Goal: Task Accomplishment & Management: Use online tool/utility

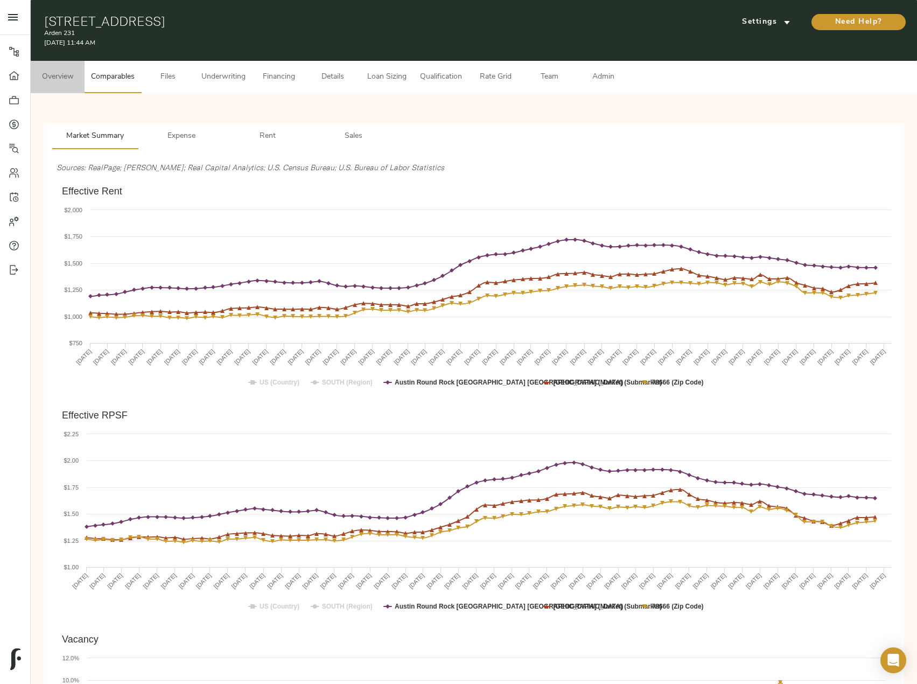
click at [71, 79] on span "Overview" at bounding box center [57, 77] width 41 height 13
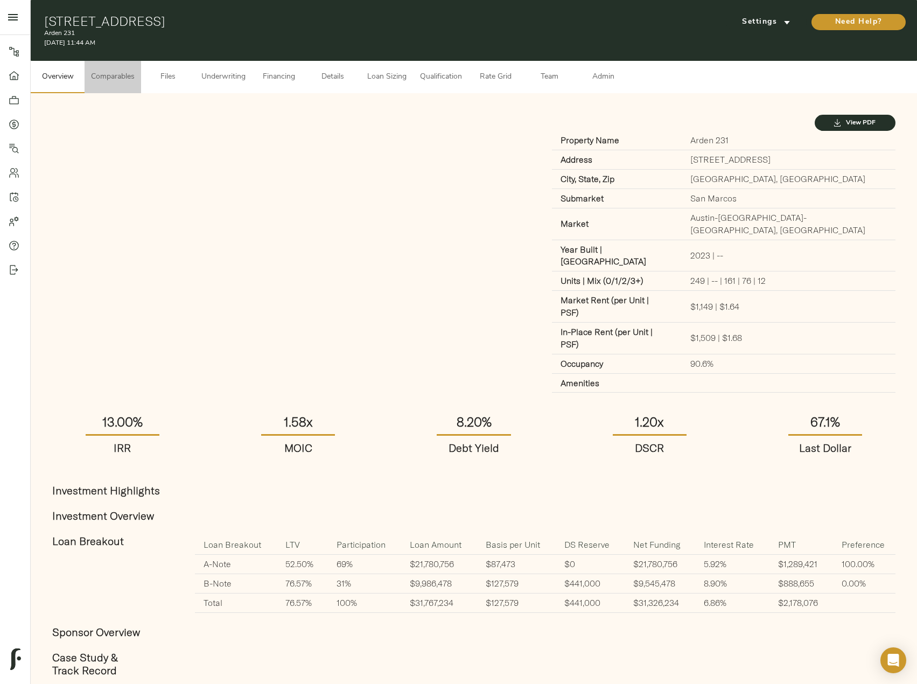
click at [127, 76] on span "Comparables" at bounding box center [113, 77] width 44 height 13
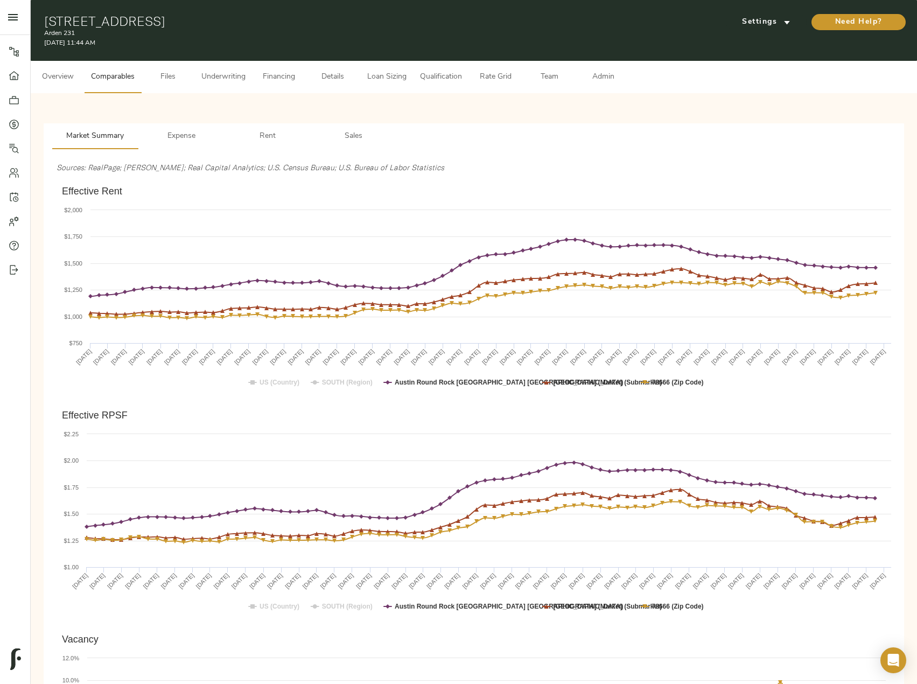
click at [264, 141] on span "Rent" at bounding box center [267, 136] width 73 height 13
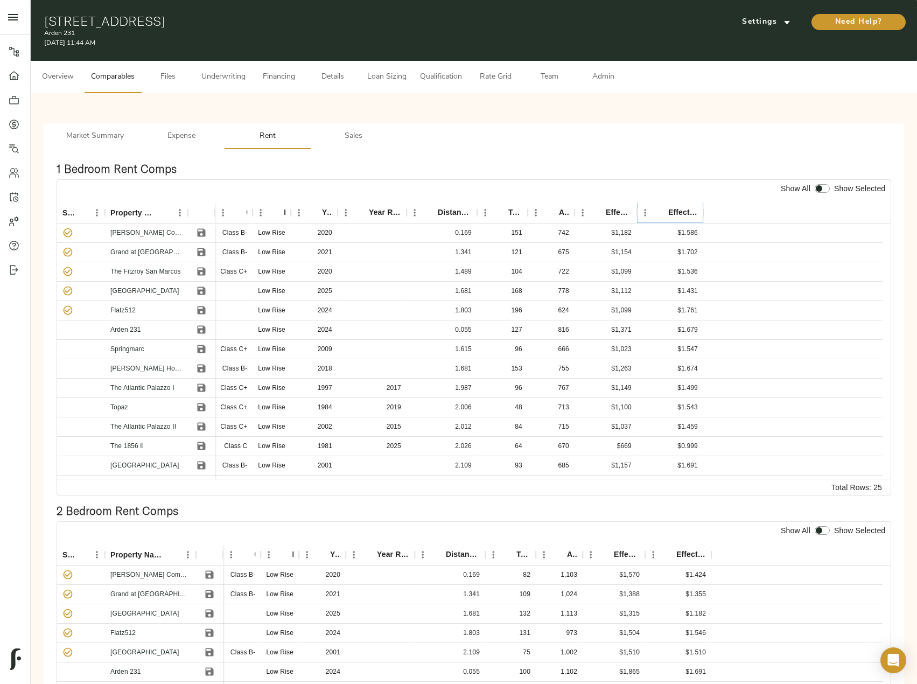
click at [665, 212] on icon "Sort" at bounding box center [661, 213] width 10 height 10
click at [199, 237] on icon "Save" at bounding box center [201, 232] width 11 height 11
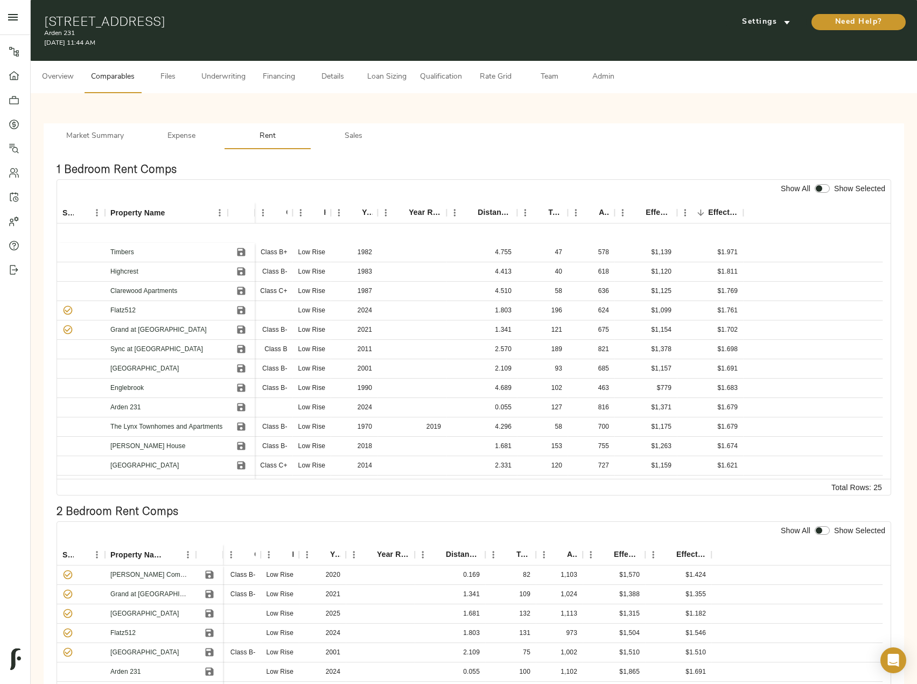
scroll to position [229, 0]
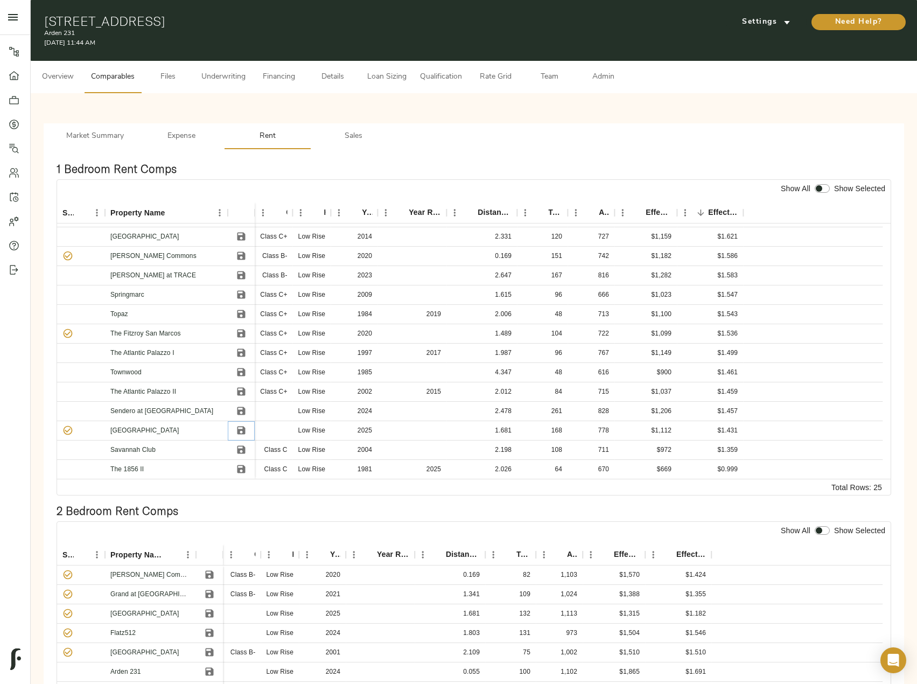
click at [241, 428] on icon "Save" at bounding box center [241, 430] width 11 height 11
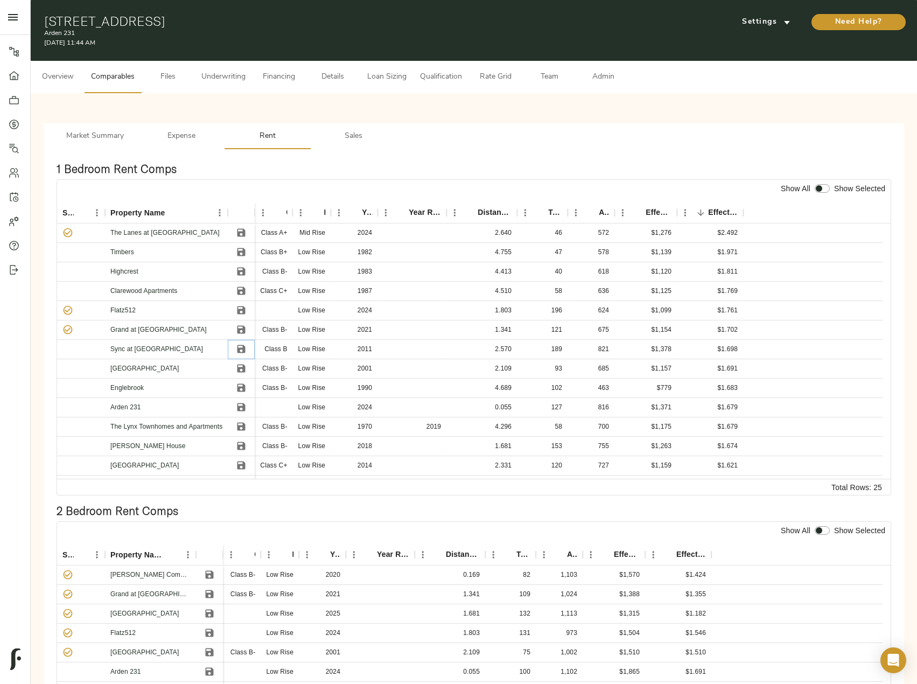
click at [240, 352] on icon "Save" at bounding box center [241, 349] width 8 height 8
click at [242, 372] on icon "Save" at bounding box center [241, 369] width 8 height 8
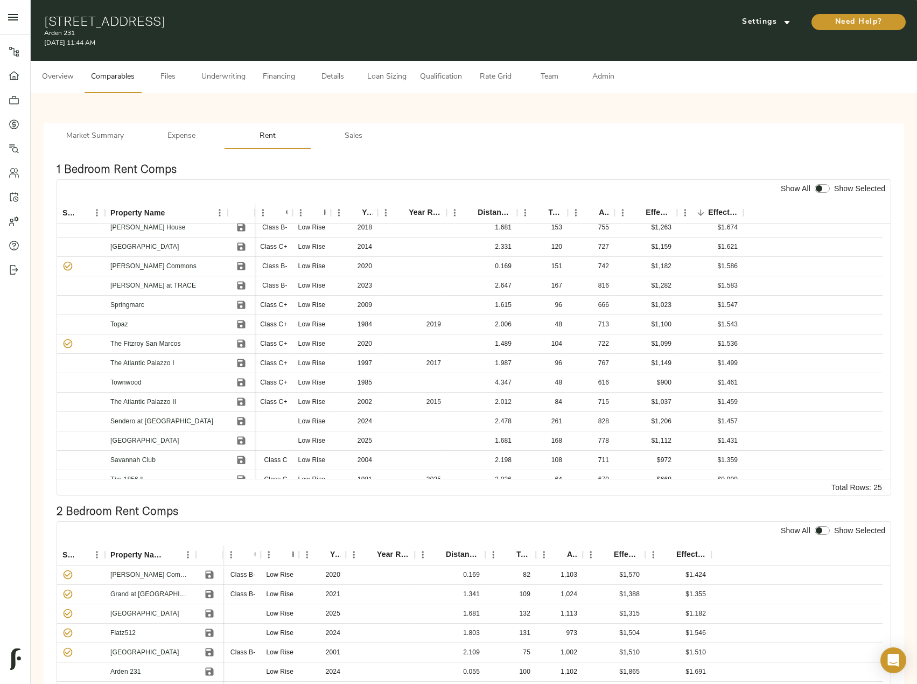
scroll to position [229, 0]
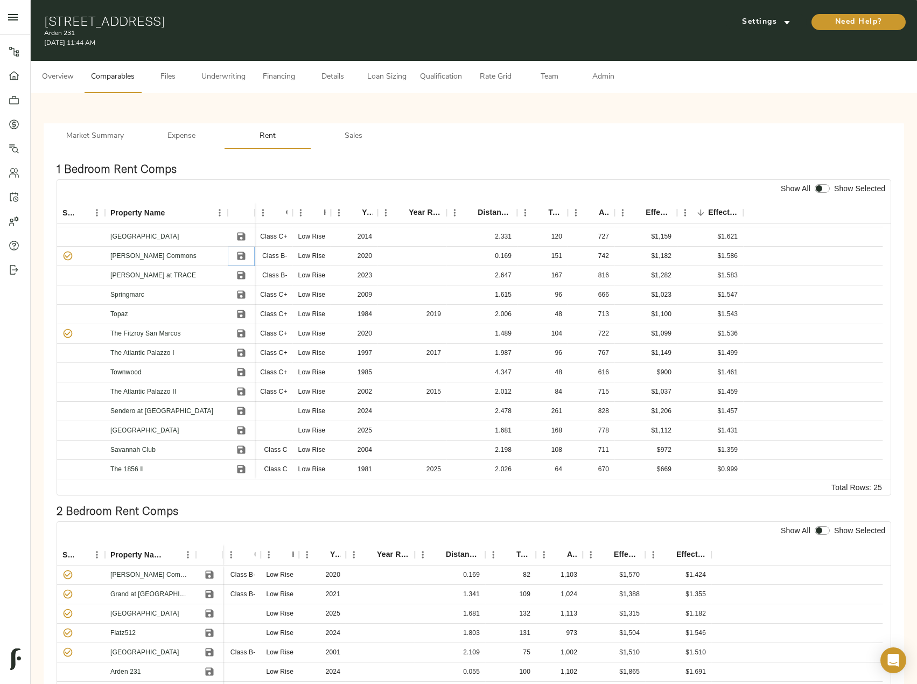
click at [242, 255] on icon "Save" at bounding box center [241, 256] width 8 height 8
click at [238, 329] on icon "Save" at bounding box center [241, 333] width 11 height 11
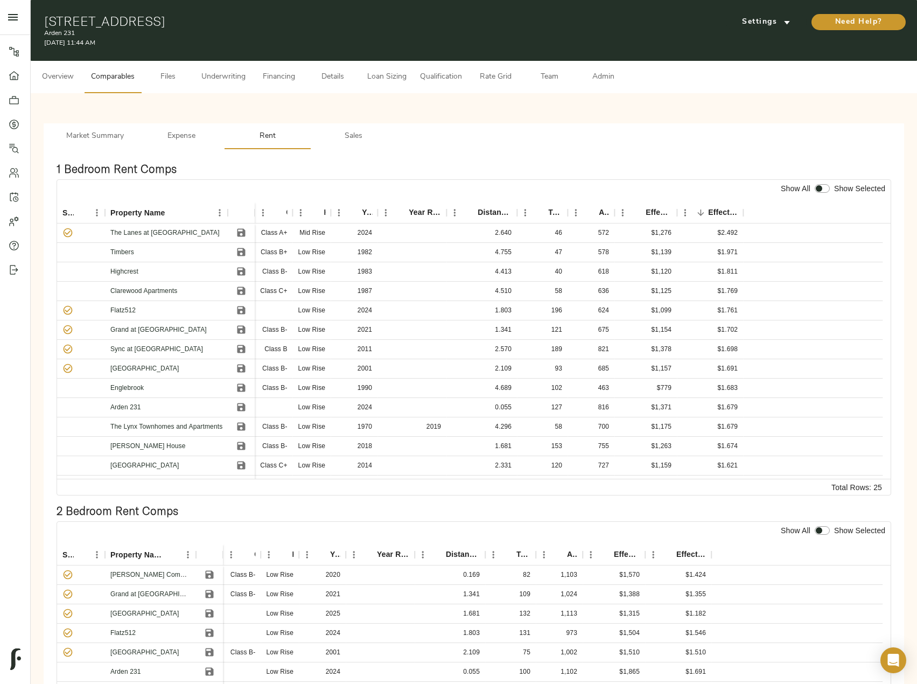
click at [821, 188] on input "checkbox" at bounding box center [819, 188] width 26 height 9
checkbox input "true"
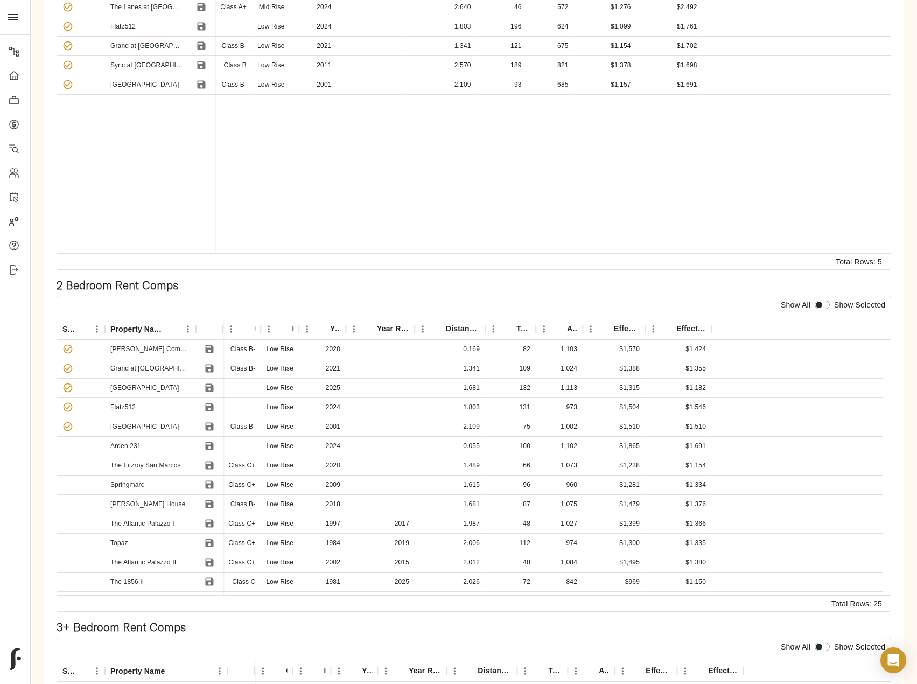
scroll to position [269, 0]
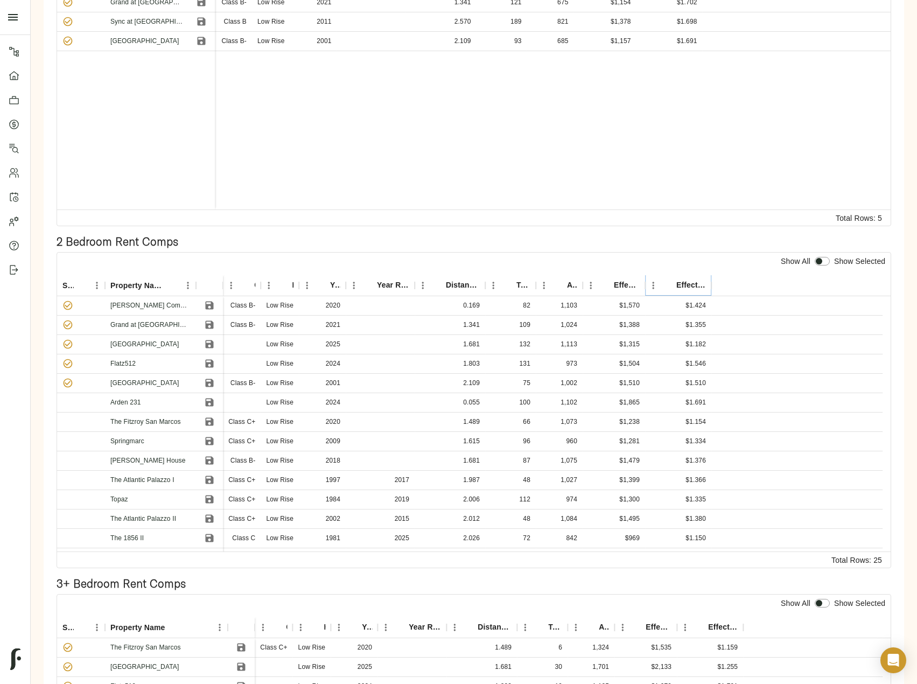
click at [669, 283] on icon "Sort" at bounding box center [669, 285] width 6 height 6
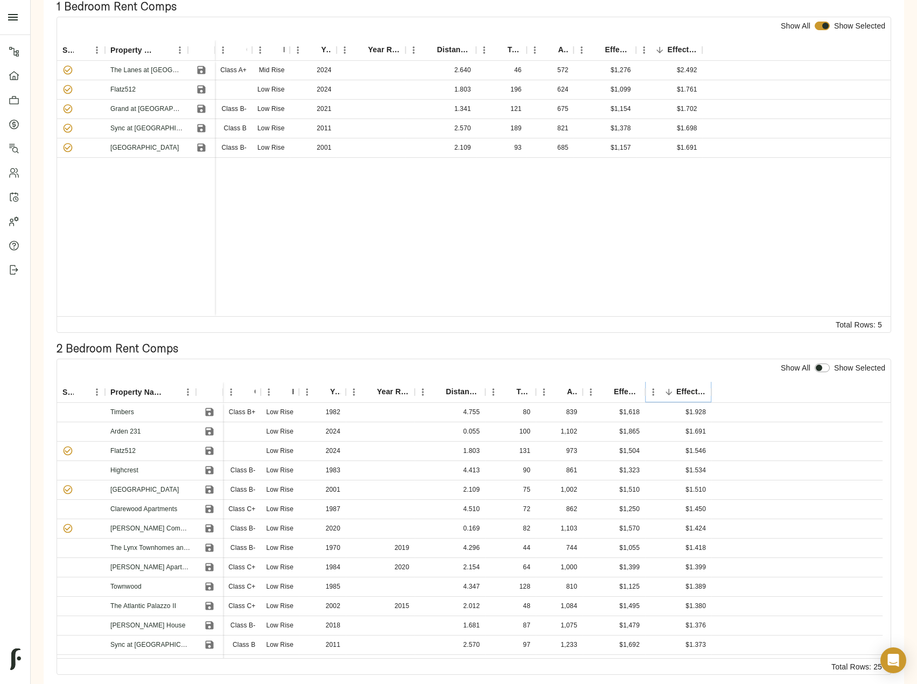
scroll to position [162, 0]
click at [209, 413] on icon "Save" at bounding box center [210, 413] width 8 height 8
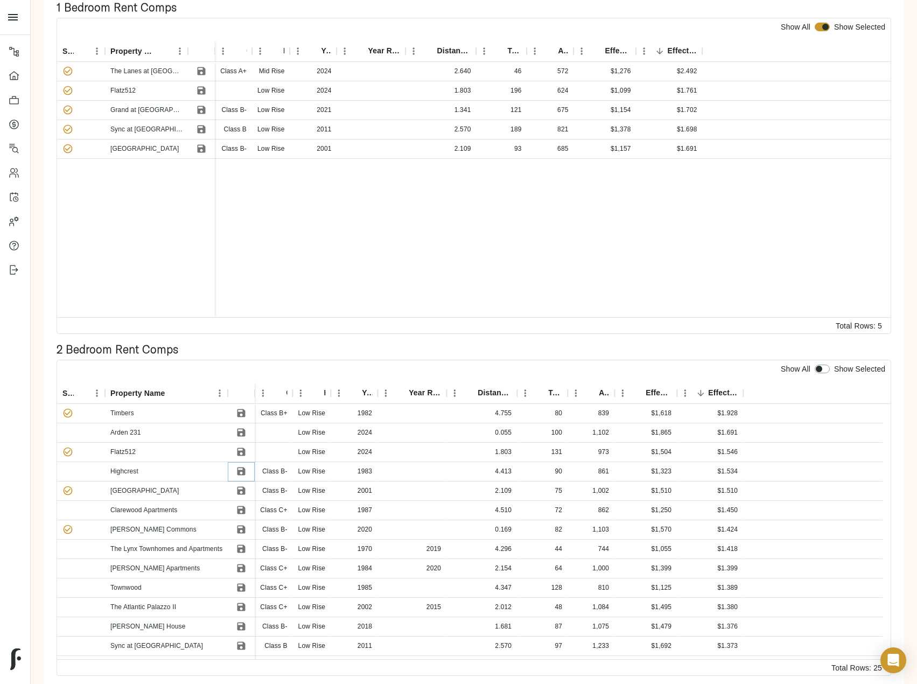
click at [243, 471] on icon "Save" at bounding box center [241, 471] width 8 height 8
click at [240, 510] on icon "Save" at bounding box center [241, 510] width 8 height 8
click at [240, 526] on icon "Save" at bounding box center [241, 530] width 8 height 8
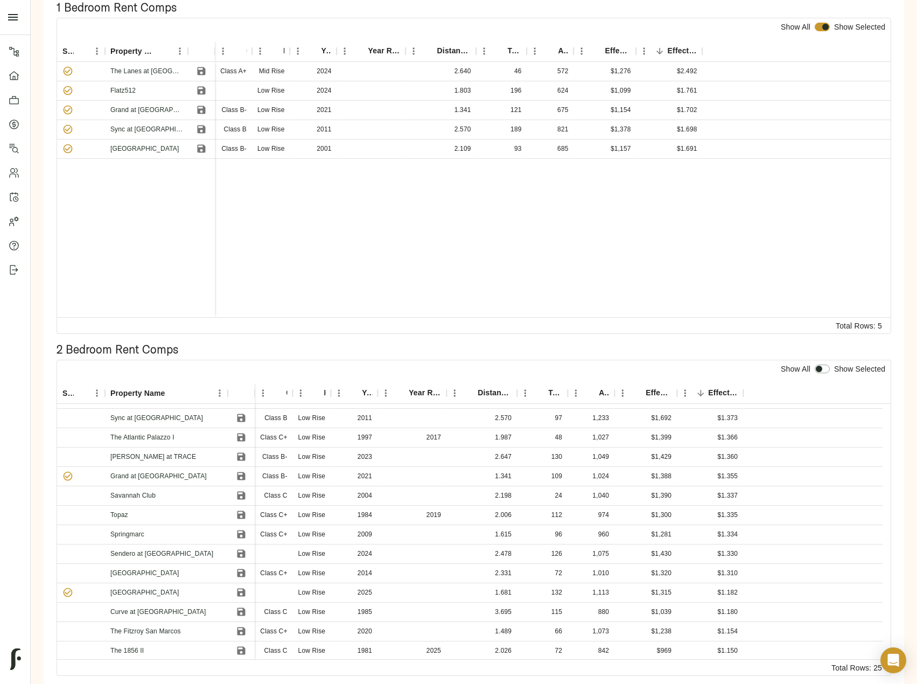
scroll to position [229, 0]
click at [242, 472] on icon "Save" at bounding box center [241, 475] width 11 height 11
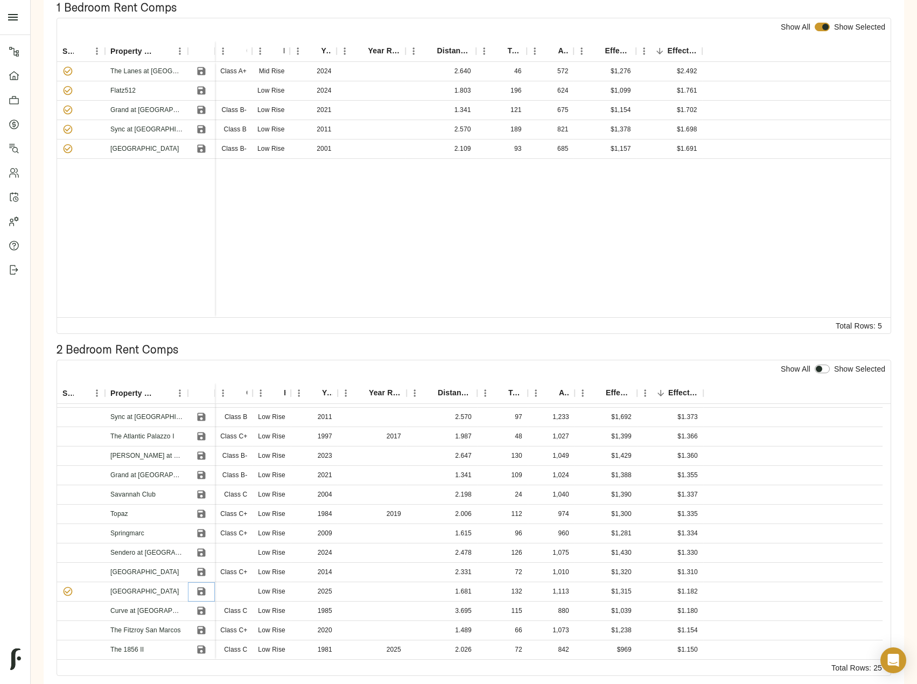
click at [198, 591] on icon "Save" at bounding box center [202, 591] width 8 height 8
click at [822, 371] on input "checkbox" at bounding box center [819, 369] width 26 height 9
checkbox input "true"
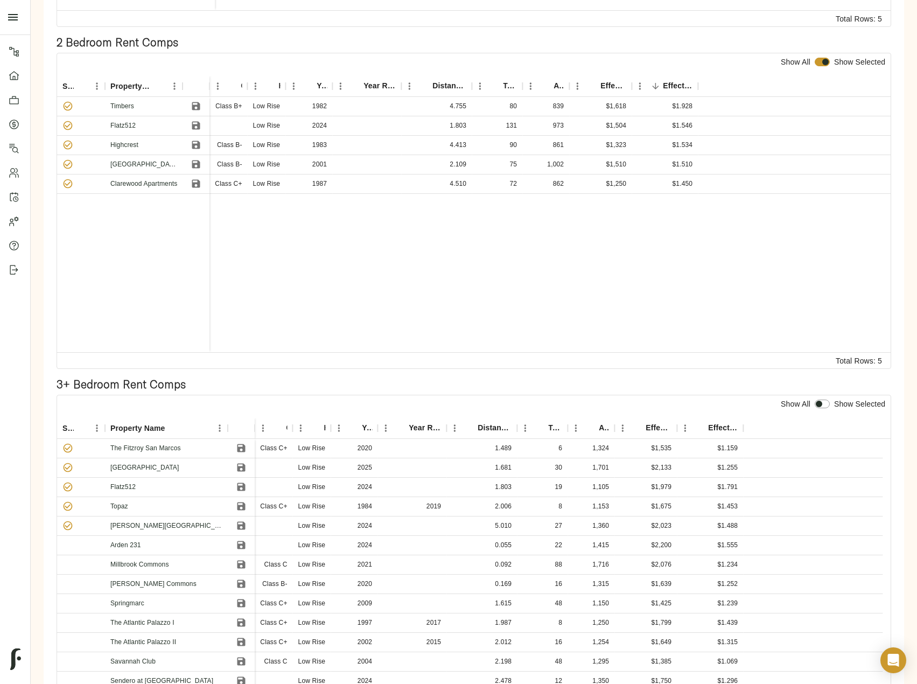
scroll to position [515, 0]
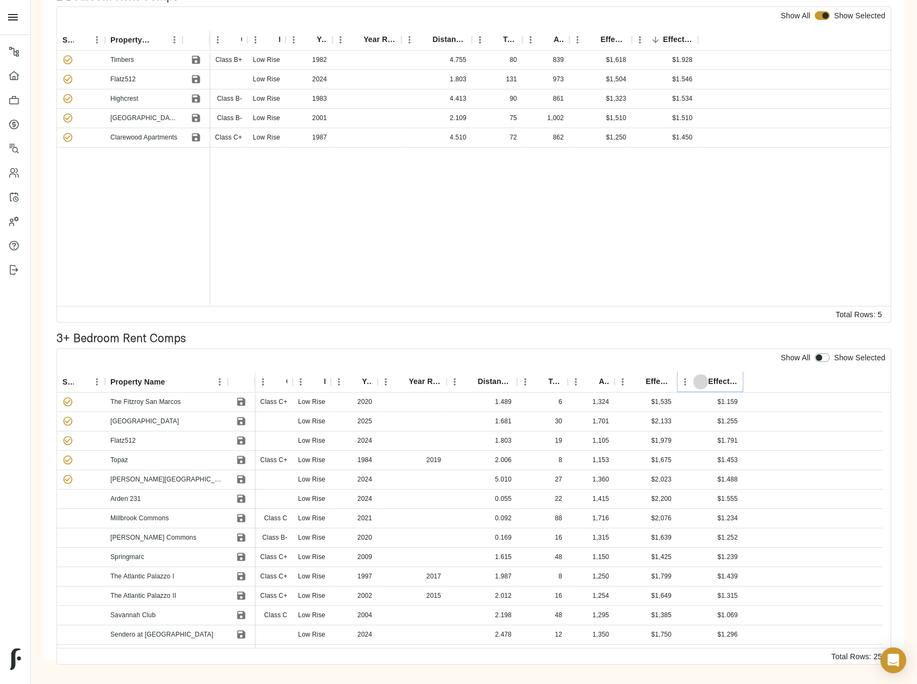
click at [703, 384] on icon "Sort" at bounding box center [701, 382] width 10 height 10
click at [241, 398] on icon "Save" at bounding box center [241, 402] width 8 height 8
click at [242, 463] on icon "Save" at bounding box center [241, 460] width 8 height 8
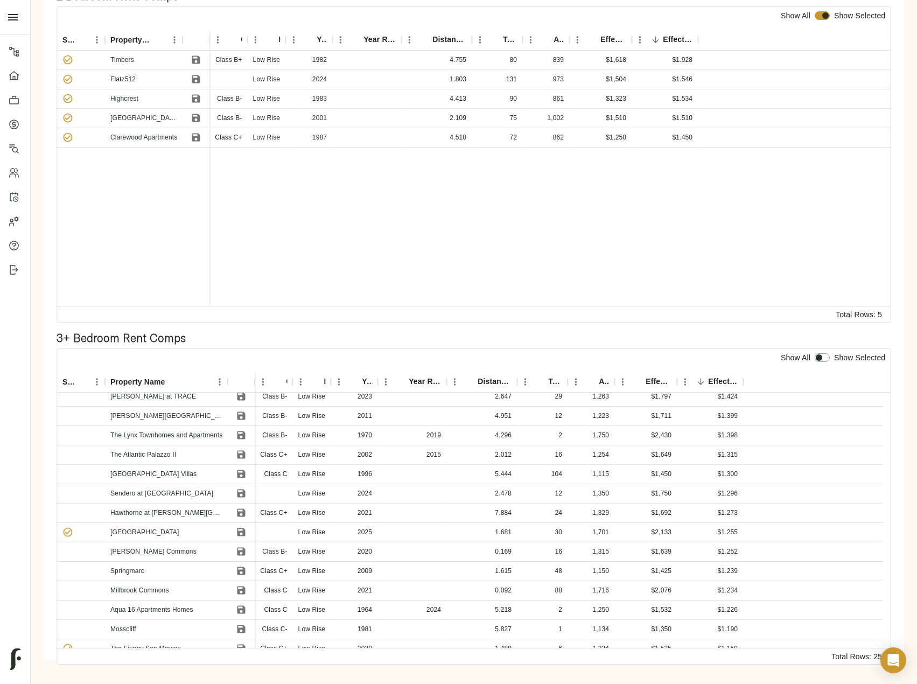
scroll to position [229, 0]
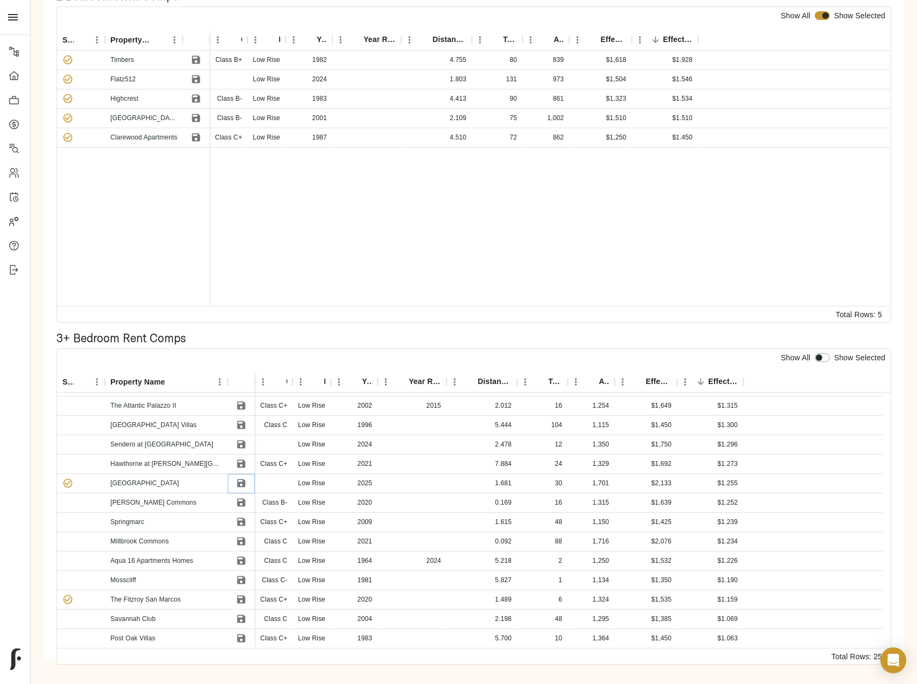
click at [240, 482] on icon "Save" at bounding box center [241, 483] width 8 height 8
click at [241, 599] on icon "Save" at bounding box center [241, 600] width 8 height 8
click at [825, 362] on input "checkbox" at bounding box center [819, 357] width 26 height 9
checkbox input "true"
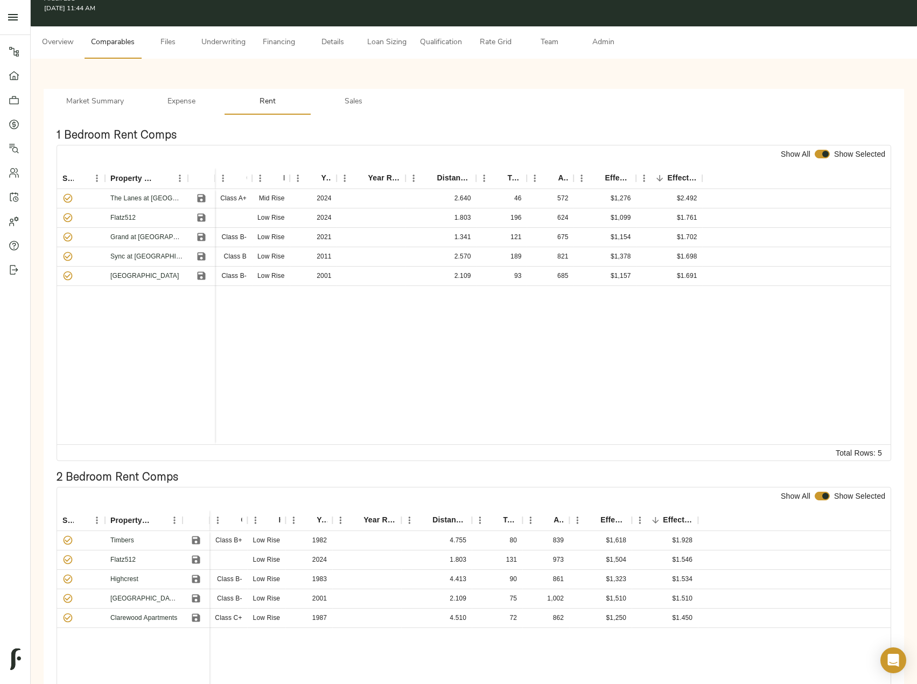
scroll to position [0, 0]
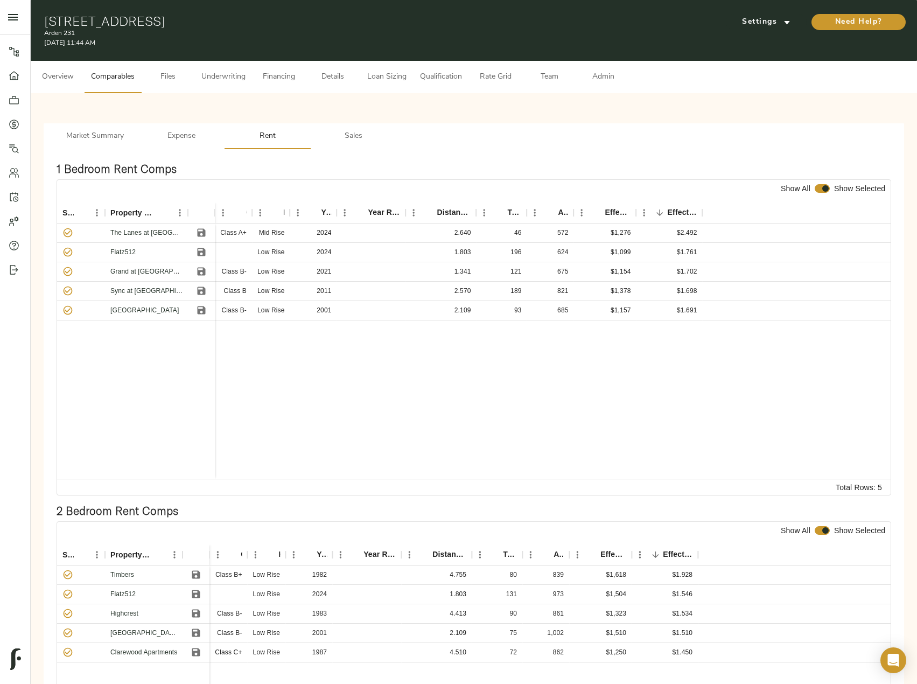
click at [348, 132] on span "Sales" at bounding box center [353, 136] width 73 height 13
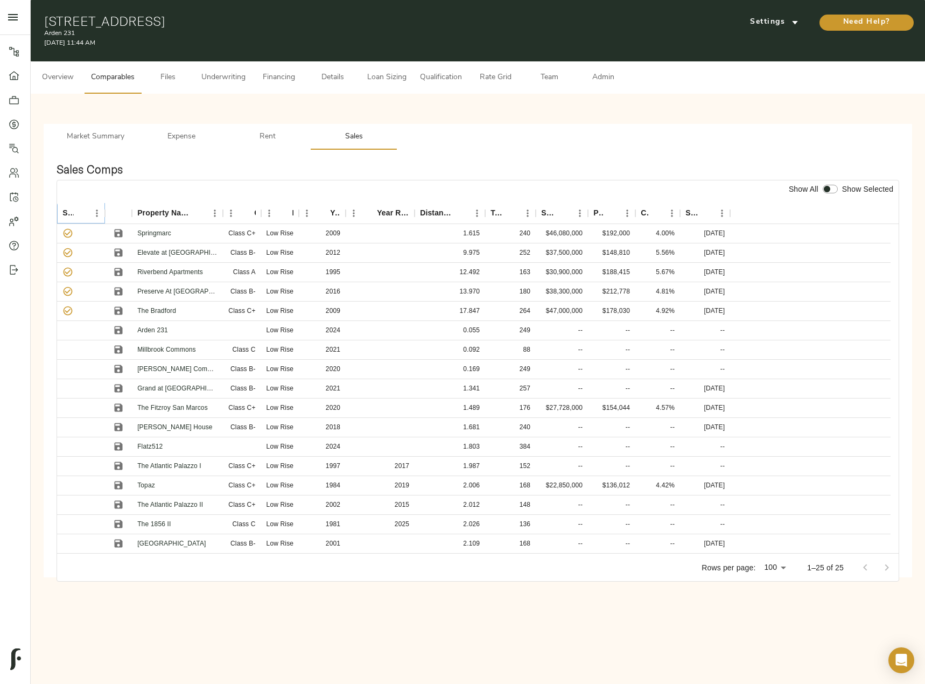
click at [97, 213] on icon "Menu" at bounding box center [97, 212] width 2 height 7
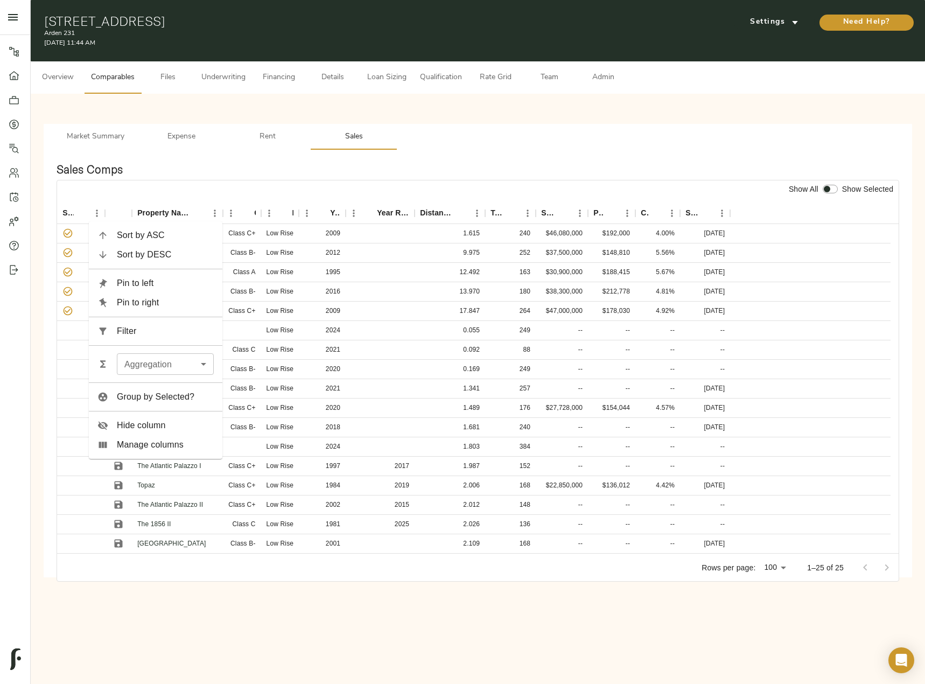
click at [158, 326] on span "Filter" at bounding box center [165, 331] width 97 height 13
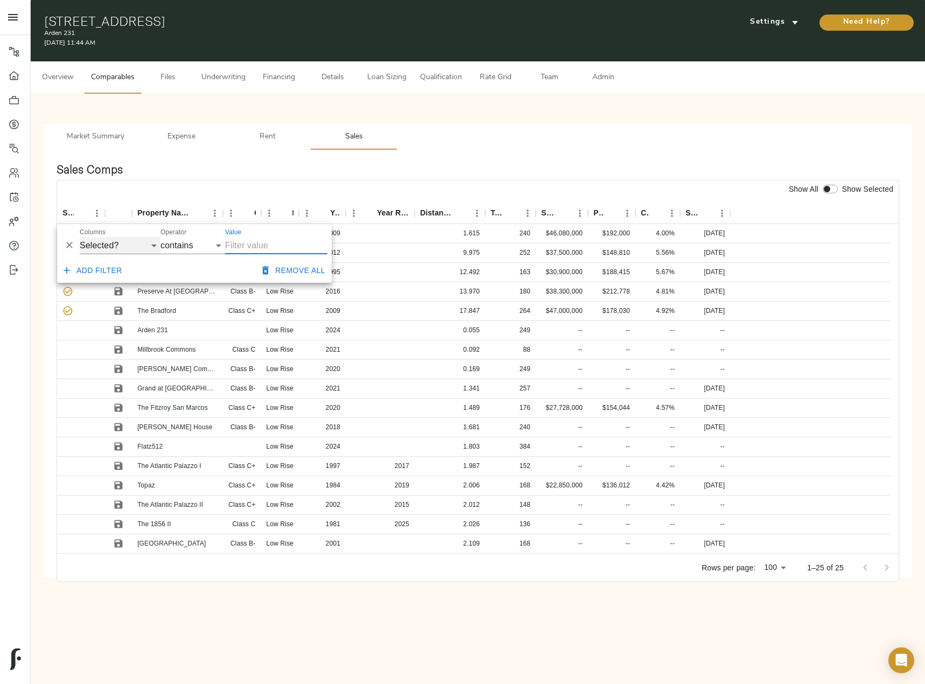
click at [122, 247] on select "Selected? Property Name Class Height Year Built Year Renovated Distance (miles)…" at bounding box center [120, 245] width 81 height 17
select select "sales_price"
click at [80, 237] on select "Selected? Property Name Class Height Year Built Year Renovated Distance (miles)…" at bounding box center [120, 245] width 81 height 17
click at [203, 245] on select "contains equals starts with ends with is empty is not empty is any of" at bounding box center [192, 245] width 65 height 17
select select "isNotEmpty"
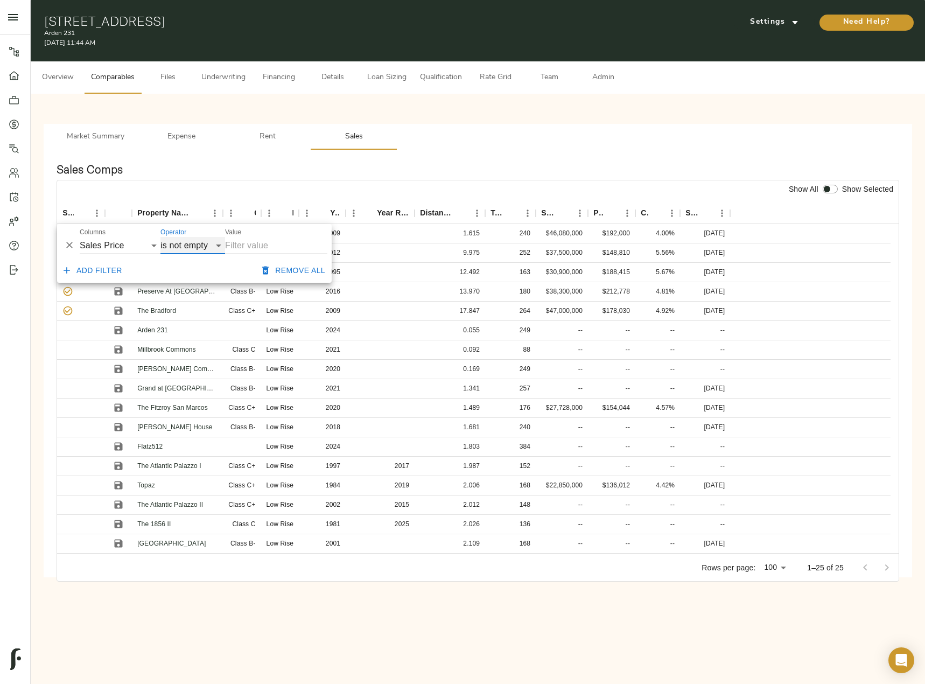
click at [160, 237] on select "contains equals starts with ends with is empty is not empty is any of" at bounding box center [192, 245] width 65 height 17
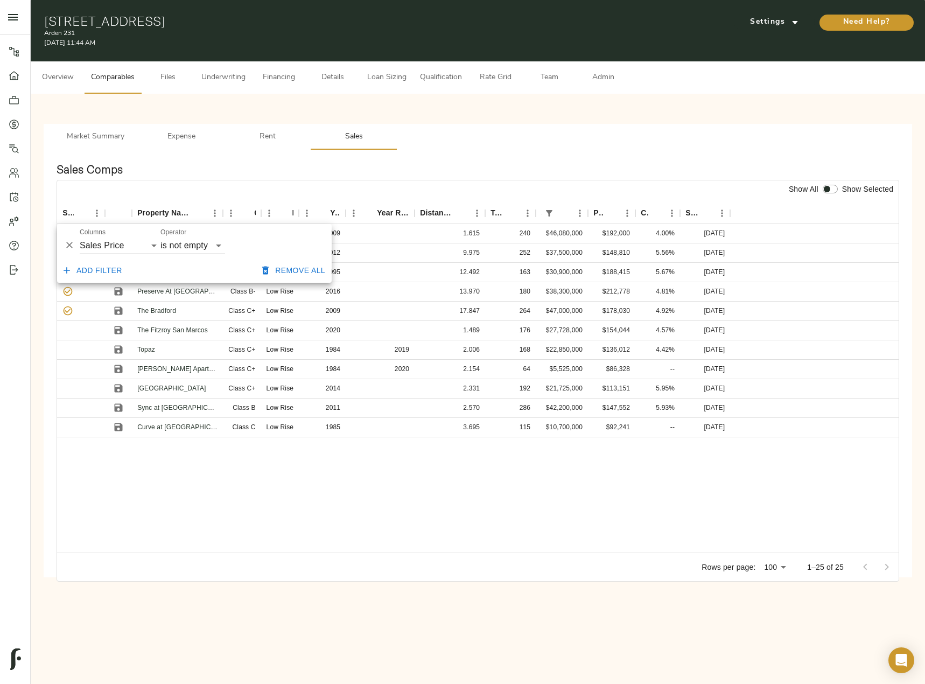
click at [247, 503] on div "Springmarc Class C+ Low Rise 2009 1.615 240 $46,080,000 $192,000 4.00% 07/31/20…" at bounding box center [478, 388] width 842 height 328
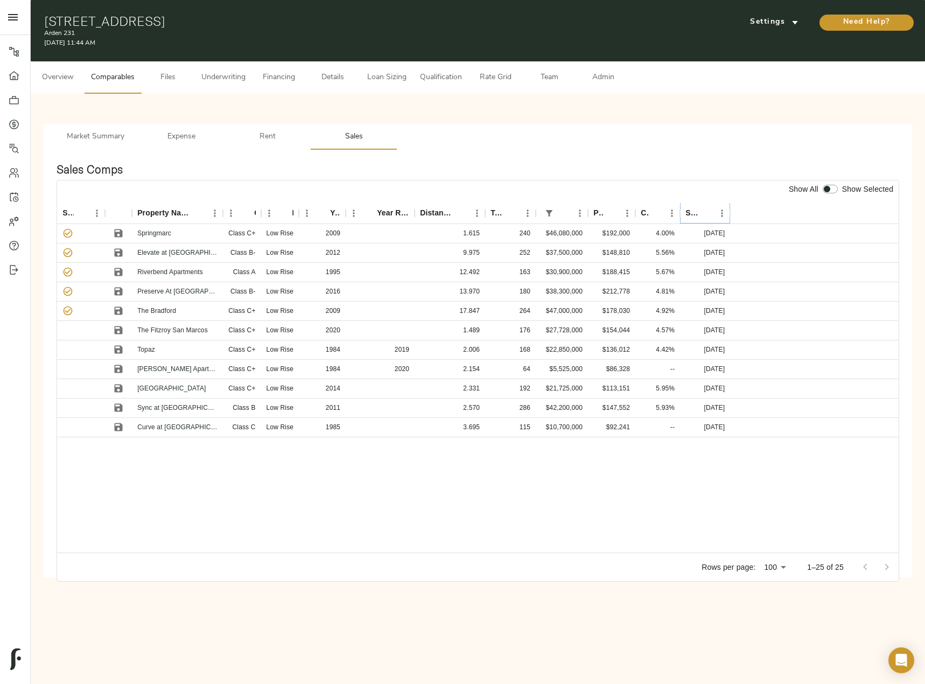
click at [708, 209] on icon "Sort" at bounding box center [707, 213] width 10 height 10
click at [706, 210] on icon "Sort" at bounding box center [706, 213] width 6 height 6
click at [565, 214] on icon "Sort" at bounding box center [564, 213] width 10 height 10
click at [74, 210] on div "Selected?" at bounding box center [81, 213] width 15 height 15
click at [96, 213] on icon "Menu" at bounding box center [97, 213] width 11 height 11
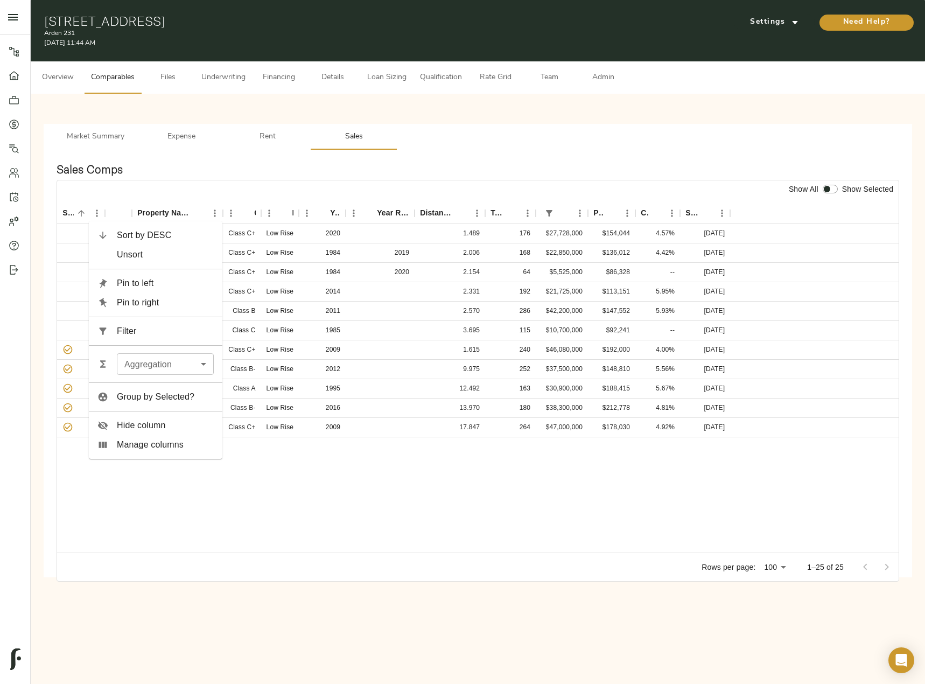
click at [162, 328] on span "Filter" at bounding box center [165, 331] width 97 height 13
select select "sales_price"
select select "isNotEmpty"
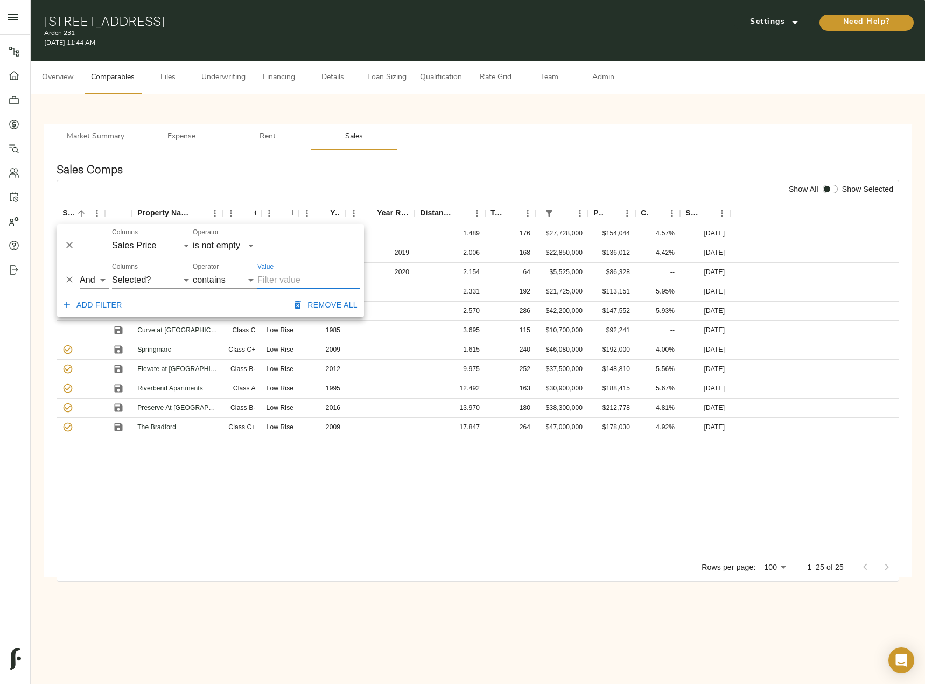
click at [71, 244] on icon "Delete" at bounding box center [69, 245] width 6 height 6
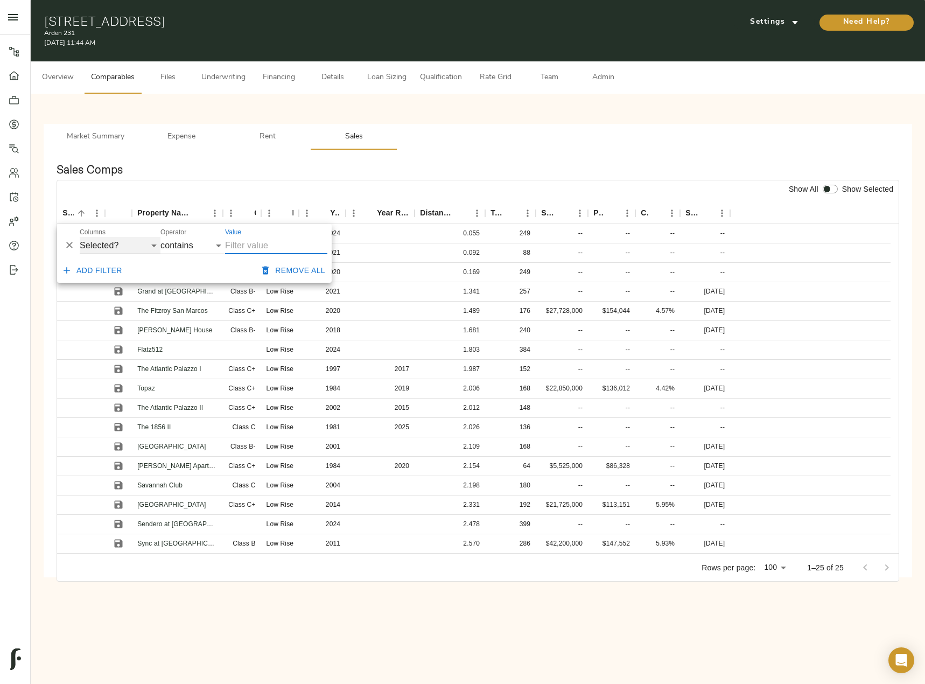
click at [123, 247] on select "Selected? Property Name Class Height Year Built Year Renovated Distance (miles)…" at bounding box center [120, 245] width 81 height 17
select select "sales_price_per_unit"
click at [80, 237] on select "Selected? Property Name Class Height Year Built Year Renovated Distance (miles)…" at bounding box center [120, 245] width 81 height 17
click at [211, 241] on select "contains equals starts with ends with is empty is not empty is any of" at bounding box center [192, 245] width 65 height 17
select select "isNotEmpty"
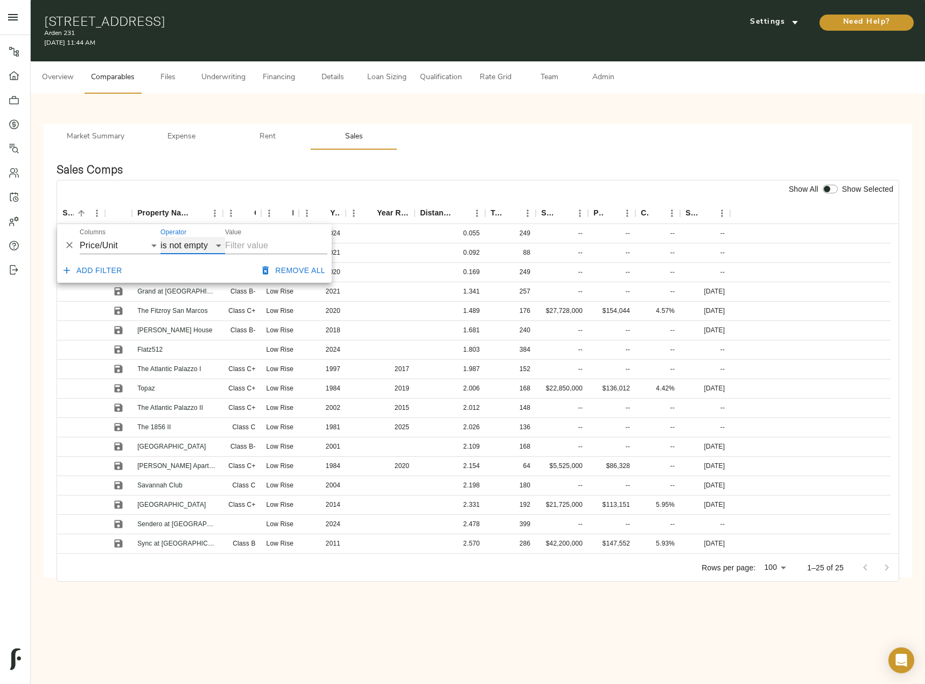
click at [160, 237] on select "contains equals starts with ends with is empty is not empty is any of" at bounding box center [192, 245] width 65 height 17
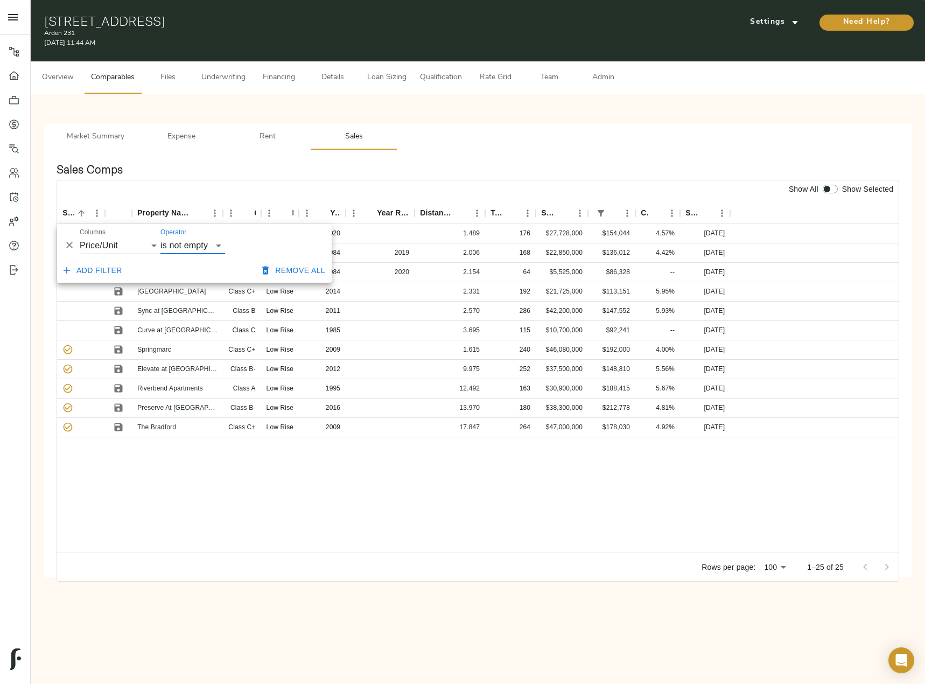
click at [312, 473] on div "The Fitzroy San Marcos Class C+ Low Rise 2020 1.489 176 $27,728,000 $154,044 4.…" at bounding box center [478, 388] width 842 height 328
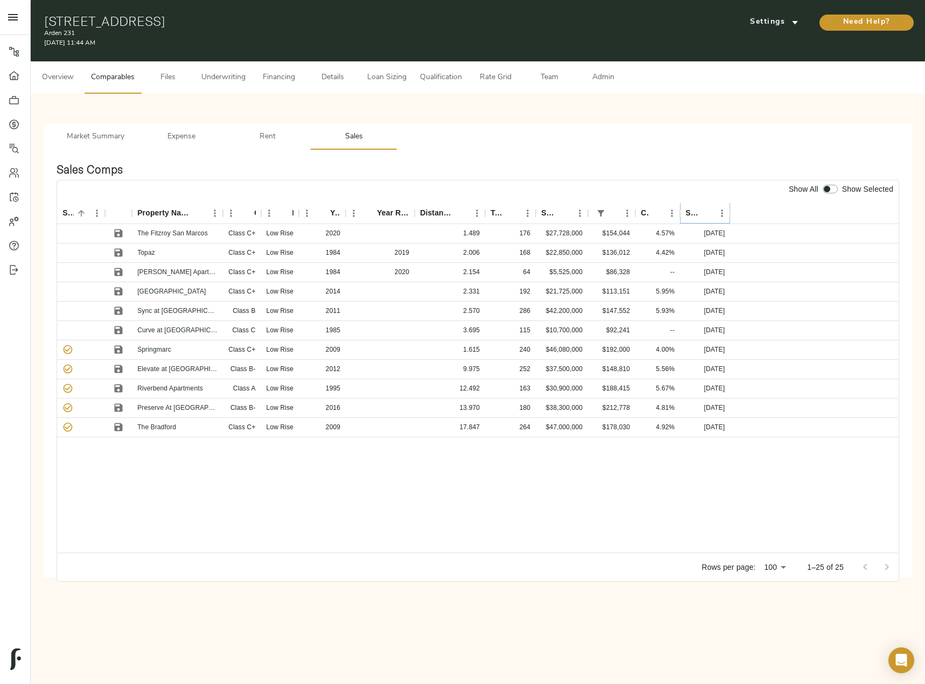
click at [708, 211] on icon "Sort" at bounding box center [707, 213] width 10 height 10
click at [706, 212] on icon "Sort" at bounding box center [706, 213] width 6 height 6
click at [607, 72] on span "Admin" at bounding box center [603, 77] width 41 height 13
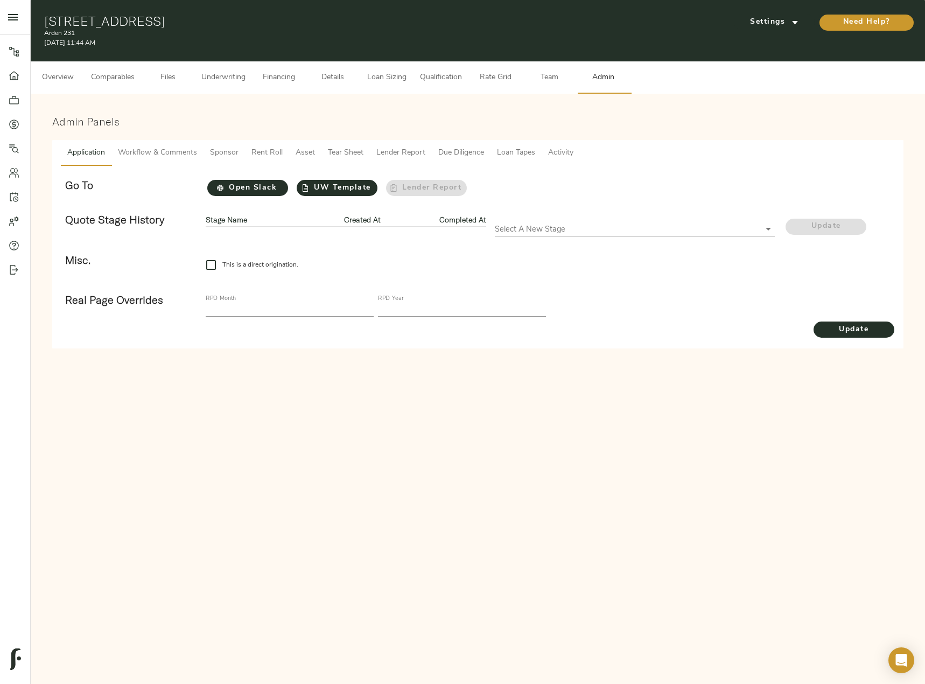
checkbox input "true"
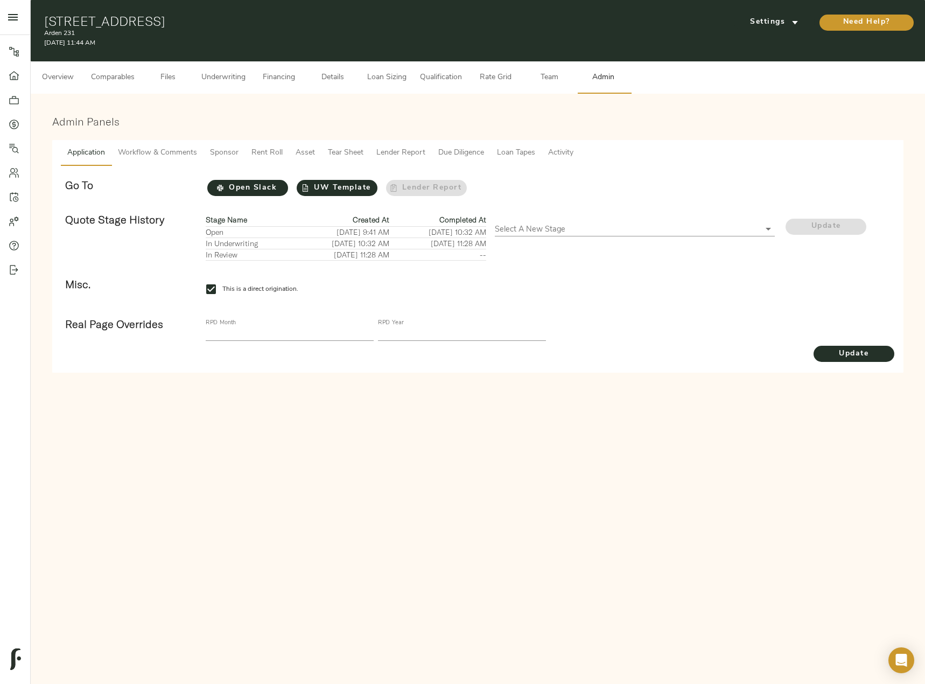
click at [345, 152] on span "Tear Sheet" at bounding box center [346, 152] width 36 height 13
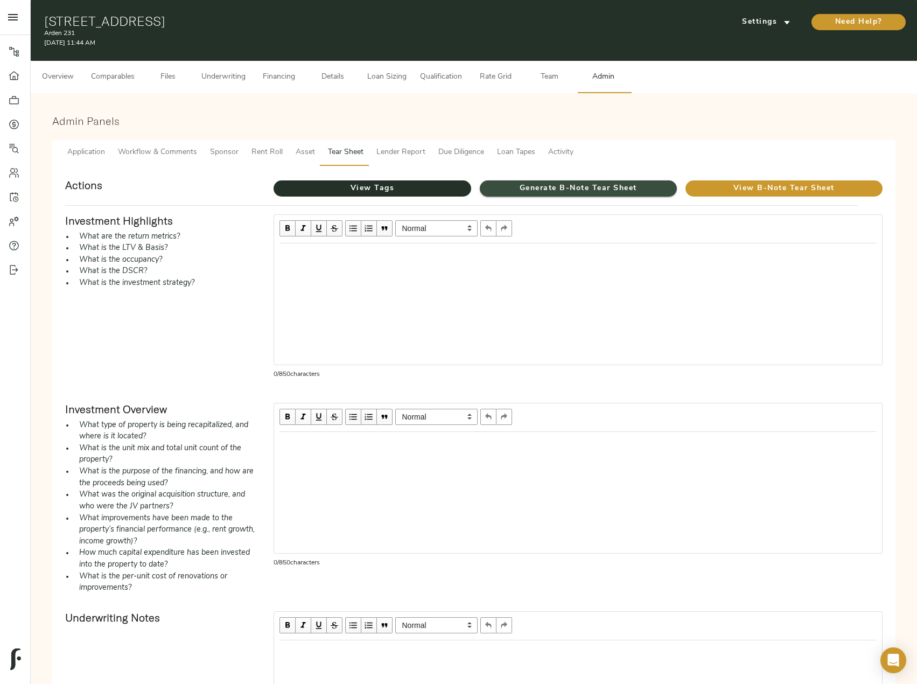
click at [551, 187] on span "Generate B-Note Tear Sheet" at bounding box center [578, 188] width 197 height 13
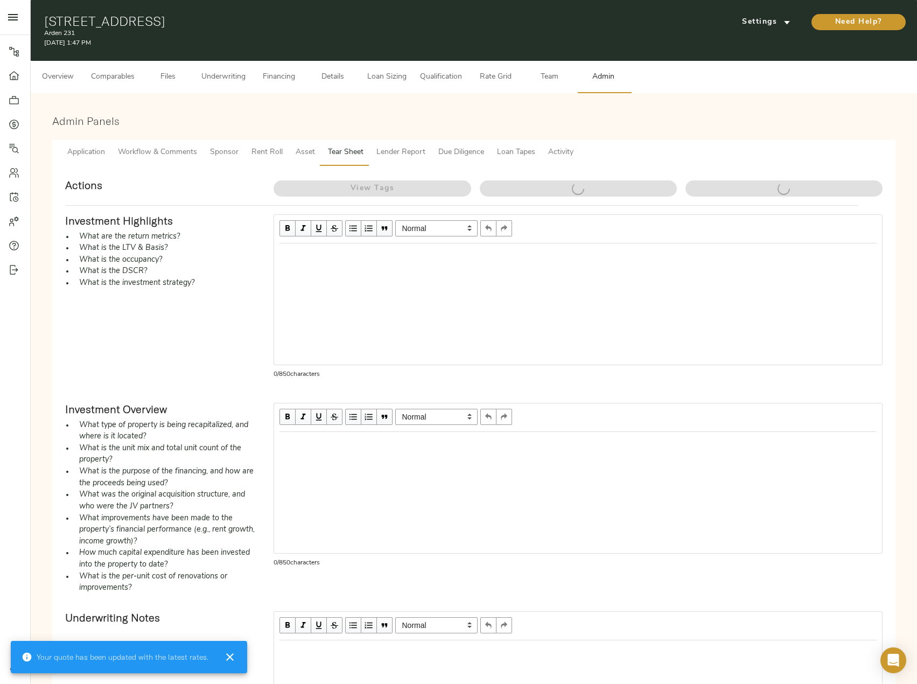
click at [61, 76] on span "Overview" at bounding box center [57, 77] width 41 height 13
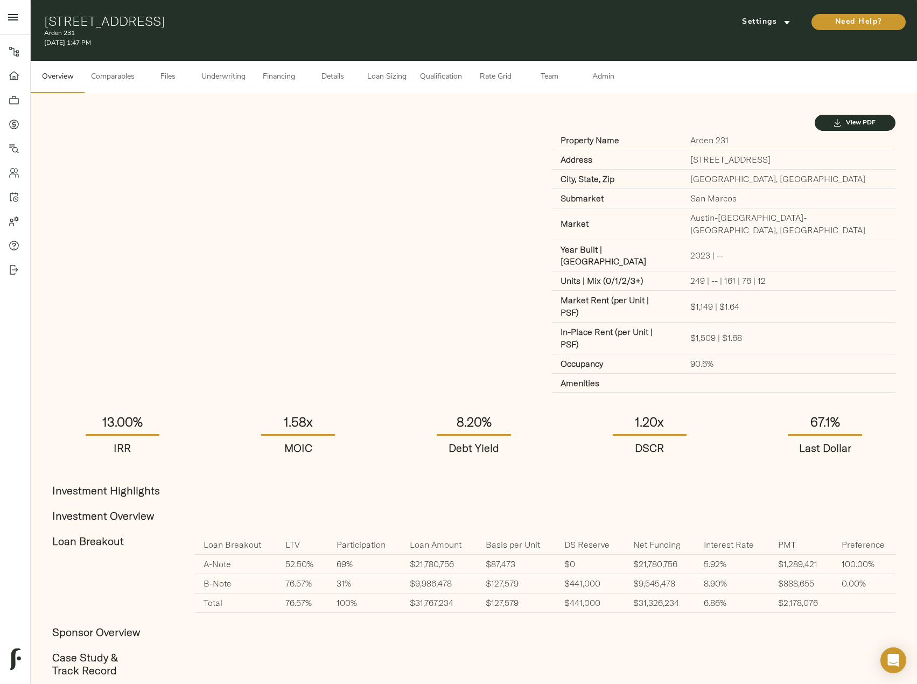
click at [591, 73] on span "Admin" at bounding box center [603, 77] width 41 height 13
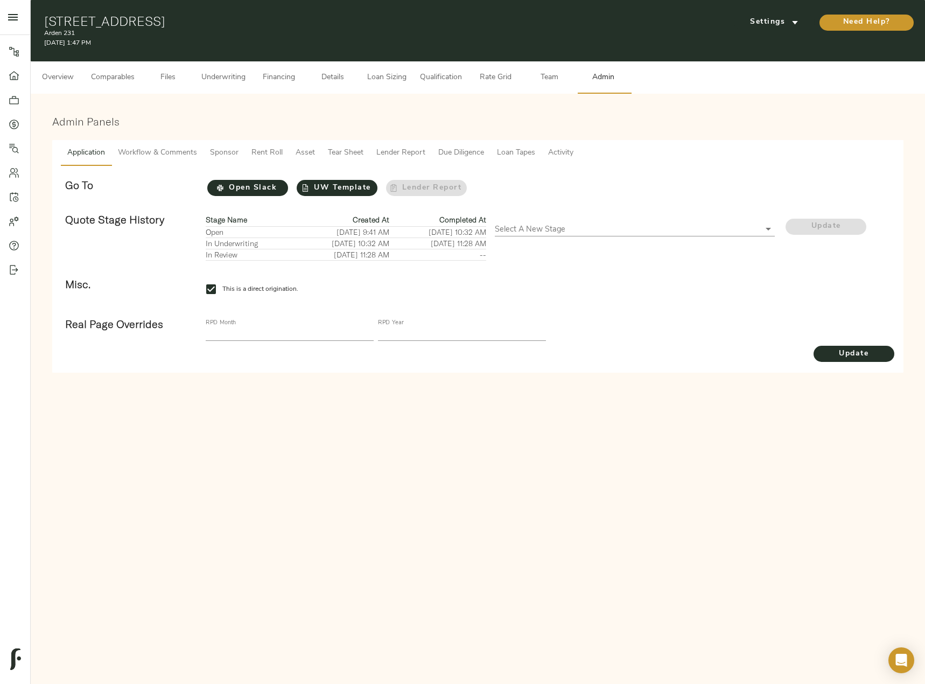
click at [340, 151] on span "Tear Sheet" at bounding box center [346, 152] width 36 height 13
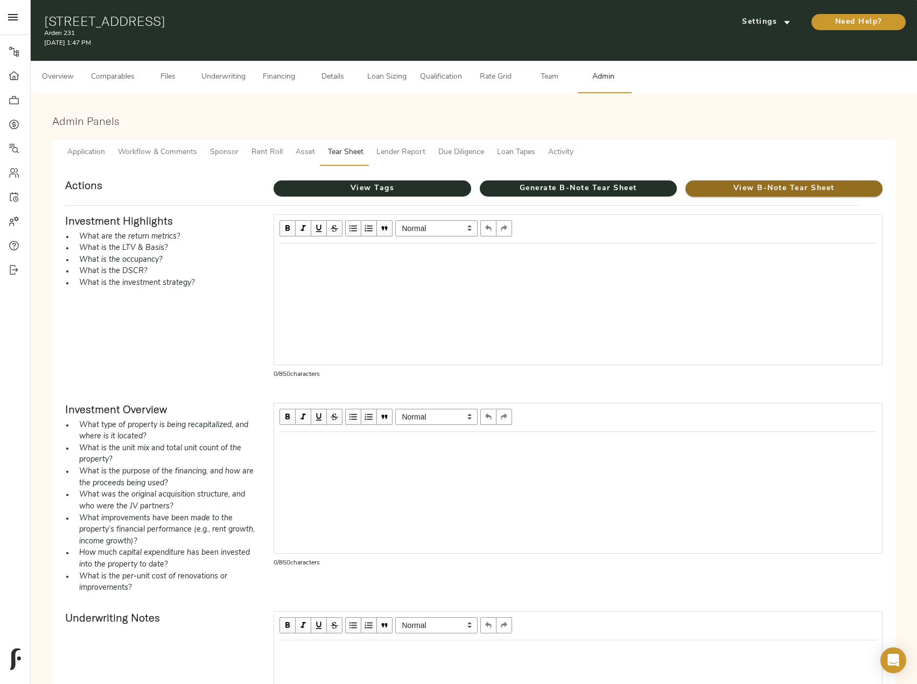
click at [726, 188] on span "View B-Note Tear Sheet" at bounding box center [783, 188] width 197 height 13
click at [324, 74] on span "Details" at bounding box center [332, 77] width 41 height 13
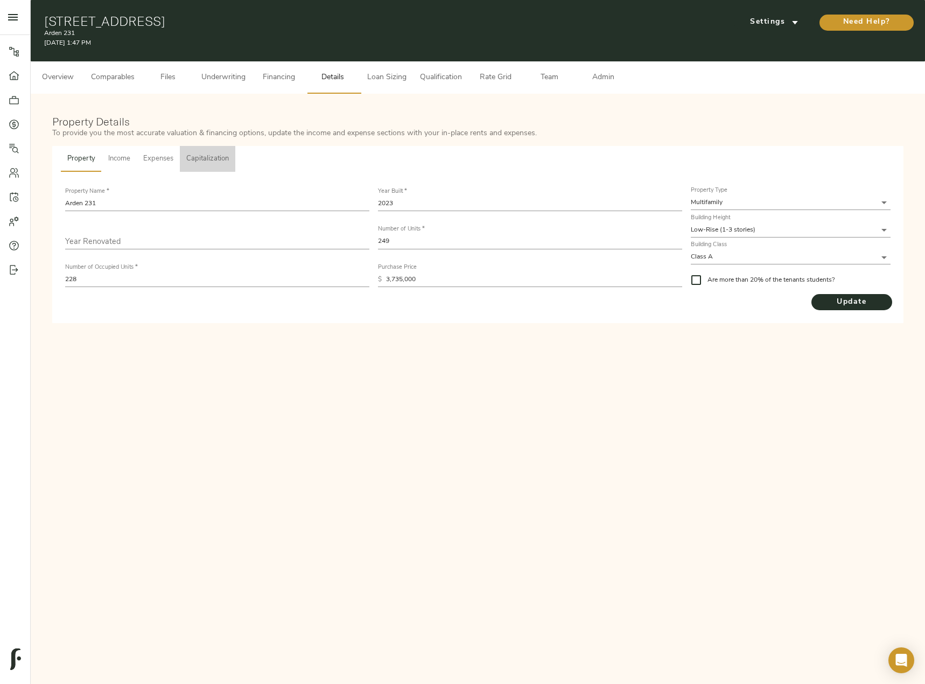
click at [202, 156] on span "Capitalization" at bounding box center [207, 159] width 43 height 12
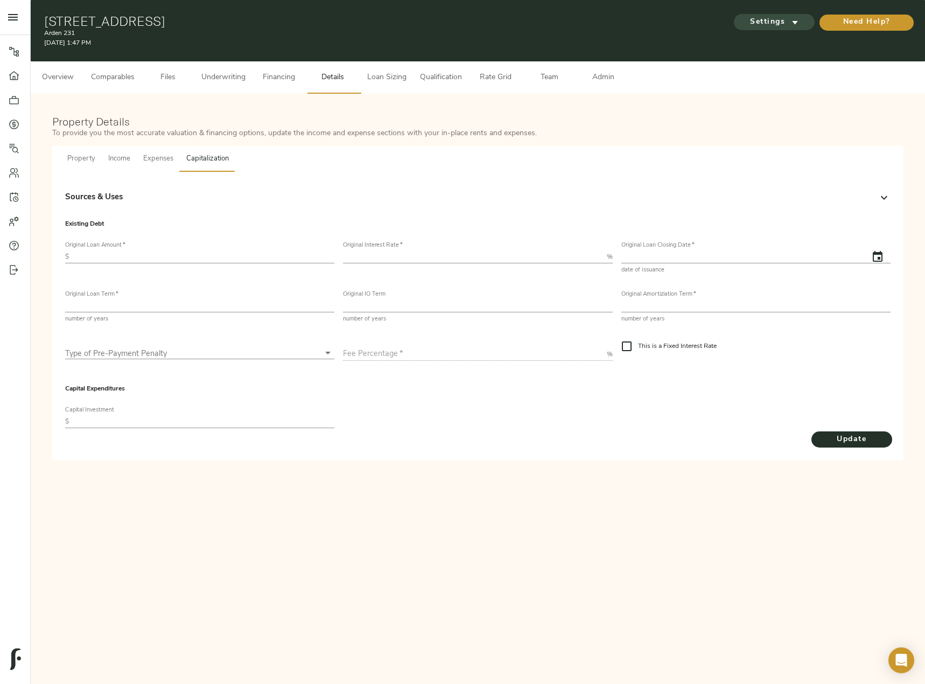
click at [790, 23] on icon "submit" at bounding box center [794, 22] width 11 height 11
click at [790, 45] on span "Underwriting Template" at bounding box center [785, 45] width 66 height 10
click at [157, 256] on div at bounding box center [462, 342] width 925 height 684
click at [103, 256] on input "text" at bounding box center [203, 256] width 261 height 13
paste input "10,600,000"
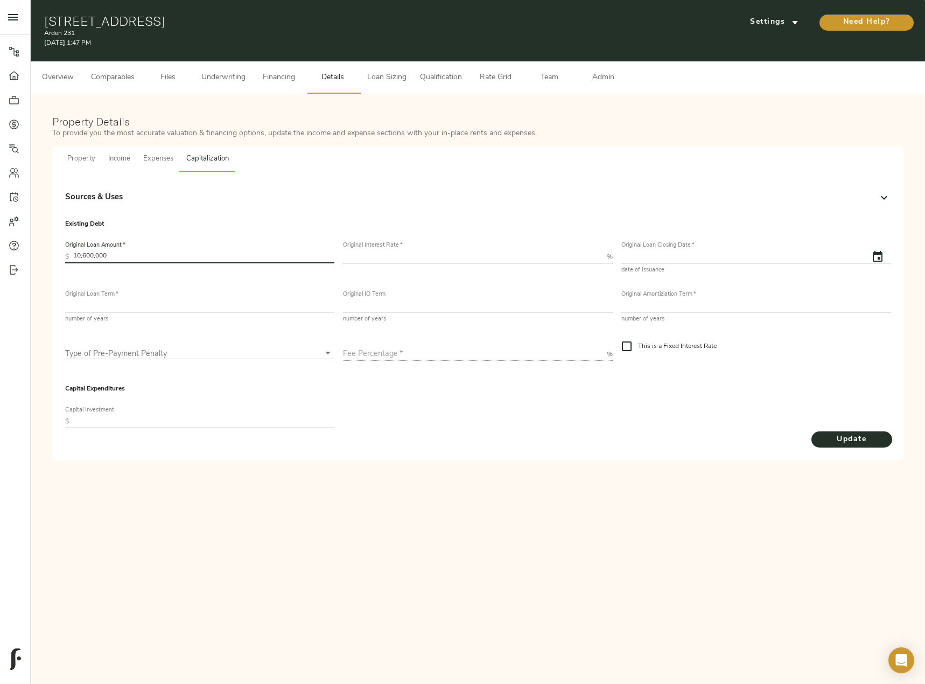
drag, startPoint x: -1, startPoint y: 227, endPoint x: -1, endPoint y: 220, distance: 7.0
click at [0, 220] on html "Arden 231 - 231 Windsor Blvd, San Marcos, TX 78666 Pipeline Dashboard Portfolio…" at bounding box center [462, 354] width 925 height 709
paste input "39,122,239"
type input "39,122,239"
click at [440, 254] on input "number" at bounding box center [472, 256] width 259 height 13
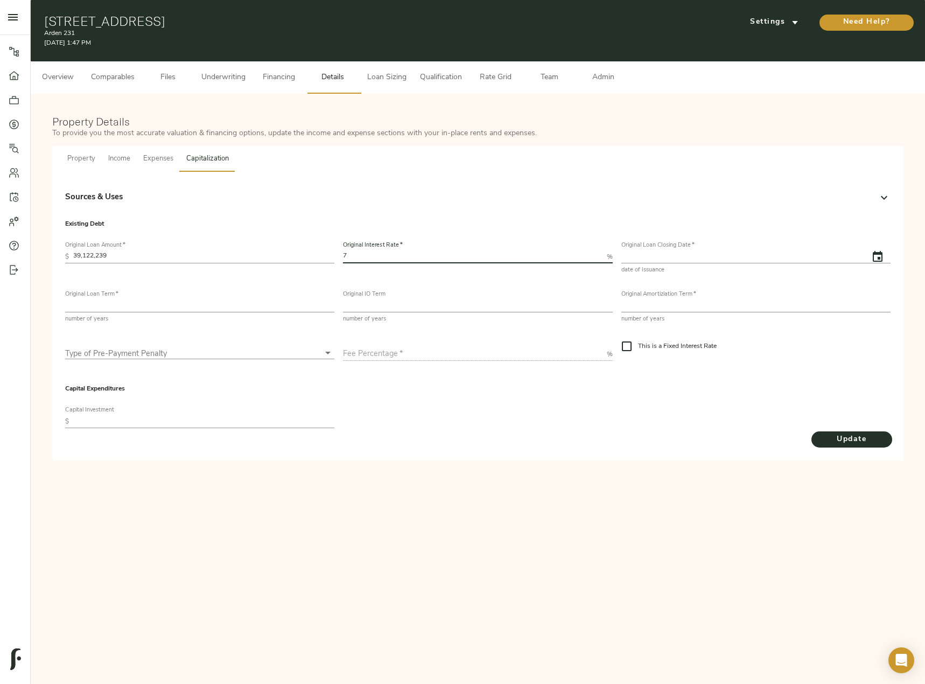
type input "7"
click at [876, 257] on icon "button" at bounding box center [877, 256] width 13 height 13
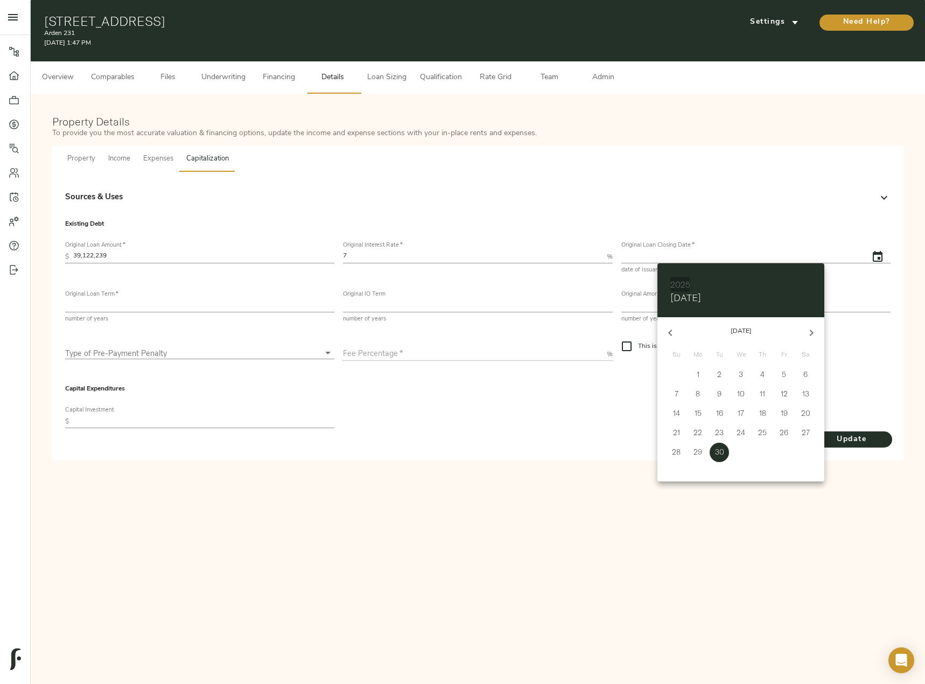
click at [681, 282] on h6 "2025" at bounding box center [680, 284] width 20 height 15
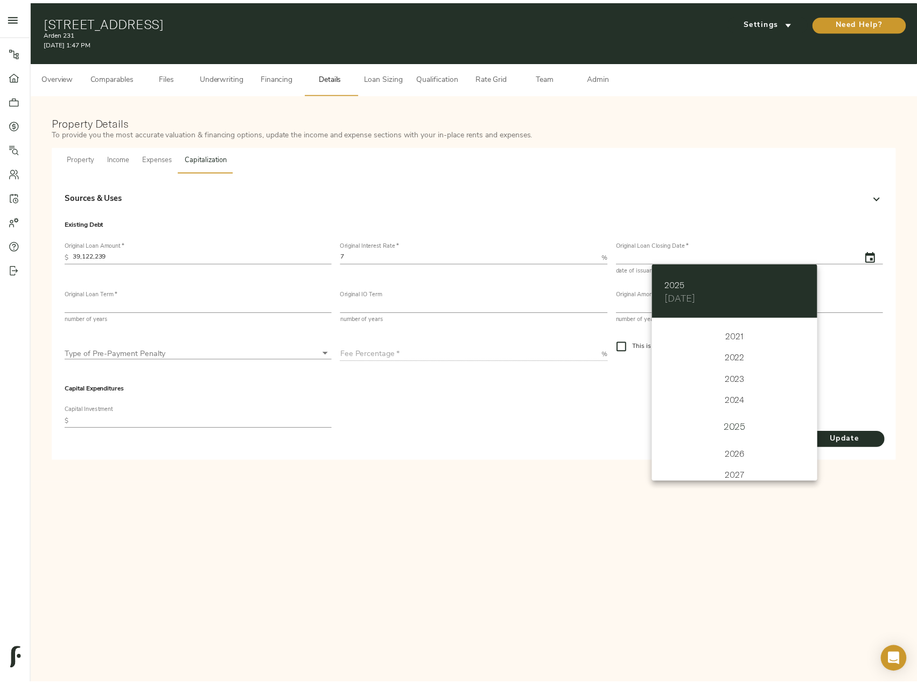
scroll to position [2595, 0]
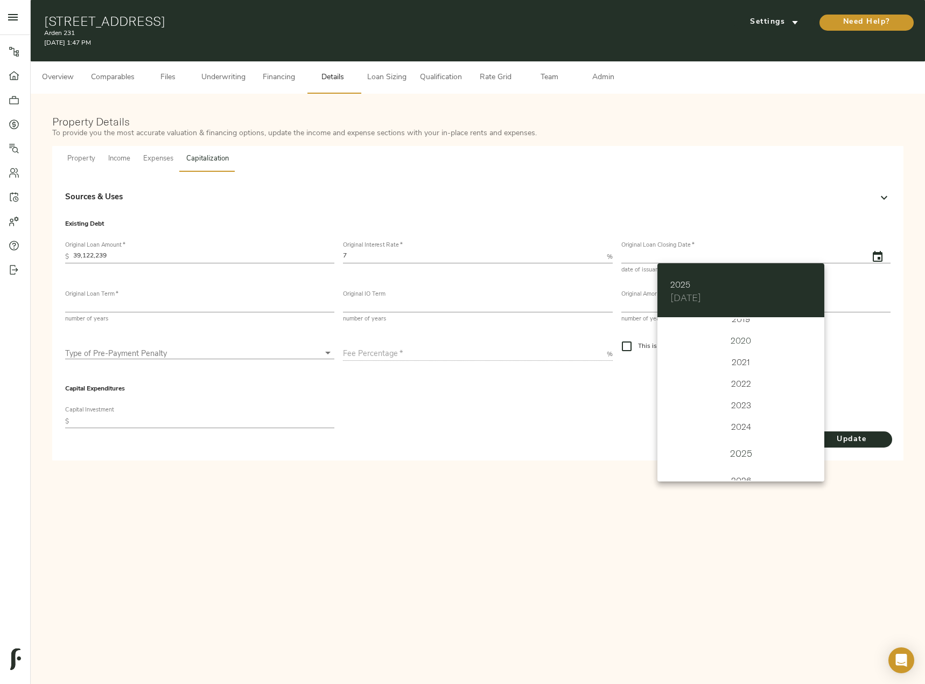
click at [739, 342] on div "2020" at bounding box center [740, 341] width 167 height 22
type input "09/29/2020"
click at [743, 450] on p "30" at bounding box center [741, 451] width 9 height 11
click at [754, 523] on div at bounding box center [462, 342] width 925 height 684
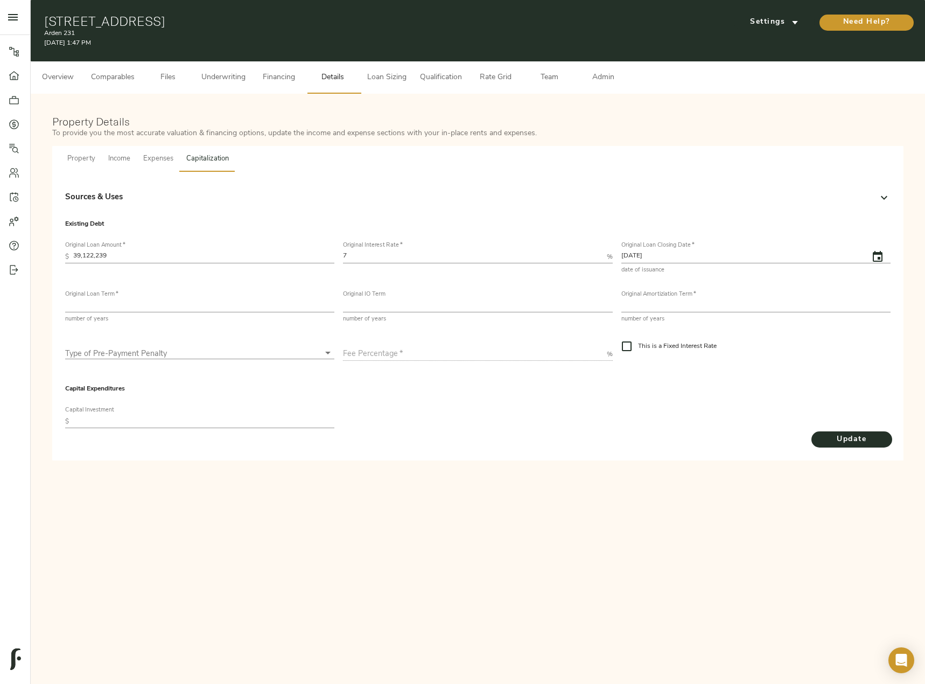
click at [149, 306] on input "number" at bounding box center [199, 305] width 269 height 13
type input "5"
click at [397, 304] on input "number" at bounding box center [477, 305] width 269 height 13
type input "5"
click at [648, 307] on input "number" at bounding box center [755, 305] width 269 height 13
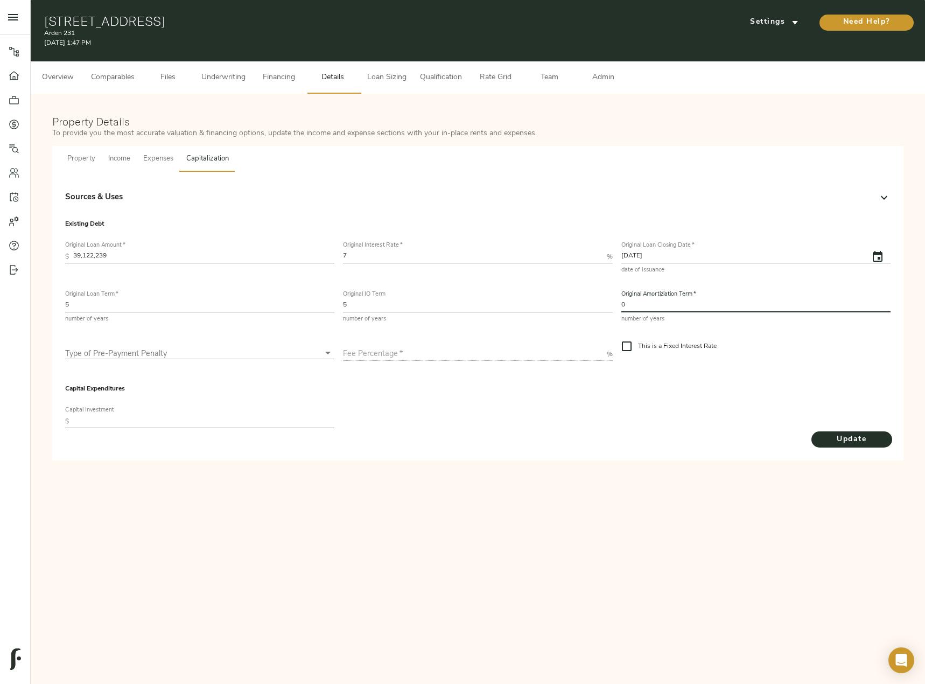
type input "0"
click at [217, 348] on body "Arden 231 - 231 Windsor Blvd, San Marcos, TX 78666 Pipeline Dashboard Portfolio…" at bounding box center [462, 354] width 925 height 709
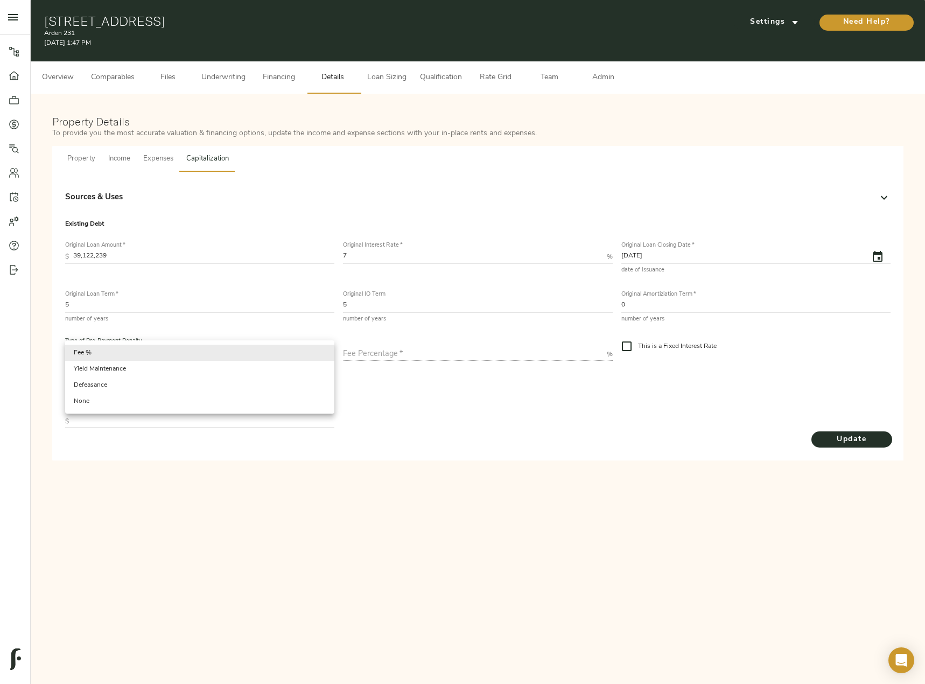
click at [172, 401] on li "None" at bounding box center [199, 401] width 269 height 16
type input "none"
click at [844, 435] on span "Update" at bounding box center [851, 439] width 59 height 13
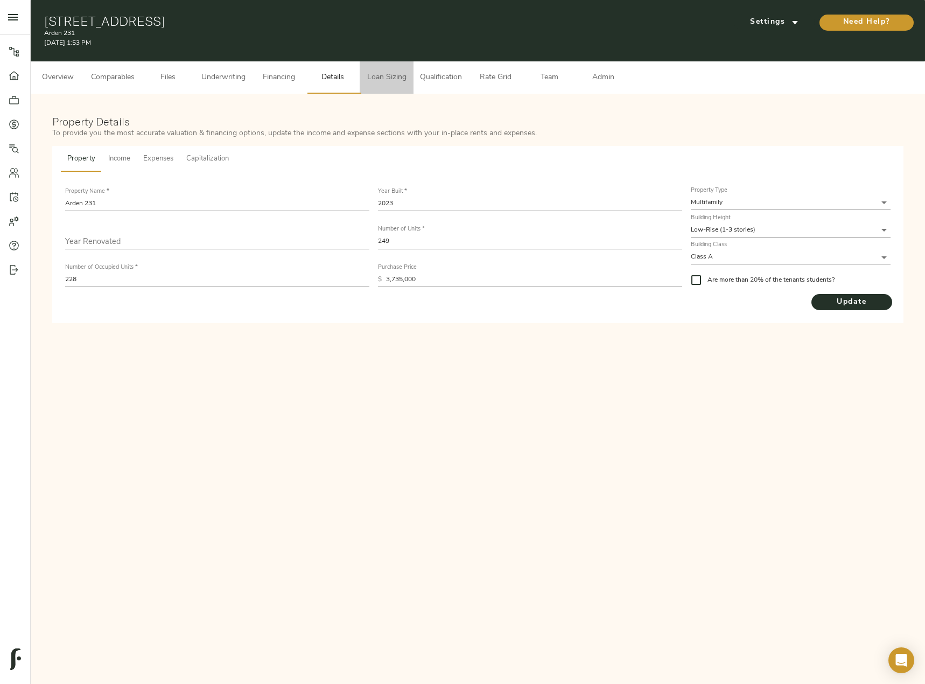
click at [390, 81] on span "Loan Sizing" at bounding box center [386, 77] width 41 height 13
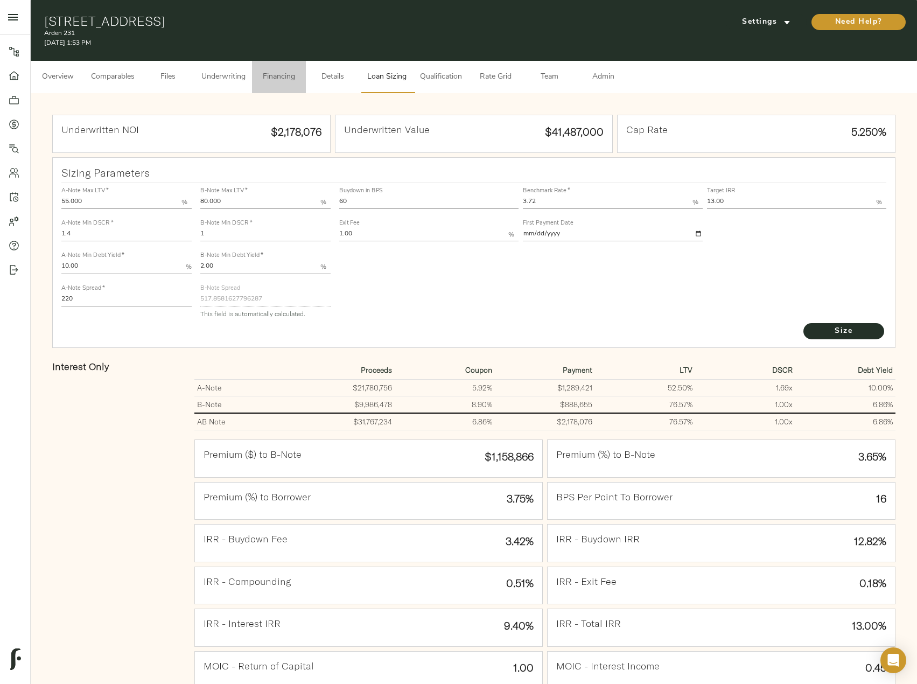
click at [277, 76] on span "Financing" at bounding box center [278, 77] width 41 height 13
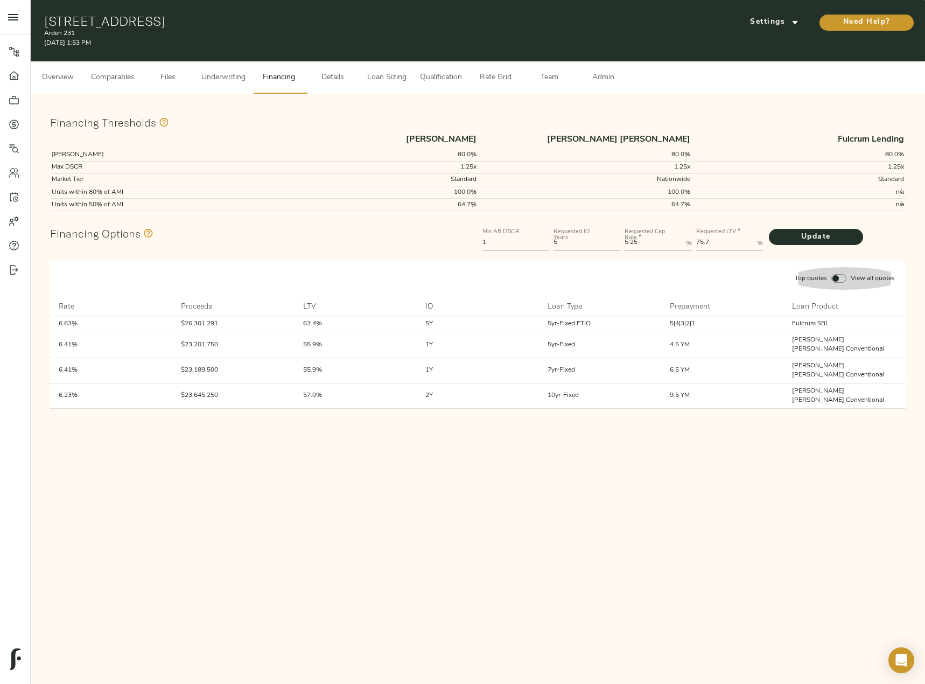
click at [838, 273] on div "button" at bounding box center [838, 278] width 19 height 13
click at [838, 274] on input "Top quotes View all quotes" at bounding box center [836, 278] width 26 height 9
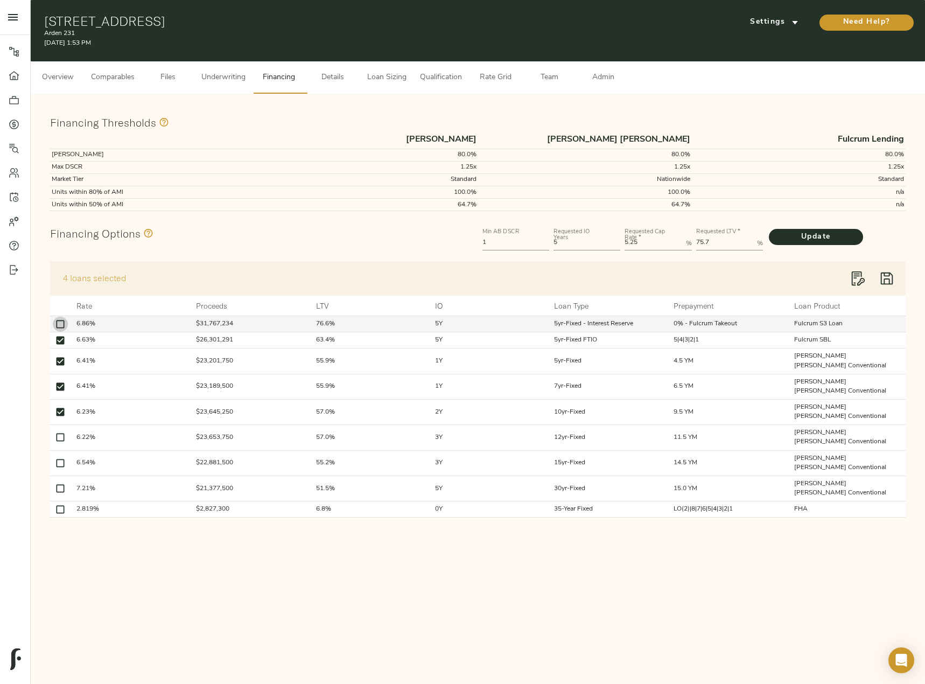
click at [61, 323] on input "checkbox" at bounding box center [60, 324] width 15 height 15
checkbox input "true"
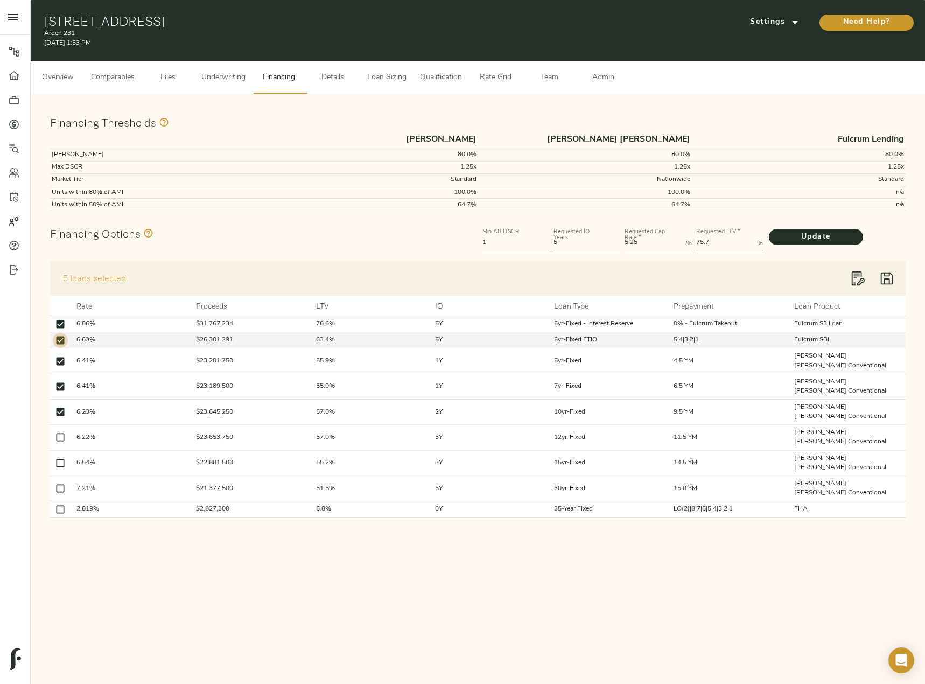
click at [61, 340] on input "checkbox" at bounding box center [60, 340] width 15 height 15
checkbox input "false"
click at [59, 354] on input "checkbox" at bounding box center [60, 361] width 15 height 15
checkbox input "false"
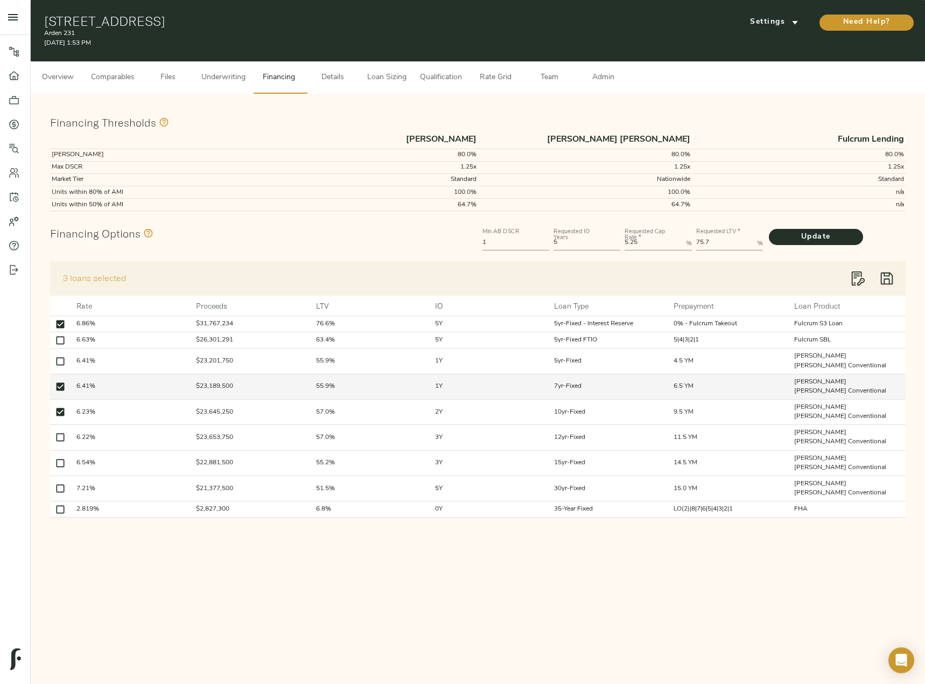
click at [61, 379] on input "checkbox" at bounding box center [60, 386] width 15 height 15
checkbox input "false"
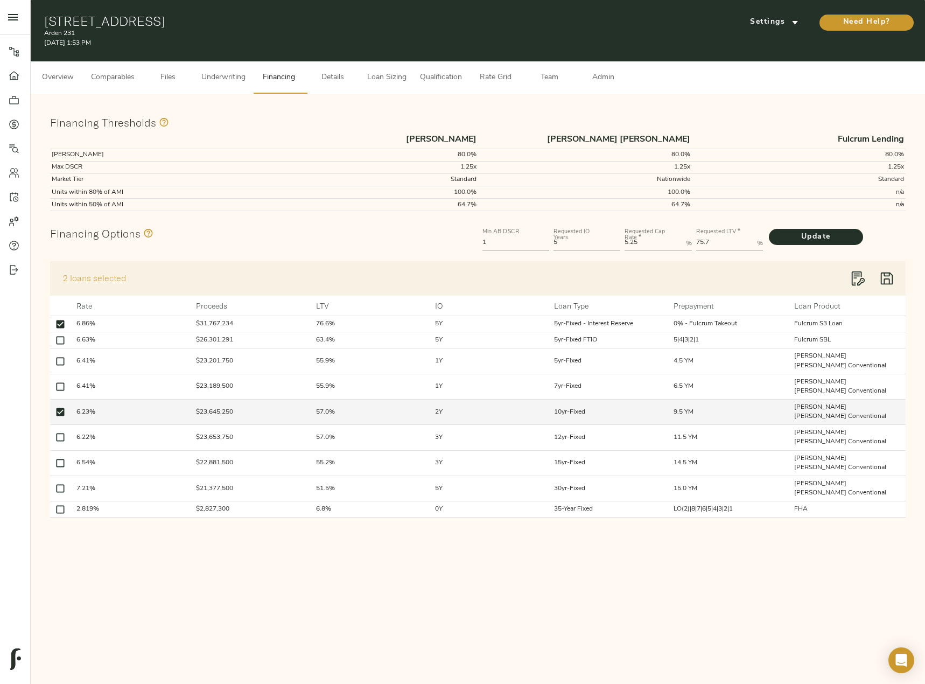
click at [61, 404] on input "checkbox" at bounding box center [60, 411] width 15 height 15
checkbox input "false"
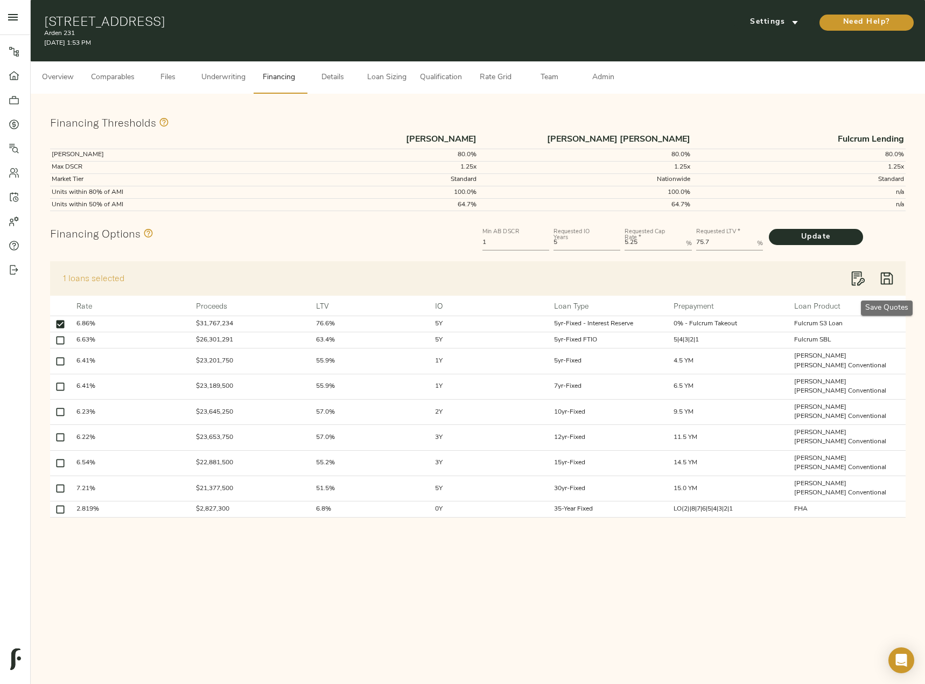
click at [890, 282] on icon "button" at bounding box center [887, 278] width 12 height 12
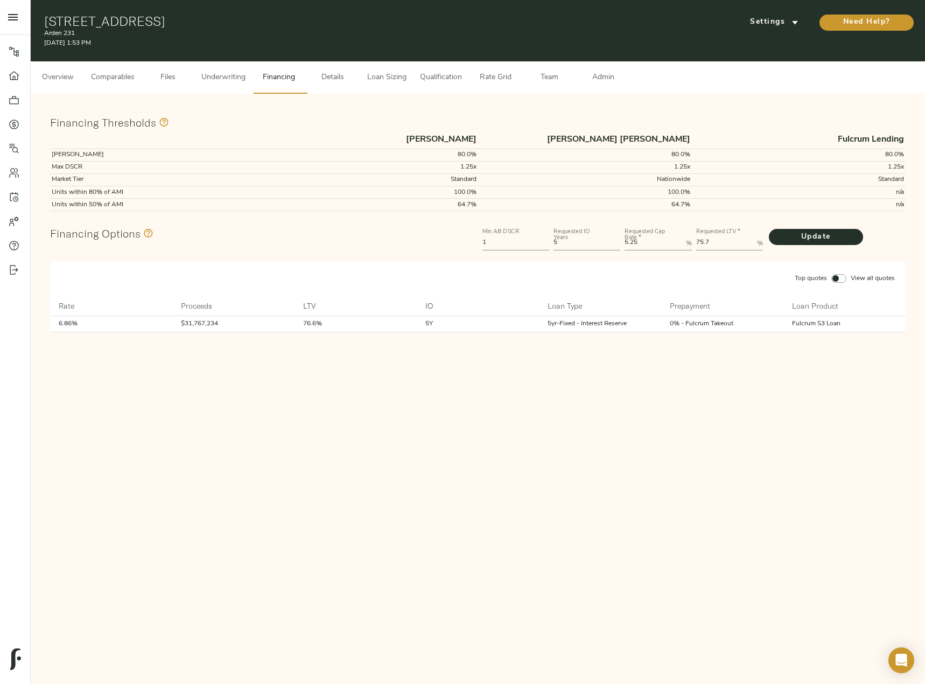
click at [593, 75] on span "Admin" at bounding box center [603, 77] width 41 height 13
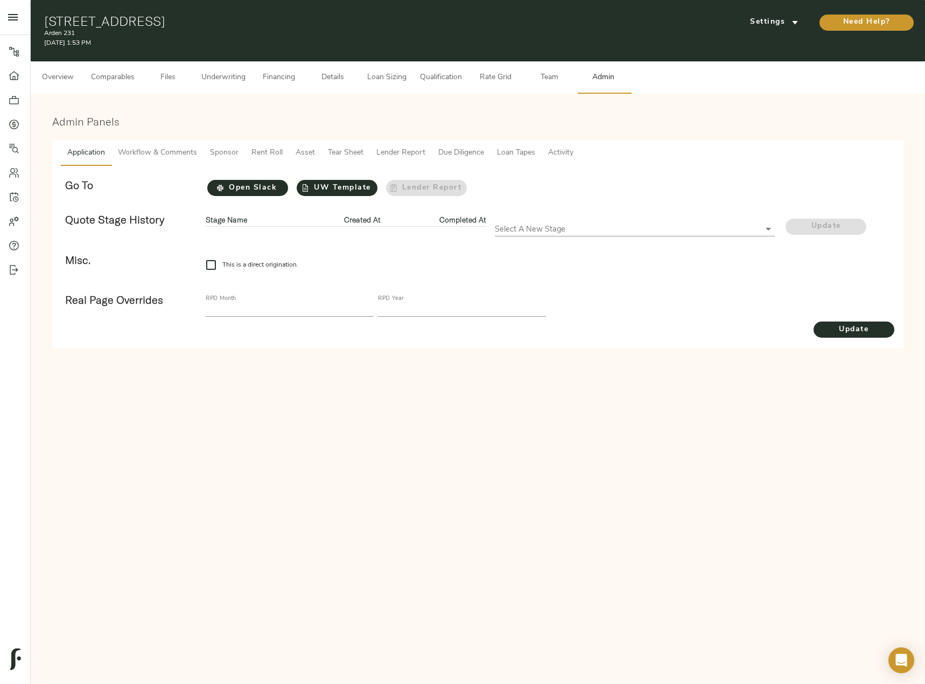
checkbox input "true"
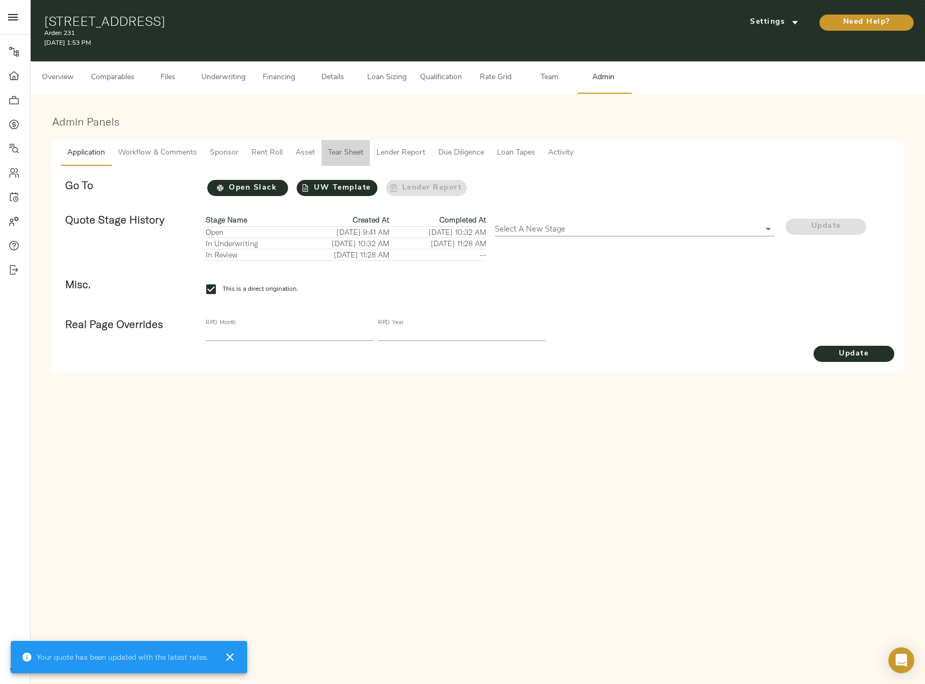
click at [346, 149] on span "Tear Sheet" at bounding box center [346, 152] width 36 height 13
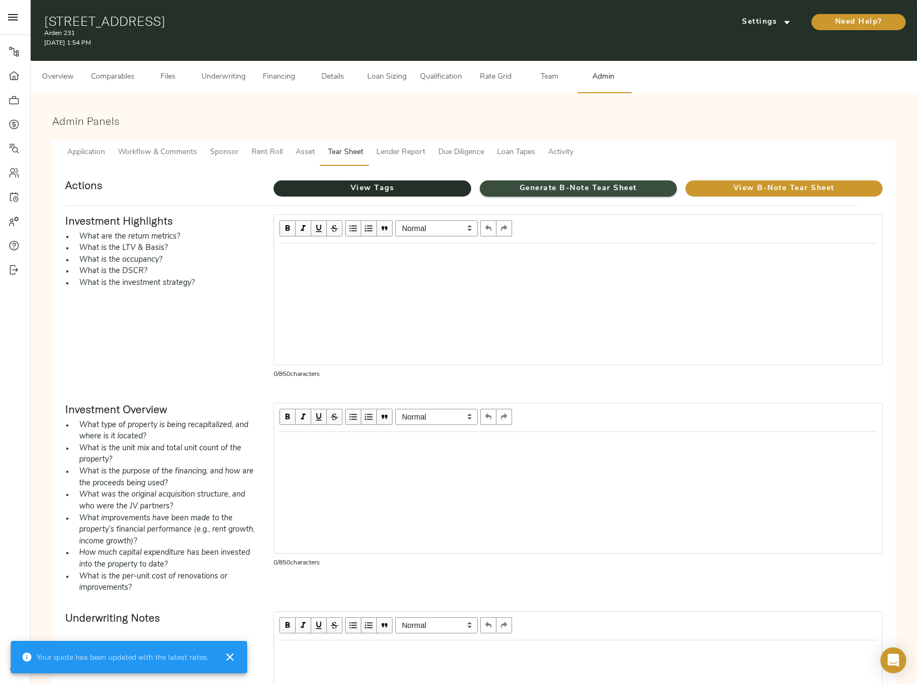
click at [544, 184] on span "Generate B-Note Tear Sheet" at bounding box center [578, 188] width 197 height 13
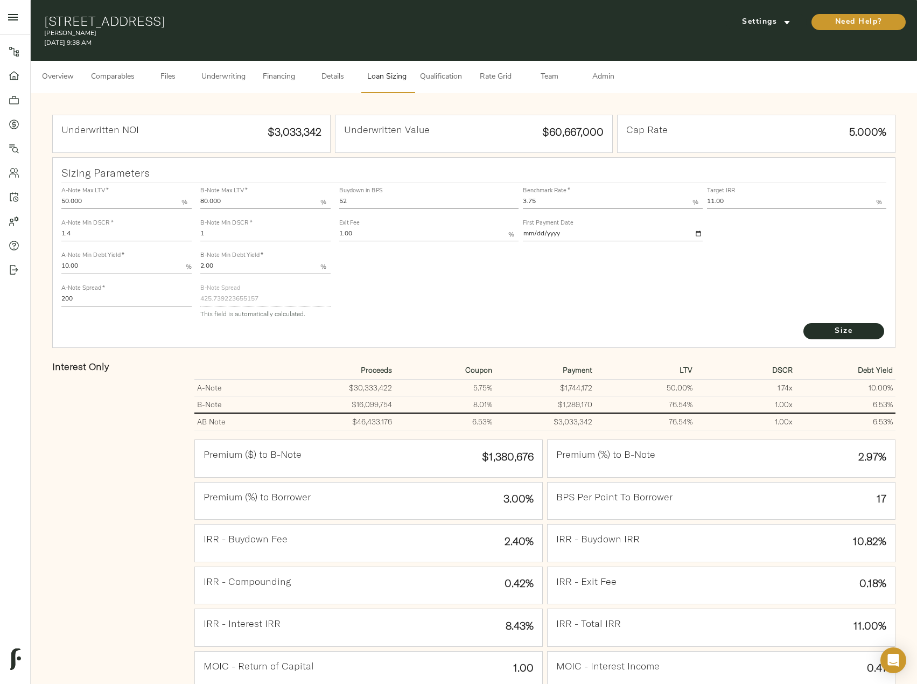
type input "50.000"
type input "1.4"
type input "10.00"
type input "200"
type input "80.000"
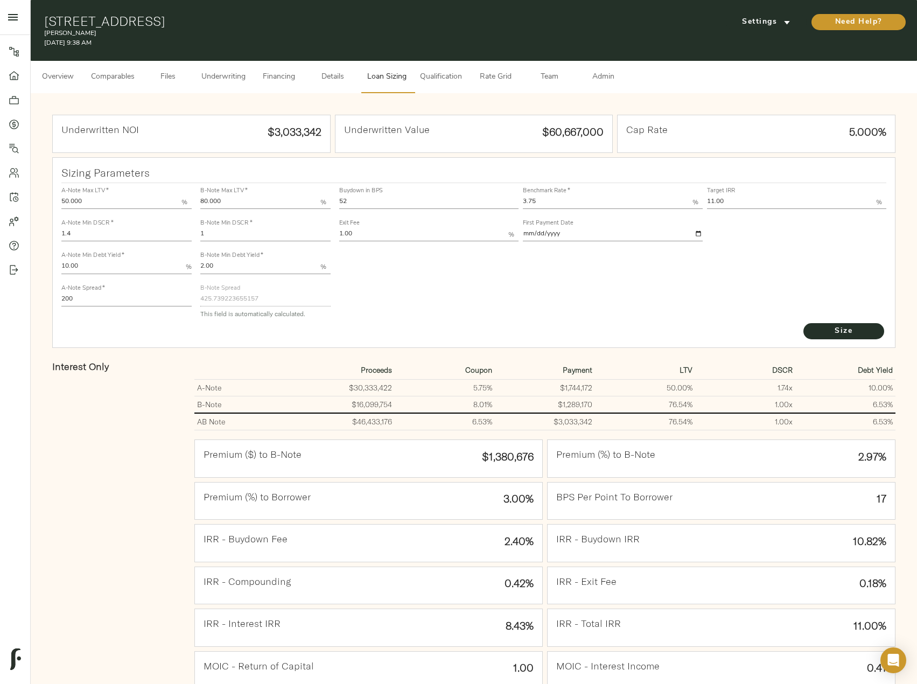
type input "1"
type input "2.00"
type input "425.739223655157"
type input "52"
type input "3.75"
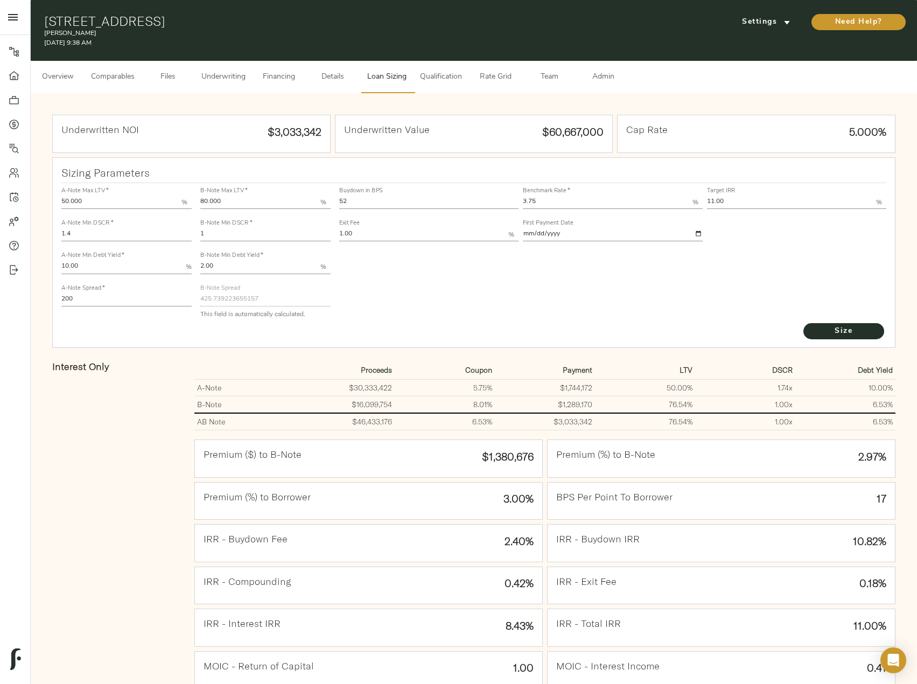
type input "11.00"
type input "1.00"
type input "[DATE]"
click at [222, 70] on button "Underwriting" at bounding box center [223, 77] width 57 height 32
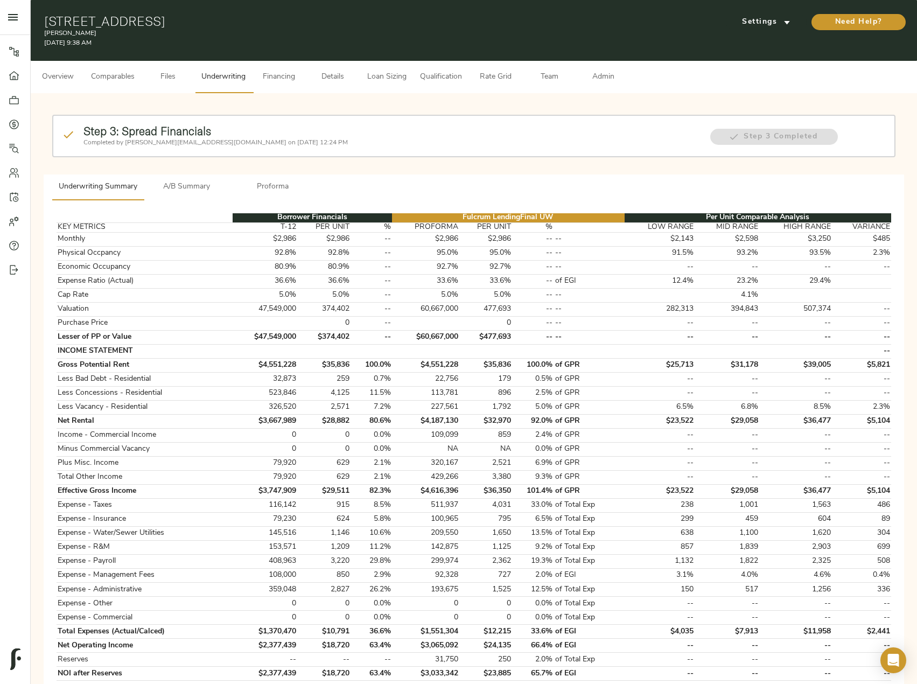
click at [604, 65] on button "Admin" at bounding box center [603, 77] width 54 height 32
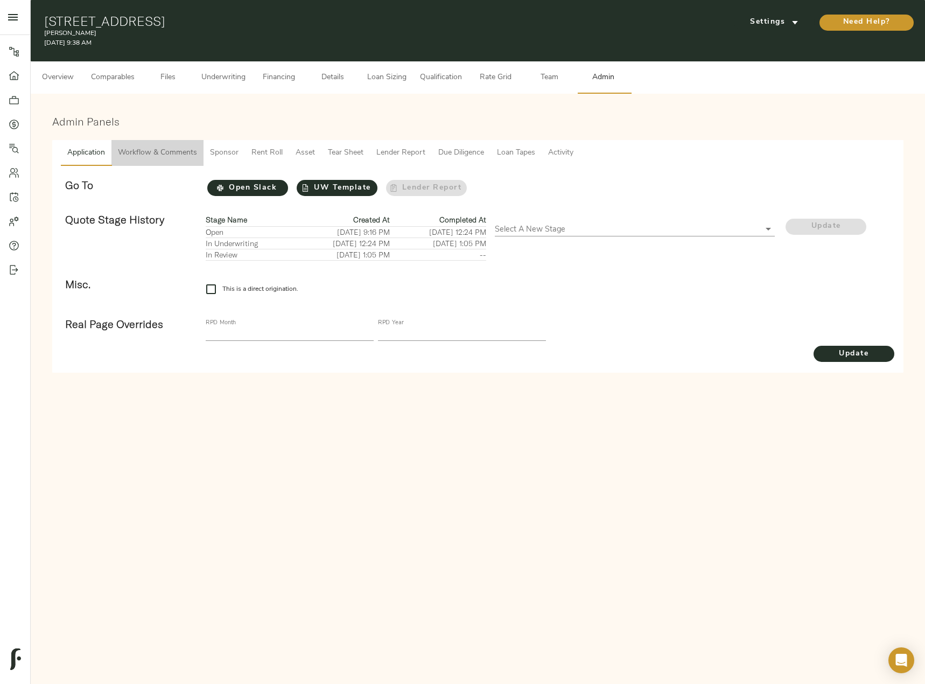
click at [157, 145] on button "Workflow & Comments" at bounding box center [157, 153] width 92 height 26
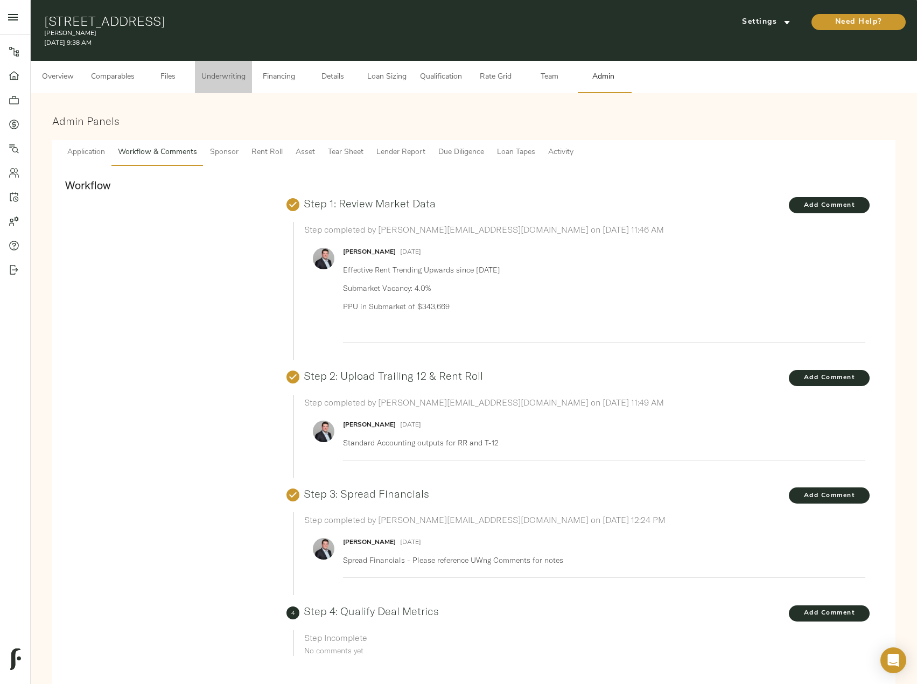
click at [204, 79] on span "Underwriting" at bounding box center [223, 77] width 44 height 13
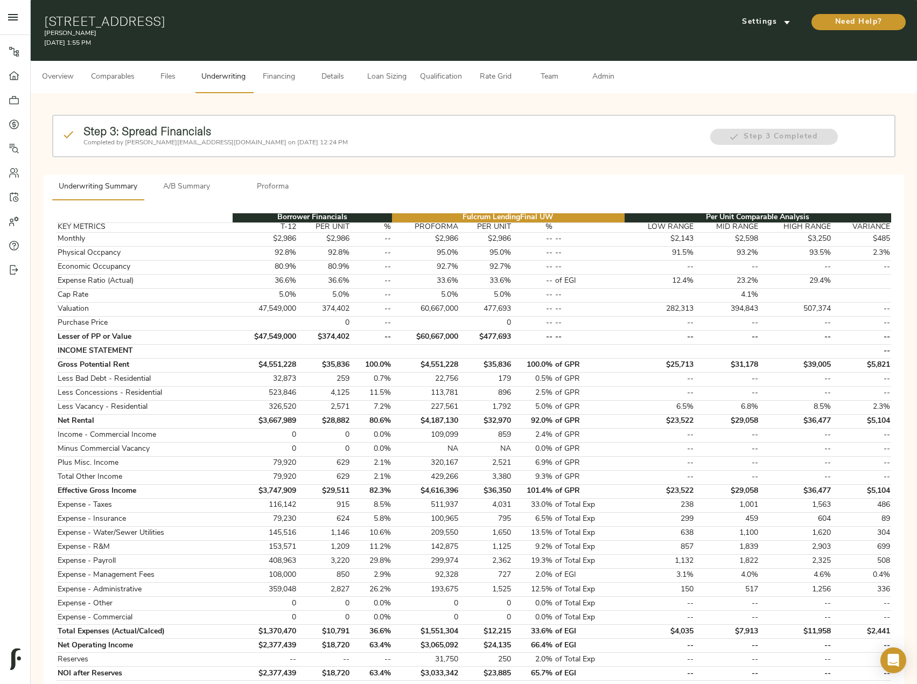
click at [166, 73] on span "Files" at bounding box center [168, 77] width 41 height 13
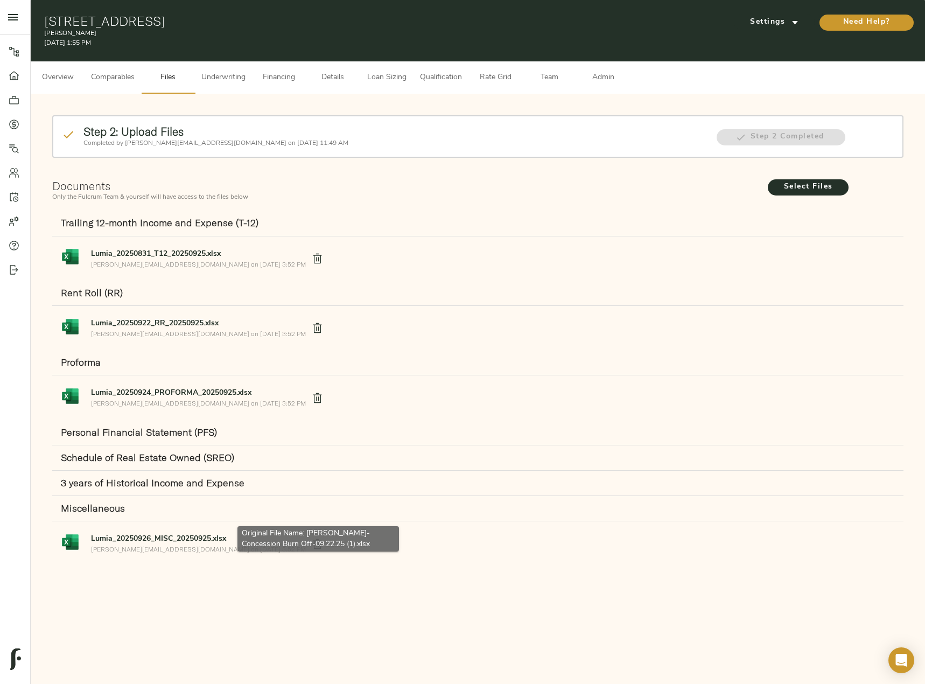
click at [182, 539] on strong "Lumia_20250926_MISC_20250925.xlsx" at bounding box center [158, 539] width 135 height 8
click at [233, 75] on span "Underwriting" at bounding box center [223, 77] width 44 height 13
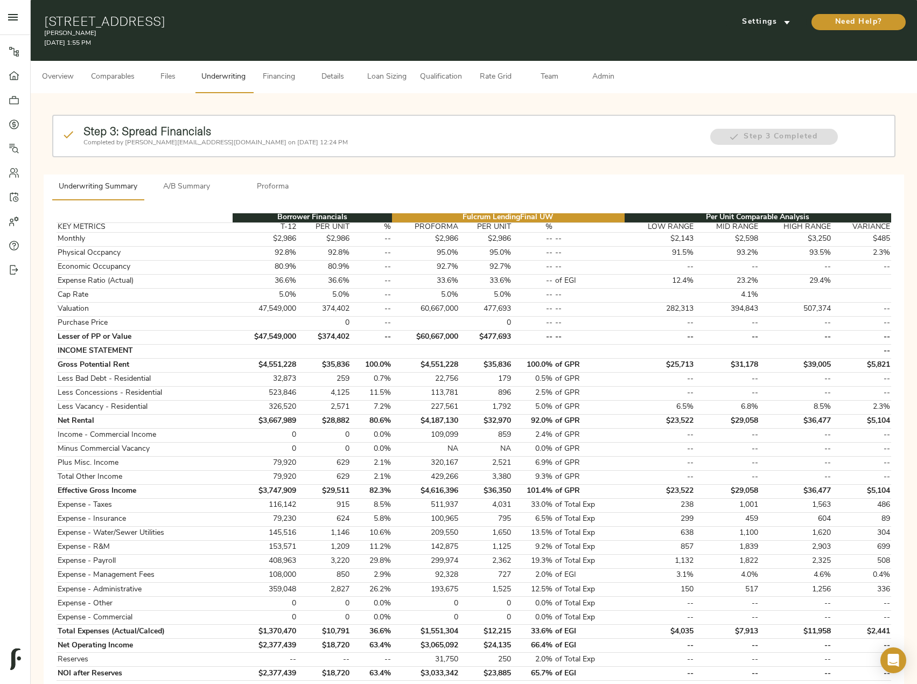
click at [177, 77] on span "Files" at bounding box center [168, 77] width 41 height 13
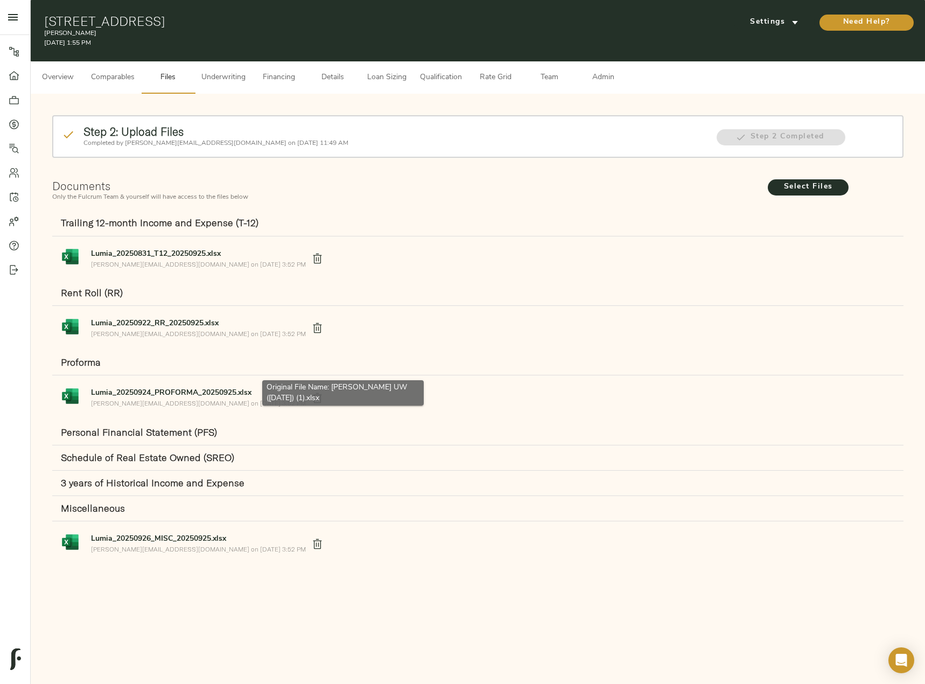
click at [166, 393] on strong "Lumia_20250924_PROFORMA_20250925.xlsx" at bounding box center [171, 393] width 160 height 8
click at [227, 79] on span "Underwriting" at bounding box center [223, 77] width 44 height 13
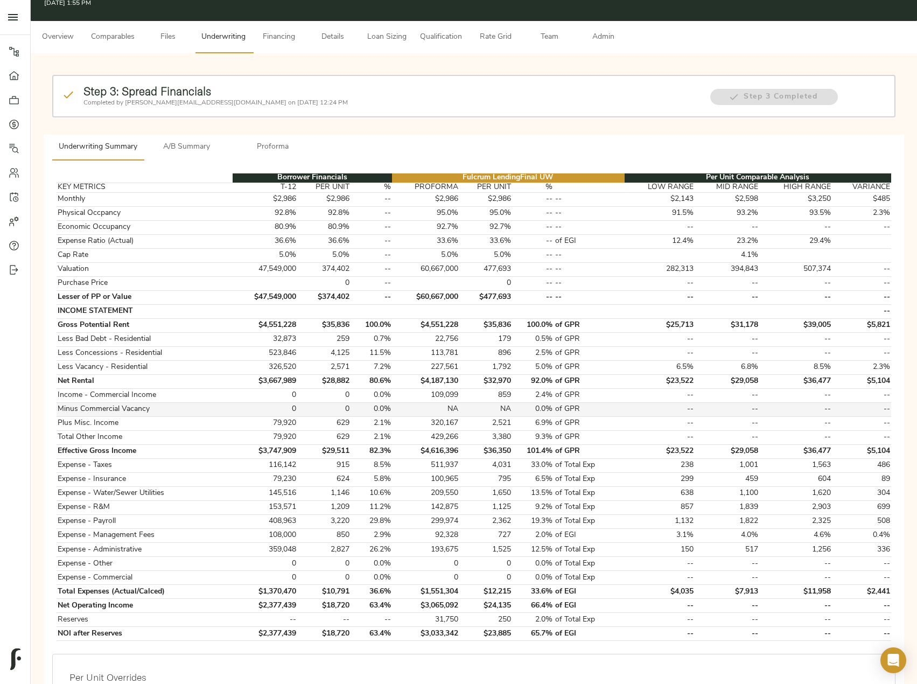
scroll to position [54, 0]
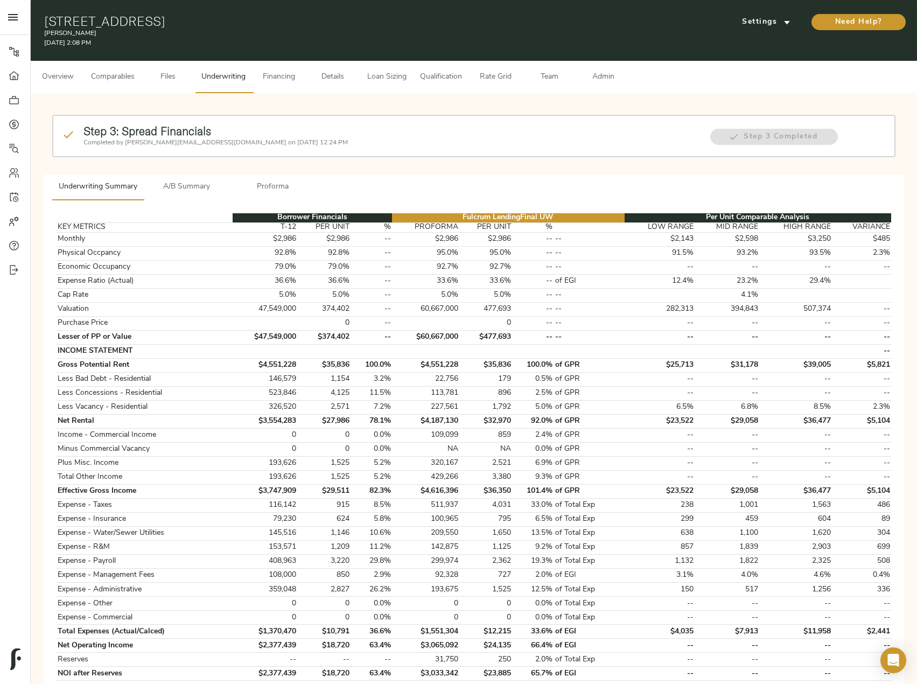
drag, startPoint x: 393, startPoint y: 72, endPoint x: 389, endPoint y: 85, distance: 14.0
click at [394, 72] on span "Loan Sizing" at bounding box center [386, 77] width 41 height 13
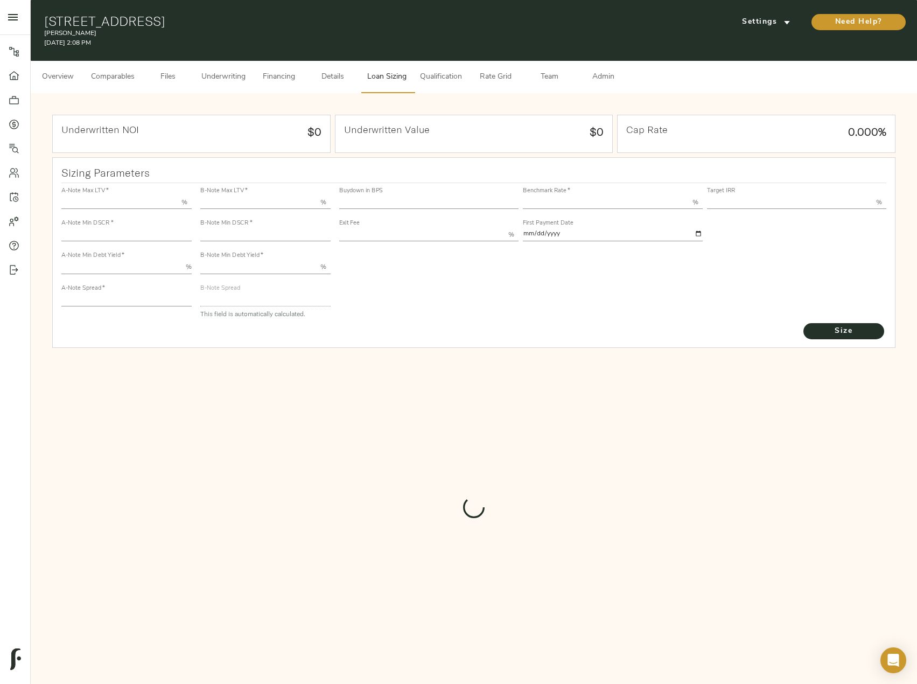
type input "50.000"
type input "1.4"
type input "10.00"
type input "200"
type input "80.000"
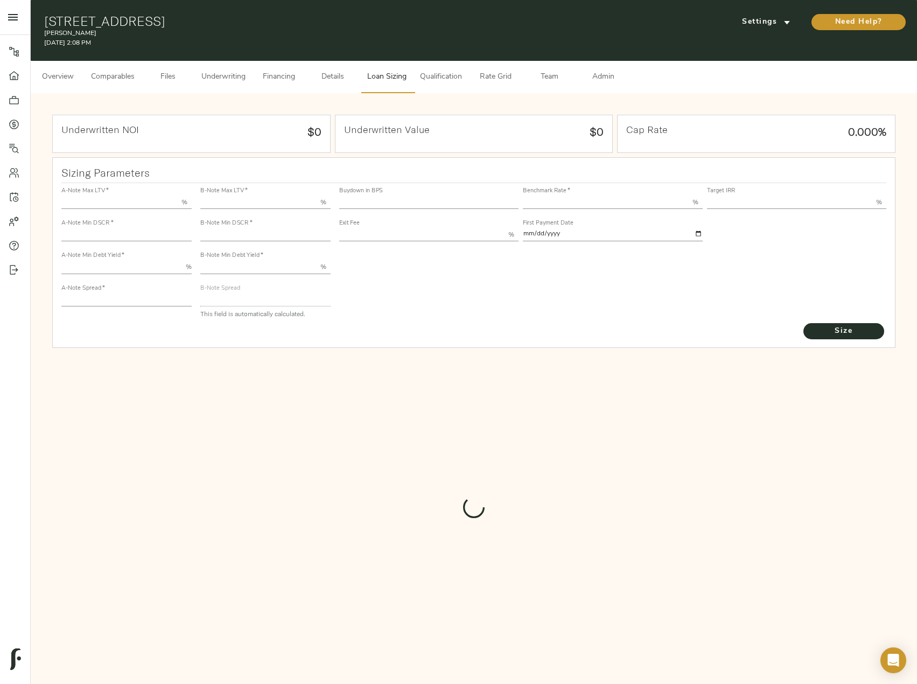
type input "1"
type input "2.00"
type input "425.739223655157"
type input "52"
type input "3.75"
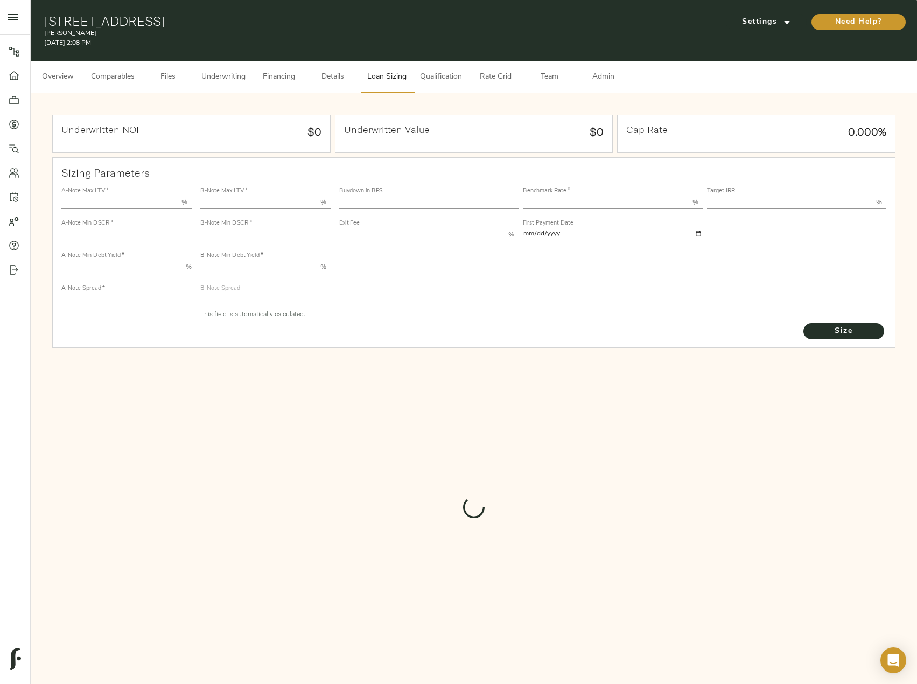
type input "11.00"
type input "1.00"
type input "[DATE]"
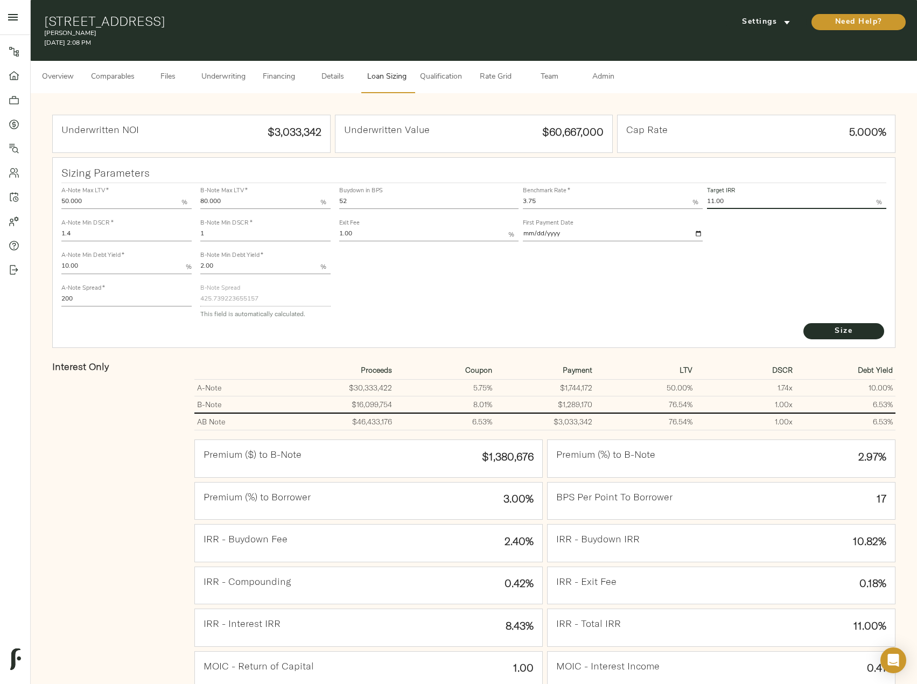
drag, startPoint x: 745, startPoint y: 200, endPoint x: 684, endPoint y: 198, distance: 60.3
click at [684, 198] on div "Buydown in BPS 52 Benchmark Rate   * 3.75 % Target IRR 11.00 % Exit Fee 1.00 % …" at bounding box center [613, 213] width 552 height 65
type input "12.00"
click at [803, 323] on button "Size" at bounding box center [843, 331] width 81 height 16
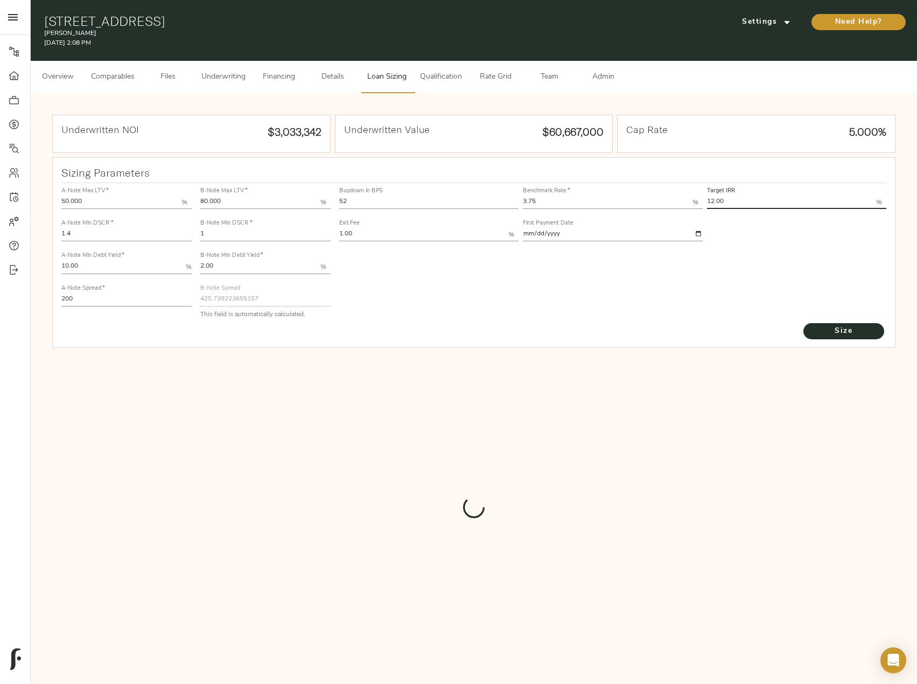
type input "732"
type input "0"
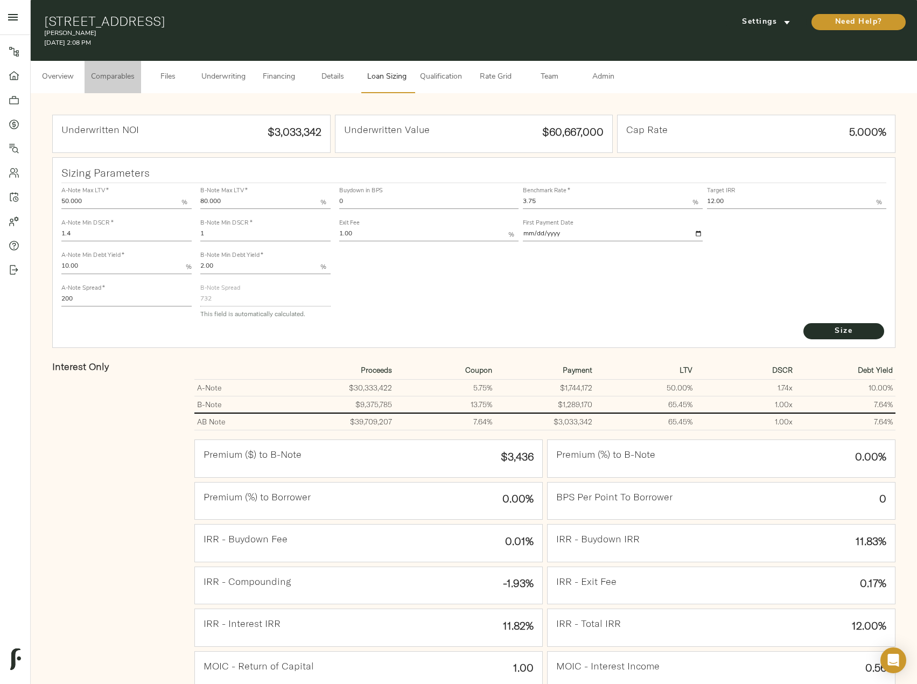
click at [130, 71] on span "Comparables" at bounding box center [113, 77] width 44 height 13
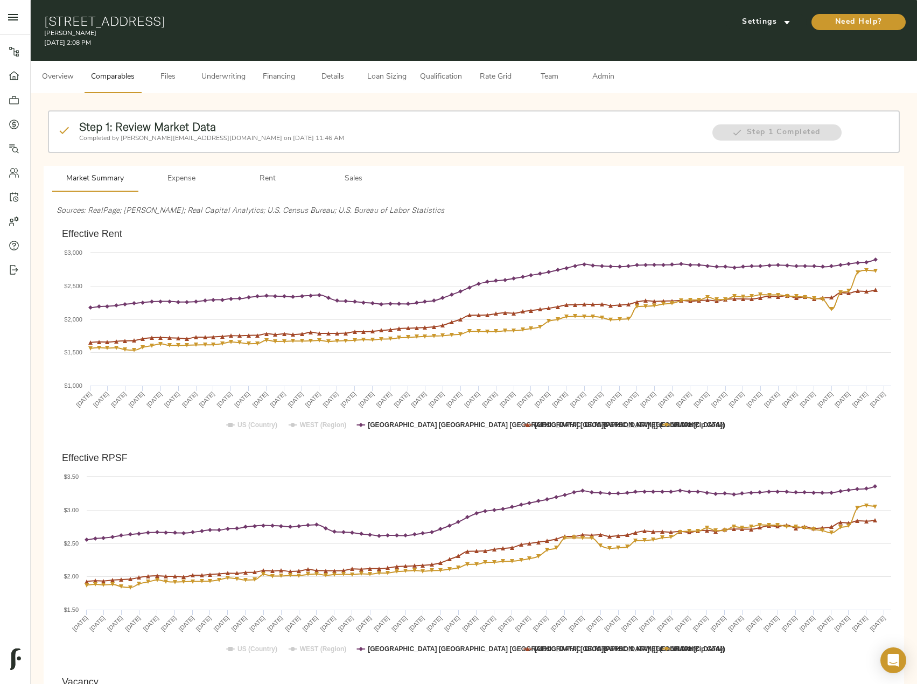
click at [218, 80] on span "Underwriting" at bounding box center [223, 77] width 44 height 13
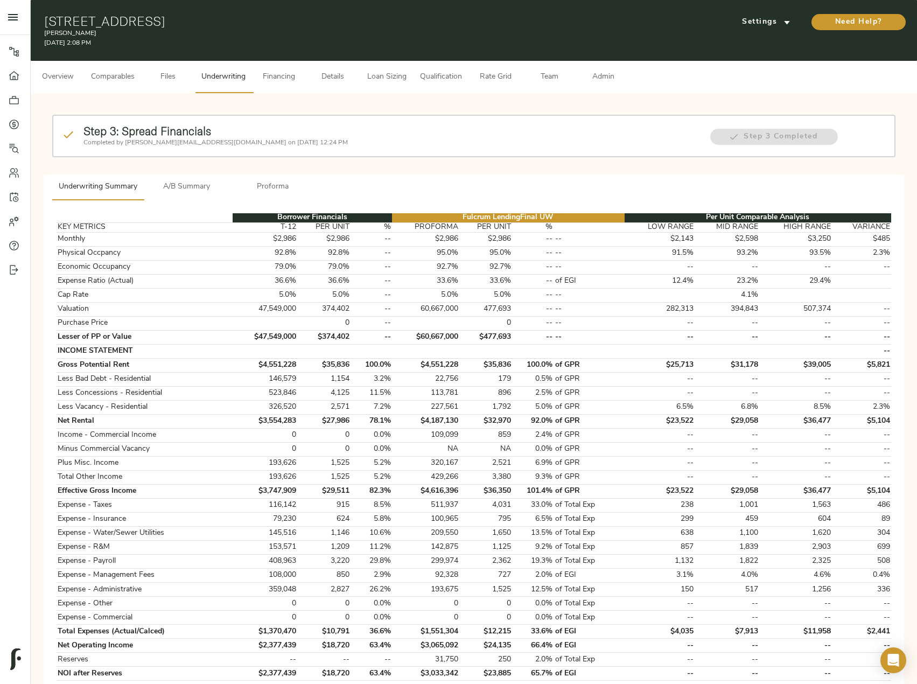
click at [190, 187] on span "A/B Summary" at bounding box center [186, 186] width 73 height 13
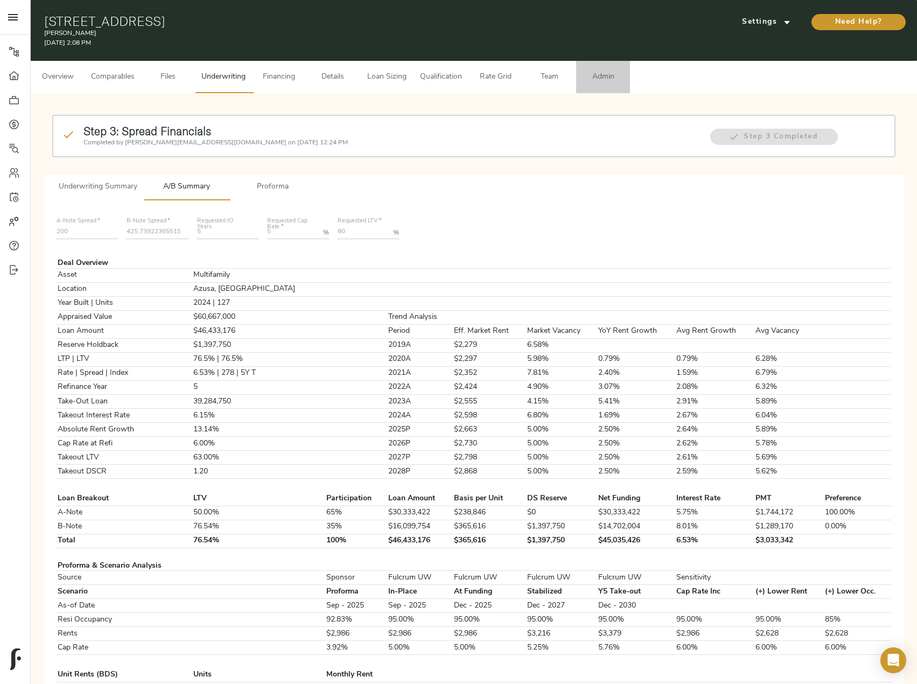
click at [597, 72] on span "Admin" at bounding box center [603, 77] width 41 height 13
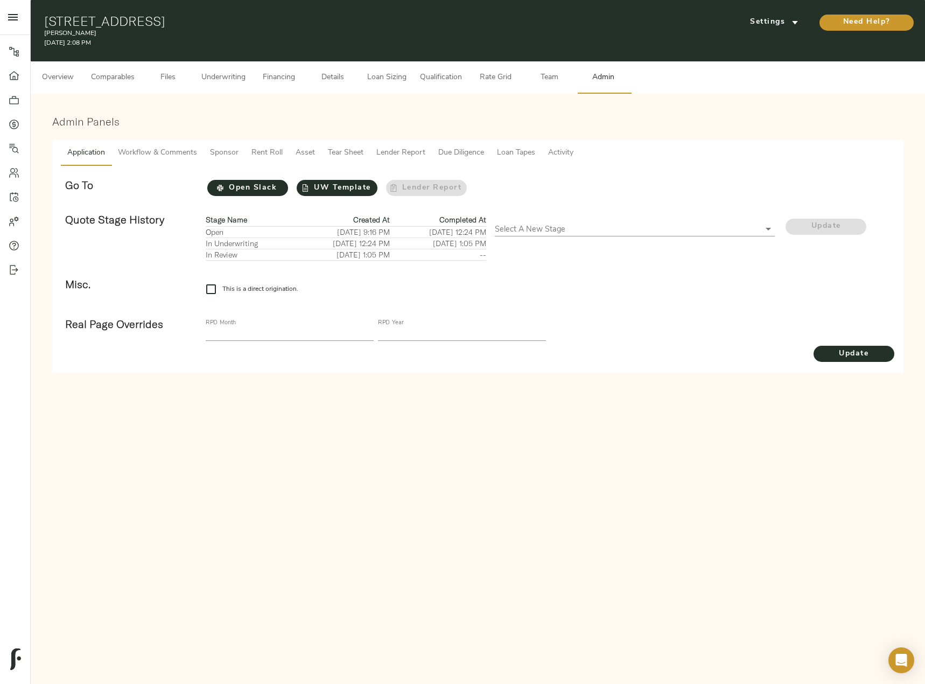
click at [405, 78] on span "Loan Sizing" at bounding box center [386, 77] width 41 height 13
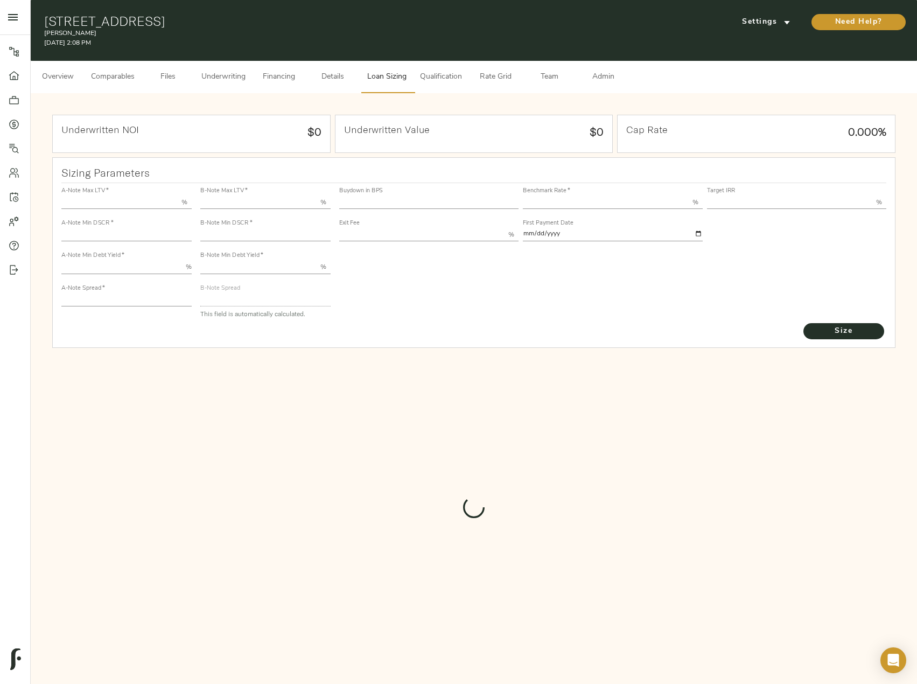
type input "50.000"
type input "1.4"
type input "10.00"
type input "200"
type input "80.000"
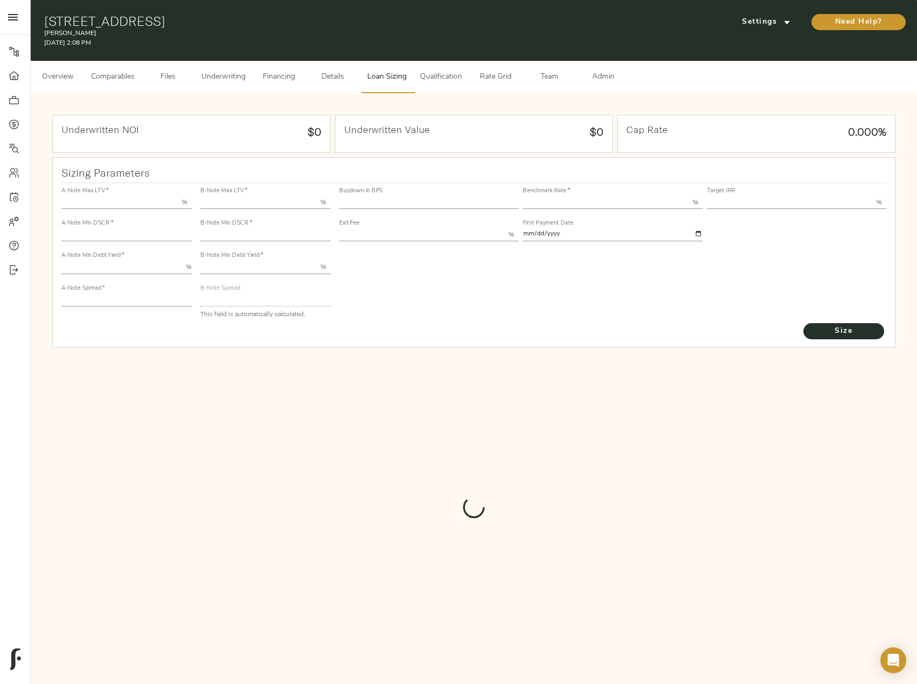
type input "1"
type input "2.00"
type input "732"
type input "0"
type input "3.75"
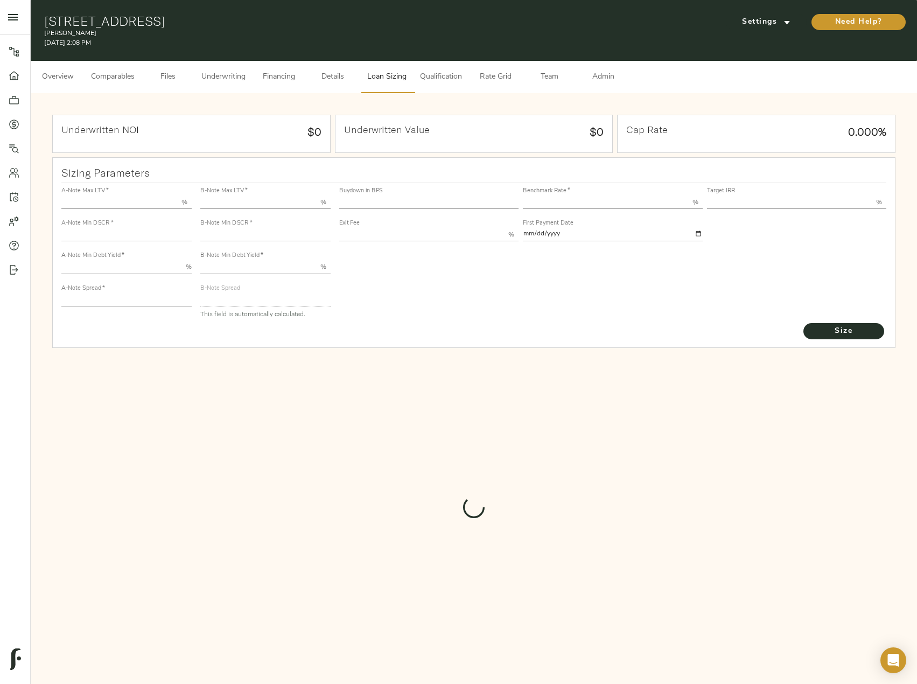
type input "12.00"
type input "1.00"
type input "[DATE]"
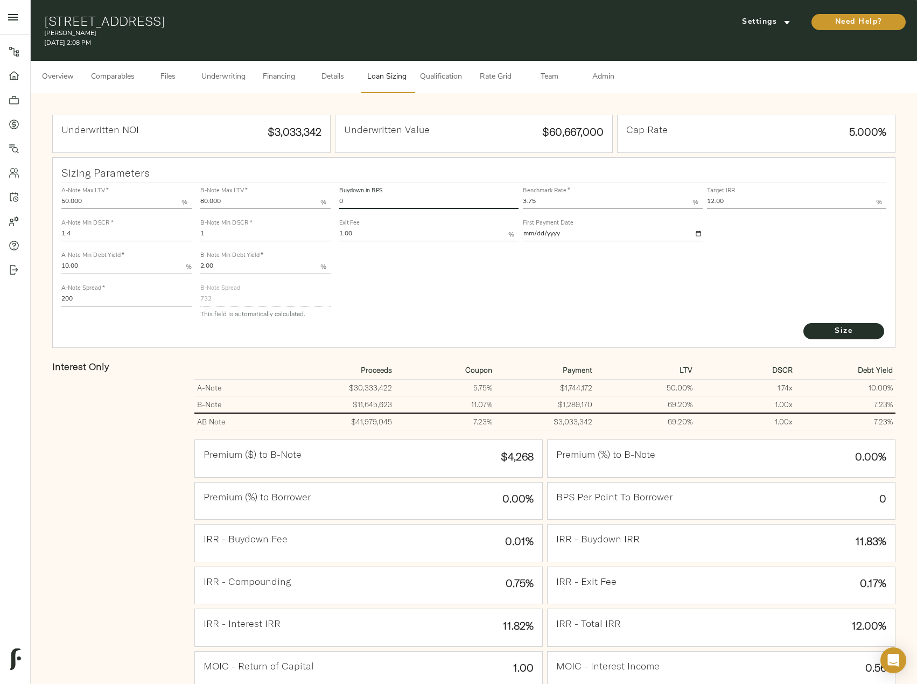
drag, startPoint x: 359, startPoint y: 202, endPoint x: 313, endPoint y: 202, distance: 45.2
click at [313, 202] on div "A-Note Max LTV   * 50.000 % A-Note Min DSCR   * 1.4 A-Note Min Debt Yield   * 1…" at bounding box center [474, 252] width 834 height 147
type input "30"
click at [803, 323] on button "Size" at bounding box center [843, 331] width 81 height 16
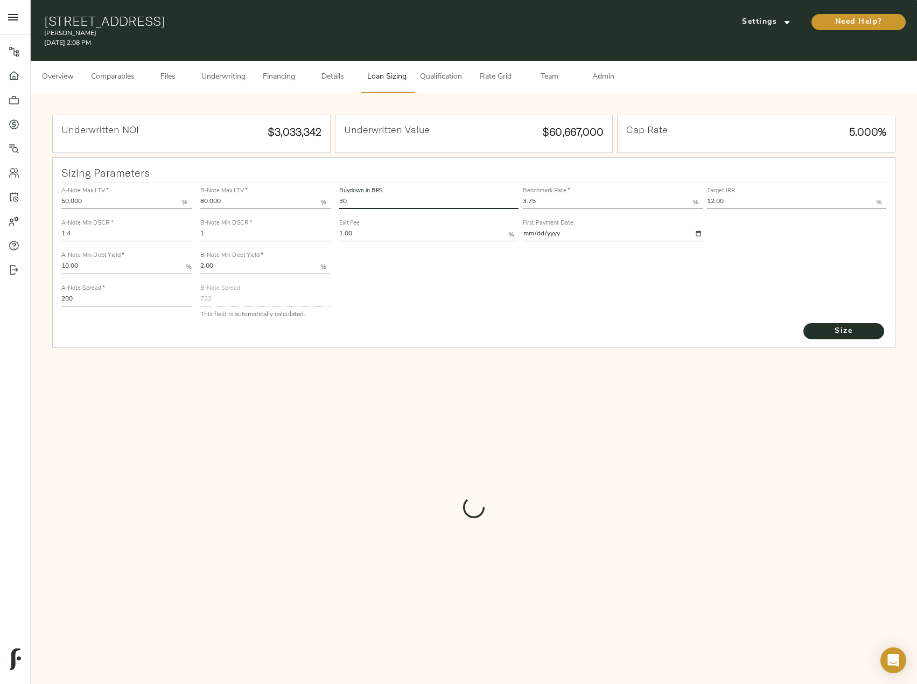
type input "582.4953286903346"
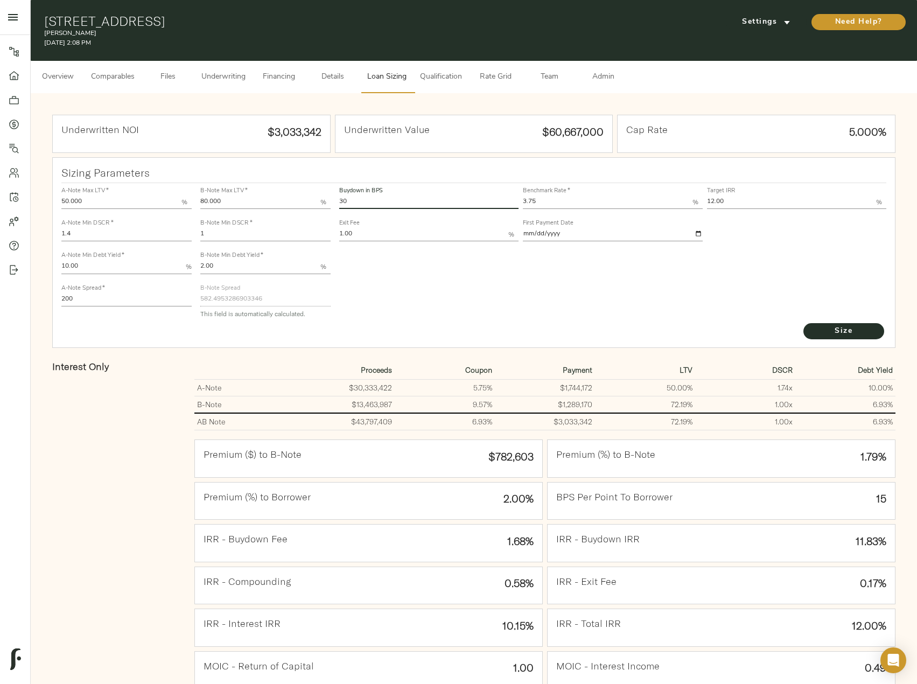
click at [67, 198] on input "50.000" at bounding box center [121, 202] width 120 height 13
drag, startPoint x: 364, startPoint y: 197, endPoint x: 311, endPoint y: 198, distance: 52.8
click at [311, 198] on div "A-Note Max LTV   * 50.000 % A-Note Min DSCR   * 1.4 A-Note Min Debt Yield   * 1…" at bounding box center [474, 252] width 834 height 147
type input "0"
click at [803, 323] on button "Size" at bounding box center [843, 331] width 81 height 16
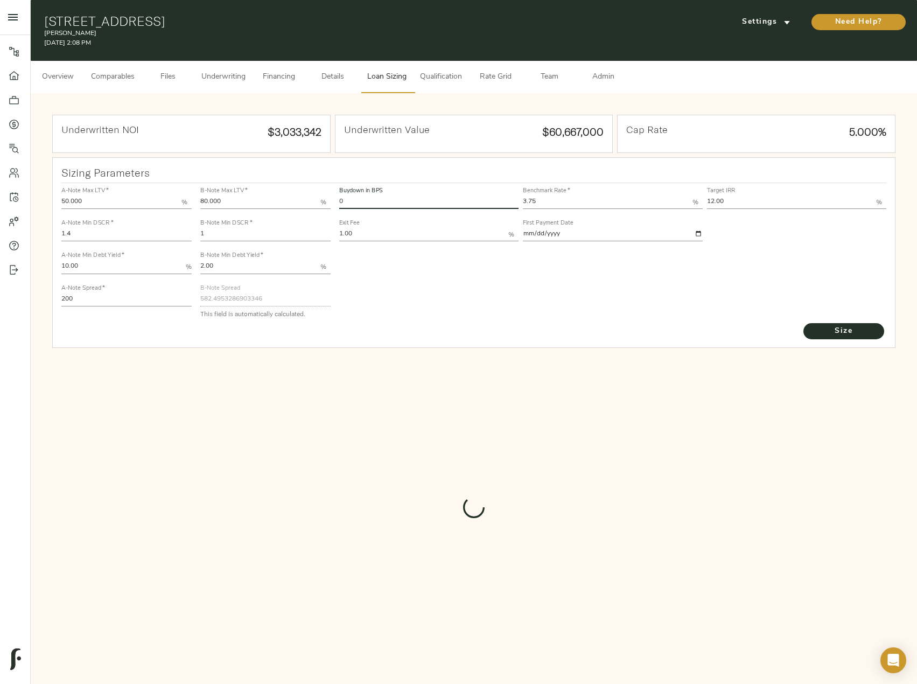
type input "732"
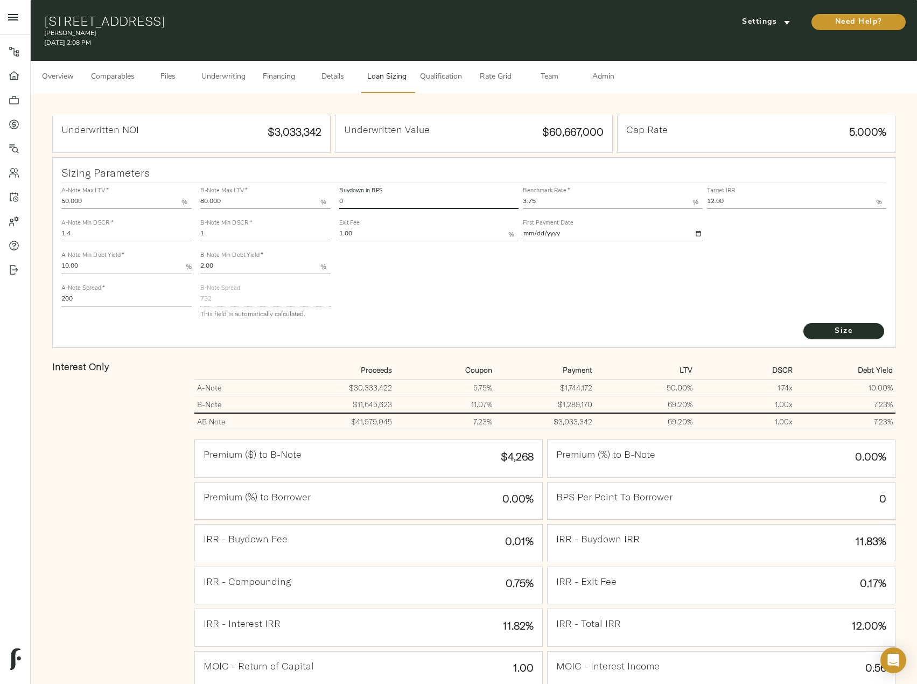
drag, startPoint x: 354, startPoint y: 198, endPoint x: 329, endPoint y: 197, distance: 24.8
click at [329, 197] on div "A-Note Max LTV   * 50.000 % A-Note Min DSCR   * 1.4 A-Note Min Debt Yield   * 1…" at bounding box center [474, 252] width 834 height 147
type input "30"
click at [803, 323] on button "Size" at bounding box center [843, 331] width 81 height 16
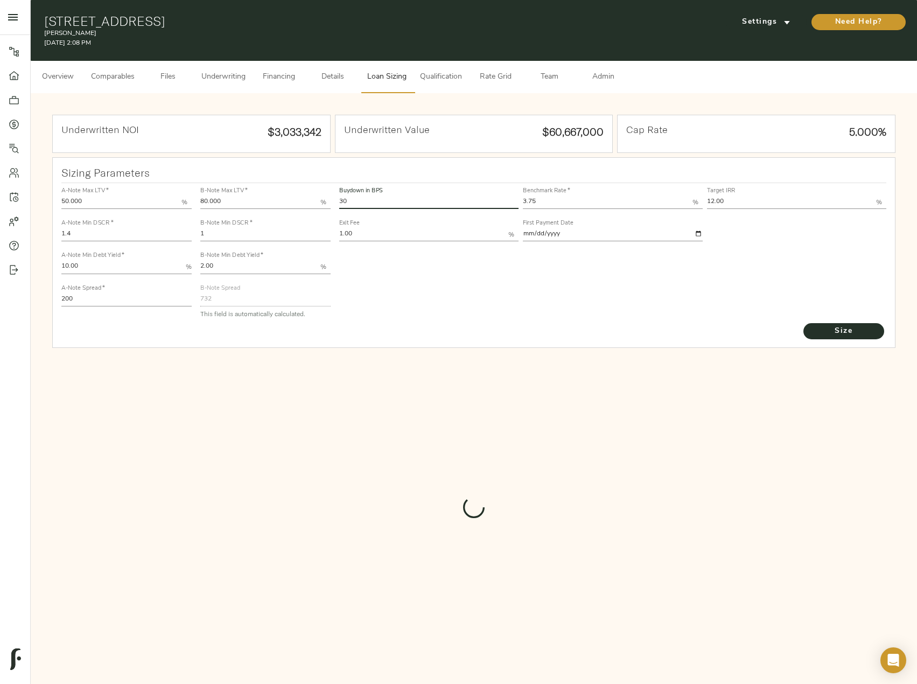
type input "582.4953286903346"
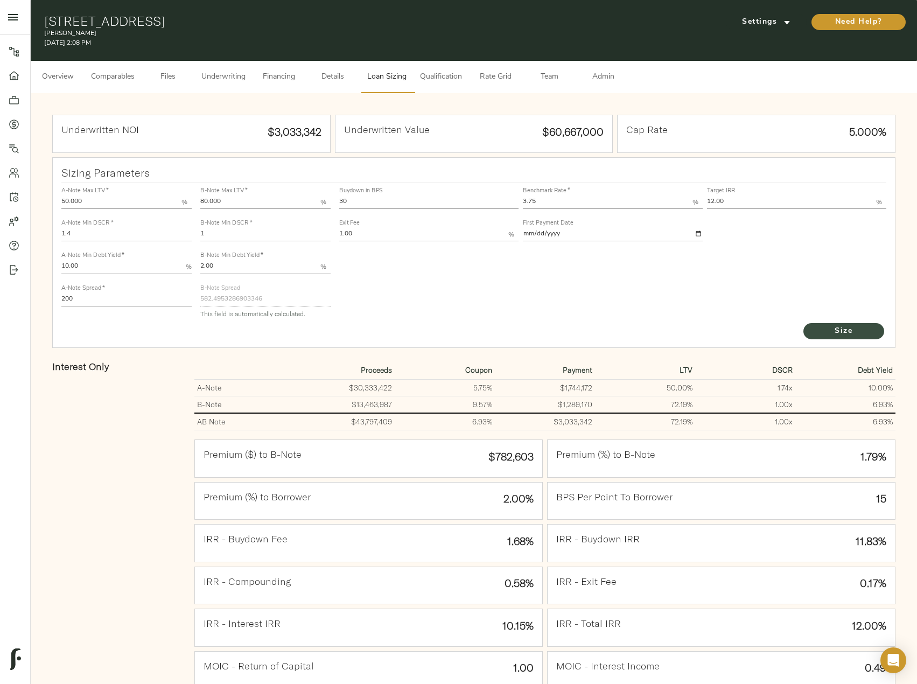
drag, startPoint x: 844, startPoint y: 328, endPoint x: 835, endPoint y: 331, distance: 9.4
click at [844, 328] on span "Size" at bounding box center [843, 331] width 59 height 13
click at [228, 71] on span "Underwriting" at bounding box center [223, 77] width 44 height 13
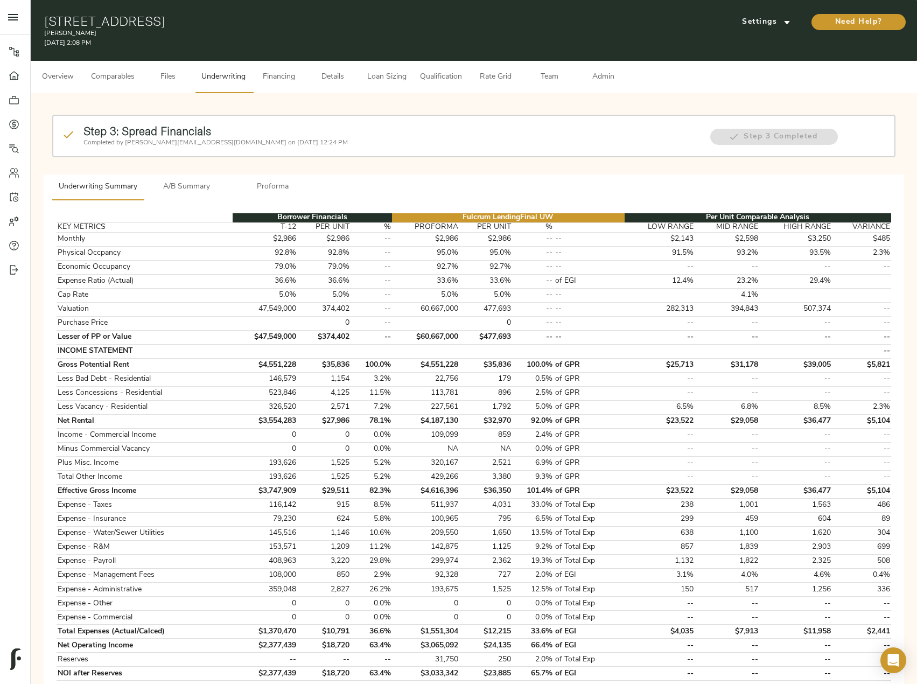
click at [191, 187] on span "A/B Summary" at bounding box center [186, 186] width 73 height 13
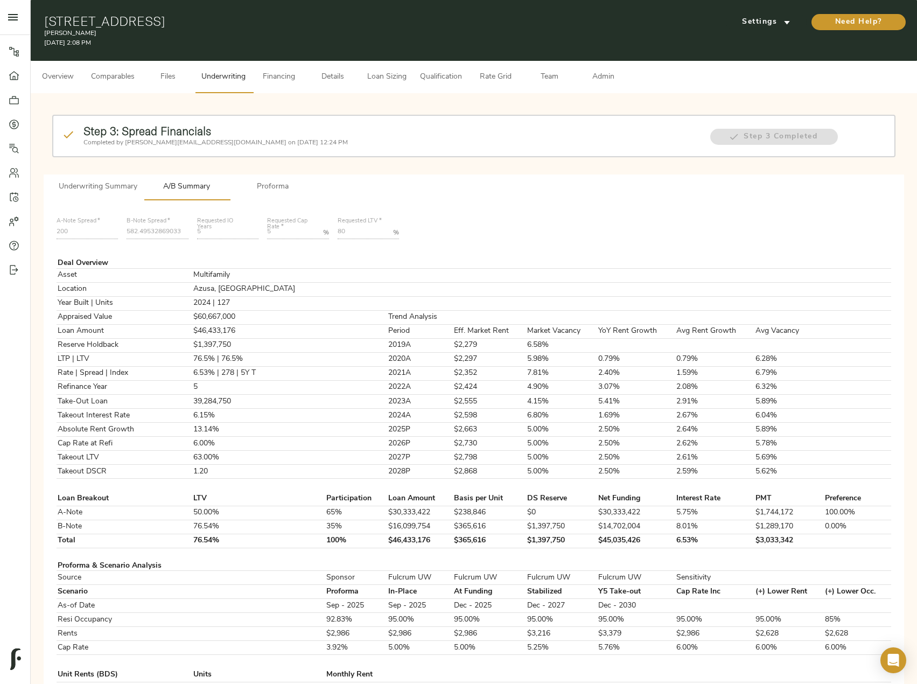
click at [368, 79] on span "Loan Sizing" at bounding box center [386, 77] width 41 height 13
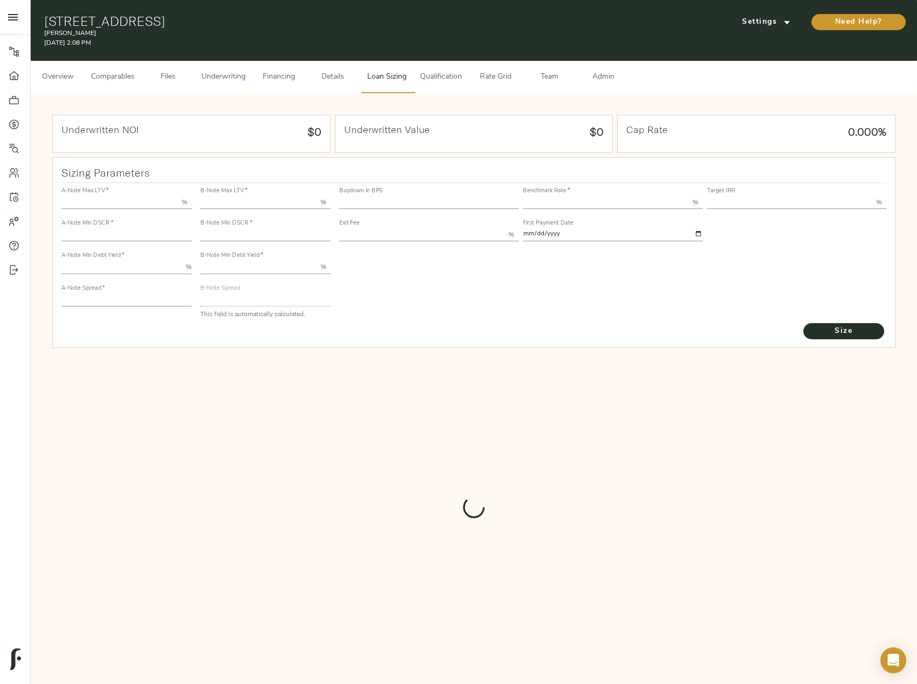
type input "50.000"
type input "1.4"
type input "10.00"
type input "200"
type input "80.000"
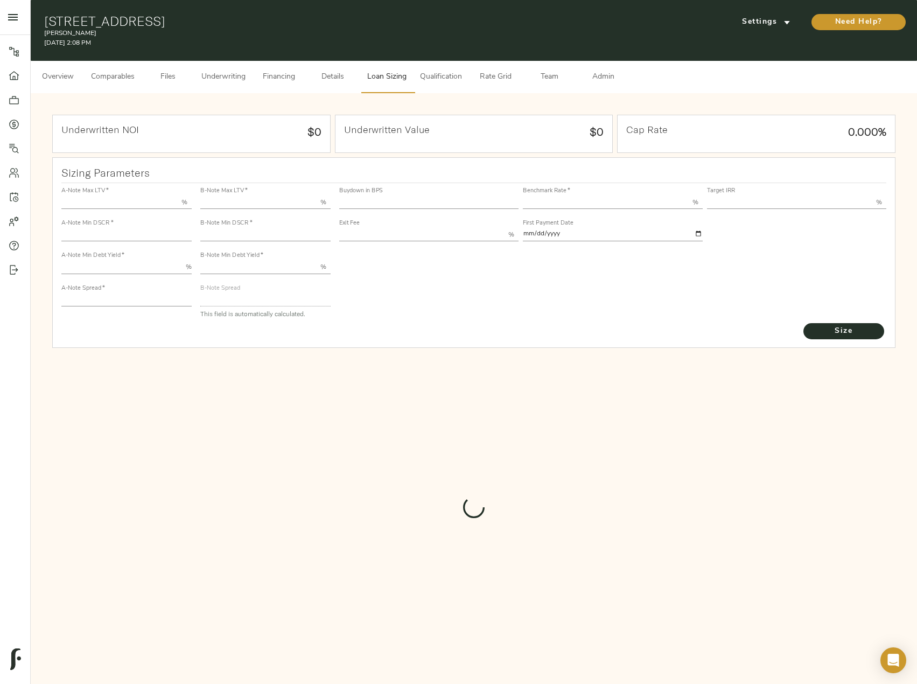
type input "1"
type input "2.00"
type input "582.4953286903346"
type input "30"
type input "3.75"
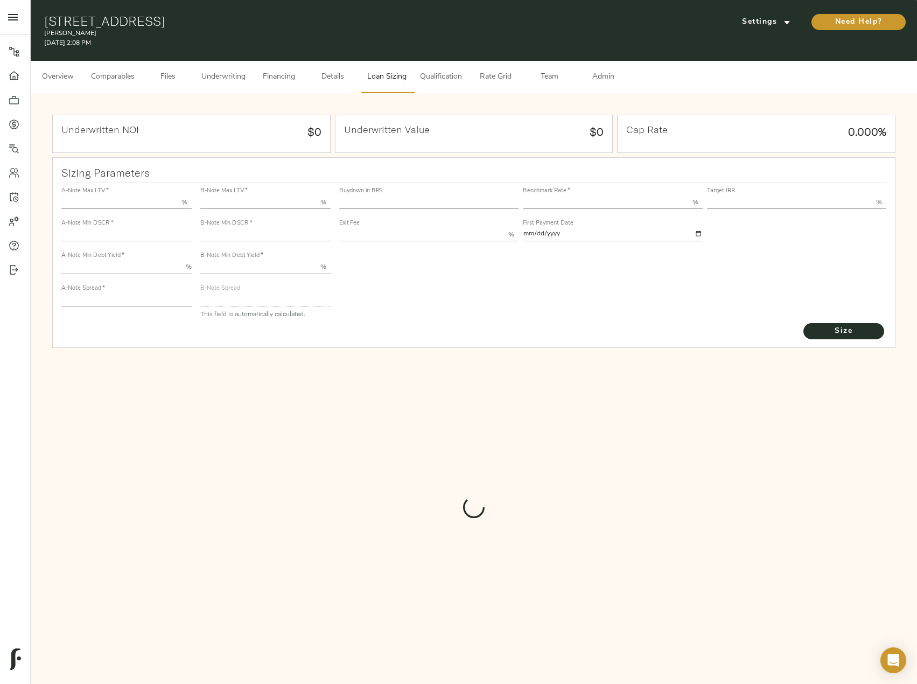
type input "12.00"
type input "1.00"
type input "[DATE]"
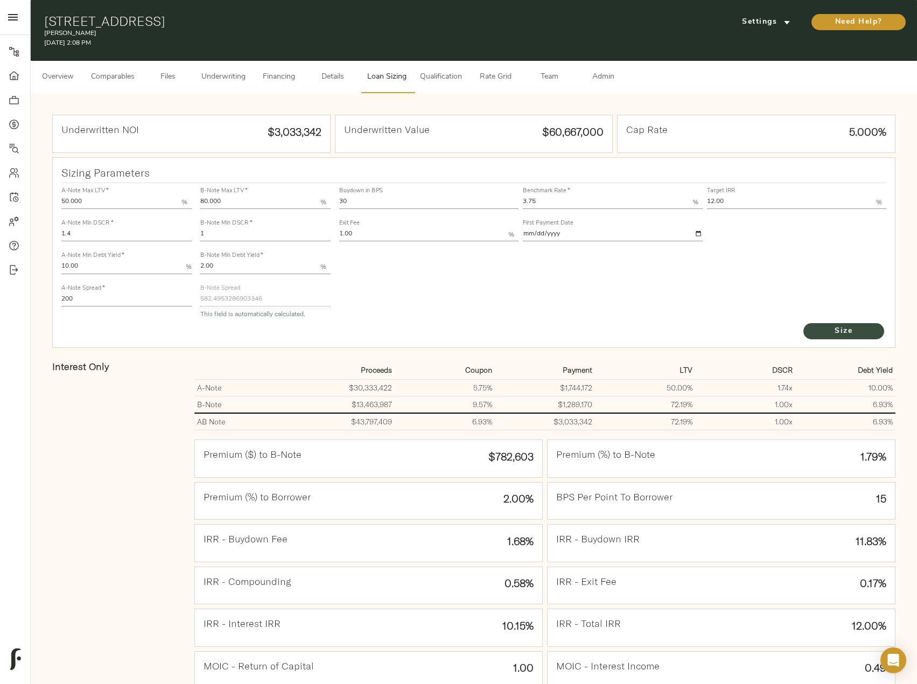
click at [863, 334] on span "Size" at bounding box center [843, 331] width 59 height 13
click at [240, 73] on span "Underwriting" at bounding box center [223, 77] width 44 height 13
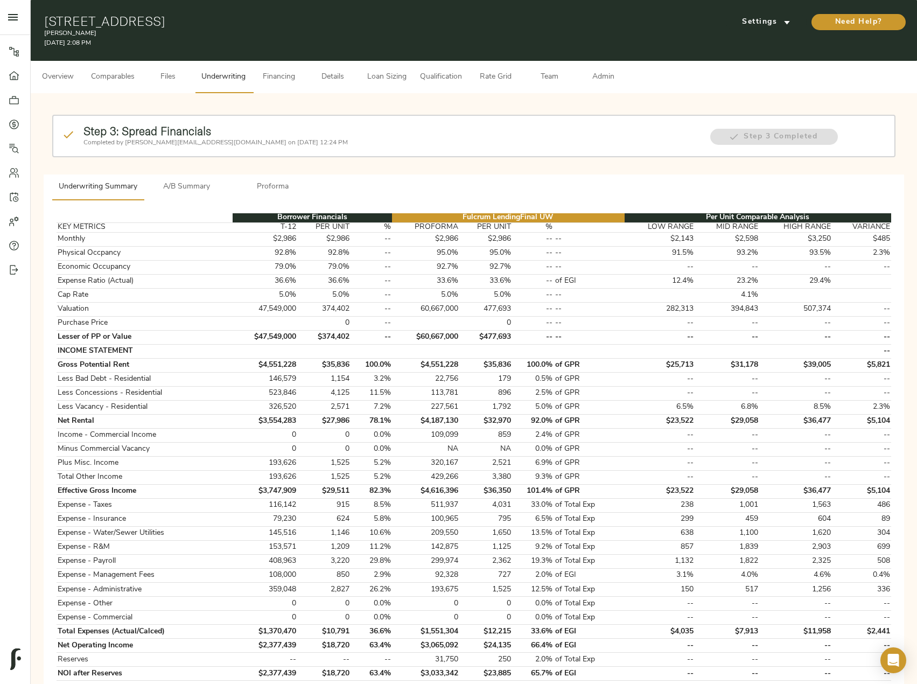
click at [182, 188] on span "A/B Summary" at bounding box center [186, 186] width 73 height 13
click at [382, 80] on span "Loan Sizing" at bounding box center [386, 77] width 41 height 13
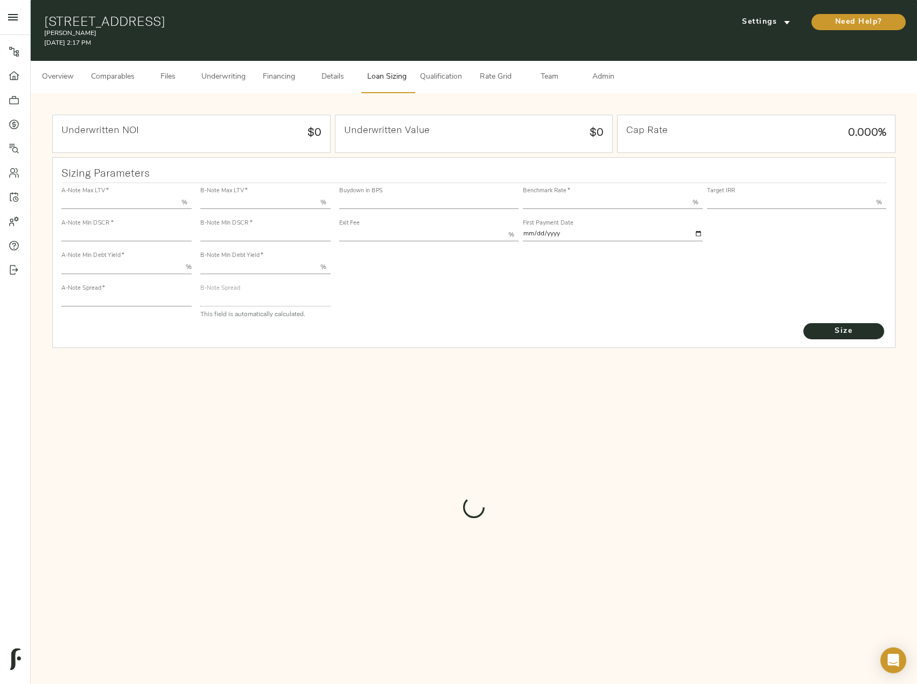
type input "50.000"
type input "1.4"
type input "10.00"
type input "200"
type input "80.000"
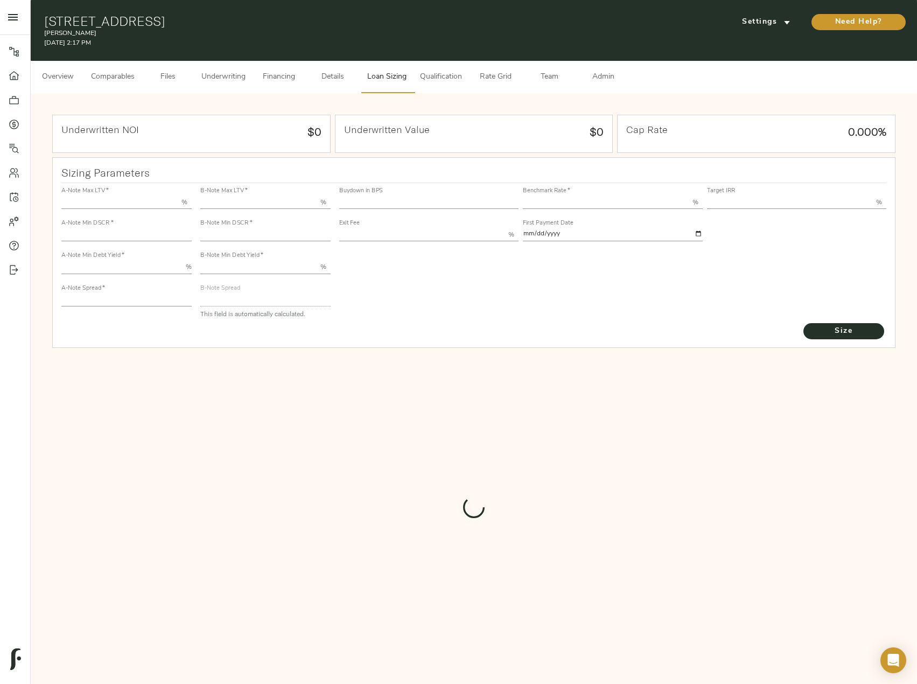
type input "1"
type input "2.00"
type input "582.4953286903346"
type input "30"
type input "3.75"
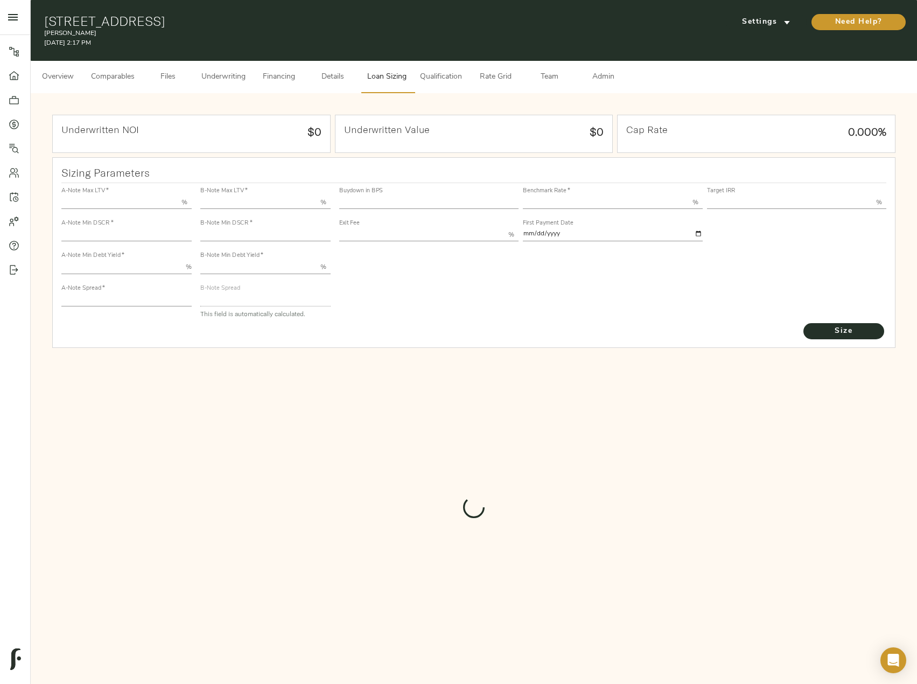
type input "12.00"
type input "1.00"
type input "[DATE]"
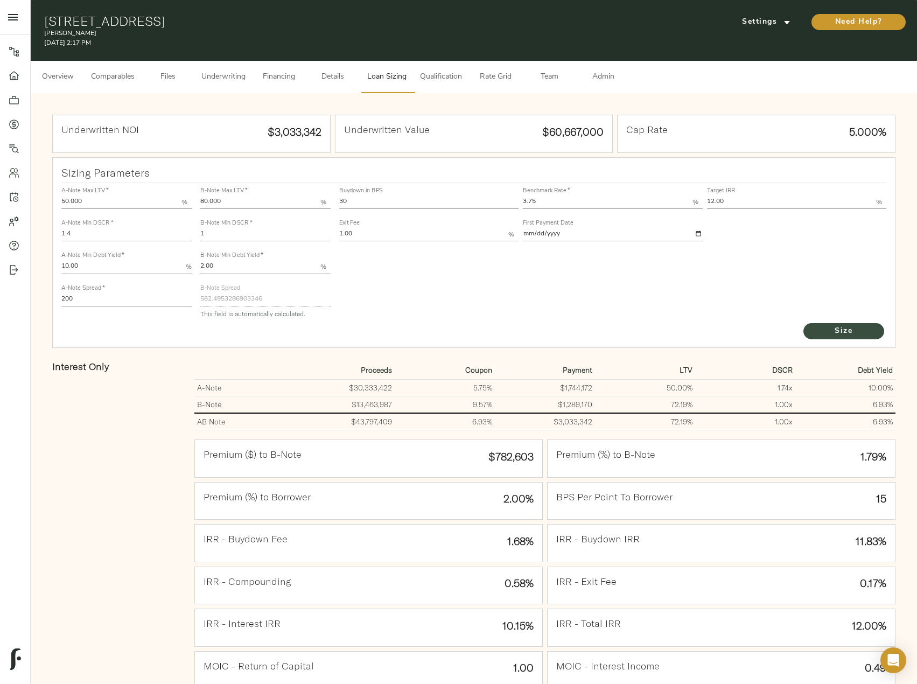
click at [828, 326] on span "Size" at bounding box center [843, 331] width 59 height 13
click at [237, 82] on span "Underwriting" at bounding box center [223, 77] width 44 height 13
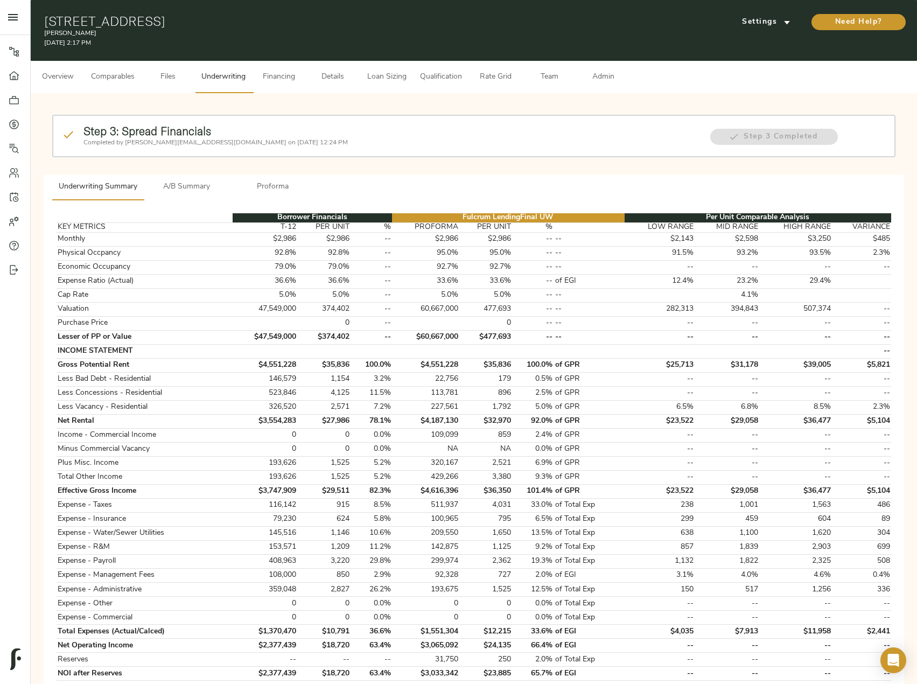
click at [204, 193] on span "A/B Summary" at bounding box center [186, 186] width 73 height 13
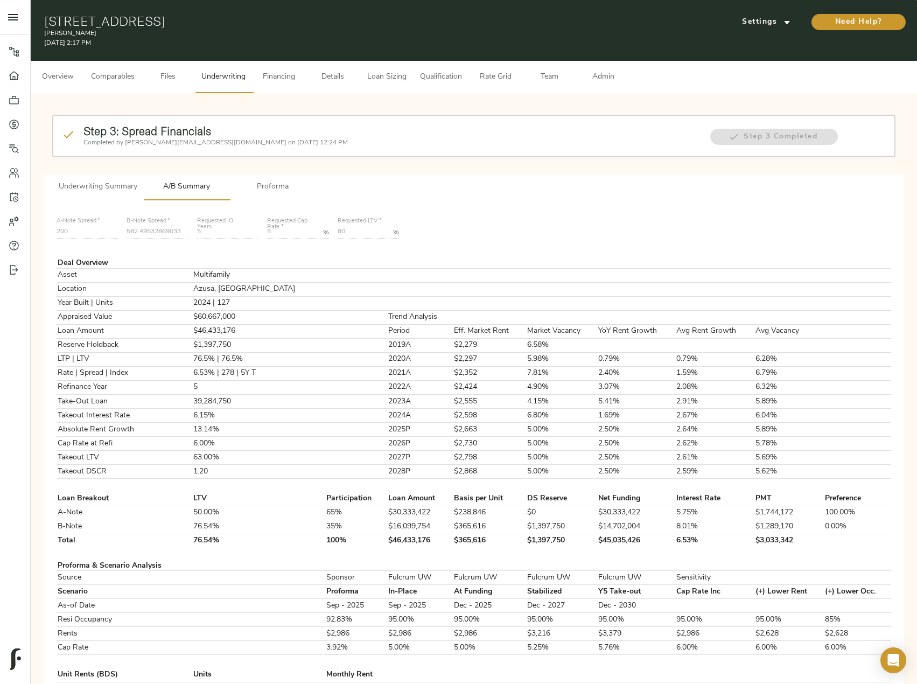
click at [610, 76] on span "Admin" at bounding box center [603, 77] width 41 height 13
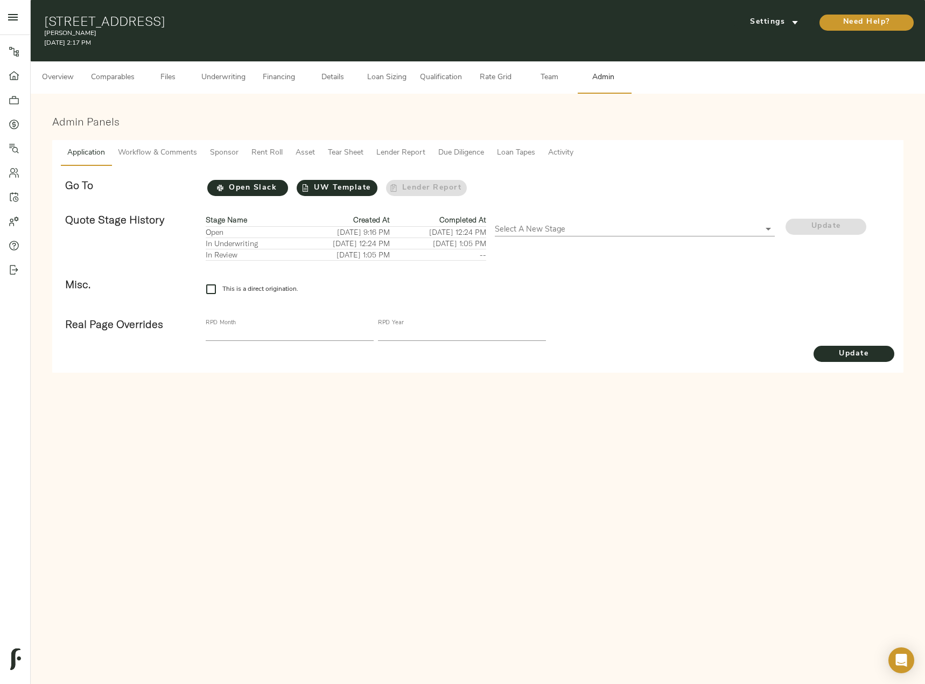
click at [336, 145] on button "Tear Sheet" at bounding box center [345, 153] width 48 height 26
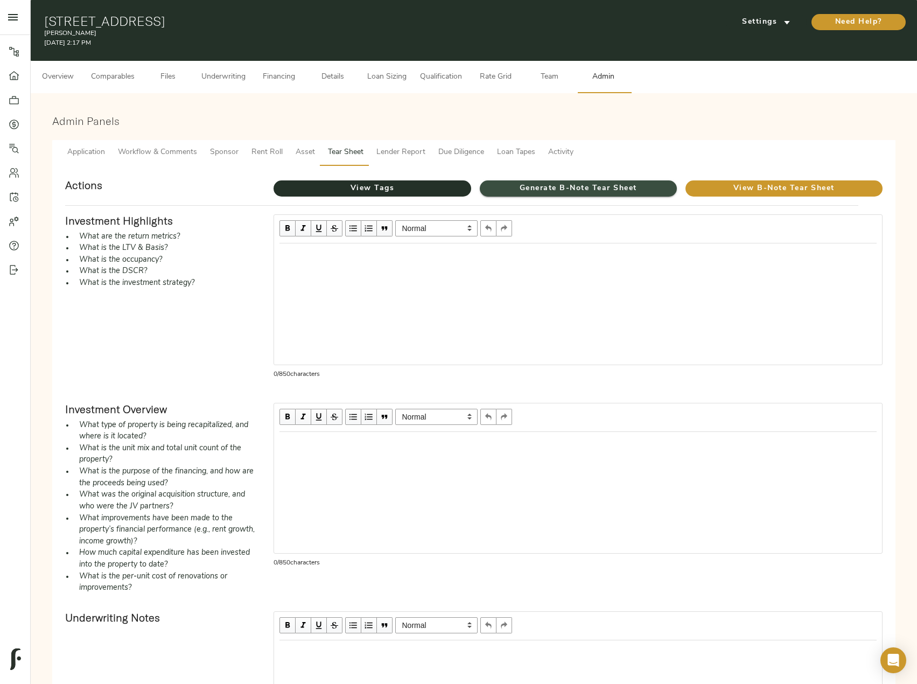
click at [564, 180] on button "Generate B-Note Tear Sheet" at bounding box center [578, 188] width 197 height 16
click at [226, 90] on button "Underwriting" at bounding box center [223, 77] width 57 height 32
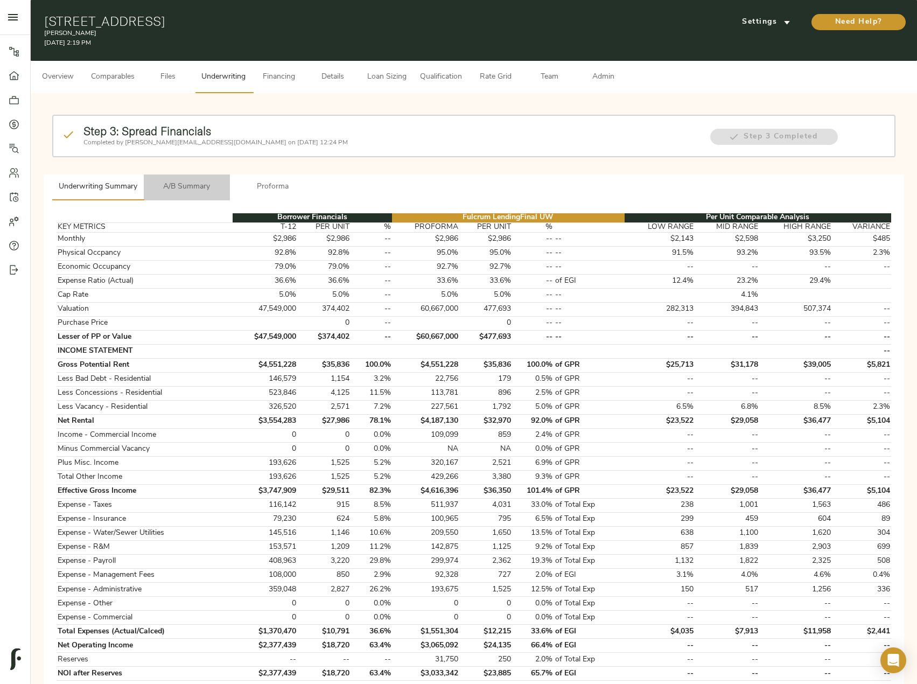
click at [178, 188] on span "A/B Summary" at bounding box center [186, 186] width 73 height 13
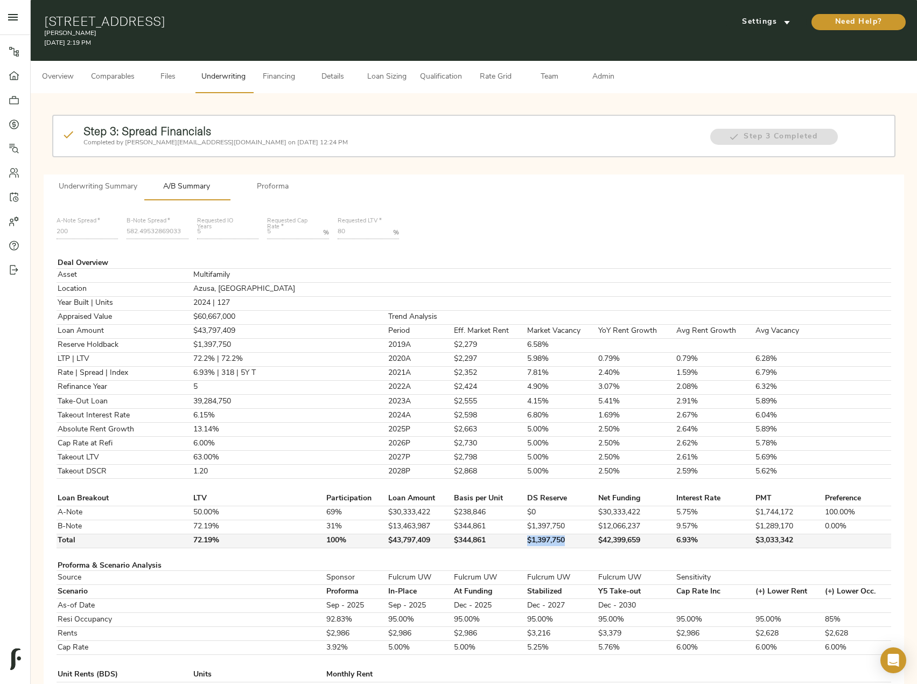
drag, startPoint x: 545, startPoint y: 542, endPoint x: 501, endPoint y: 540, distance: 44.7
click at [501, 540] on tr "Total 72.19% 100% $43,797,409 $344,861 $1,397,750 $42,399,659 6.93% $3,033,342" at bounding box center [474, 541] width 835 height 14
copy tr "$1,397,750"
click at [275, 74] on span "Financing" at bounding box center [278, 77] width 41 height 13
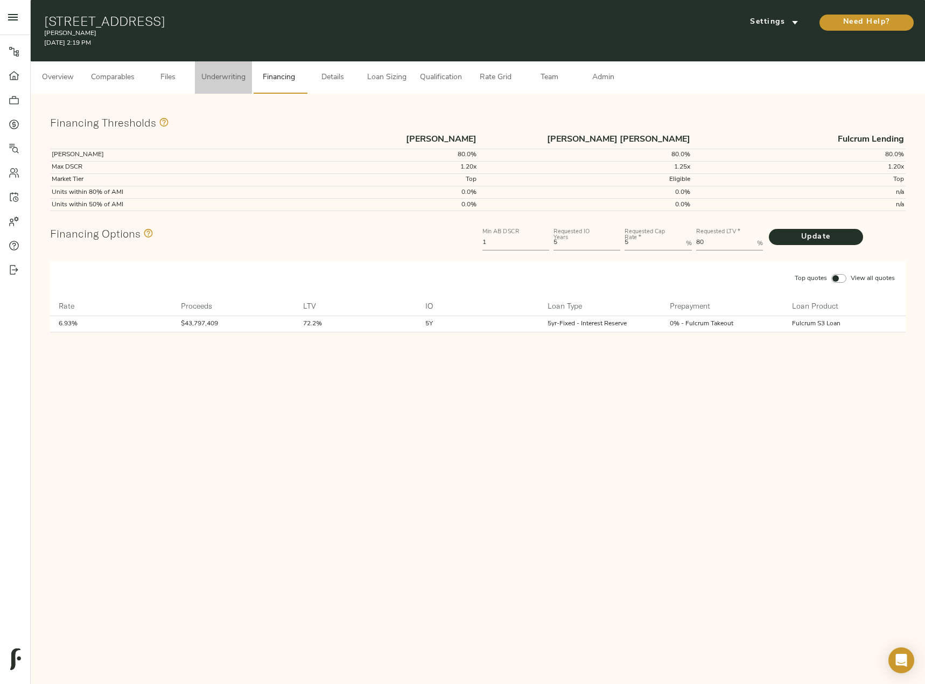
click at [229, 79] on span "Underwriting" at bounding box center [223, 77] width 44 height 13
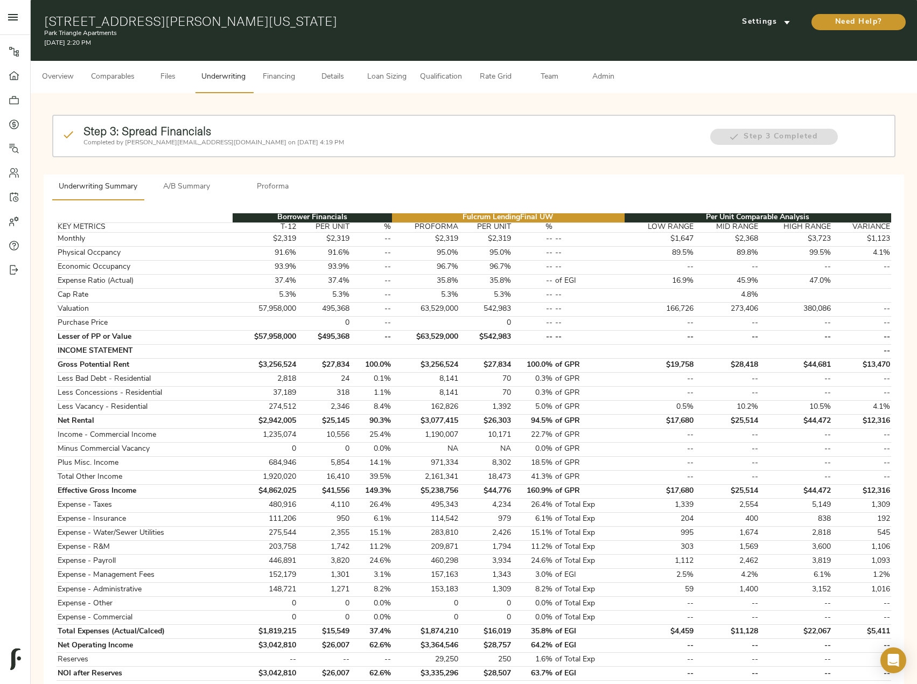
click at [602, 80] on span "Admin" at bounding box center [603, 77] width 41 height 13
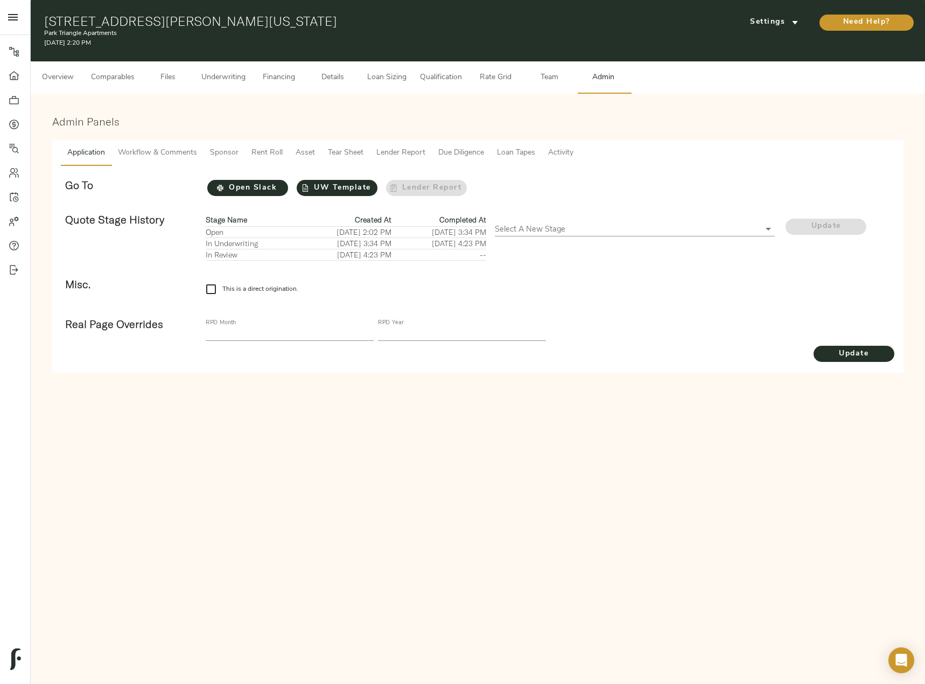
click at [176, 150] on span "Workflow & Comments" at bounding box center [157, 152] width 79 height 13
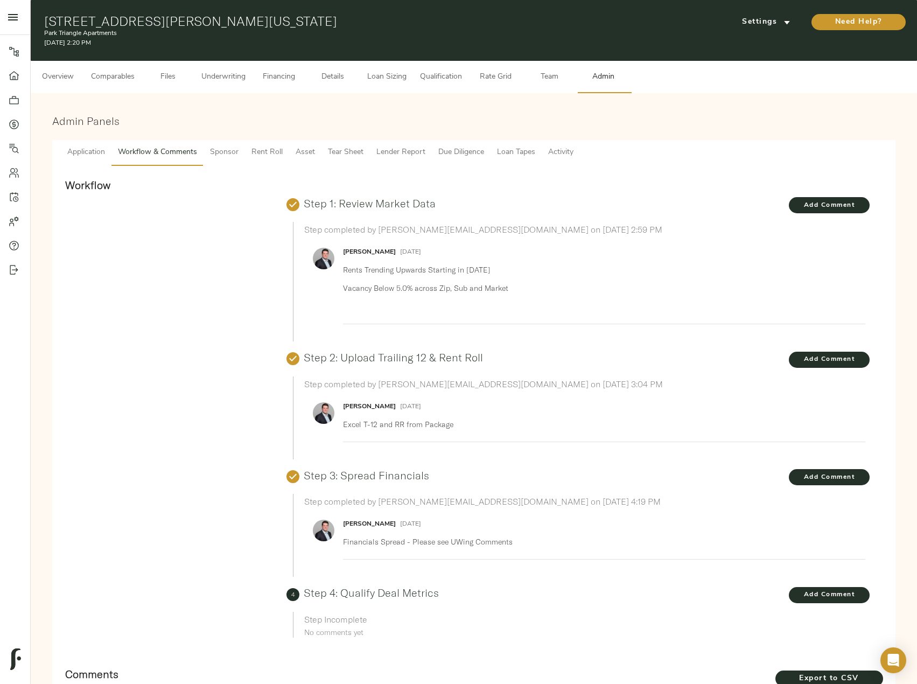
click at [208, 82] on span "Underwriting" at bounding box center [223, 77] width 44 height 13
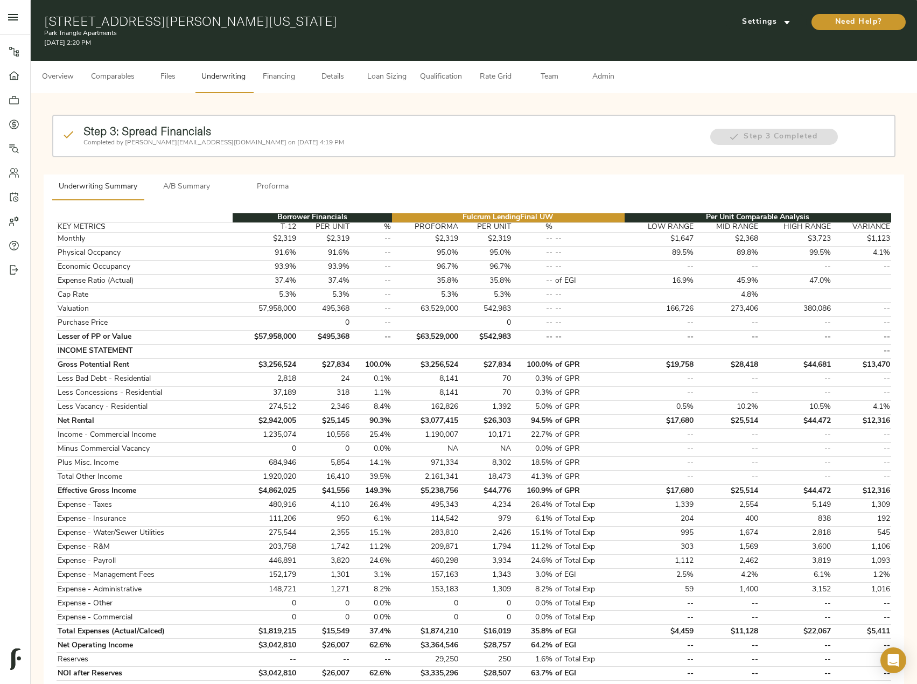
click at [170, 82] on span "Files" at bounding box center [168, 77] width 41 height 13
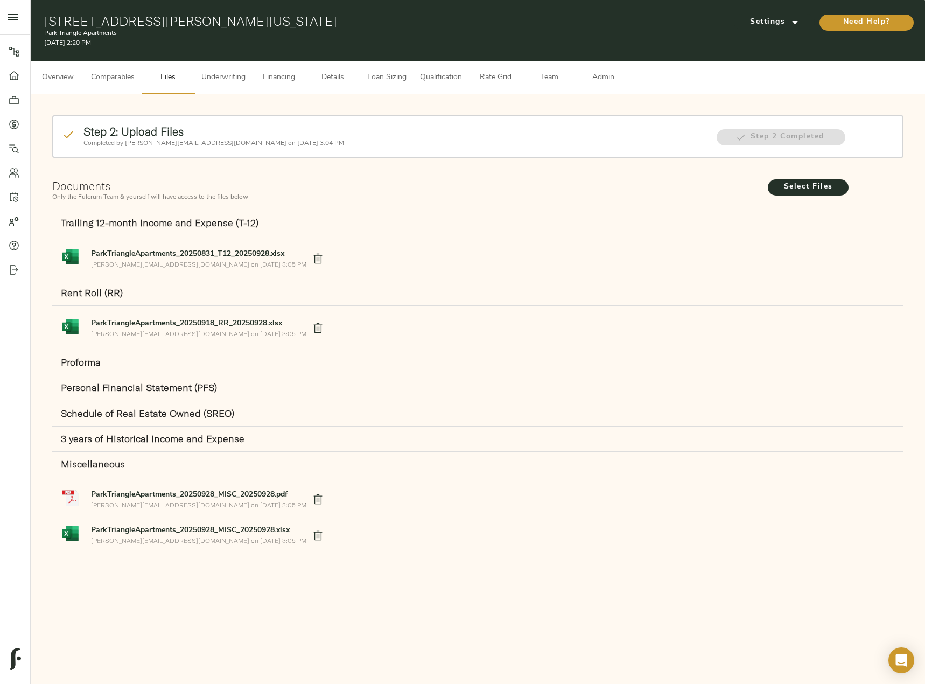
click at [199, 535] on span "ParkTriangleApartments_20250928_MISC_20250928.xlsx" at bounding box center [198, 529] width 215 height 11
click at [412, 68] on button "Loan Sizing" at bounding box center [387, 77] width 54 height 32
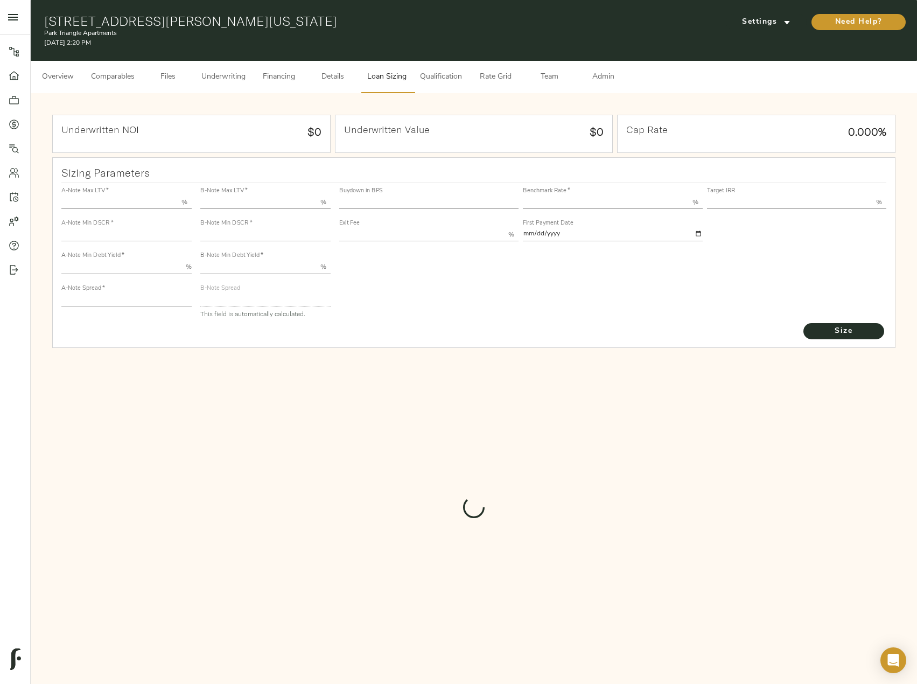
type input "55.000"
type input "1.4"
type input "10.00"
type input "210"
type input "80.000"
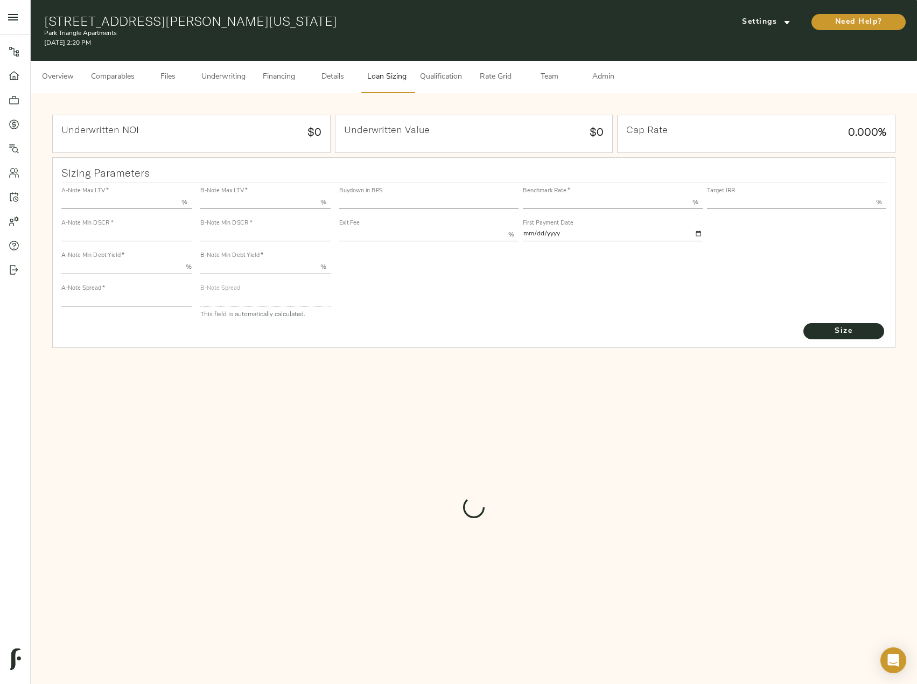
type input "1.05"
type input "2.00"
type input "565.3433372460956"
type input "30"
type input "3.76"
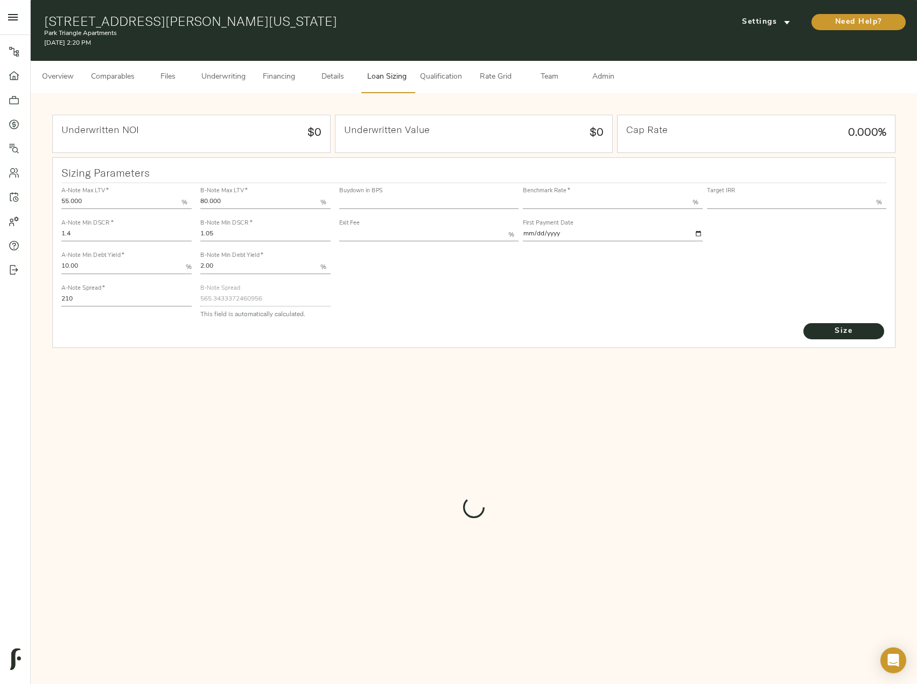
type input "12.00"
type input "1.00"
type input "2025-09-01"
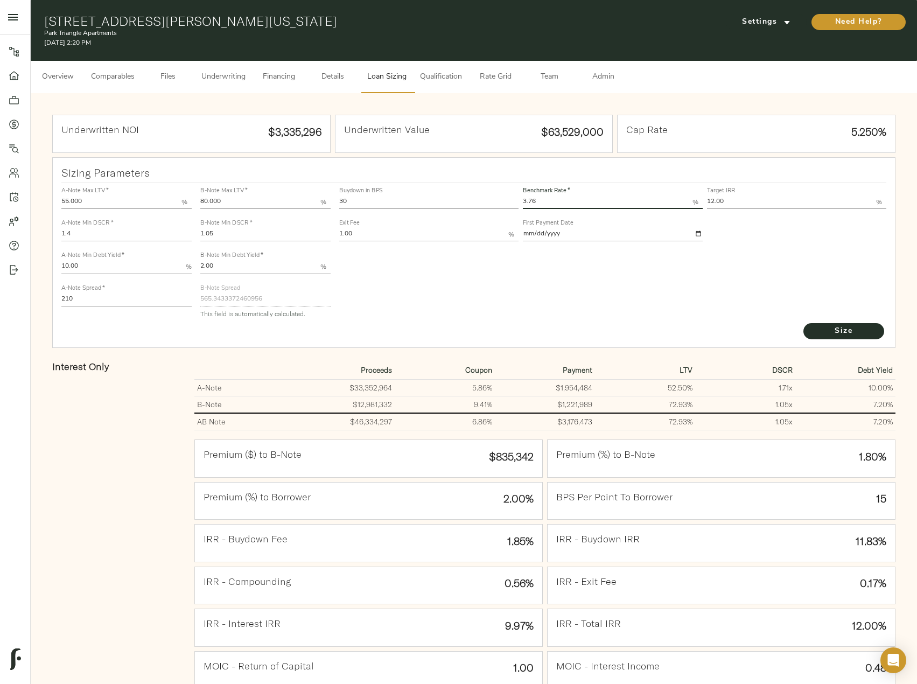
drag, startPoint x: 541, startPoint y: 201, endPoint x: 521, endPoint y: 201, distance: 19.4
click at [521, 201] on div "Benchmark Rate   * 3.76 %" at bounding box center [613, 197] width 184 height 32
type input "3.72"
click at [803, 323] on button "Size" at bounding box center [843, 331] width 81 height 16
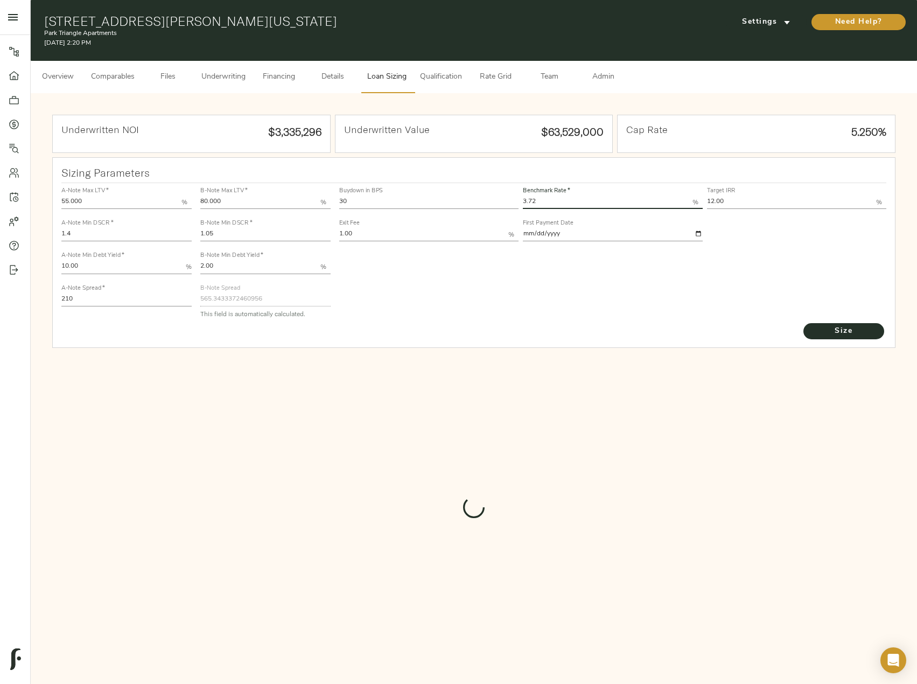
type input "566.933161263374"
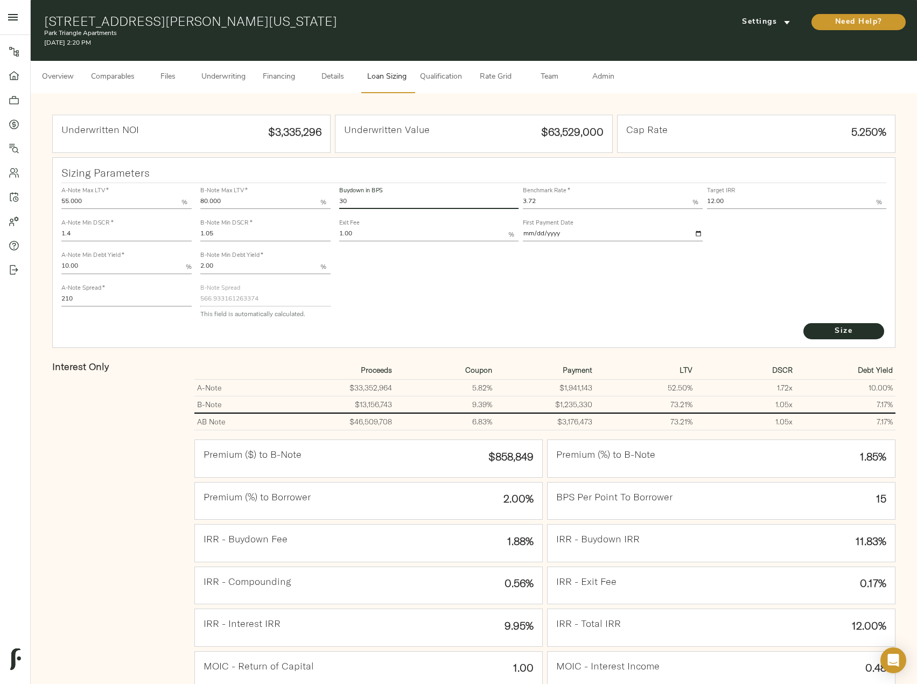
drag, startPoint x: 361, startPoint y: 204, endPoint x: 327, endPoint y: 197, distance: 34.7
click at [327, 197] on div "A-Note Max LTV   * 55.000 % A-Note Min DSCR   * 1.4 A-Note Min Debt Yield   * 1…" at bounding box center [474, 252] width 834 height 147
type input "0"
click at [803, 323] on button "Size" at bounding box center [843, 331] width 81 height 16
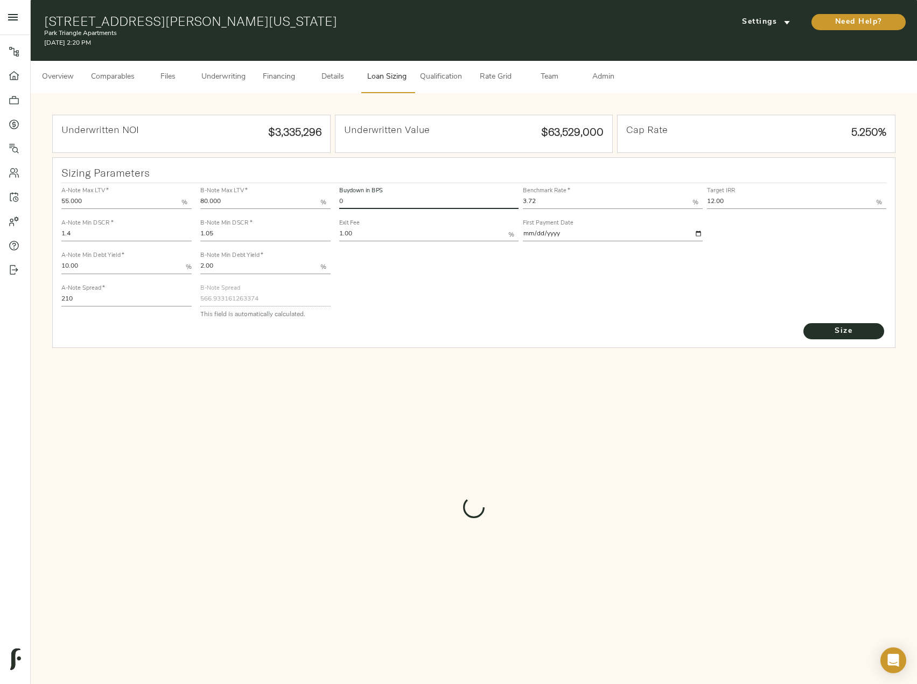
type input "735"
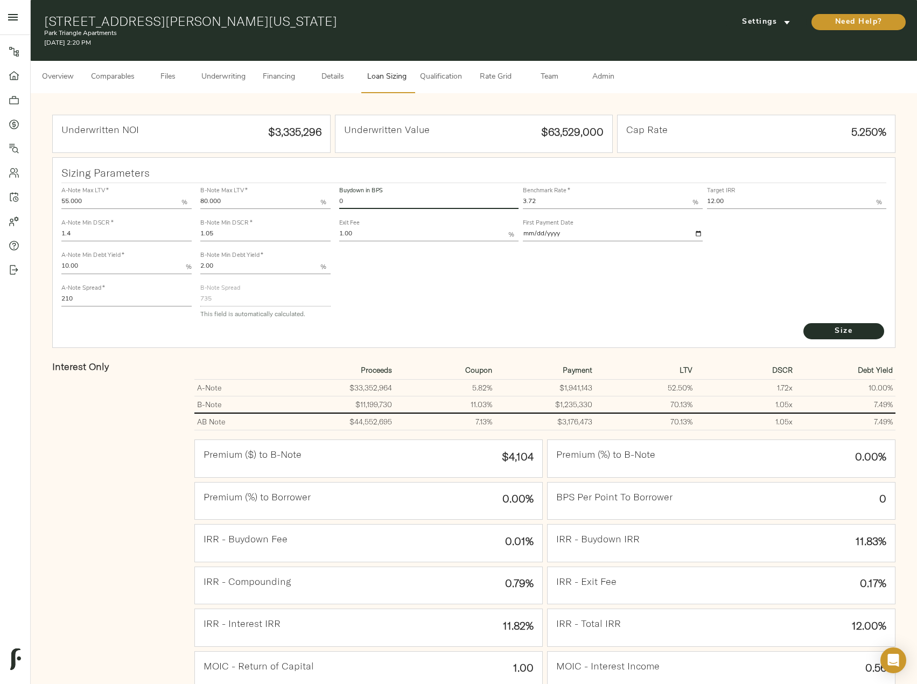
drag, startPoint x: 358, startPoint y: 205, endPoint x: 333, endPoint y: 201, distance: 25.6
click at [333, 201] on div "A-Note Max LTV   * 55.000 % A-Note Min DSCR   * 1.4 A-Note Min Debt Yield   * 1…" at bounding box center [474, 252] width 834 height 147
type input "30"
click at [803, 323] on button "Size" at bounding box center [843, 331] width 81 height 16
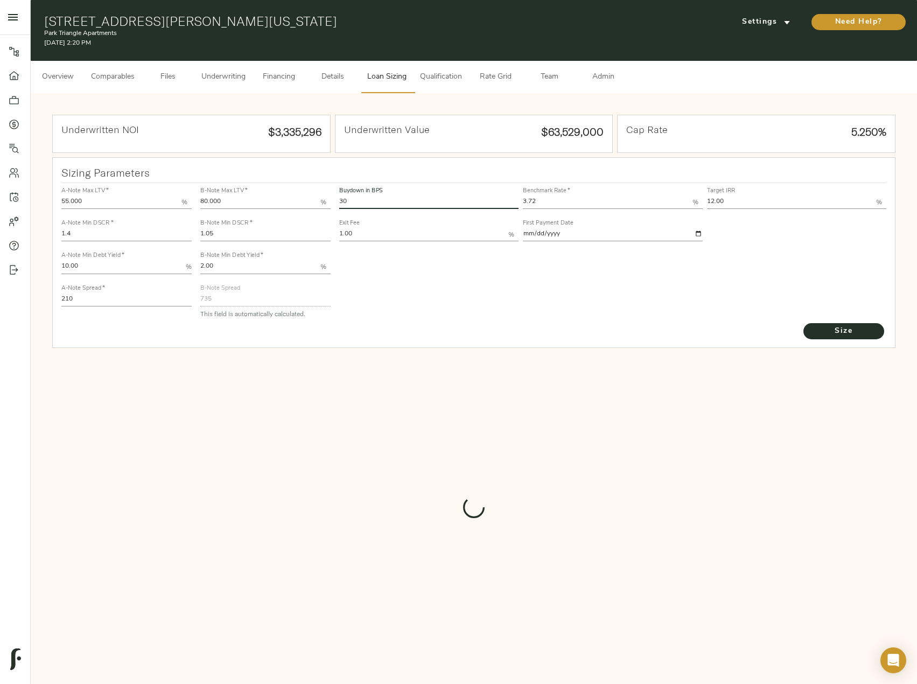
type input "570.0909735973833"
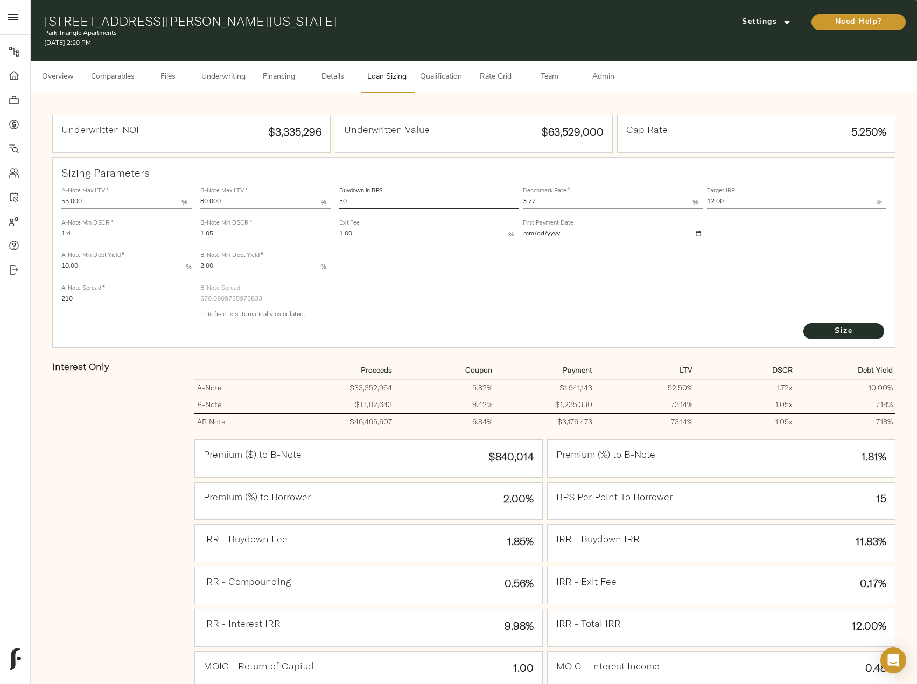
drag, startPoint x: 373, startPoint y: 198, endPoint x: 302, endPoint y: 200, distance: 71.6
click at [302, 200] on div "A-Note Max LTV   * 55.000 % A-Note Min DSCR   * 1.4 A-Note Min Debt Yield   * 1…" at bounding box center [474, 252] width 834 height 147
type input "15"
click at [803, 323] on button "Size" at bounding box center [843, 331] width 81 height 16
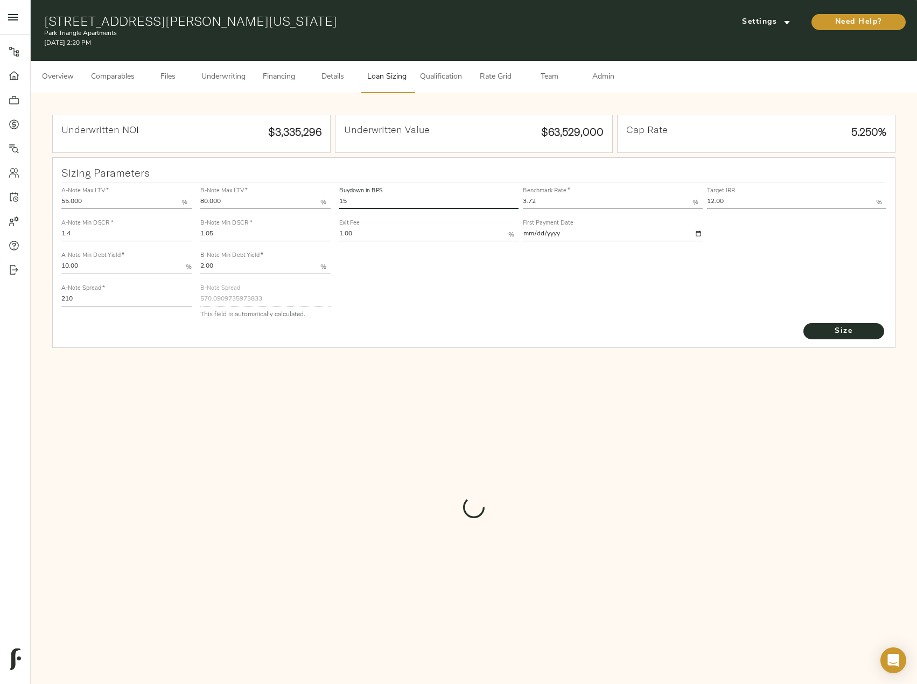
type input "647.6715762064864"
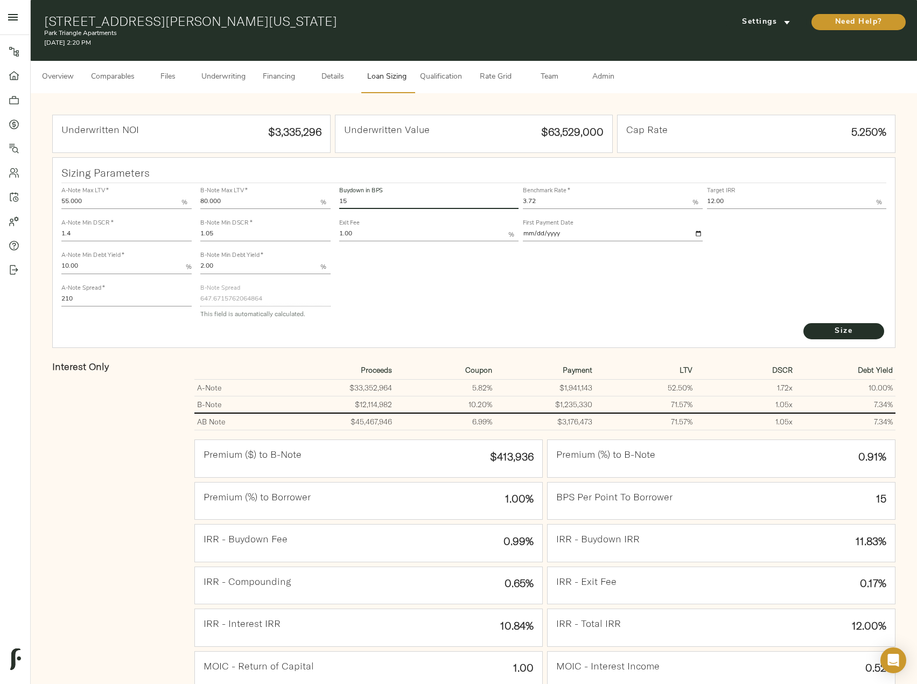
drag, startPoint x: 360, startPoint y: 204, endPoint x: 314, endPoint y: 204, distance: 45.8
click at [314, 204] on div "A-Note Max LTV   * 55.000 % A-Note Min DSCR   * 1.4 A-Note Min Debt Yield   * 1…" at bounding box center [474, 252] width 834 height 147
type input "30"
click at [803, 323] on button "Size" at bounding box center [843, 331] width 81 height 16
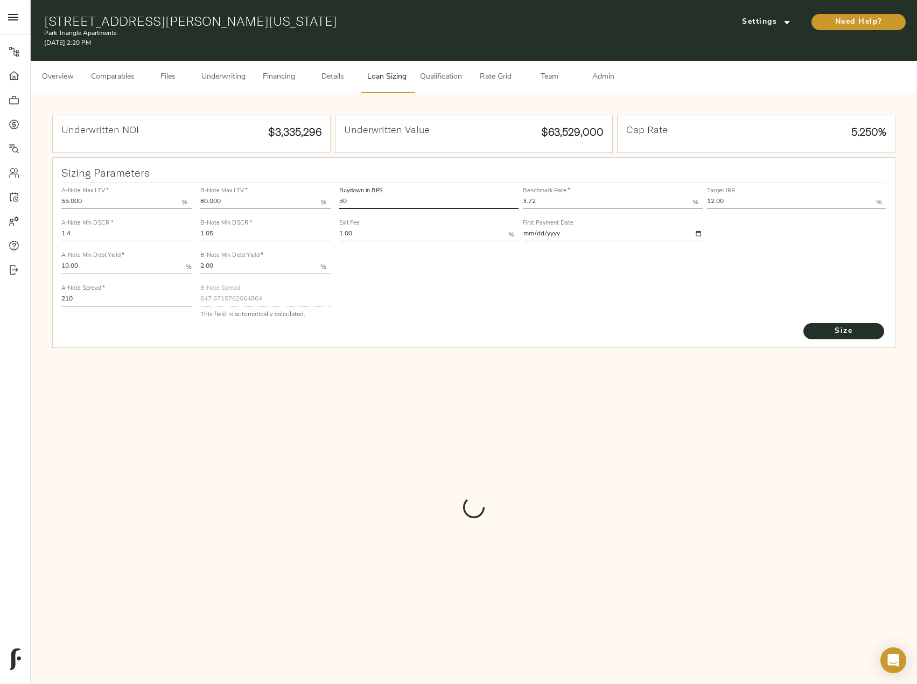
type input "570.0909735973833"
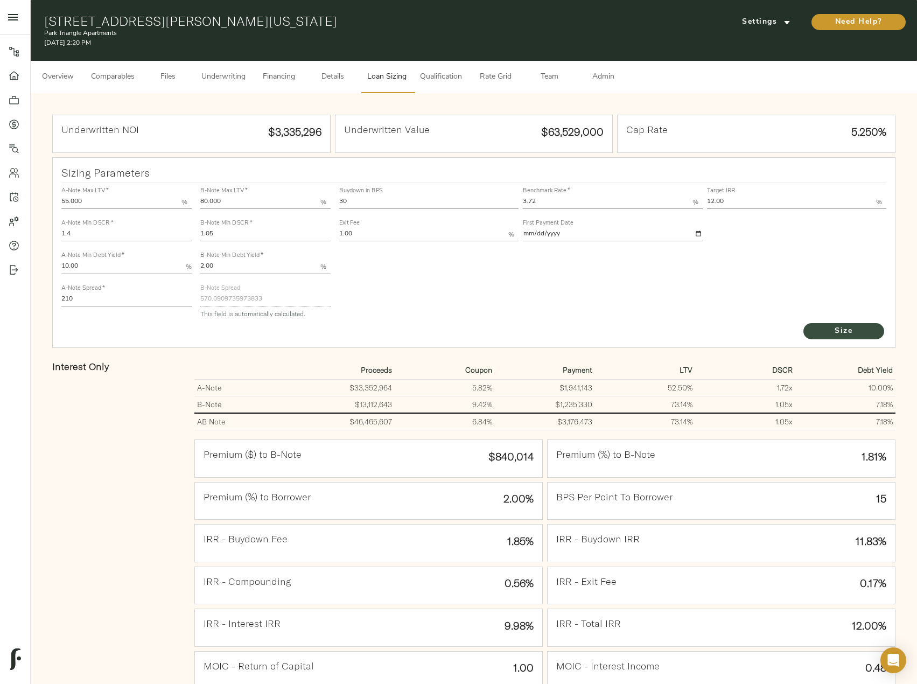
click at [845, 334] on span "Size" at bounding box center [843, 331] width 59 height 13
click at [233, 78] on span "Underwriting" at bounding box center [223, 77] width 44 height 13
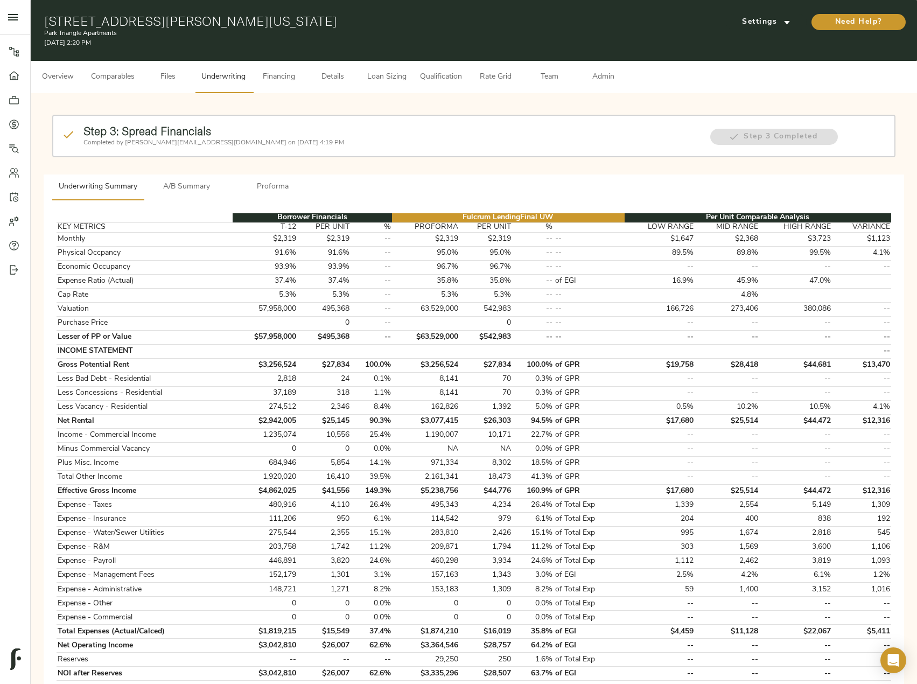
click at [202, 187] on span "A/B Summary" at bounding box center [186, 186] width 73 height 13
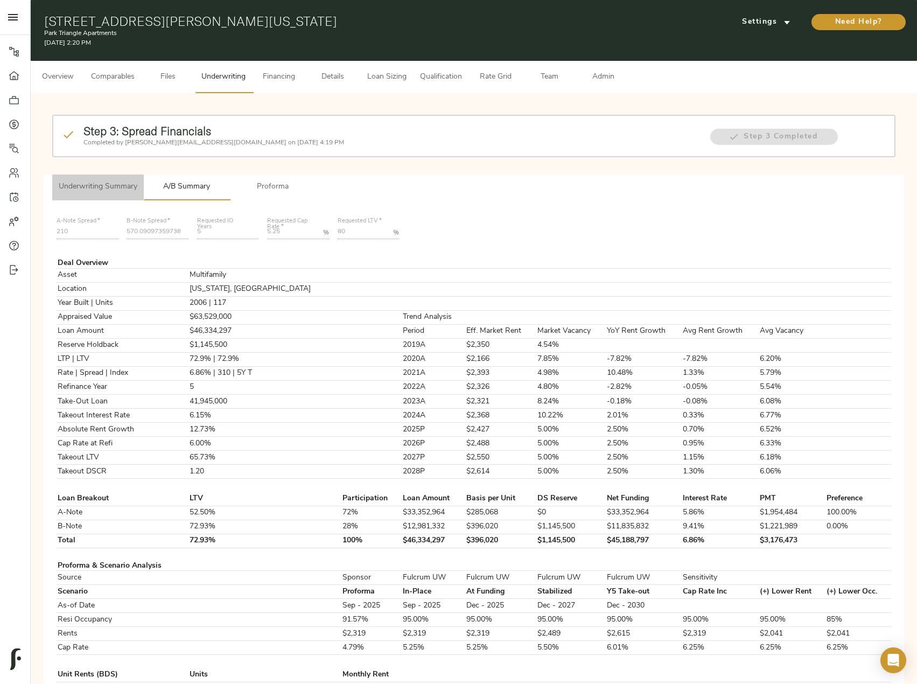
click at [86, 196] on button "Underwriting Summary" at bounding box center [98, 187] width 92 height 26
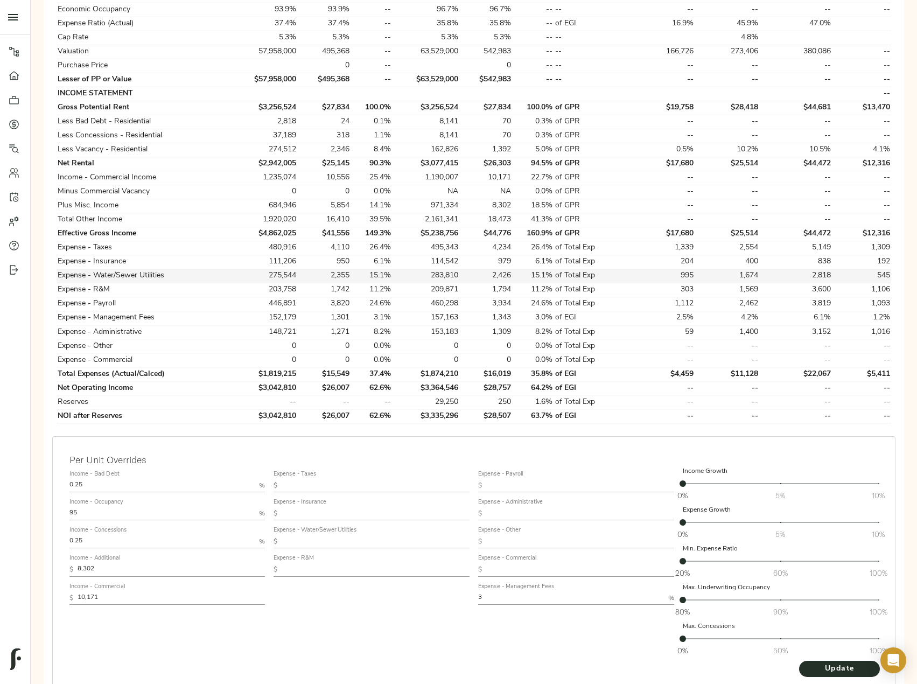
scroll to position [321, 0]
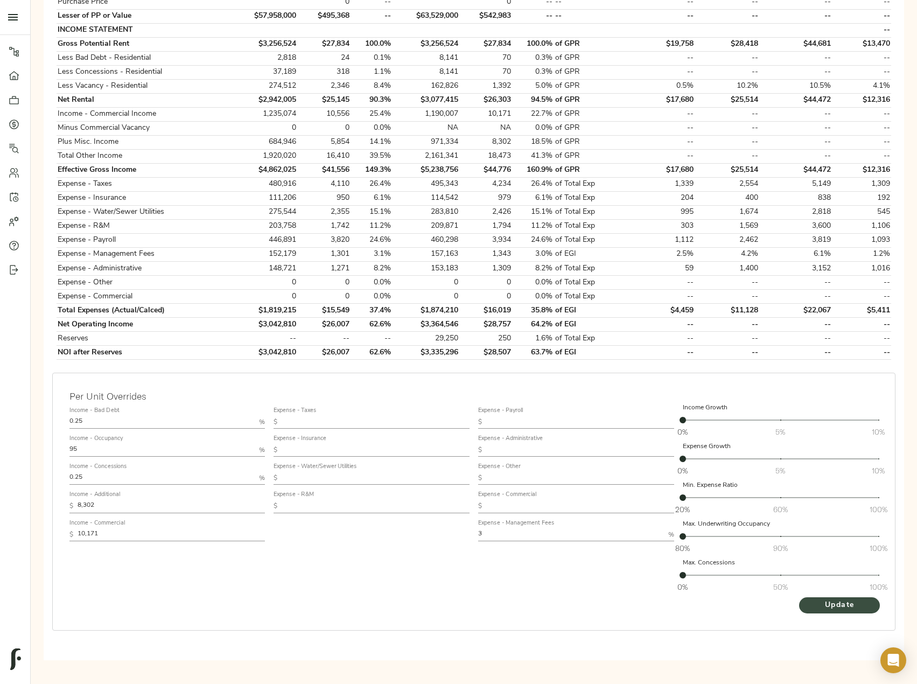
click at [845, 606] on span "Update" at bounding box center [839, 605] width 59 height 13
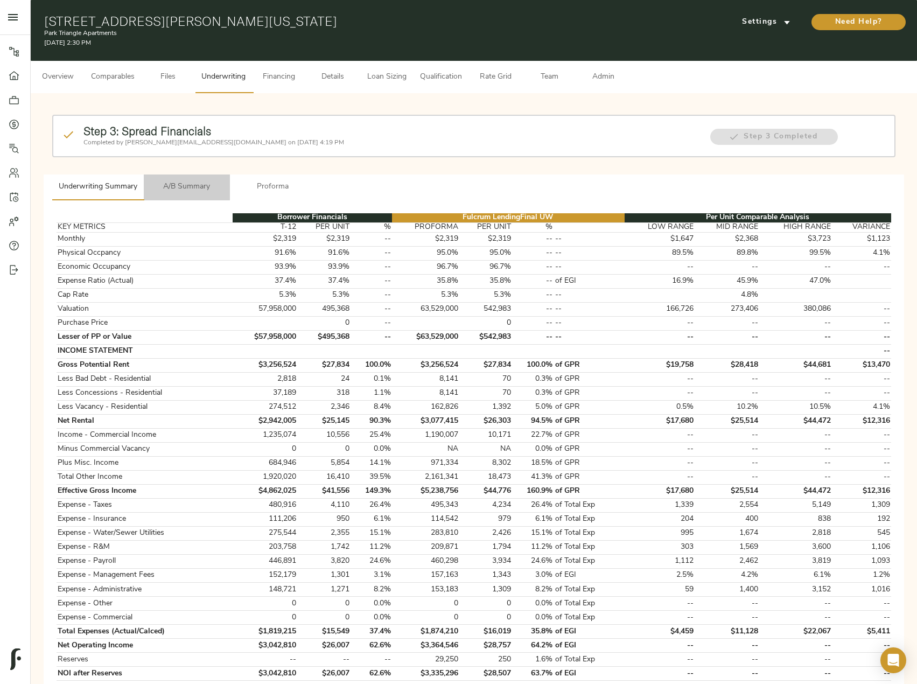
click at [204, 176] on button "A/B Summary" at bounding box center [187, 187] width 86 height 26
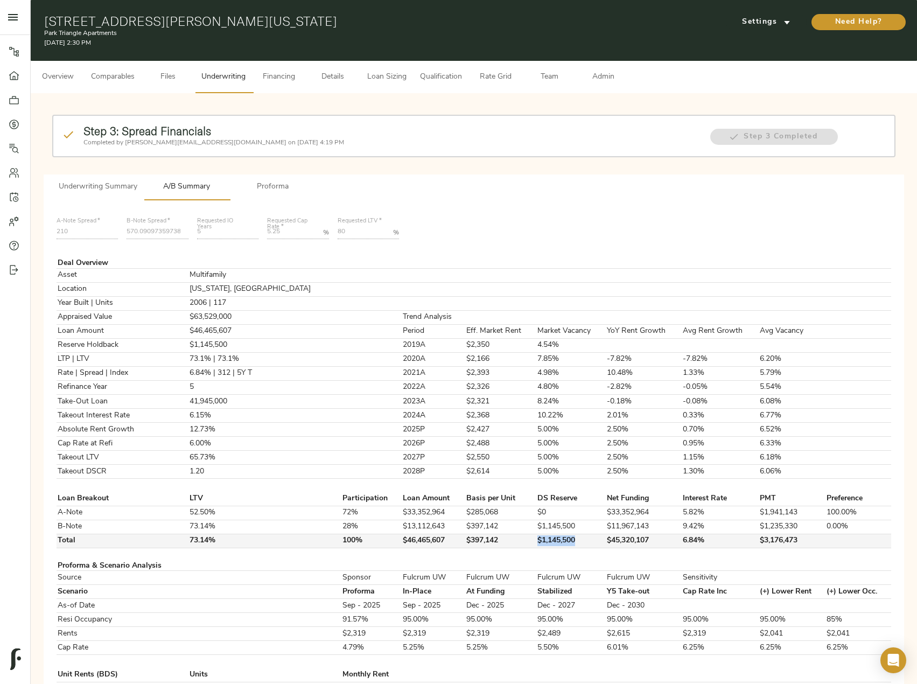
drag, startPoint x: 547, startPoint y: 539, endPoint x: 502, endPoint y: 535, distance: 44.8
click at [502, 535] on tr "Total 73.14% 100% $46,465,607 $397,142 $1,145,500 $45,320,107 6.84% $3,176,473" at bounding box center [474, 541] width 835 height 14
copy tr "$1,145,500"
click at [397, 80] on span "Loan Sizing" at bounding box center [386, 77] width 41 height 13
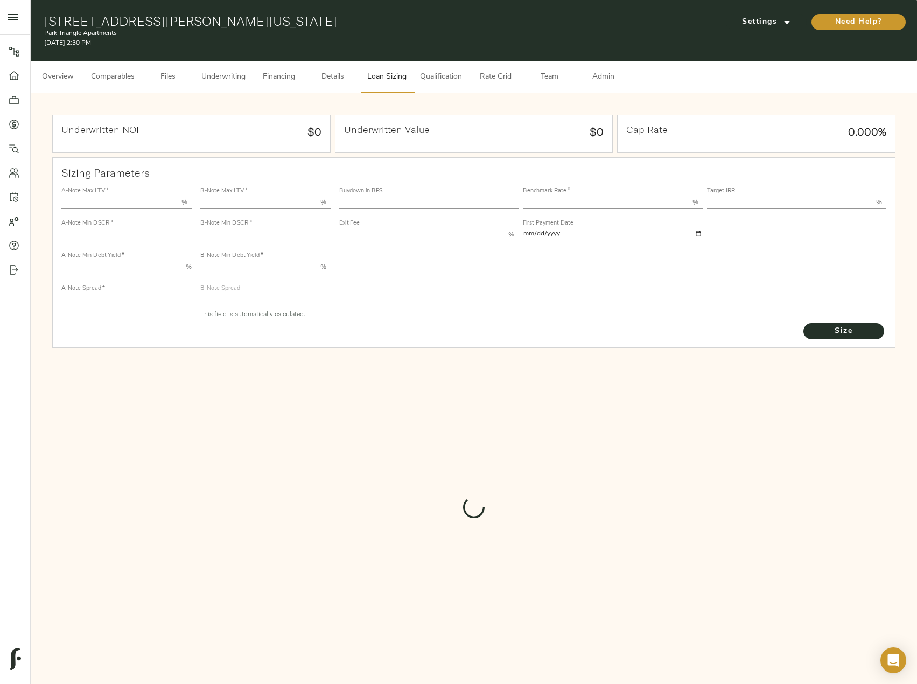
type input "55.000"
type input "1.4"
type input "10.00"
type input "210"
type input "80.000"
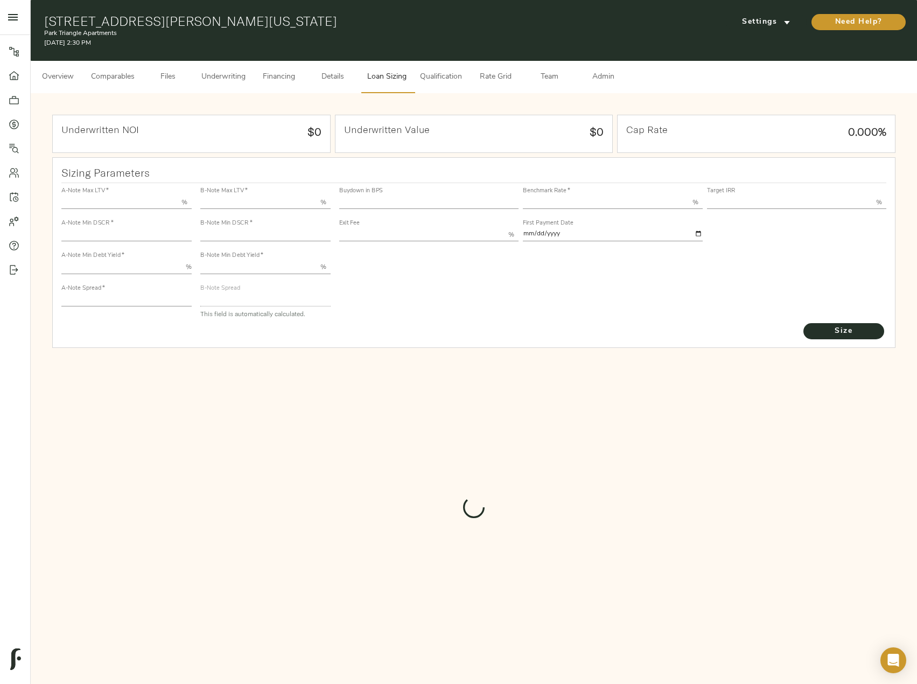
type input "1.05"
type input "2.00"
type input "570.0909735973833"
type input "30"
type input "3.72"
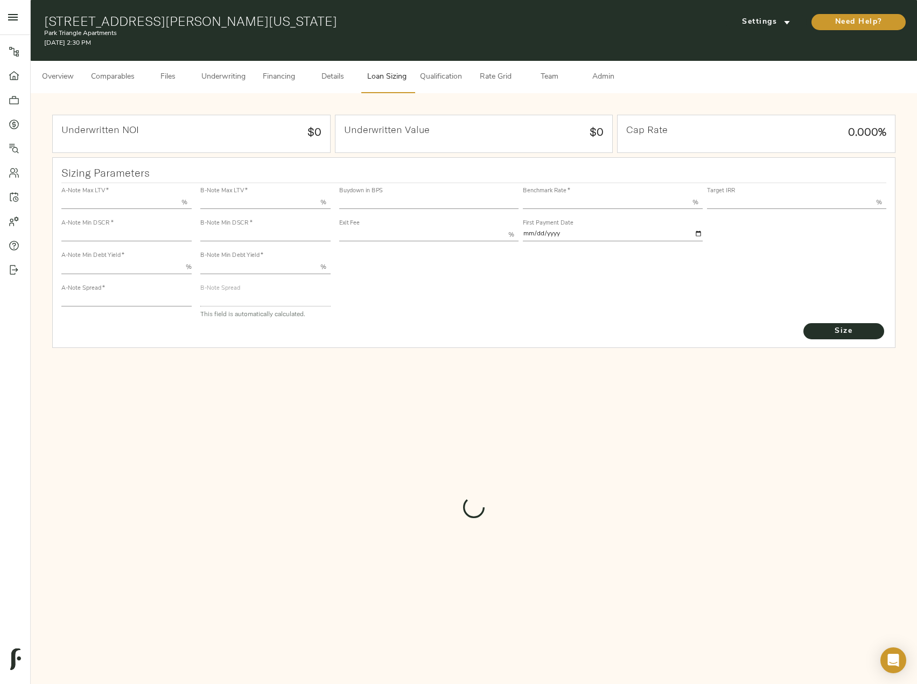
type input "12.00"
type input "1.00"
type input "2025-09-01"
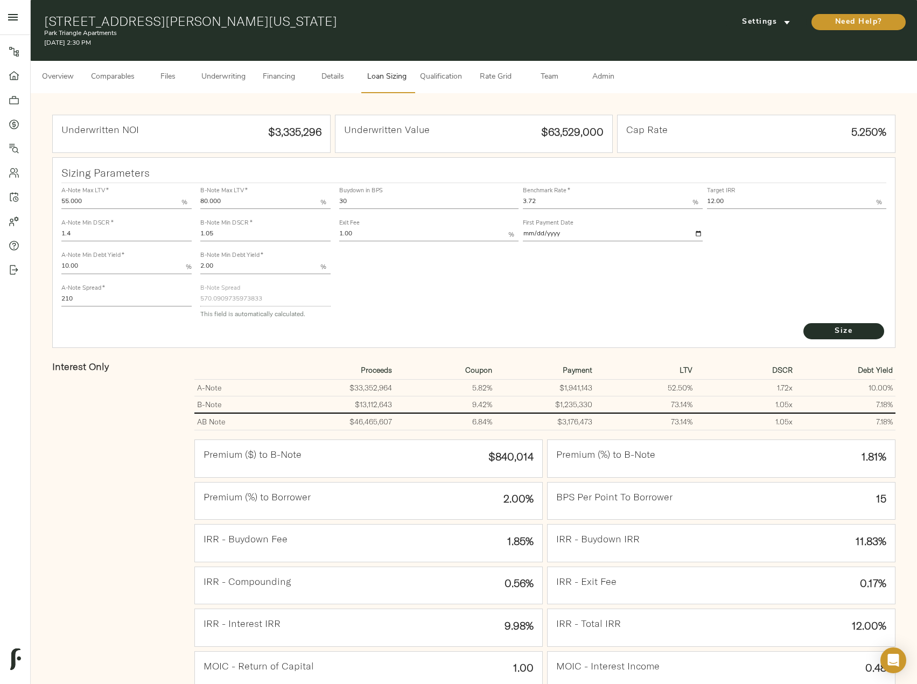
click at [131, 68] on button "Comparables" at bounding box center [113, 77] width 57 height 32
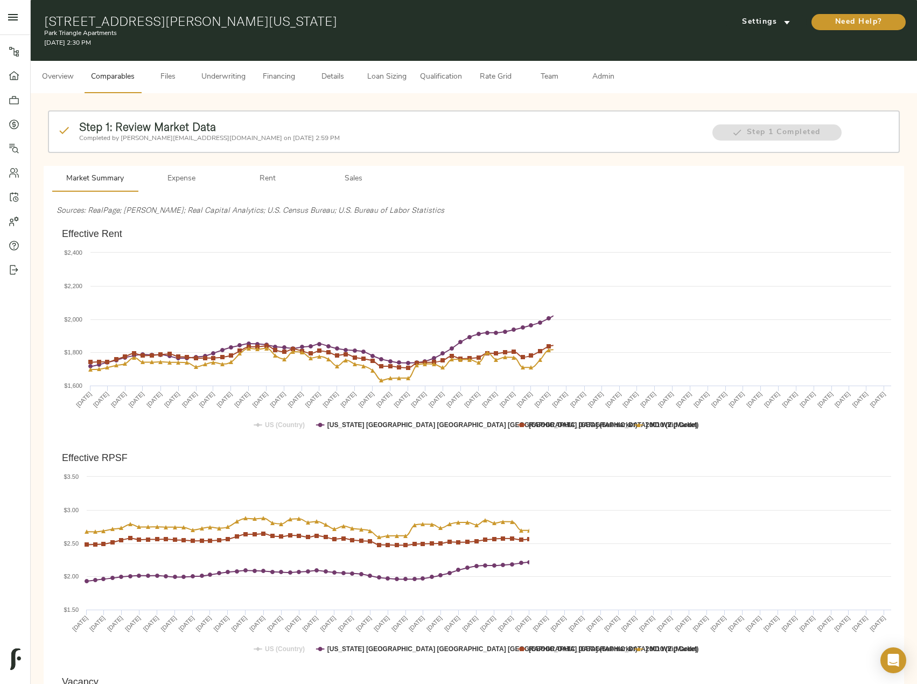
click at [350, 177] on span "Sales" at bounding box center [353, 178] width 73 height 13
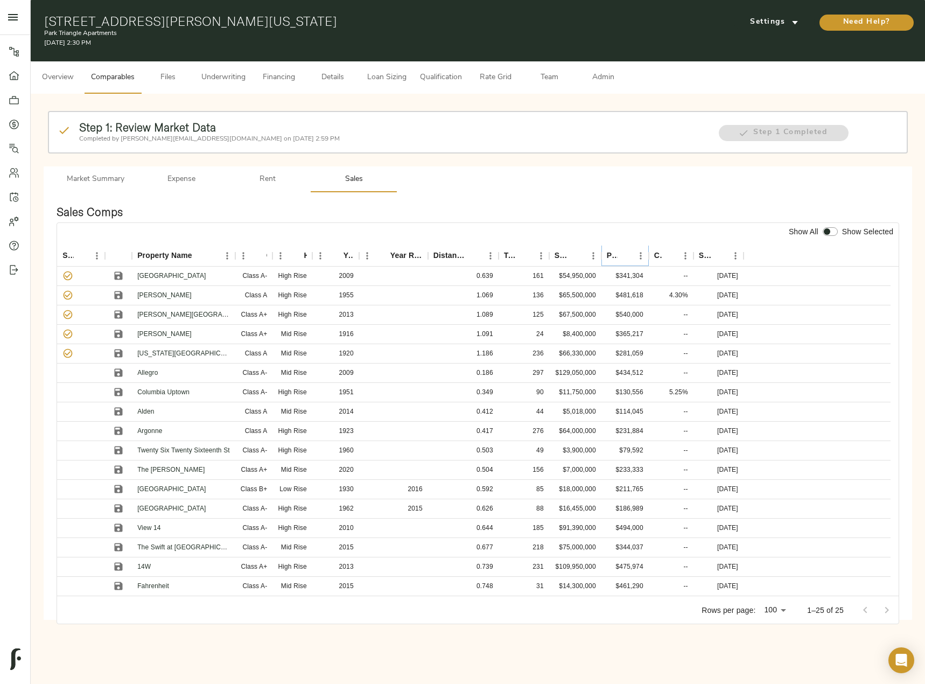
click at [618, 256] on button "Sort" at bounding box center [625, 255] width 15 height 15
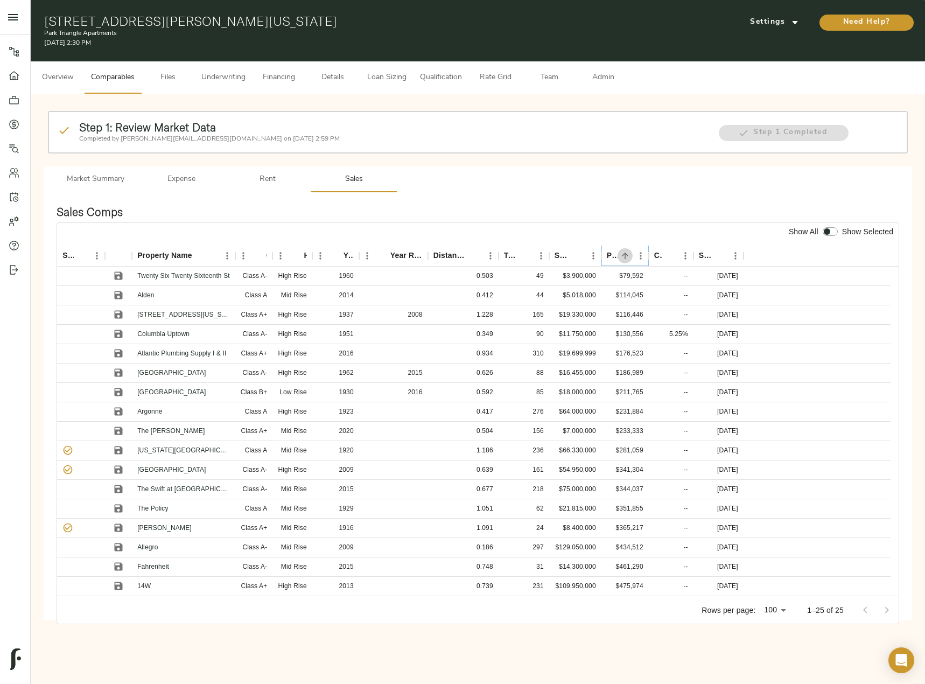
click at [625, 256] on icon "Sort" at bounding box center [625, 256] width 6 height 6
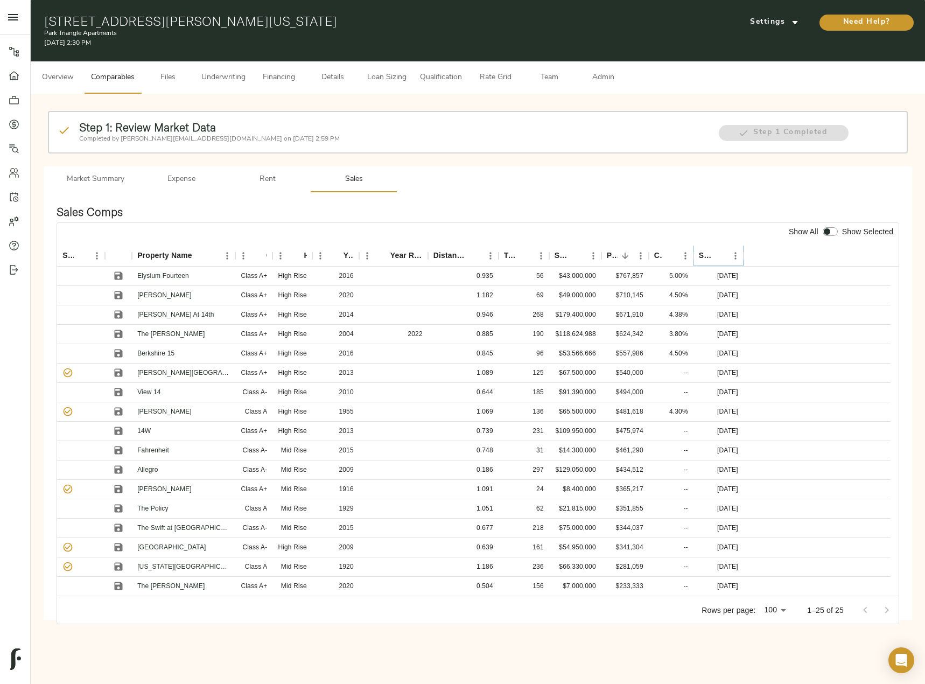
click at [724, 253] on icon "Sort" at bounding box center [720, 256] width 10 height 10
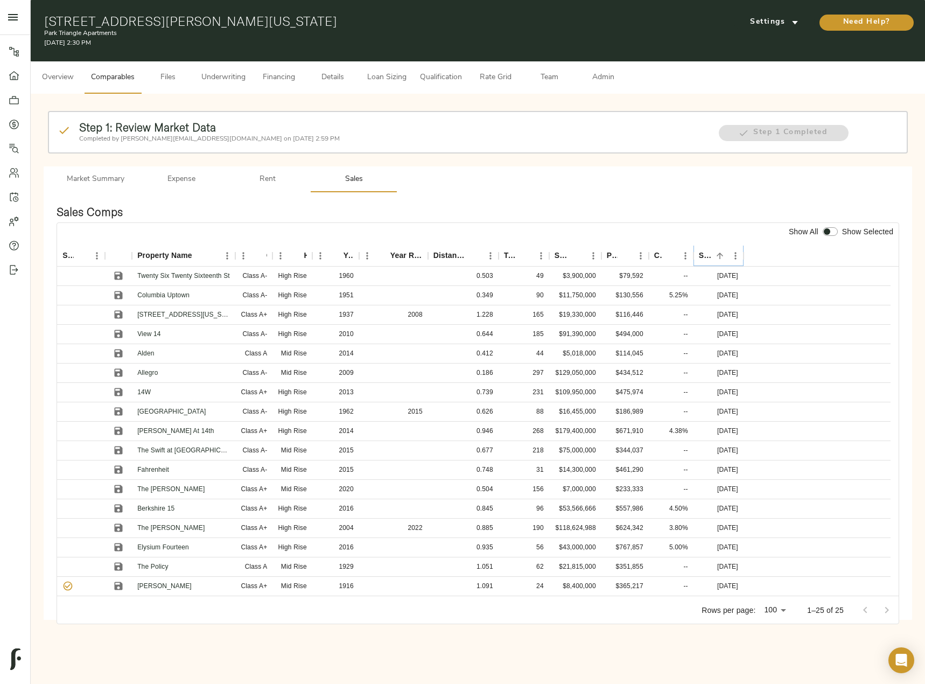
click at [724, 253] on icon "Sort" at bounding box center [720, 256] width 10 height 10
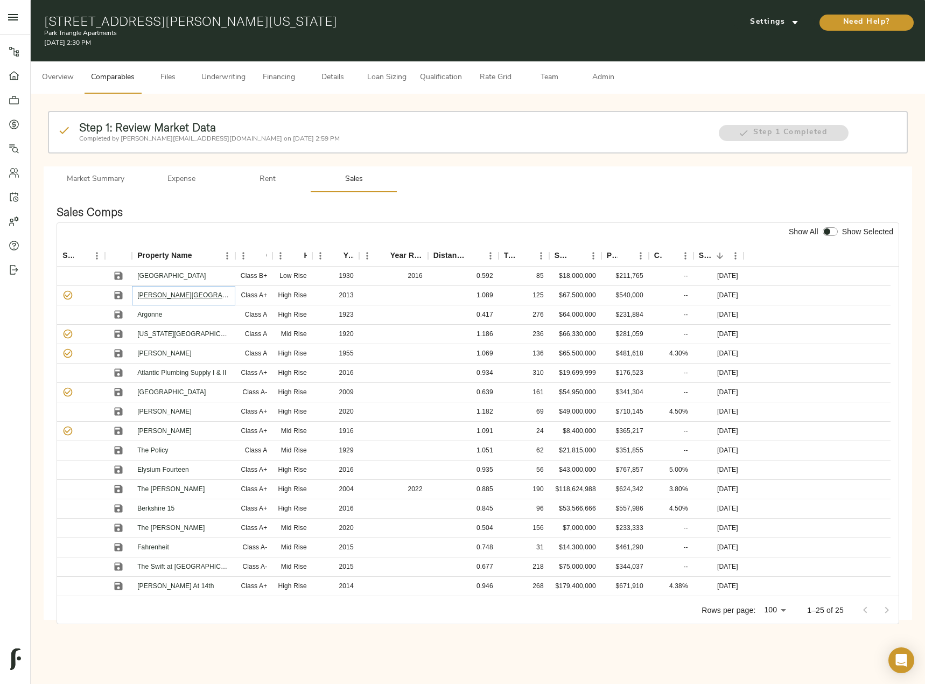
click at [173, 295] on link "Alton District" at bounding box center [198, 295] width 123 height 8
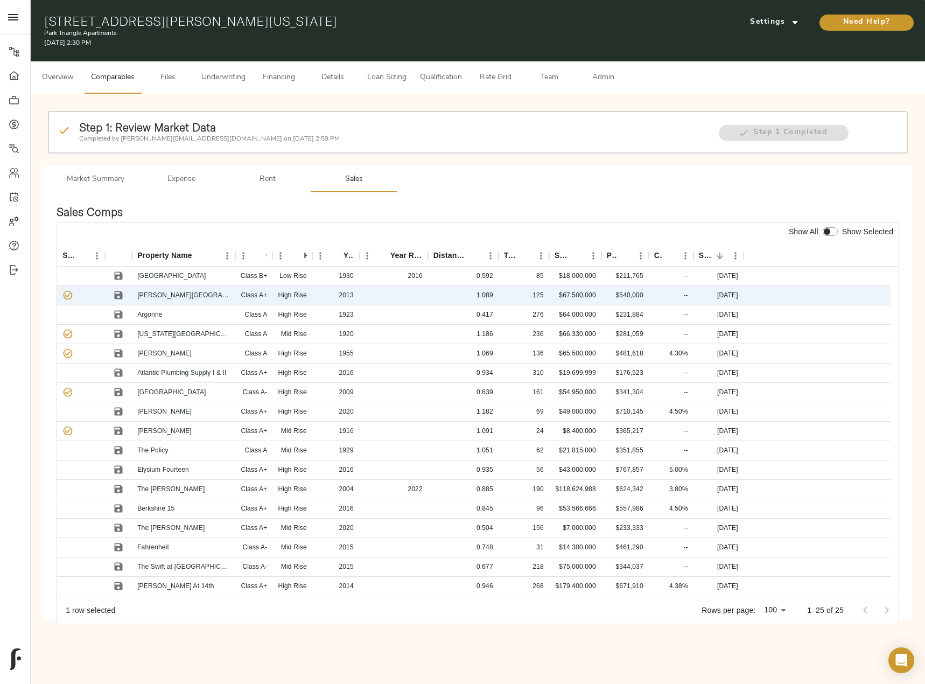
click at [170, 76] on span "Files" at bounding box center [168, 77] width 41 height 13
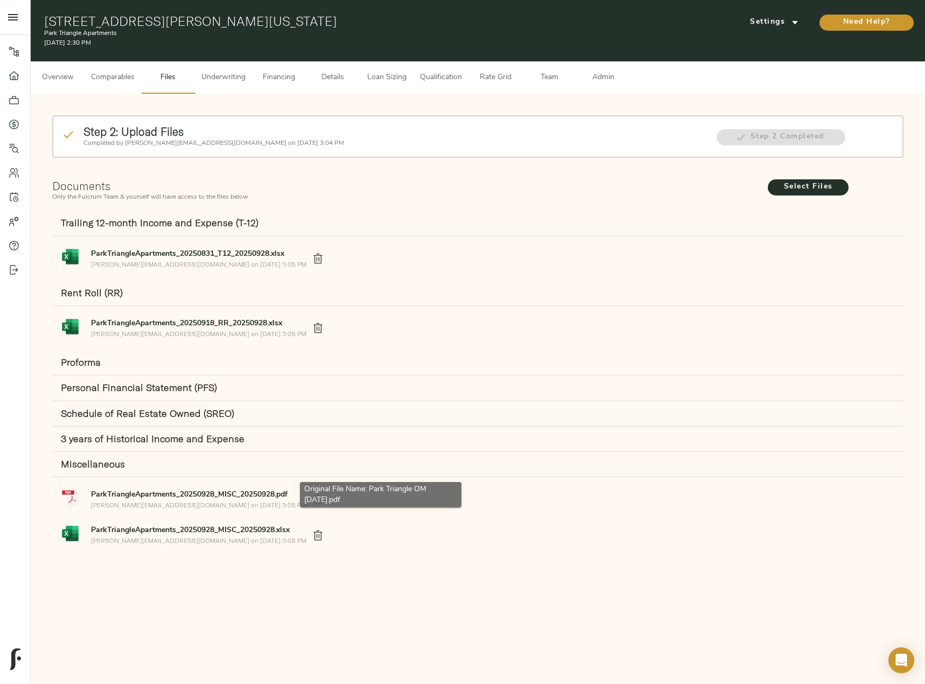
click at [144, 493] on strong "ParkTriangleApartments_20250928_MISC_20250928.pdf" at bounding box center [189, 495] width 197 height 8
click at [130, 79] on span "Comparables" at bounding box center [113, 77] width 44 height 13
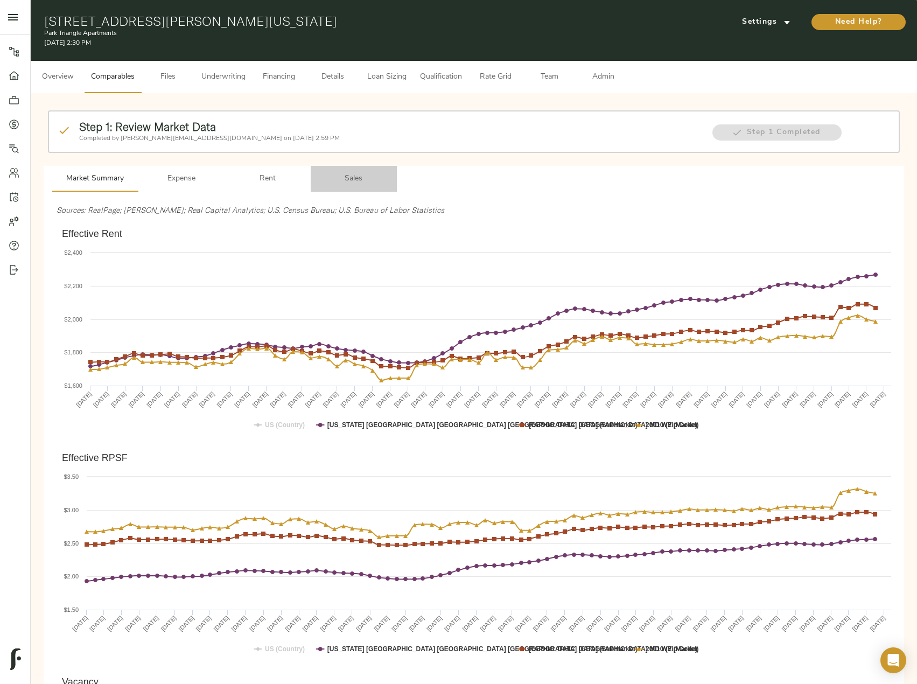
click at [351, 173] on span "Sales" at bounding box center [353, 178] width 73 height 13
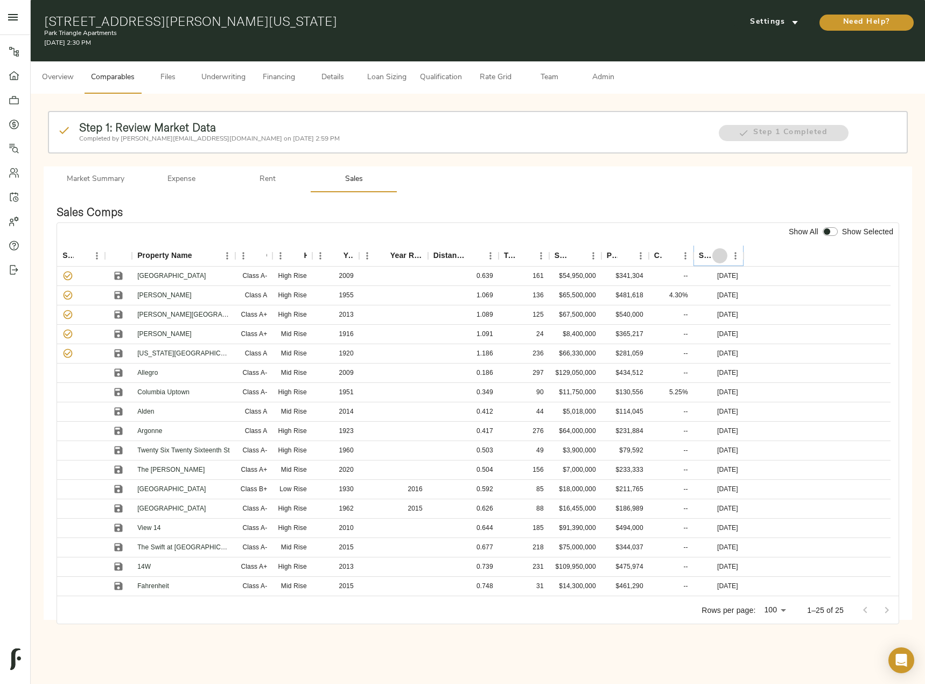
click at [719, 257] on icon "Sort" at bounding box center [720, 256] width 10 height 10
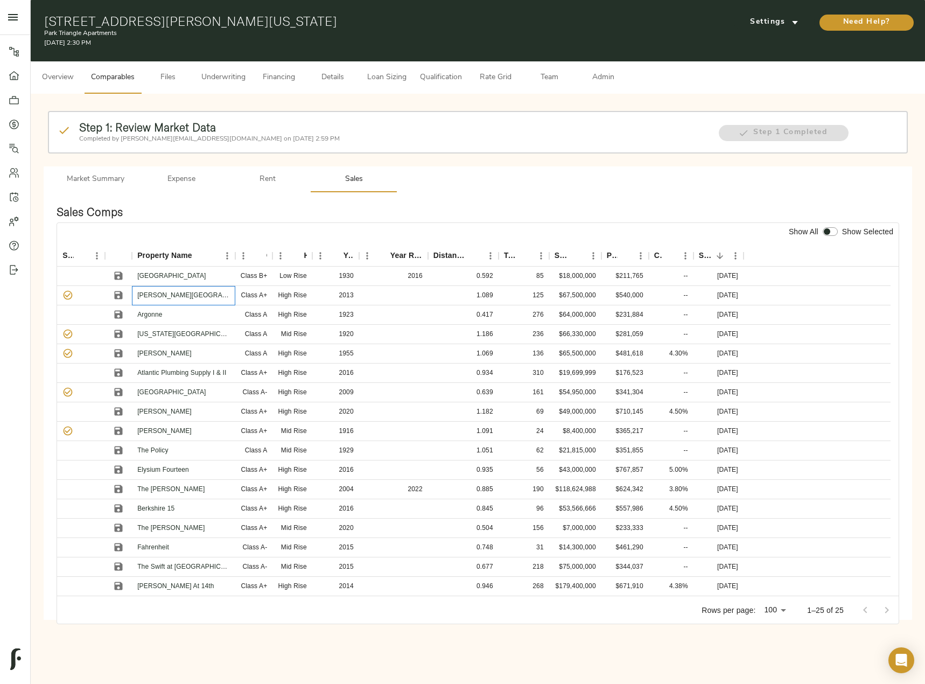
click at [166, 290] on p "Alton District" at bounding box center [183, 295] width 93 height 10
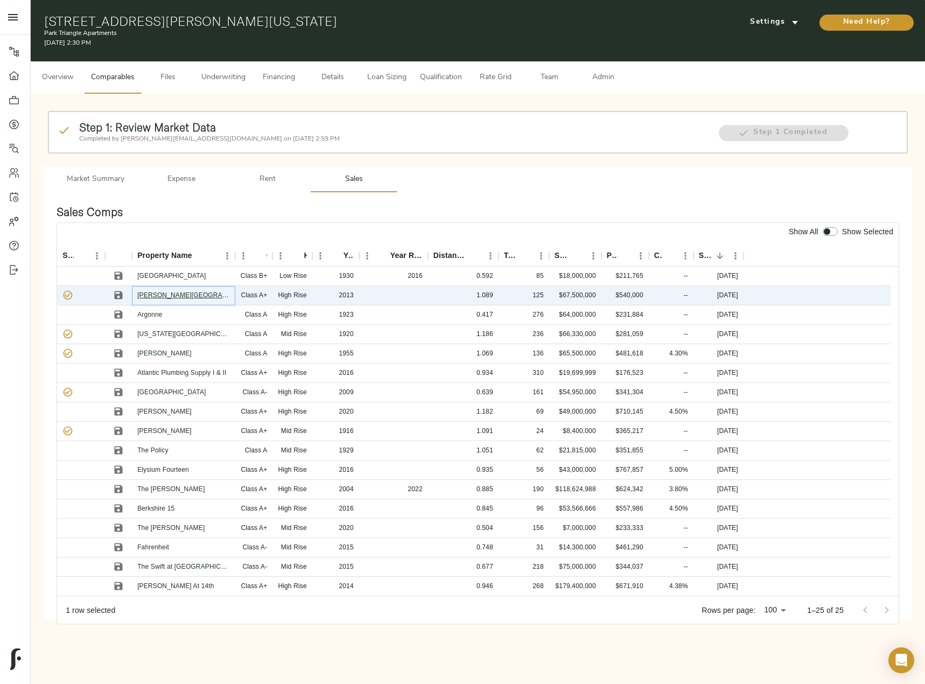
click at [166, 293] on link "Alton District" at bounding box center [198, 295] width 123 height 8
click at [121, 333] on icon "Save" at bounding box center [119, 334] width 8 height 8
click at [117, 408] on icon "Save" at bounding box center [119, 412] width 8 height 8
drag, startPoint x: 828, startPoint y: 233, endPoint x: 821, endPoint y: 228, distance: 9.0
click at [828, 233] on input "checkbox" at bounding box center [827, 231] width 26 height 9
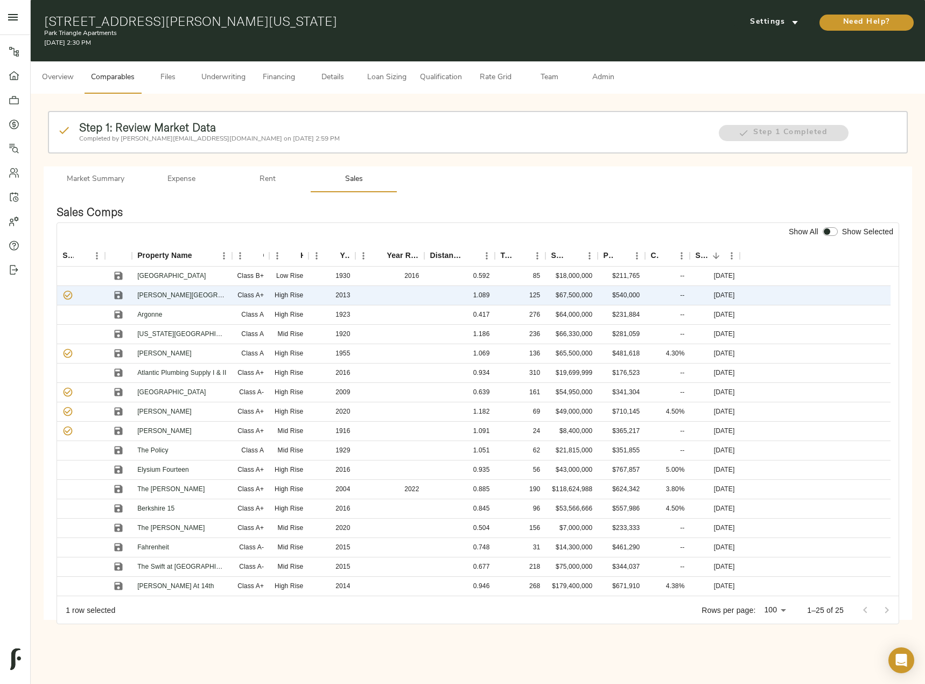
checkbox input "true"
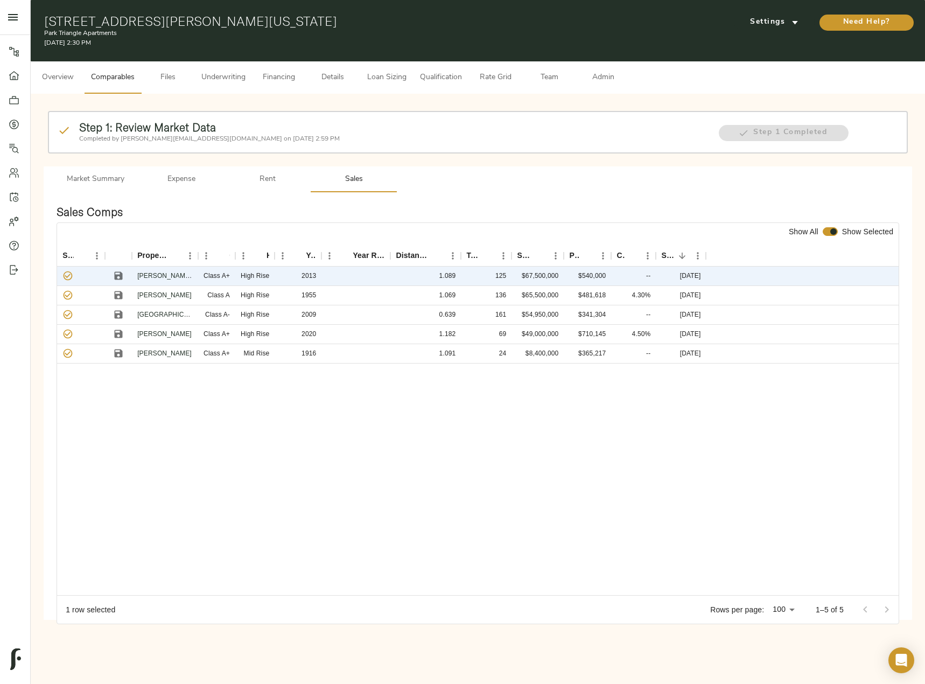
click at [622, 81] on span "Admin" at bounding box center [603, 77] width 41 height 13
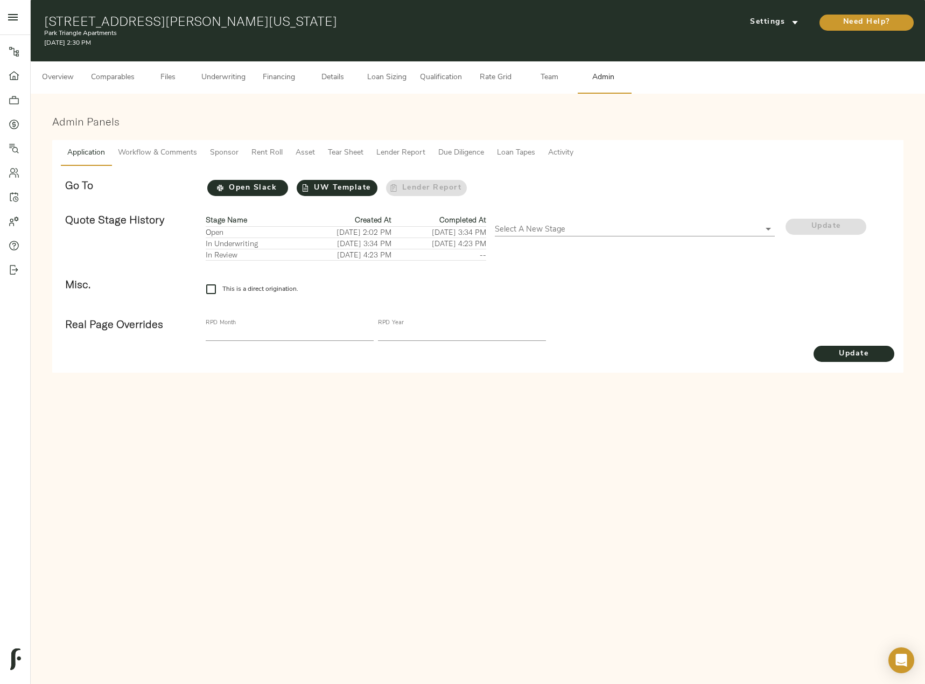
click at [354, 152] on span "Tear Sheet" at bounding box center [346, 152] width 36 height 13
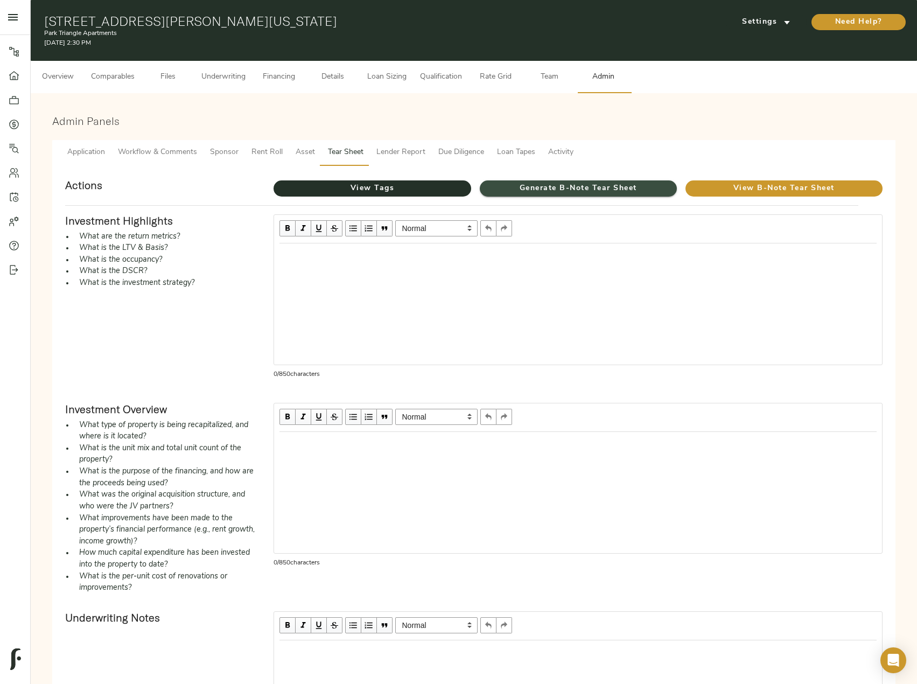
click at [548, 186] on span "Generate B-Note Tear Sheet" at bounding box center [578, 188] width 197 height 13
click at [108, 72] on span "Comparables" at bounding box center [113, 77] width 44 height 13
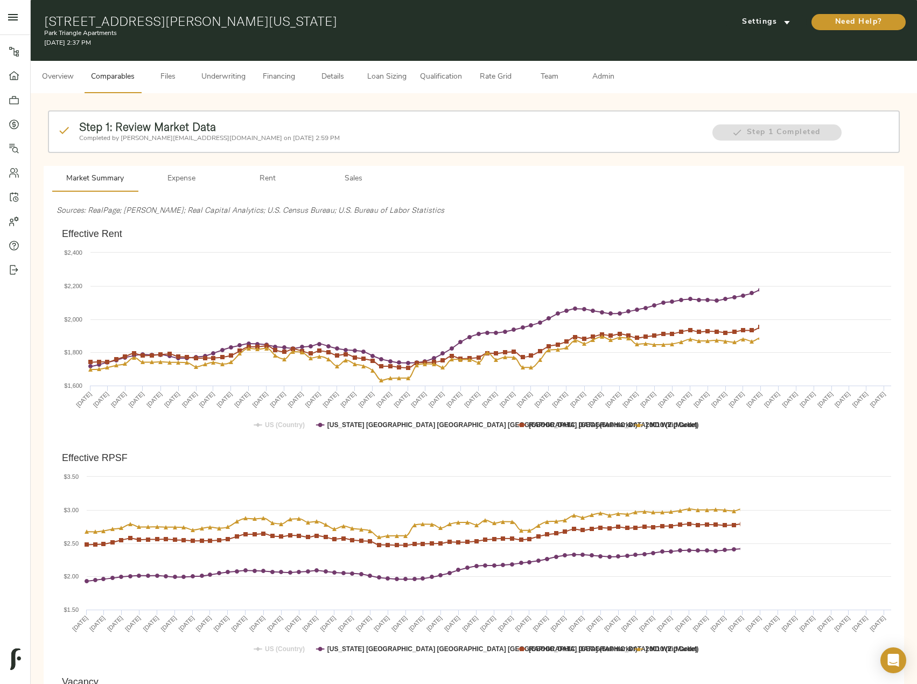
click at [356, 139] on p "Completed by justin@fulcrumlendingcorp.com on September 28, 2025 2:59 PM" at bounding box center [390, 139] width 622 height 10
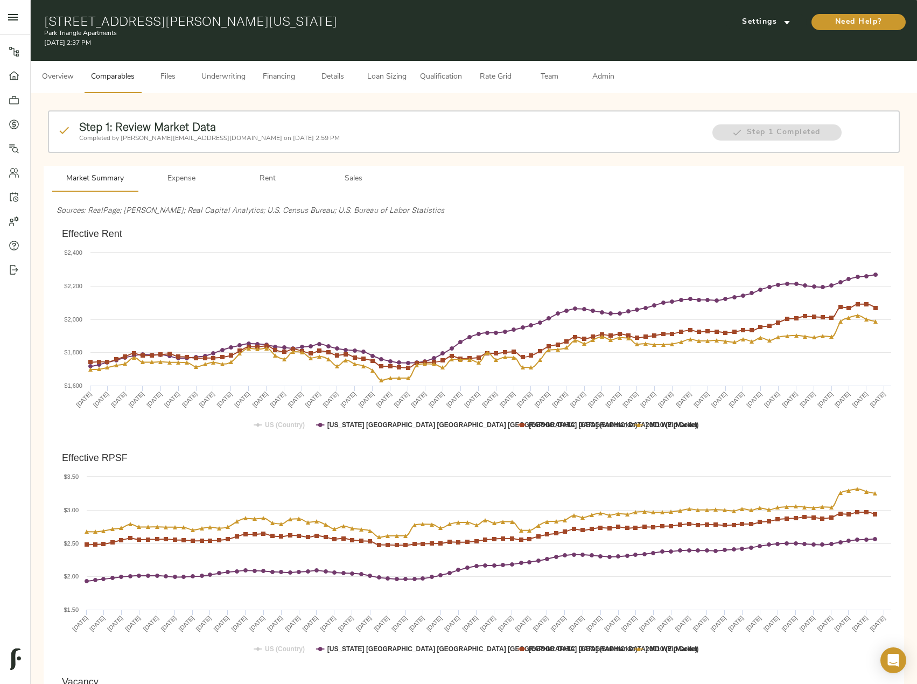
click at [353, 176] on span "Sales" at bounding box center [353, 178] width 73 height 13
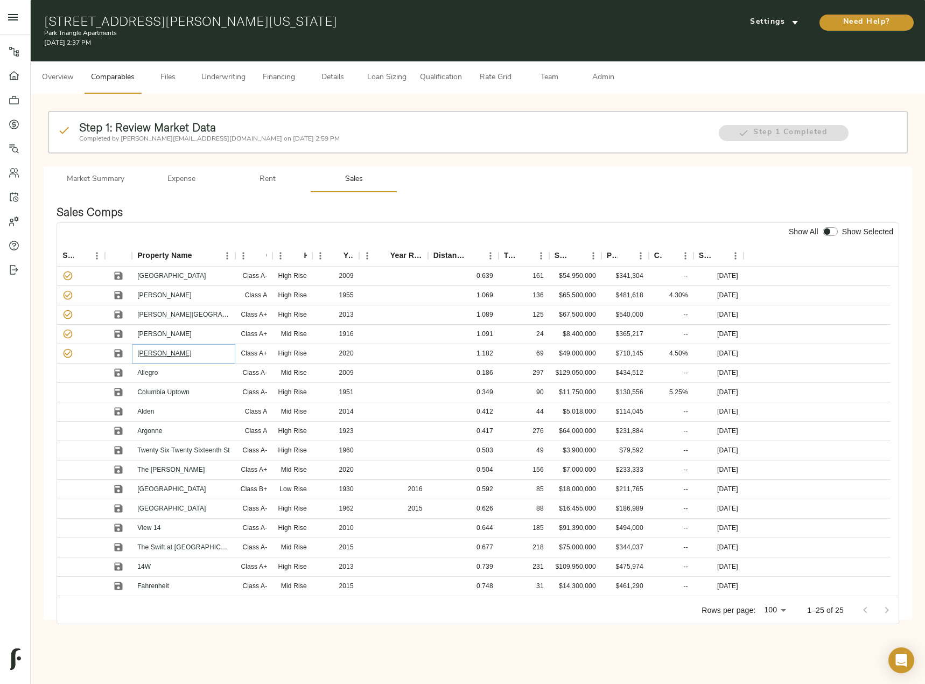
click at [143, 356] on link "Shaw" at bounding box center [164, 353] width 54 height 8
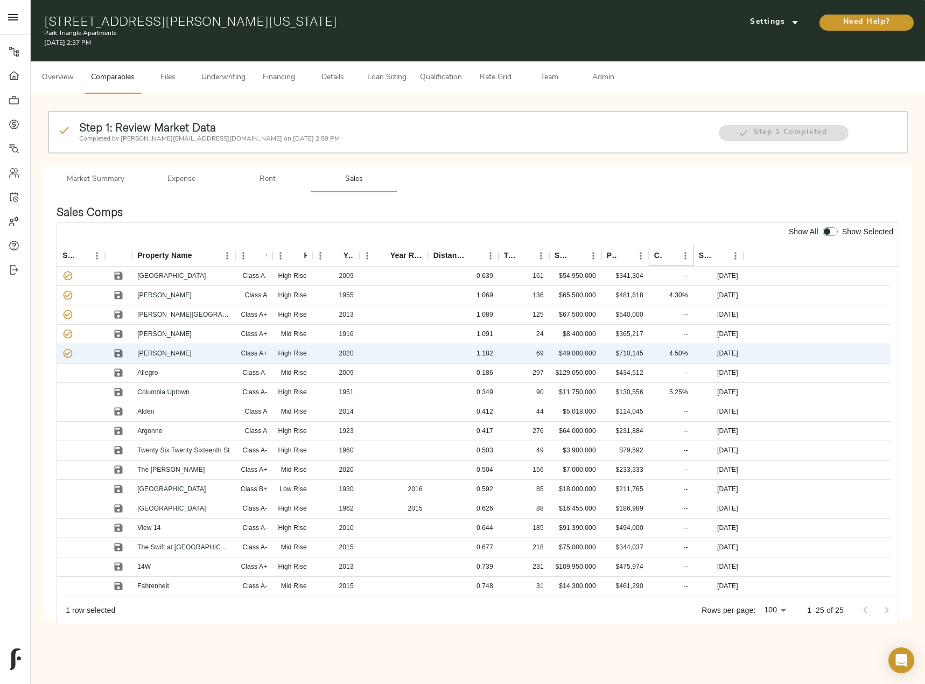
click at [668, 260] on icon "Sort" at bounding box center [670, 256] width 10 height 10
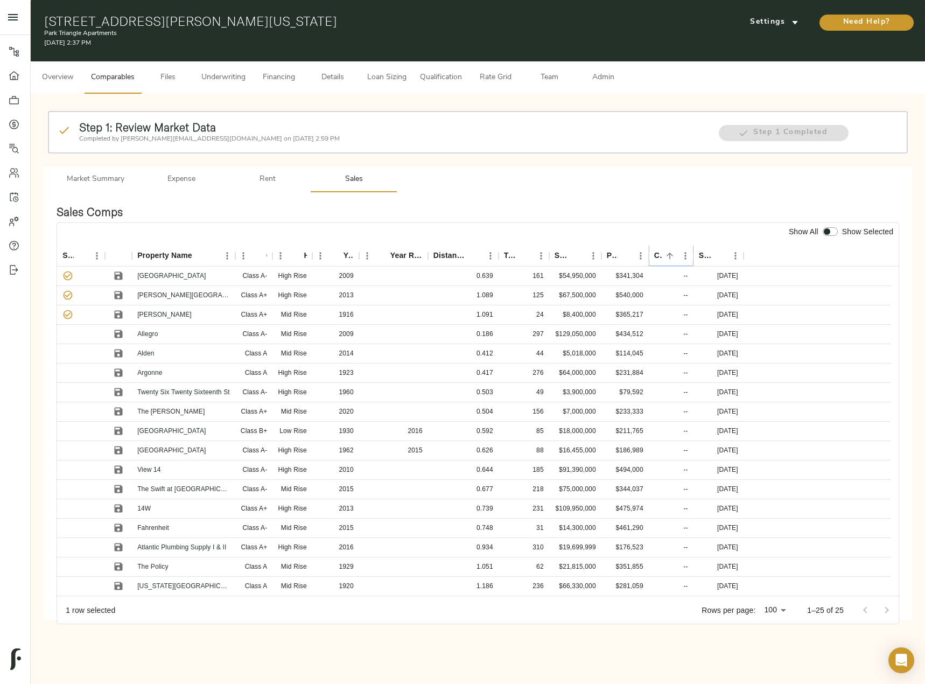
click at [668, 260] on icon "Sort" at bounding box center [670, 256] width 10 height 10
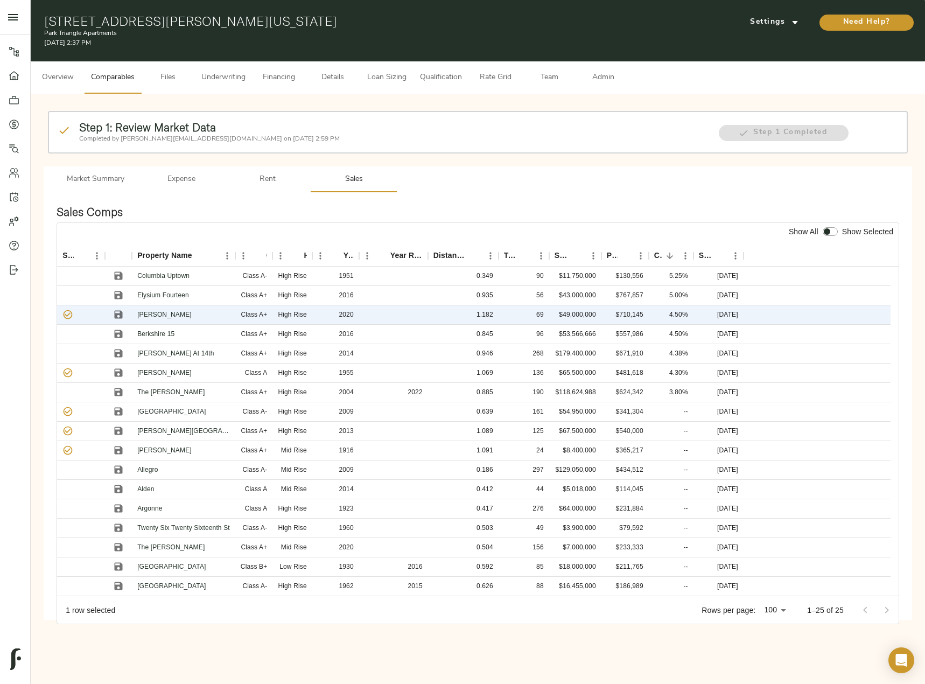
click at [234, 69] on button "Underwriting" at bounding box center [223, 77] width 57 height 32
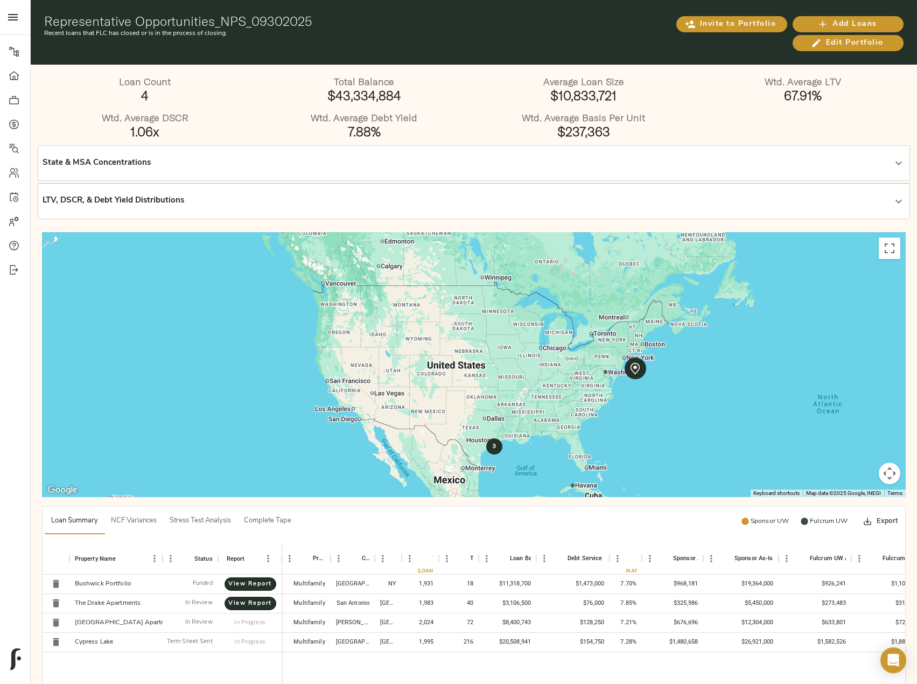
click at [291, 160] on div "State & MSA Concentrations" at bounding box center [464, 163] width 843 height 12
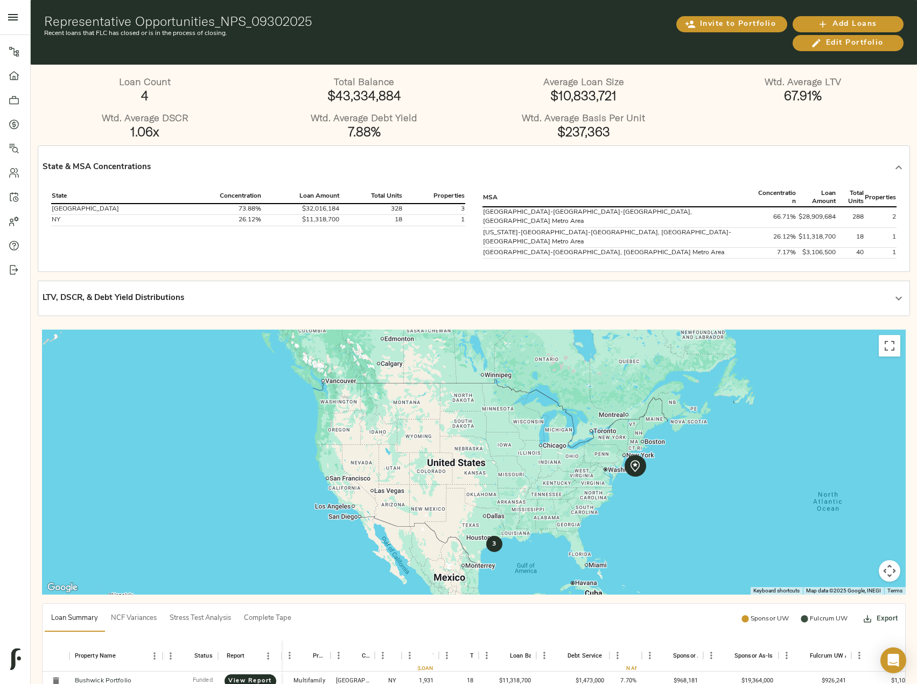
click at [296, 292] on div "LTV, DSCR, & Debt Yield Distributions" at bounding box center [464, 298] width 843 height 12
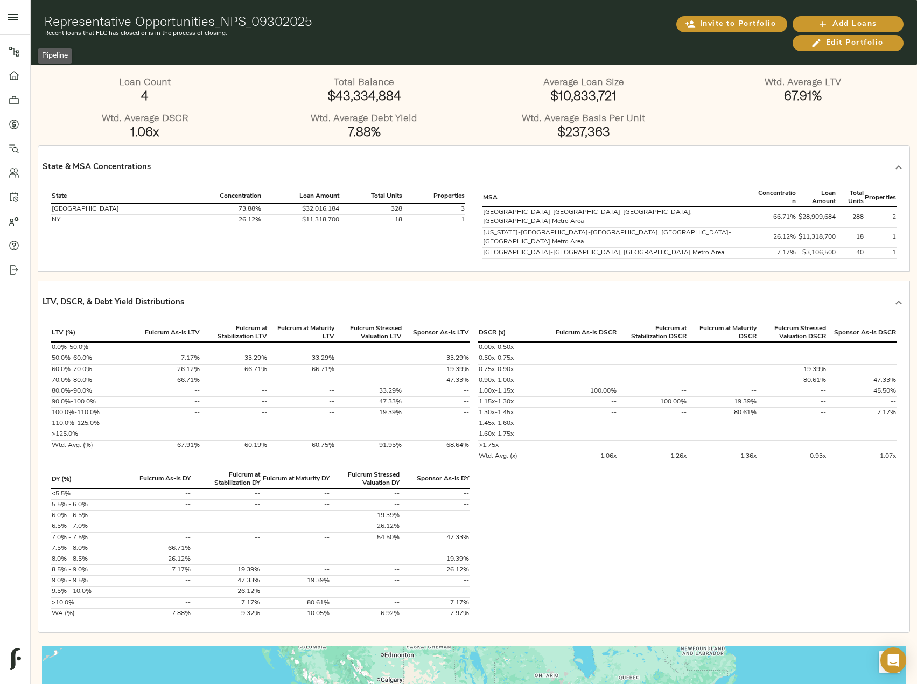
click at [16, 52] on icon at bounding box center [14, 52] width 10 height 10
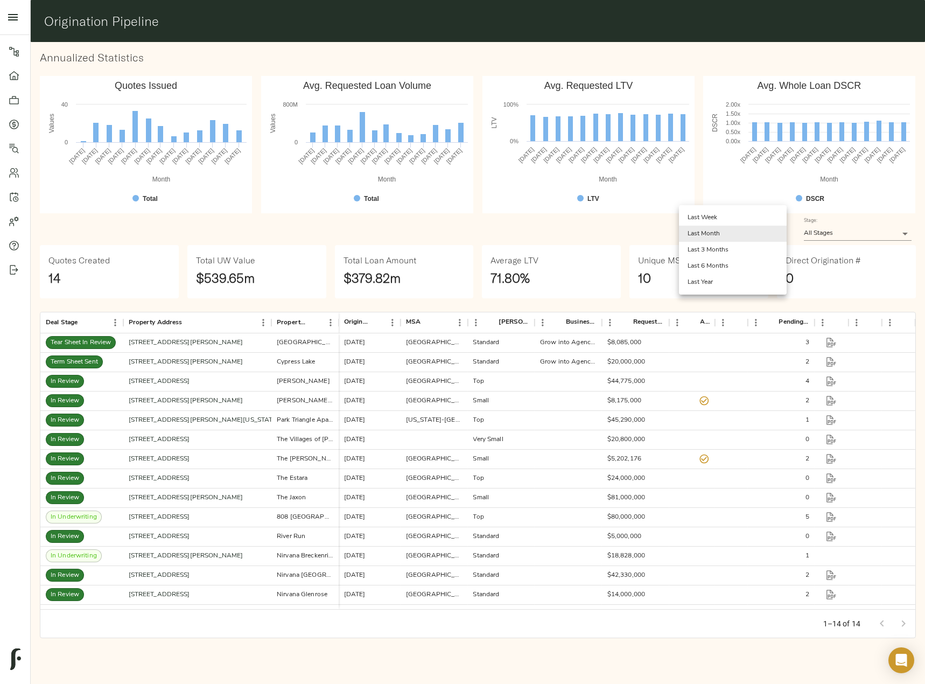
click at [722, 235] on body "Fulcrum Lending Pipeline Dashboard Portfolio Quotes Search Users Activity Accou…" at bounding box center [462, 354] width 925 height 709
click at [720, 219] on li "Last Week" at bounding box center [733, 217] width 108 height 16
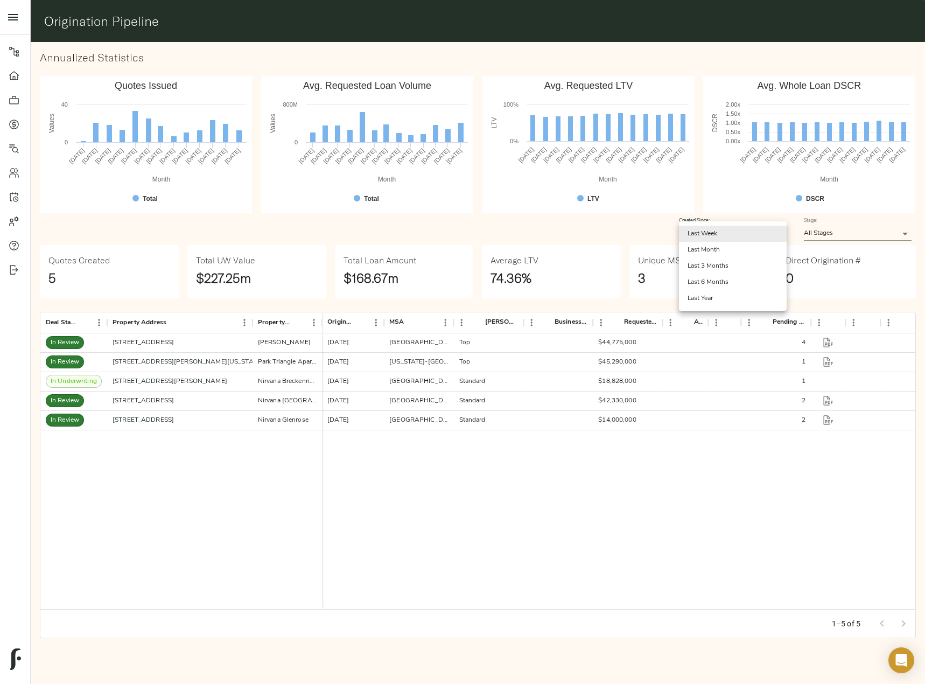
click at [718, 228] on body "Fulcrum Lending Pipeline Dashboard Portfolio Quotes Search Users Activity Accou…" at bounding box center [462, 354] width 925 height 709
click at [720, 262] on li "Last 3 Months" at bounding box center [733, 266] width 108 height 16
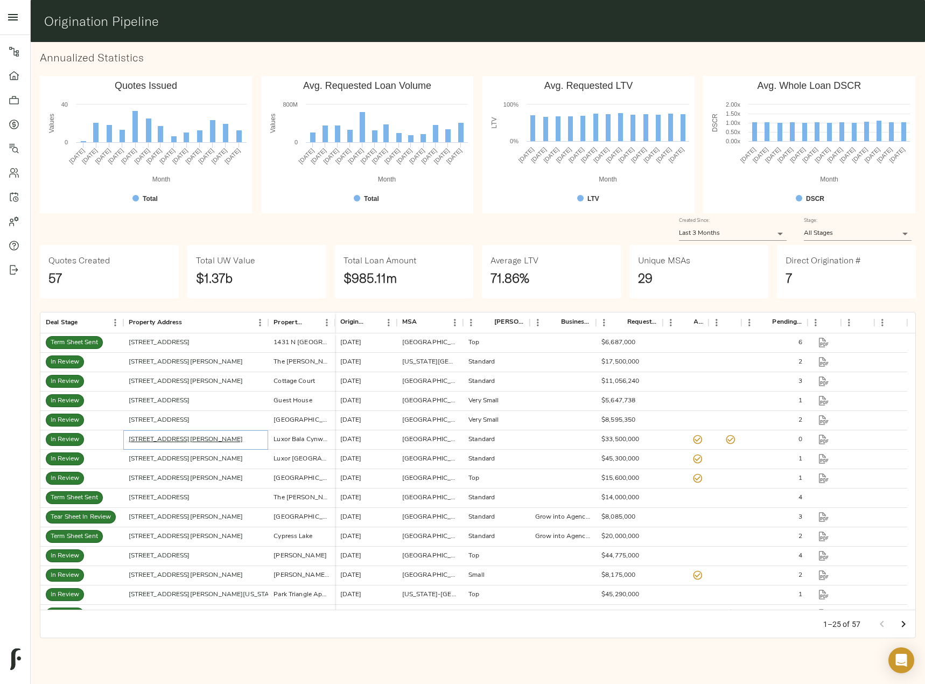
click at [195, 443] on link "9 Presidential Blvd, Bala Cynwyd, PA 19004" at bounding box center [186, 439] width 115 height 6
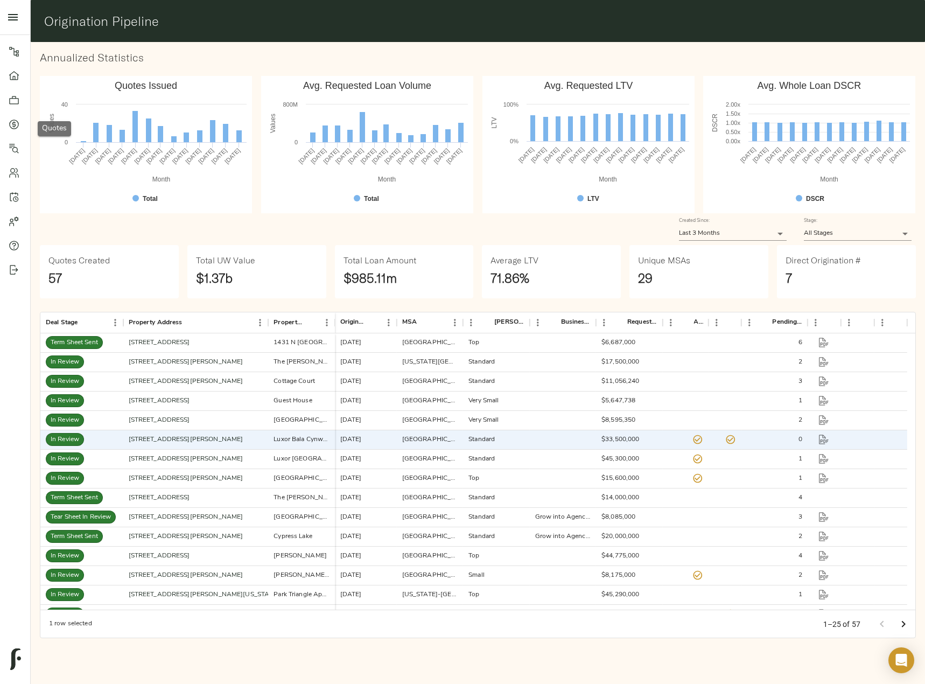
click at [8, 124] on link "Quotes" at bounding box center [15, 124] width 30 height 24
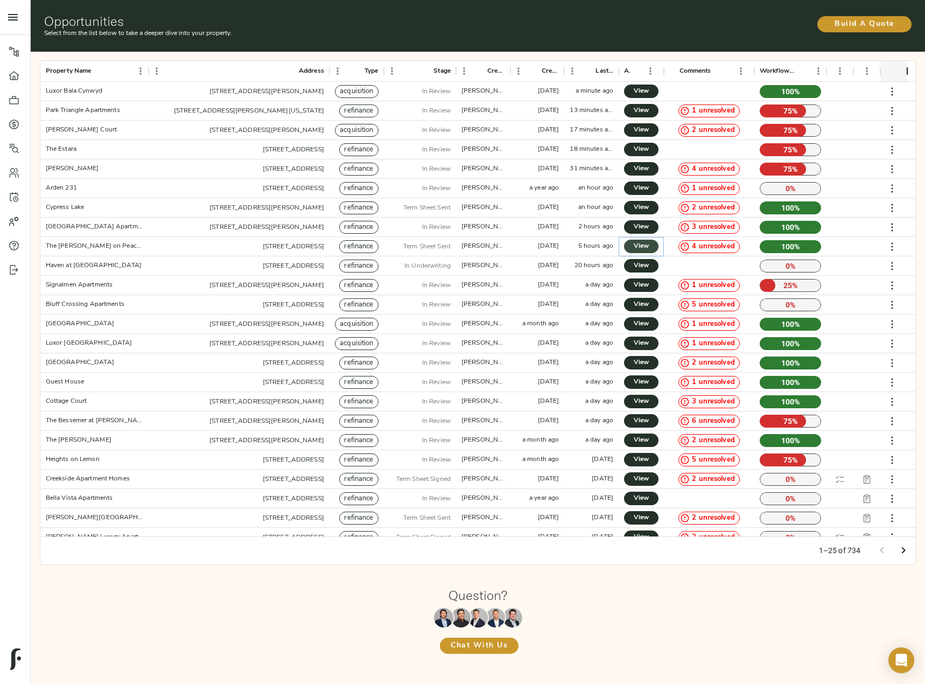
click at [641, 246] on span "View" at bounding box center [641, 246] width 13 height 11
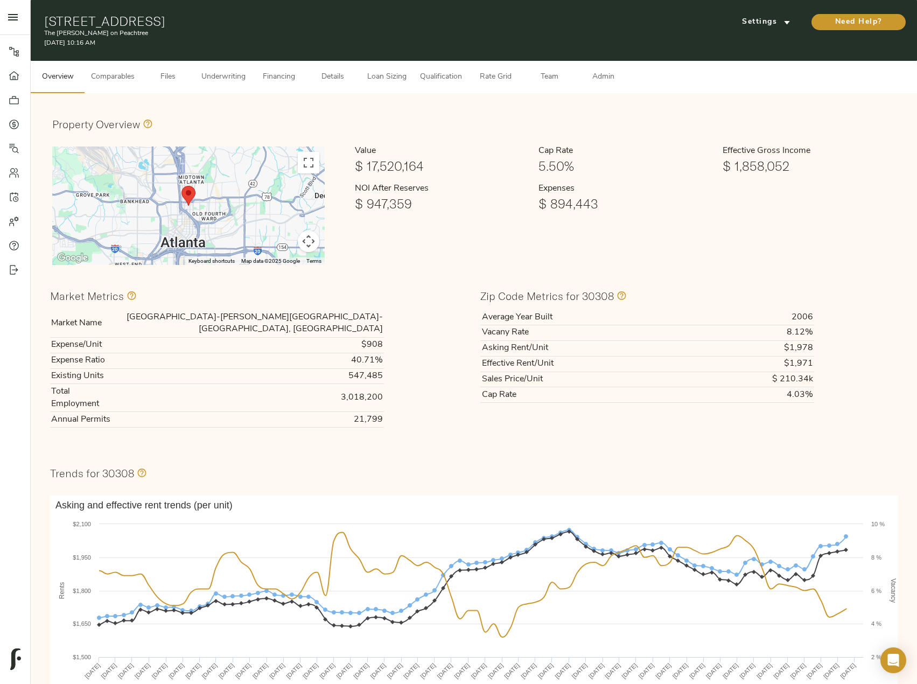
click at [391, 76] on span "Loan Sizing" at bounding box center [386, 77] width 41 height 13
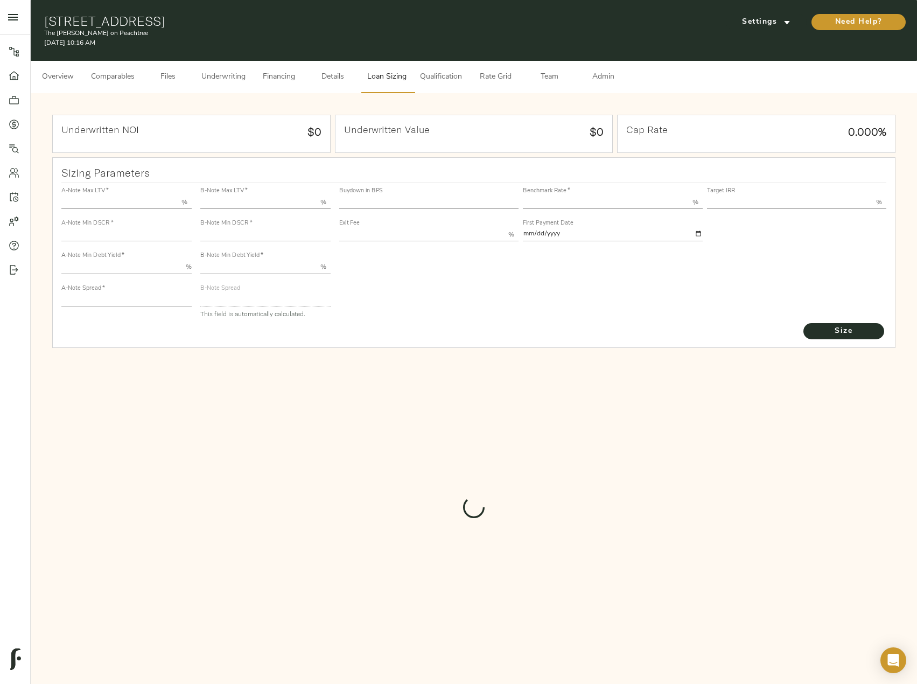
type input "55.000"
type input "1.4"
type input "10.00"
type input "220"
type input "80.000"
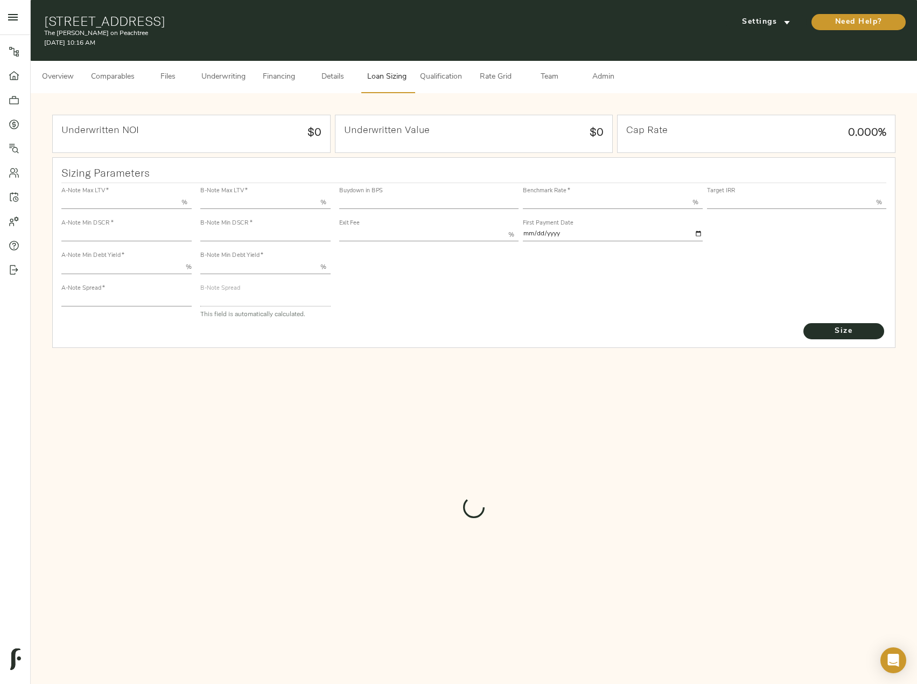
type input "1"
type input "2.00"
type input "547.0285740237393"
type input "53"
type input "3.69"
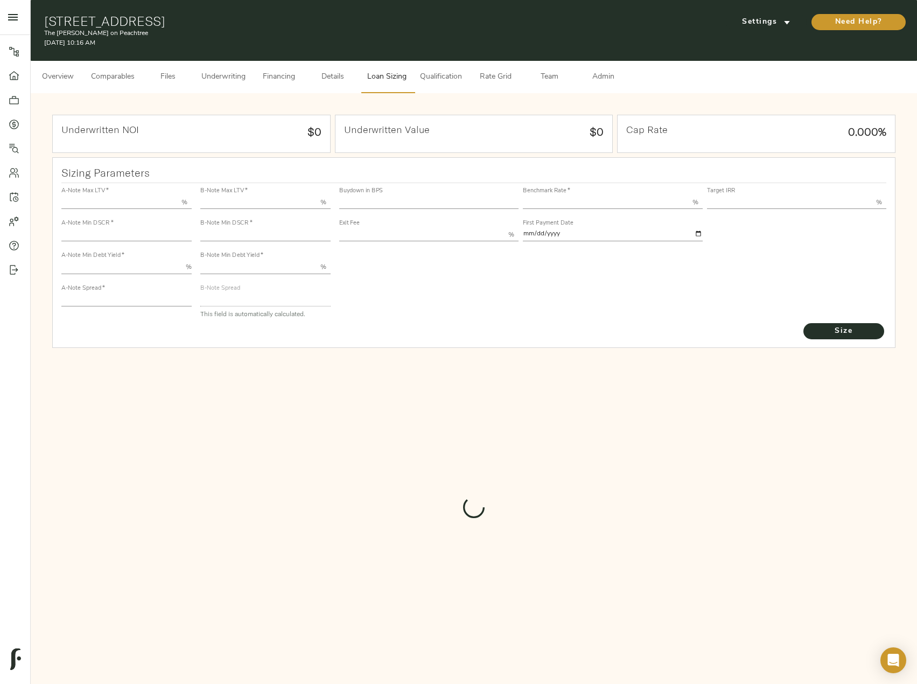
type input "13.00"
type input "1.00"
type input "[DATE]"
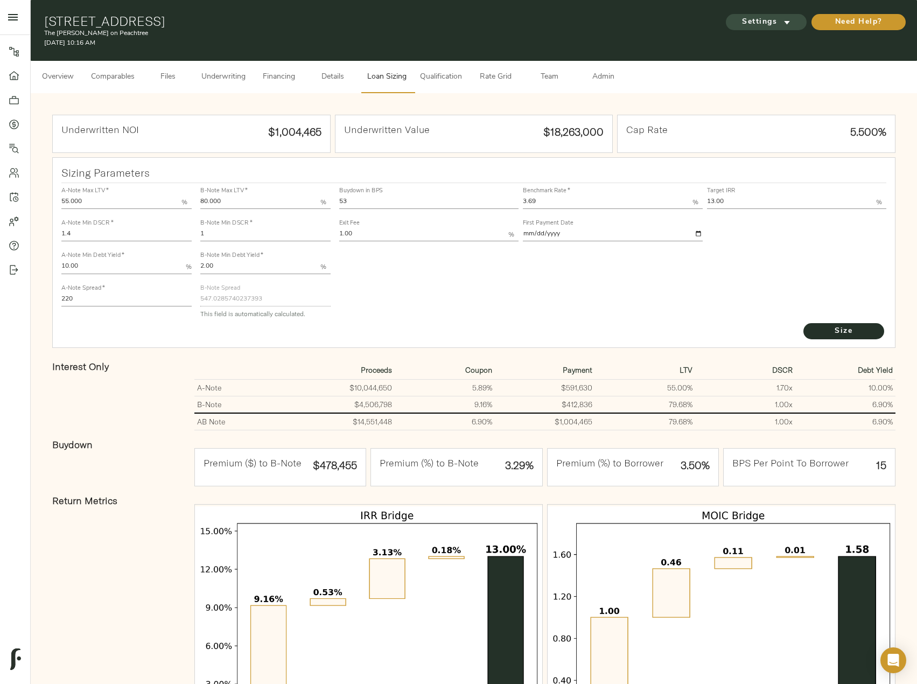
click at [751, 19] on span "Settings" at bounding box center [766, 22] width 59 height 13
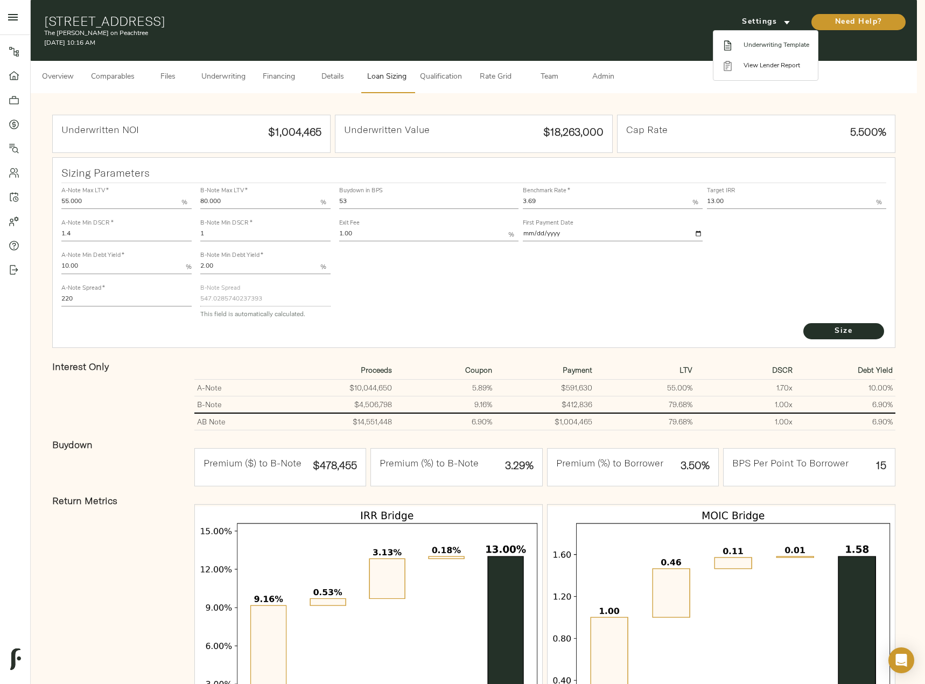
click at [757, 46] on span "Underwriting Template" at bounding box center [777, 45] width 66 height 10
click at [112, 424] on div at bounding box center [462, 342] width 925 height 684
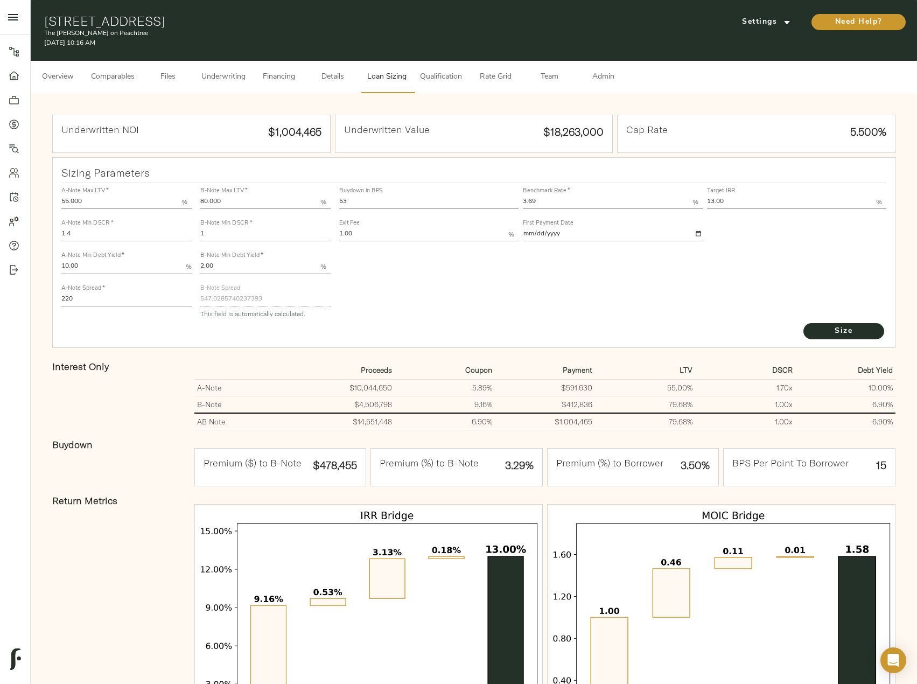
drag, startPoint x: 543, startPoint y: 205, endPoint x: 493, endPoint y: 205, distance: 50.1
click at [493, 205] on div "Buydown in BPS 53 Benchmark Rate   * 3.69 % Target IRR 13.00 % Exit Fee 1.00 % …" at bounding box center [613, 213] width 552 height 65
type input "3.67"
click at [821, 328] on span "Size" at bounding box center [843, 331] width 59 height 13
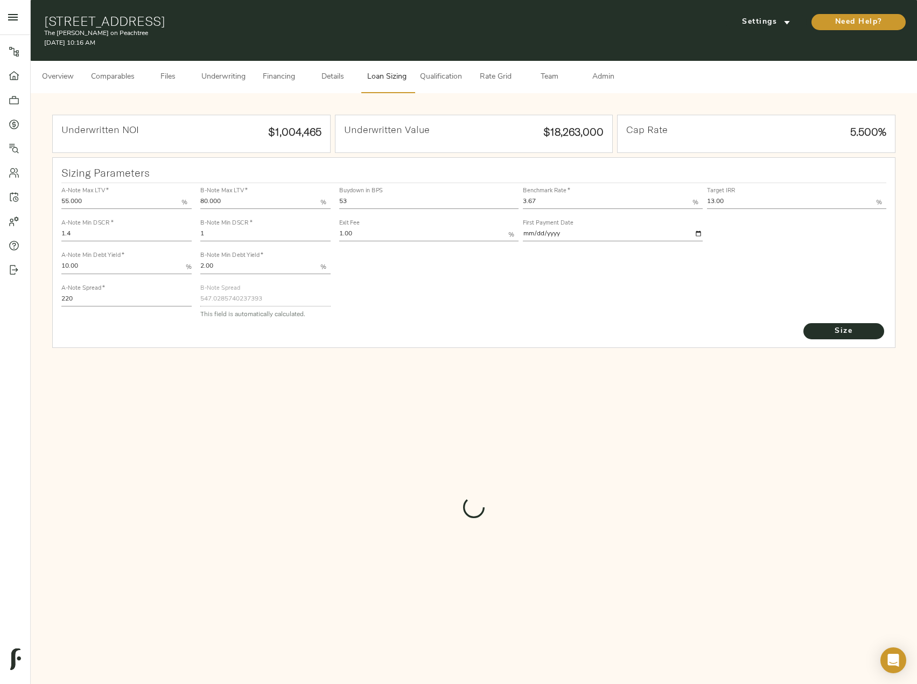
type input "548.1291848339179"
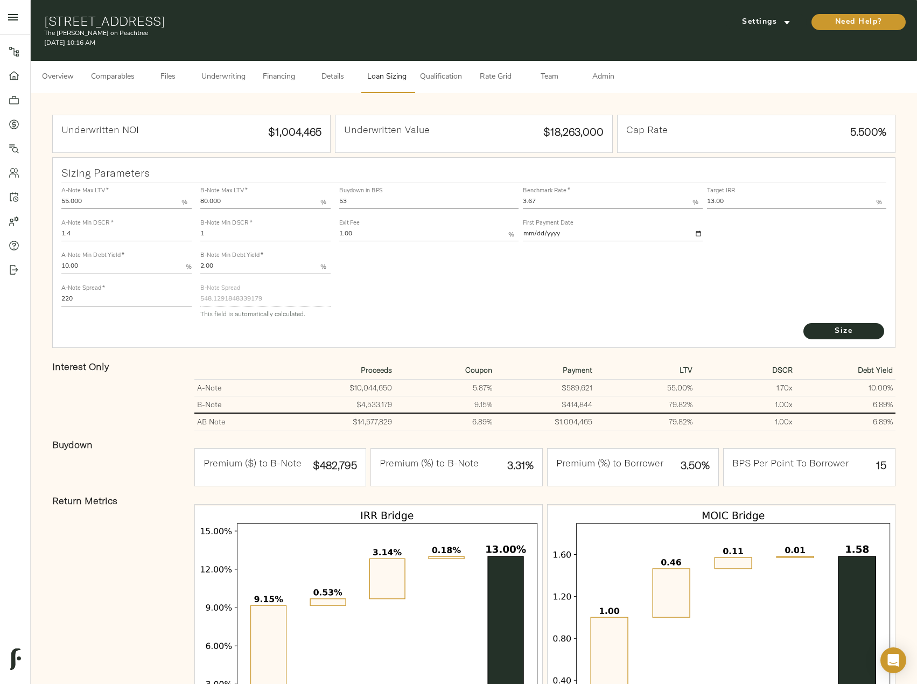
click at [335, 197] on div "Buydown in BPS 53 Benchmark Rate   * 3.67 % Target IRR 13.00 % Exit Fee 1.00 % …" at bounding box center [613, 252] width 556 height 147
type input "0"
click at [803, 323] on button "Size" at bounding box center [843, 331] width 81 height 16
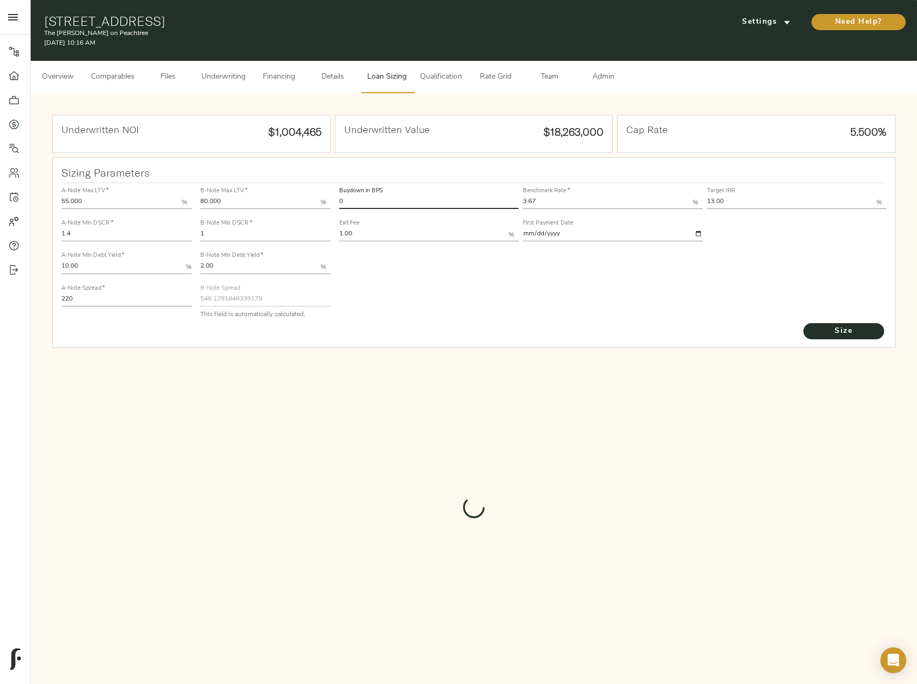
type input "829"
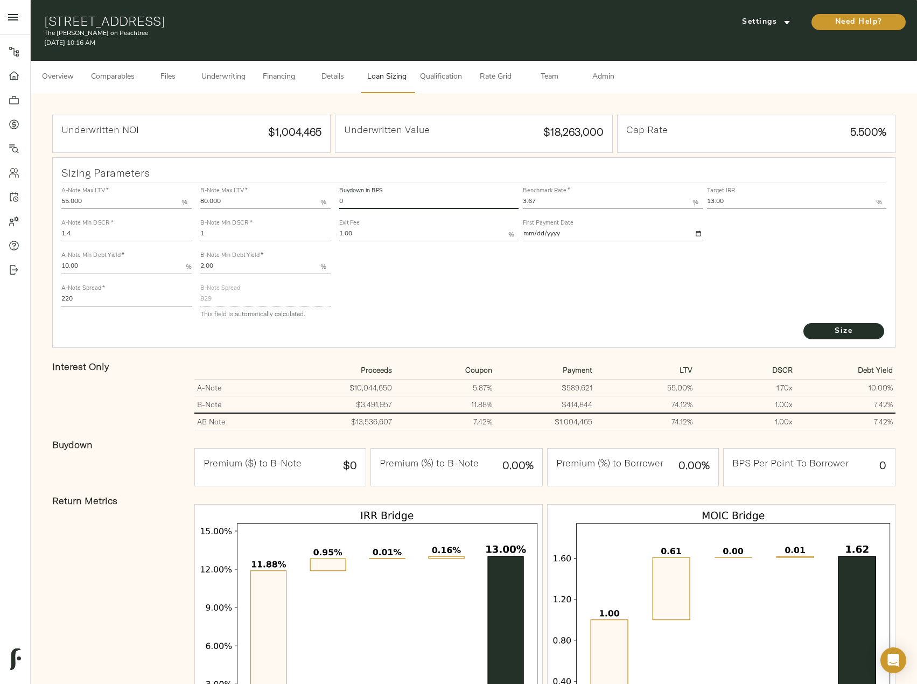
drag, startPoint x: 350, startPoint y: 206, endPoint x: 335, endPoint y: 206, distance: 15.1
click at [335, 206] on div "Buydown in BPS 0 Benchmark Rate   * 3.67 % Target IRR 13.00 % Exit Fee 1.00 % F…" at bounding box center [613, 252] width 556 height 147
type input "53"
click at [803, 323] on button "Size" at bounding box center [843, 331] width 81 height 16
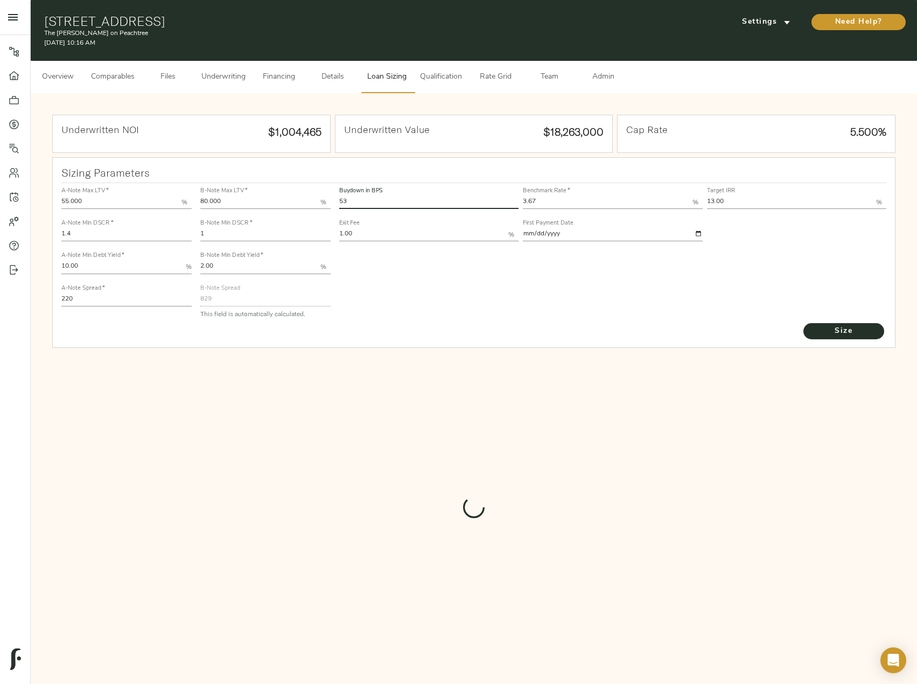
type input "553.6298891343799"
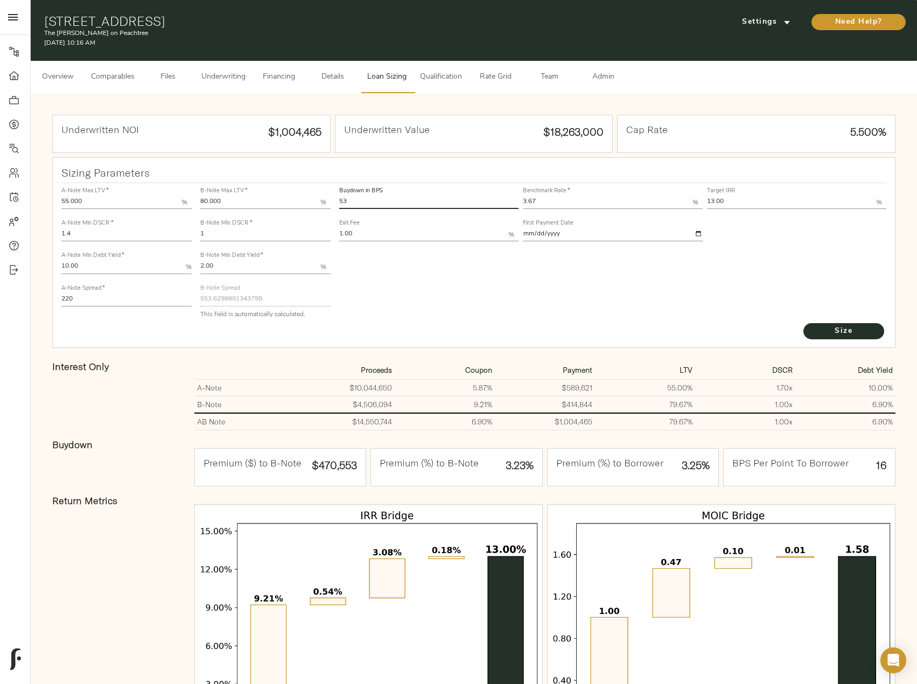
click at [367, 197] on input "53" at bounding box center [428, 202] width 179 height 13
click at [803, 323] on button "Size" at bounding box center [843, 331] width 81 height 16
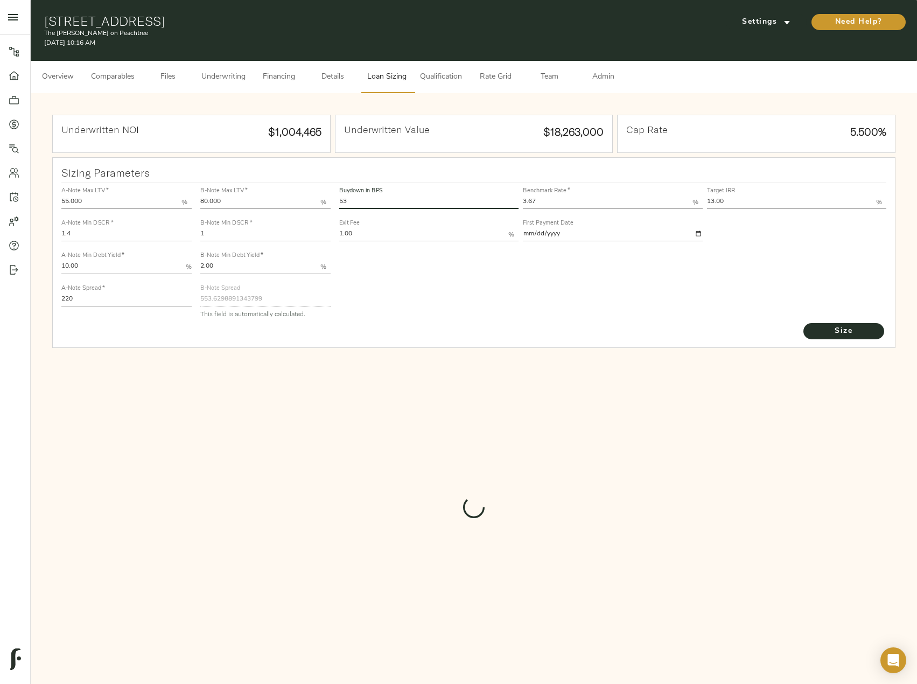
click at [803, 323] on button "Size" at bounding box center [843, 331] width 81 height 16
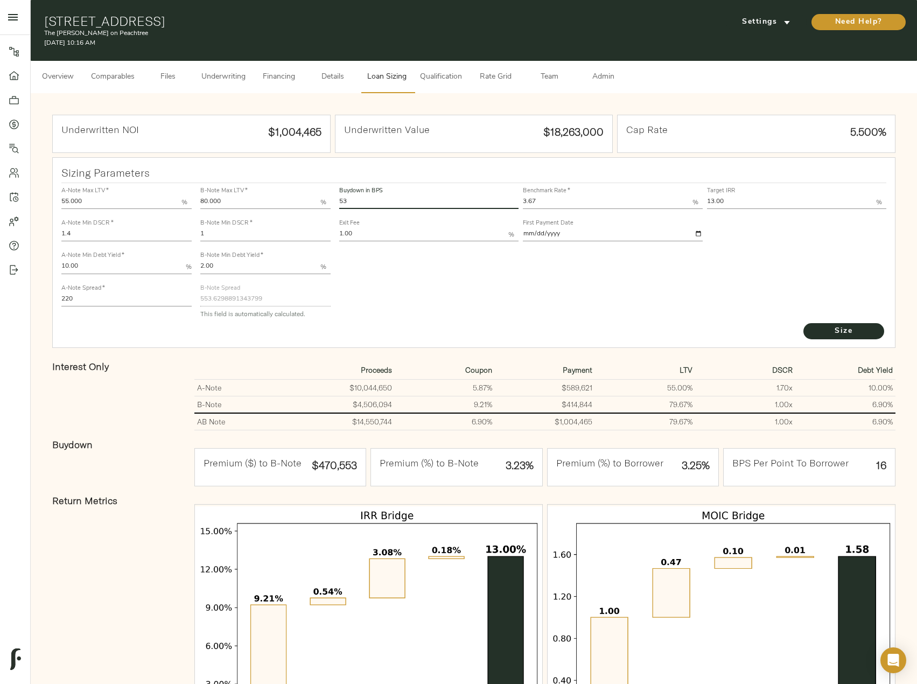
click at [320, 199] on div "A-Note Max LTV   * 55.000 % A-Note Min DSCR   * 1.4 A-Note Min Debt Yield   * 1…" at bounding box center [474, 252] width 834 height 147
type input "0"
click at [803, 323] on button "Size" at bounding box center [843, 331] width 81 height 16
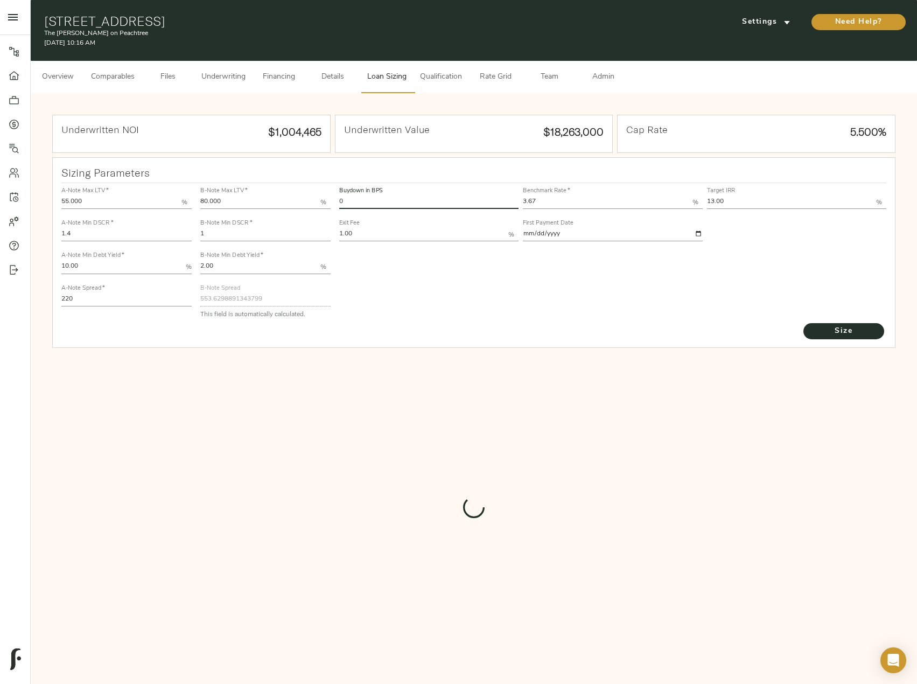
type input "829"
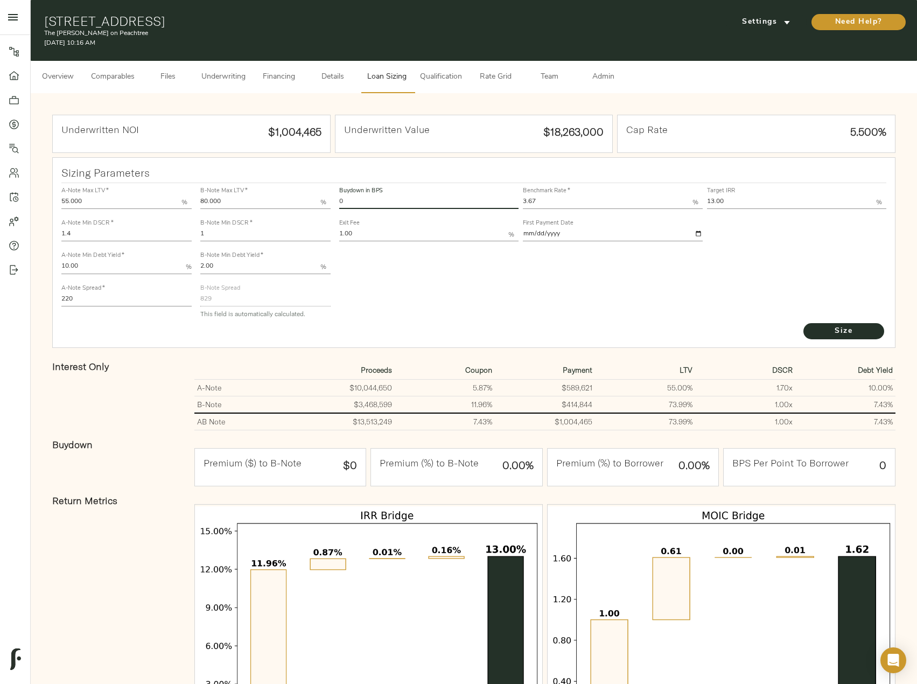
drag, startPoint x: 360, startPoint y: 200, endPoint x: 330, endPoint y: 199, distance: 29.6
click at [330, 199] on div "A-Note Max LTV   * 55.000 % A-Note Min DSCR   * 1.4 A-Note Min Debt Yield   * 1…" at bounding box center [474, 252] width 834 height 147
type input "53"
click at [803, 323] on button "Size" at bounding box center [843, 331] width 81 height 16
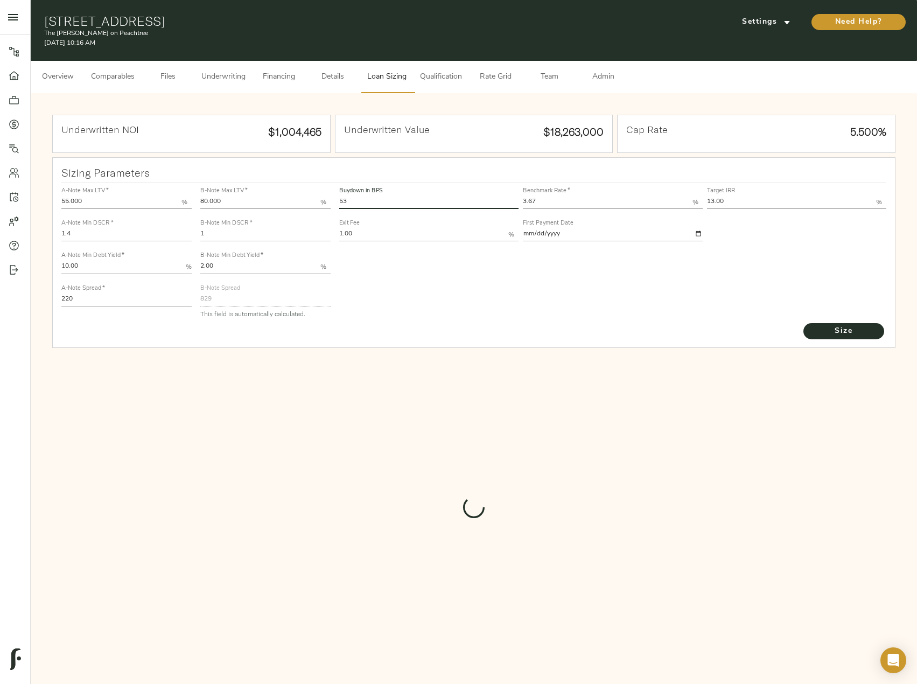
type input "553.6298891343799"
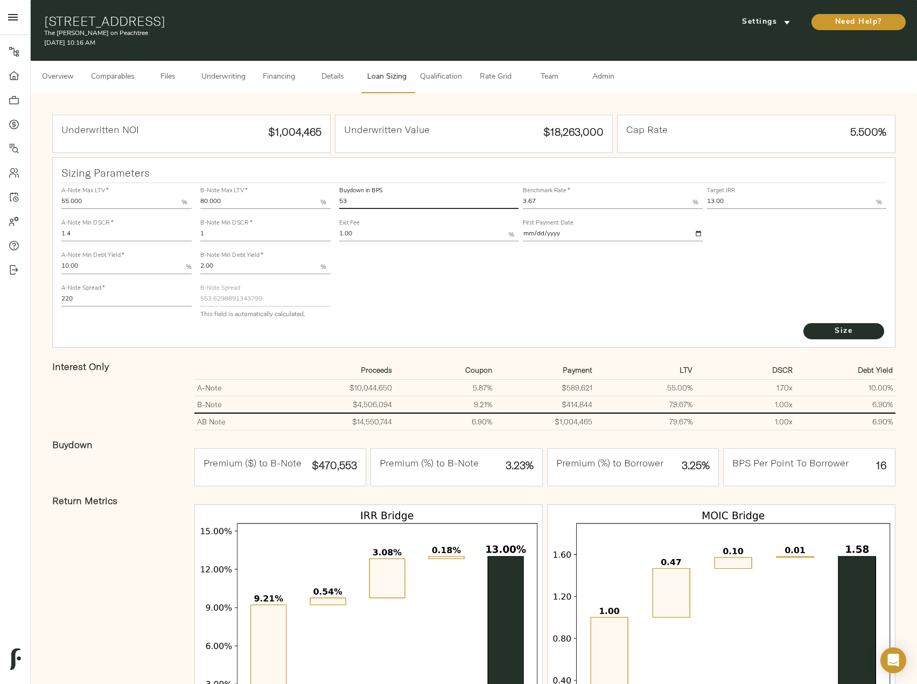
drag, startPoint x: 351, startPoint y: 200, endPoint x: 316, endPoint y: 194, distance: 35.1
click at [316, 194] on div "A-Note Max LTV   * 55.000 % A-Note Min DSCR   * 1.4 A-Note Min Debt Yield   * 1…" at bounding box center [474, 252] width 834 height 147
type input "0"
click at [803, 323] on button "Size" at bounding box center [843, 331] width 81 height 16
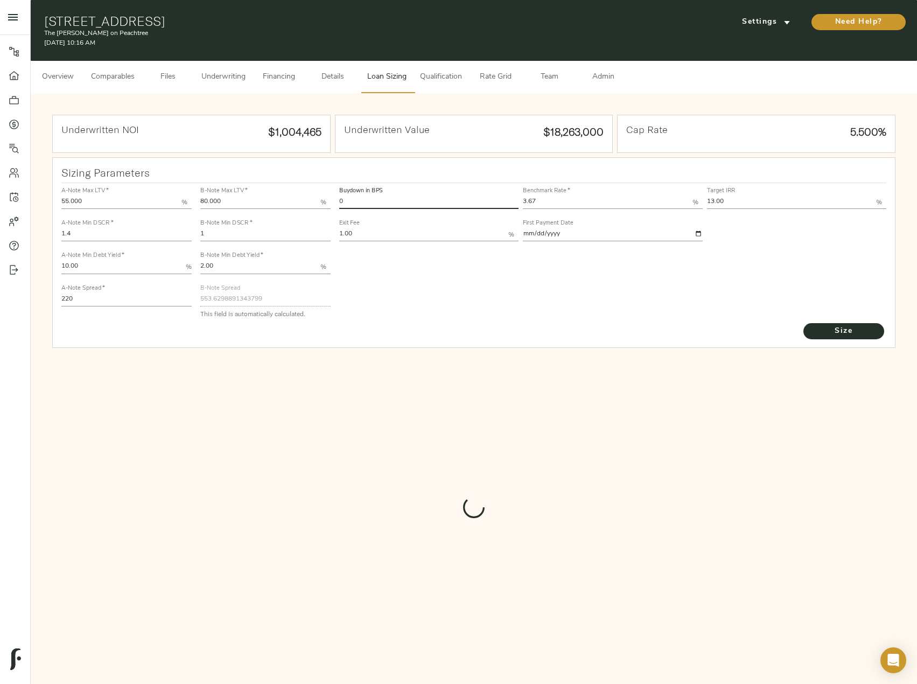
type input "829"
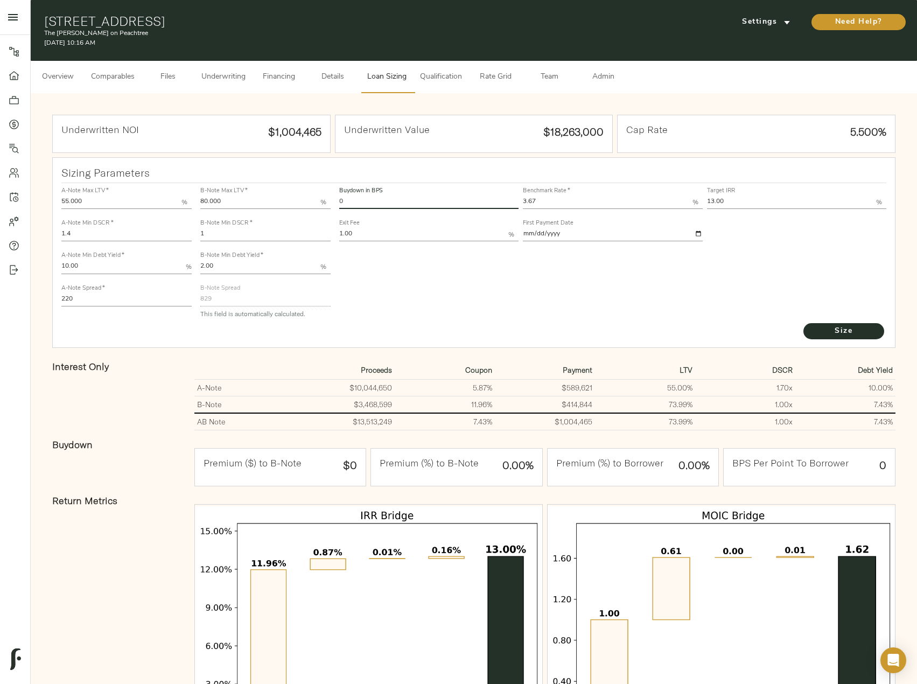
drag, startPoint x: 369, startPoint y: 197, endPoint x: 288, endPoint y: 195, distance: 81.3
click at [288, 195] on div "A-Note Max LTV   * 55.000 % A-Note Min DSCR   * 1.4 A-Note Min Debt Yield   * 1…" at bounding box center [474, 252] width 834 height 147
type input "53"
click at [803, 323] on button "Size" at bounding box center [843, 331] width 81 height 16
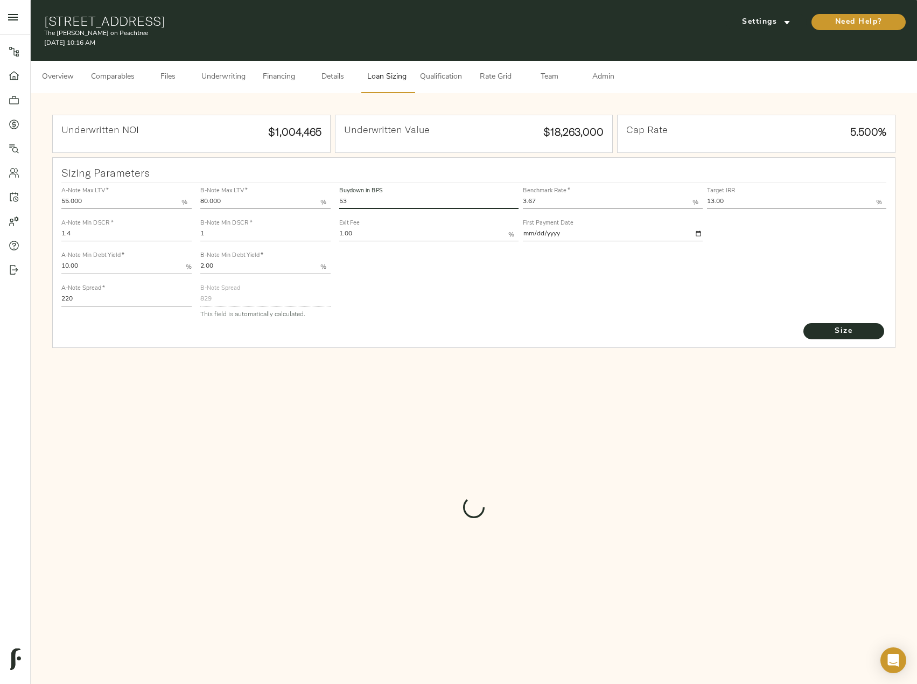
type input "553.6298891343799"
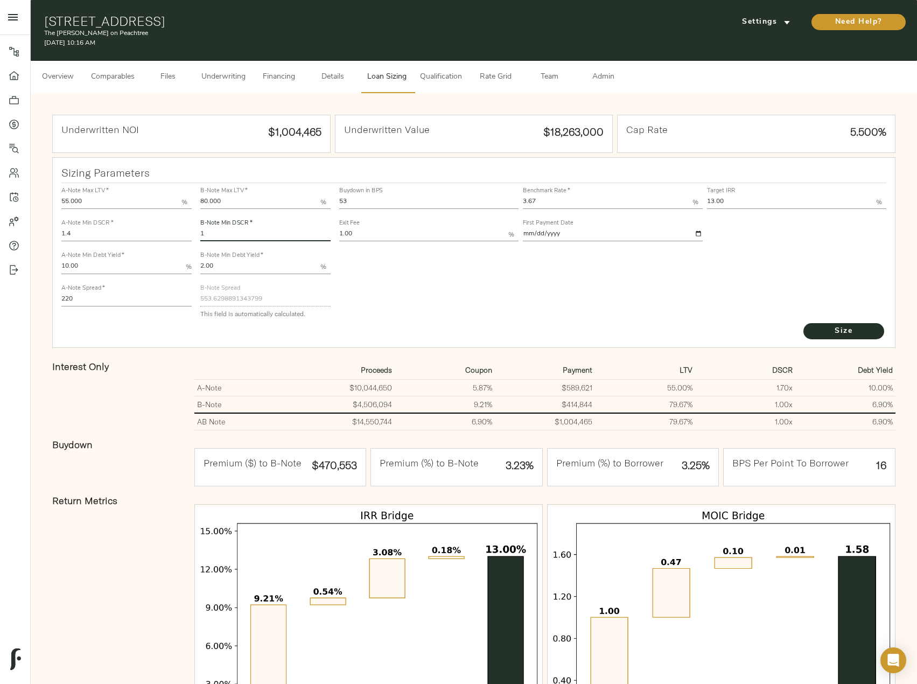
click at [178, 228] on div "A-Note Max LTV   * 55.000 % A-Note Min DSCR   * 1.4 A-Note Min Debt Yield   * 1…" at bounding box center [474, 252] width 834 height 147
type input "1.0124"
click at [803, 323] on button "Size" at bounding box center [843, 331] width 81 height 16
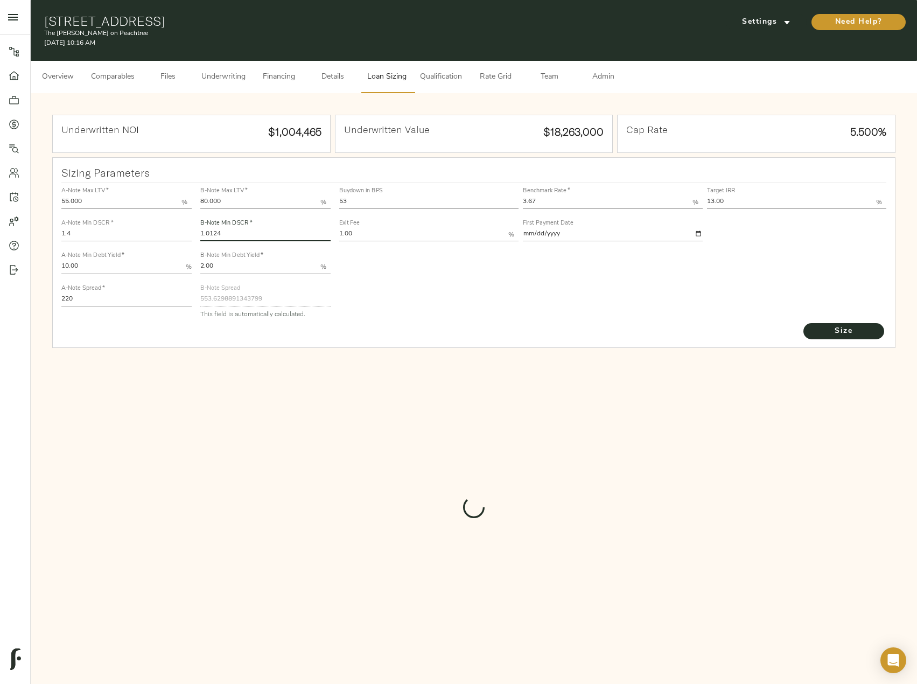
type input "547.7561750509337"
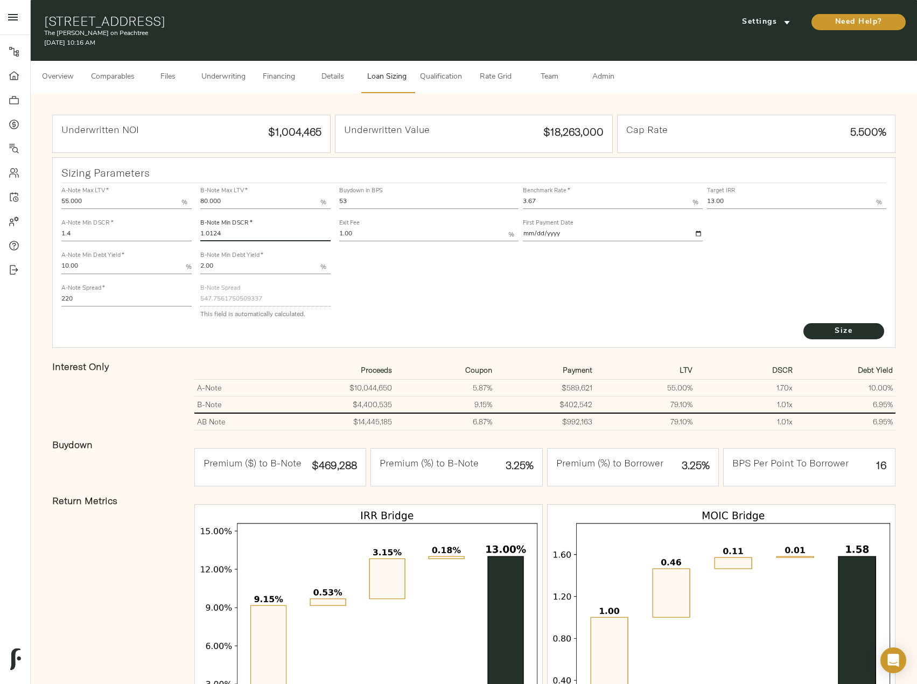
click at [228, 232] on input "1.0124" at bounding box center [265, 234] width 130 height 13
drag, startPoint x: 352, startPoint y: 202, endPoint x: 309, endPoint y: 201, distance: 43.1
click at [309, 201] on div "A-Note Max LTV   * 55.000 % A-Note Min DSCR   * 1.4 A-Note Min Debt Yield   * 1…" at bounding box center [474, 252] width 834 height 147
type input "0"
click at [803, 323] on button "Size" at bounding box center [843, 331] width 81 height 16
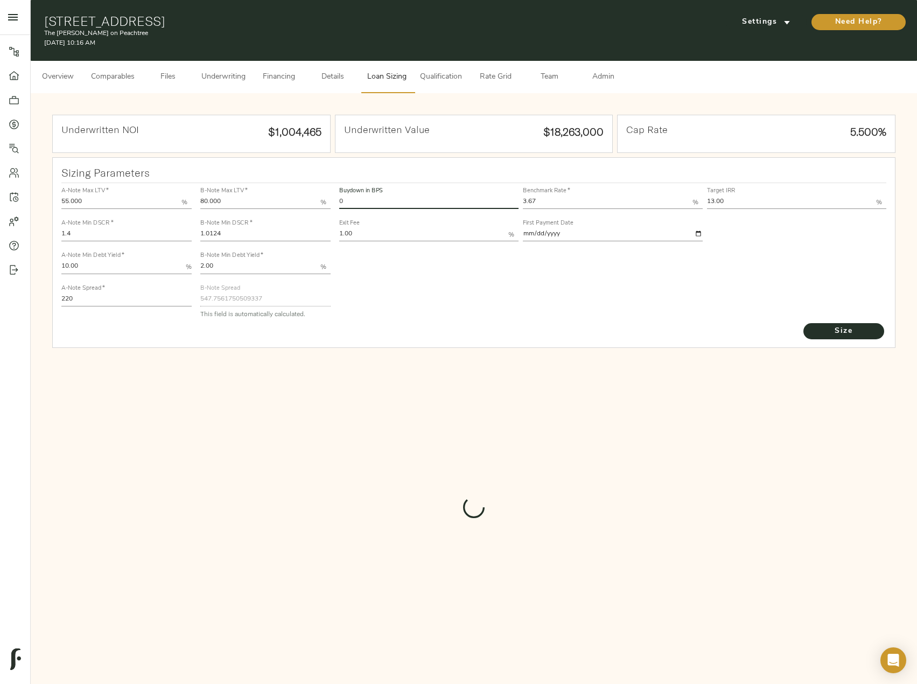
type input "829"
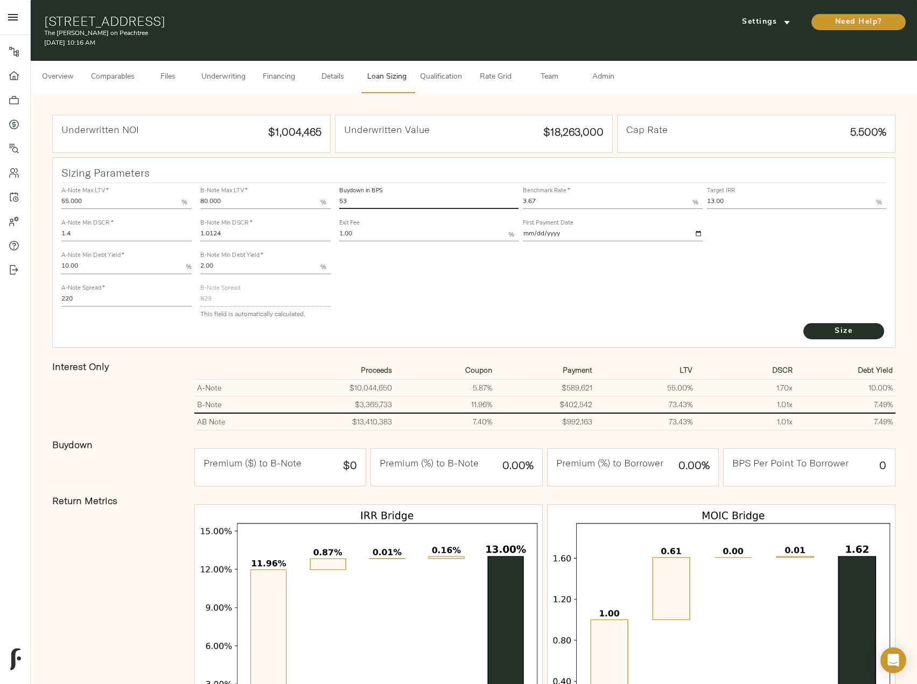
type input "53"
click at [803, 323] on button "Size" at bounding box center [843, 331] width 81 height 16
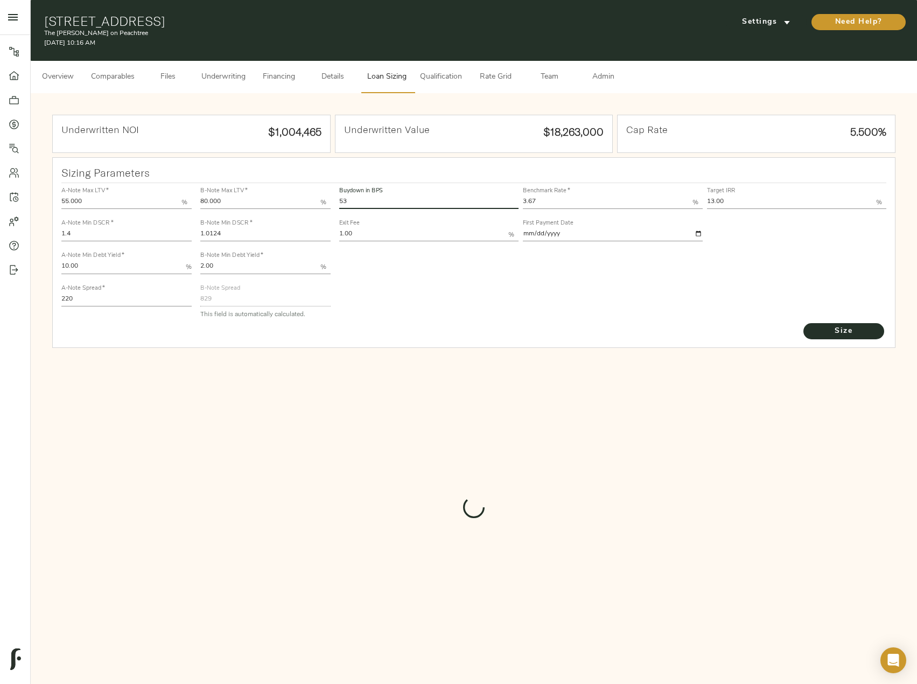
type input "547.7561750509337"
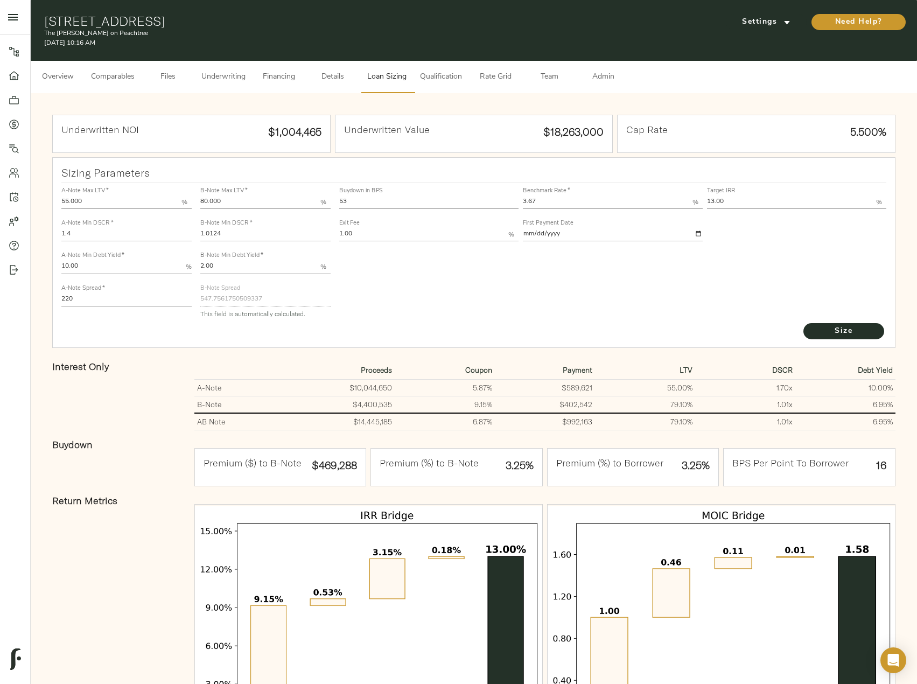
click at [229, 238] on input "1.0124" at bounding box center [265, 234] width 130 height 13
click at [803, 323] on button "Size" at bounding box center [843, 331] width 81 height 16
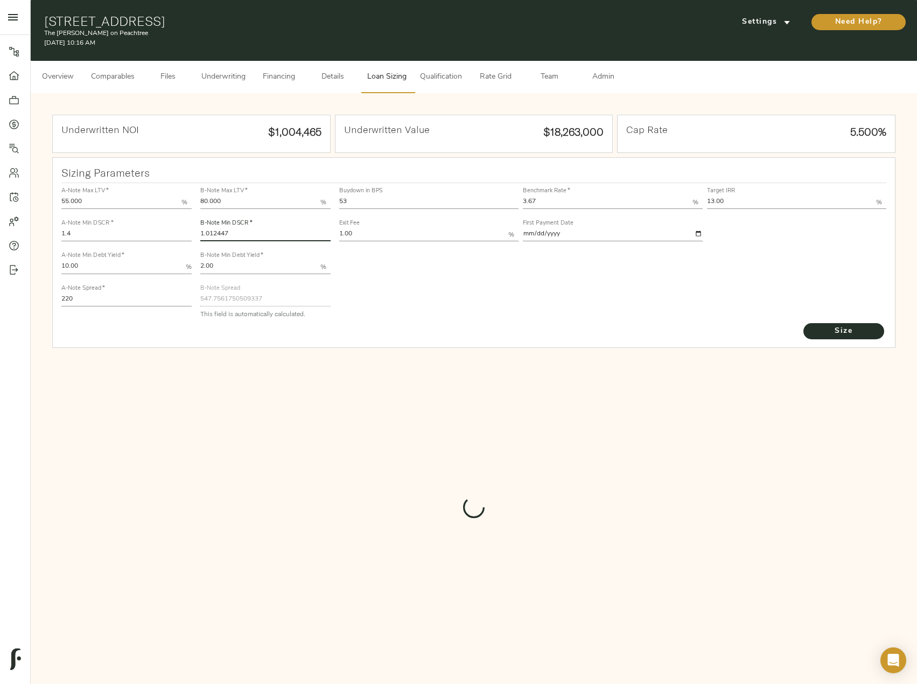
click at [229, 237] on input "1.012447" at bounding box center [265, 234] width 130 height 13
click at [803, 323] on button "Size" at bounding box center [843, 331] width 81 height 16
type input "1.0124"
click at [803, 323] on button "Size" at bounding box center [843, 331] width 81 height 16
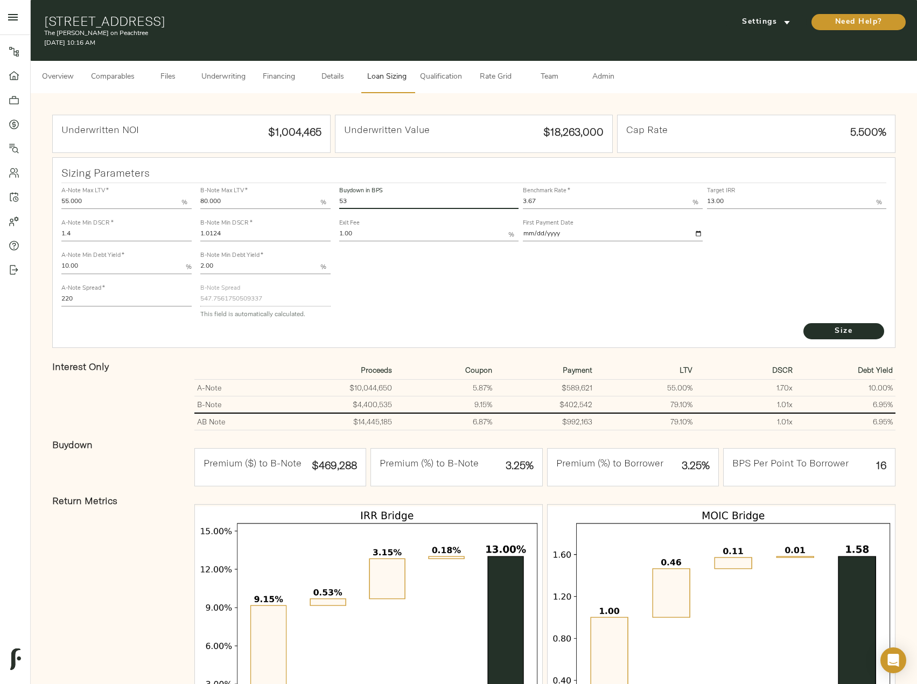
drag, startPoint x: 358, startPoint y: 200, endPoint x: 293, endPoint y: 183, distance: 66.9
click at [293, 183] on div "A-Note Max LTV   * 55.000 % A-Note Min DSCR   * 1.4 A-Note Min Debt Yield   * 1…" at bounding box center [474, 252] width 834 height 147
type input "52"
click at [803, 323] on button "Size" at bounding box center [843, 331] width 81 height 16
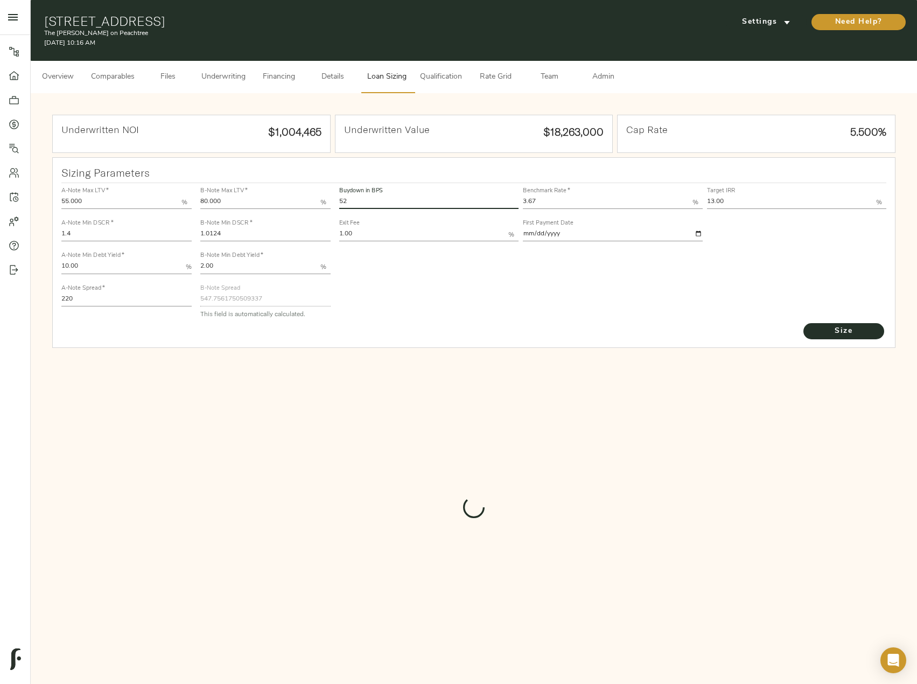
type input "552.142581998016"
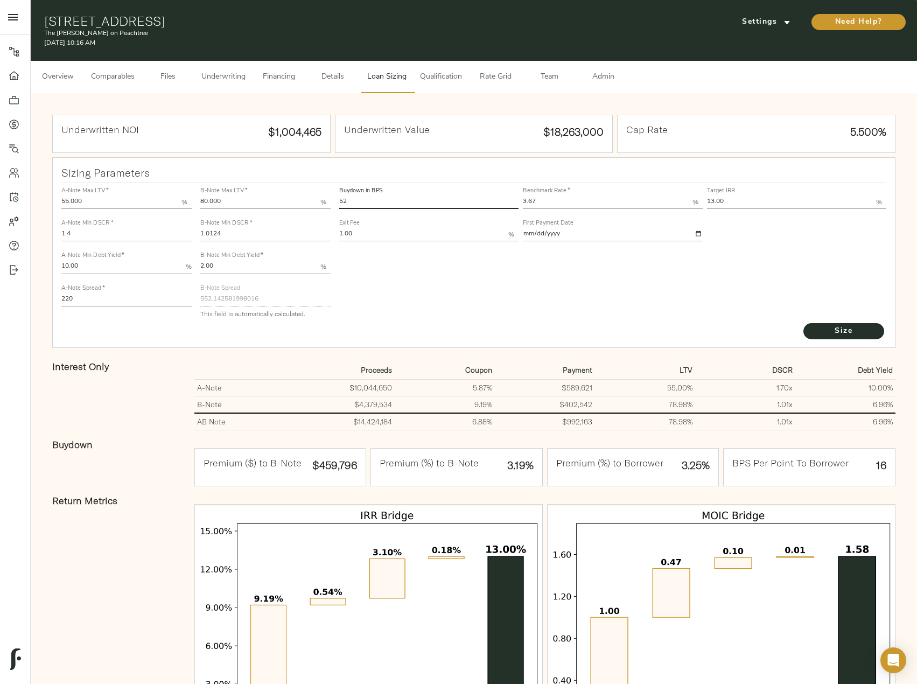
click at [369, 203] on input "52" at bounding box center [428, 202] width 179 height 13
type input "53"
click at [803, 323] on button "Size" at bounding box center [843, 331] width 81 height 16
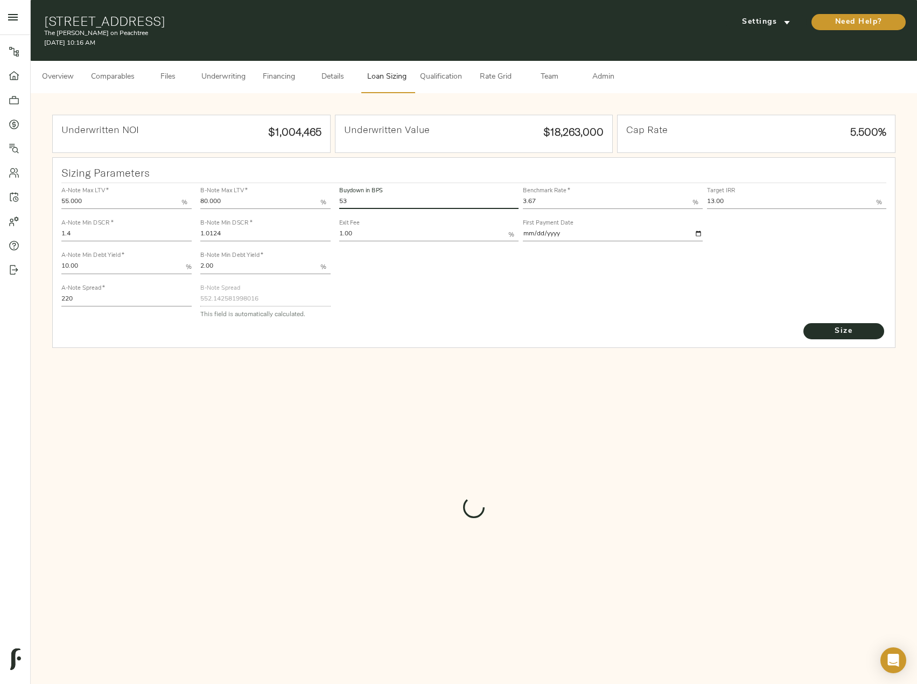
type input "547.7561750509337"
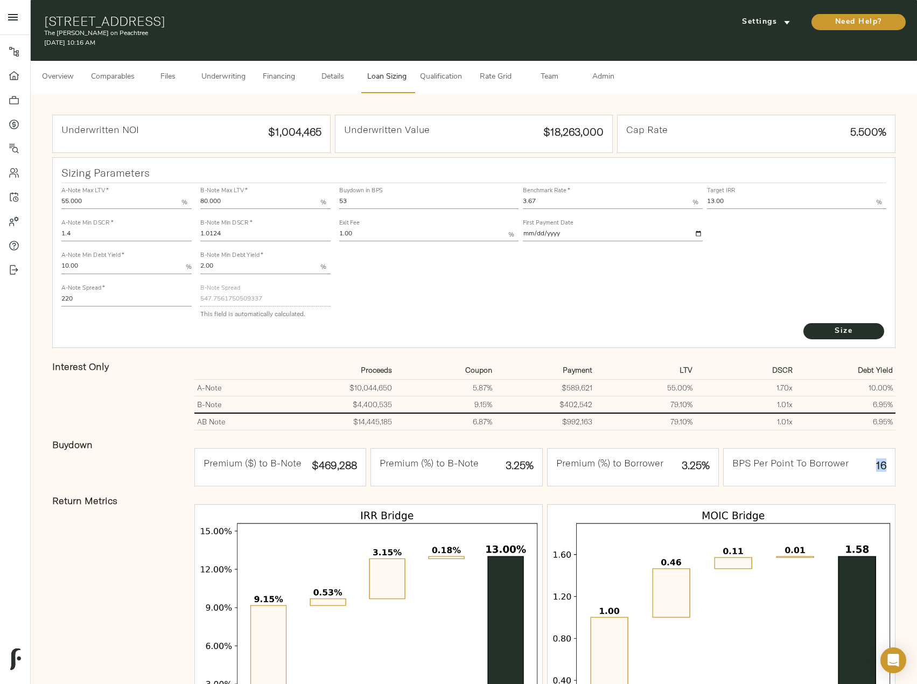
drag, startPoint x: 886, startPoint y: 466, endPoint x: 851, endPoint y: 460, distance: 34.9
click at [851, 460] on div "BPS Per Point To Borrower 16" at bounding box center [809, 467] width 171 height 37
click at [794, 468] on h4 "BPS Per Point To Borrower" at bounding box center [790, 463] width 116 height 12
click at [863, 335] on span "Size" at bounding box center [843, 331] width 59 height 13
click at [222, 79] on span "Underwriting" at bounding box center [223, 77] width 44 height 13
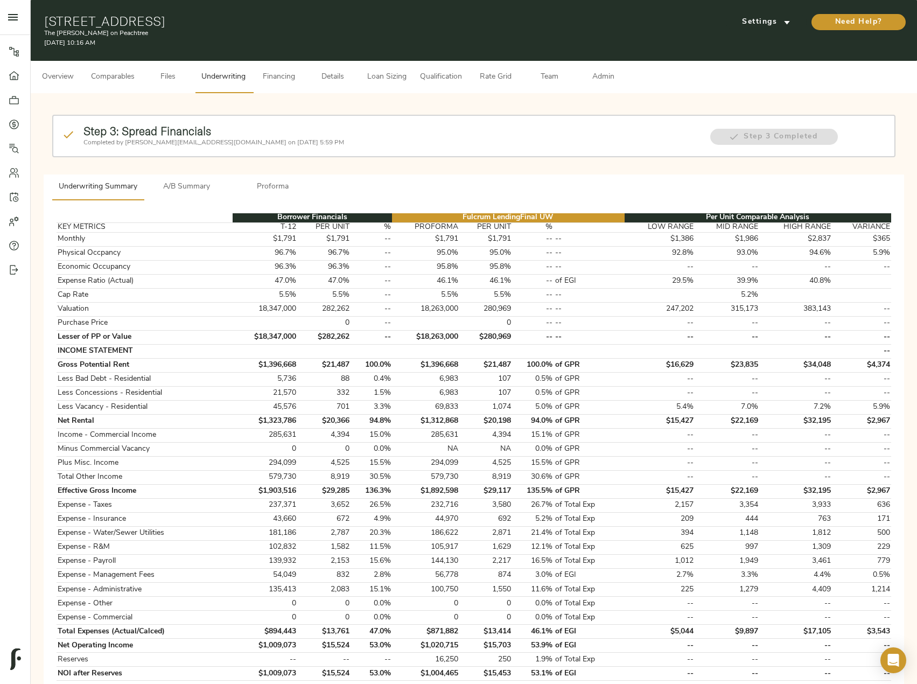
click at [206, 197] on button "A/B Summary" at bounding box center [187, 187] width 86 height 26
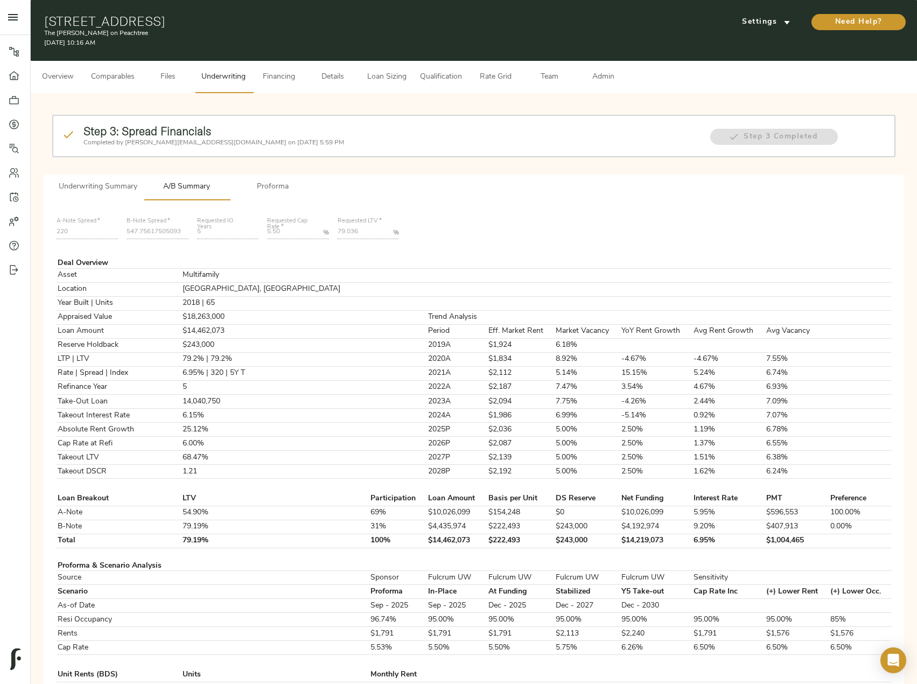
click at [596, 78] on span "Admin" at bounding box center [603, 77] width 41 height 13
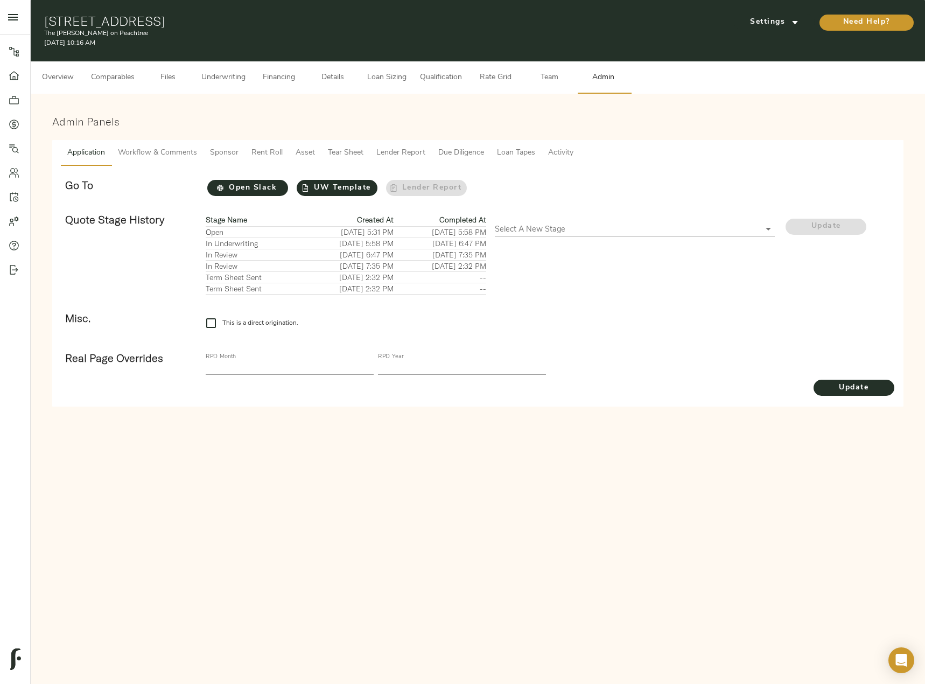
click at [393, 152] on span "Lender Report" at bounding box center [400, 152] width 49 height 13
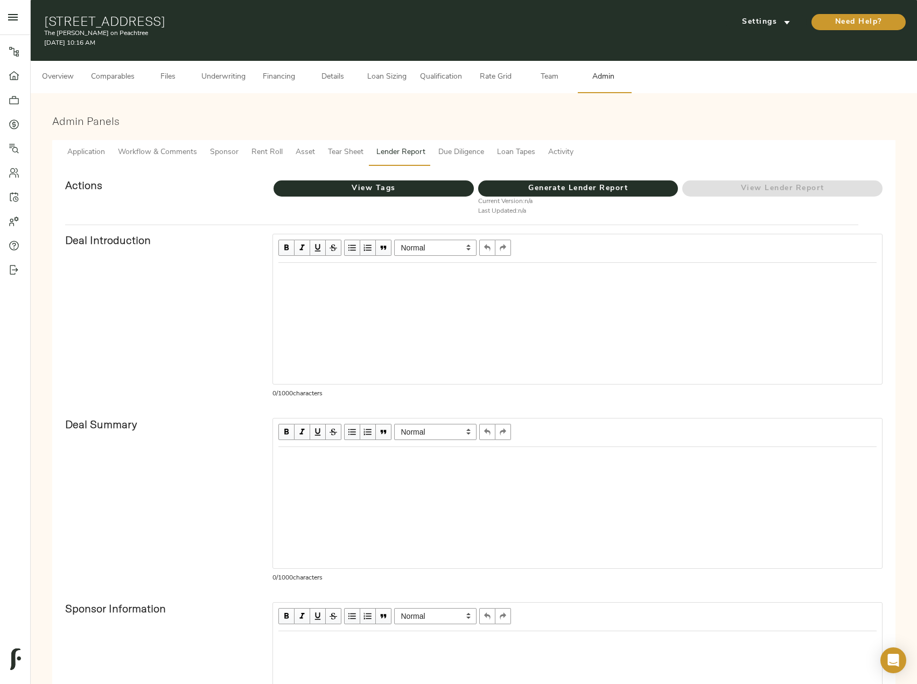
click at [354, 149] on span "Tear Sheet" at bounding box center [346, 152] width 36 height 13
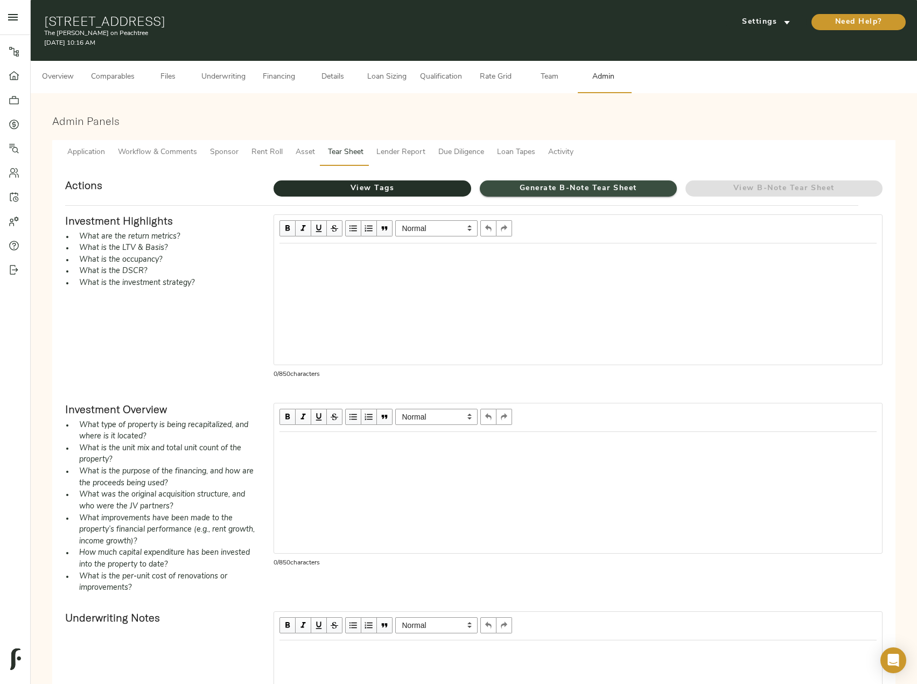
click at [566, 184] on span "Generate B-Note Tear Sheet" at bounding box center [578, 188] width 197 height 13
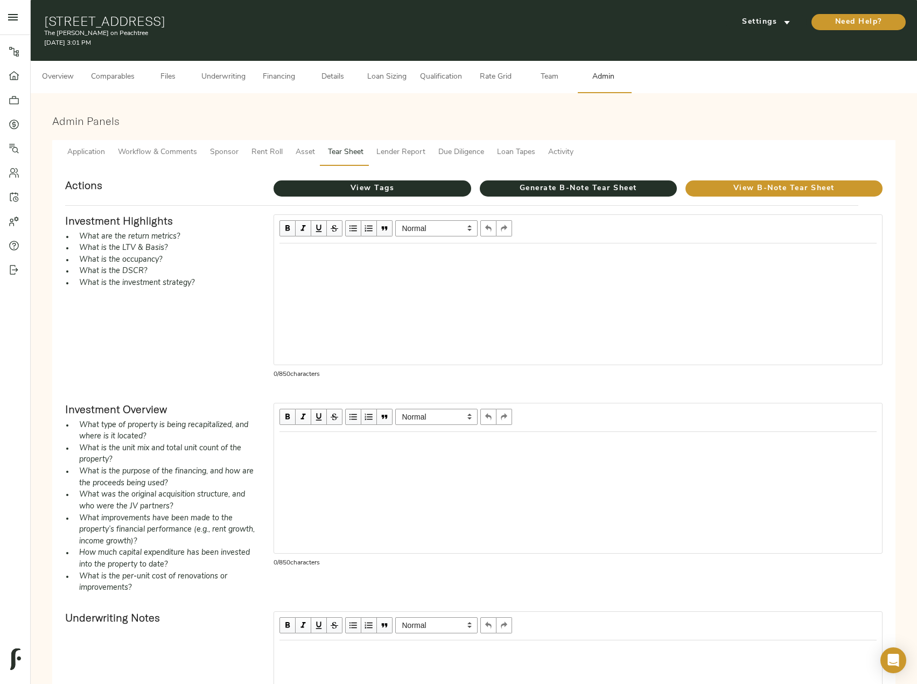
click at [219, 76] on span "Underwriting" at bounding box center [223, 77] width 44 height 13
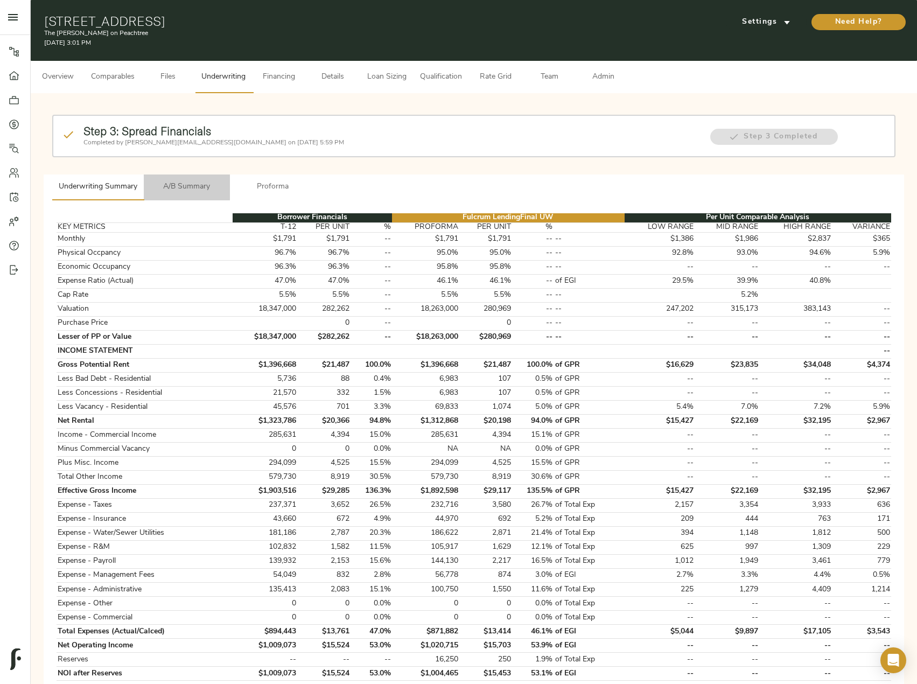
click at [187, 188] on span "A/B Summary" at bounding box center [186, 186] width 73 height 13
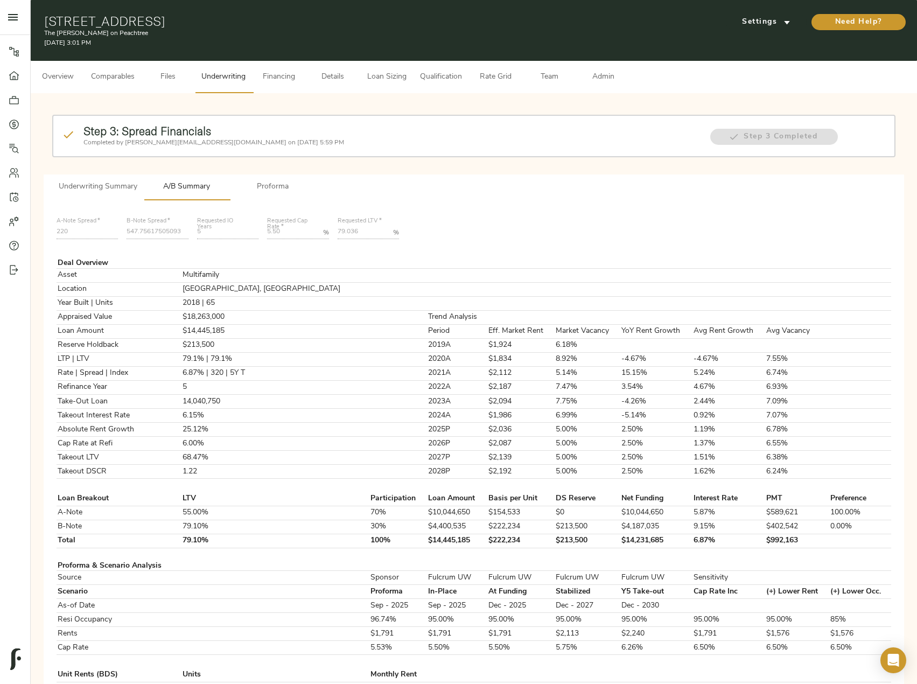
click at [368, 75] on span "Loan Sizing" at bounding box center [386, 77] width 41 height 13
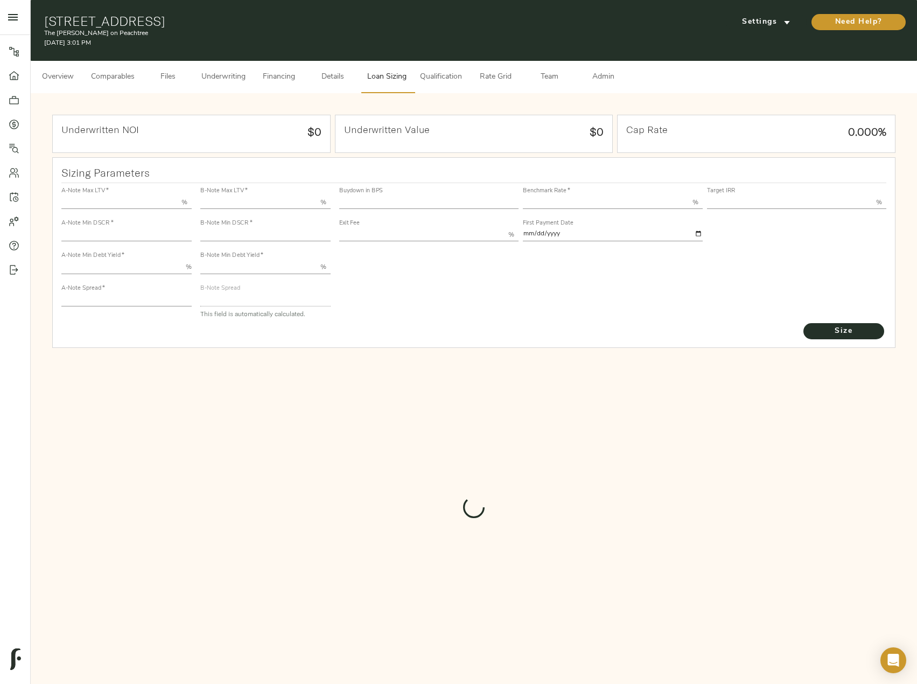
type input "55.000"
type input "1.4"
type input "10.00"
type input "220"
type input "80.000"
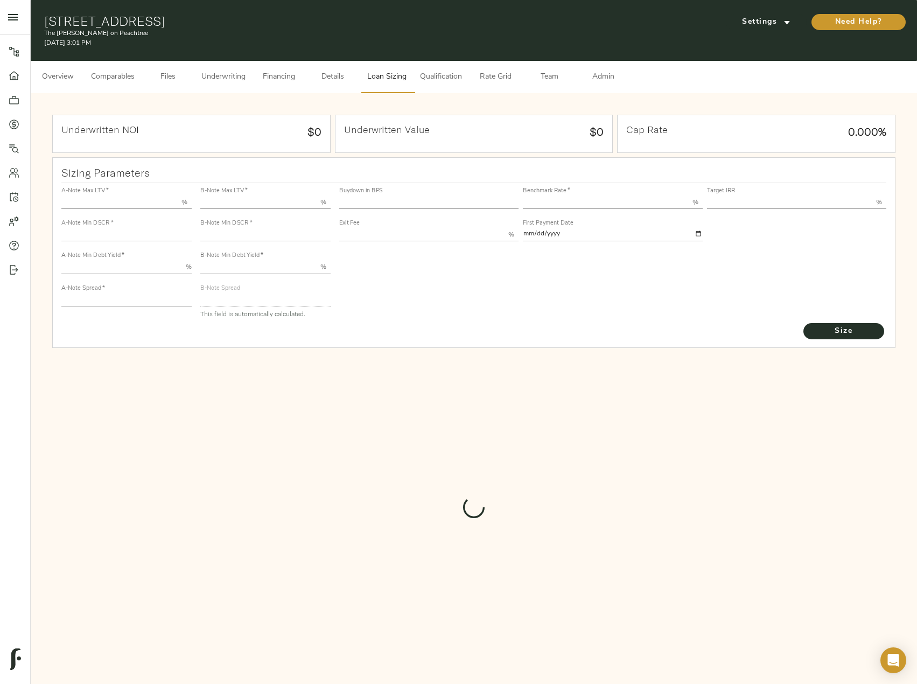
type input "1.0124"
type input "2.00"
type input "547.7561750509337"
type input "53"
type input "3.67"
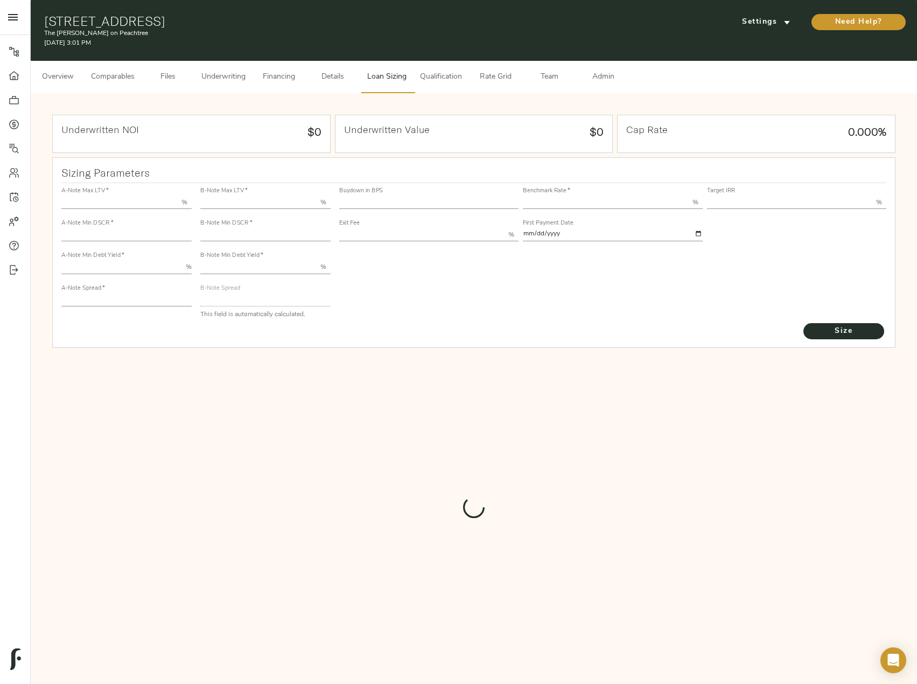
type input "13.00"
type input "1.00"
type input "2025-09-01"
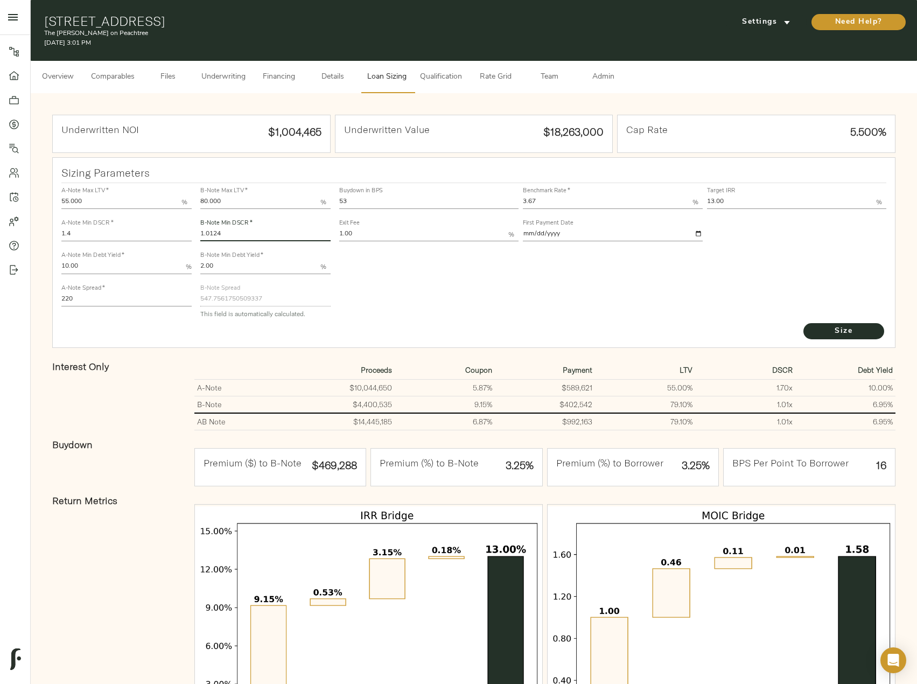
drag, startPoint x: 236, startPoint y: 234, endPoint x: 179, endPoint y: 234, distance: 57.1
click at [179, 234] on div "A-Note Max LTV   * 55.000 % A-Note Min DSCR   * 1.4 A-Note Min Debt Yield   * 1…" at bounding box center [474, 252] width 834 height 147
click at [228, 229] on input "1.0124" at bounding box center [265, 234] width 130 height 13
drag, startPoint x: 229, startPoint y: 230, endPoint x: 211, endPoint y: 230, distance: 18.8
click at [211, 230] on input "1.0124" at bounding box center [265, 234] width 130 height 13
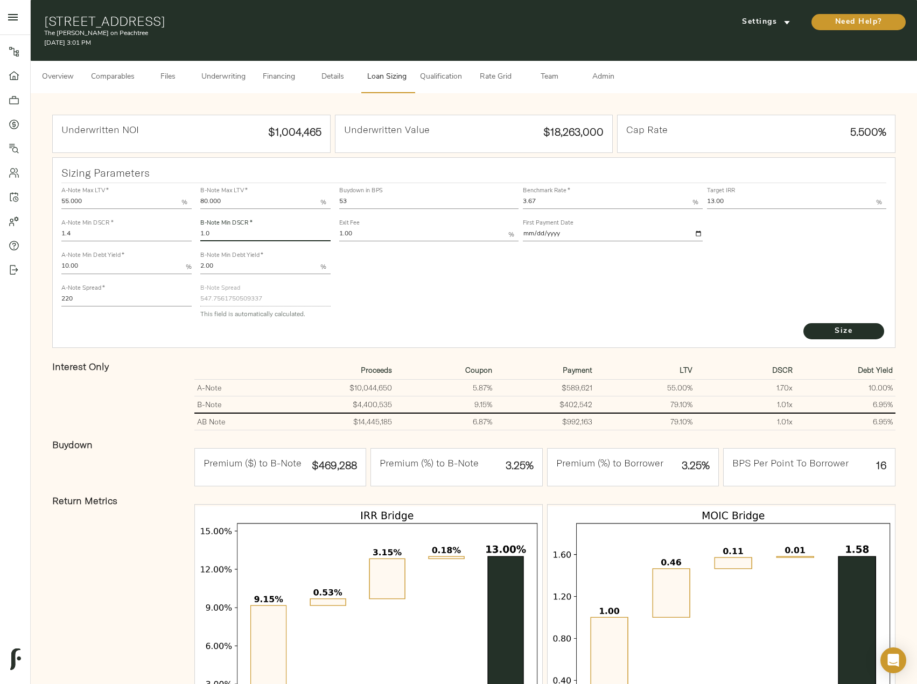
type input "1.0"
click at [803, 323] on button "Size" at bounding box center [843, 331] width 81 height 16
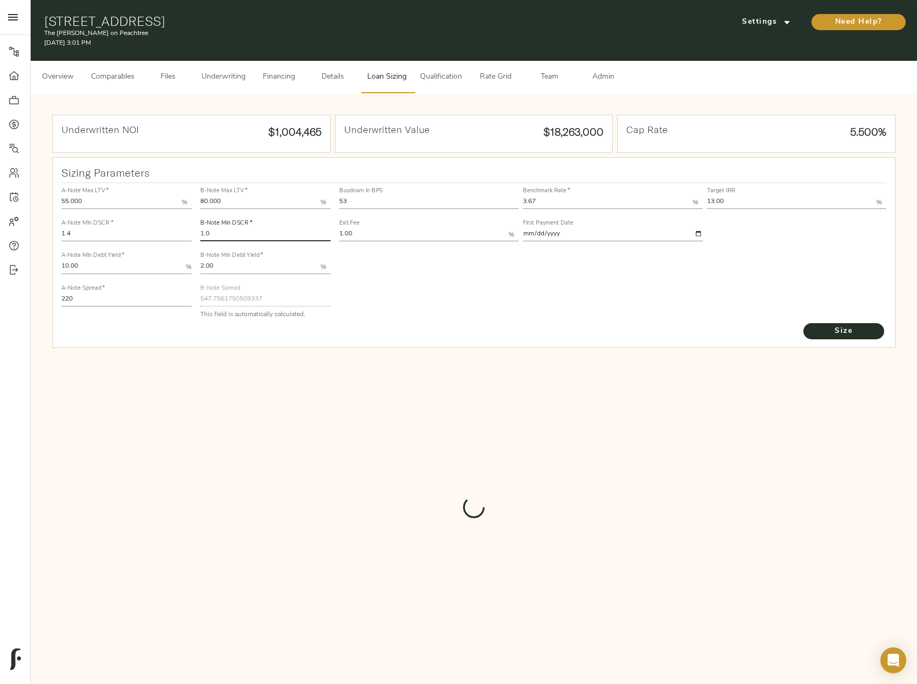
type input "553.6298891343799"
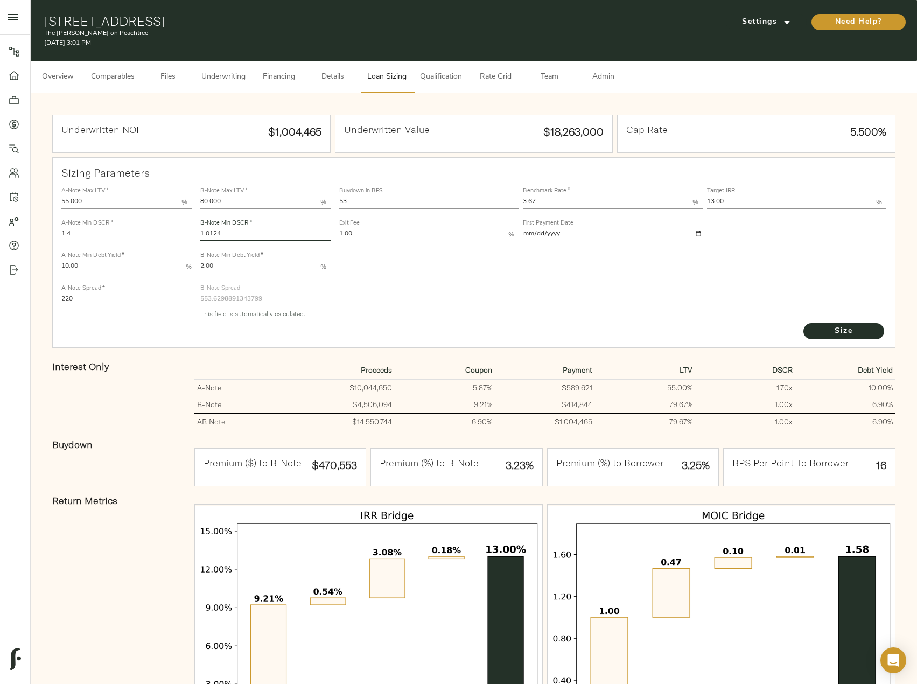
type input "1.0124"
click at [803, 323] on button "Size" at bounding box center [843, 331] width 81 height 16
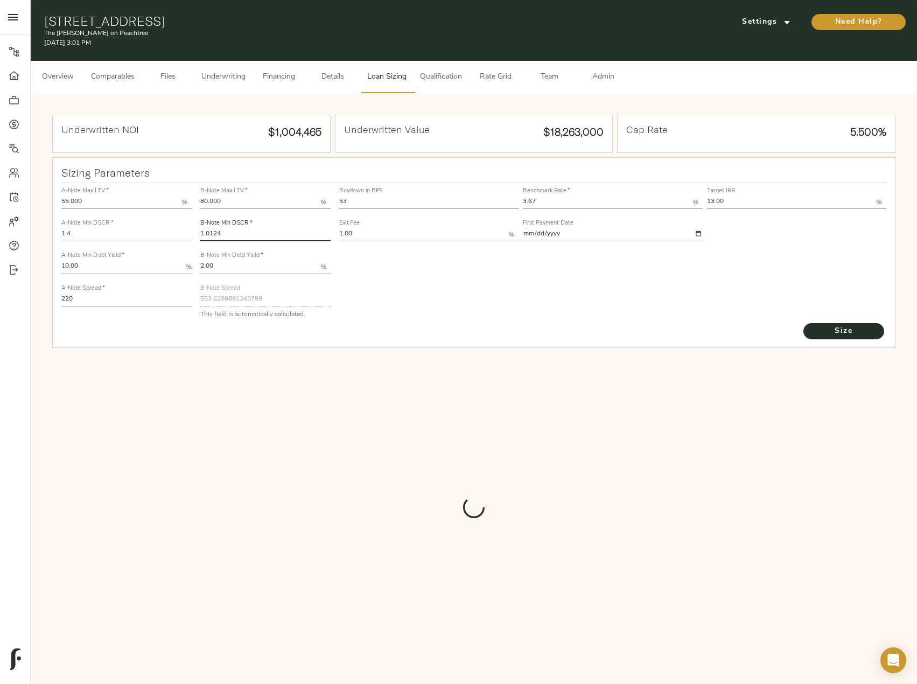
type input "547.7561750509337"
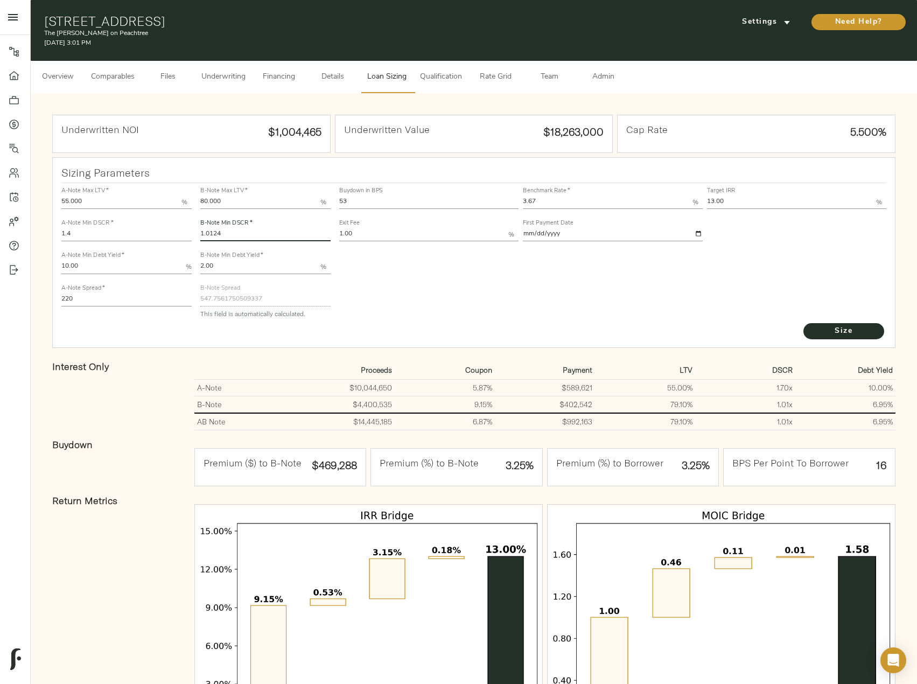
drag, startPoint x: 235, startPoint y: 235, endPoint x: 177, endPoint y: 223, distance: 59.2
click at [177, 223] on div "A-Note Max LTV   * 55.000 % A-Note Min DSCR   * 1.4 A-Note Min Debt Yield   * 1…" at bounding box center [474, 252] width 834 height 147
type input "1"
click at [803, 323] on button "Size" at bounding box center [843, 331] width 81 height 16
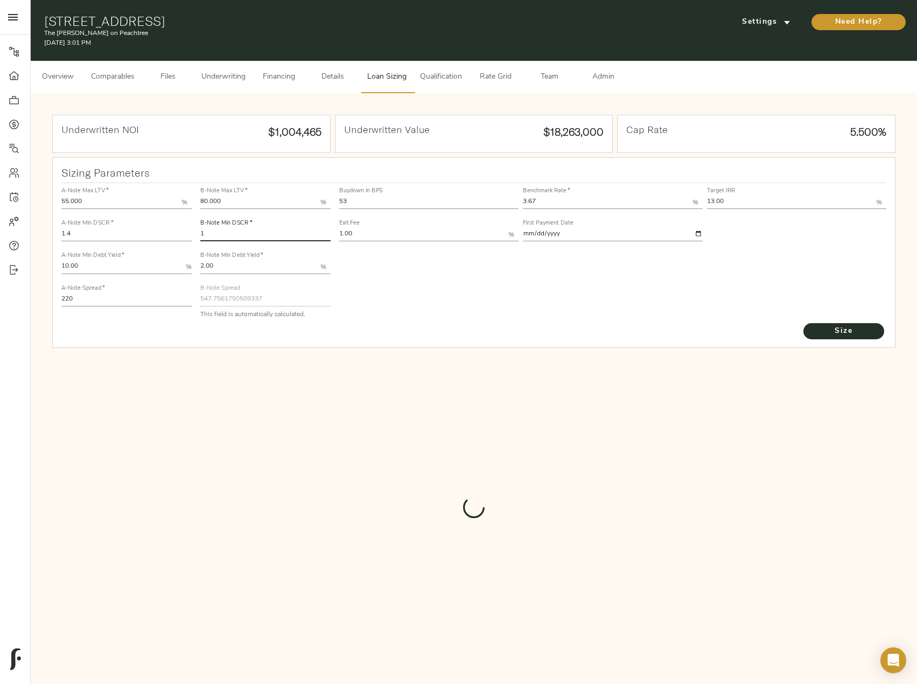
type input "553.6298891343799"
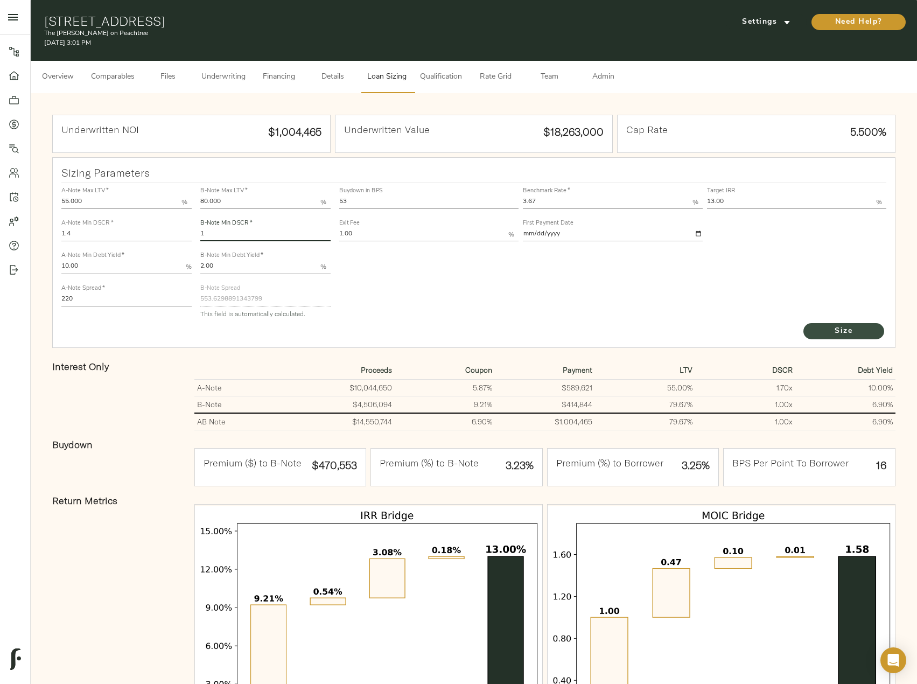
click at [836, 328] on span "Size" at bounding box center [843, 331] width 59 height 13
click at [228, 81] on span "Underwriting" at bounding box center [223, 77] width 44 height 13
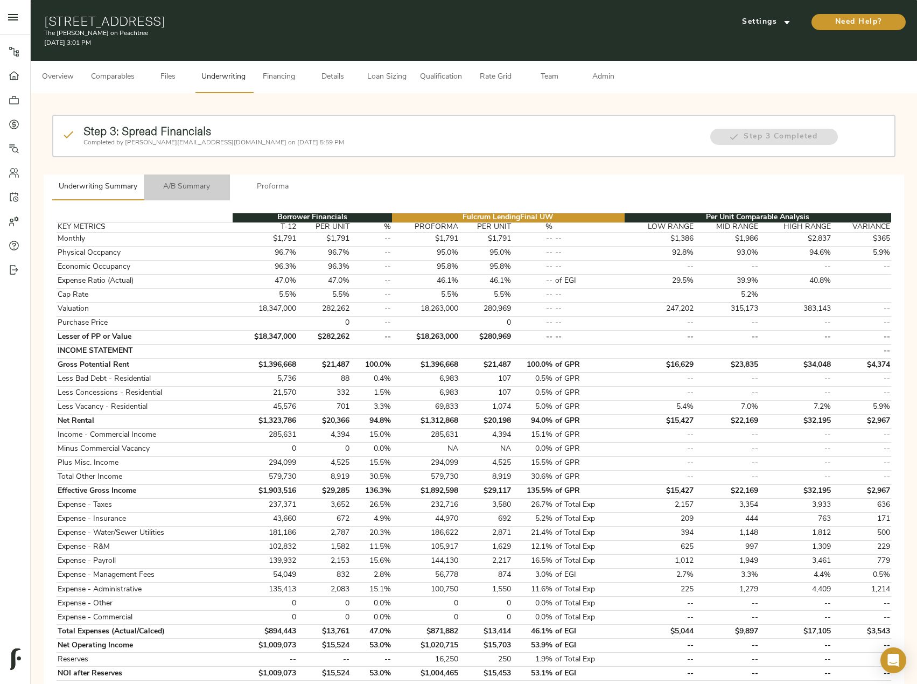
click at [195, 184] on span "A/B Summary" at bounding box center [186, 186] width 73 height 13
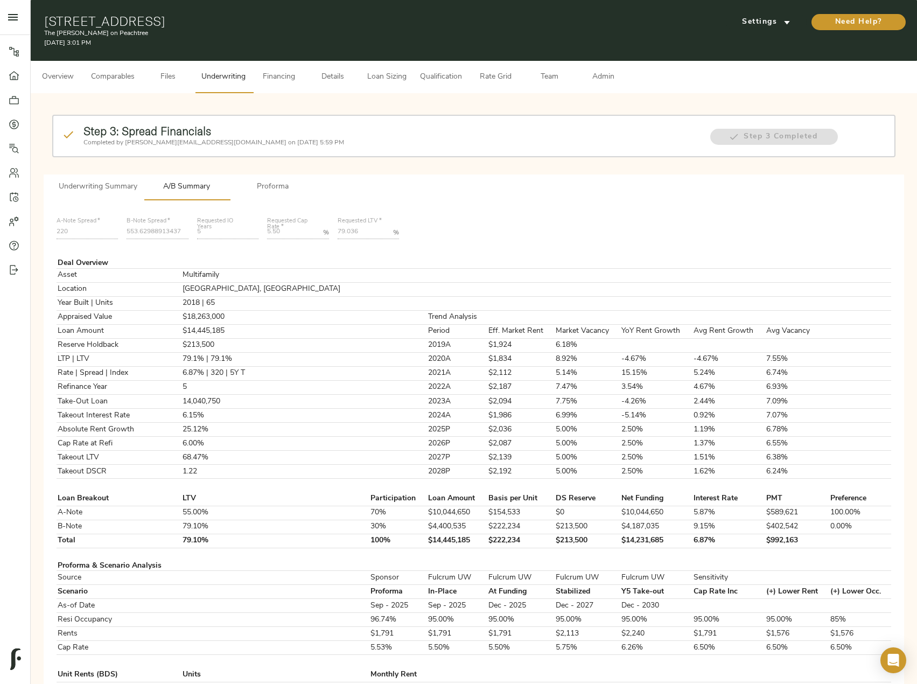
click at [102, 180] on span "Underwriting Summary" at bounding box center [98, 186] width 79 height 13
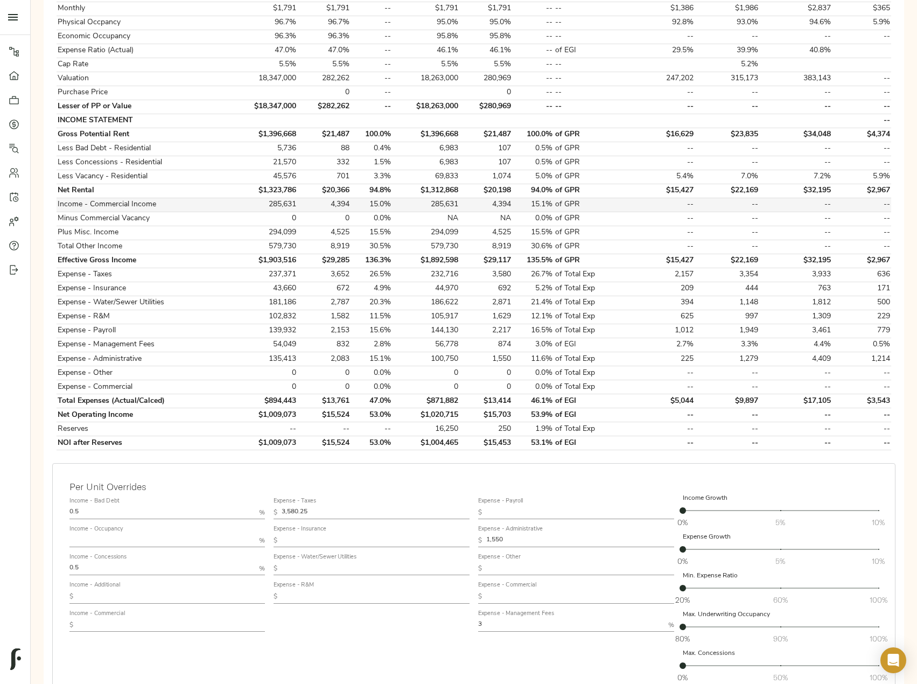
scroll to position [321, 0]
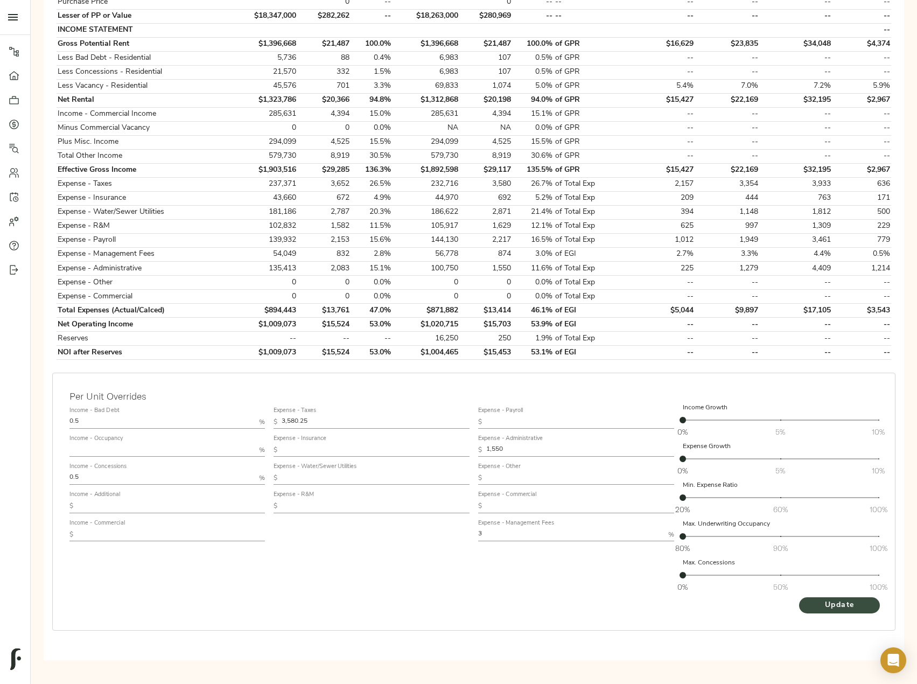
click at [862, 605] on span "Update" at bounding box center [839, 605] width 59 height 13
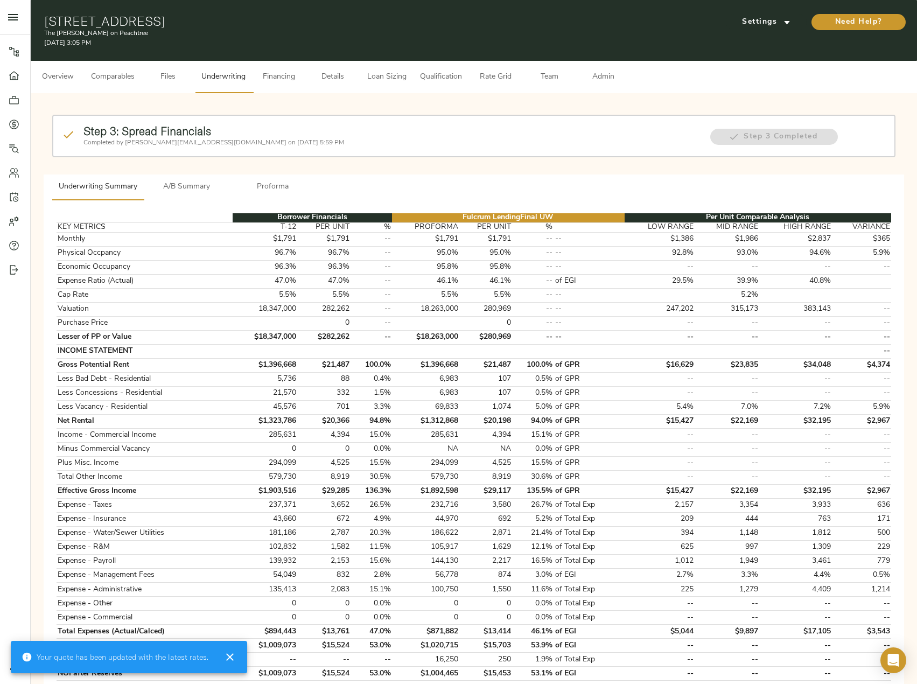
click at [198, 185] on span "A/B Summary" at bounding box center [186, 186] width 73 height 13
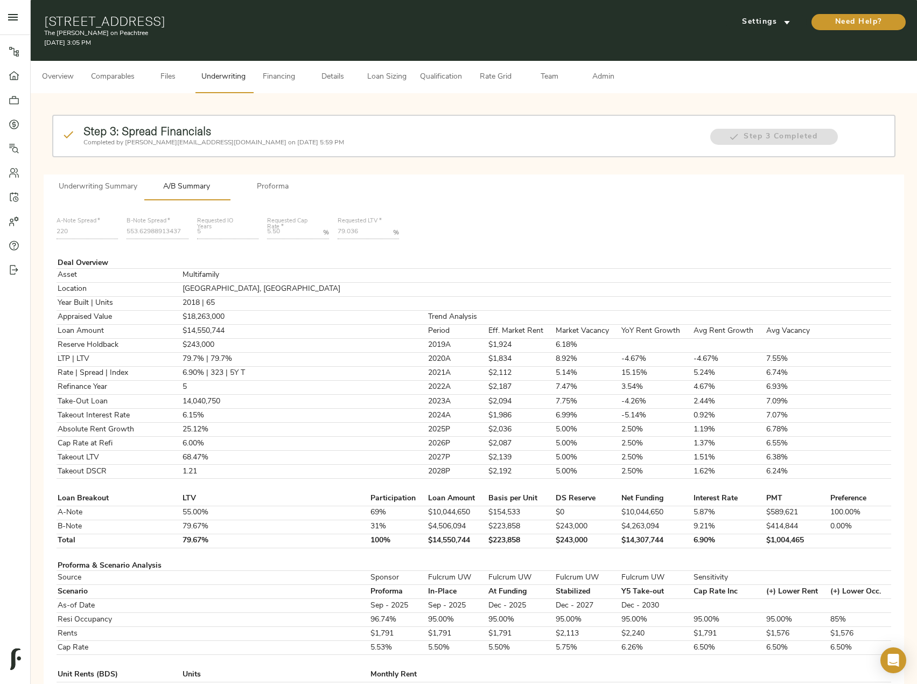
click at [407, 78] on span "Loan Sizing" at bounding box center [386, 77] width 41 height 13
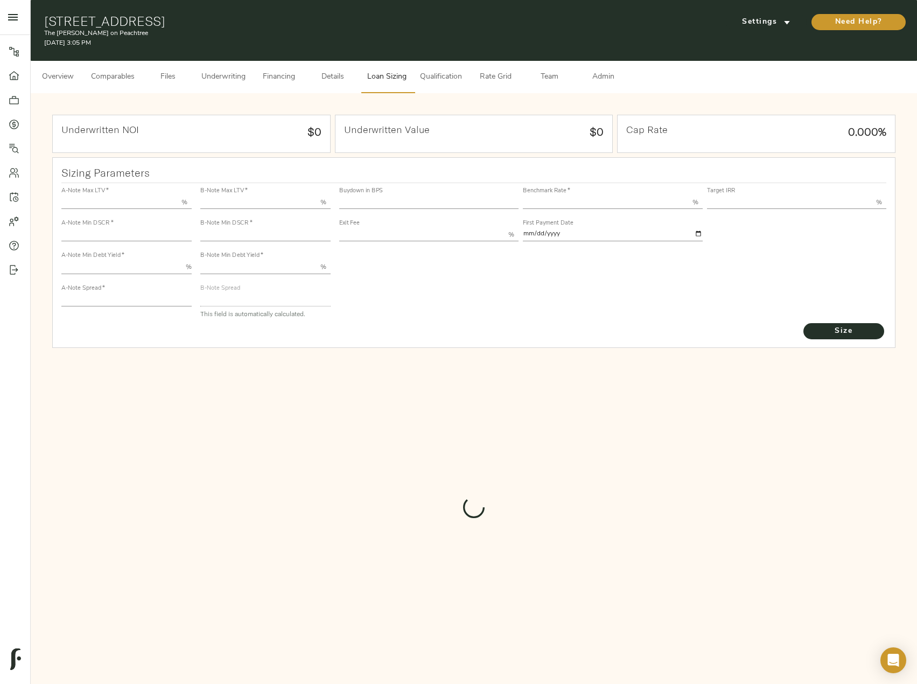
type input "55.000"
type input "1.4"
type input "10.00"
type input "220"
type input "80.000"
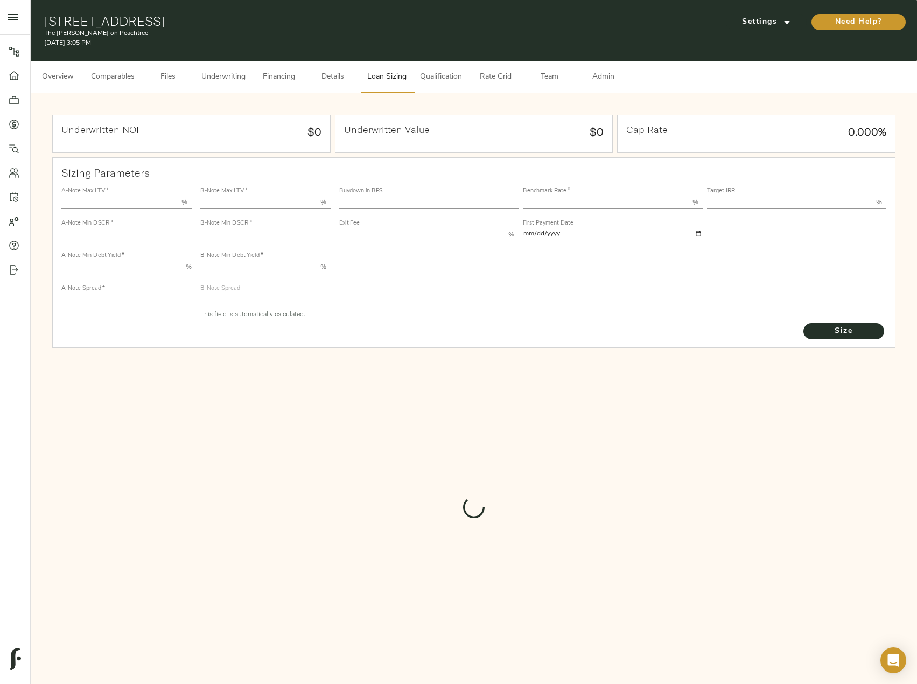
type input "1"
type input "2.00"
type input "553.6298891343799"
type input "53"
type input "3.67"
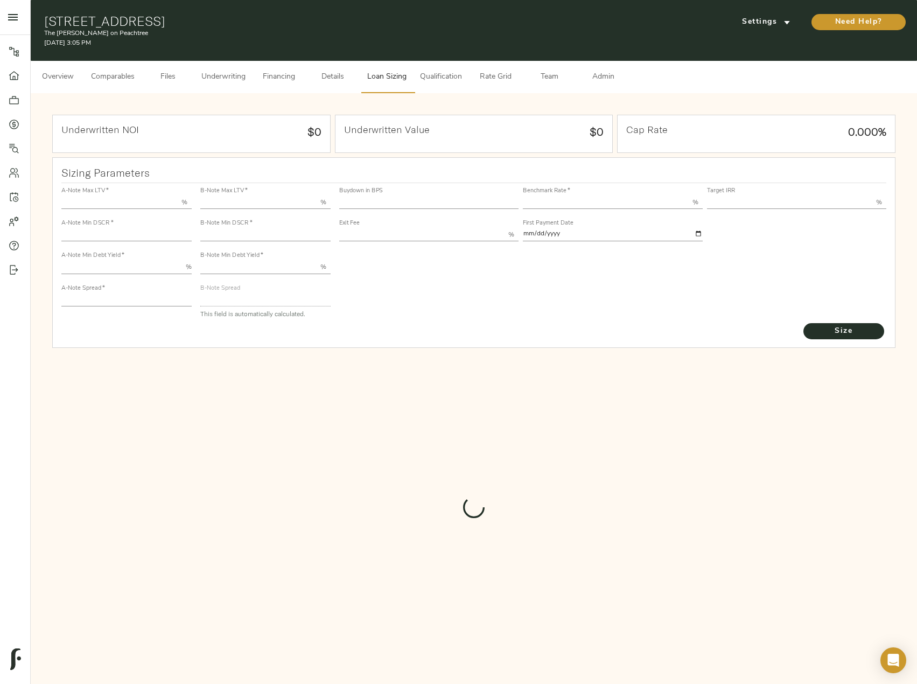
type input "13.00"
type input "1.00"
type input "2025-09-01"
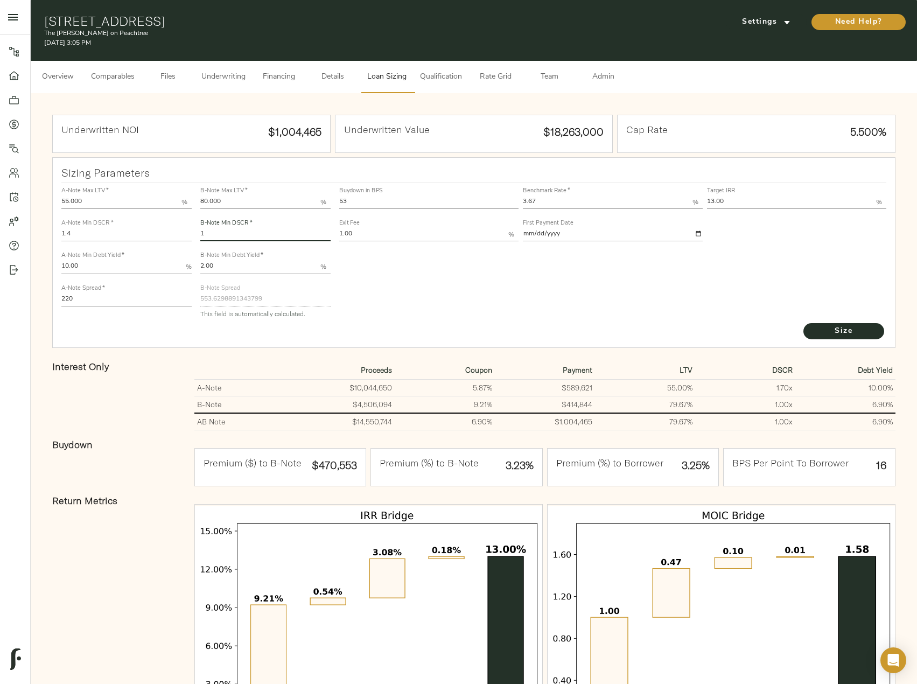
drag, startPoint x: 222, startPoint y: 233, endPoint x: 184, endPoint y: 233, distance: 37.7
click at [184, 233] on div "A-Note Max LTV   * 55.000 % A-Note Min DSCR   * 1.4 A-Note Min Debt Yield   * 1…" at bounding box center [474, 252] width 834 height 147
type input "1.0124"
click at [803, 323] on button "Size" at bounding box center [843, 331] width 81 height 16
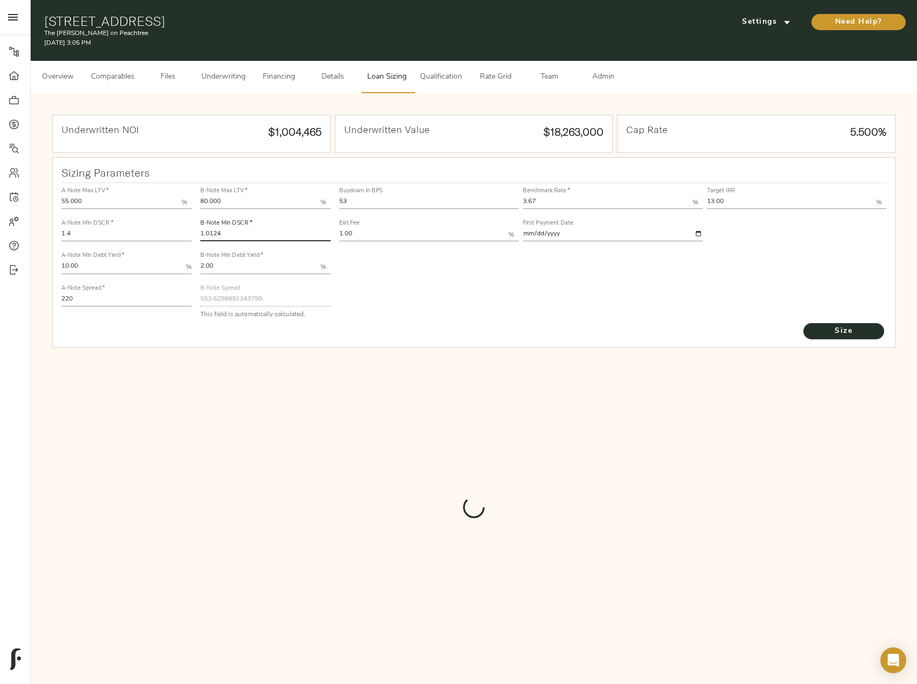
type input "547.7561750509337"
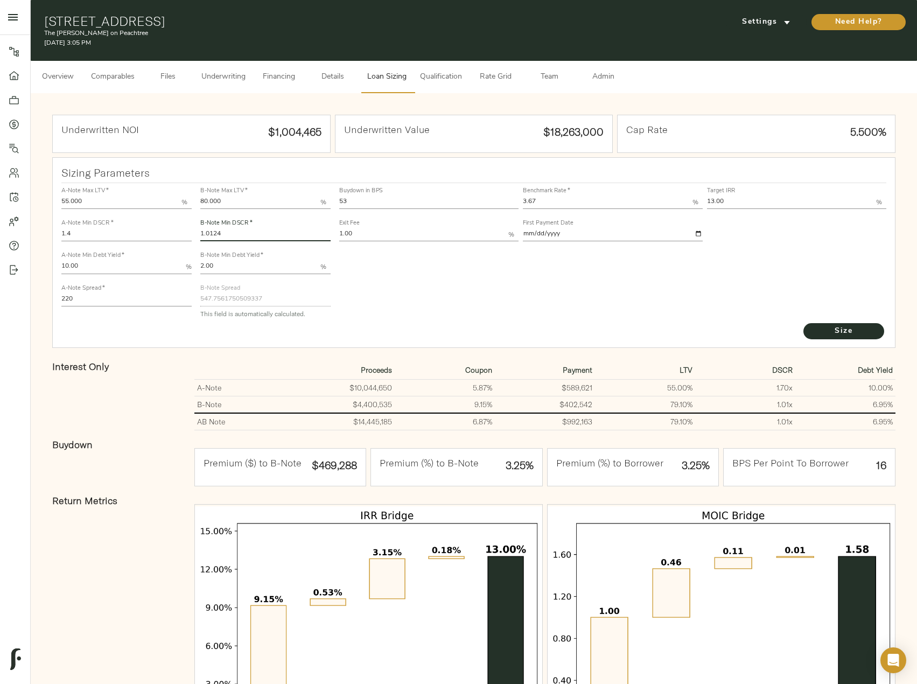
click at [213, 78] on span "Underwriting" at bounding box center [223, 77] width 44 height 13
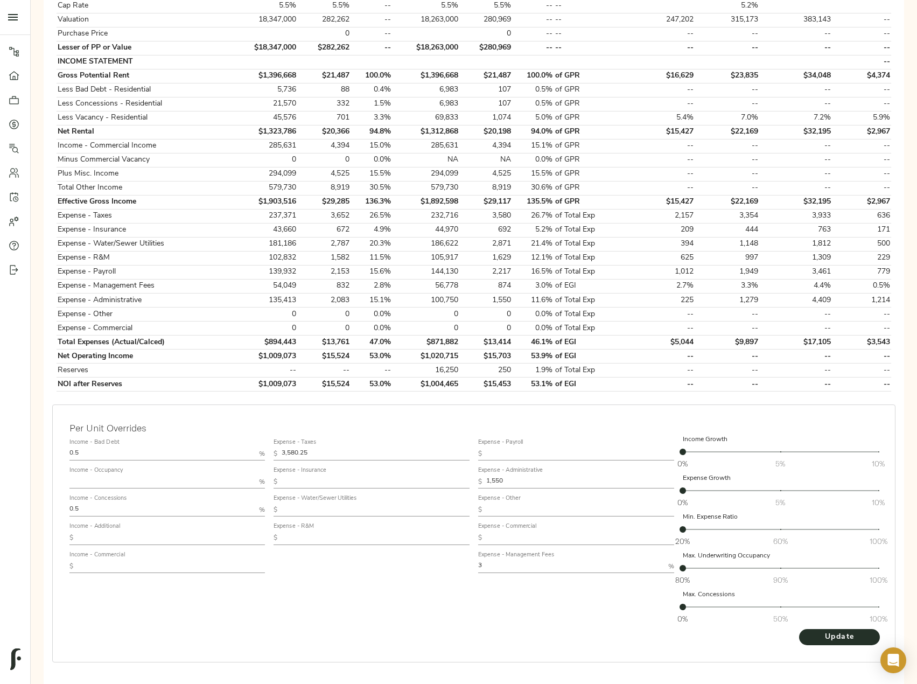
scroll to position [321, 0]
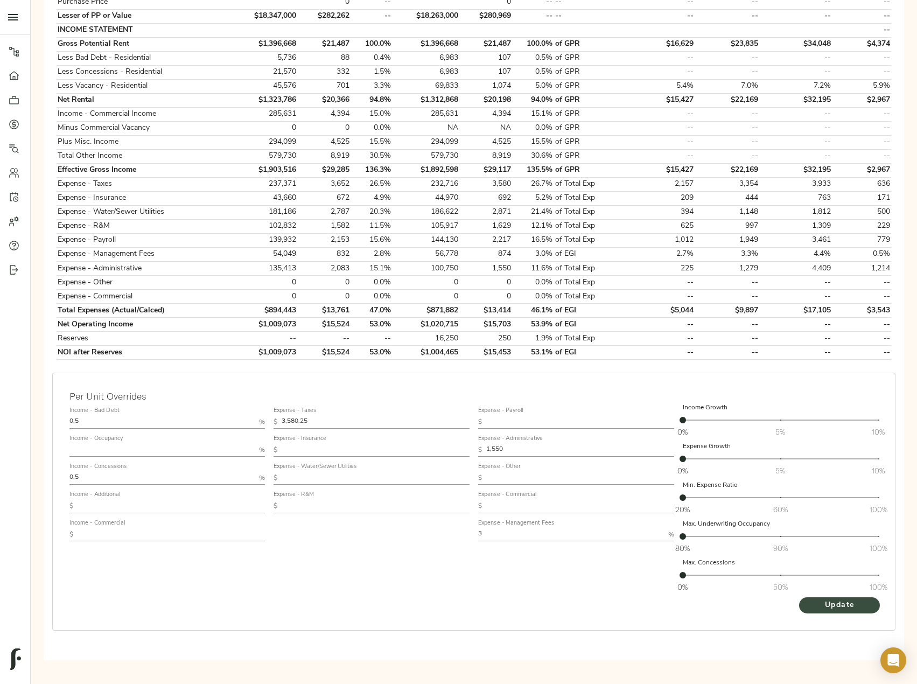
click at [830, 600] on span "Update" at bounding box center [839, 605] width 59 height 13
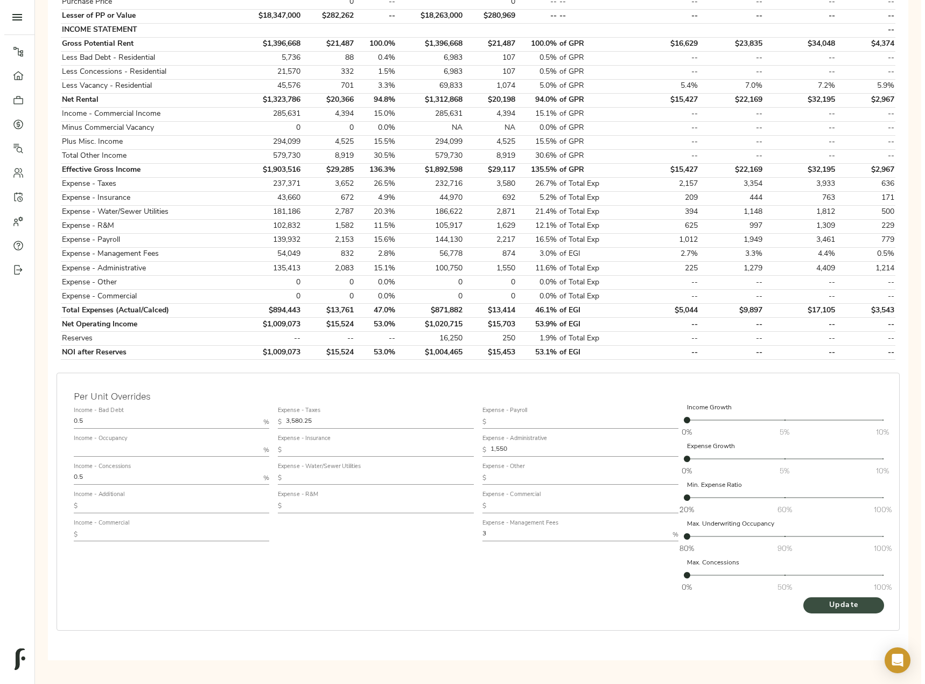
scroll to position [0, 0]
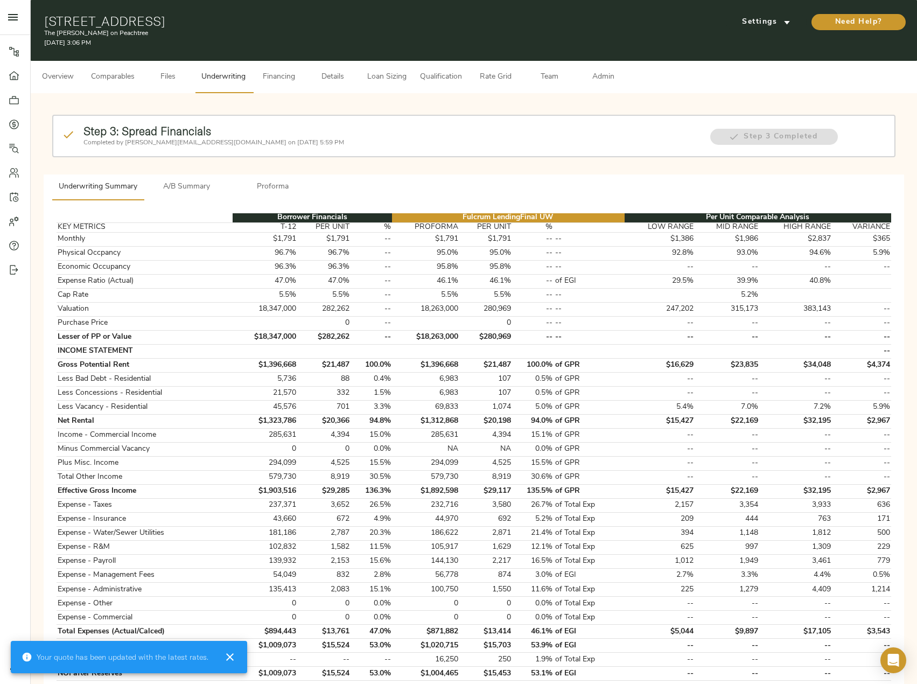
click at [188, 181] on span "A/B Summary" at bounding box center [186, 186] width 73 height 13
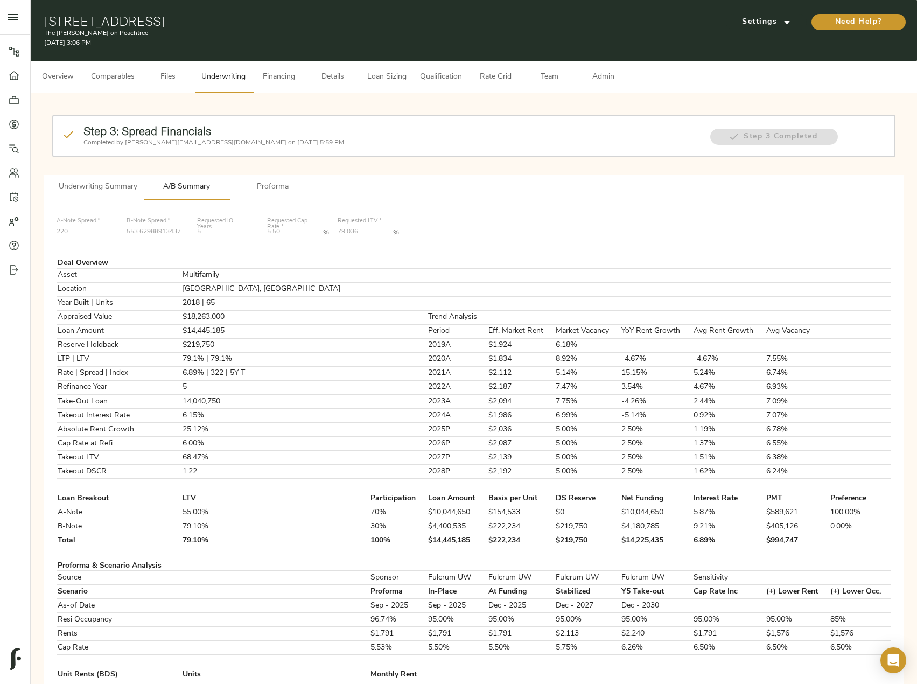
click at [88, 192] on span "Underwriting Summary" at bounding box center [98, 186] width 79 height 13
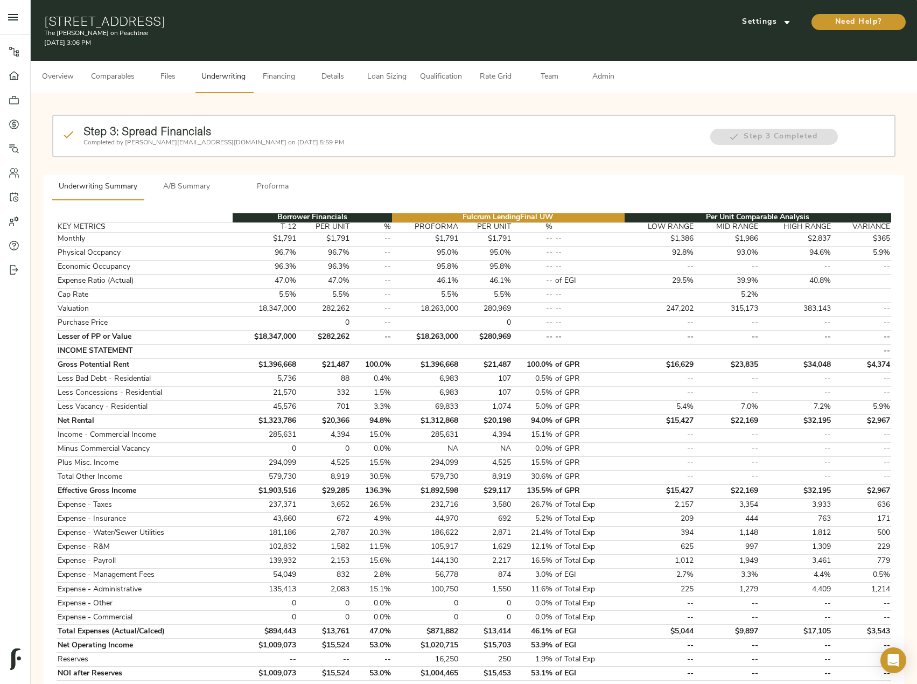
click at [103, 65] on button "Comparables" at bounding box center [113, 77] width 57 height 32
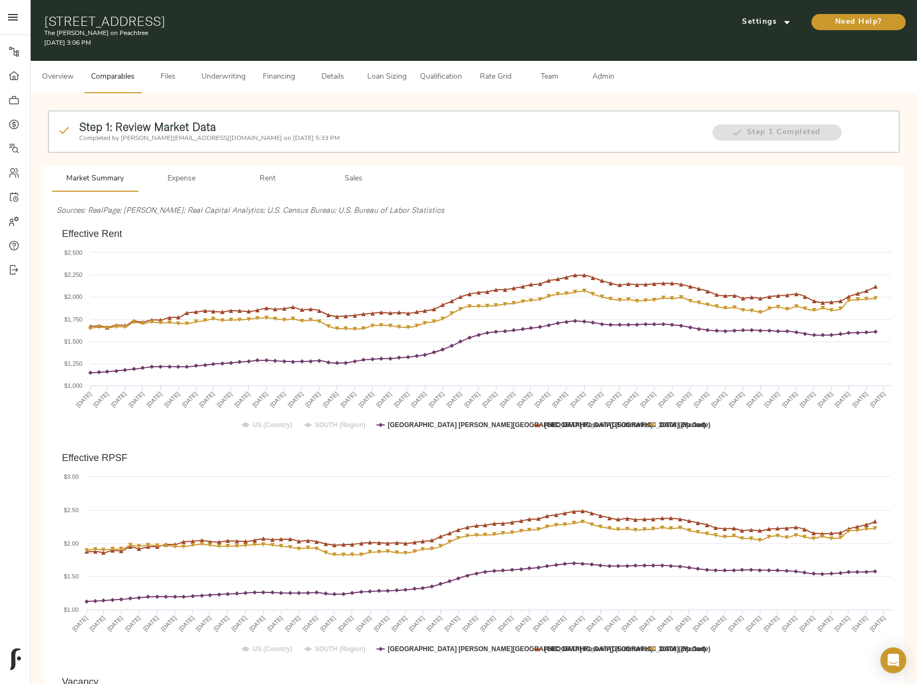
click at [371, 189] on button "Sales" at bounding box center [354, 179] width 86 height 26
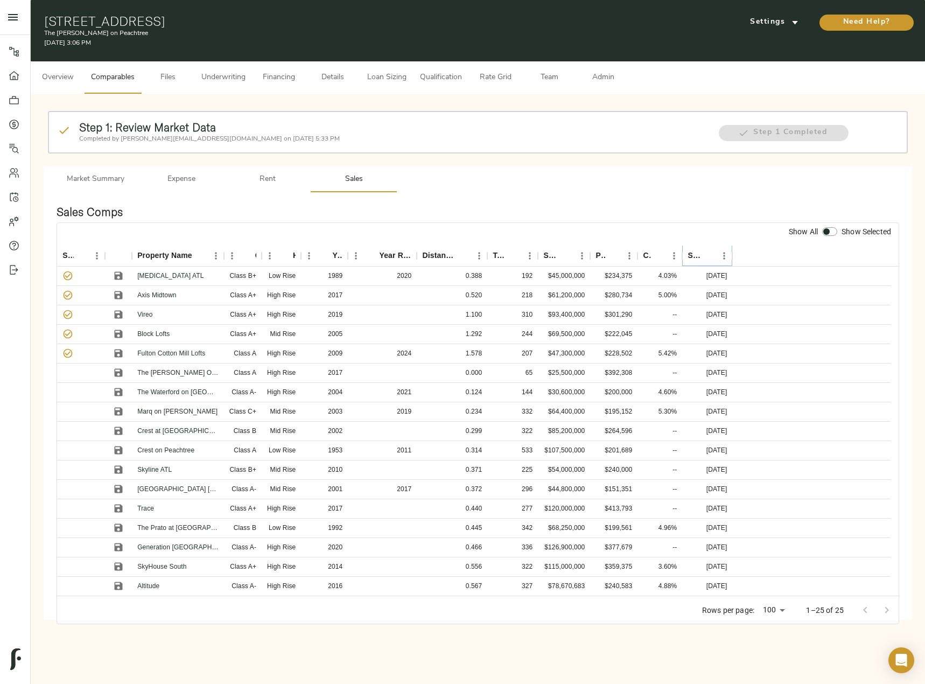
click at [705, 254] on icon "Sort" at bounding box center [709, 256] width 10 height 10
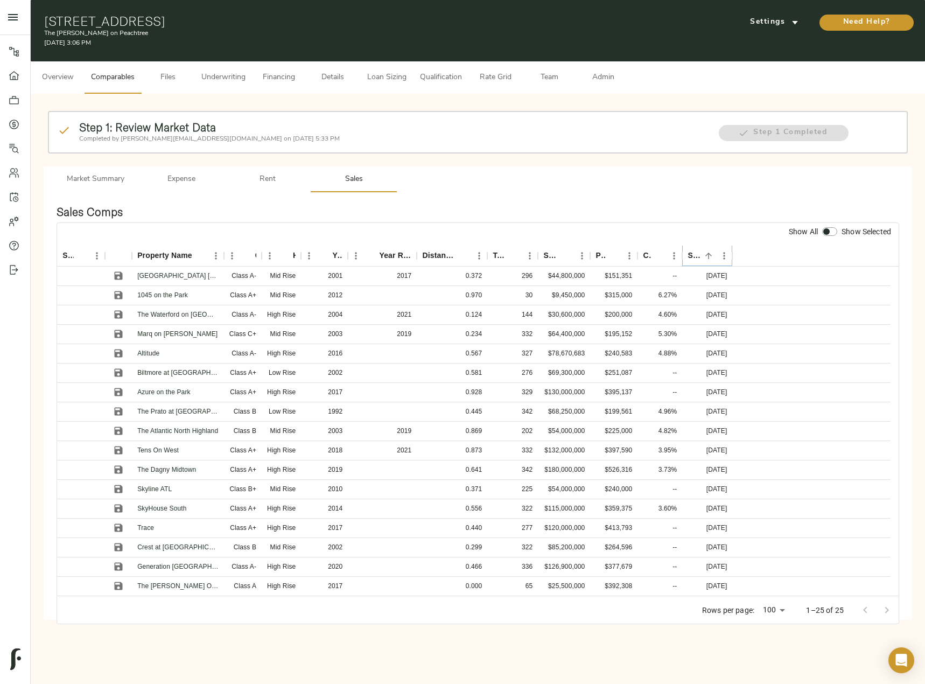
click at [705, 254] on icon "Sort" at bounding box center [709, 256] width 10 height 10
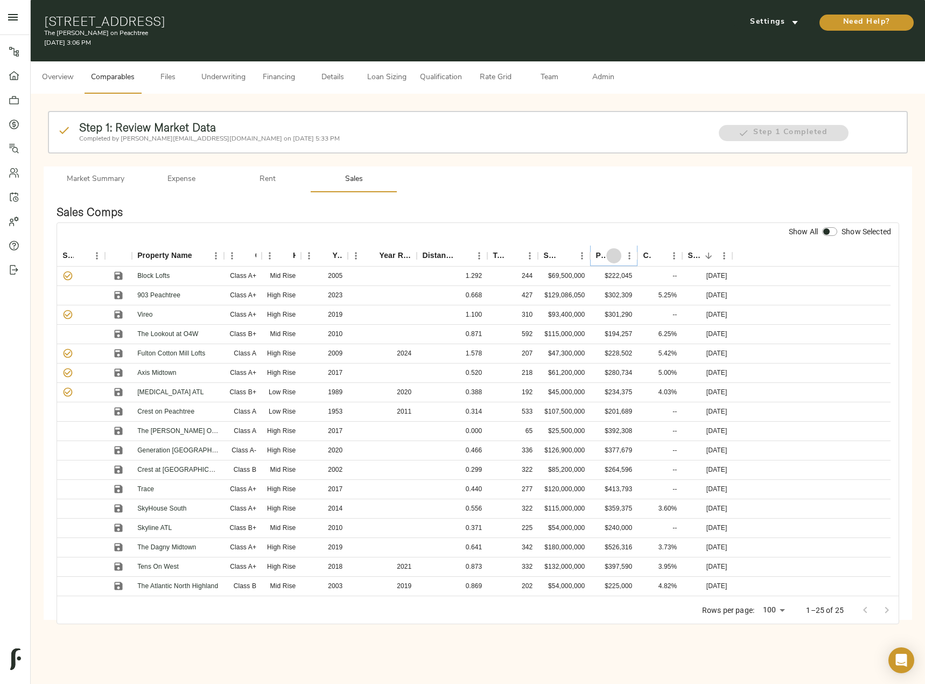
click at [614, 257] on icon "Sort" at bounding box center [614, 256] width 6 height 6
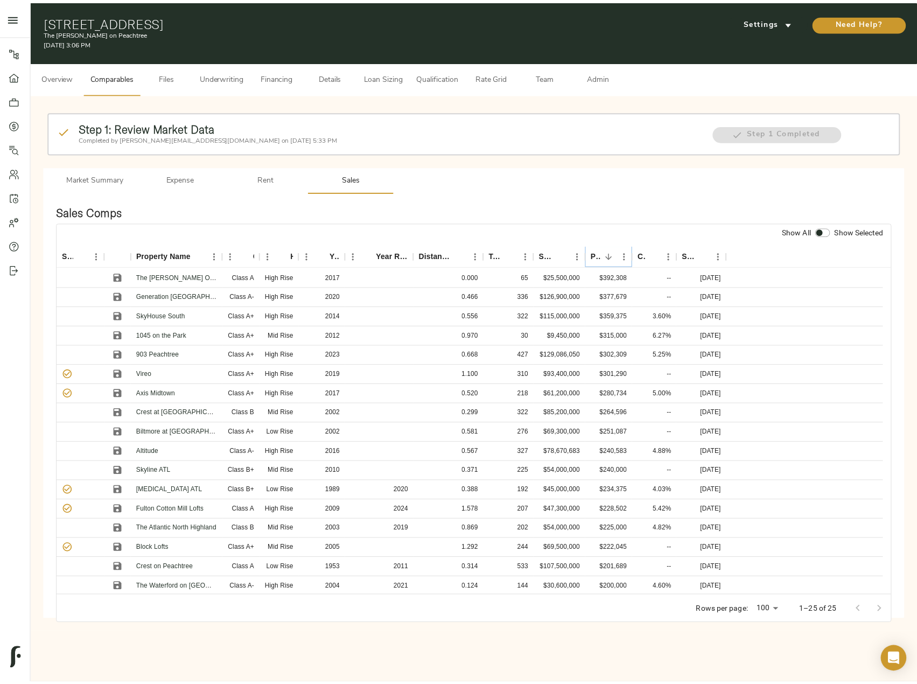
scroll to position [156, 0]
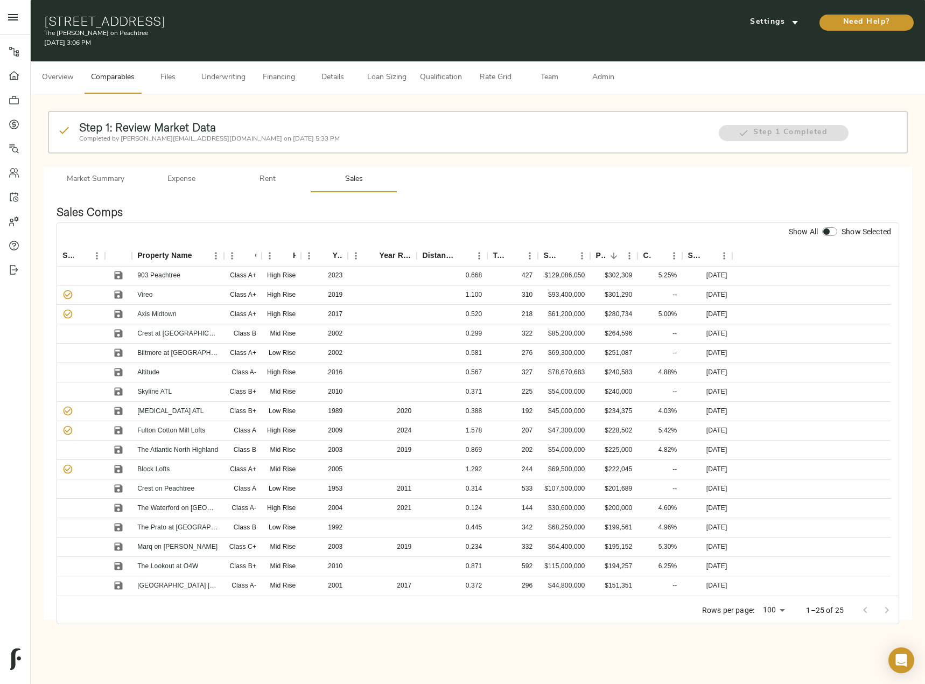
click at [52, 69] on button "Overview" at bounding box center [58, 77] width 54 height 32
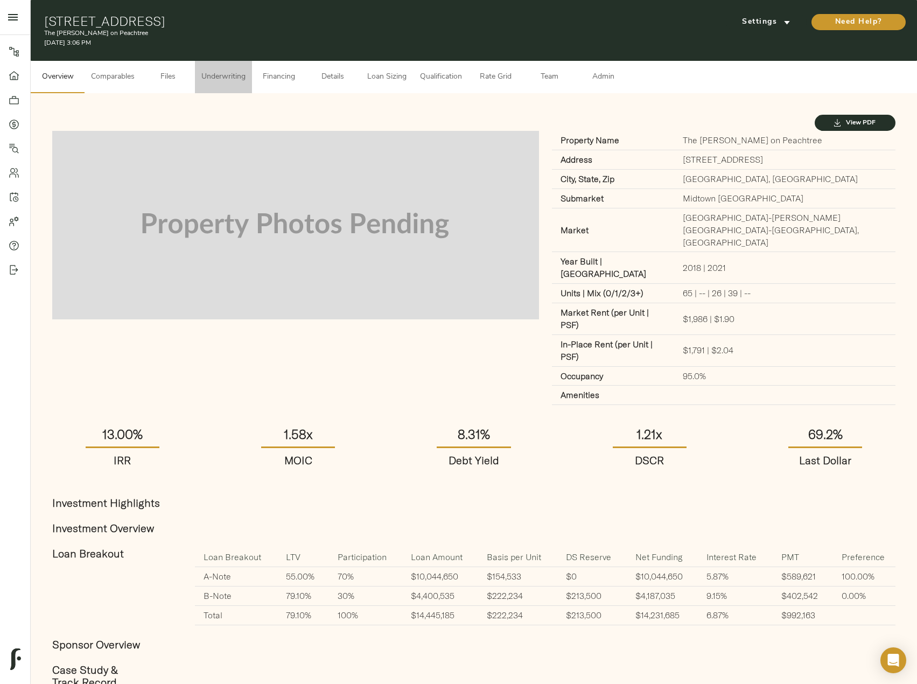
click at [209, 78] on span "Underwriting" at bounding box center [223, 77] width 44 height 13
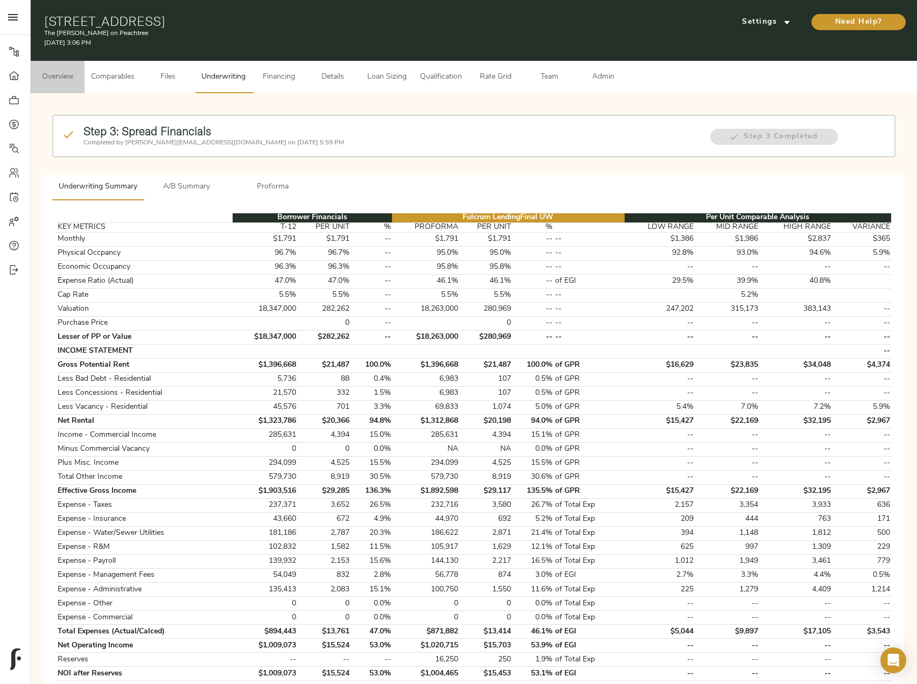
click at [52, 79] on span "Overview" at bounding box center [57, 77] width 41 height 13
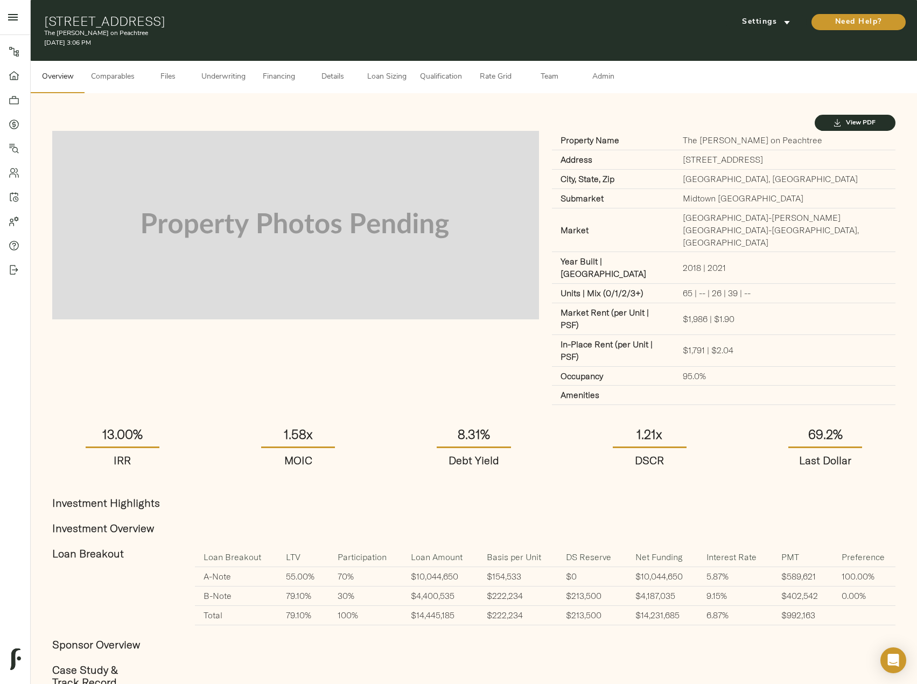
click at [388, 73] on span "Loan Sizing" at bounding box center [386, 77] width 41 height 13
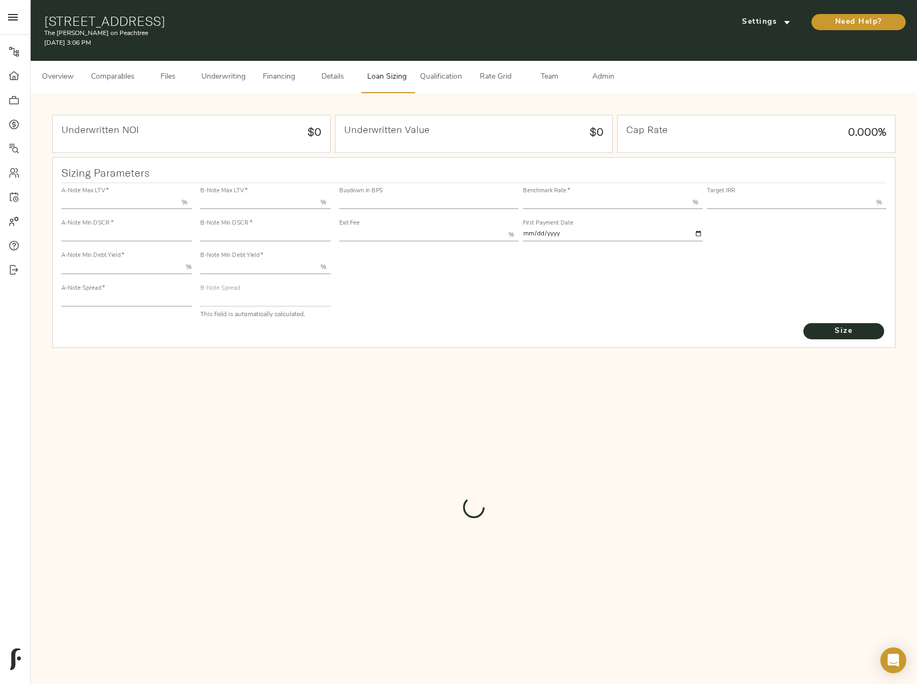
type input "55.000"
type input "1.4"
type input "10.00"
type input "220"
type input "80.000"
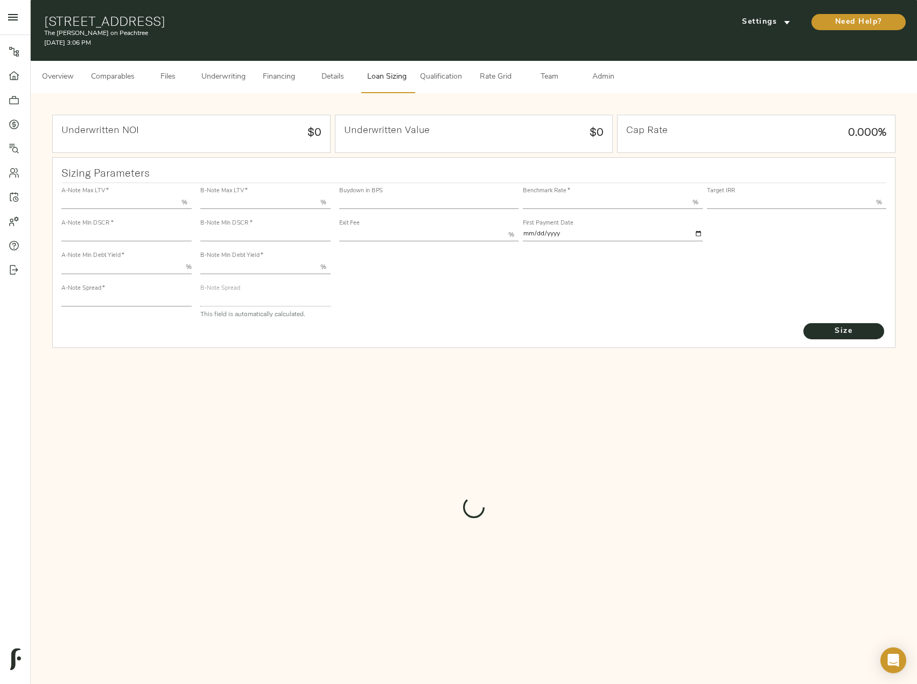
type input "1.0124"
type input "2.00"
type input "547.7561750509337"
type input "53"
type input "3.67"
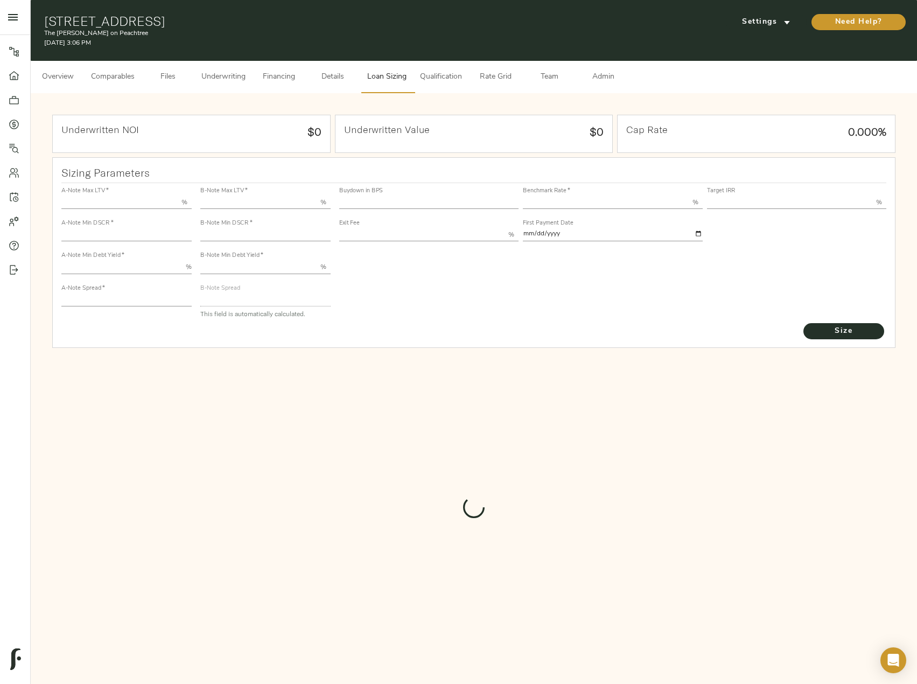
type input "13.00"
type input "1.00"
type input "2025-09-01"
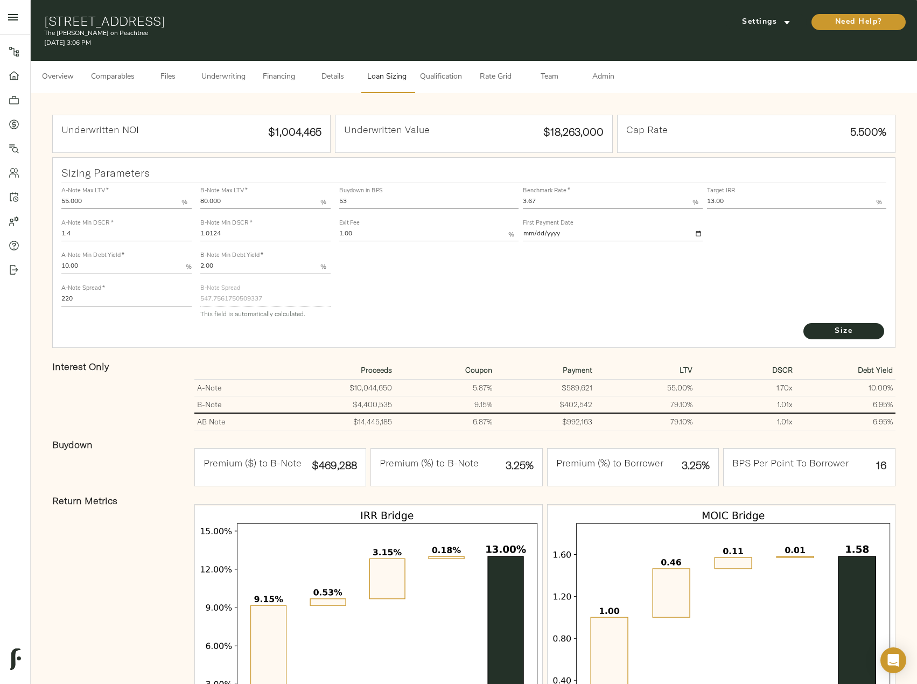
click at [110, 75] on span "Comparables" at bounding box center [113, 77] width 44 height 13
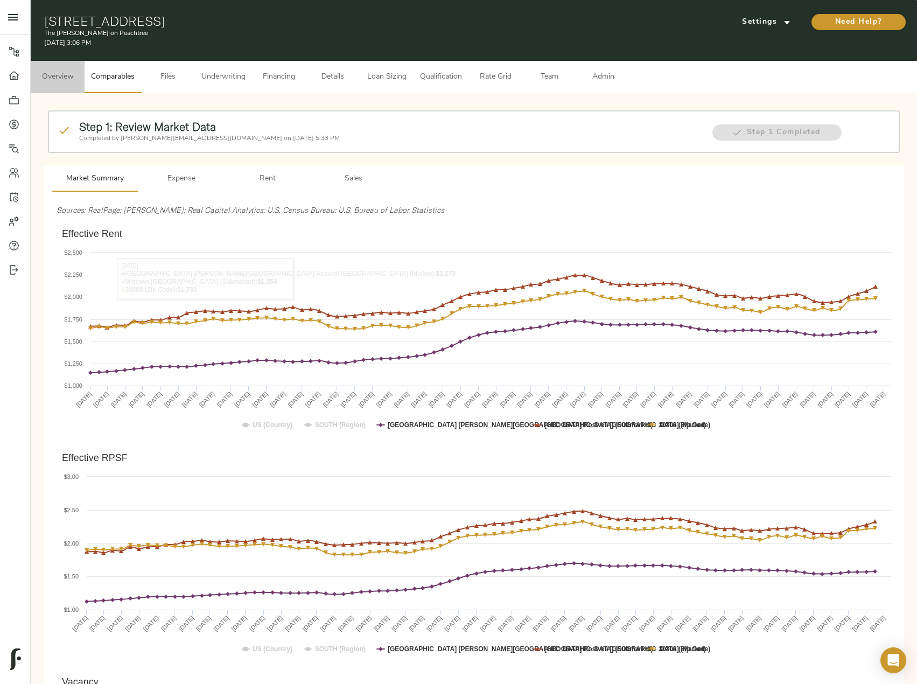
click at [65, 81] on span "Overview" at bounding box center [57, 77] width 41 height 13
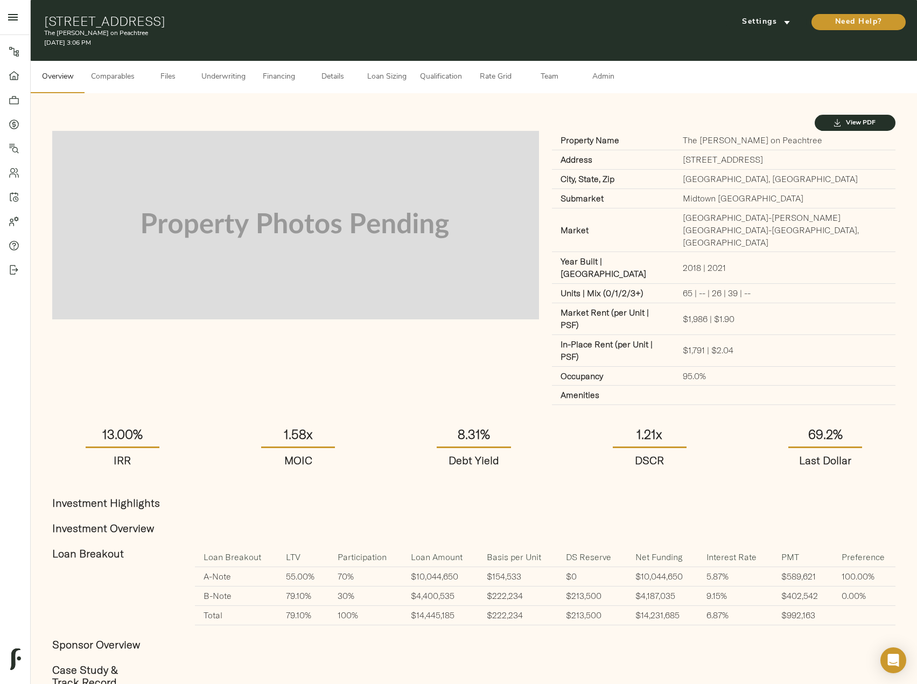
click at [335, 75] on span "Details" at bounding box center [332, 77] width 41 height 13
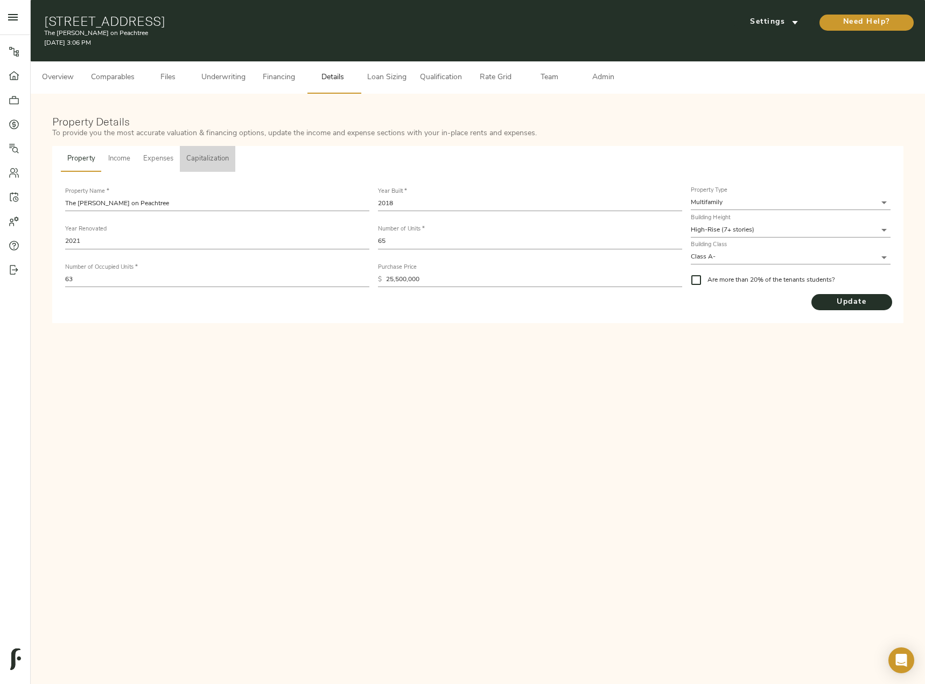
click at [212, 157] on span "Capitalization" at bounding box center [207, 159] width 43 height 12
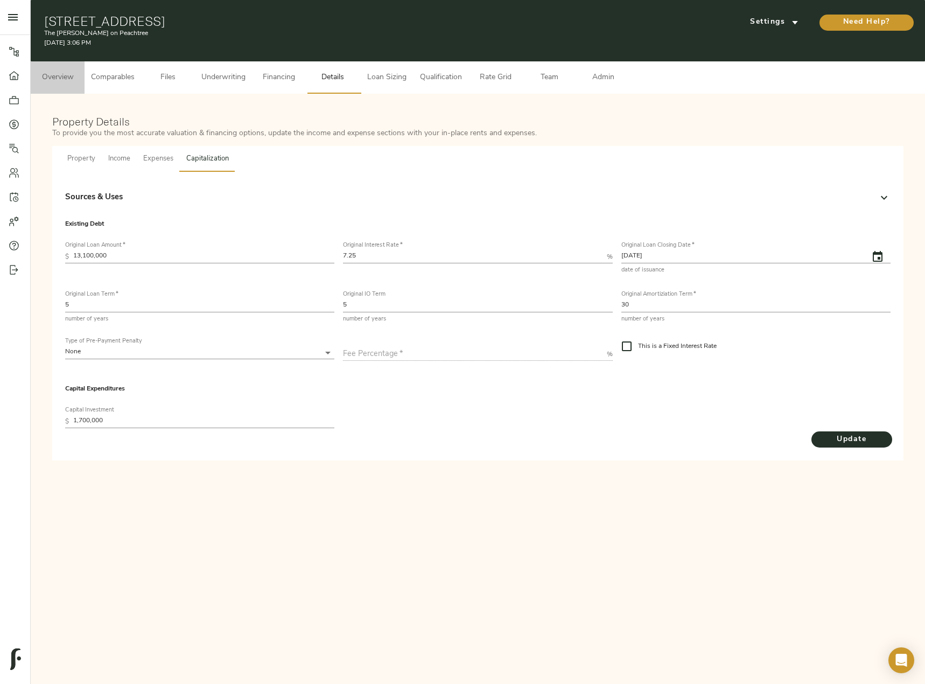
click at [58, 83] on span "Overview" at bounding box center [57, 77] width 41 height 13
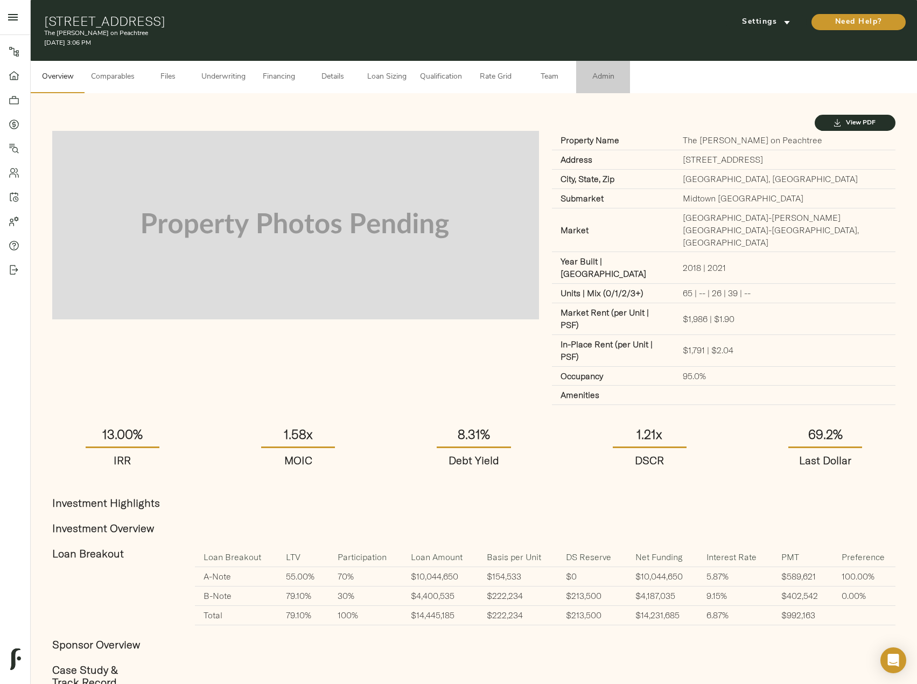
click at [605, 71] on span "Admin" at bounding box center [603, 77] width 41 height 13
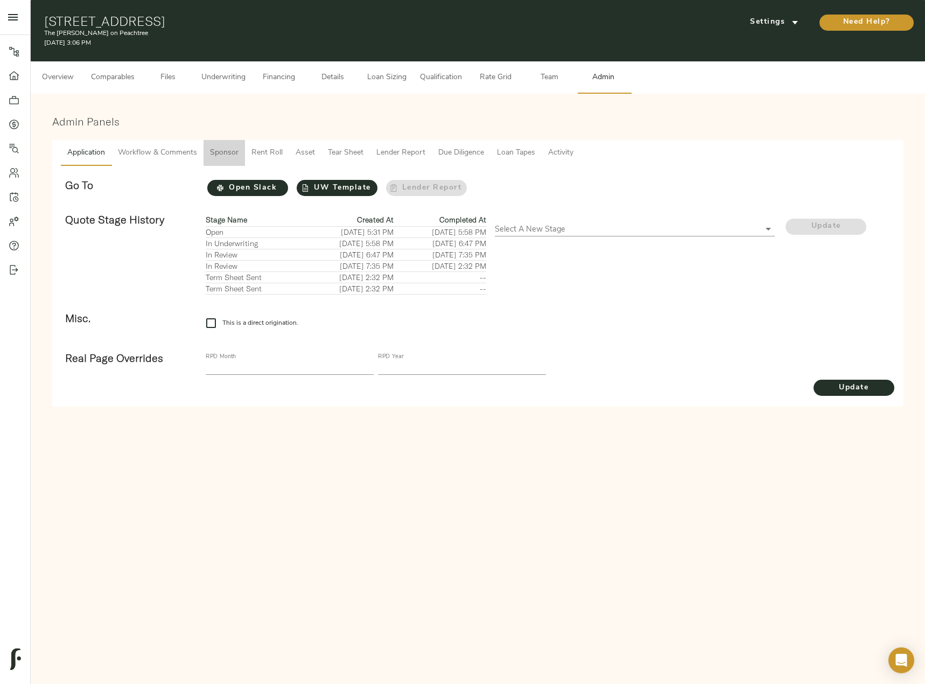
click at [225, 152] on span "Sponsor" at bounding box center [224, 152] width 29 height 13
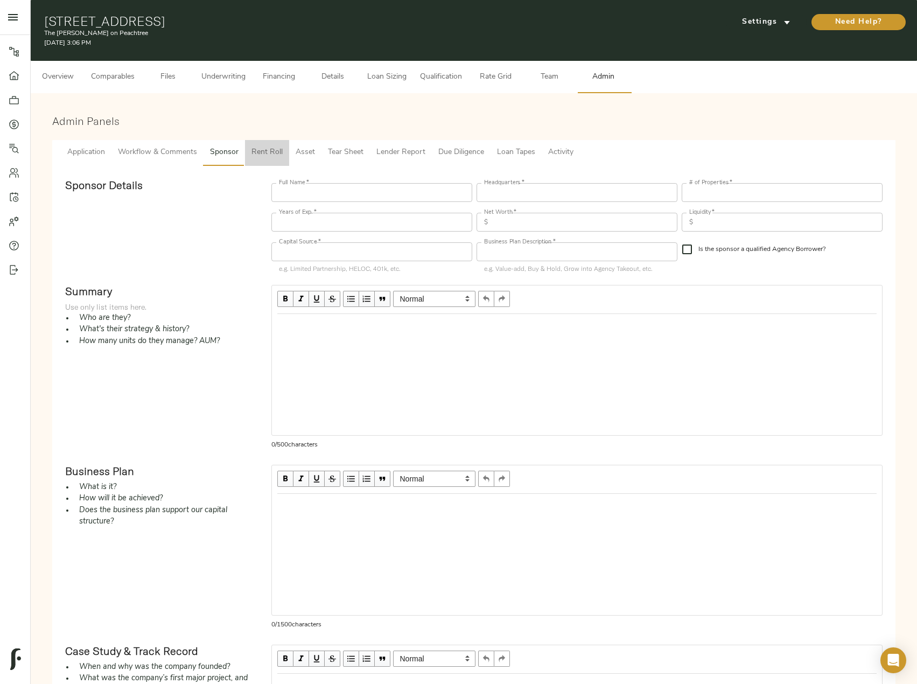
click at [270, 147] on span "Rent Roll" at bounding box center [266, 152] width 31 height 13
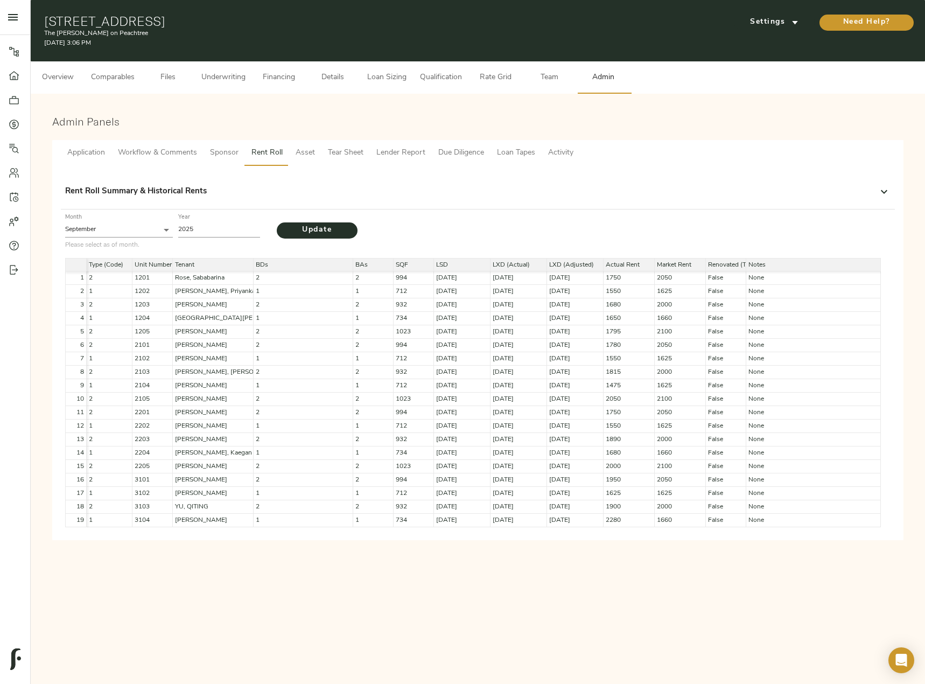
click at [741, 191] on div "Rent Roll Summary & Historical Rents" at bounding box center [468, 192] width 806 height 12
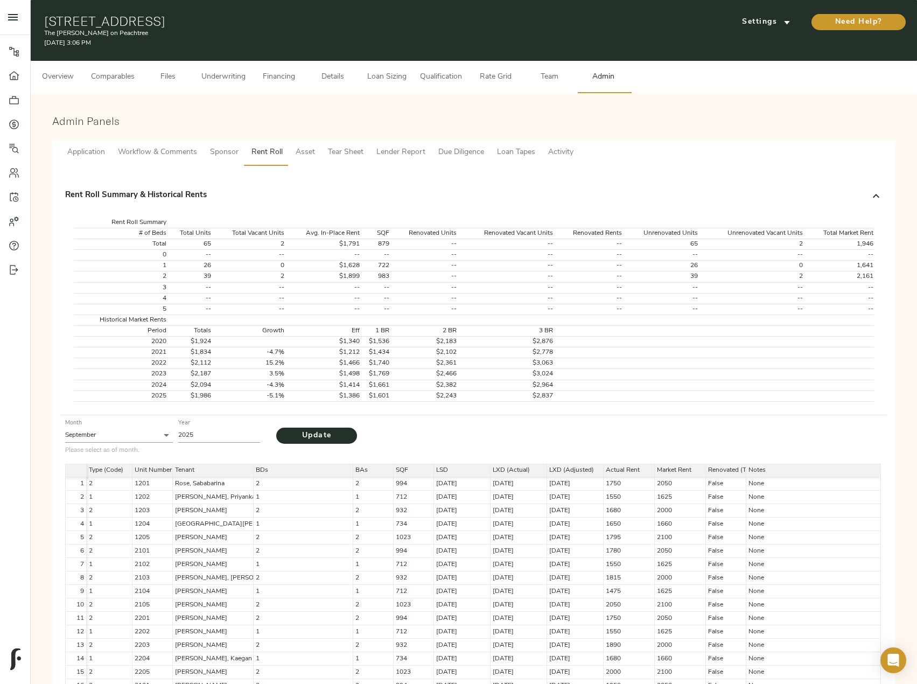
click at [305, 154] on span "Asset" at bounding box center [305, 152] width 19 height 13
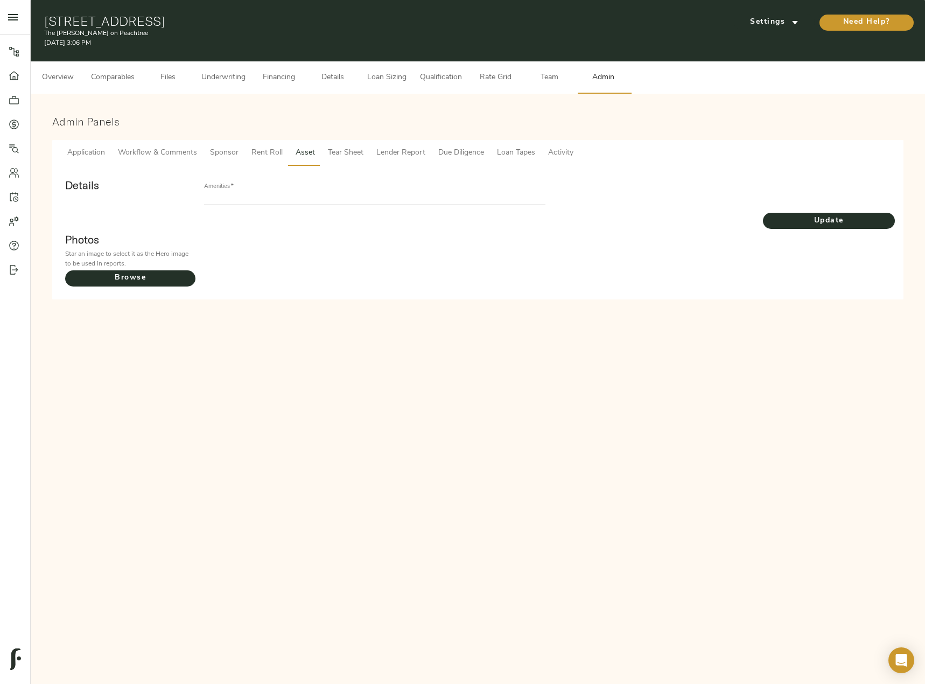
click at [336, 154] on span "Tear Sheet" at bounding box center [346, 152] width 36 height 13
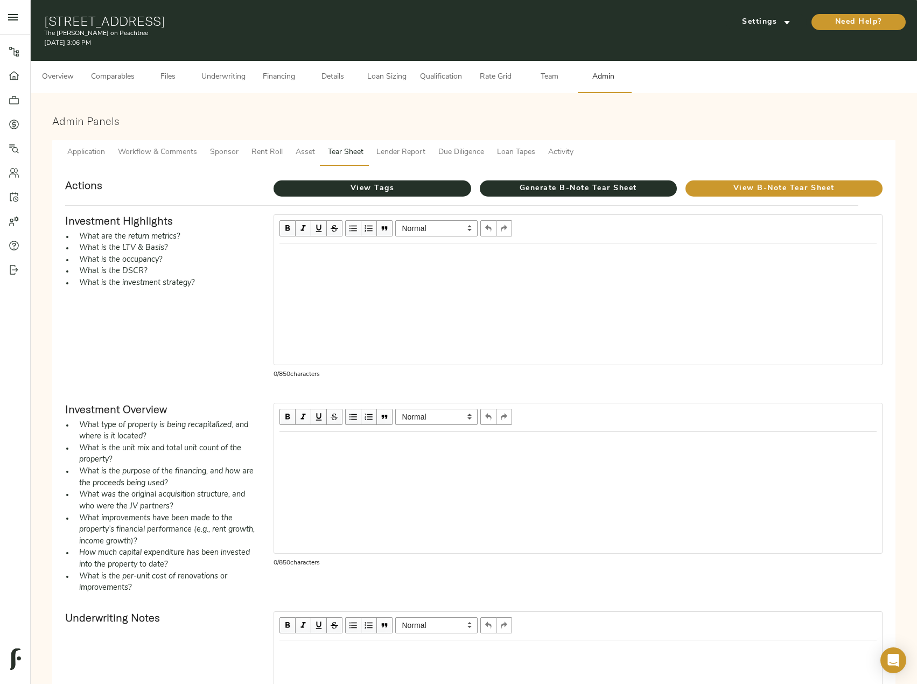
click at [159, 157] on span "Workflow & Comments" at bounding box center [157, 152] width 79 height 13
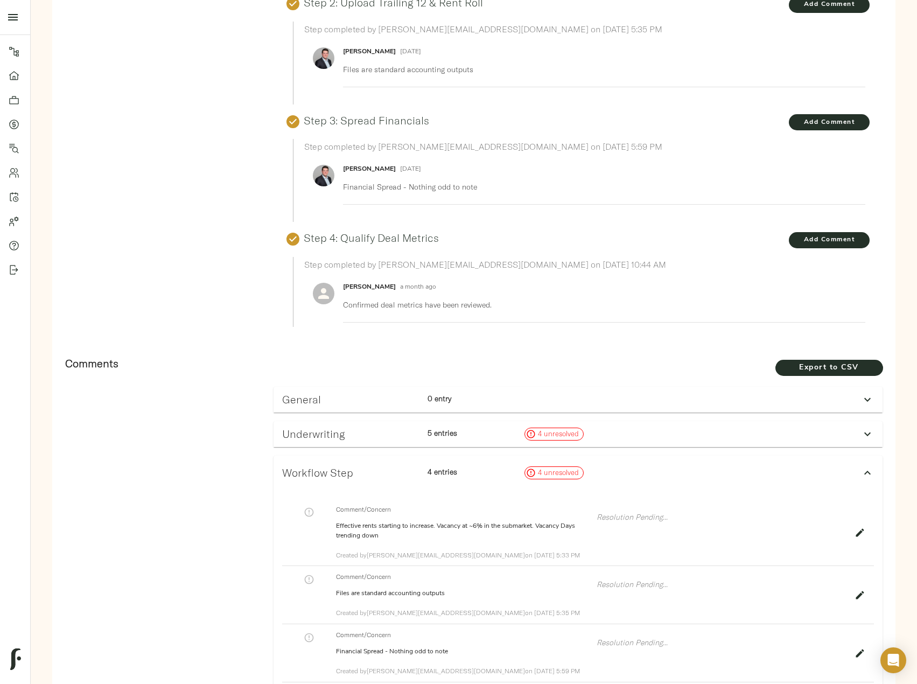
scroll to position [8, 0]
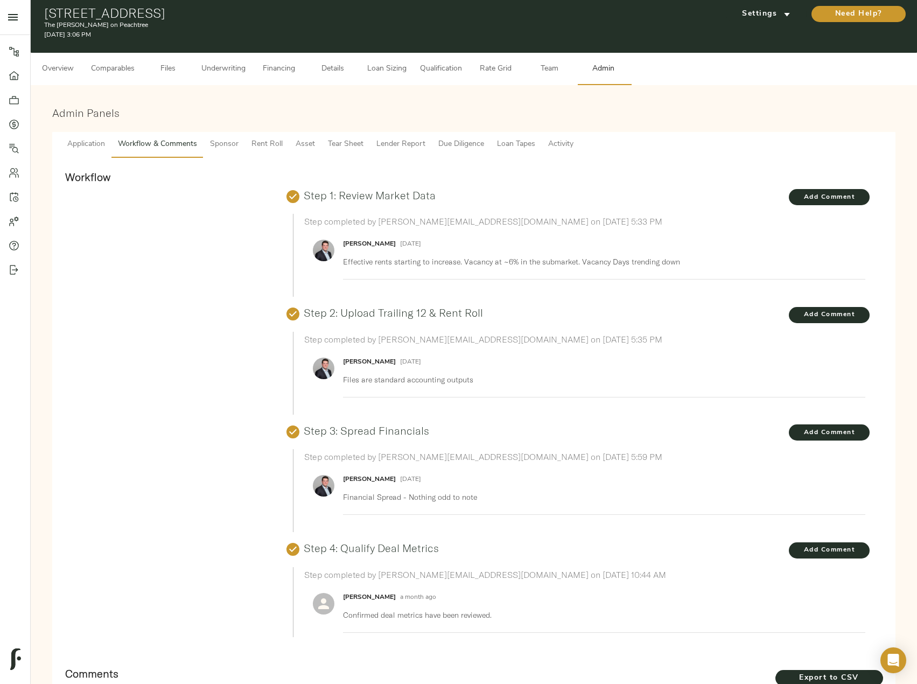
click at [232, 142] on span "Sponsor" at bounding box center [224, 144] width 29 height 13
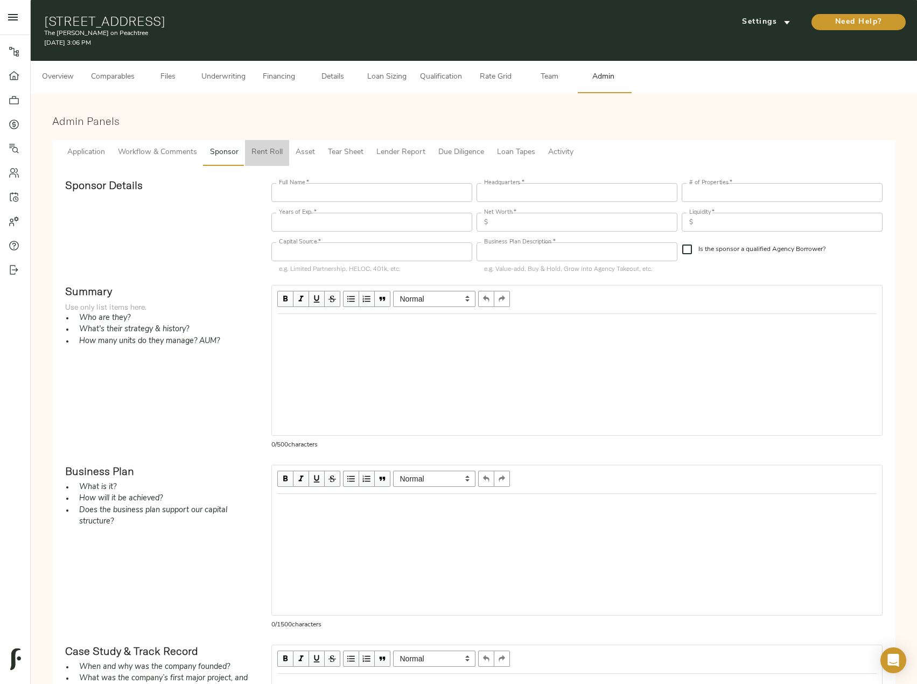
click at [267, 149] on span "Rent Roll" at bounding box center [266, 152] width 31 height 13
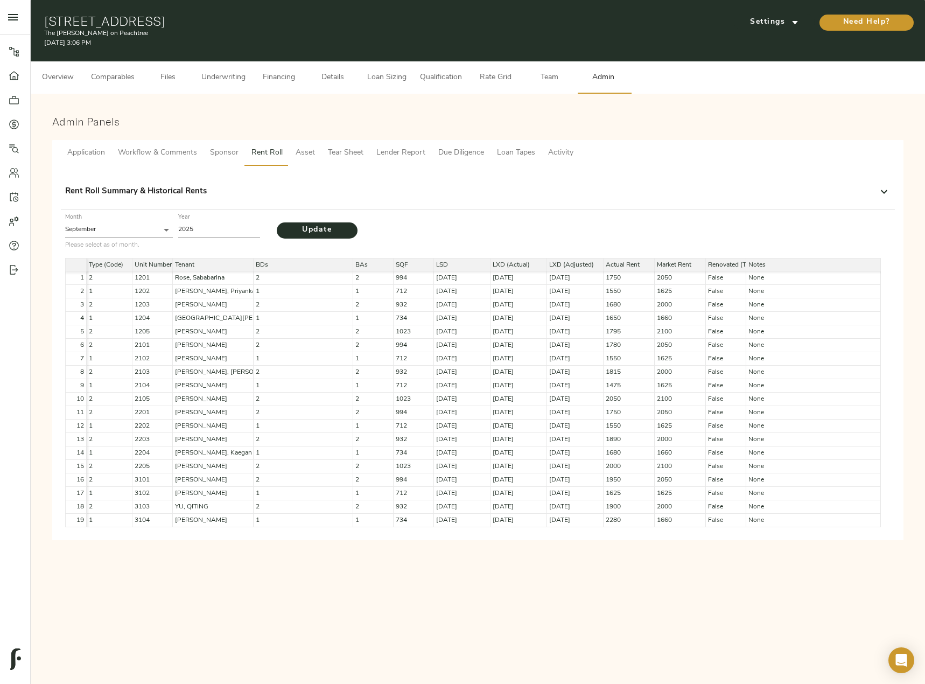
click at [86, 152] on span "Application" at bounding box center [86, 152] width 38 height 13
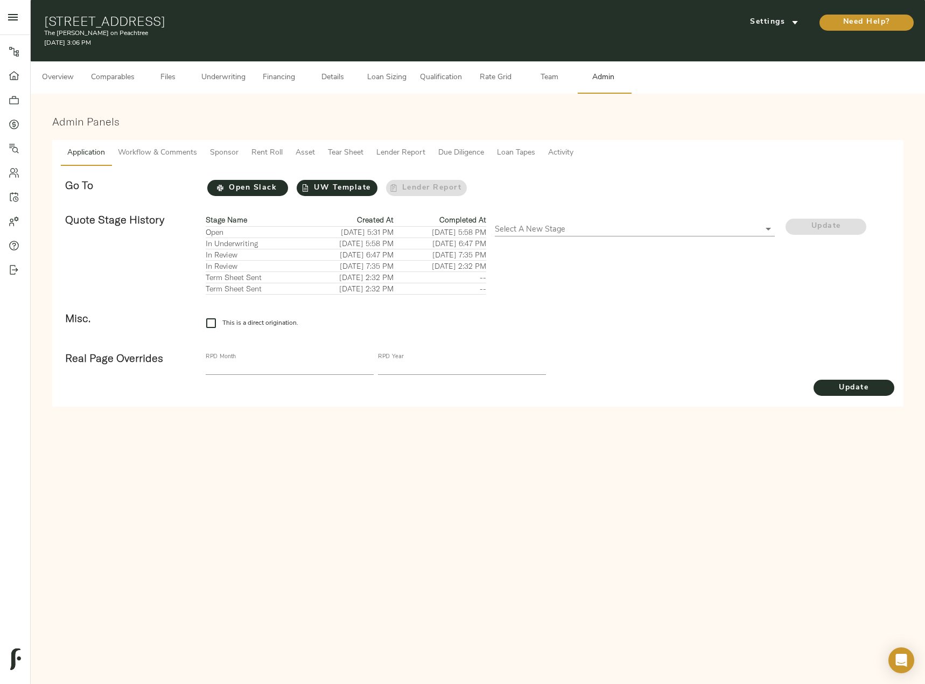
click at [118, 81] on span "Comparables" at bounding box center [113, 77] width 44 height 13
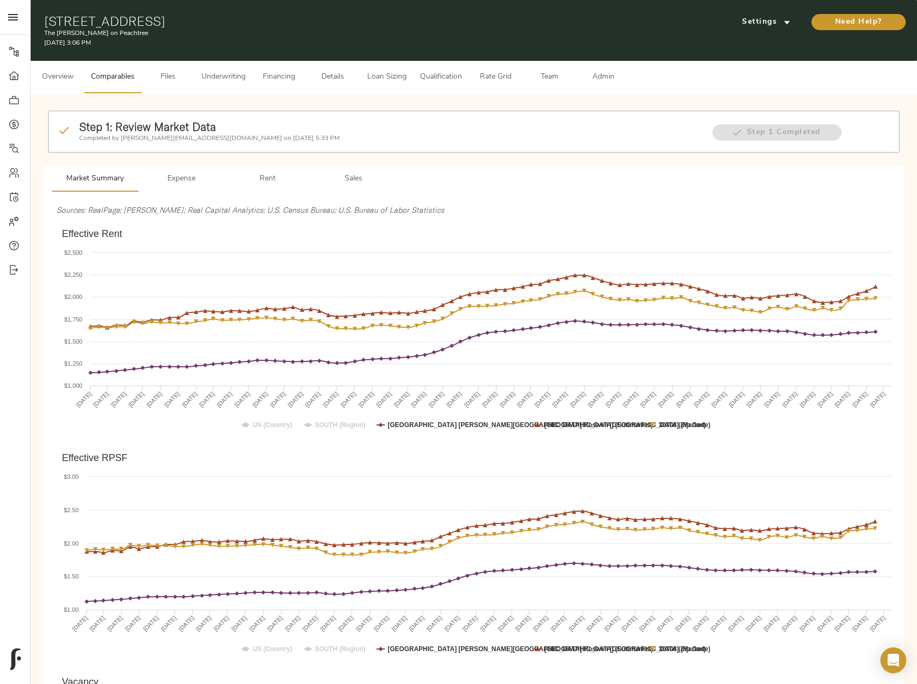
click at [344, 178] on span "Sales" at bounding box center [353, 178] width 73 height 13
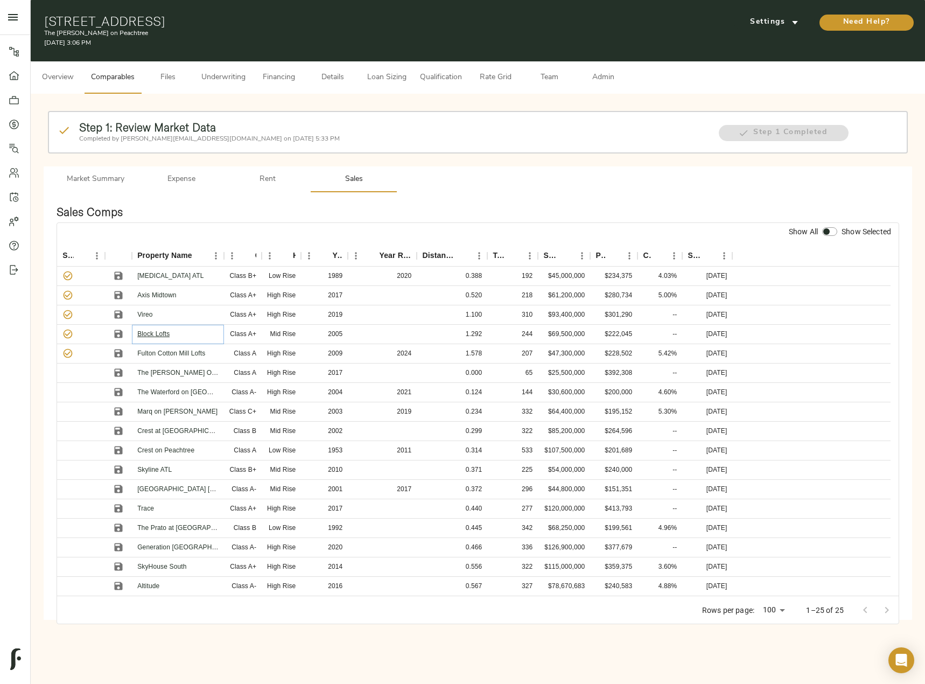
click at [157, 336] on link "Block Lofts" at bounding box center [153, 334] width 32 height 8
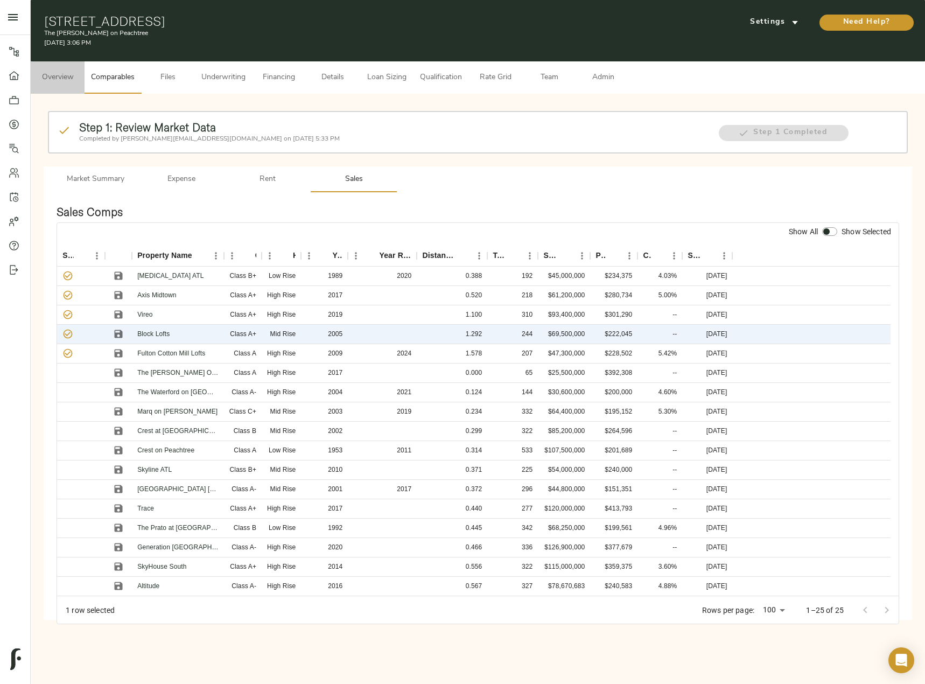
click at [52, 79] on span "Overview" at bounding box center [57, 77] width 41 height 13
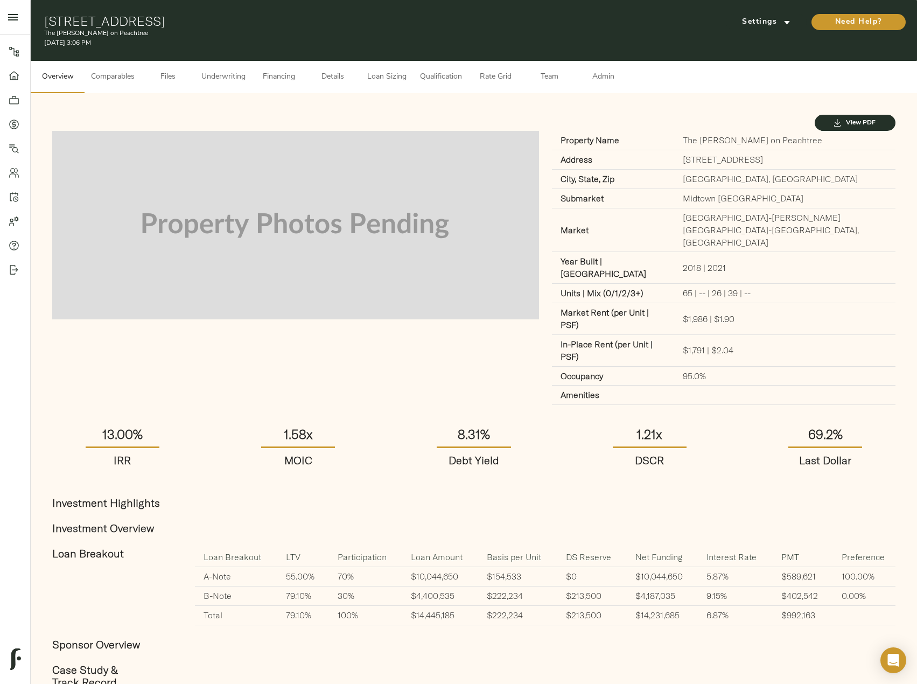
click at [612, 76] on span "Admin" at bounding box center [603, 77] width 41 height 13
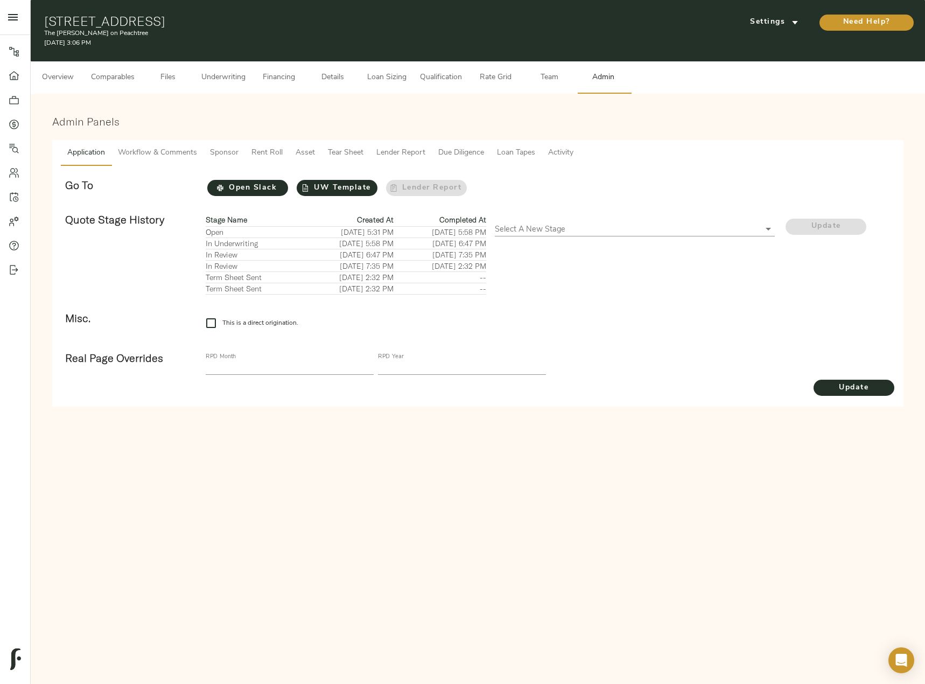
click at [172, 150] on span "Workflow & Comments" at bounding box center [157, 152] width 79 height 13
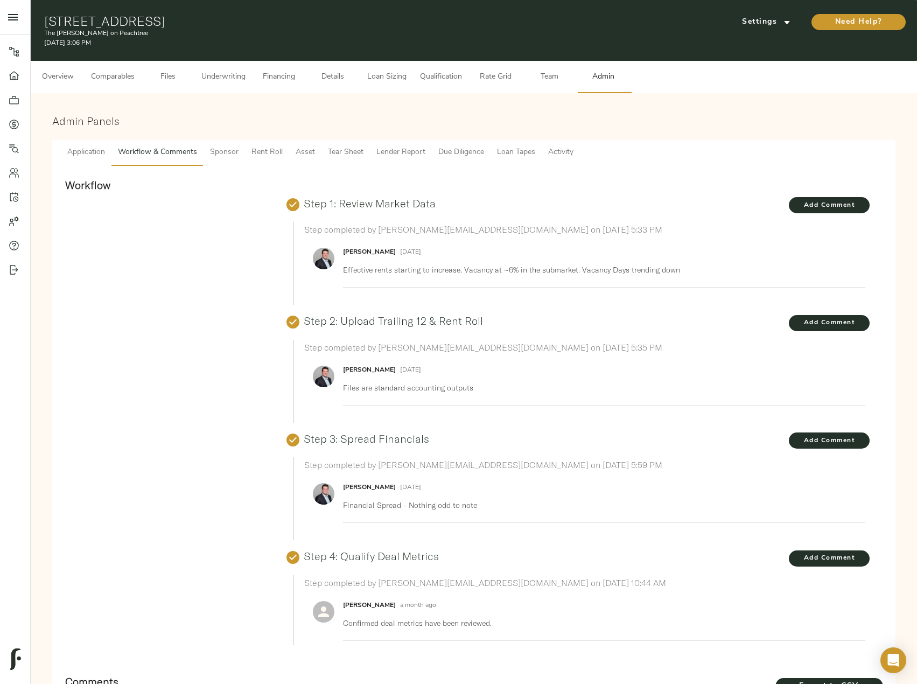
click at [232, 148] on span "Sponsor" at bounding box center [224, 152] width 29 height 13
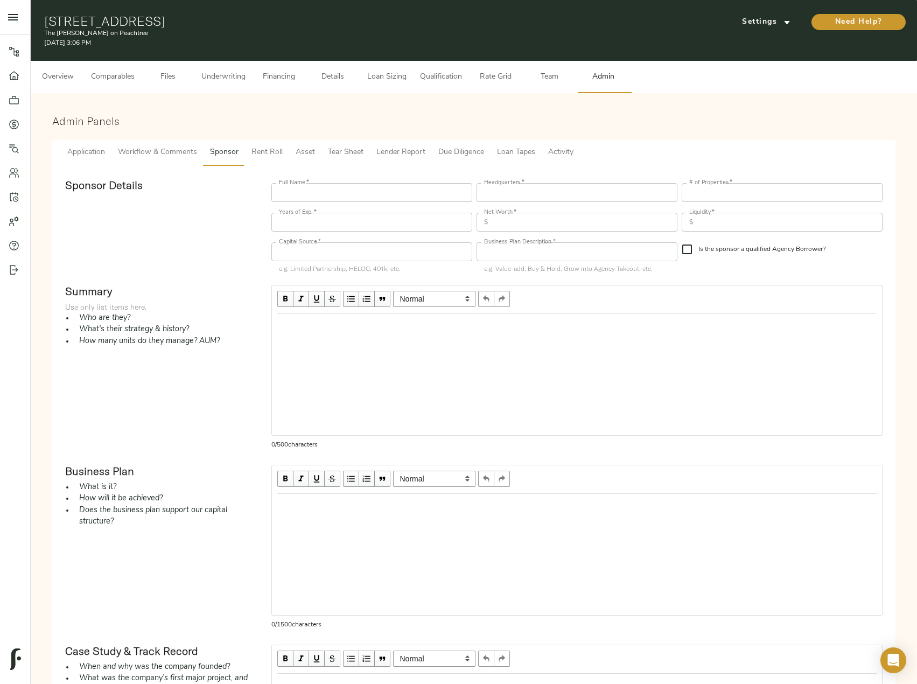
click at [305, 150] on span "Asset" at bounding box center [305, 152] width 19 height 13
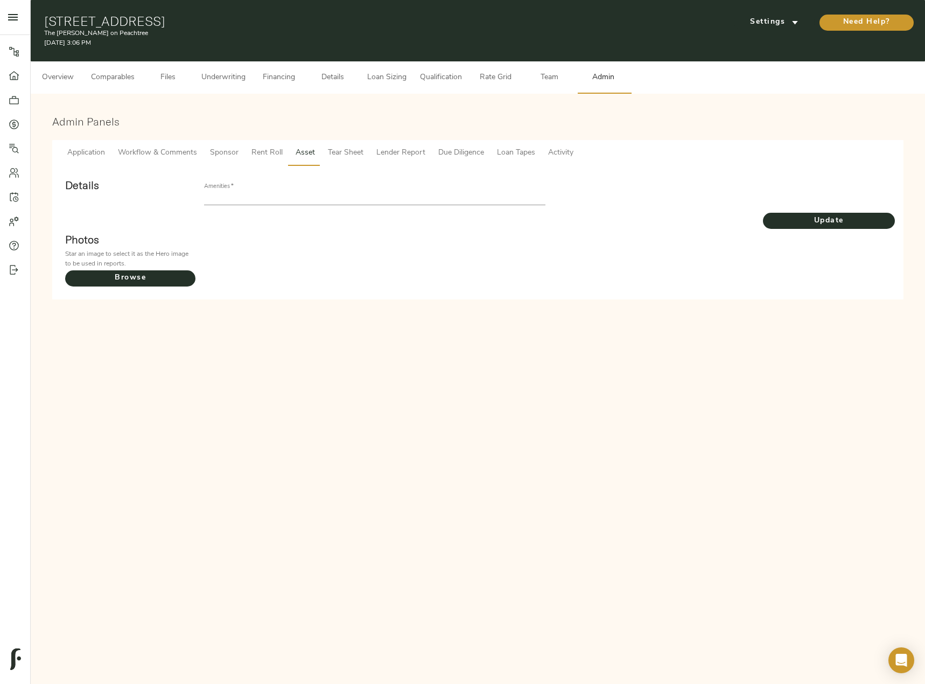
click at [344, 159] on span "Tear Sheet" at bounding box center [346, 152] width 36 height 13
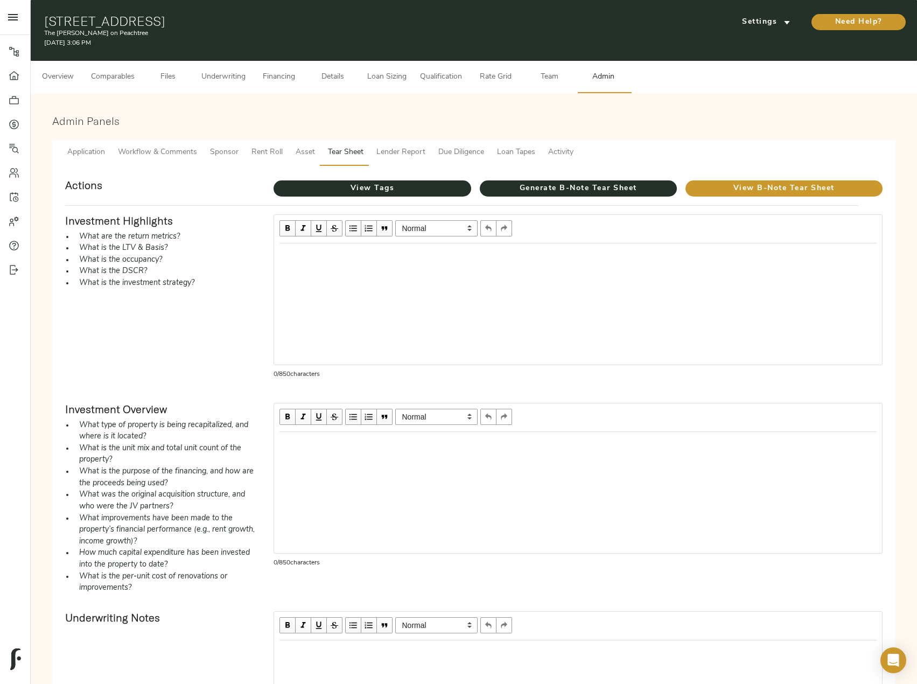
click at [342, 255] on div "Edit text" at bounding box center [577, 255] width 597 height 13
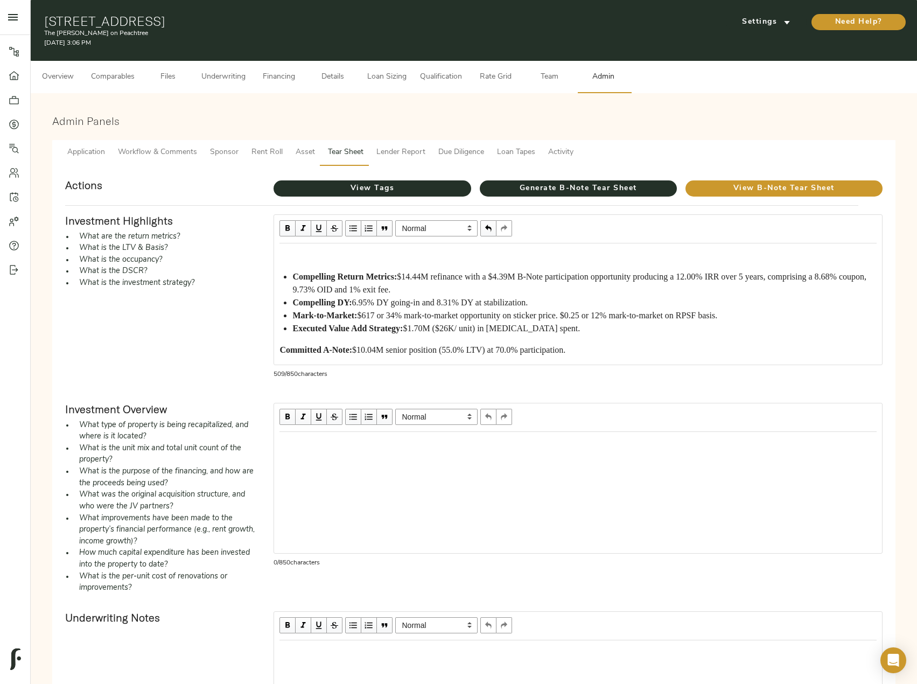
click at [279, 346] on span "Committed A-Note:" at bounding box center [315, 349] width 73 height 9
click at [351, 229] on span "button" at bounding box center [353, 228] width 12 height 12
click at [299, 254] on div "Edit text" at bounding box center [577, 255] width 597 height 13
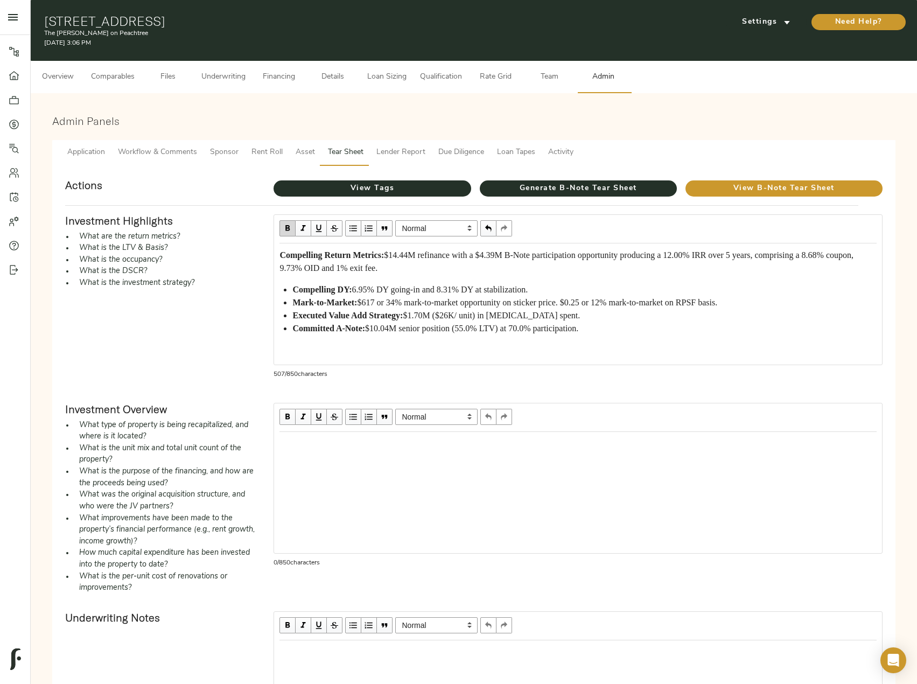
click at [353, 226] on span "button" at bounding box center [353, 228] width 12 height 12
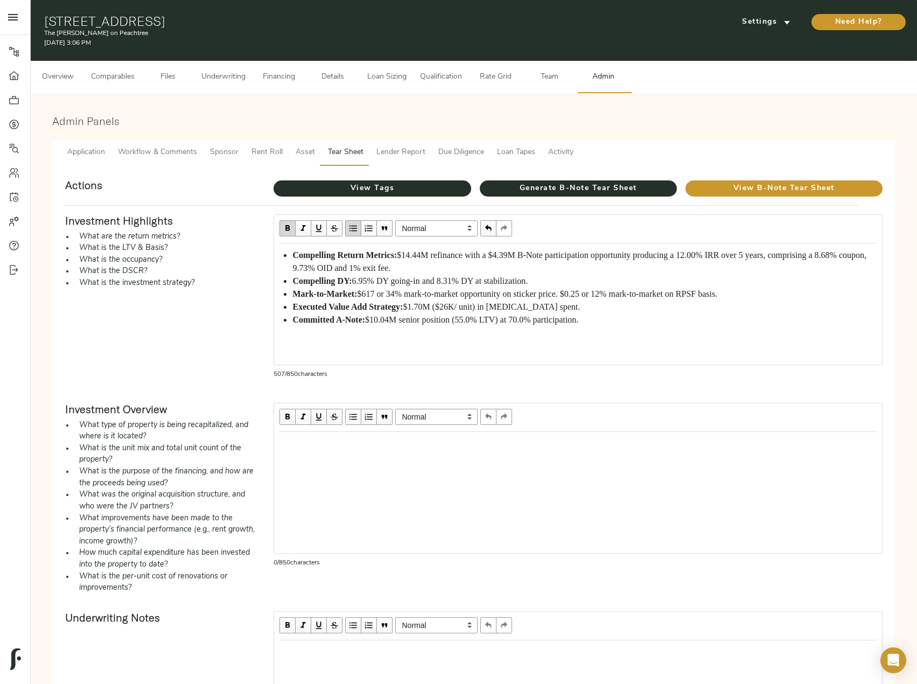
click at [416, 453] on div "Edit text" at bounding box center [578, 443] width 607 height 23
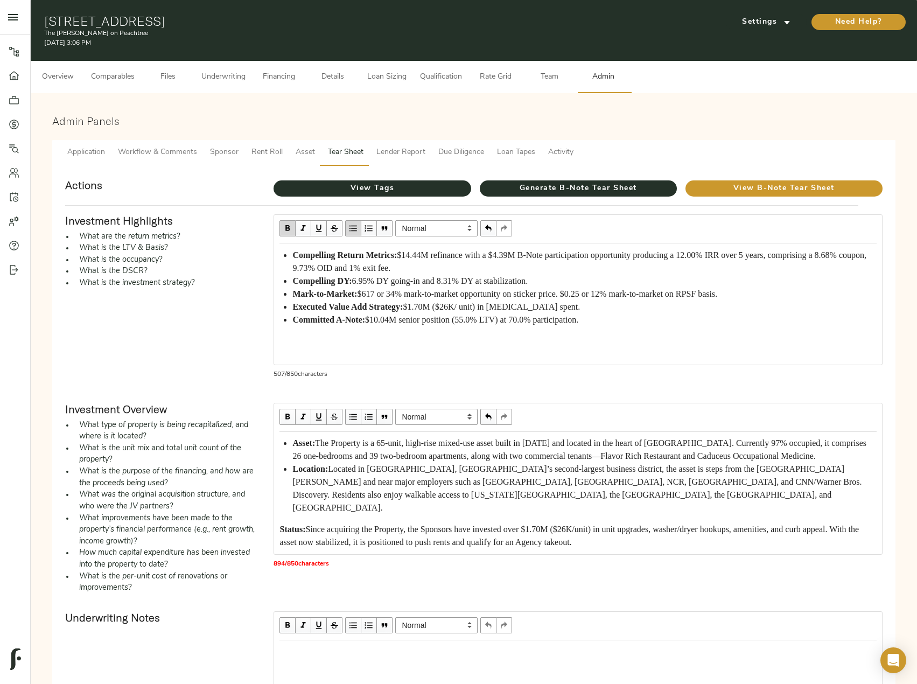
click at [281, 527] on span "Status:" at bounding box center [292, 528] width 26 height 9
click at [356, 414] on span "button" at bounding box center [353, 417] width 12 height 12
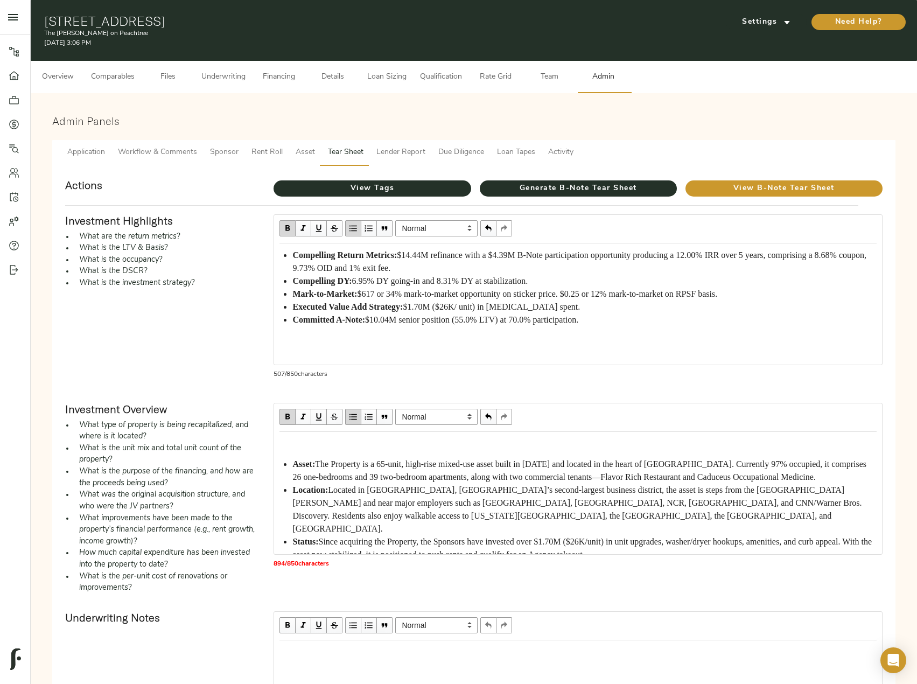
scroll to position [0, 0]
click at [327, 453] on div "Asset: The Property is a 65-unit, high-rise mixed-use asset built in 2018 and l…" at bounding box center [577, 499] width 597 height 125
click at [325, 440] on div "Edit text" at bounding box center [577, 443] width 597 height 13
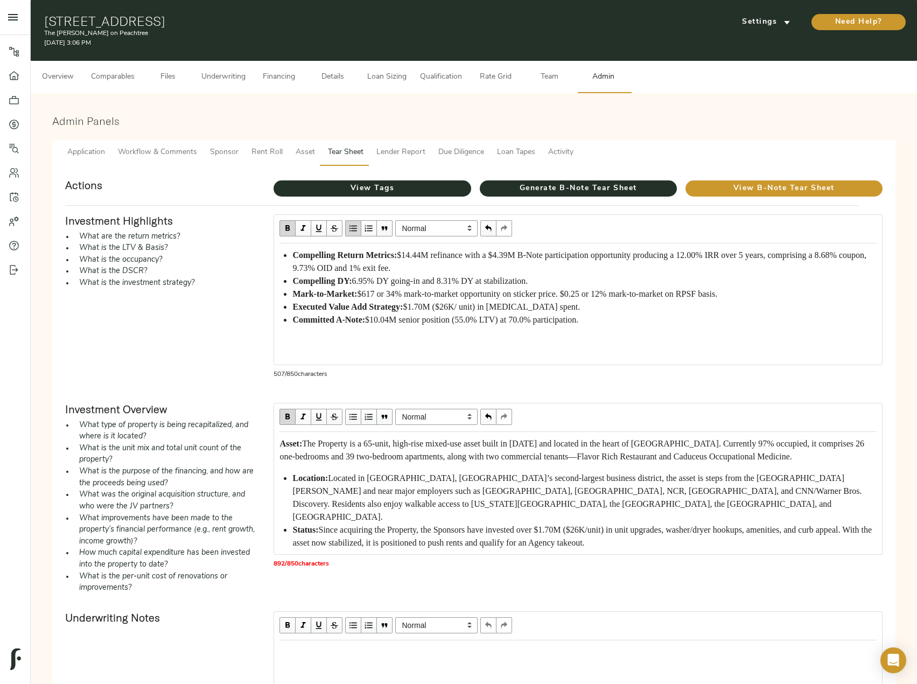
click at [346, 412] on button "button" at bounding box center [353, 417] width 16 height 16
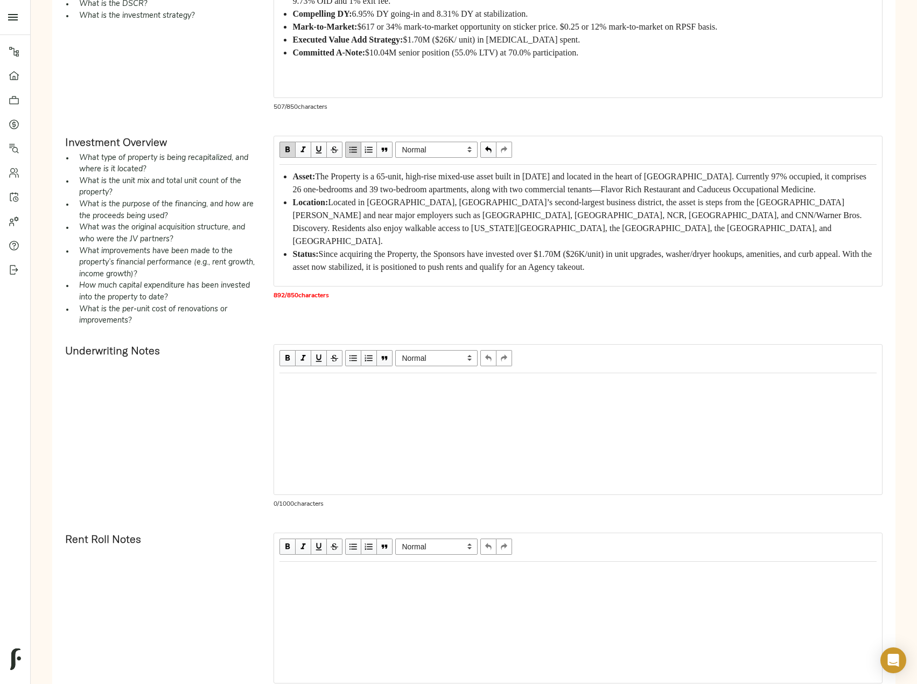
scroll to position [269, 0]
click at [387, 384] on div "Edit text" at bounding box center [577, 382] width 597 height 13
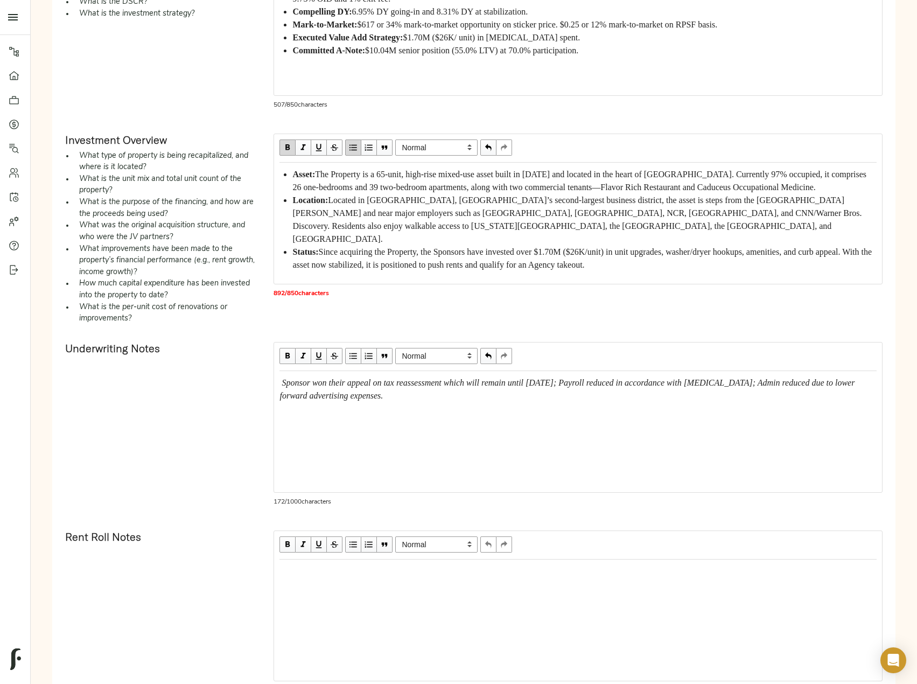
click at [282, 380] on span "Sponsor won their appeal on tax reassessment which will remain until 2027; Payr…" at bounding box center [567, 389] width 577 height 22
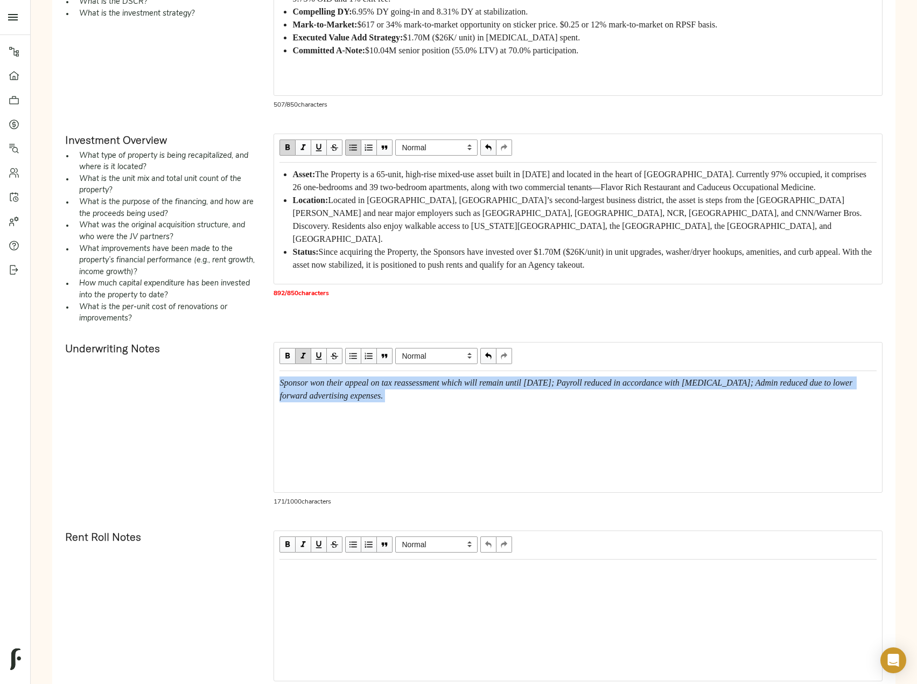
drag, startPoint x: 387, startPoint y: 398, endPoint x: 267, endPoint y: 380, distance: 121.4
click at [267, 380] on div "Normal Heading Large Heading Medium Heading Small Normal Sponsor won their appe…" at bounding box center [578, 427] width 626 height 188
click at [307, 353] on span "button" at bounding box center [303, 356] width 12 height 12
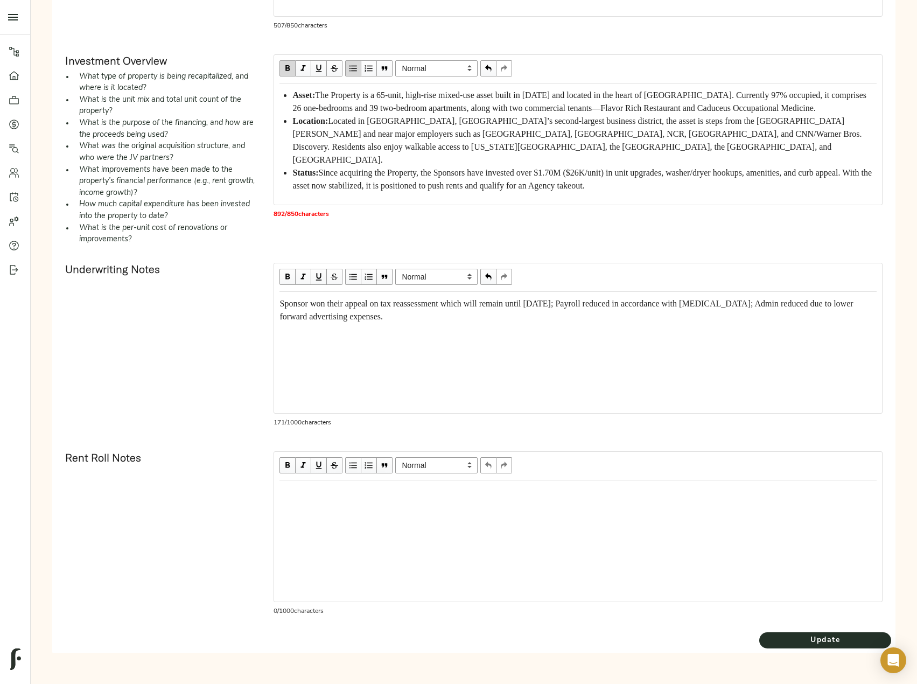
scroll to position [349, 0]
click at [862, 636] on span "Update" at bounding box center [825, 639] width 132 height 13
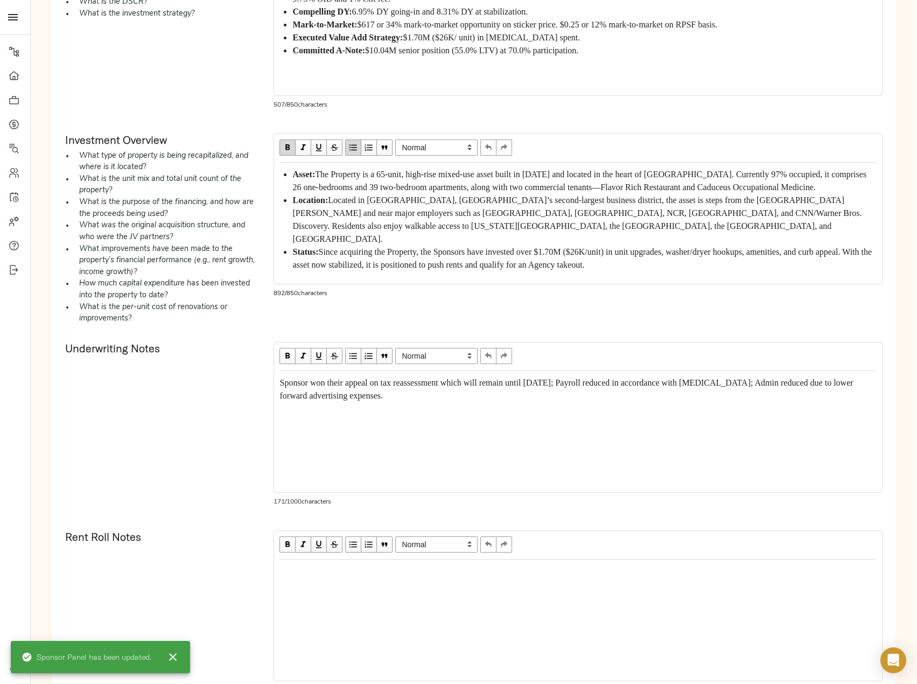
scroll to position [0, 0]
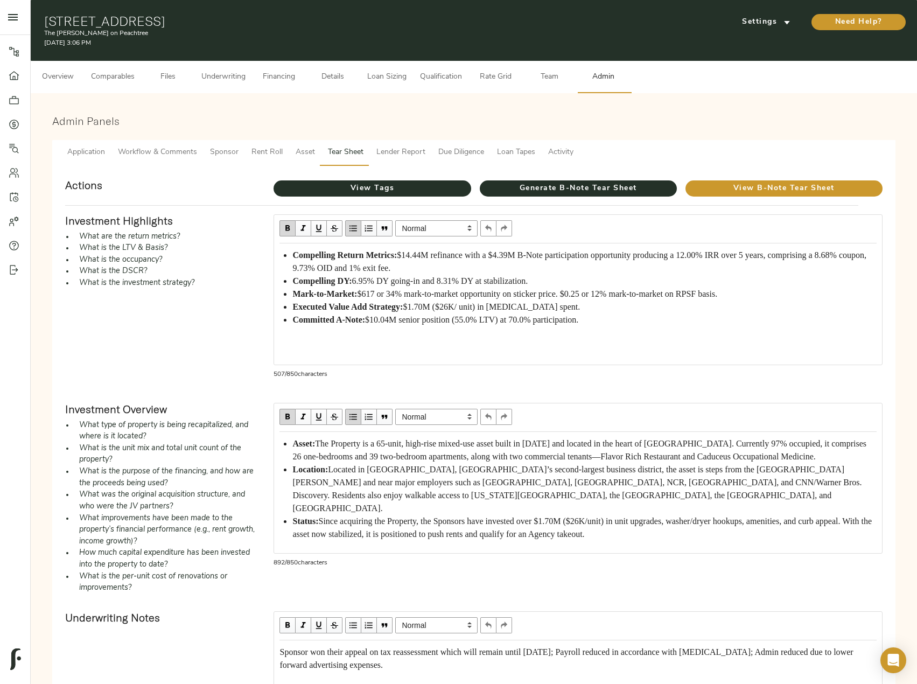
click at [307, 152] on span "Asset" at bounding box center [305, 152] width 19 height 13
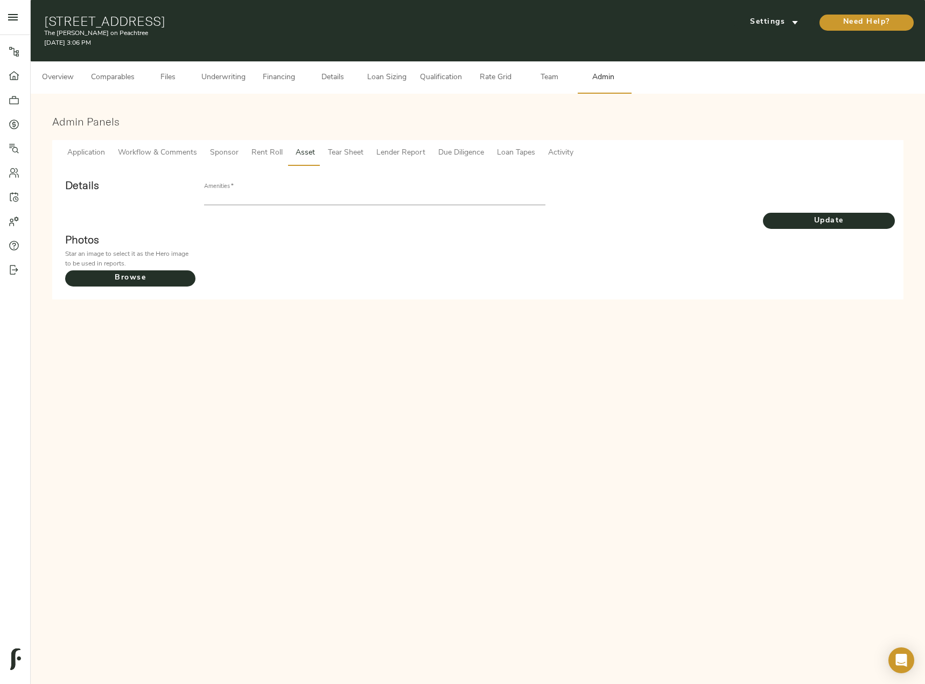
click at [231, 152] on span "Sponsor" at bounding box center [224, 152] width 29 height 13
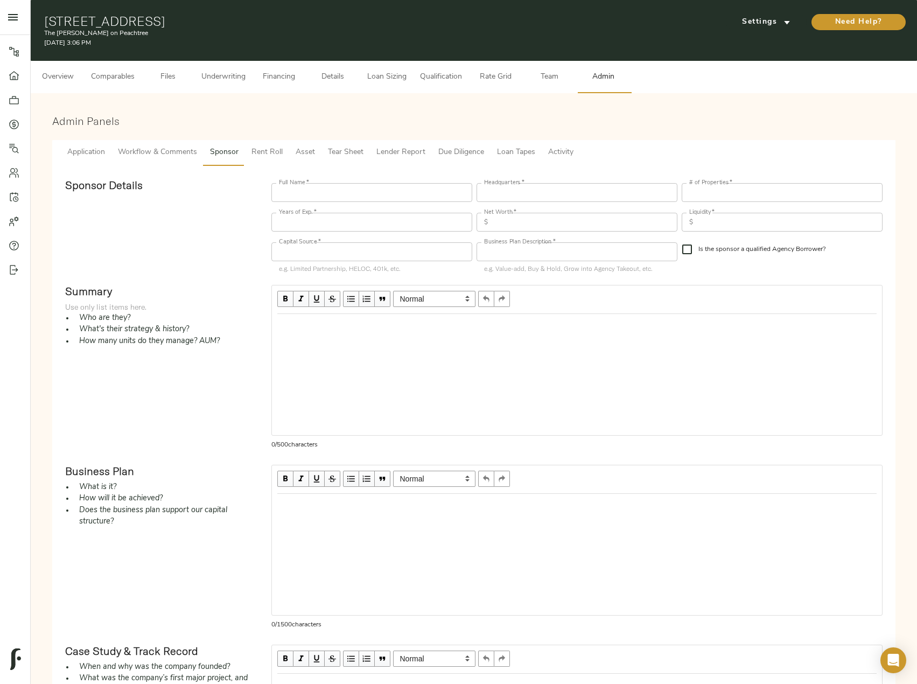
click at [352, 331] on div "Edit text" at bounding box center [576, 325] width 599 height 13
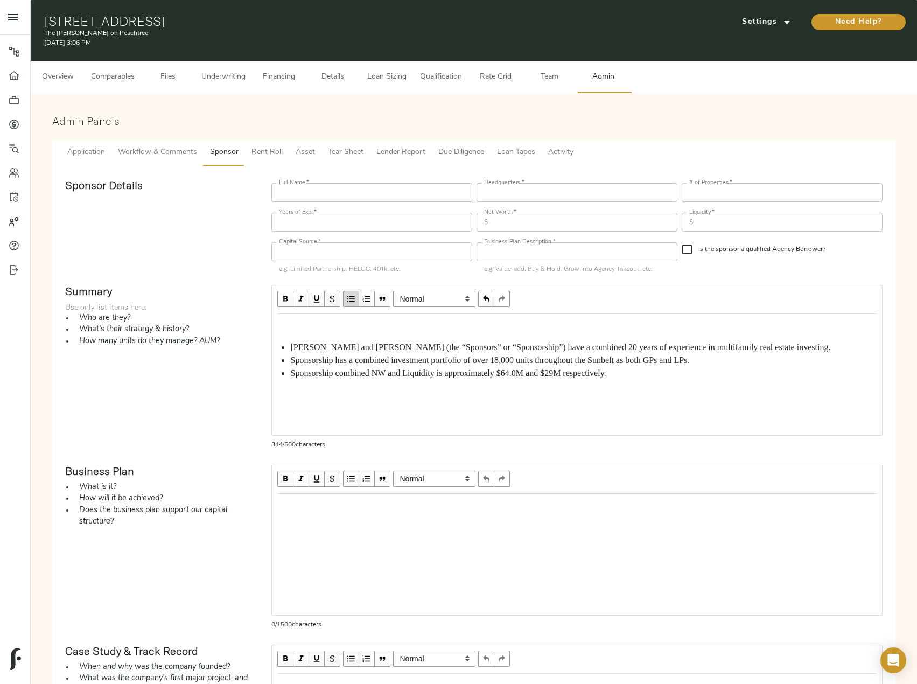
click at [313, 335] on div "Kevin Saunders and Curtis Haines (the “Sponsors” or “Sponsorship”) have a combi…" at bounding box center [576, 349] width 599 height 60
click at [302, 324] on div "Edit text" at bounding box center [576, 325] width 599 height 13
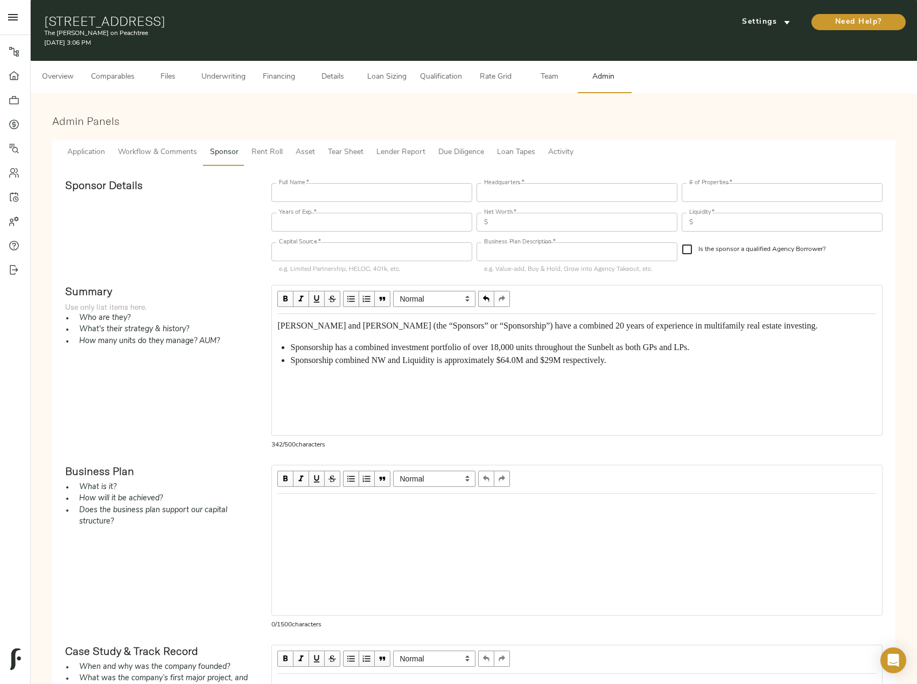
click at [351, 298] on span "button" at bounding box center [351, 299] width 12 height 12
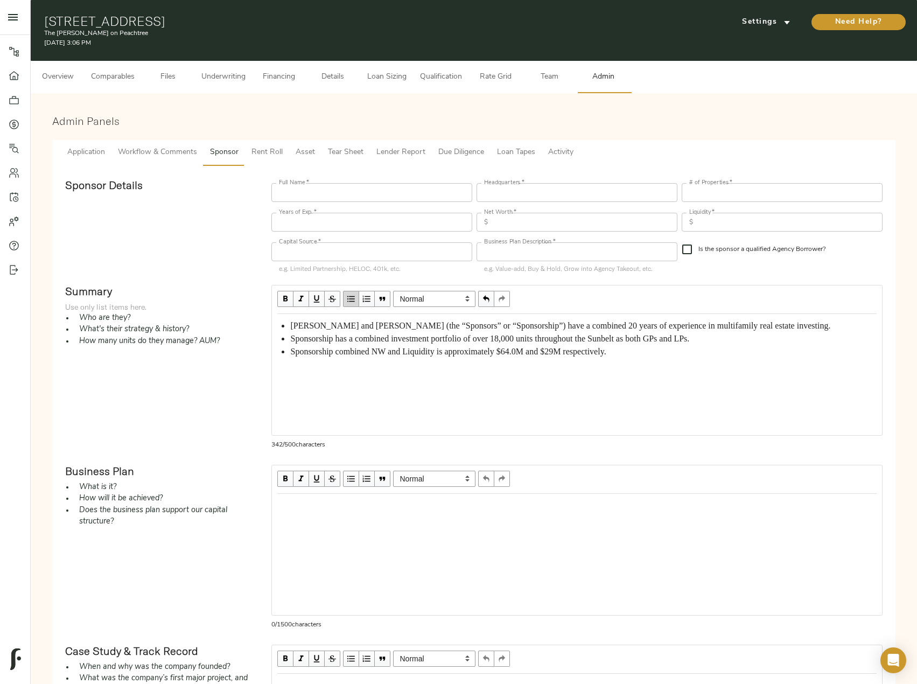
click at [400, 343] on span "Sponsorship has a combined investment portfolio of over 18,000 units throughout…" at bounding box center [489, 338] width 399 height 9
click at [314, 197] on input "text" at bounding box center [371, 192] width 201 height 19
paste input "Kevin Saunders & Curtis Haines"
type input "Kevin Saunders & Curtis Haines"
click at [506, 187] on input "text" at bounding box center [577, 192] width 201 height 19
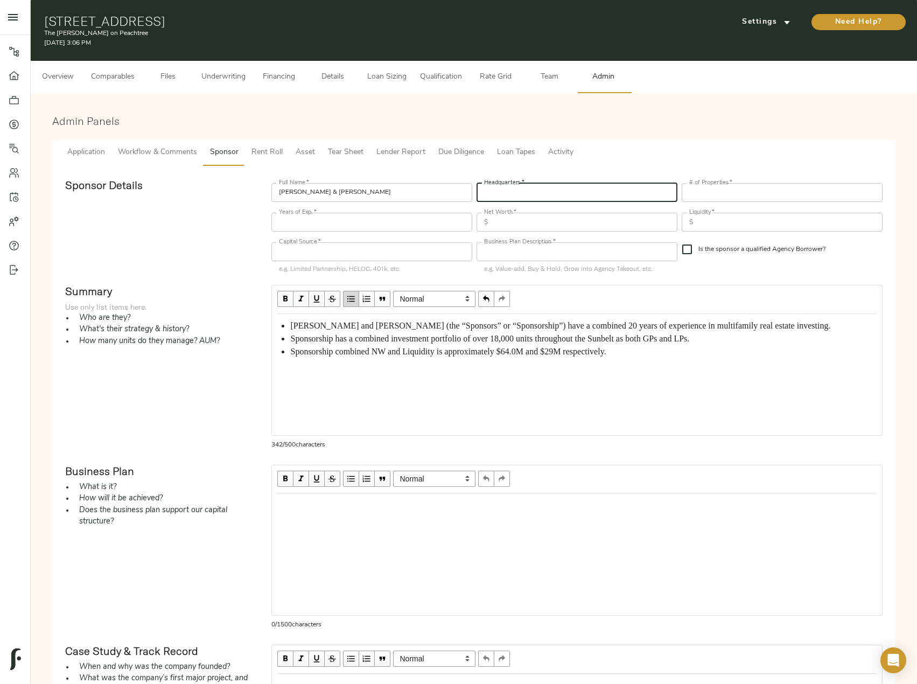
paste input "Atlanta, GA"
type input "Atlanta, GA"
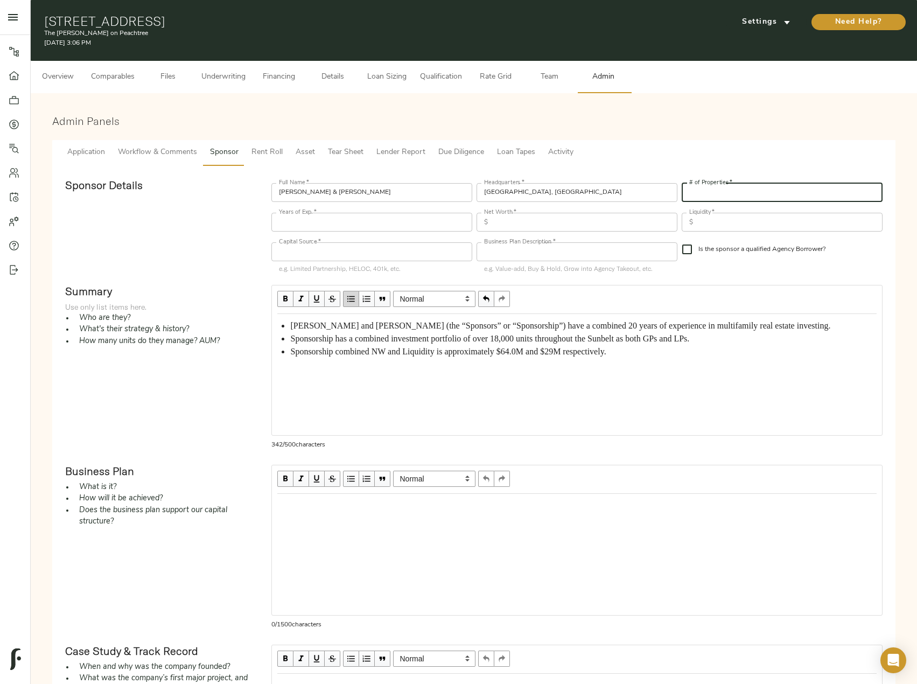
click at [744, 194] on input "number" at bounding box center [782, 192] width 201 height 19
type input "18000"
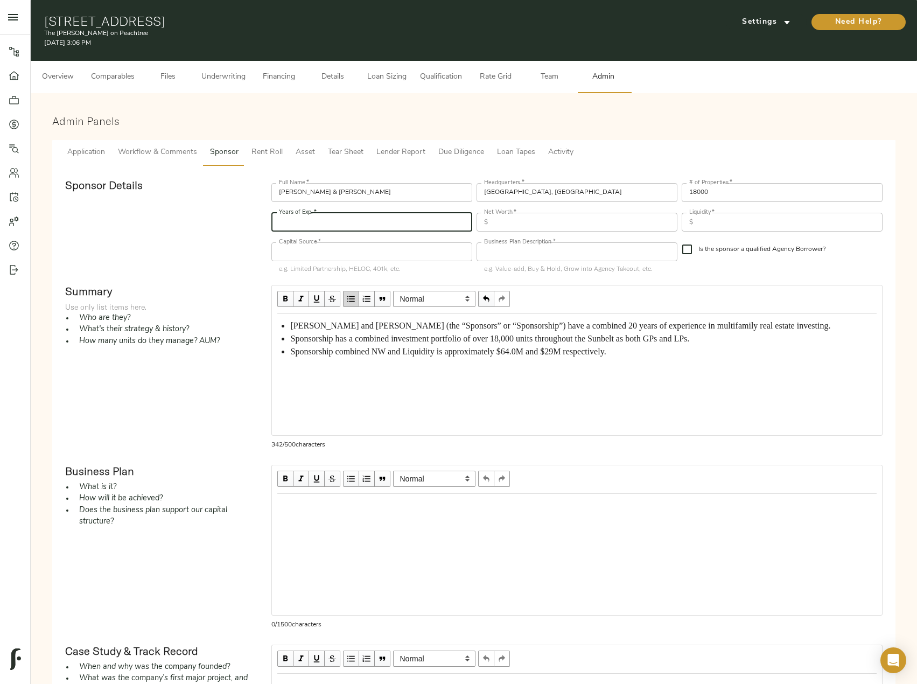
click at [328, 225] on input "number" at bounding box center [371, 222] width 201 height 19
type input "20"
click at [521, 228] on input "text" at bounding box center [584, 222] width 185 height 19
paste input "64,000,000"
type input "64,000,000"
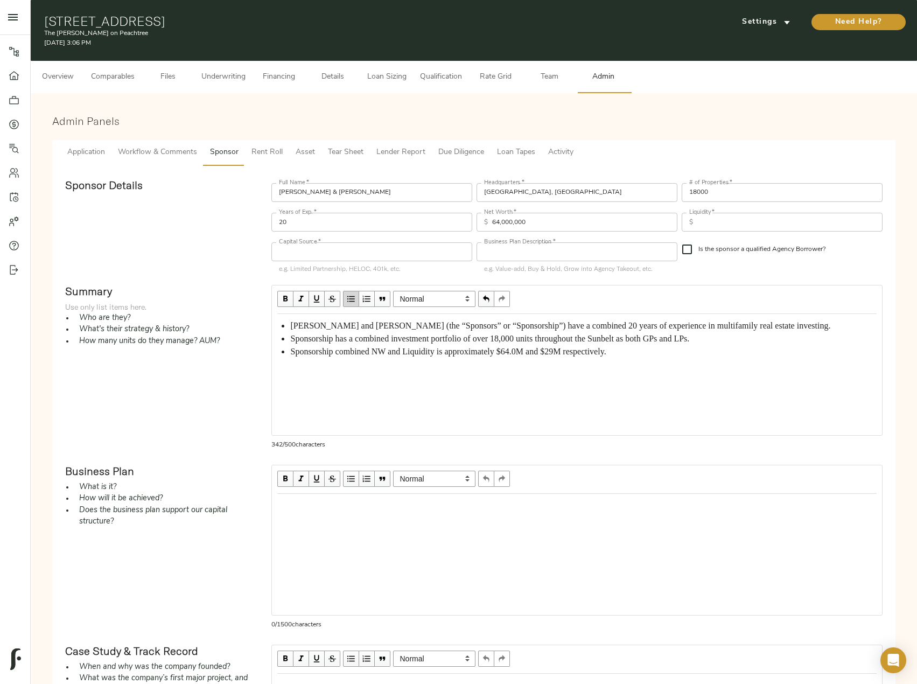
click at [730, 218] on input "text" at bounding box center [789, 222] width 185 height 19
paste input "29,000,000"
type input "29,000,000"
click at [361, 258] on input "text" at bounding box center [371, 251] width 201 height 19
paste input "HNW Individuals"
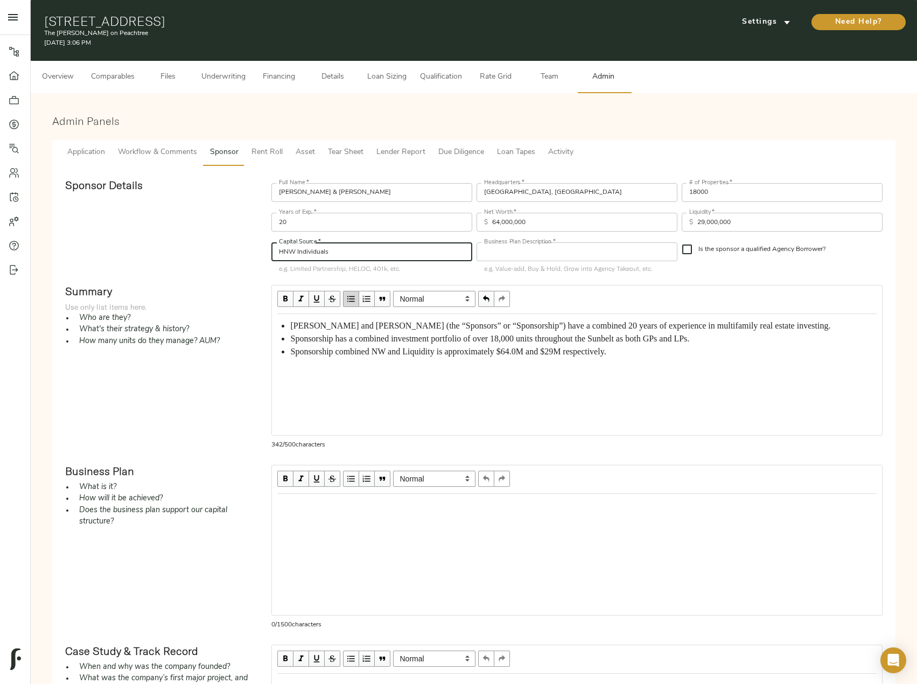
type input "HNW Individuals"
click at [685, 248] on input "Is the sponsor a qualified Agency Borrower?" at bounding box center [687, 249] width 23 height 23
checkbox input "true"
click at [295, 510] on div "Edit text" at bounding box center [576, 505] width 599 height 13
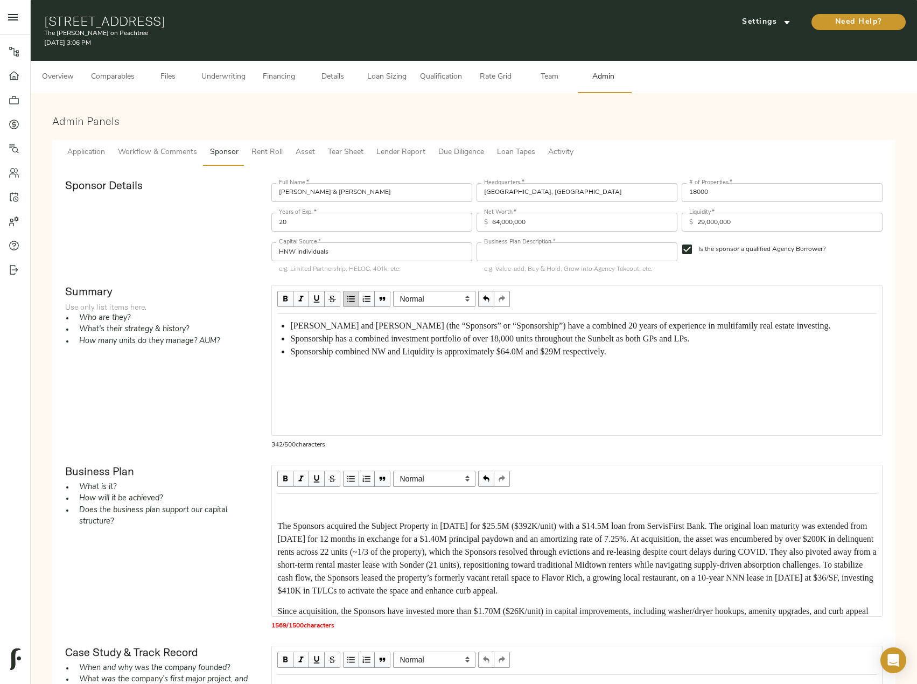
click at [322, 499] on div "The Sponsors acquired the Subject Property in December 2021 for $25.5M ($392K/u…" at bounding box center [576, 554] width 609 height 121
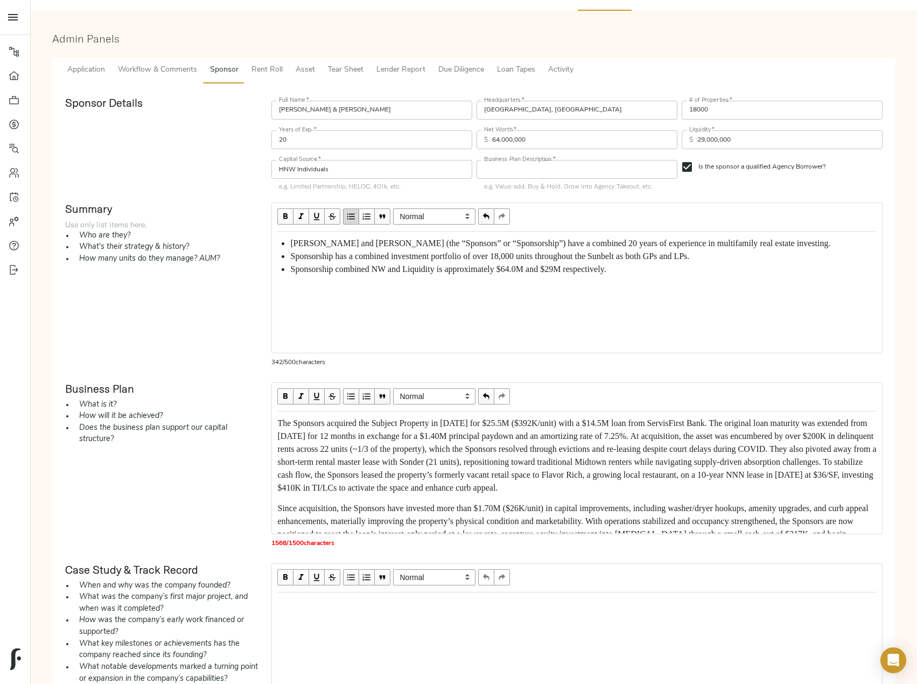
scroll to position [227, 0]
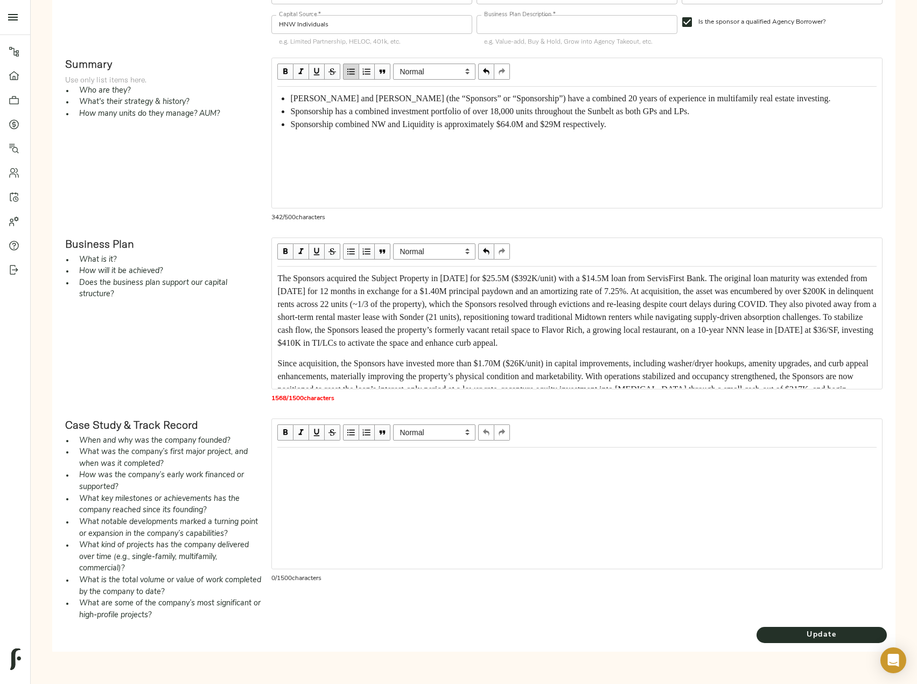
click at [319, 466] on div "Edit text" at bounding box center [576, 459] width 609 height 23
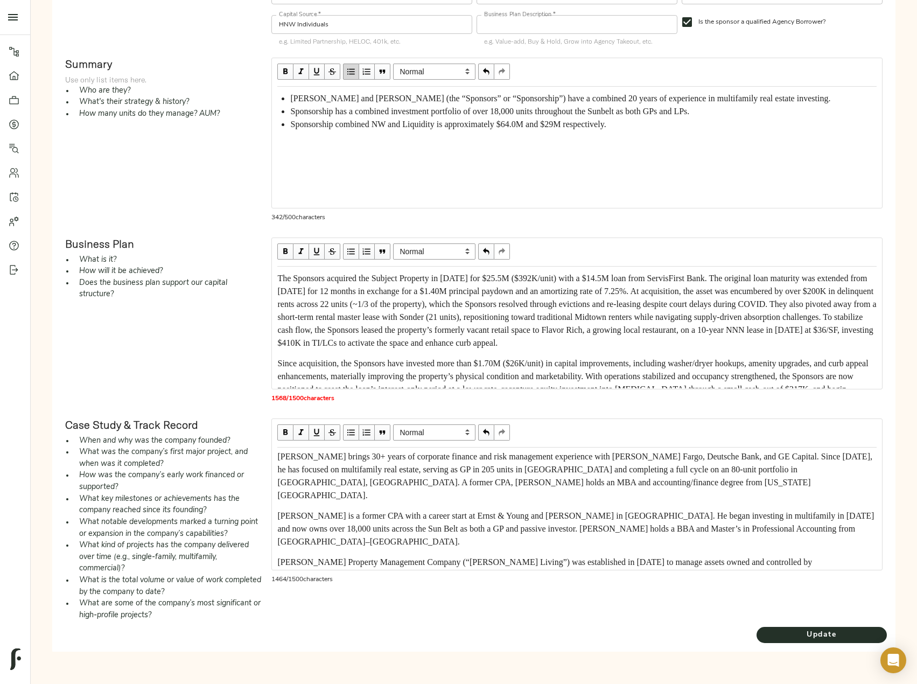
scroll to position [0, 0]
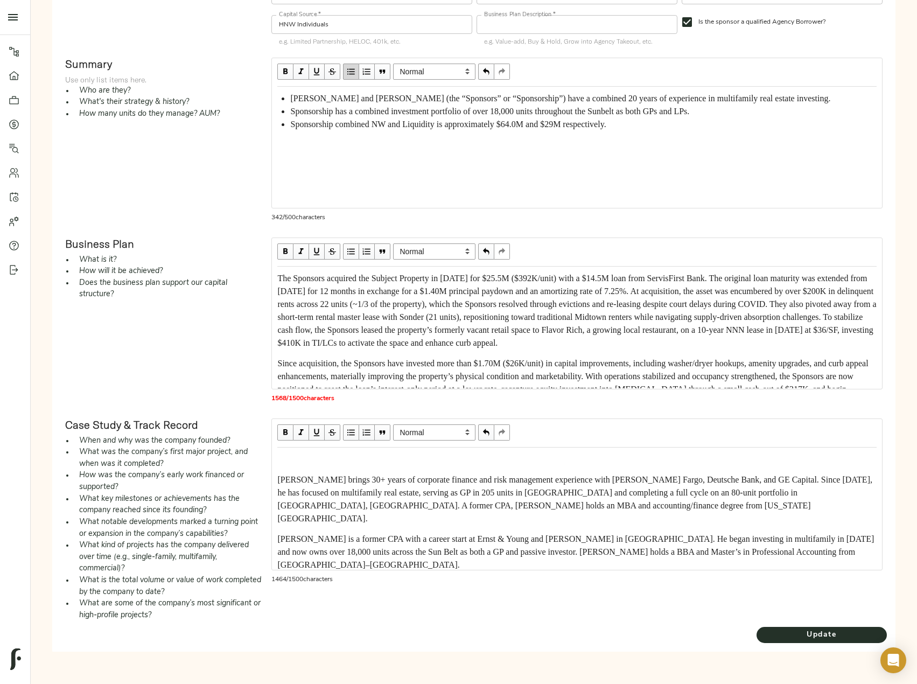
click at [337, 454] on div "Edit text" at bounding box center [576, 459] width 599 height 13
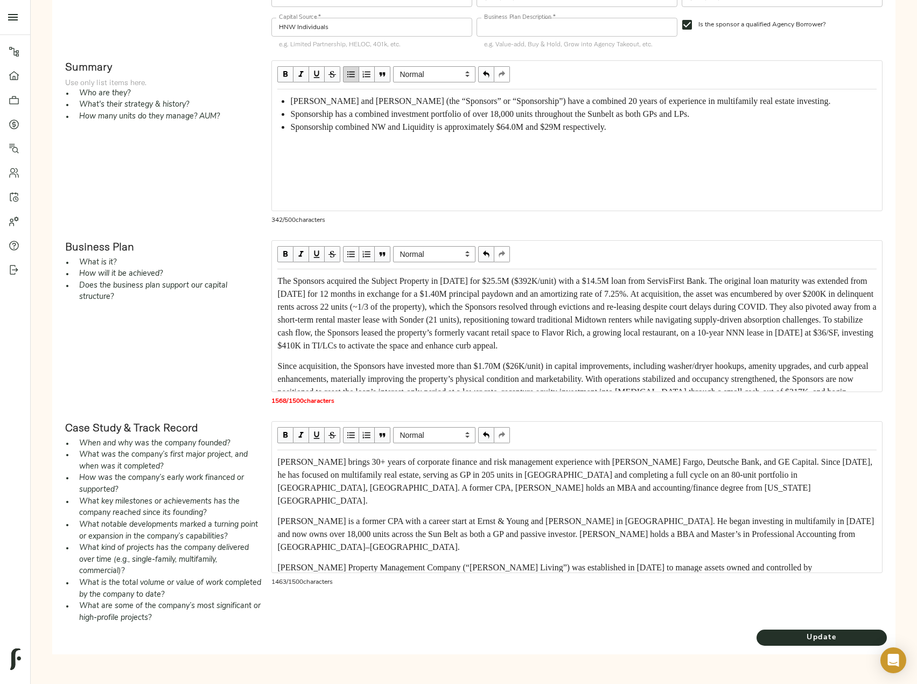
scroll to position [227, 0]
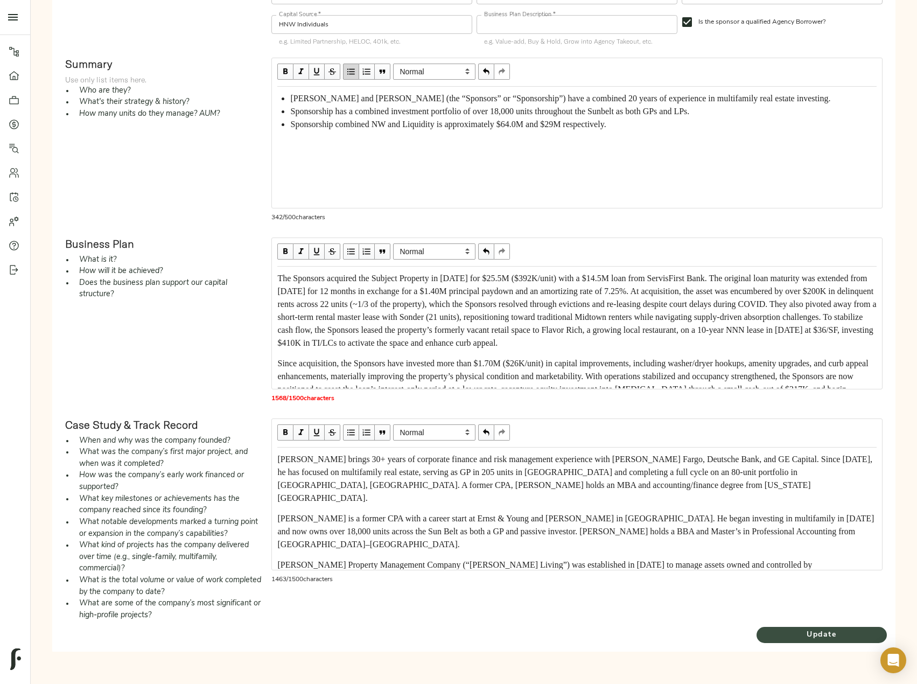
click at [851, 636] on span "Update" at bounding box center [822, 634] width 130 height 13
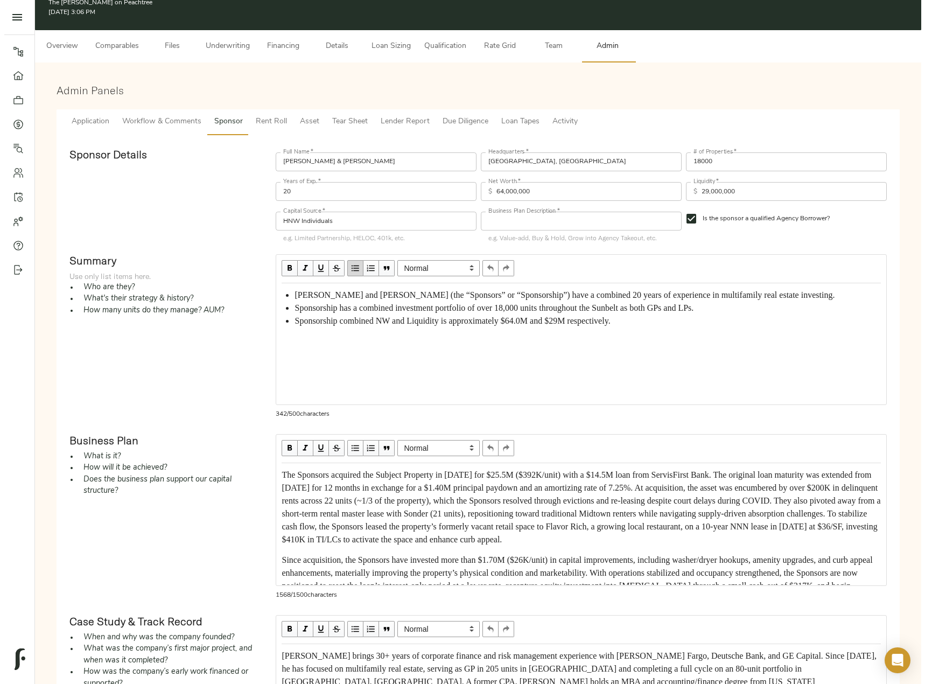
scroll to position [0, 0]
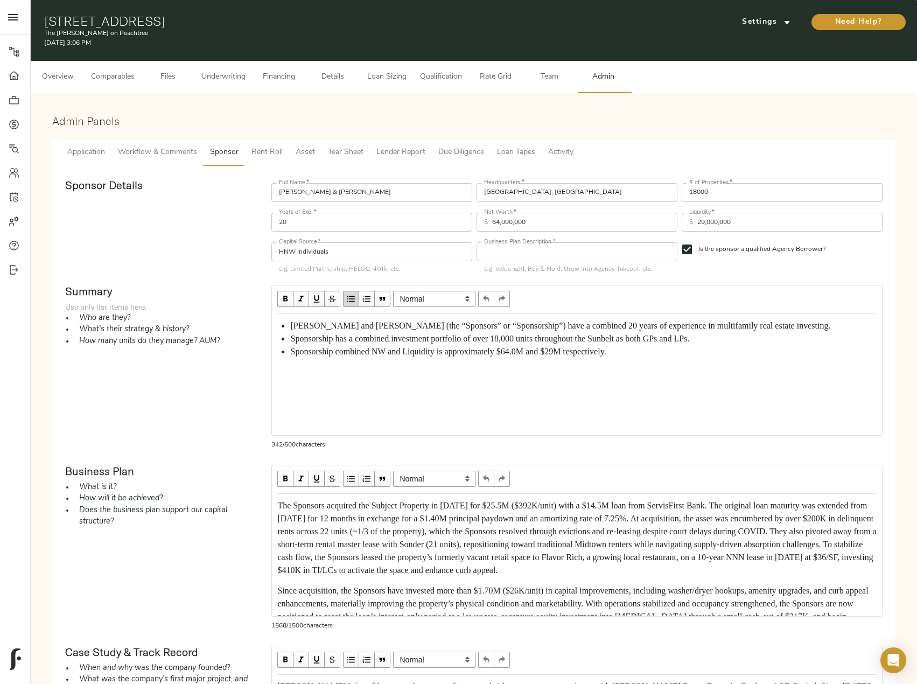
click at [399, 155] on span "Lender Report" at bounding box center [400, 152] width 49 height 13
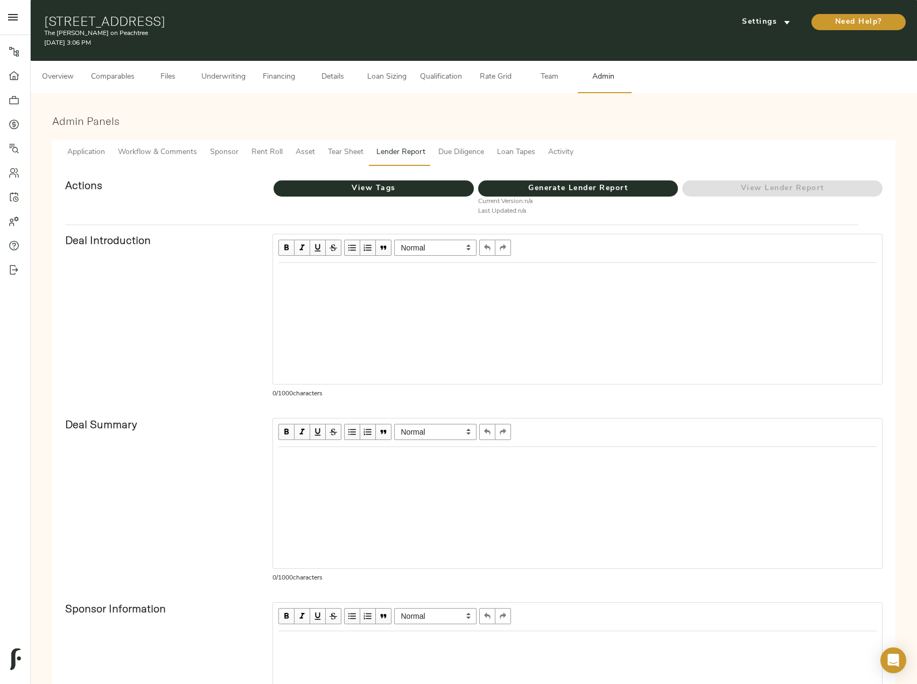
click at [349, 155] on span "Tear Sheet" at bounding box center [346, 152] width 36 height 13
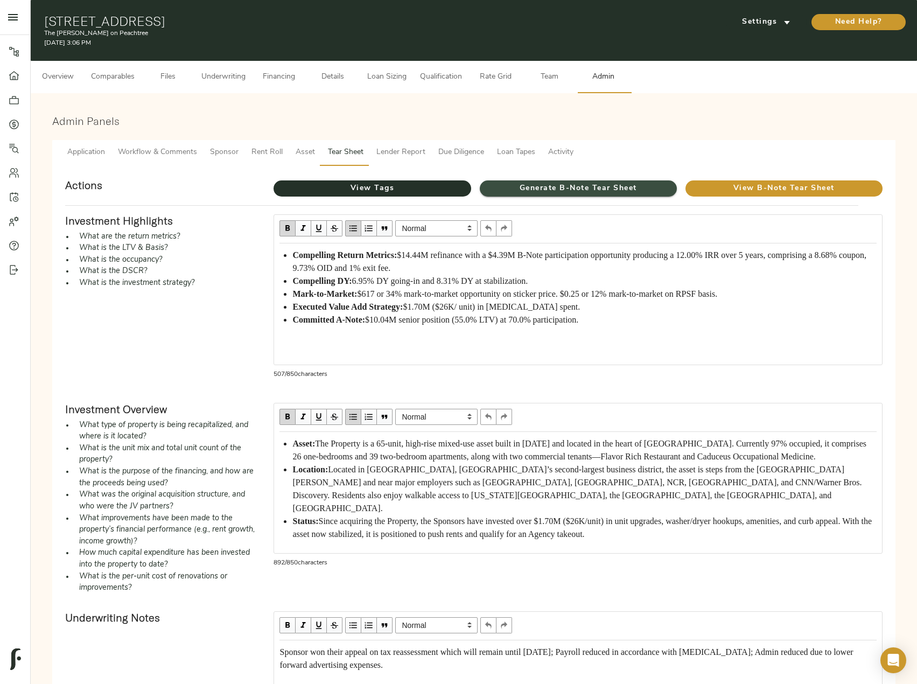
click at [554, 190] on span "Generate B-Note Tear Sheet" at bounding box center [578, 188] width 197 height 13
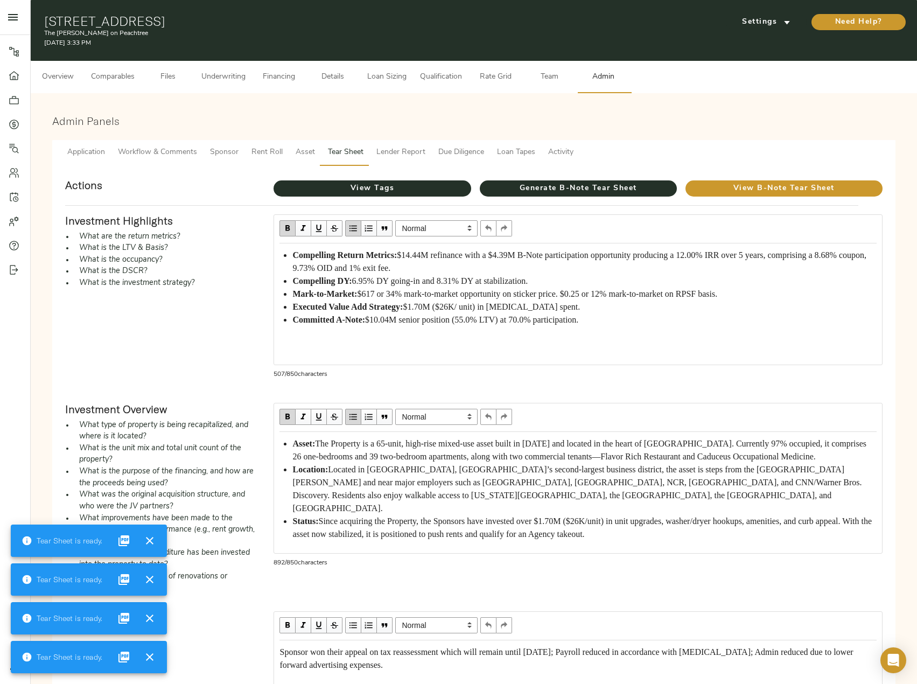
click at [309, 150] on span "Asset" at bounding box center [305, 152] width 19 height 13
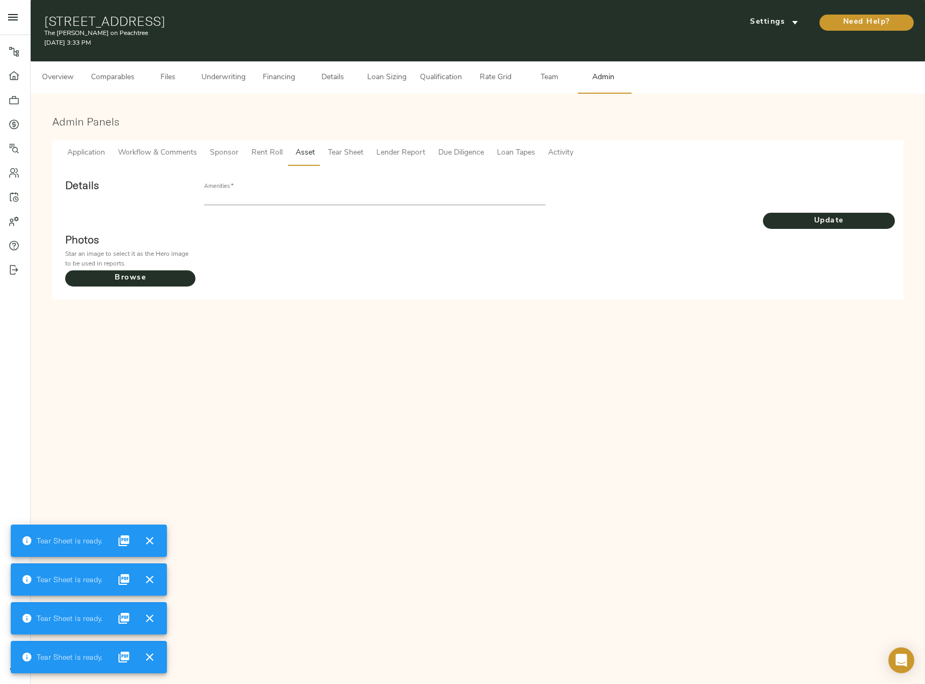
click at [318, 189] on div "Amenities   *" at bounding box center [374, 194] width 341 height 22
click at [296, 205] on input "text" at bounding box center [374, 198] width 341 height 13
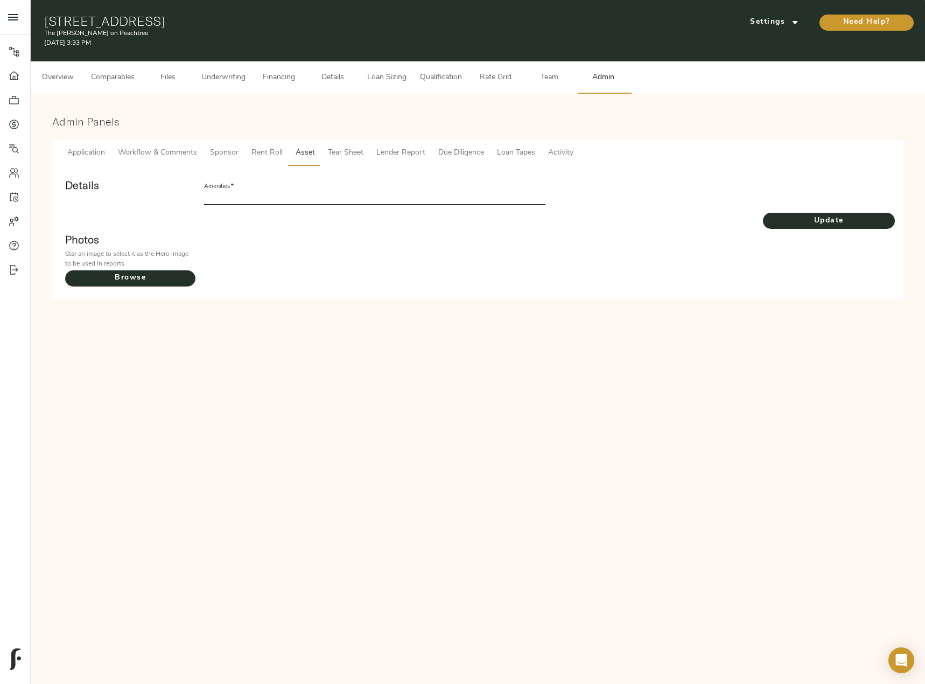
paste input "Fitness Center, Clubhouse, Covered and Gated Parking, On-Site Management, Dog P…"
type input "Fitness Center, Clubhouse, Covered and Gated Parking, On-Site Management, Dog P…"
click at [798, 216] on span "Update" at bounding box center [829, 220] width 132 height 13
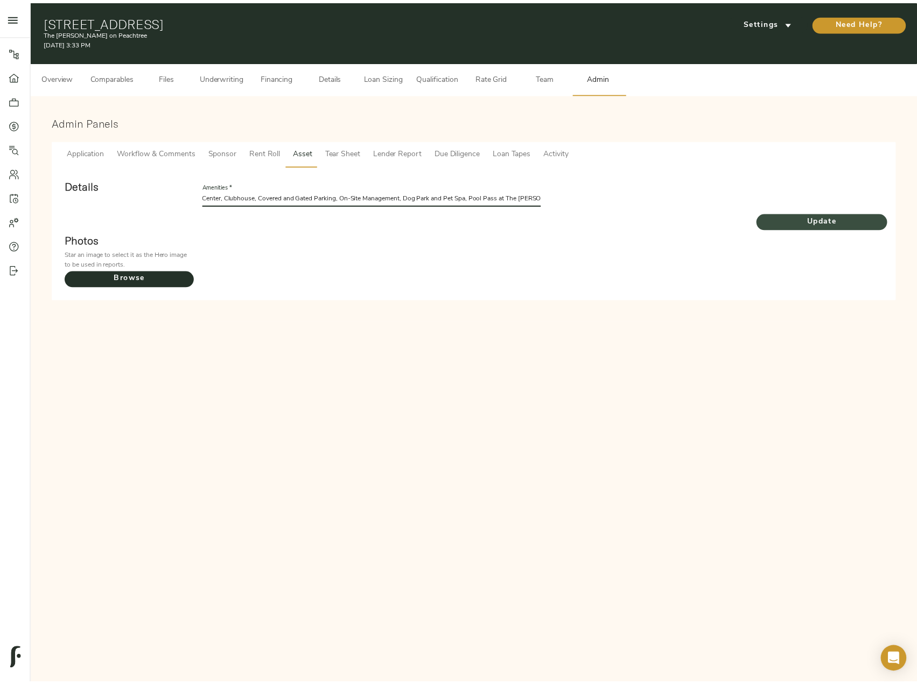
scroll to position [0, 0]
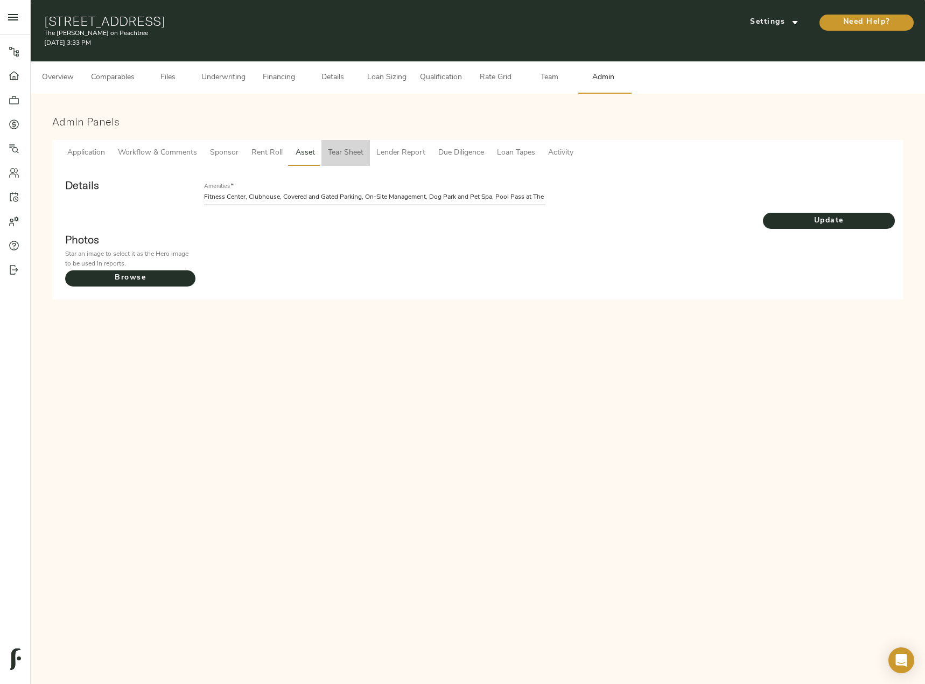
click at [349, 156] on span "Tear Sheet" at bounding box center [346, 152] width 36 height 13
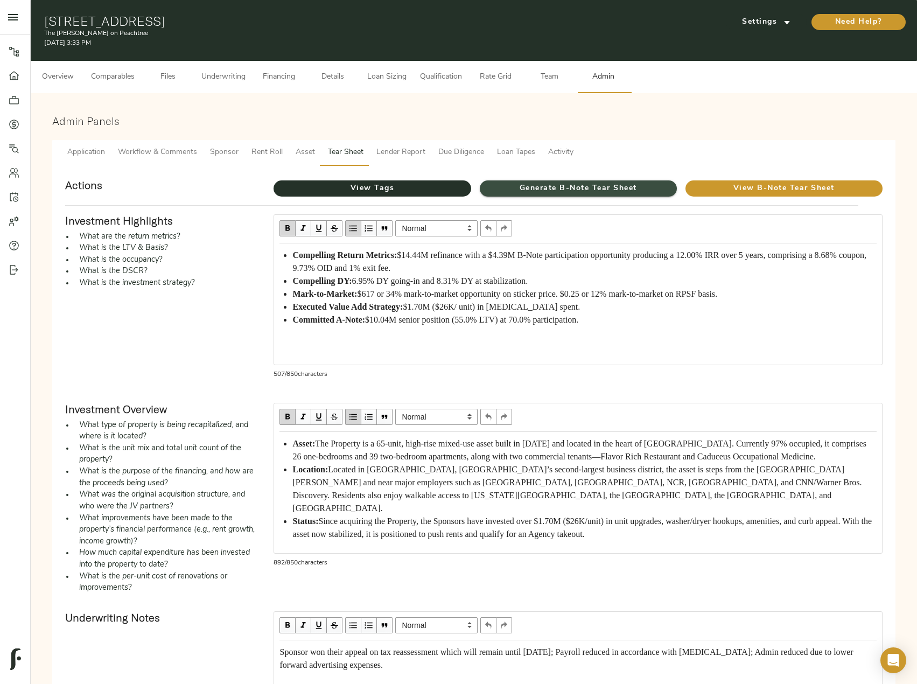
click at [535, 187] on span "Generate B-Note Tear Sheet" at bounding box center [578, 188] width 197 height 13
click at [718, 183] on span "View B-Note Tear Sheet" at bounding box center [783, 188] width 197 height 13
click at [174, 150] on span "Workflow & Comments" at bounding box center [157, 152] width 79 height 13
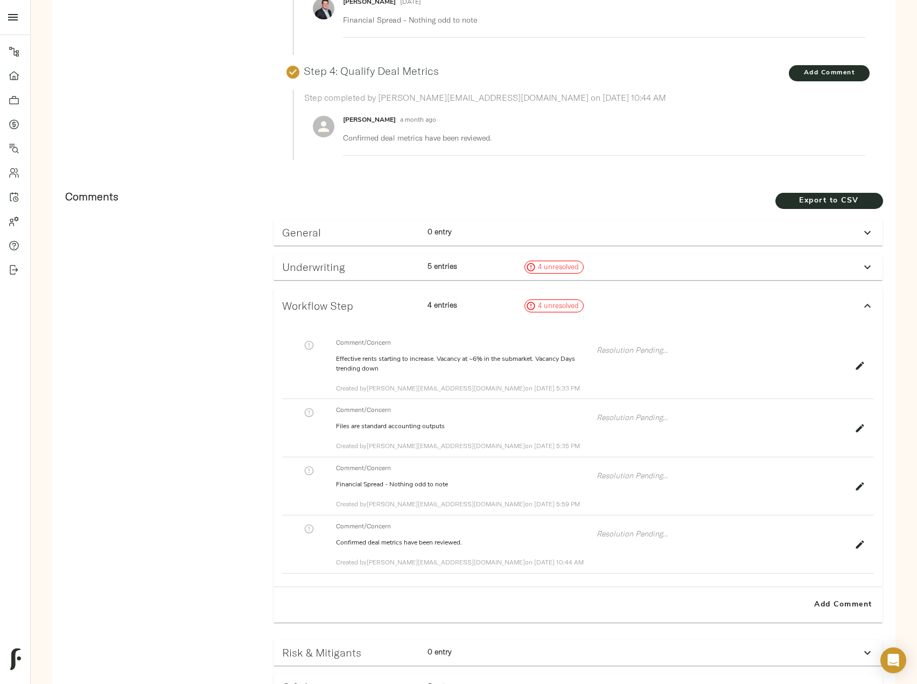
scroll to position [547, 0]
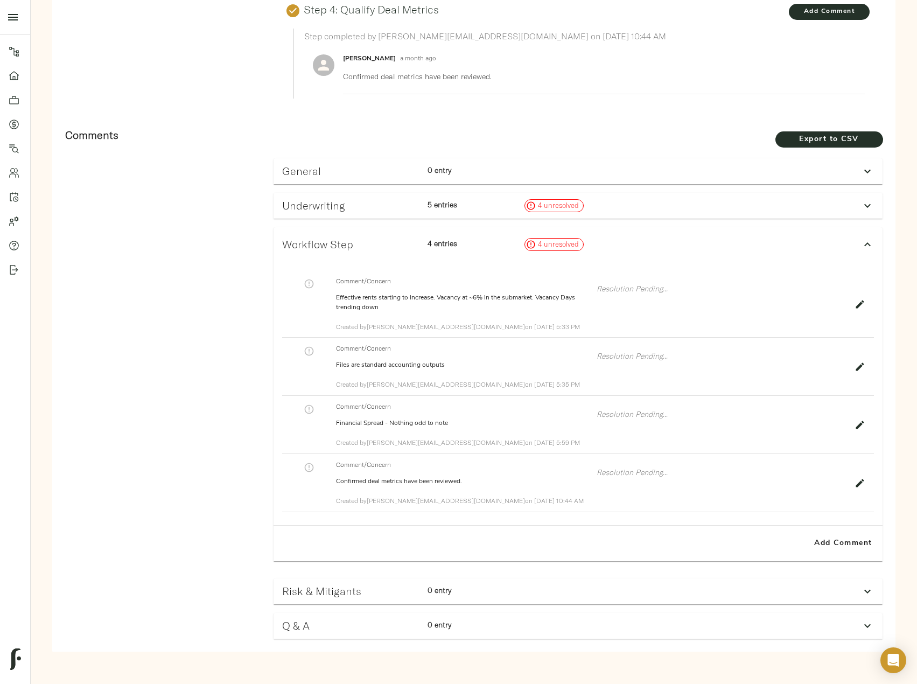
click at [646, 587] on div "Risk & Mitigants 0 entry" at bounding box center [568, 590] width 581 height 21
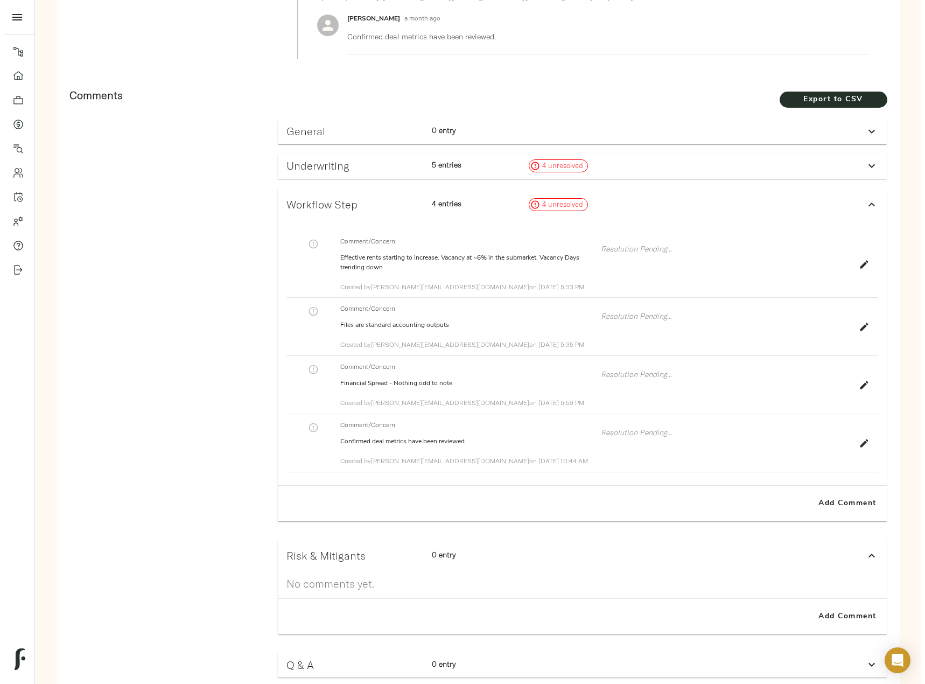
scroll to position [625, 0]
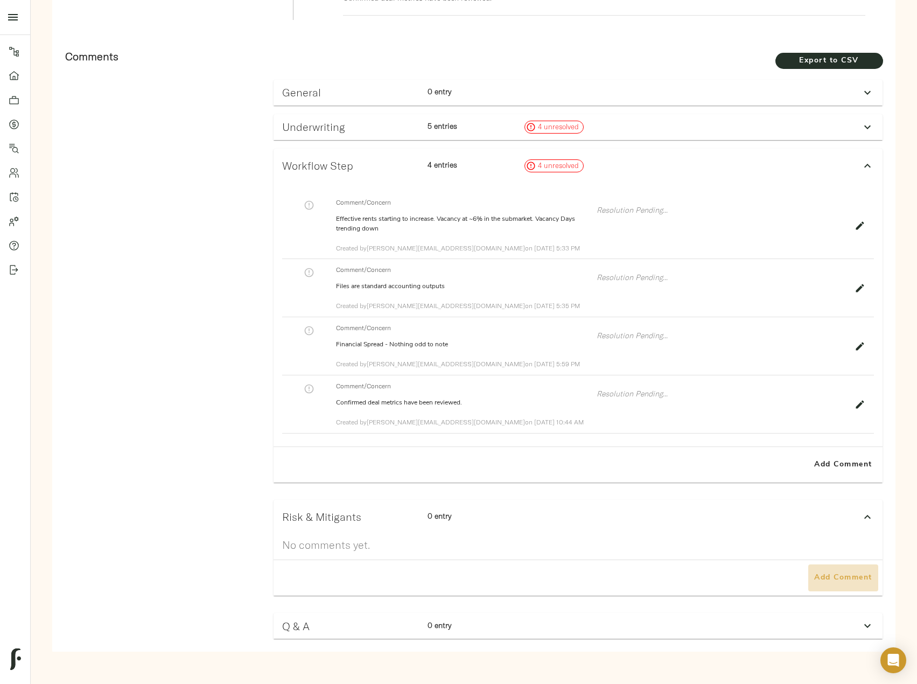
click at [828, 575] on span "Add Comment" at bounding box center [843, 577] width 61 height 13
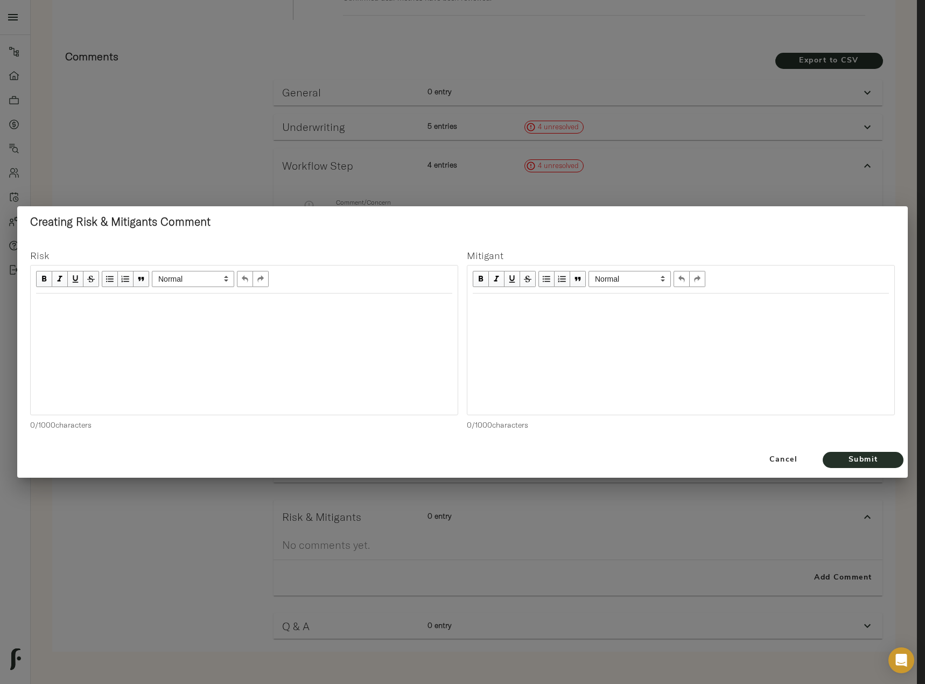
click at [269, 331] on div at bounding box center [244, 353] width 427 height 121
click at [254, 299] on div "Edit text" at bounding box center [244, 305] width 416 height 12
click at [613, 310] on div "Edit text" at bounding box center [681, 305] width 416 height 12
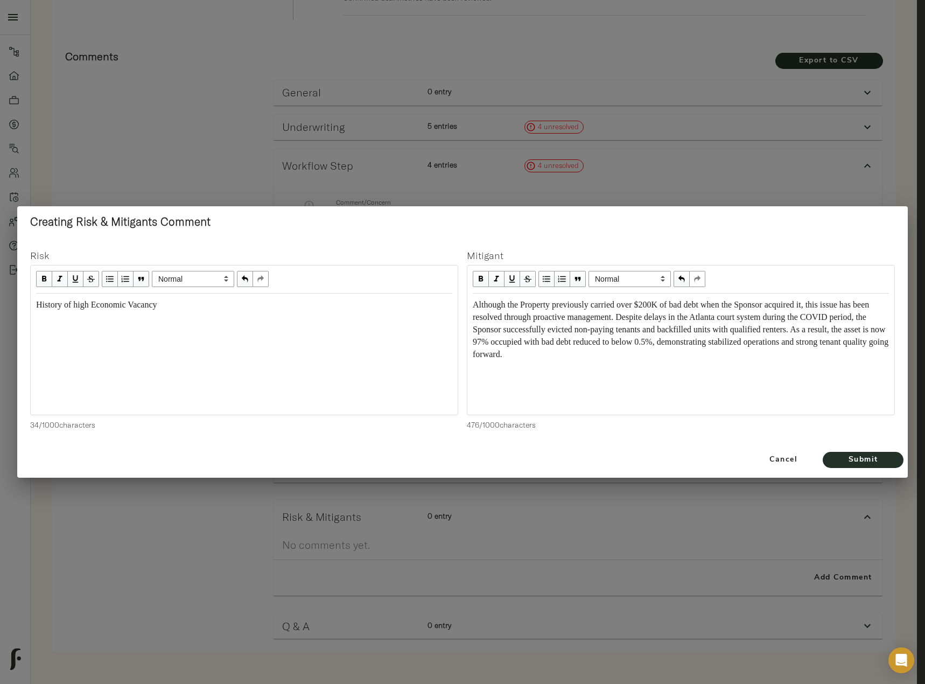
click at [474, 304] on span "Although the Property previously carried over $200K of bad debt when the Sponso…" at bounding box center [682, 329] width 418 height 59
click at [38, 306] on span "History of high Economic Vacancy" at bounding box center [96, 304] width 121 height 9
click at [877, 463] on span "Submit" at bounding box center [863, 459] width 59 height 13
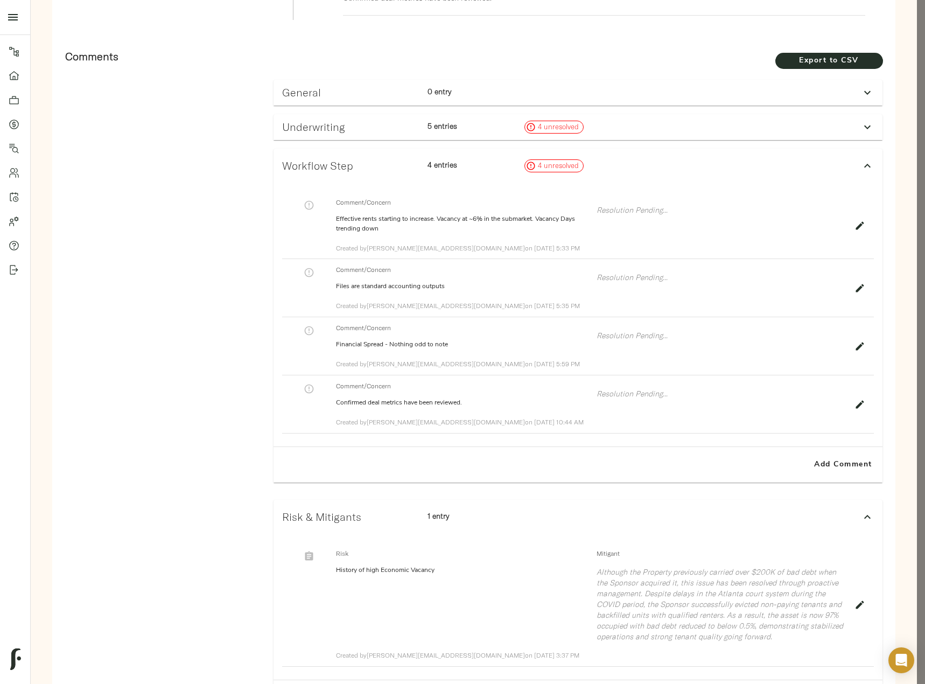
scroll to position [745, 0]
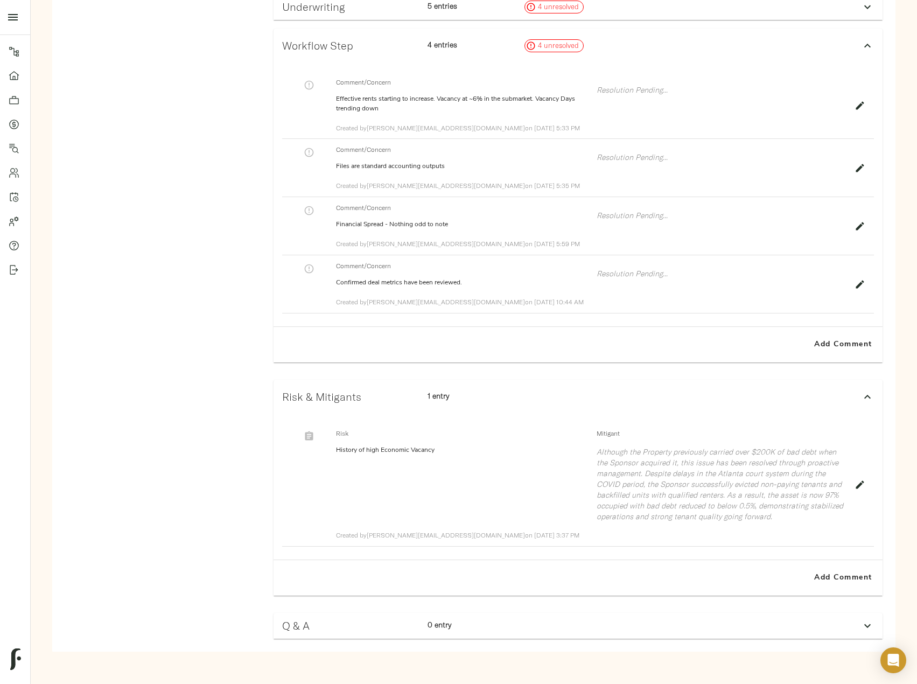
click at [306, 440] on icon "button" at bounding box center [309, 436] width 11 height 11
click at [855, 574] on span "Add Comment" at bounding box center [843, 577] width 61 height 13
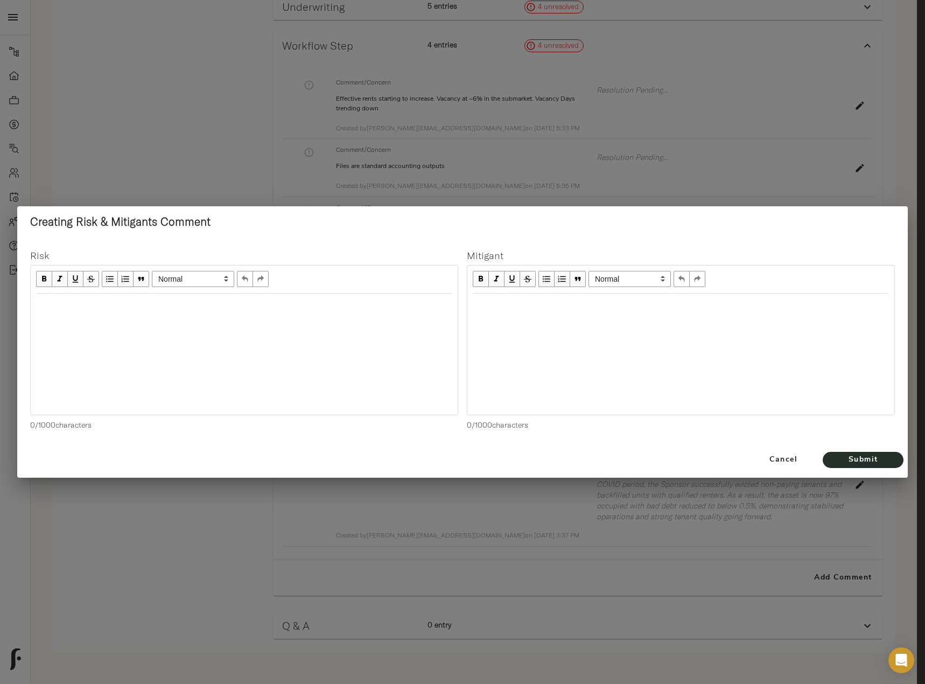
click at [145, 344] on div at bounding box center [244, 353] width 427 height 121
click at [68, 300] on div "Edit text" at bounding box center [244, 305] width 416 height 12
click at [38, 306] on span "Small Cash Out Component." at bounding box center [85, 304] width 99 height 9
click at [170, 308] on div "Small Cash Out Component." at bounding box center [244, 305] width 416 height 12
click at [497, 304] on div "Edit text" at bounding box center [681, 305] width 416 height 12
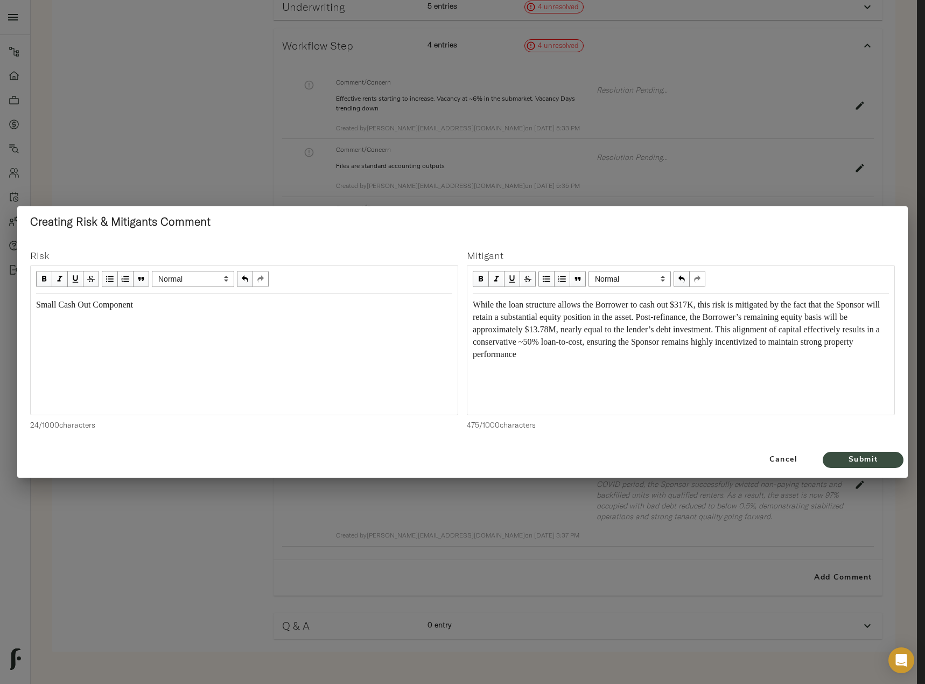
click at [865, 461] on span "Submit" at bounding box center [863, 459] width 59 height 13
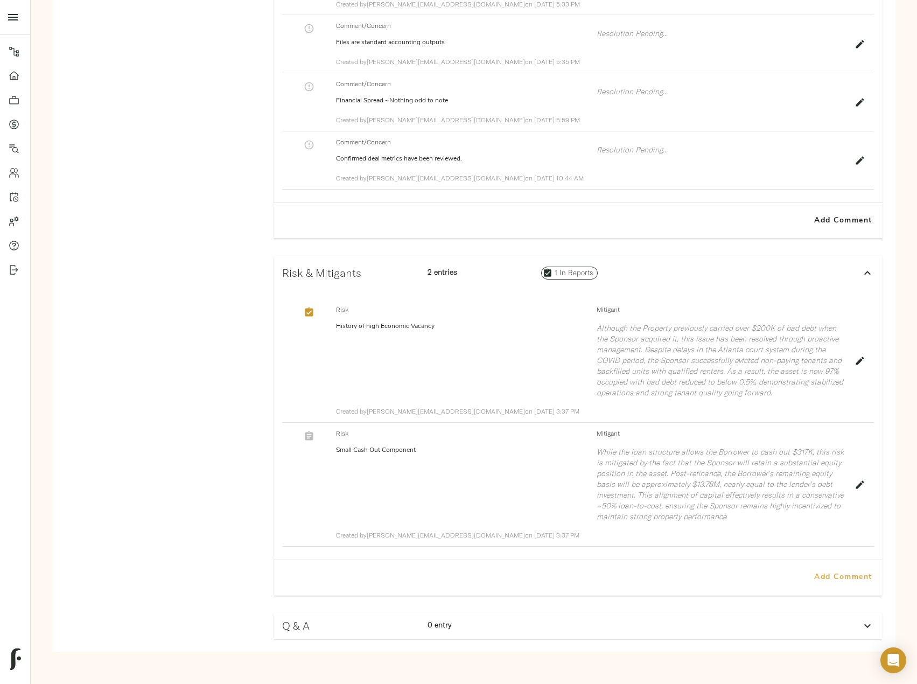
click at [835, 575] on span "Add Comment" at bounding box center [843, 577] width 61 height 13
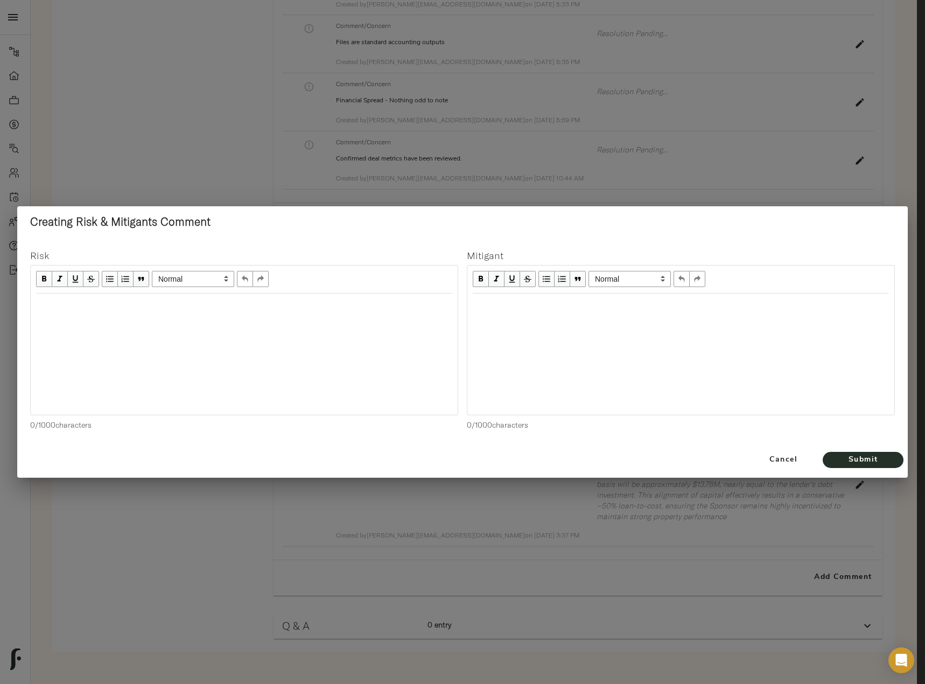
click at [130, 303] on div "Edit text" at bounding box center [244, 305] width 416 height 12
click at [493, 307] on div "Edit text" at bounding box center [681, 305] width 416 height 12
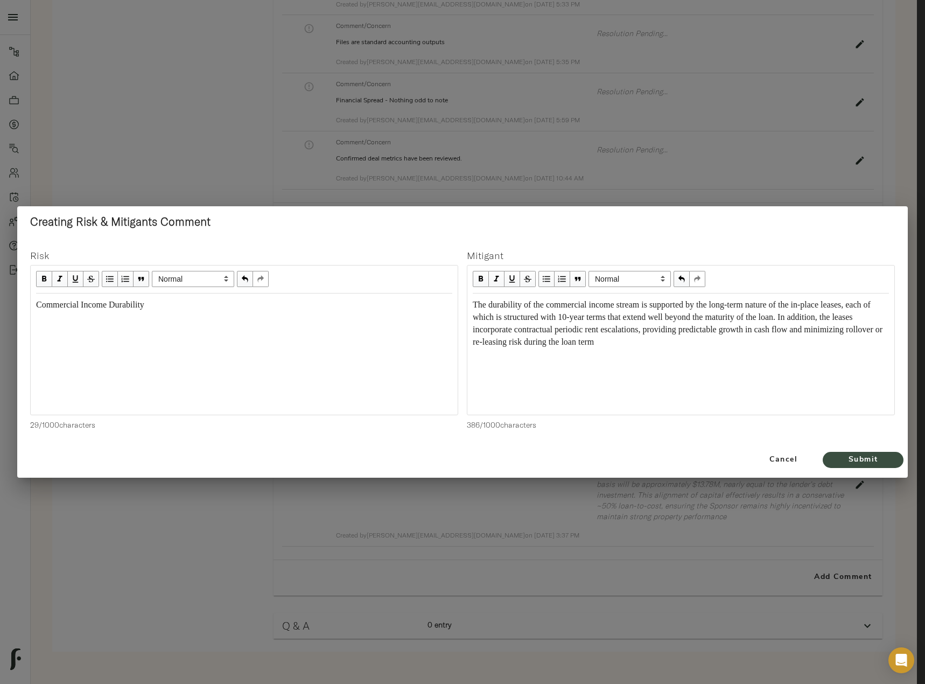
click at [858, 458] on span "Submit" at bounding box center [863, 459] width 59 height 13
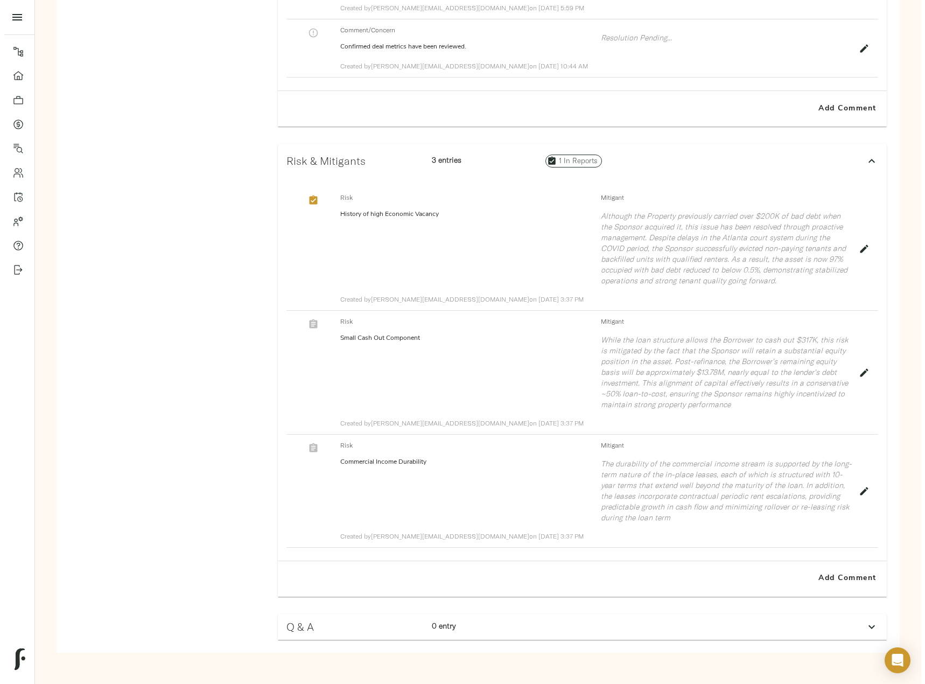
scroll to position [982, 0]
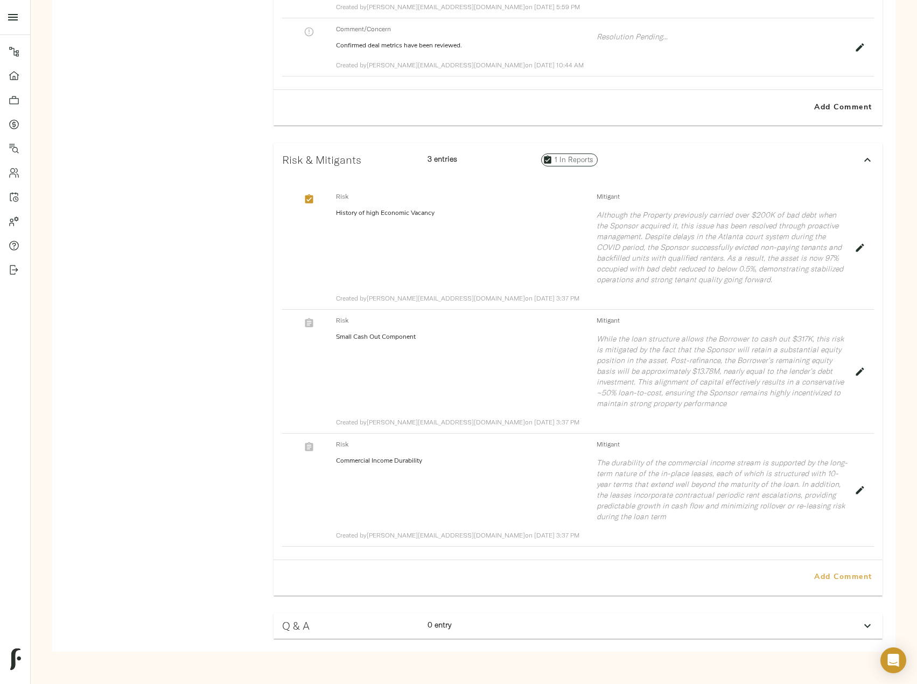
click at [862, 579] on span "Add Comment" at bounding box center [843, 577] width 61 height 13
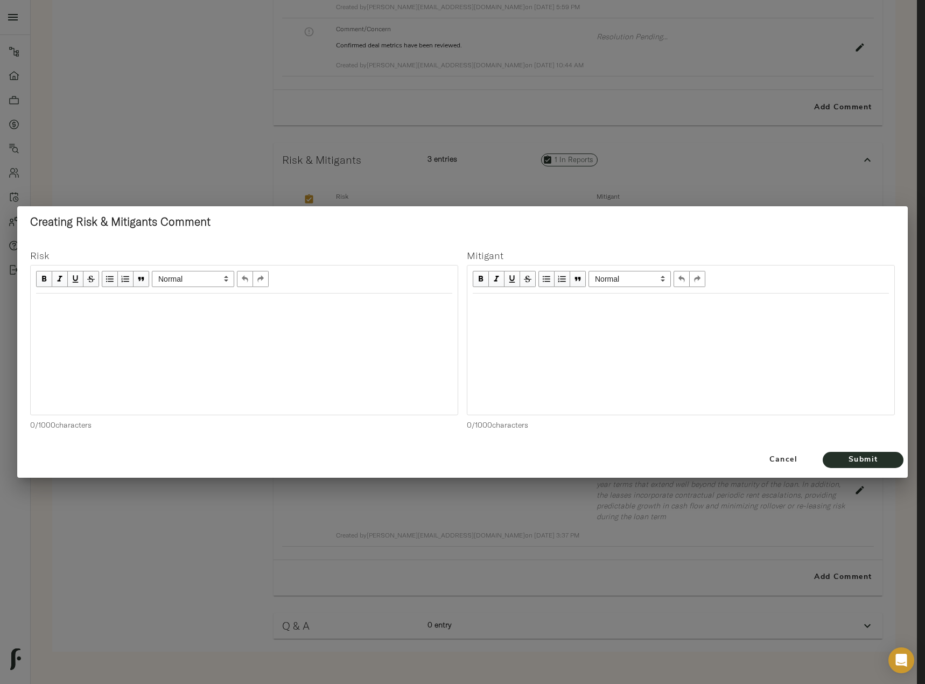
click at [125, 315] on div "Edit text" at bounding box center [244, 305] width 426 height 22
click at [39, 306] on span "High Debt Service Costs and Upcoming Loan Maturity." at bounding box center [132, 304] width 192 height 9
click at [251, 306] on div "High Debt Service Costs and Upcoming Loan Maturity." at bounding box center [244, 305] width 416 height 12
click at [528, 299] on div "Edit text" at bounding box center [681, 305] width 416 height 12
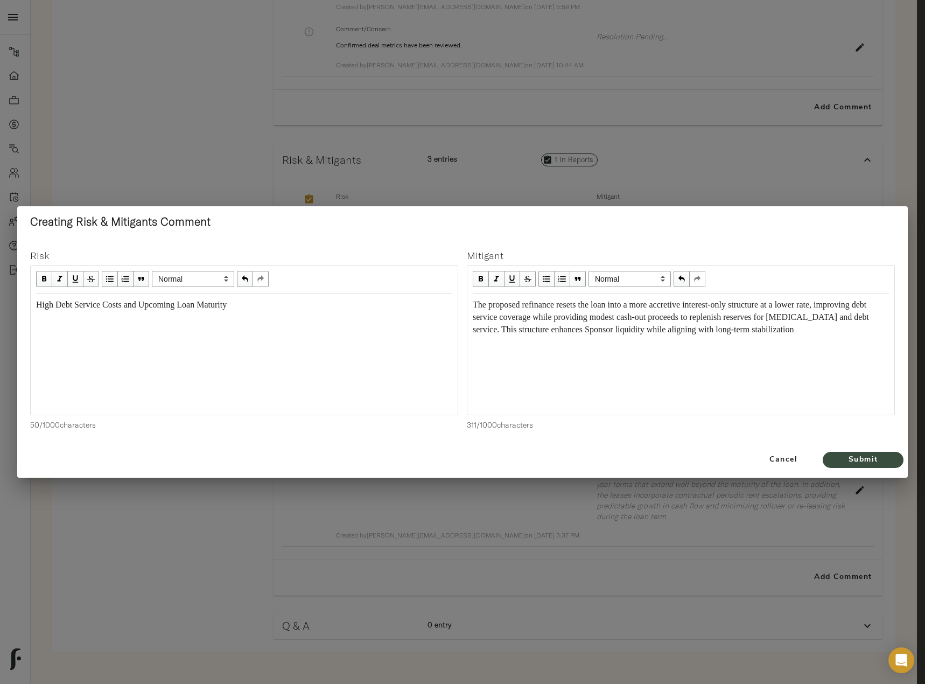
click at [877, 458] on span "Submit" at bounding box center [863, 459] width 59 height 13
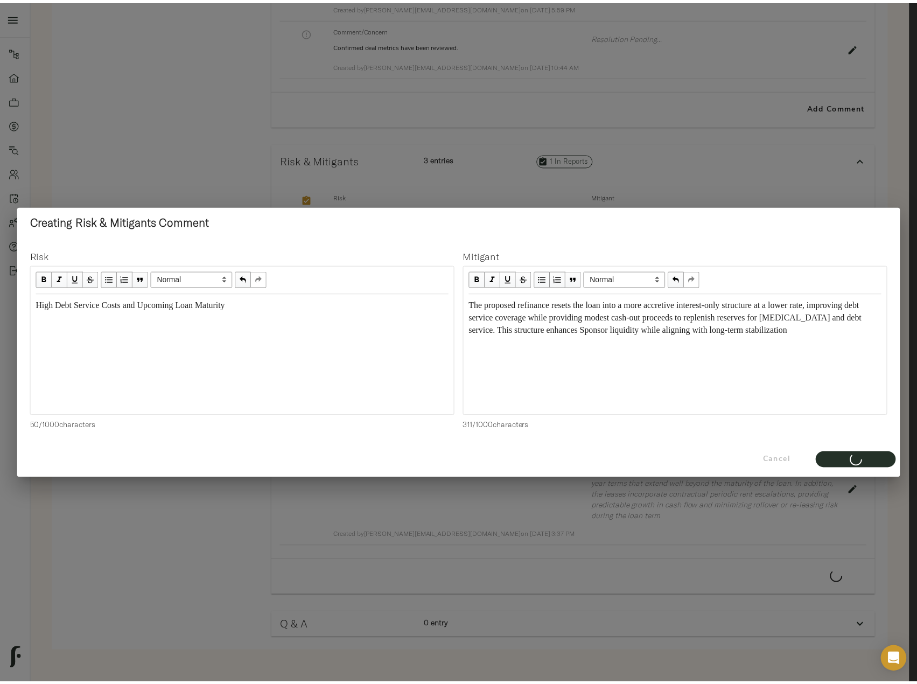
scroll to position [992, 0]
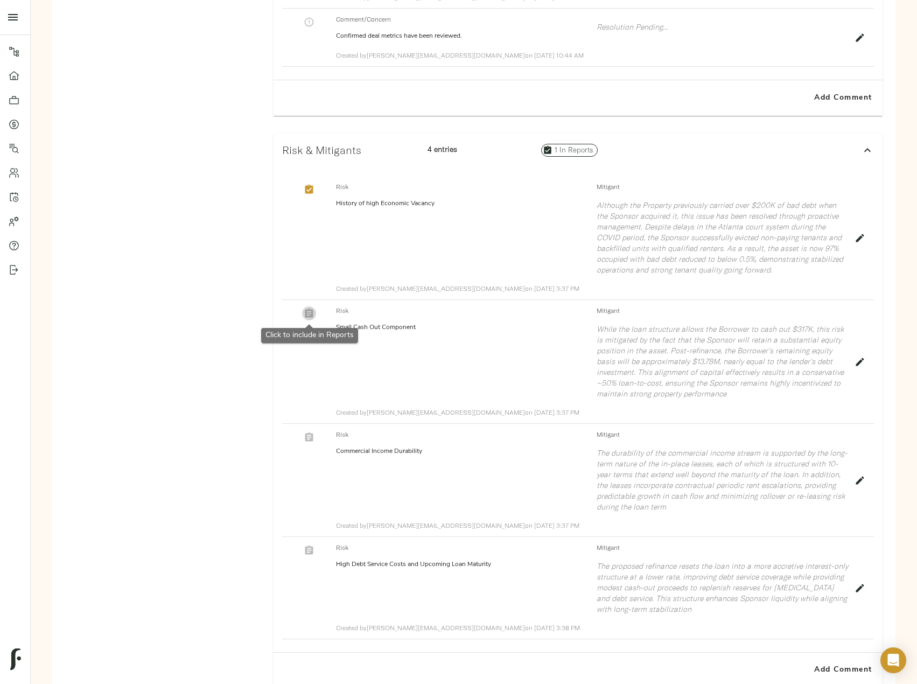
click at [316, 312] on button "button" at bounding box center [309, 313] width 14 height 14
click at [314, 436] on icon "button" at bounding box center [309, 437] width 11 height 11
click at [309, 551] on icon "button" at bounding box center [309, 549] width 8 height 9
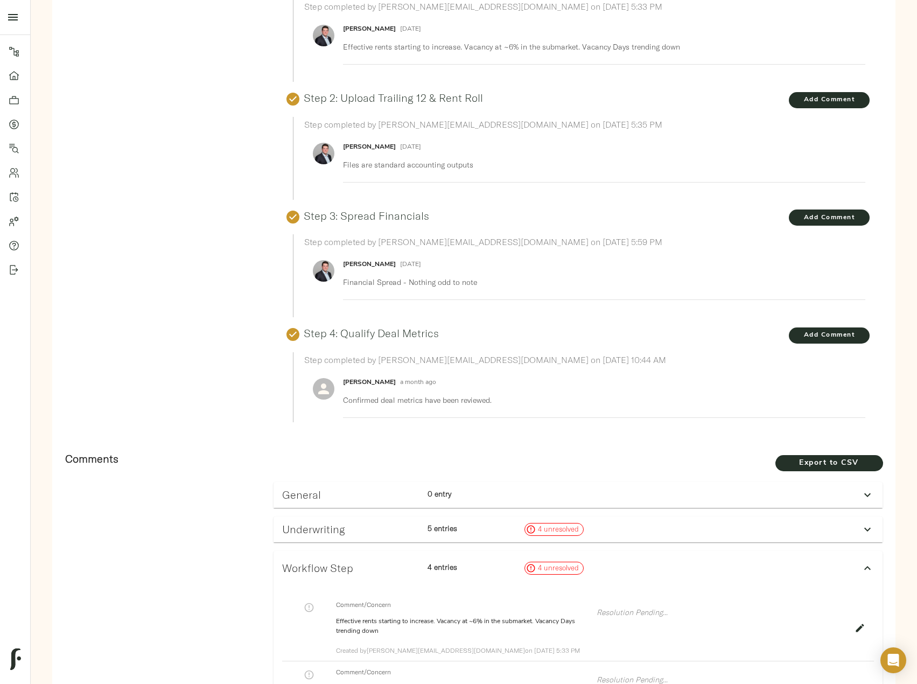
scroll to position [0, 0]
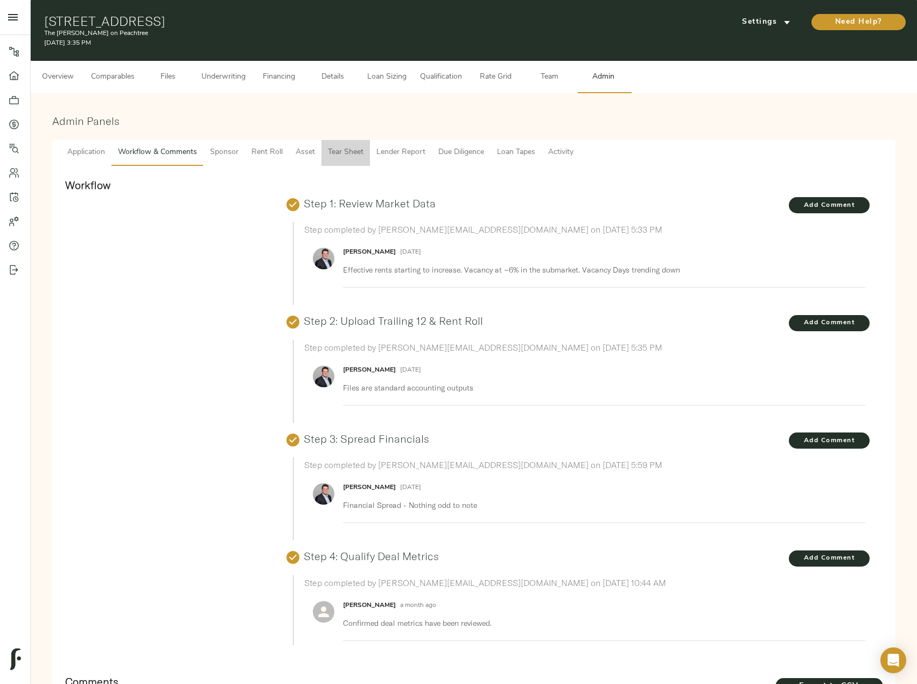
click at [341, 151] on span "Tear Sheet" at bounding box center [346, 152] width 36 height 13
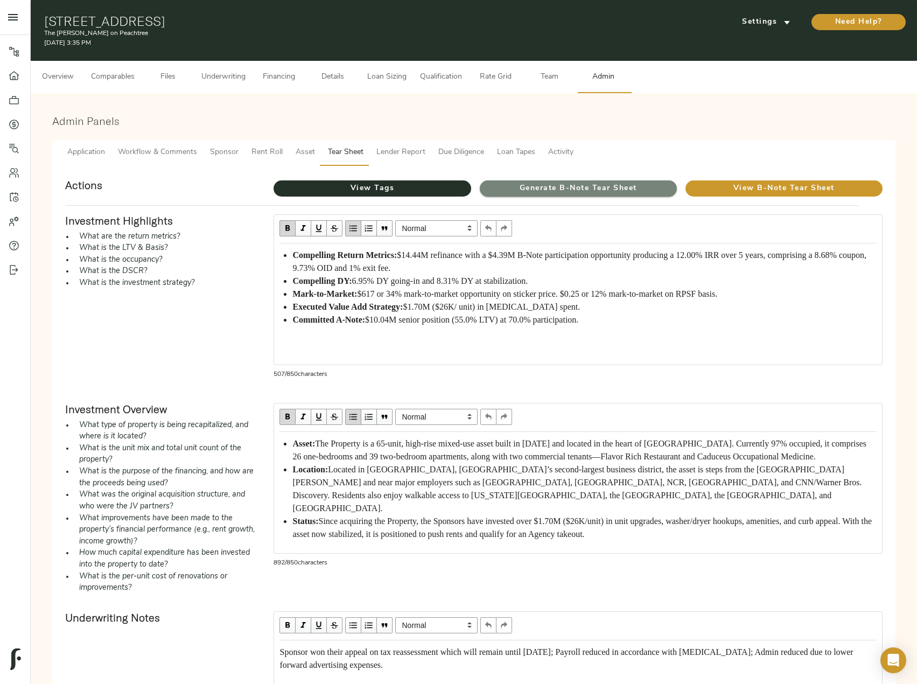
click at [531, 184] on span "Generate B-Note Tear Sheet" at bounding box center [578, 188] width 197 height 13
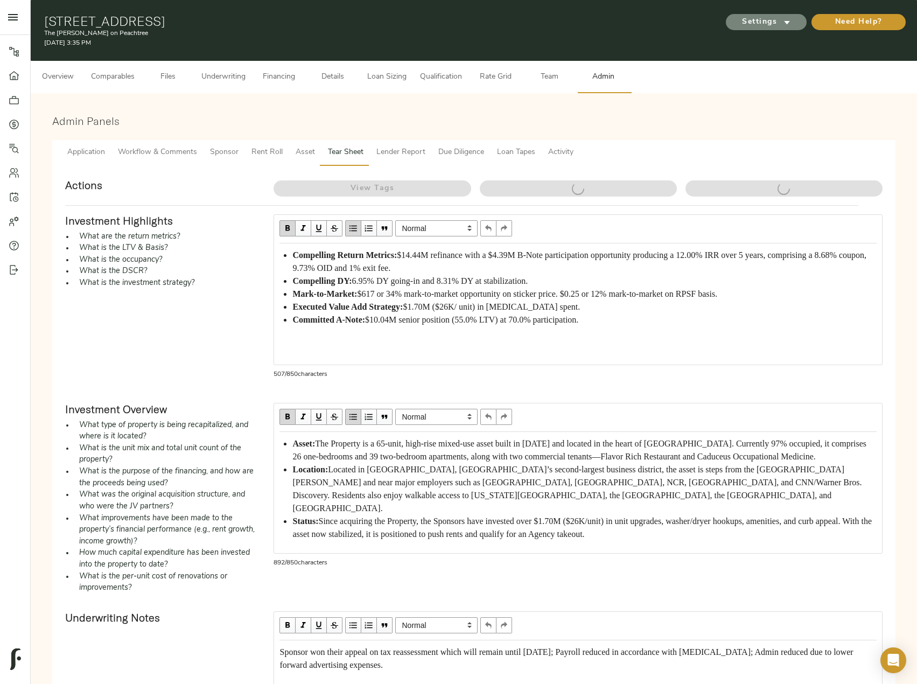
click at [767, 19] on span "Settings" at bounding box center [766, 22] width 59 height 13
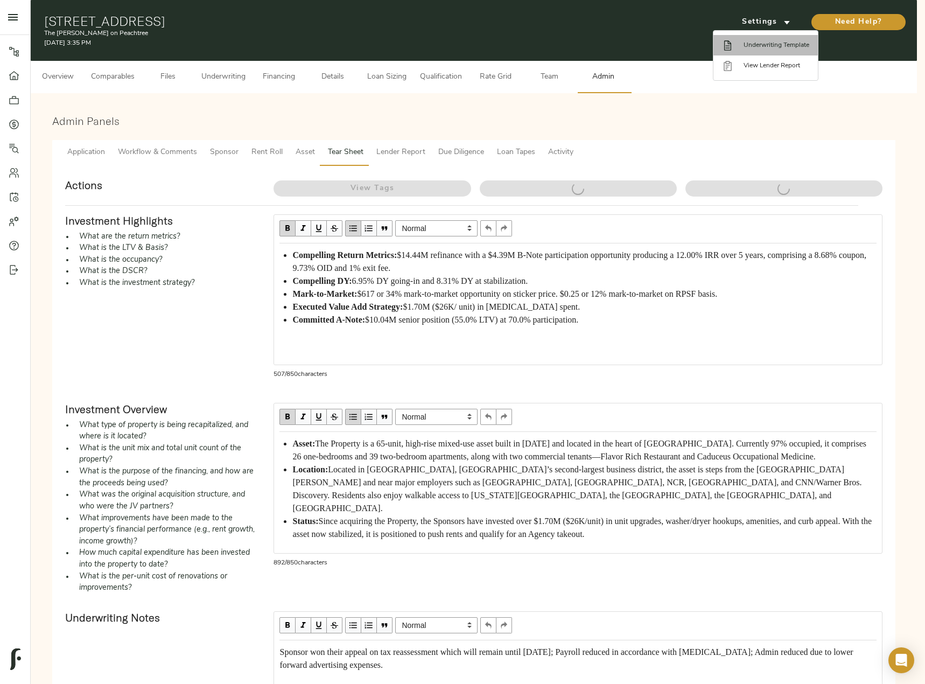
click at [767, 44] on span "Underwriting Template" at bounding box center [777, 45] width 66 height 10
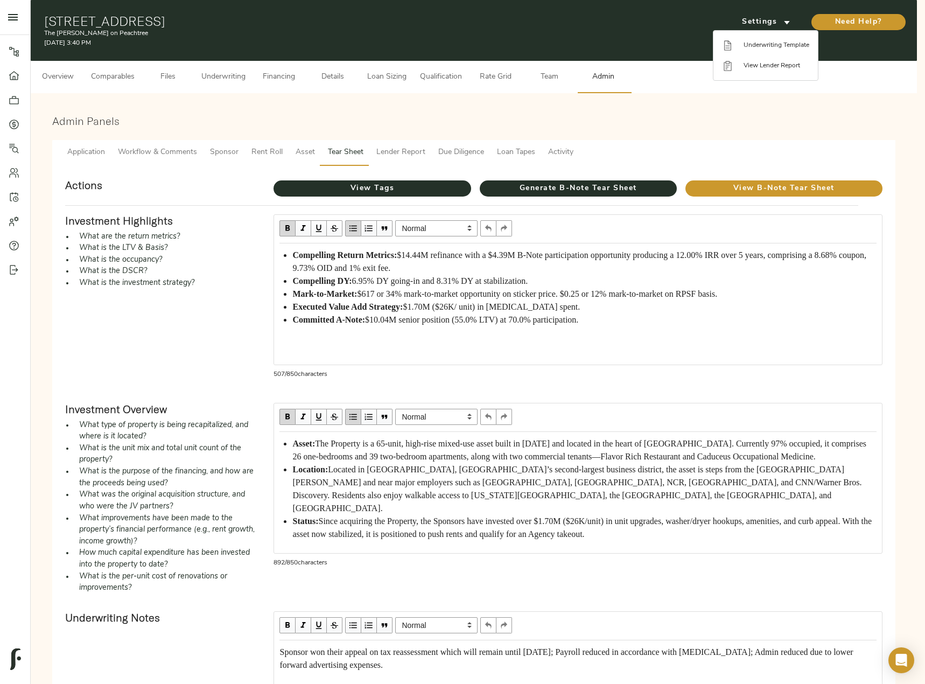
click at [744, 116] on div at bounding box center [462, 342] width 925 height 684
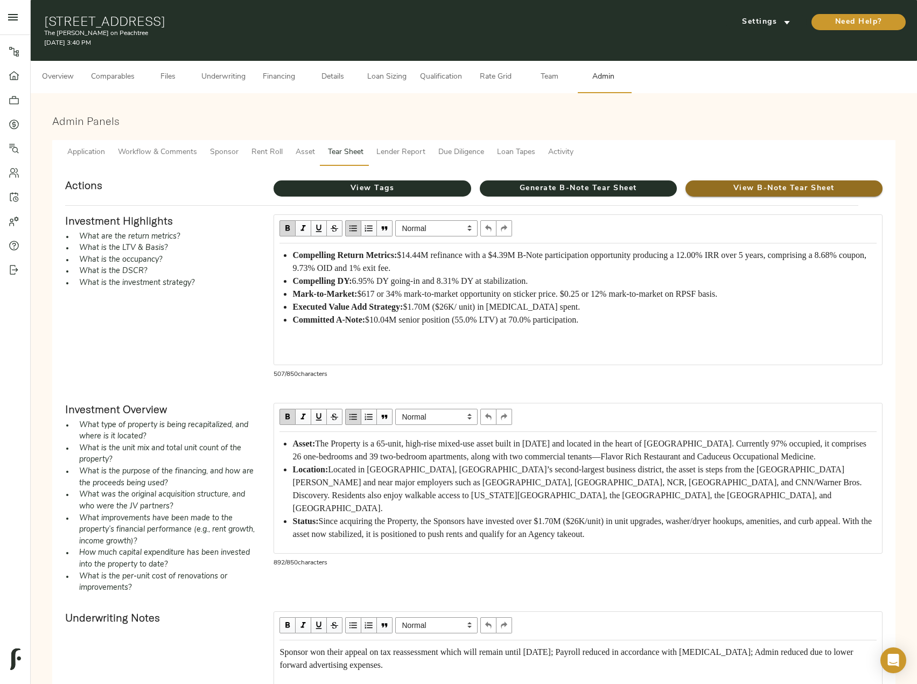
click at [784, 192] on span "View B-Note Tear Sheet" at bounding box center [783, 188] width 197 height 13
click at [194, 75] on button "Files" at bounding box center [168, 77] width 54 height 32
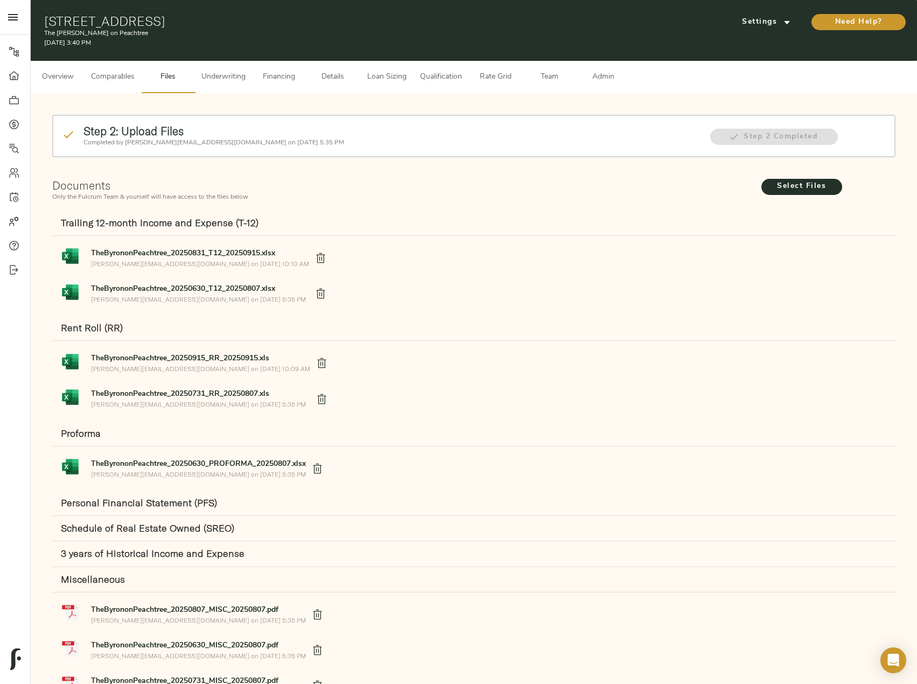
click at [224, 79] on span "Underwriting" at bounding box center [223, 77] width 44 height 13
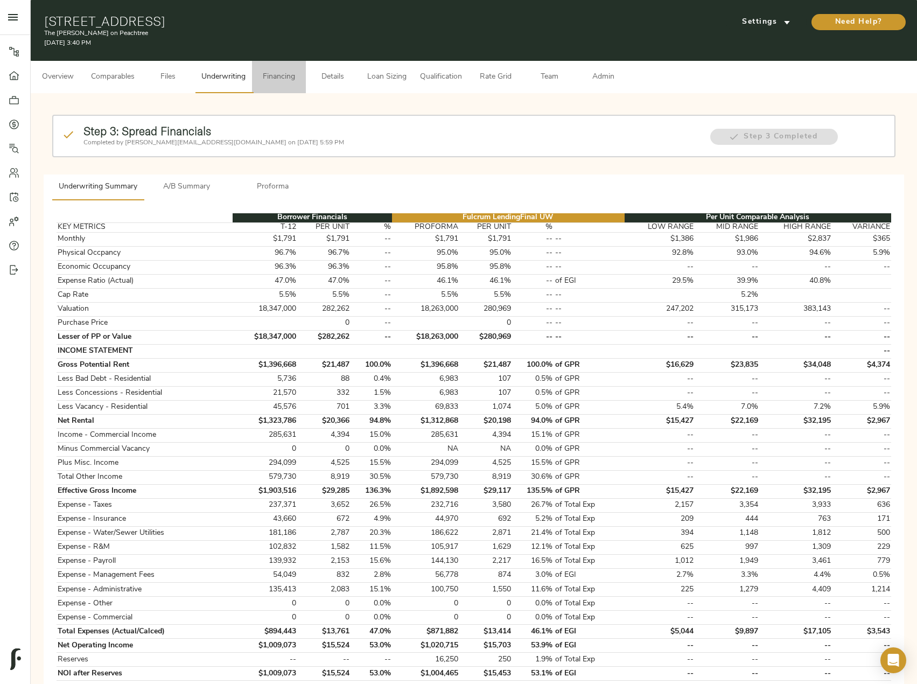
click at [276, 75] on span "Financing" at bounding box center [278, 77] width 41 height 13
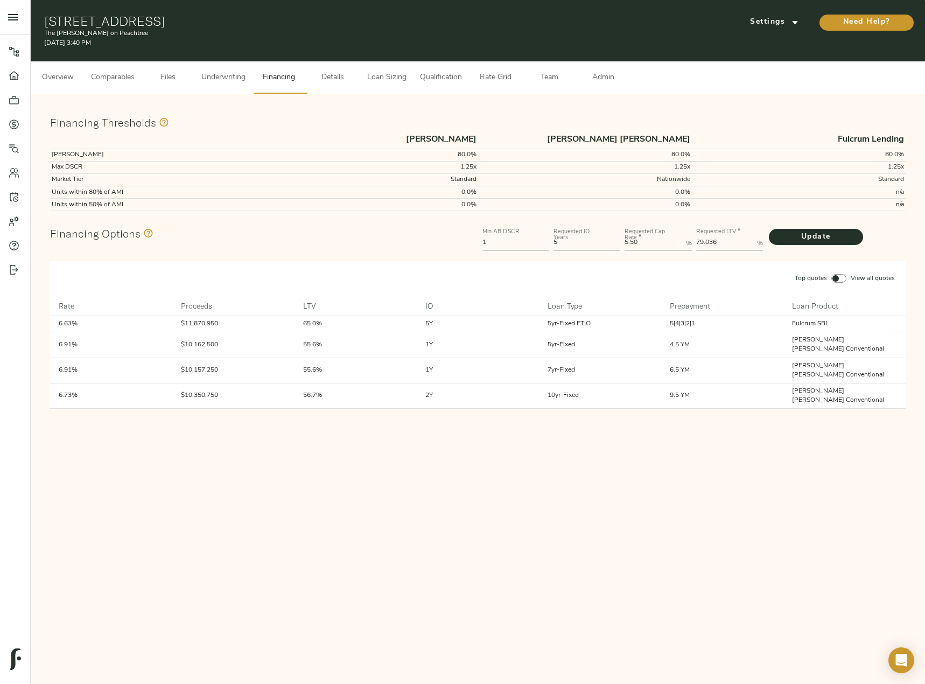
click at [837, 280] on input "Top quotes View all quotes" at bounding box center [836, 278] width 26 height 9
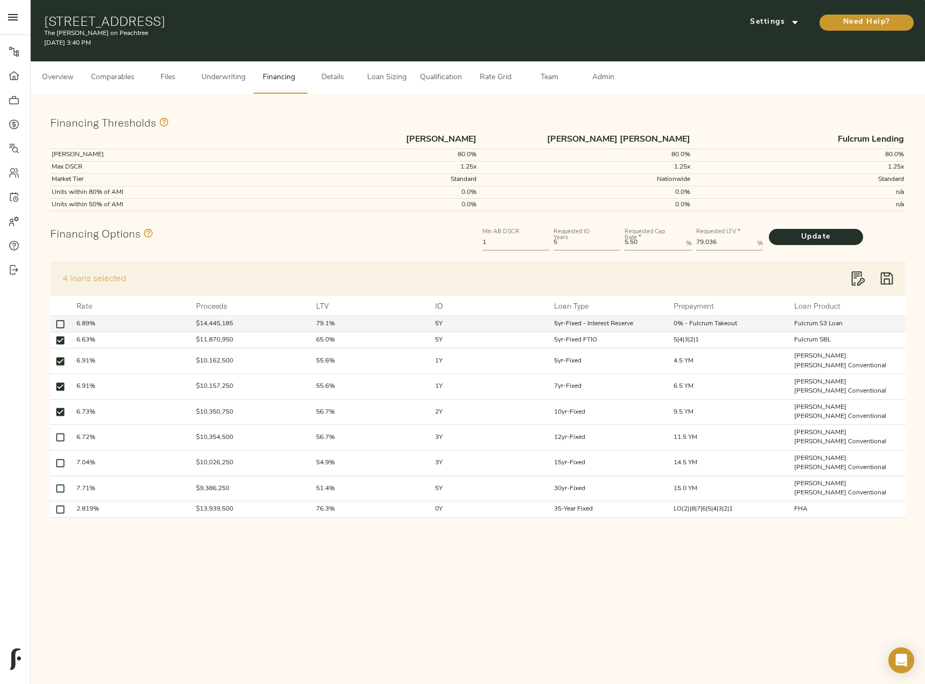
click at [61, 325] on input "checkbox" at bounding box center [60, 324] width 15 height 15
checkbox input "true"
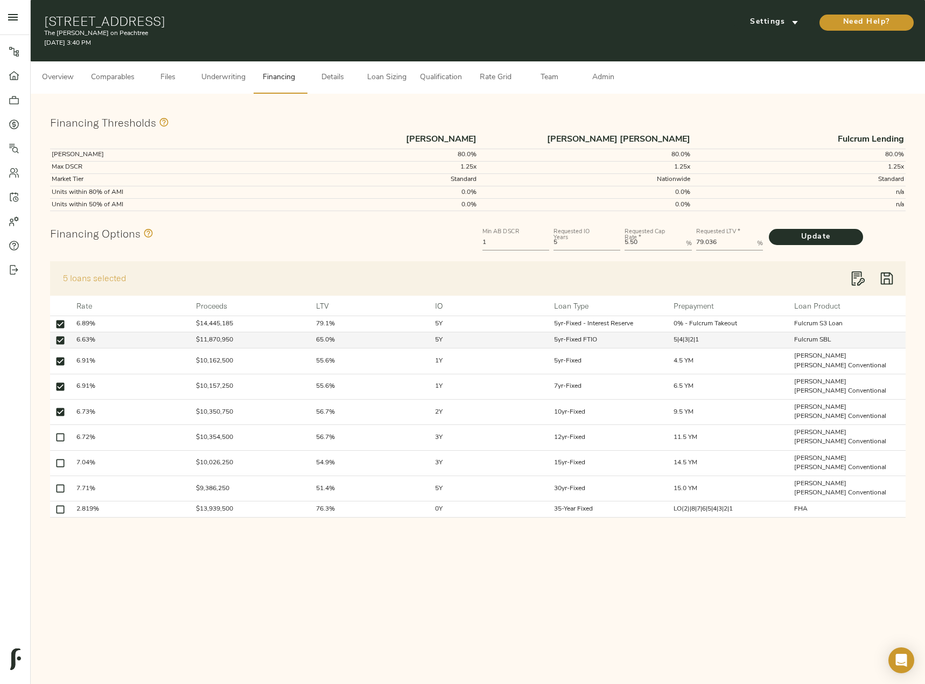
click at [60, 342] on input "checkbox" at bounding box center [60, 340] width 15 height 15
checkbox input "false"
click at [60, 361] on input "checkbox" at bounding box center [60, 361] width 15 height 15
checkbox input "false"
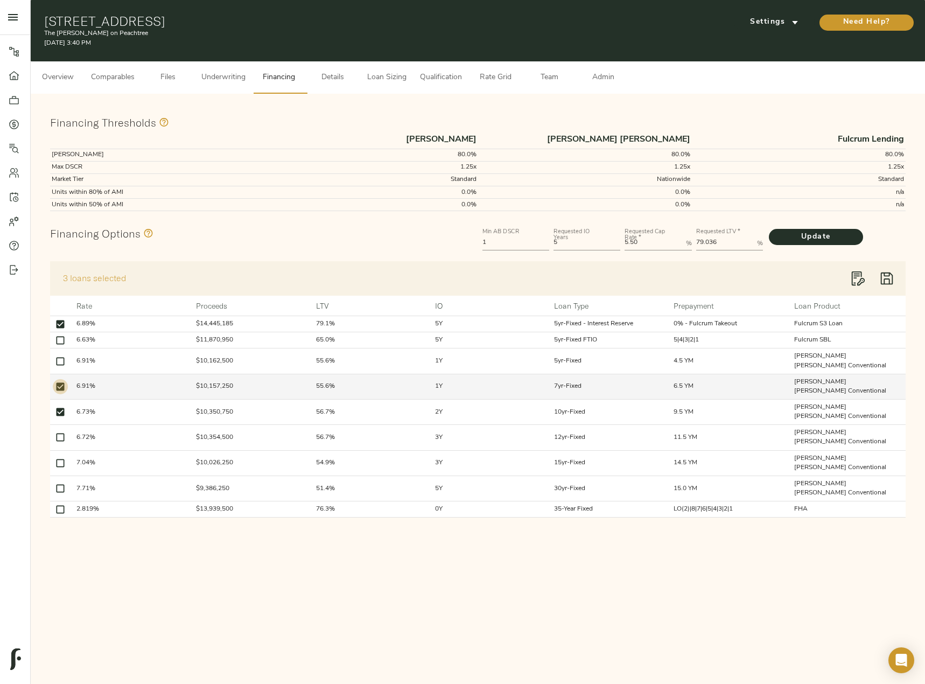
click at [60, 379] on input "checkbox" at bounding box center [60, 386] width 15 height 15
checkbox input "false"
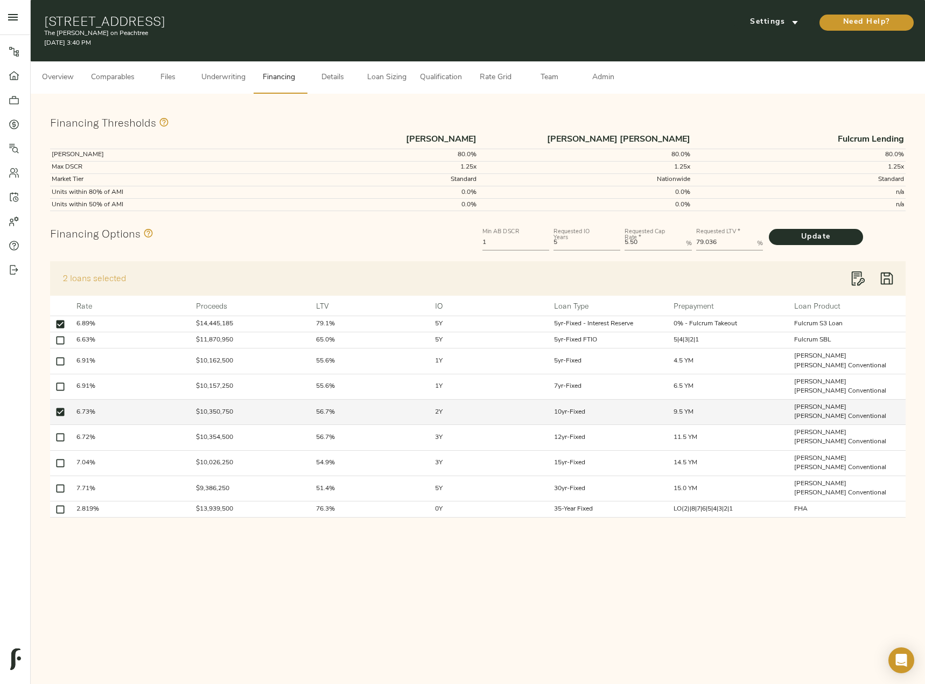
click at [60, 404] on input "checkbox" at bounding box center [60, 411] width 15 height 15
checkbox input "false"
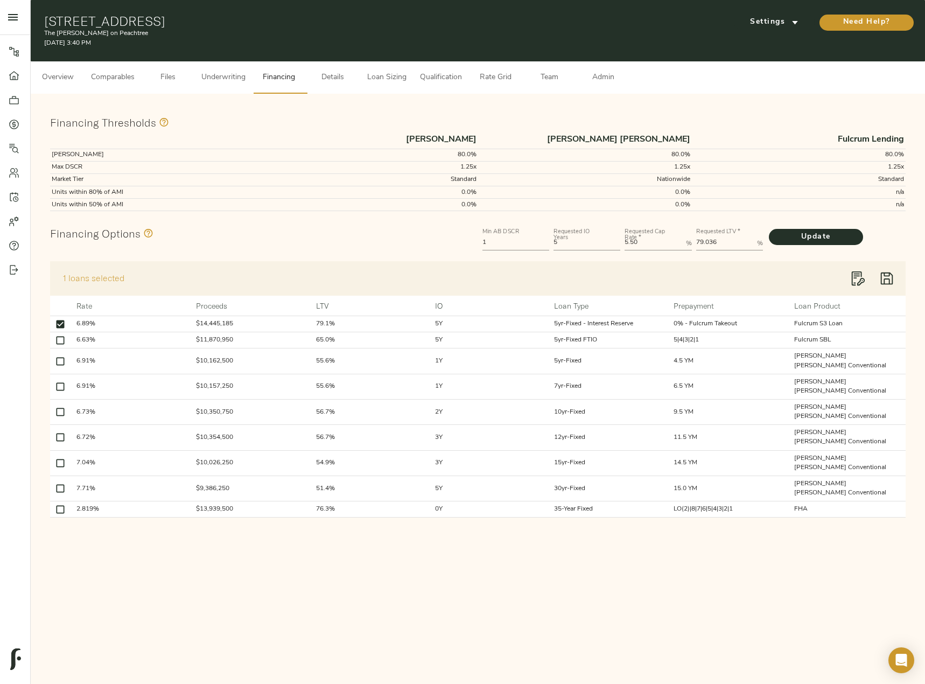
click at [892, 277] on icon "button" at bounding box center [887, 278] width 16 height 16
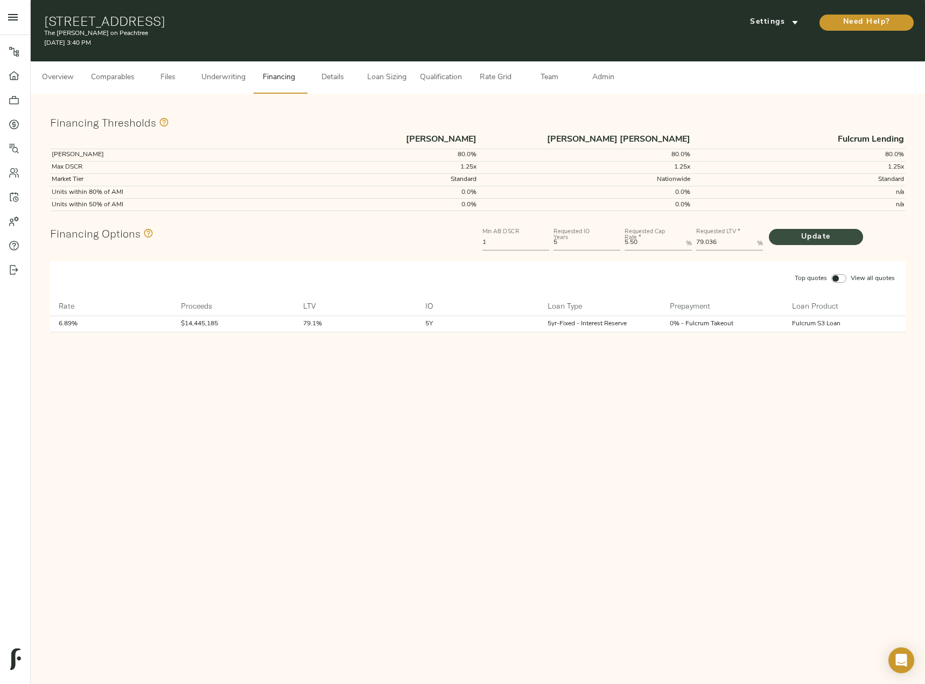
click at [819, 237] on span "Update" at bounding box center [816, 236] width 73 height 13
click at [611, 77] on span "Admin" at bounding box center [603, 77] width 41 height 13
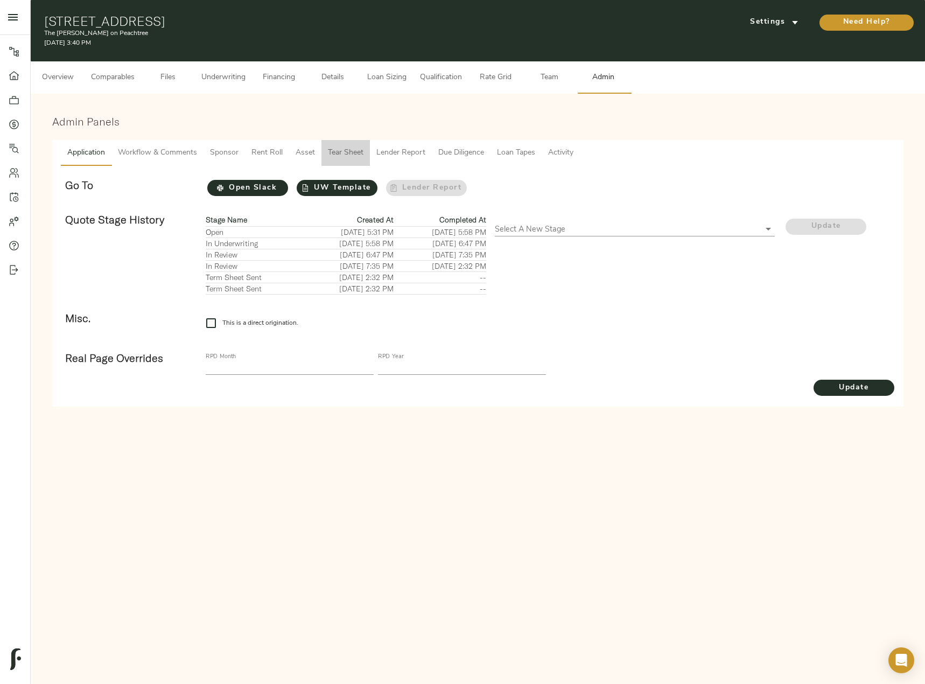
click at [339, 150] on span "Tear Sheet" at bounding box center [346, 152] width 36 height 13
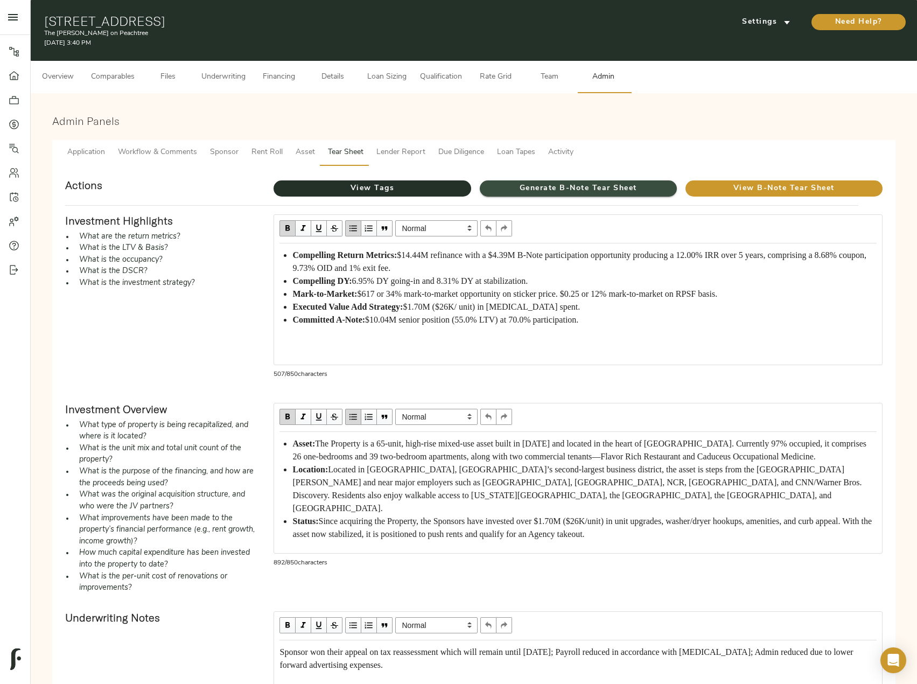
click at [543, 183] on span "Generate B-Note Tear Sheet" at bounding box center [578, 188] width 197 height 13
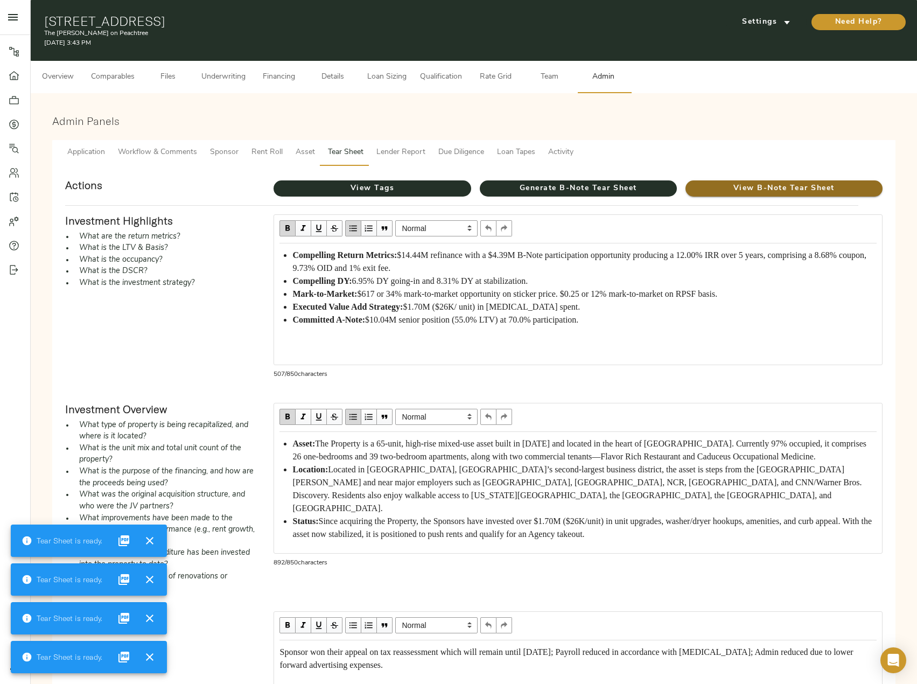
click at [769, 187] on span "View B-Note Tear Sheet" at bounding box center [783, 188] width 197 height 13
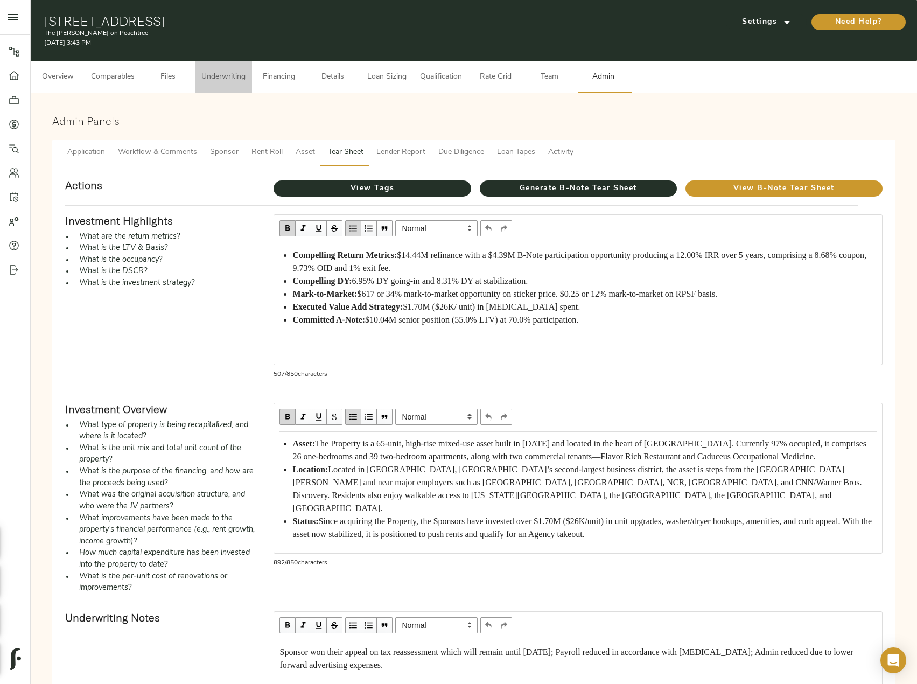
click at [229, 78] on span "Underwriting" at bounding box center [223, 77] width 44 height 13
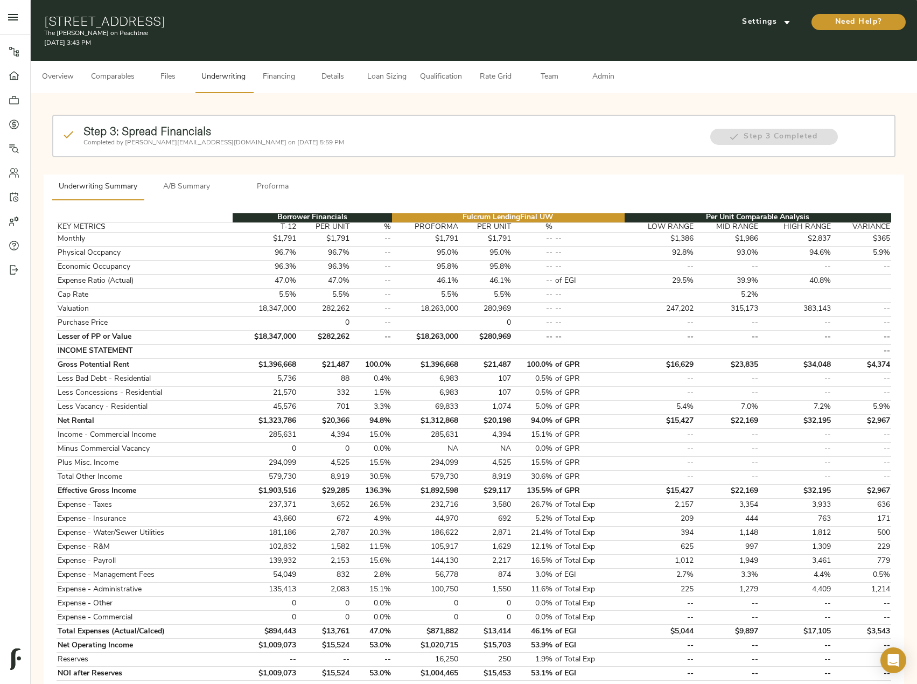
click at [271, 191] on span "Proforma" at bounding box center [272, 186] width 73 height 13
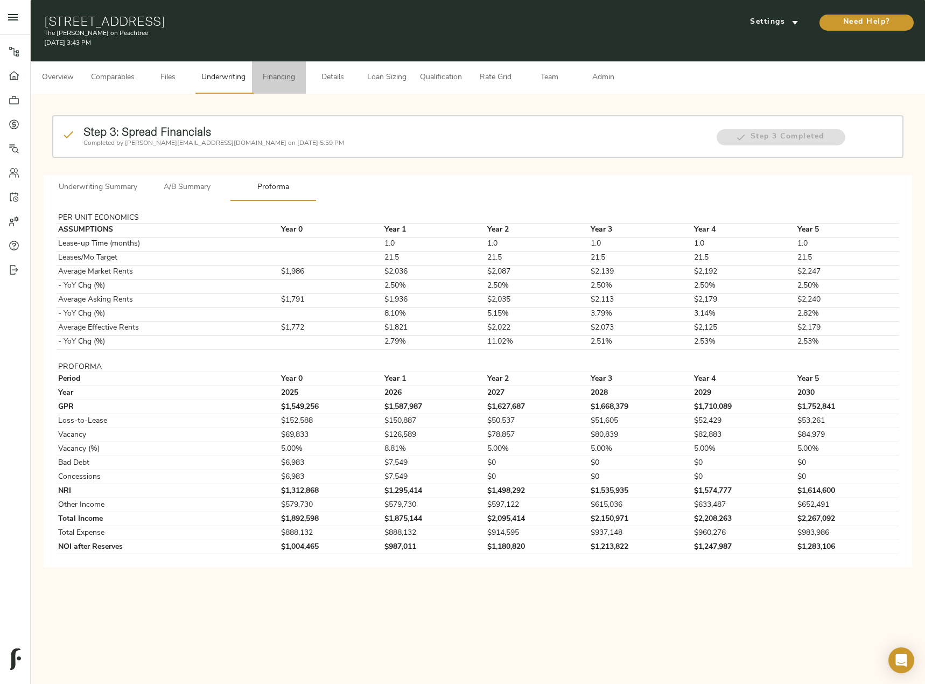
click at [280, 83] on span "Financing" at bounding box center [278, 77] width 41 height 13
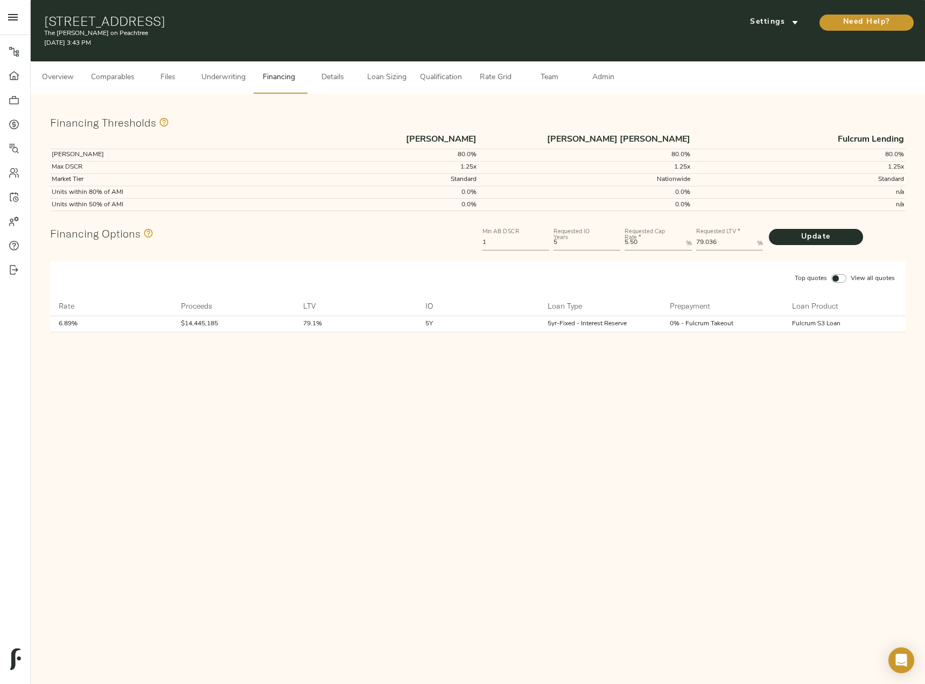
click at [212, 81] on span "Underwriting" at bounding box center [223, 77] width 44 height 13
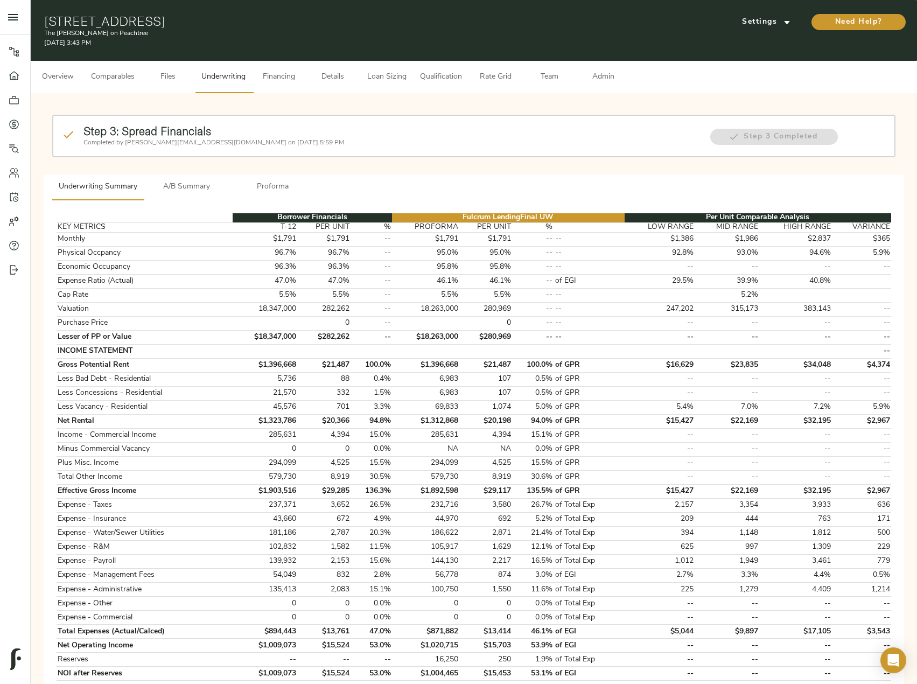
click at [187, 181] on span "A/B Summary" at bounding box center [186, 186] width 73 height 13
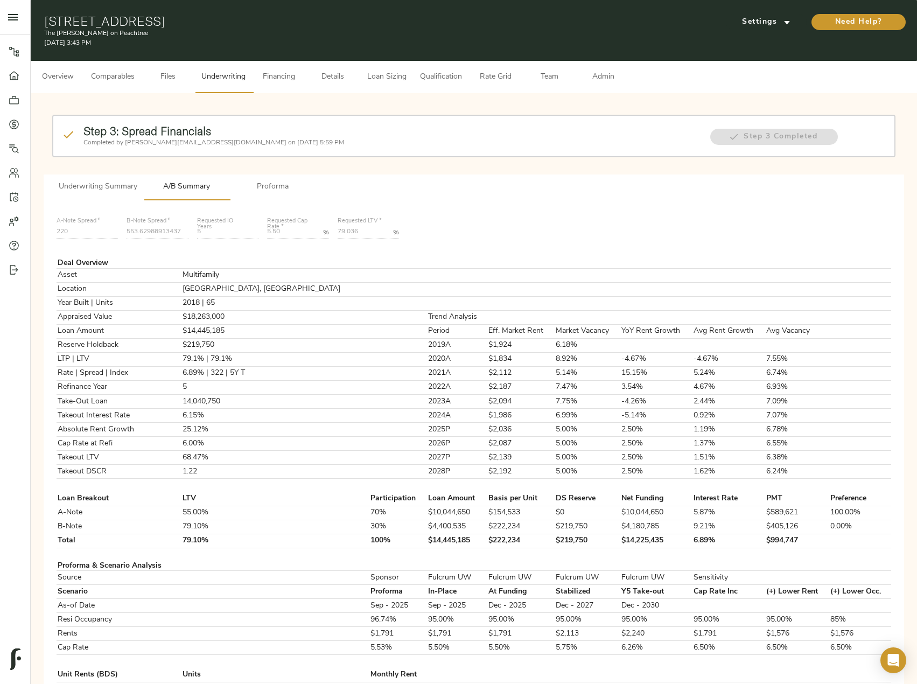
click at [96, 187] on span "Underwriting Summary" at bounding box center [98, 186] width 79 height 13
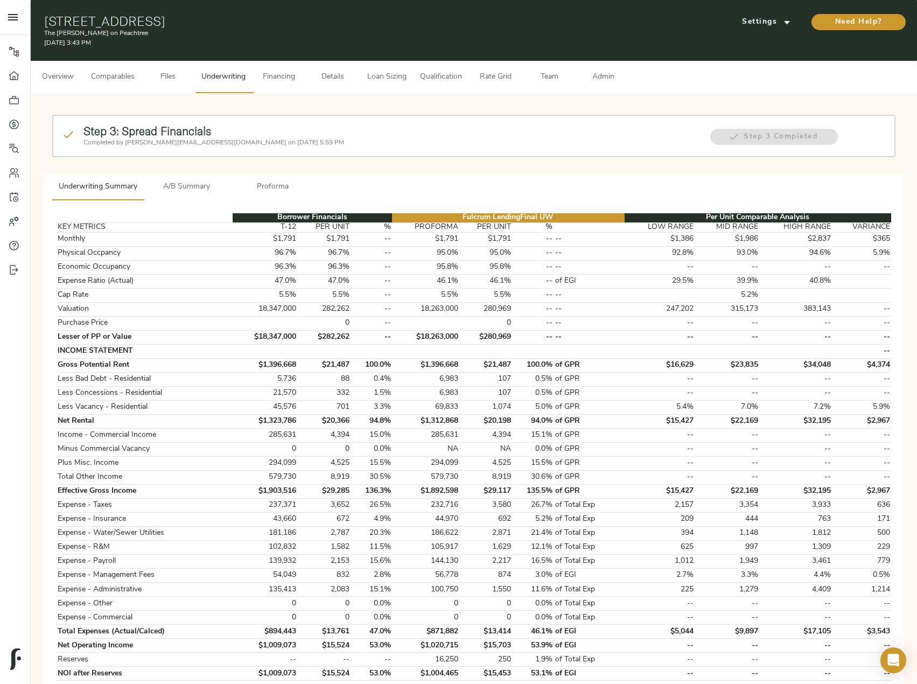
click at [173, 166] on div "Step 3: Spread Financials Completed by justin@fulcrumlendingcorp.com on August …" at bounding box center [474, 144] width 852 height 68
click at [188, 189] on span "A/B Summary" at bounding box center [186, 186] width 73 height 13
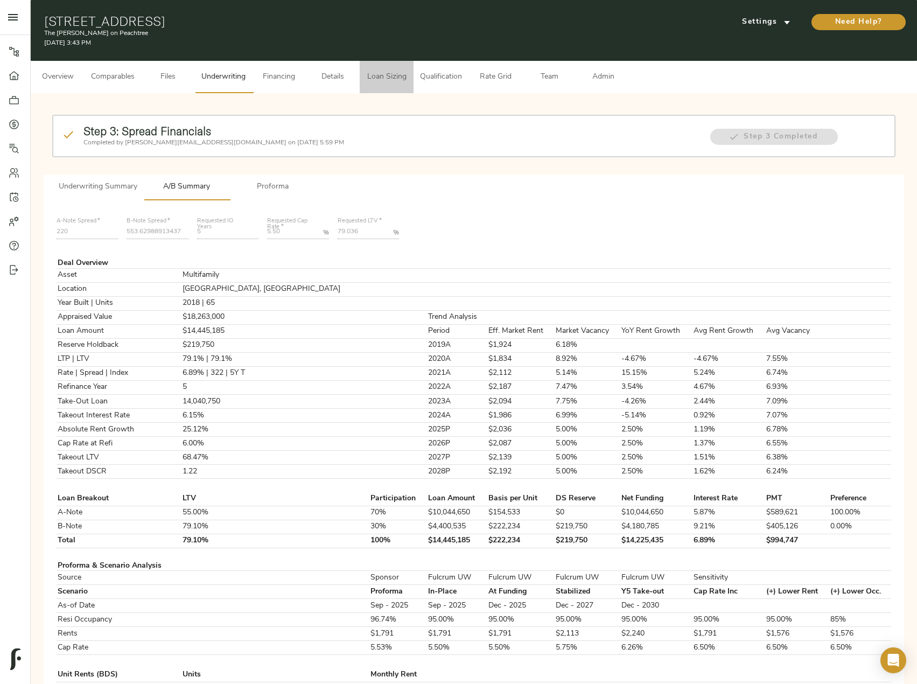
click at [384, 83] on span "Loan Sizing" at bounding box center [386, 77] width 41 height 13
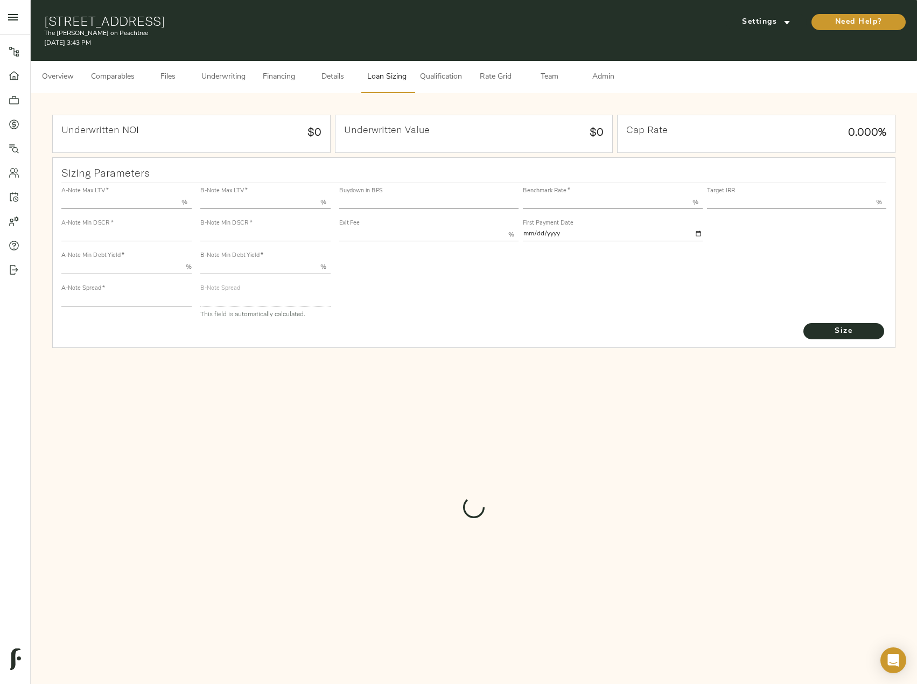
type input "55.000"
type input "1.4"
type input "10.00"
type input "220"
type input "80.000"
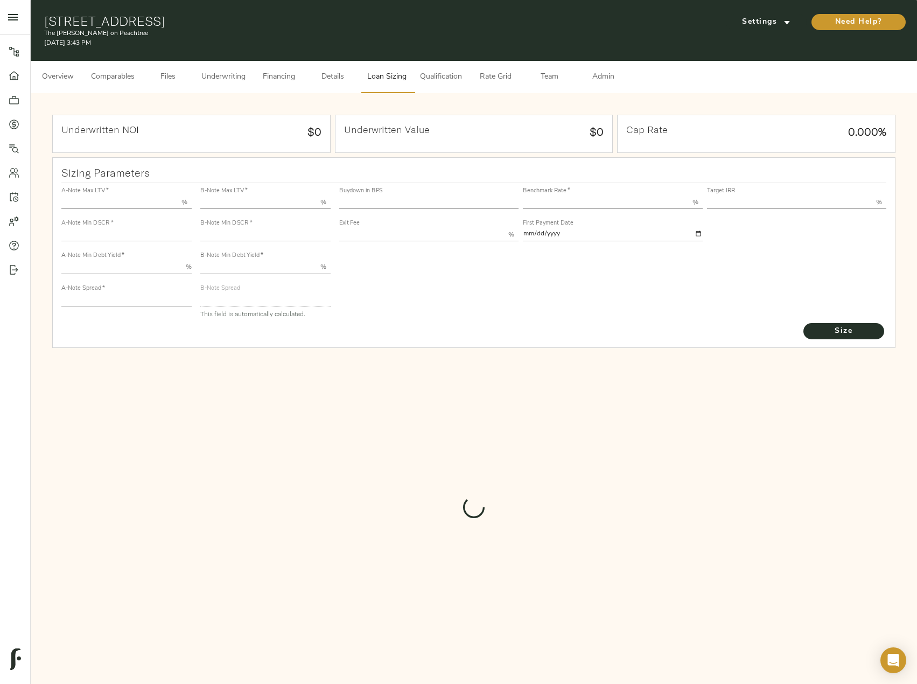
type input "1.0124"
type input "2.00"
type input "547.7561750509337"
type input "53"
type input "3.67"
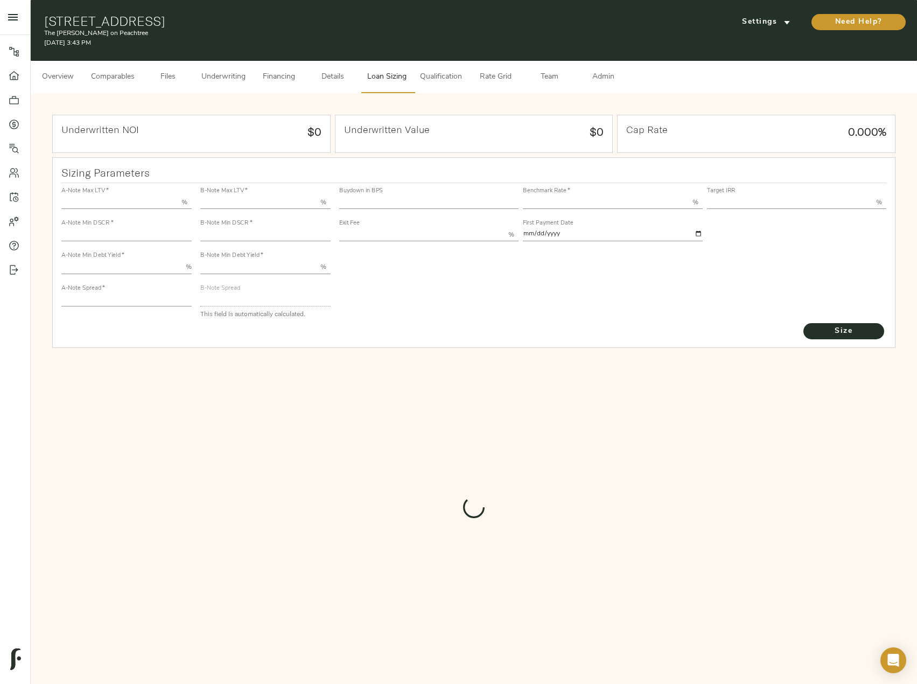
type input "13.00"
type input "1.00"
type input "2025-09-01"
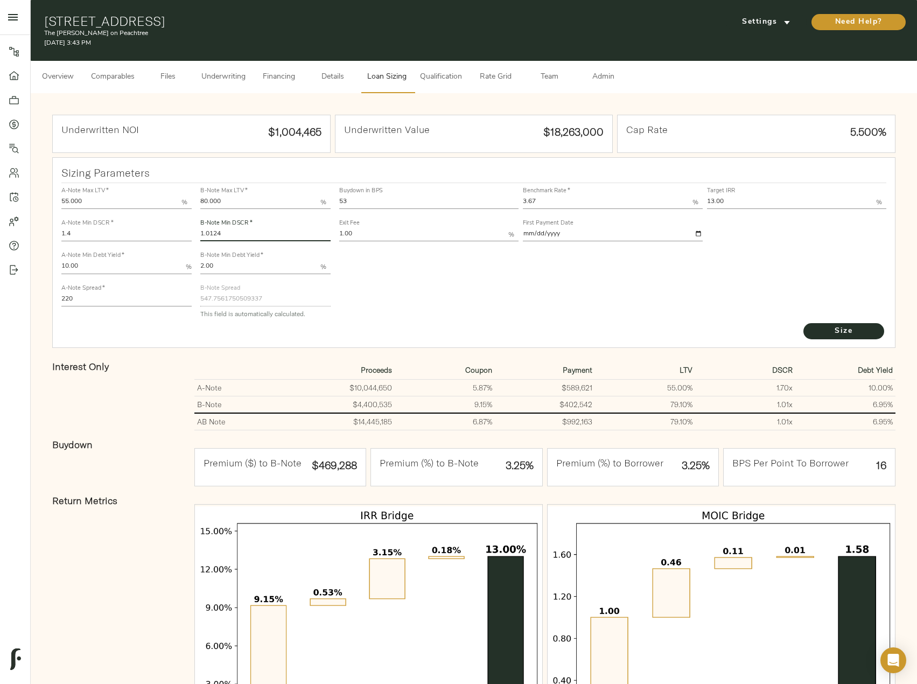
drag, startPoint x: 232, startPoint y: 237, endPoint x: 161, endPoint y: 232, distance: 71.3
click at [163, 232] on div "A-Note Max LTV   * 55.000 % A-Note Min DSCR   * 1.4 A-Note Min Debt Yield   * 1…" at bounding box center [474, 252] width 834 height 147
type input "1"
click at [803, 323] on button "Size" at bounding box center [843, 331] width 81 height 16
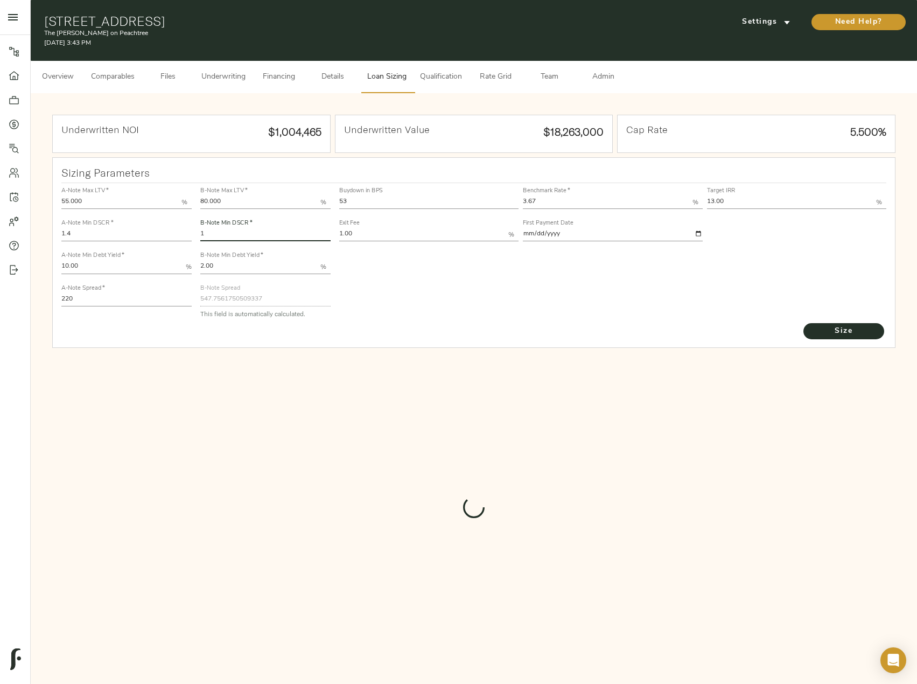
type input "553.6298891343799"
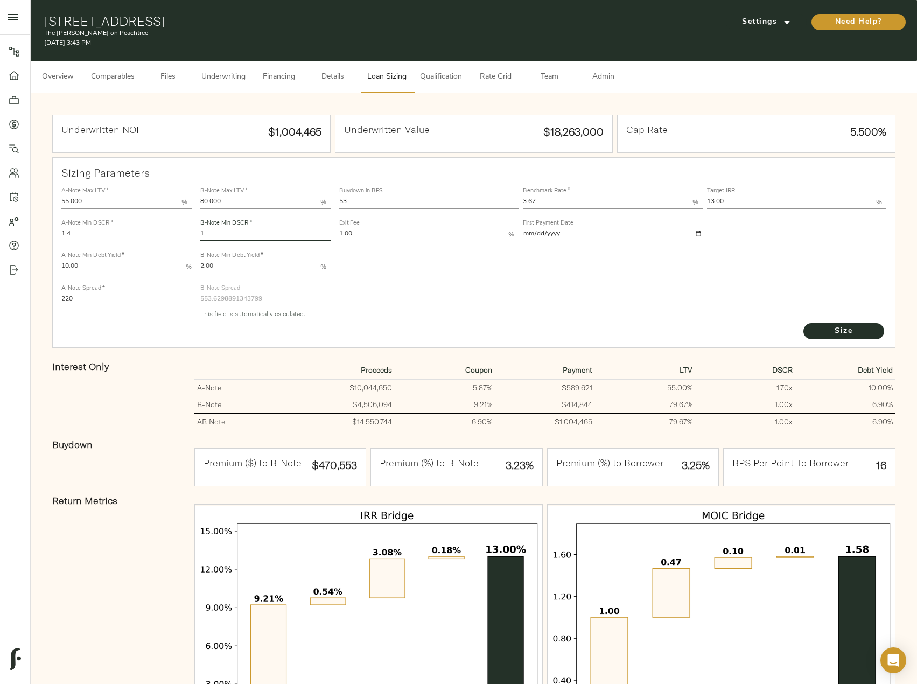
drag, startPoint x: 356, startPoint y: 202, endPoint x: 303, endPoint y: 202, distance: 53.8
click at [303, 202] on div "A-Note Max LTV   * 55.000 % A-Note Min DSCR   * 1.4 A-Note Min Debt Yield   * 1…" at bounding box center [474, 252] width 834 height 147
type input "60"
click at [803, 323] on button "Size" at bounding box center [843, 331] width 81 height 16
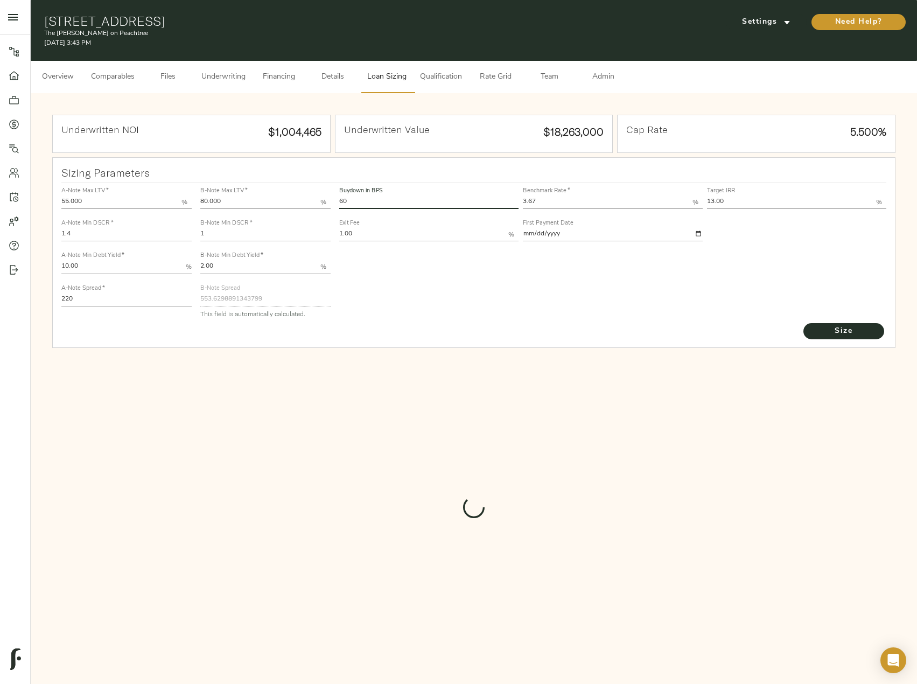
type input "528.2206482315504"
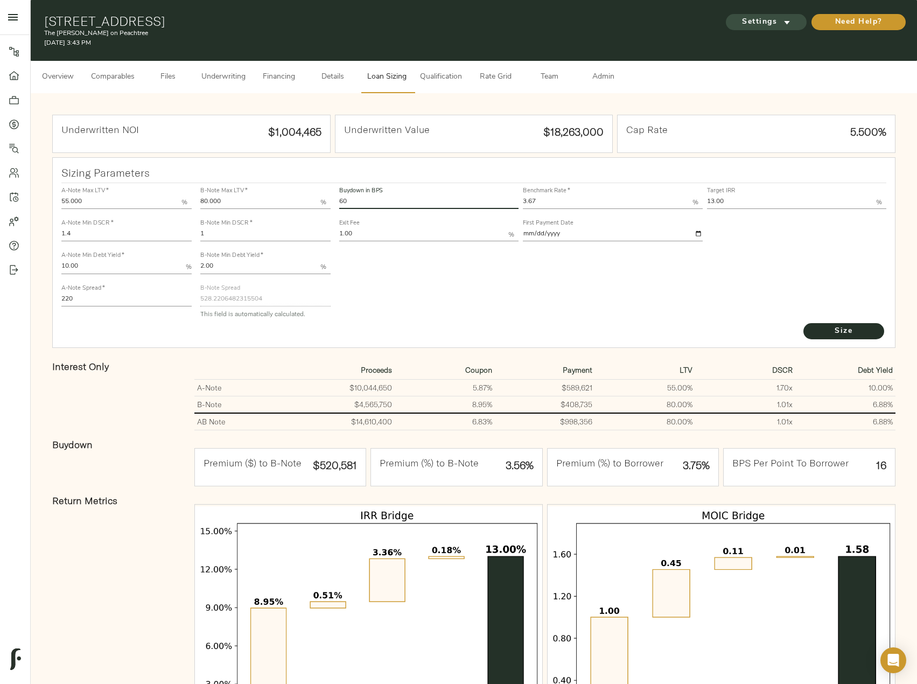
click at [772, 26] on span "Settings" at bounding box center [766, 22] width 59 height 13
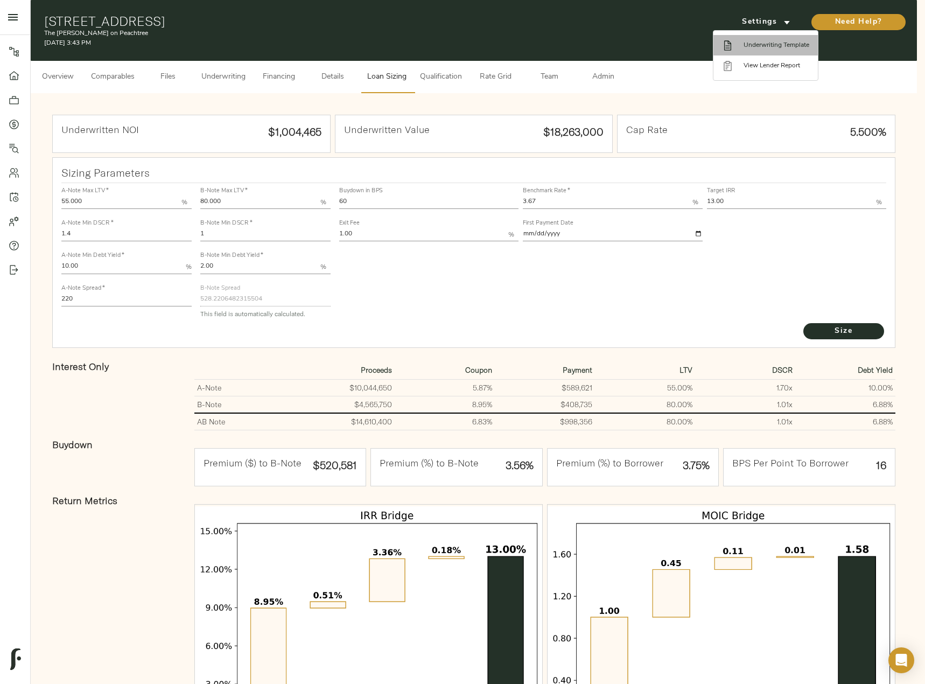
click at [785, 46] on span "Underwriting Template" at bounding box center [777, 45] width 66 height 10
click at [477, 277] on div at bounding box center [462, 342] width 925 height 684
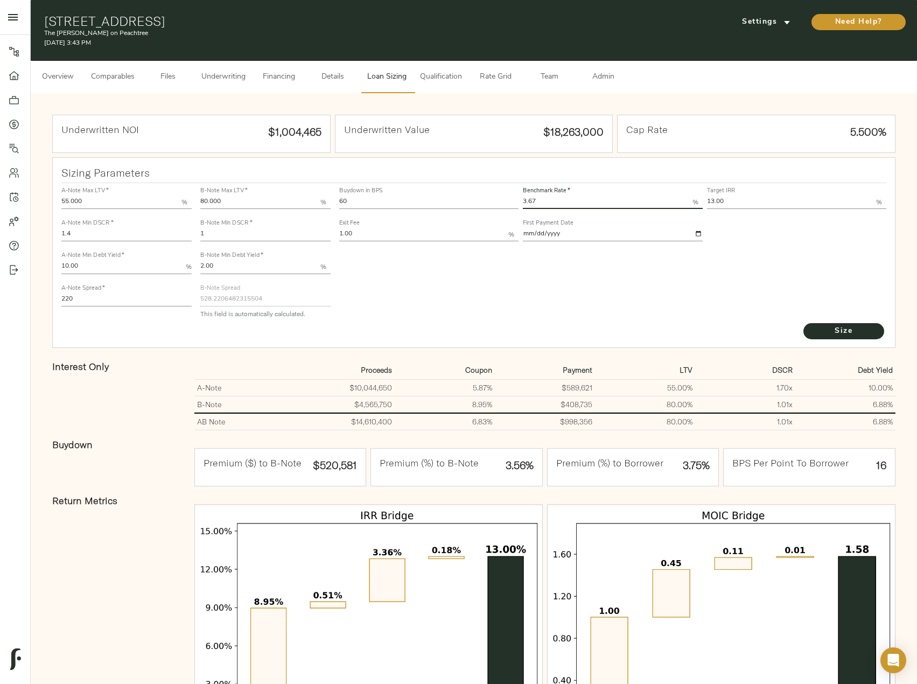
drag, startPoint x: 541, startPoint y: 198, endPoint x: 509, endPoint y: 196, distance: 31.3
click at [510, 197] on div "Buydown in BPS 60 Benchmark Rate   * 3.67 % Target IRR 13.00 % Exit Fee 1.00 % …" at bounding box center [613, 213] width 552 height 65
type input "3.75"
click at [803, 323] on button "Size" at bounding box center [843, 331] width 81 height 16
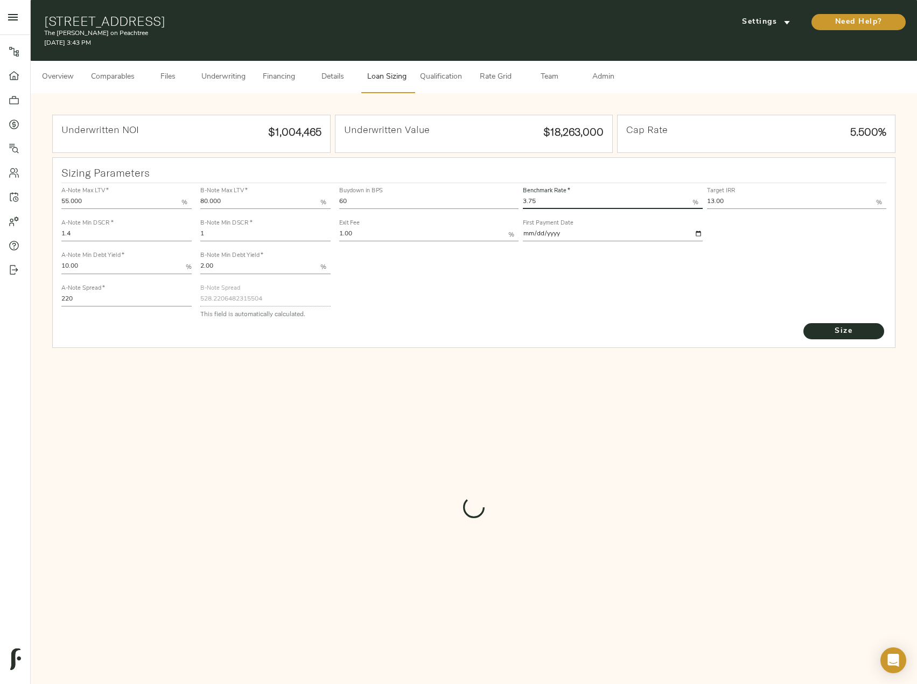
type input "520.2465219968774"
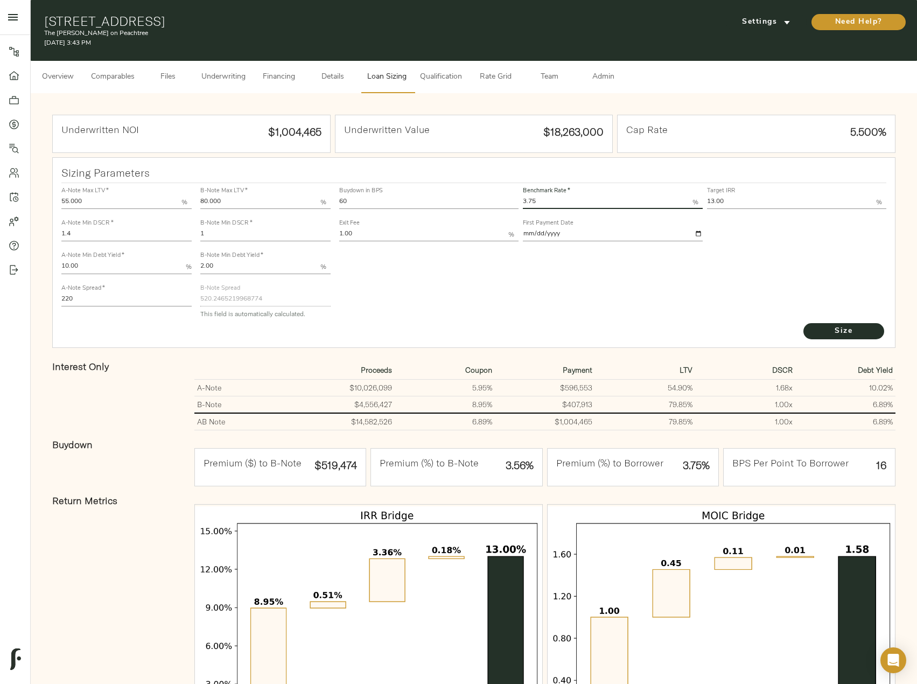
drag, startPoint x: 549, startPoint y: 200, endPoint x: 530, endPoint y: 202, distance: 19.5
click at [530, 202] on input "3.75" at bounding box center [607, 202] width 169 height 13
type input "3.70"
click at [803, 323] on button "Size" at bounding box center [843, 331] width 81 height 16
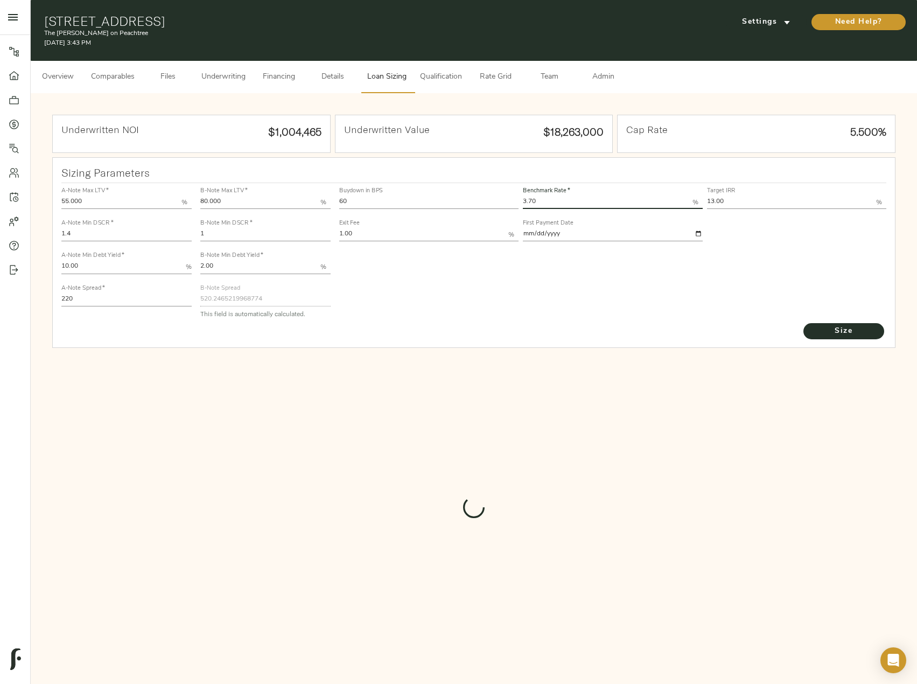
type input "524.5870879846395"
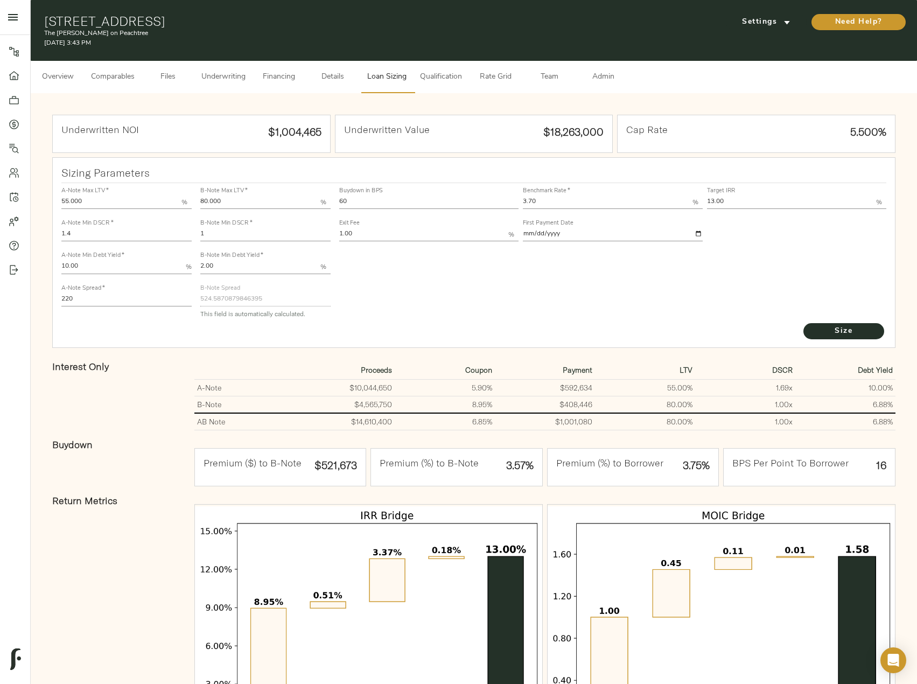
drag, startPoint x: 74, startPoint y: 297, endPoint x: 44, endPoint y: 292, distance: 31.1
click at [44, 292] on div "Underwritten NOI $1,004,465 Underwritten Value $18,263,000 Cap Rate 5.500% Sizi…" at bounding box center [473, 433] width 865 height 659
type input "215"
click at [803, 323] on button "Size" at bounding box center [843, 331] width 81 height 16
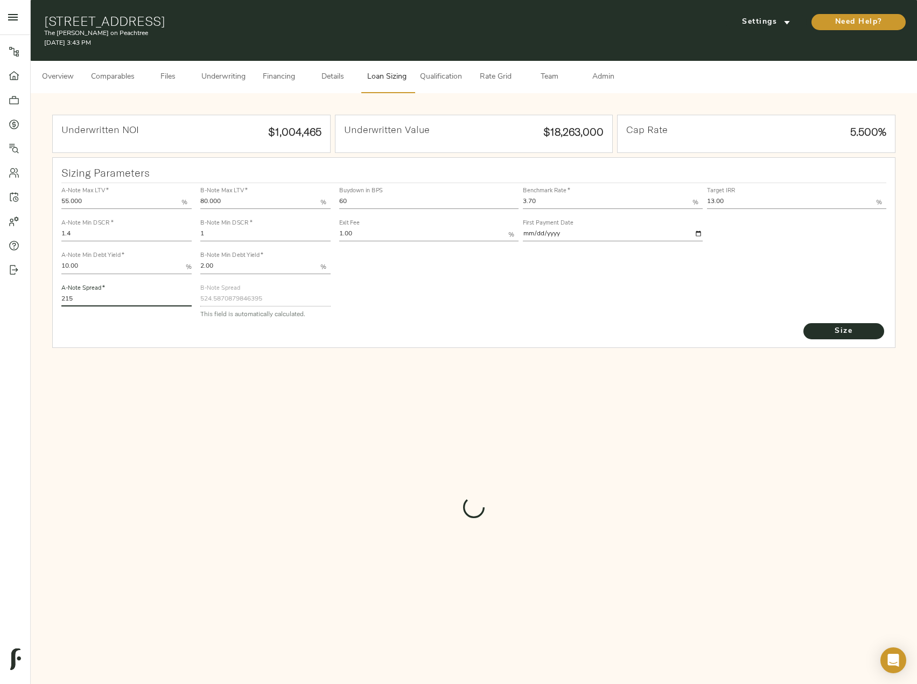
type input "528.1998932740815"
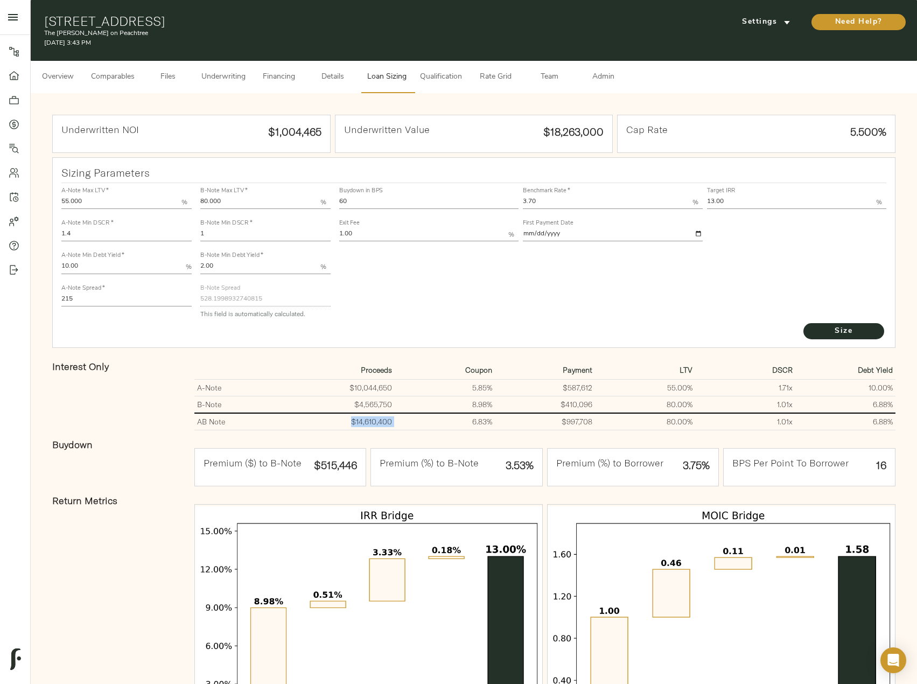
drag, startPoint x: 395, startPoint y: 422, endPoint x: 345, endPoint y: 421, distance: 50.1
click at [345, 421] on tr "AB Note $14,610,400 6.83% $997,708 80.00% 1.01 x 6.88%" at bounding box center [544, 421] width 701 height 17
copy td "$14,610,400"
click at [834, 319] on div "Buydown in BPS 60 Benchmark Rate   * 3.70 % Target IRR 13.00 % Exit Fee 1.00 % …" at bounding box center [613, 252] width 556 height 147
click at [842, 333] on span "Size" at bounding box center [843, 331] width 59 height 13
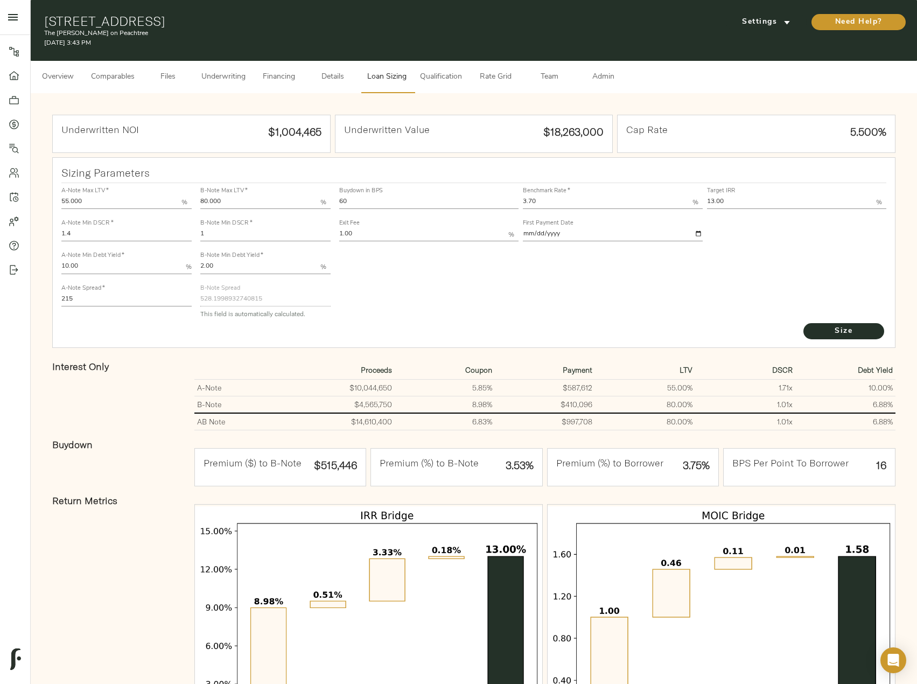
click at [208, 70] on button "Underwriting" at bounding box center [223, 77] width 57 height 32
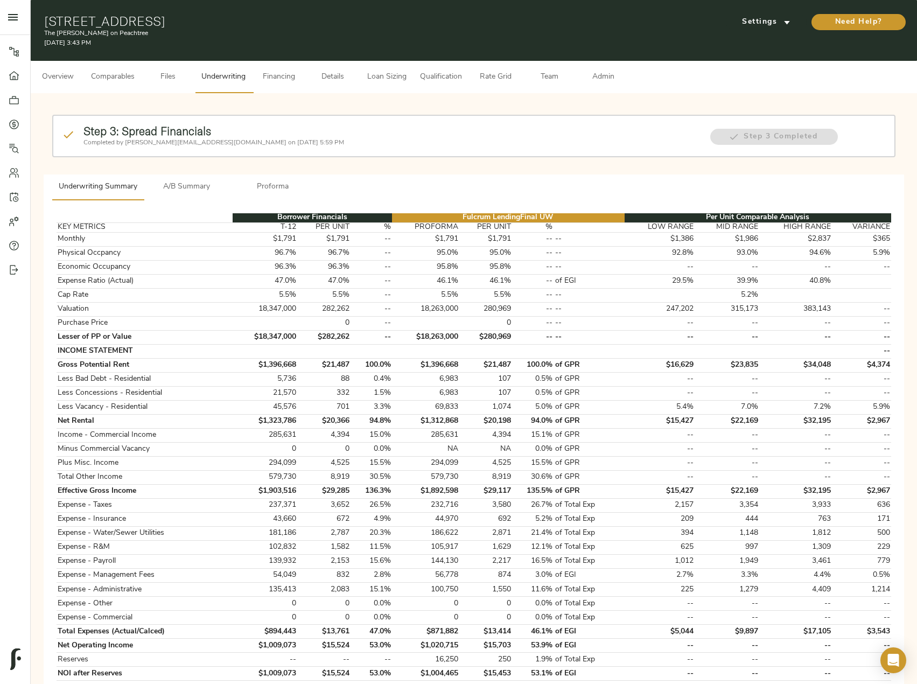
click at [187, 187] on span "A/B Summary" at bounding box center [186, 186] width 73 height 13
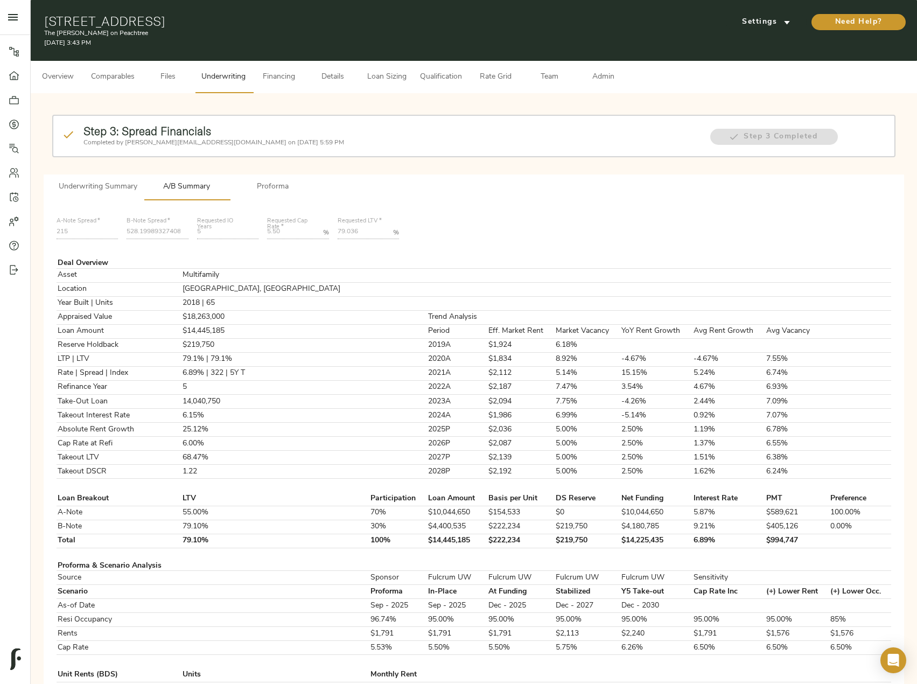
click at [80, 194] on button "Underwriting Summary" at bounding box center [98, 187] width 92 height 26
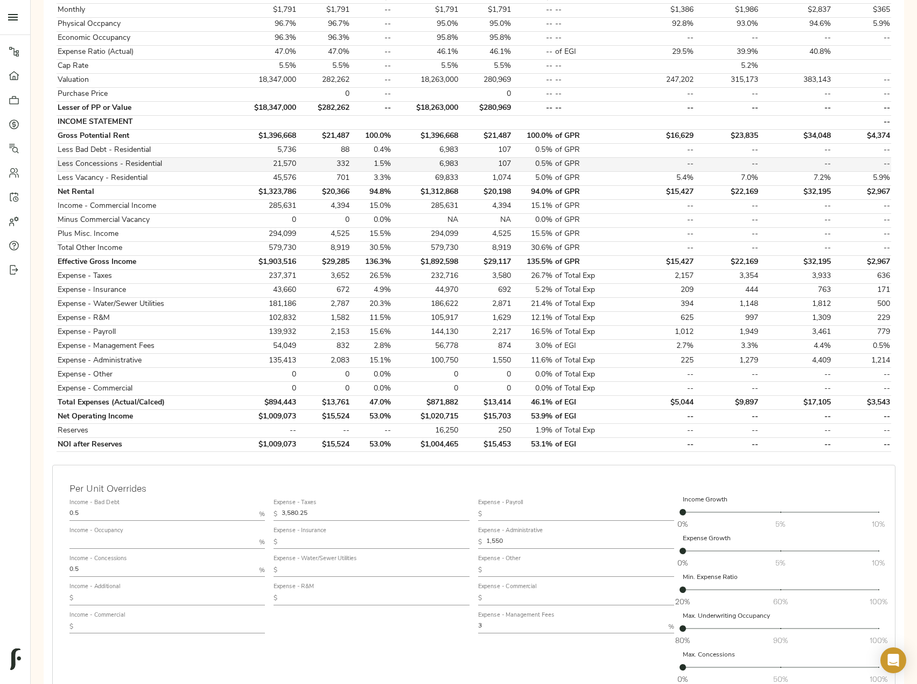
scroll to position [321, 0]
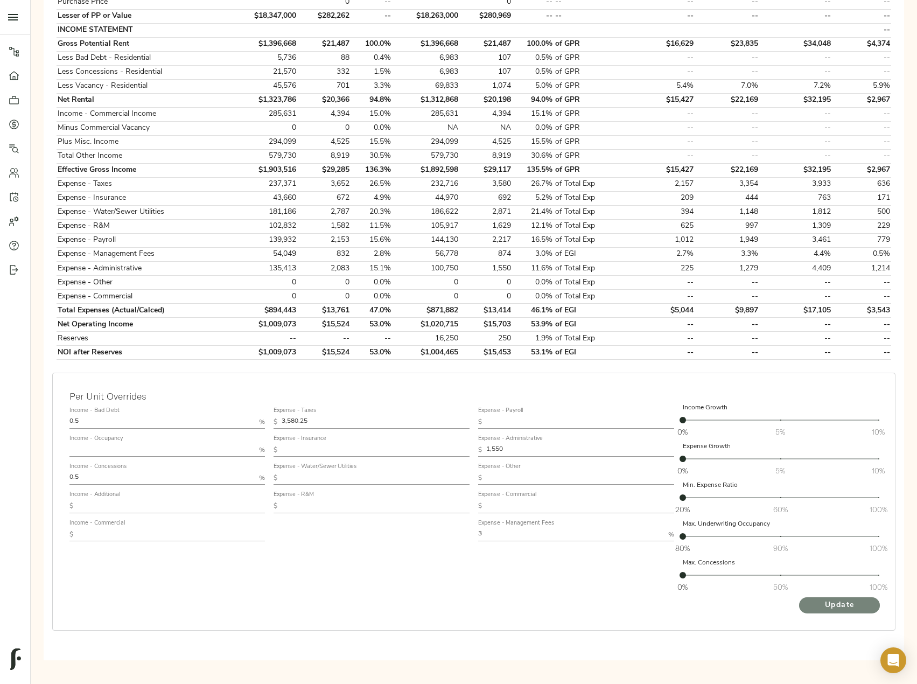
click at [834, 602] on span "Update" at bounding box center [839, 605] width 59 height 13
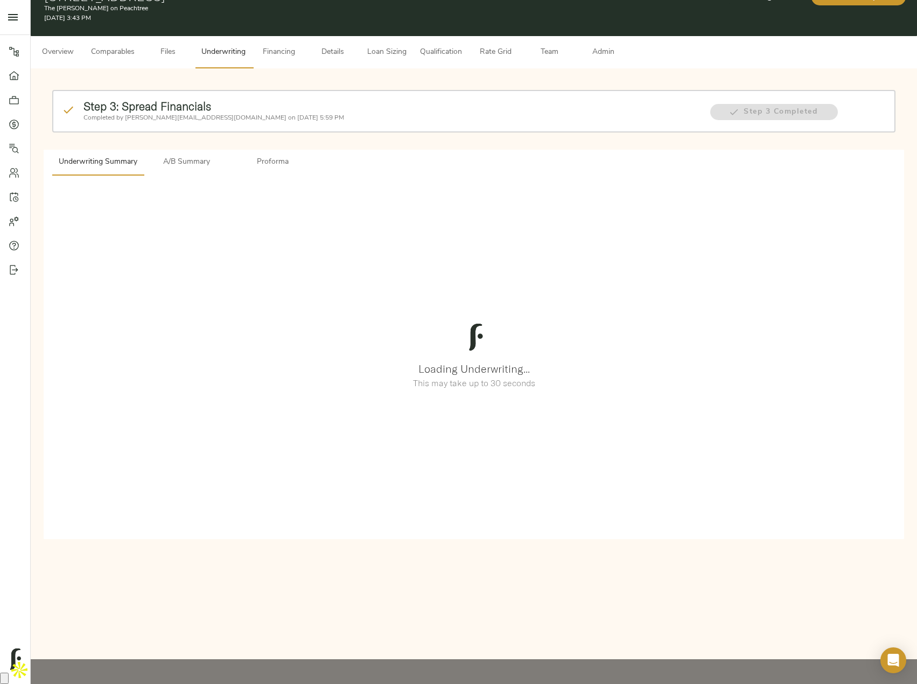
scroll to position [0, 0]
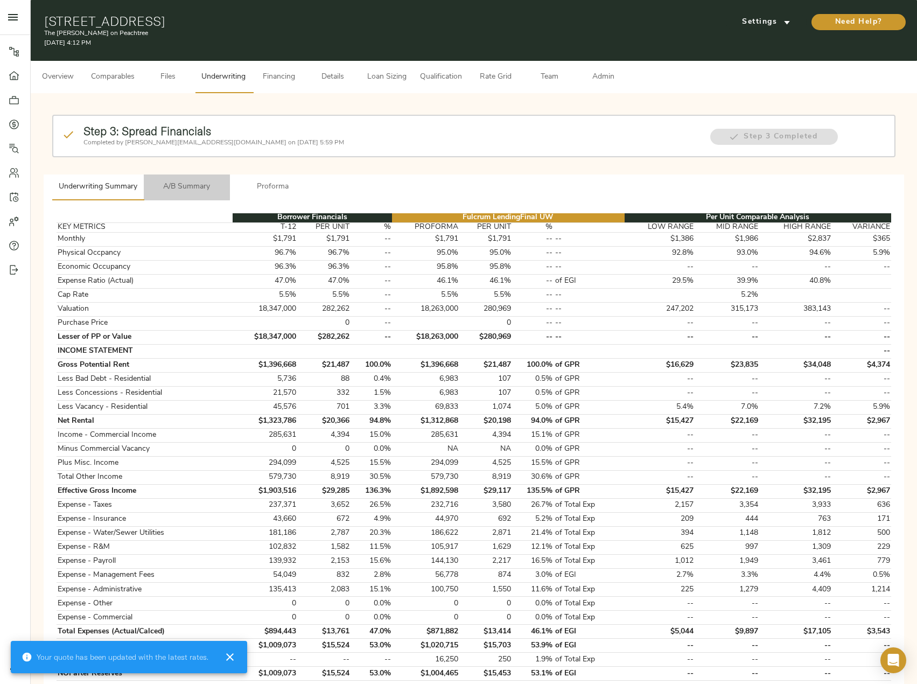
click at [174, 194] on button "A/B Summary" at bounding box center [187, 187] width 86 height 26
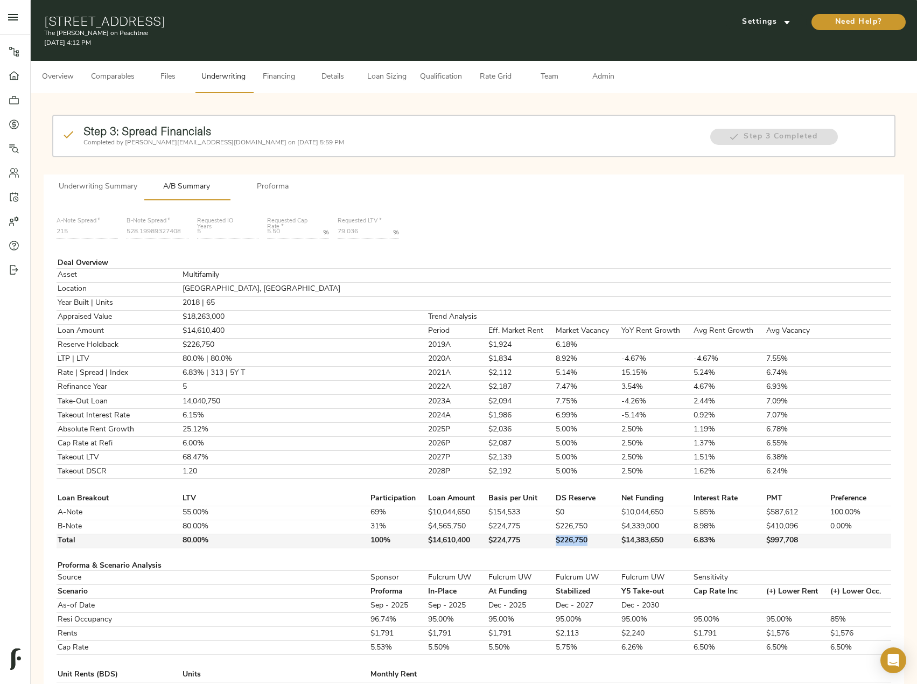
drag, startPoint x: 545, startPoint y: 543, endPoint x: 503, endPoint y: 543, distance: 42.0
click at [555, 543] on td "$226,750" at bounding box center [588, 541] width 66 height 14
copy td "$226,750"
click at [376, 78] on span "Loan Sizing" at bounding box center [386, 77] width 41 height 13
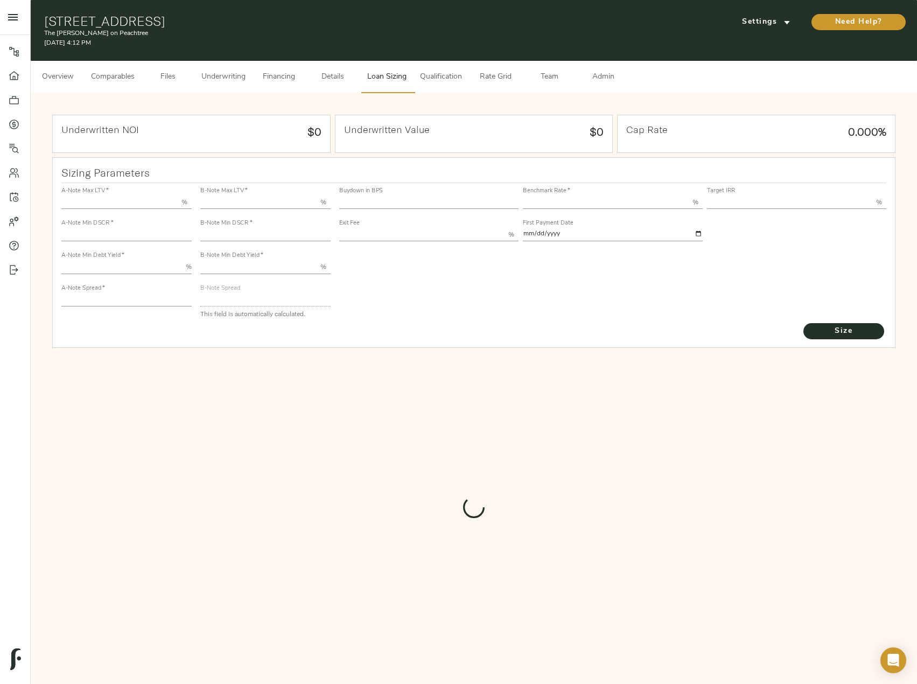
type input "55.000"
type input "1.4"
type input "10.00"
type input "215"
type input "80.000"
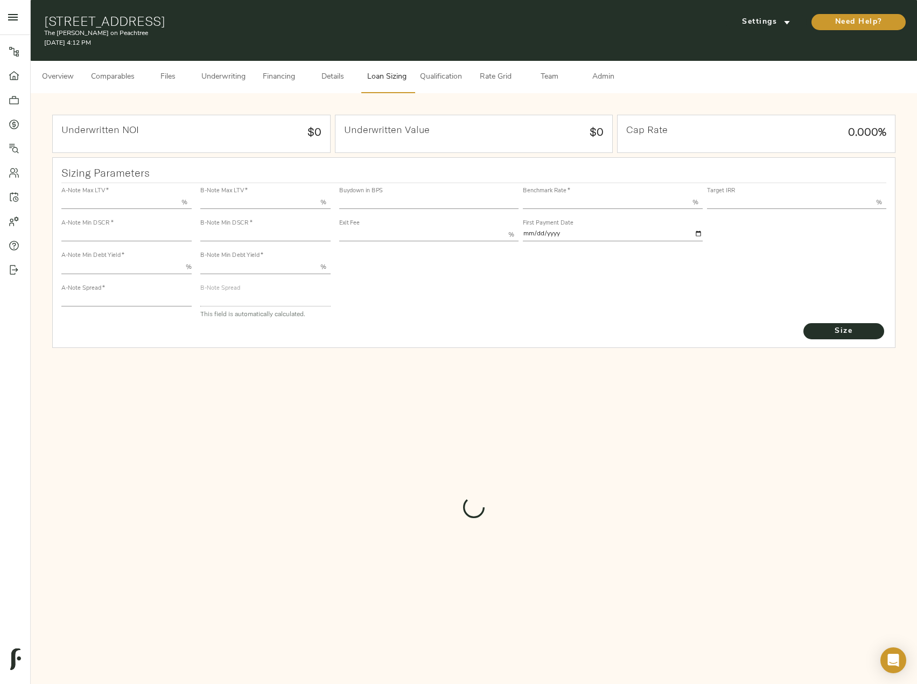
type input "1"
type input "2.00"
type input "528.1998932740815"
type input "60"
type input "3.70"
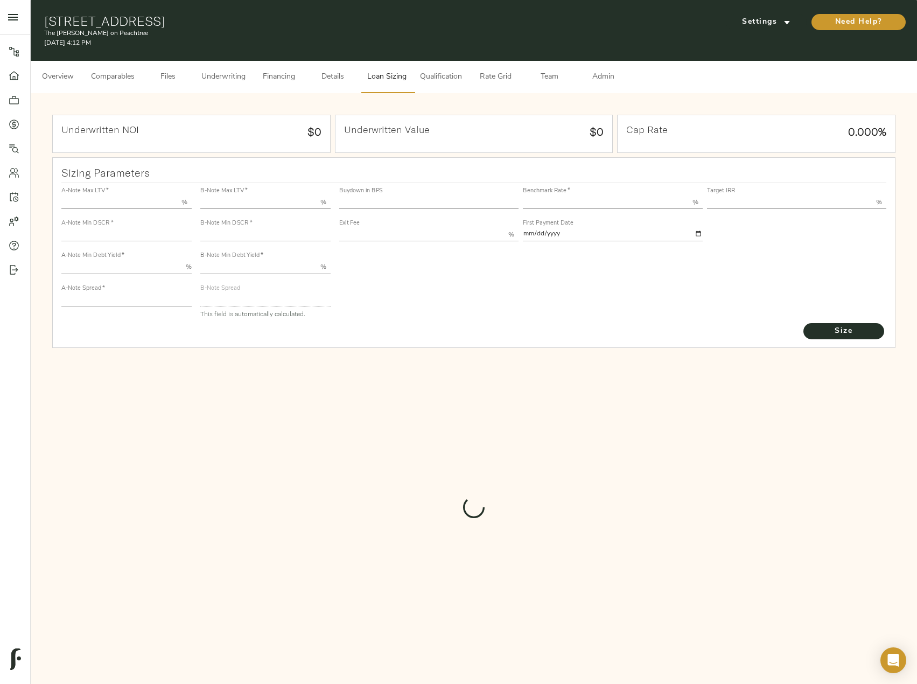
type input "13.00"
type input "1.00"
type input "2025-09-01"
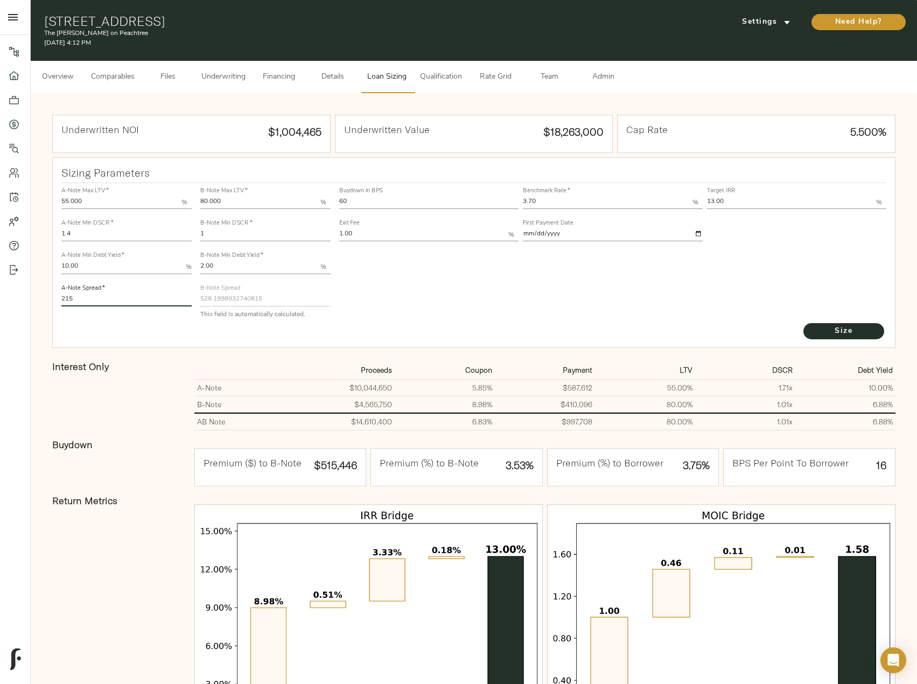
drag, startPoint x: 94, startPoint y: 303, endPoint x: 36, endPoint y: 299, distance: 57.8
click at [36, 299] on div "Underwritten NOI $1,004,465 Underwritten Value $18,263,000 Cap Rate 5.500% Sizi…" at bounding box center [474, 433] width 886 height 680
type input "220"
click at [803, 323] on button "Size" at bounding box center [843, 331] width 81 height 16
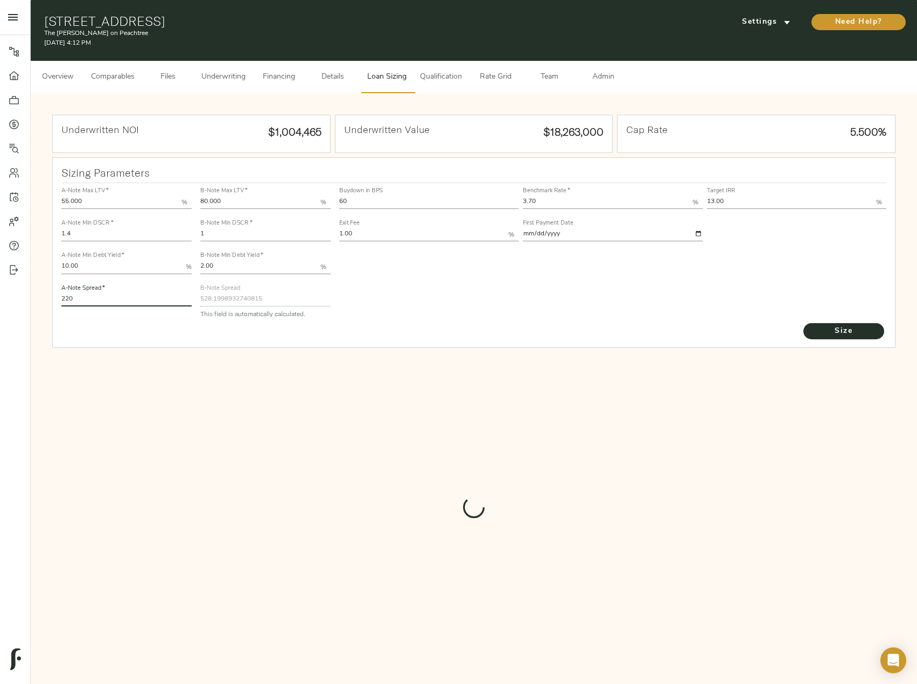
type input "524.5870879846395"
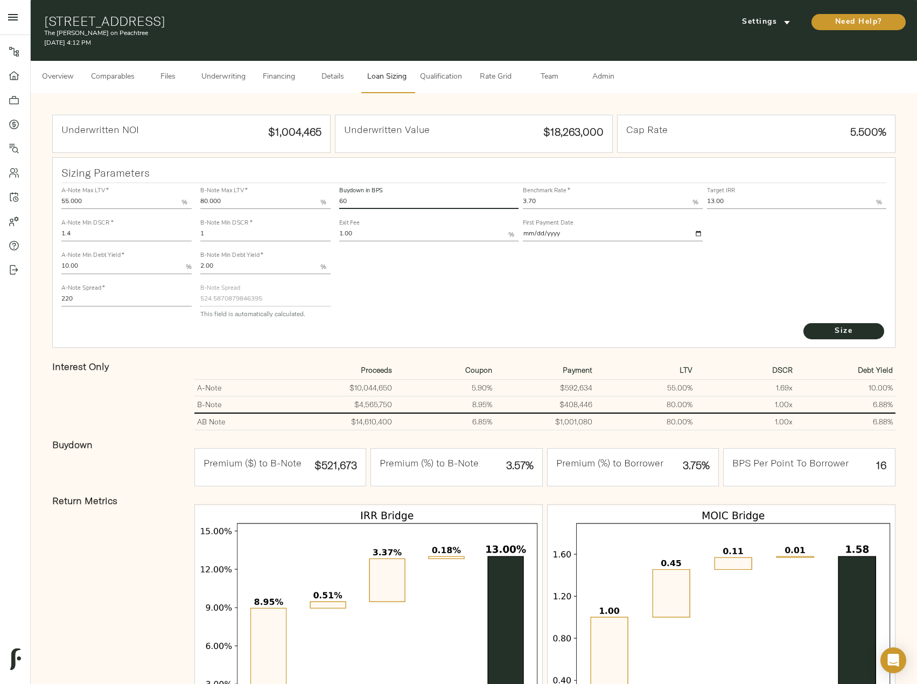
click at [331, 203] on div "A-Note Max LTV   * 55.000 % A-Note Min DSCR   * 1.4 A-Note Min Debt Yield   * 1…" at bounding box center [474, 252] width 834 height 147
type input "53"
click at [803, 323] on button "Size" at bounding box center [843, 331] width 81 height 16
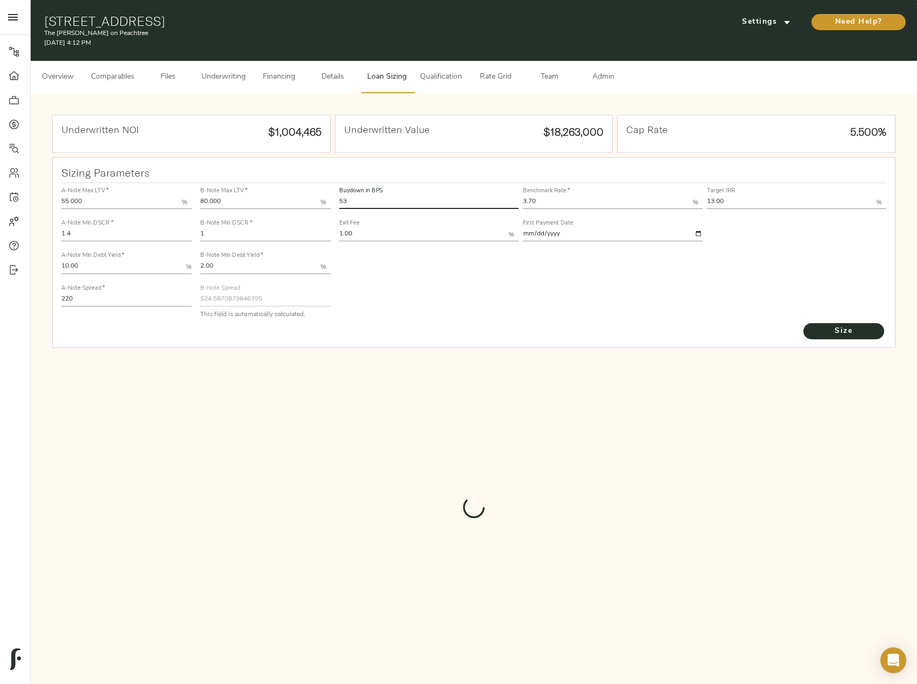
type input "551.9619141660511"
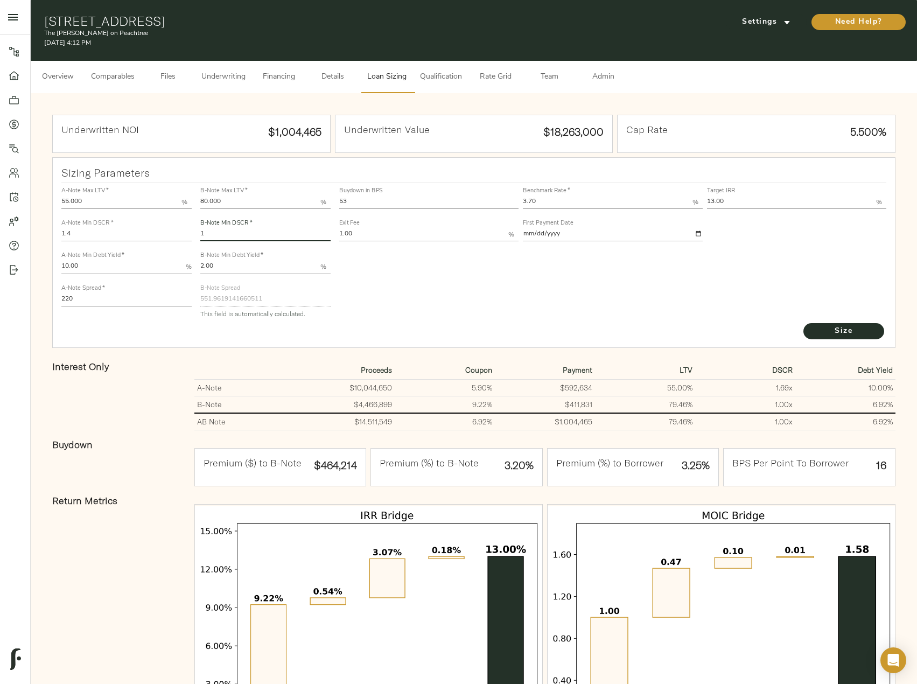
drag, startPoint x: 216, startPoint y: 235, endPoint x: 180, endPoint y: 235, distance: 36.1
click at [180, 235] on div "A-Note Max LTV   * 55.000 % A-Note Min DSCR   * 1.4 A-Note Min Debt Yield   * 1…" at bounding box center [474, 252] width 834 height 147
click at [254, 230] on input "1.0" at bounding box center [265, 234] width 130 height 13
type input "1.012"
click at [803, 323] on button "Size" at bounding box center [843, 331] width 81 height 16
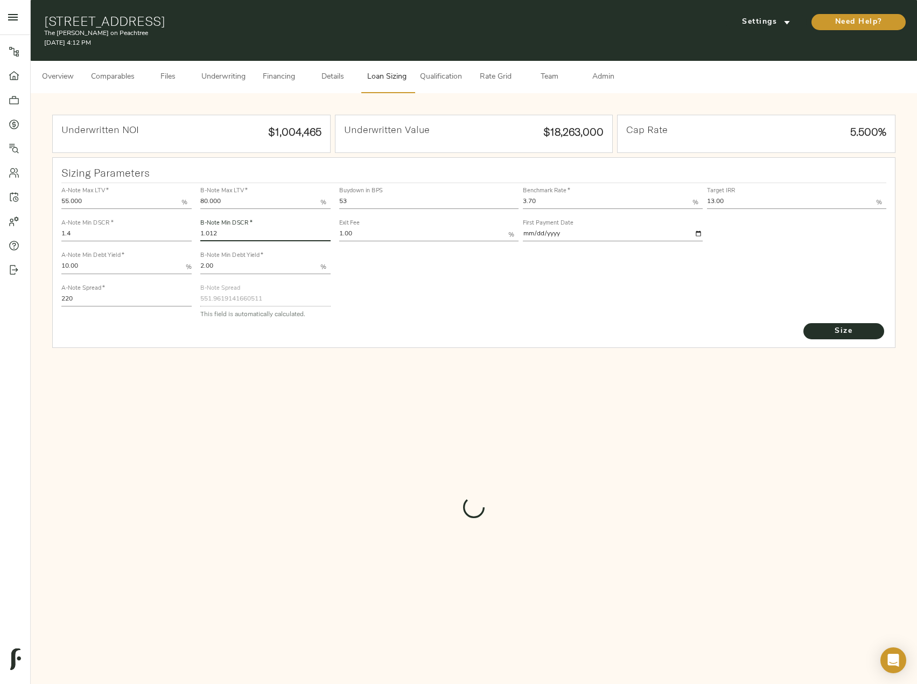
type input "546.2051643903828"
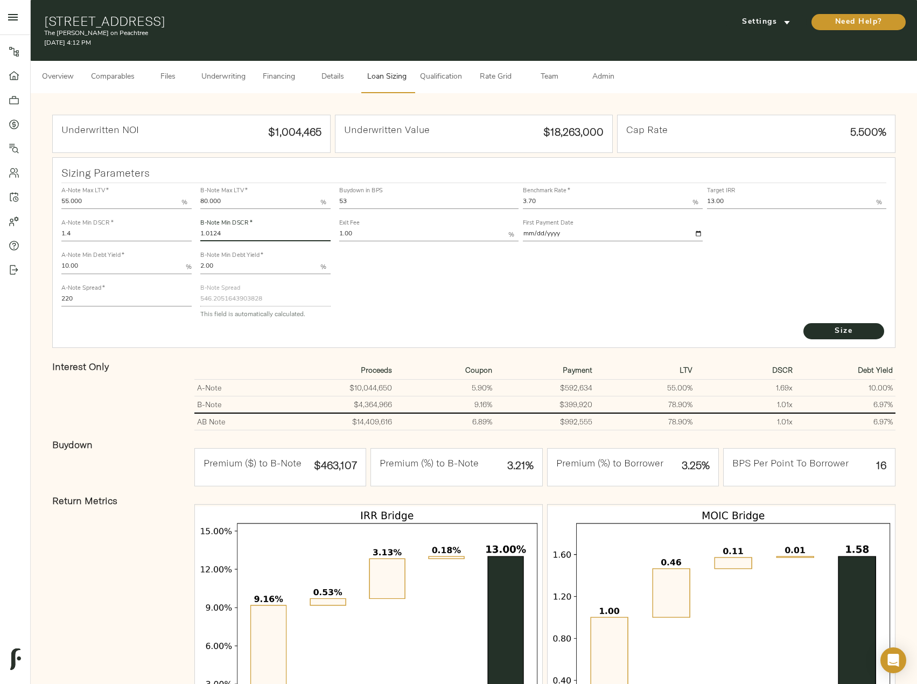
type input "1.0124"
click at [803, 323] on button "Size" at bounding box center [843, 331] width 81 height 16
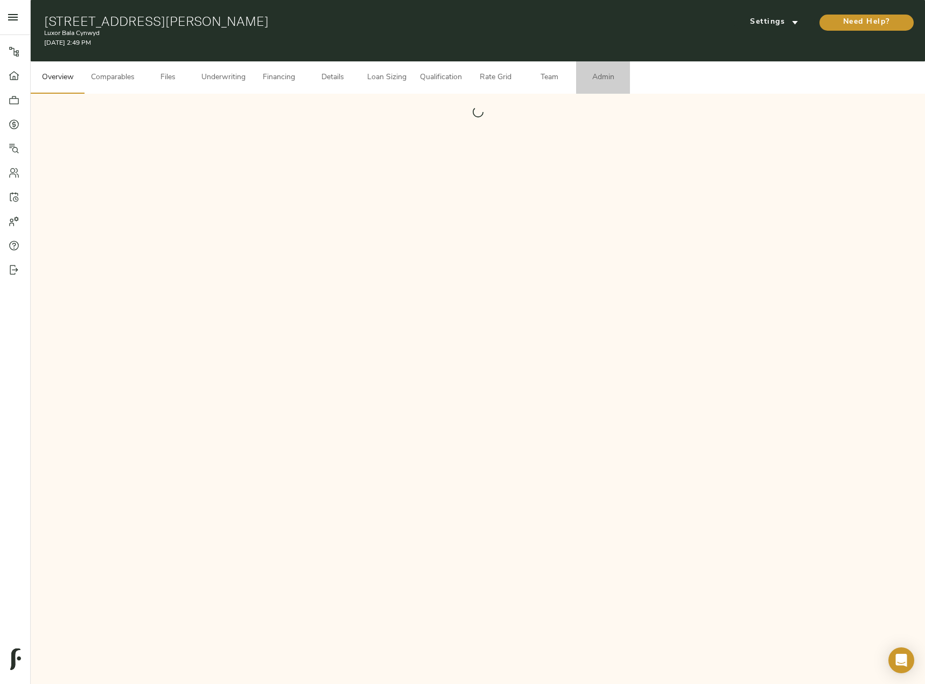
click at [605, 79] on span "Admin" at bounding box center [603, 77] width 41 height 13
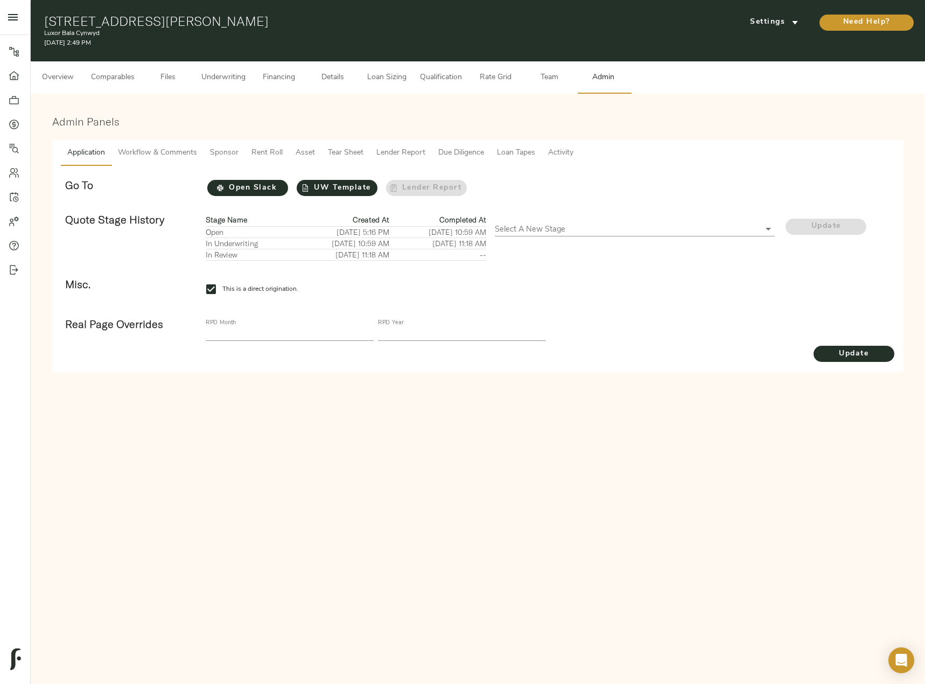
click at [206, 288] on input "This is a direct origination." at bounding box center [211, 289] width 23 height 23
checkbox input "false"
click at [856, 351] on span "Update" at bounding box center [854, 353] width 81 height 13
click at [104, 82] on span "Comparables" at bounding box center [113, 77] width 44 height 13
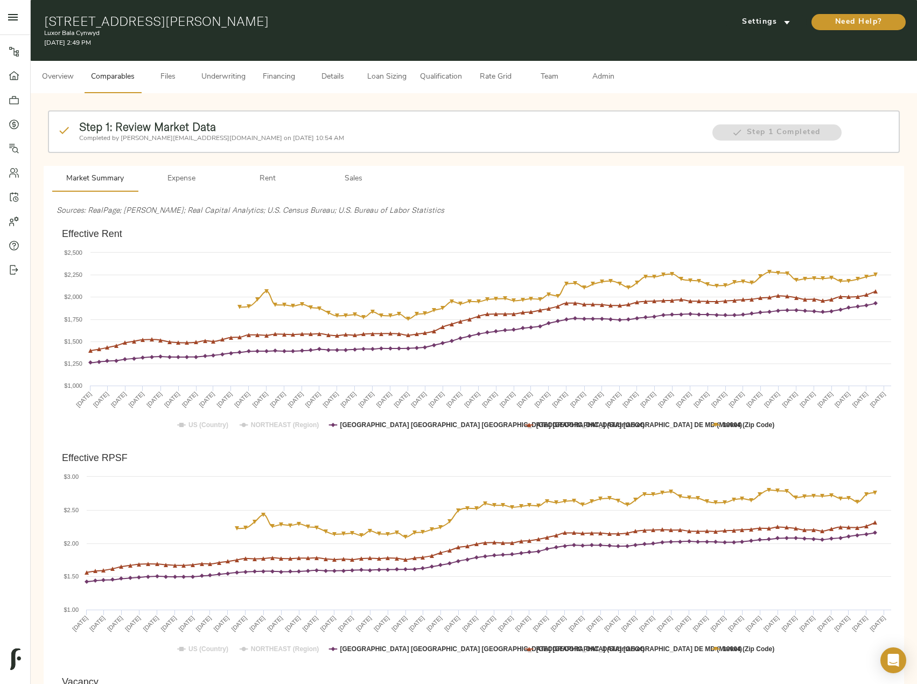
click at [53, 73] on span "Overview" at bounding box center [57, 77] width 41 height 13
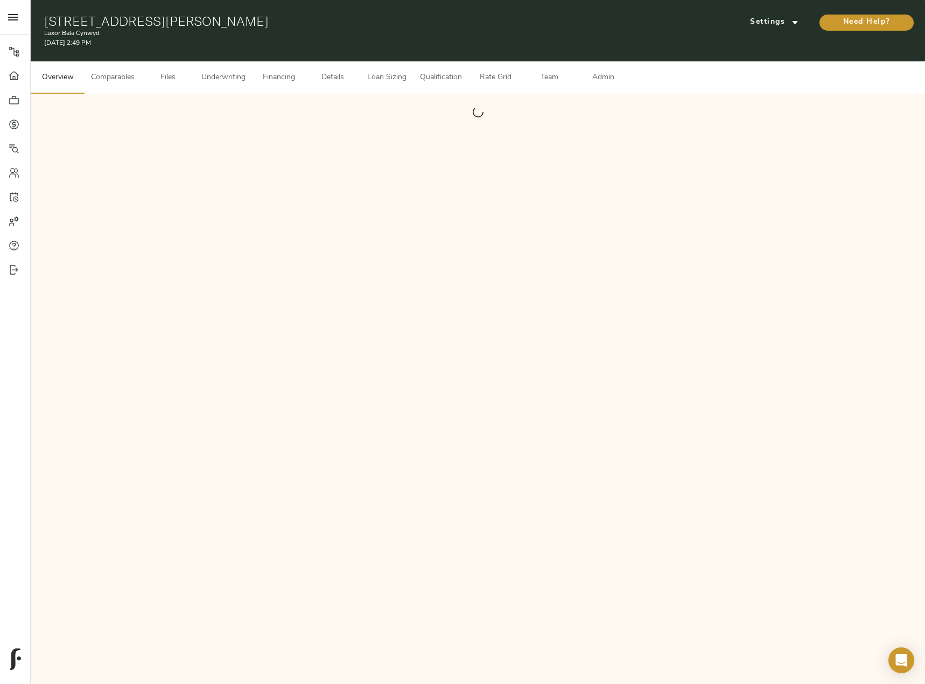
click at [590, 78] on span "Admin" at bounding box center [603, 77] width 41 height 13
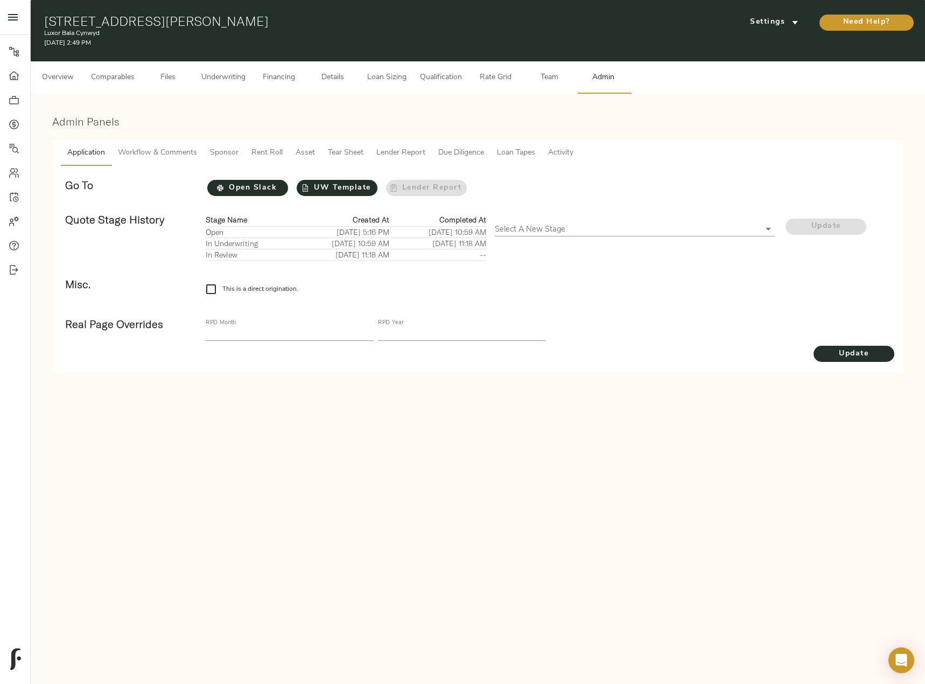
click at [356, 150] on span "Tear Sheet" at bounding box center [346, 152] width 36 height 13
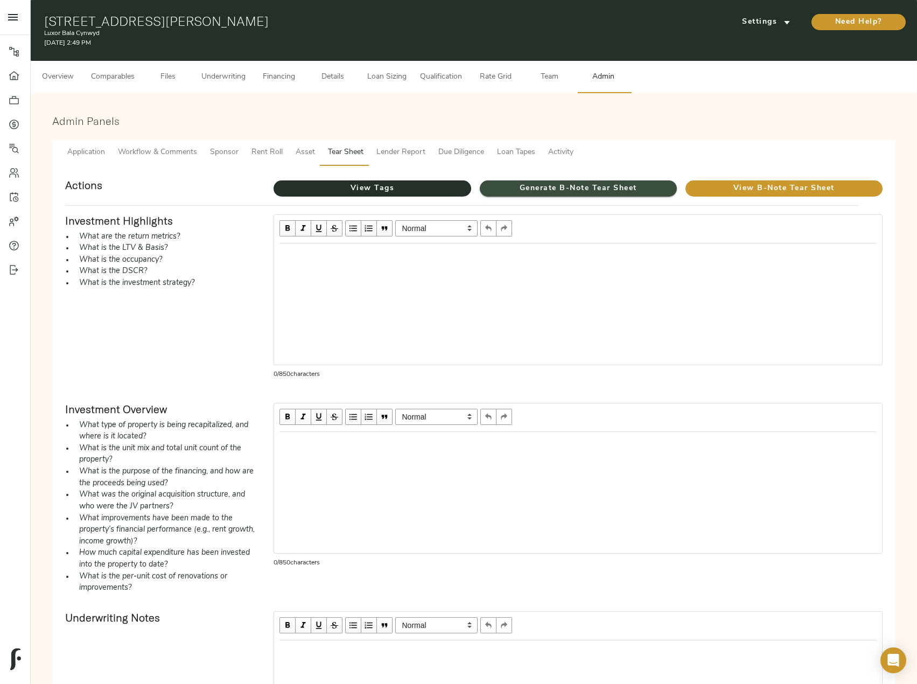
click at [559, 183] on span "Generate B-Note Tear Sheet" at bounding box center [578, 188] width 197 height 13
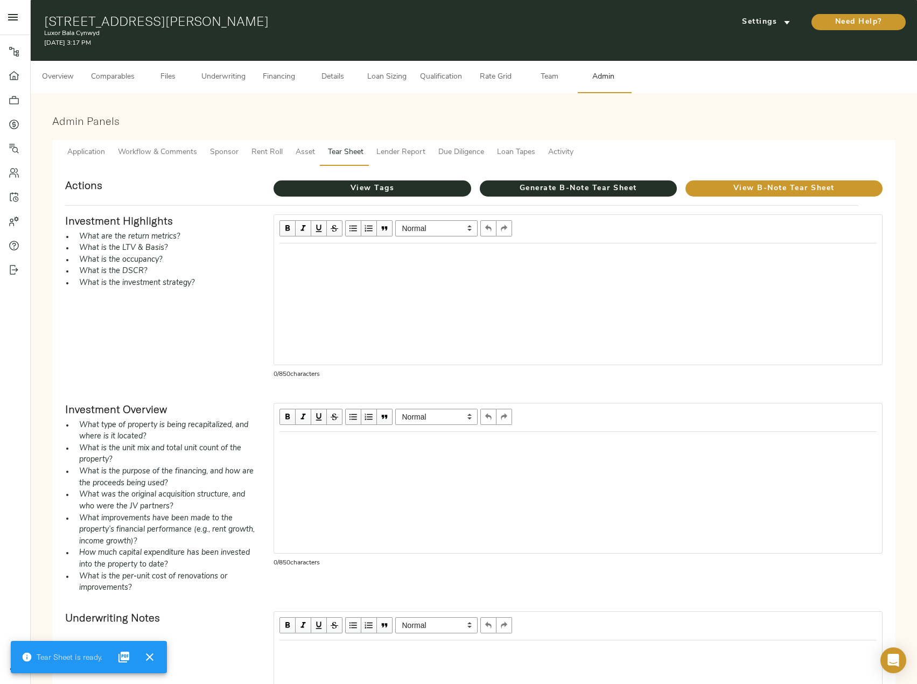
click at [53, 75] on span "Overview" at bounding box center [57, 77] width 41 height 13
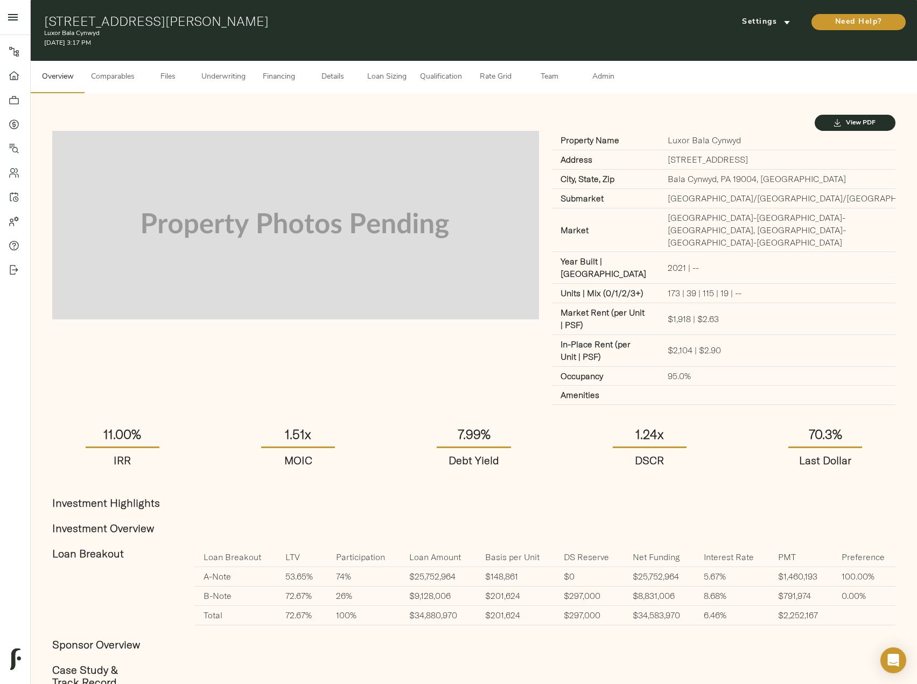
click at [393, 76] on span "Loan Sizing" at bounding box center [386, 77] width 41 height 13
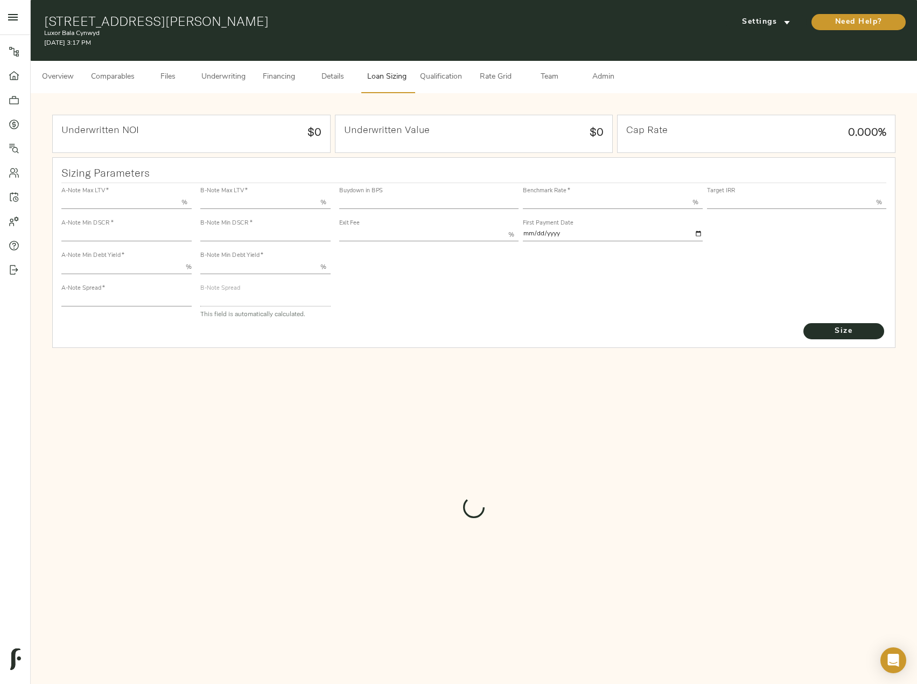
type input "55.000"
type input "1.4"
type input "10.00"
type input "200"
type input "80.000"
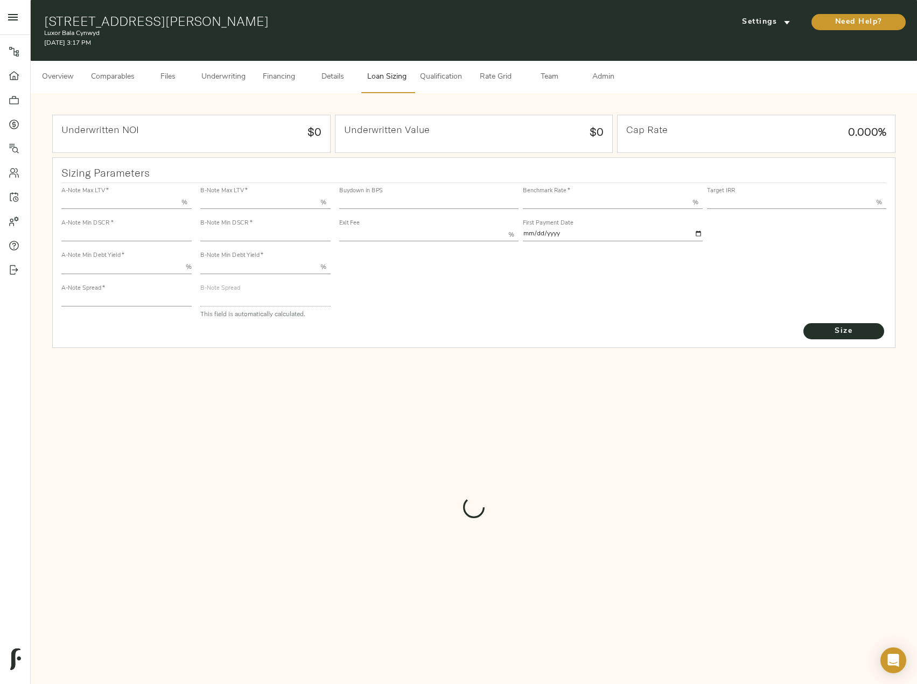
type input "1.144"
type input "2.00"
type input "499.49833693051414"
type input "26"
type input "3.67"
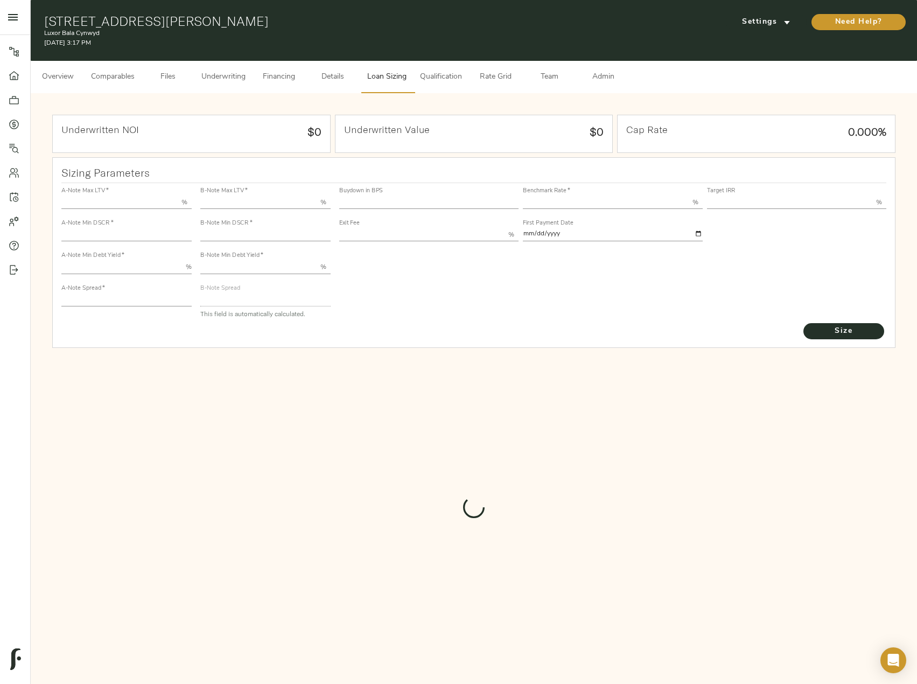
type input "11.00"
type input "1.00"
type input "[DATE]"
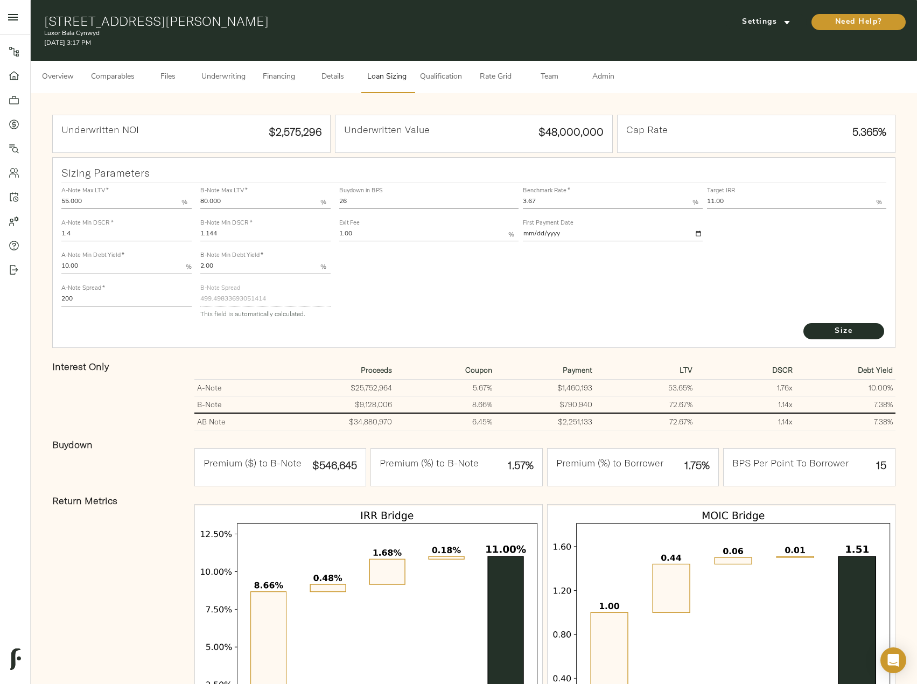
drag, startPoint x: 717, startPoint y: 198, endPoint x: 673, endPoint y: 200, distance: 43.7
click at [674, 200] on div "Buydown in BPS 26 Benchmark Rate   * 3.67 % Target IRR 11.00 % Exit Fee 1.00 % …" at bounding box center [613, 213] width 552 height 65
type input "13.00"
click at [803, 323] on button "Size" at bounding box center [843, 331] width 81 height 16
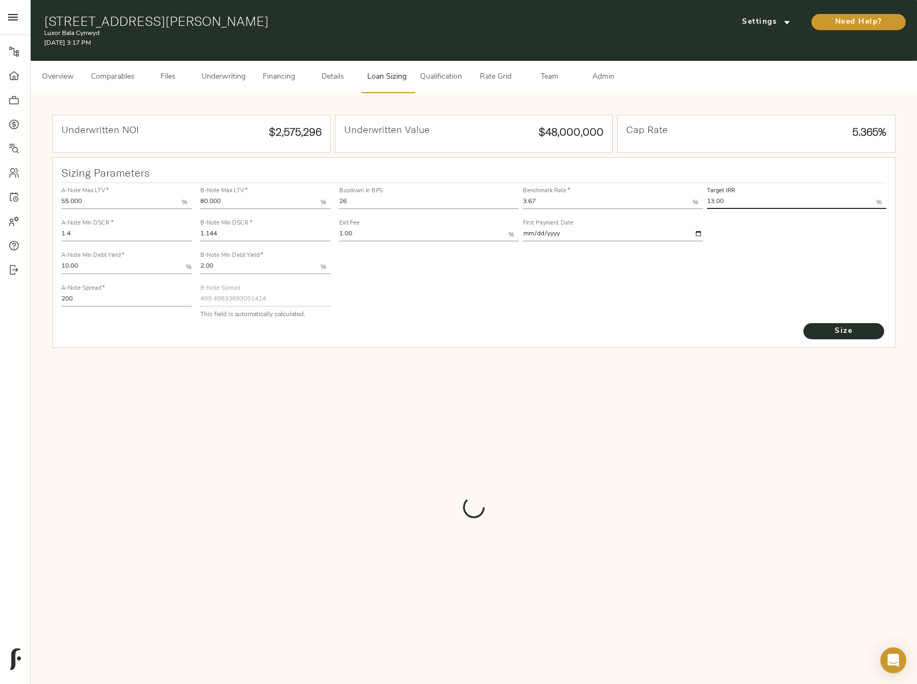
type input "829"
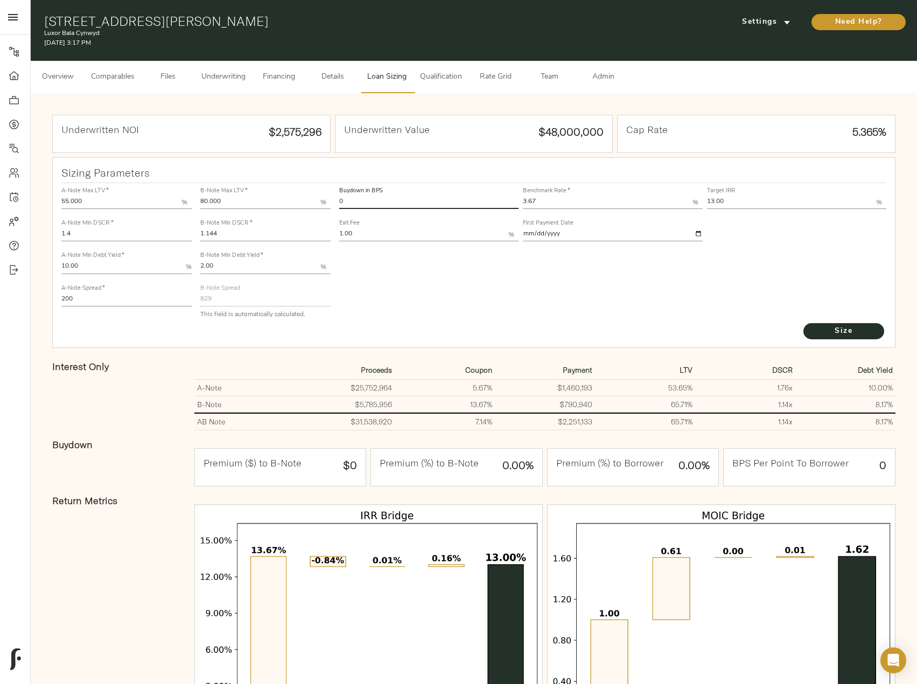
drag, startPoint x: 369, startPoint y: 202, endPoint x: 317, endPoint y: 198, distance: 52.9
click at [317, 198] on div "A-Note Max LTV   * 55.000 % A-Note Min DSCR   * 1.4 A-Note Min Debt Yield   * 1…" at bounding box center [474, 252] width 834 height 147
type input "30"
click at [803, 323] on button "Size" at bounding box center [843, 331] width 81 height 16
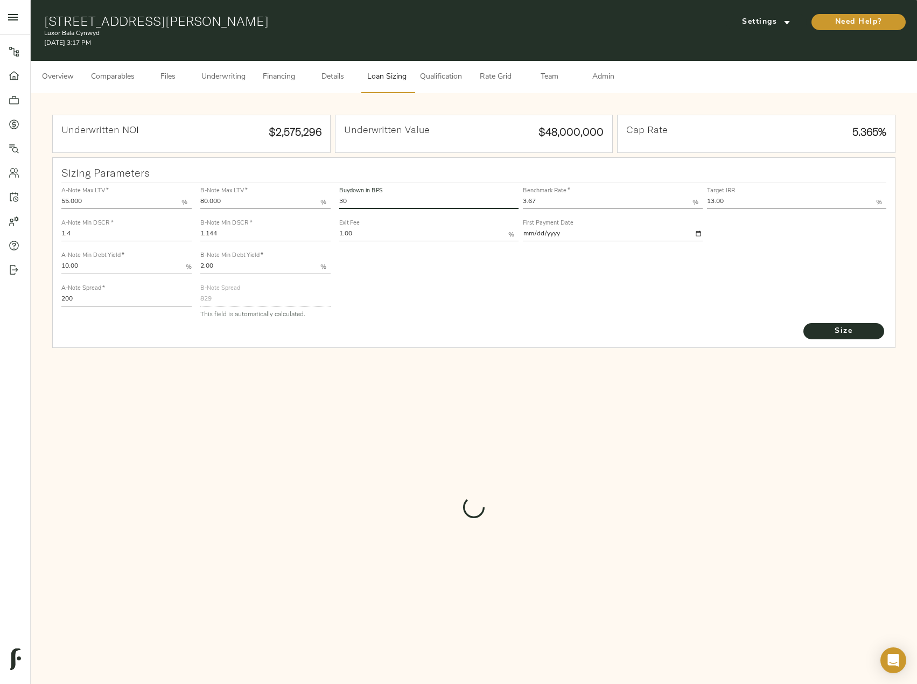
type input "612.8323617299902"
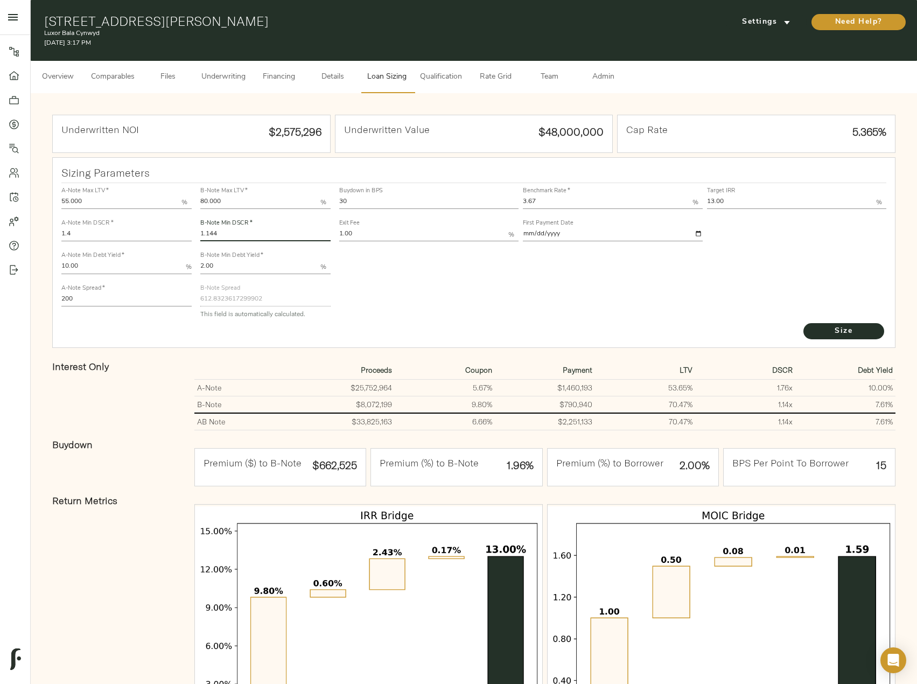
drag, startPoint x: 240, startPoint y: 234, endPoint x: 134, endPoint y: 230, distance: 106.1
click at [135, 230] on div "A-Note Max LTV   * 55.000 % A-Note Min DSCR   * 1.4 A-Note Min Debt Yield   * 1…" at bounding box center [474, 252] width 834 height 147
type input "1.1"
click at [803, 323] on button "Size" at bounding box center [843, 331] width 81 height 16
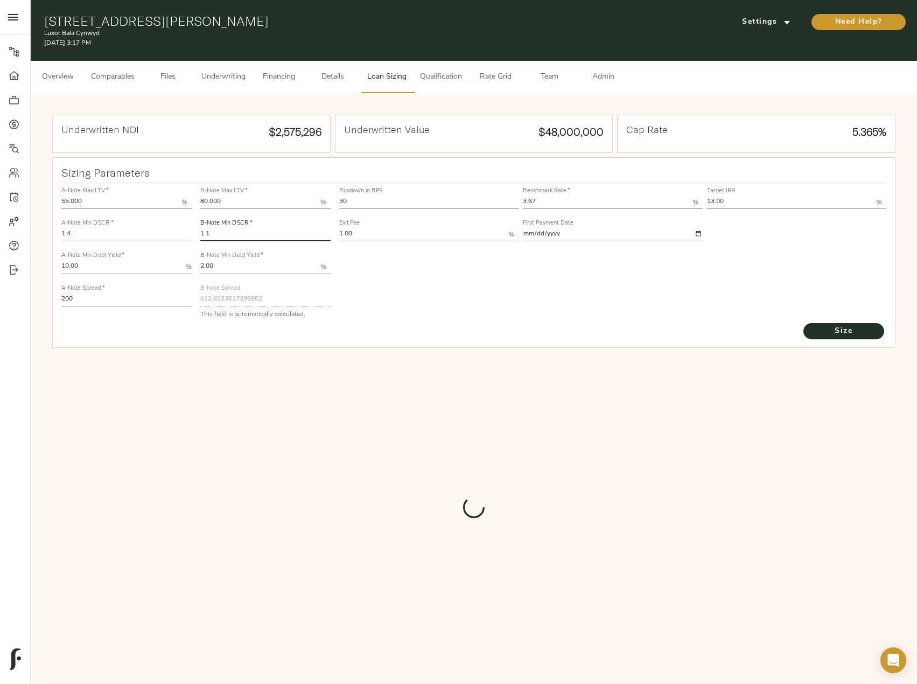
type input "630.2745429818202"
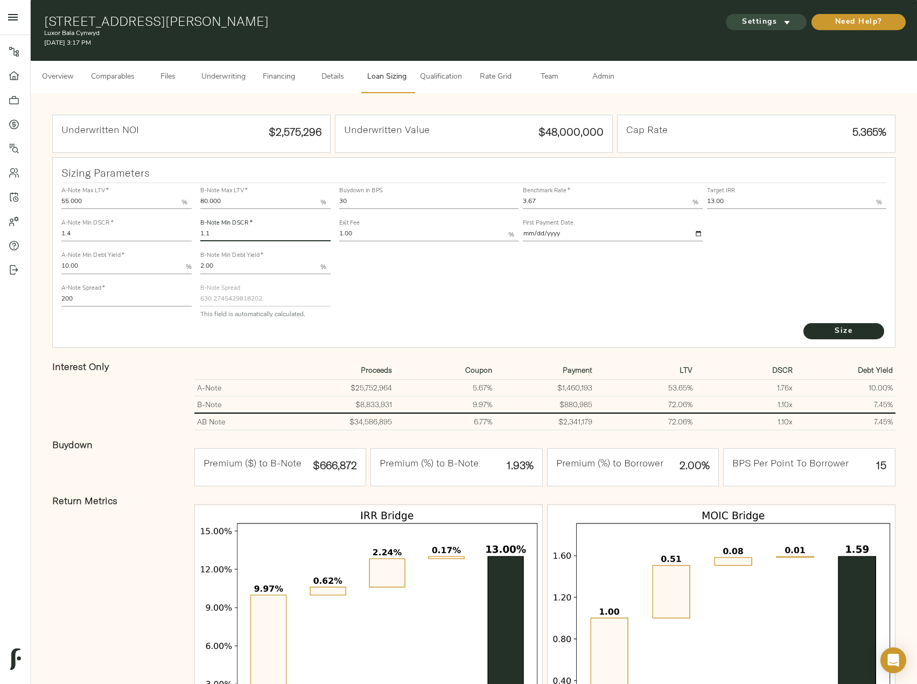
click at [785, 28] on span "Settings" at bounding box center [766, 22] width 59 height 13
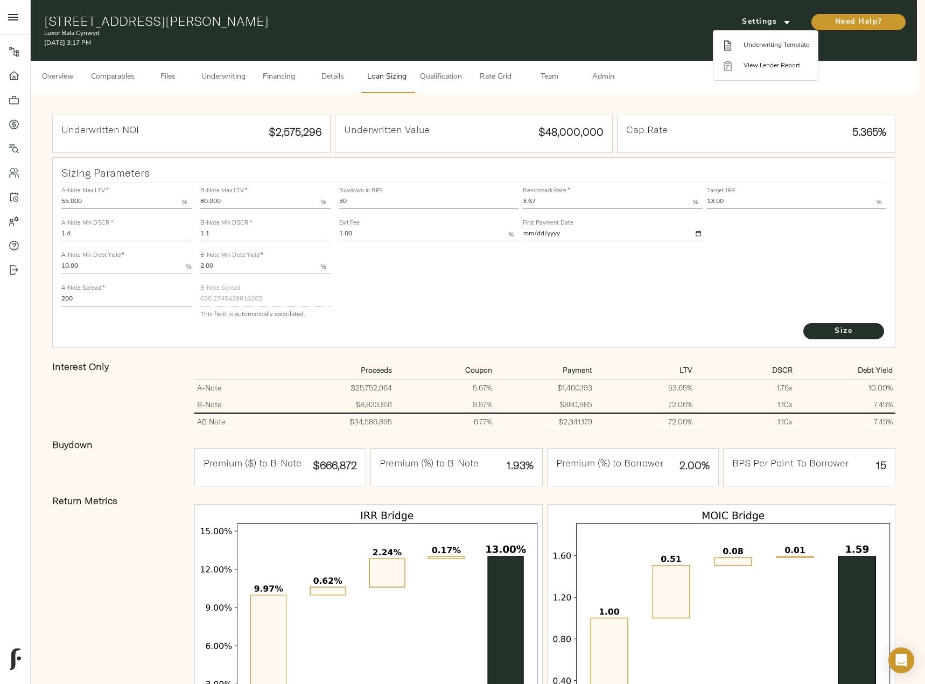
click at [781, 41] on span "Underwriting Template" at bounding box center [777, 45] width 66 height 10
click at [741, 201] on div at bounding box center [462, 342] width 925 height 684
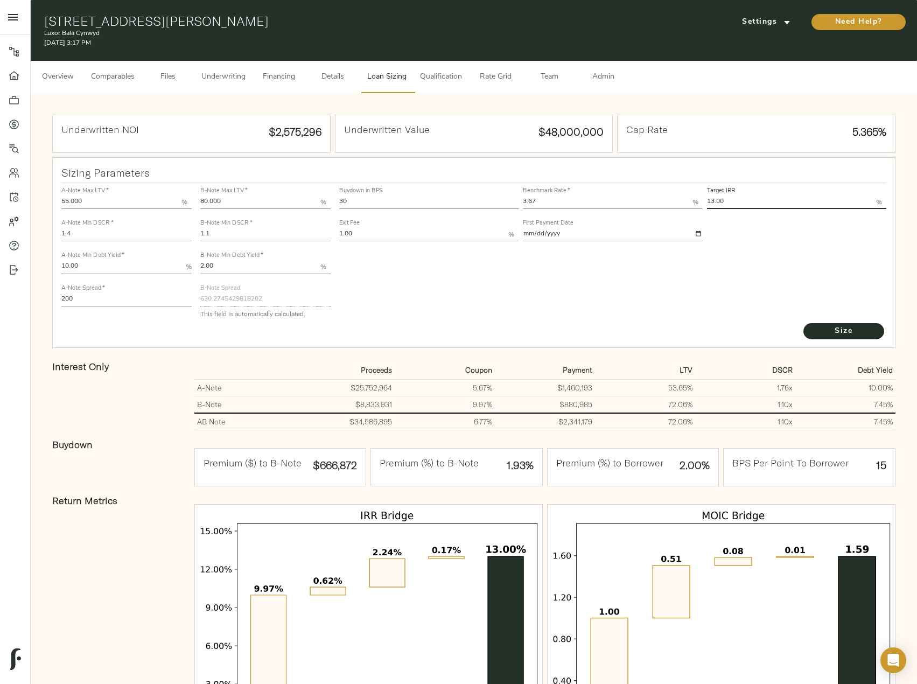
drag, startPoint x: 753, startPoint y: 201, endPoint x: 677, endPoint y: 199, distance: 76.0
click at [678, 200] on div "Buydown in BPS 30 Benchmark Rate   * 3.67 % Target IRR 13.00 % Exit Fee 1.00 % …" at bounding box center [613, 213] width 552 height 65
type input "11.00"
click at [803, 323] on button "Size" at bounding box center [843, 331] width 81 height 16
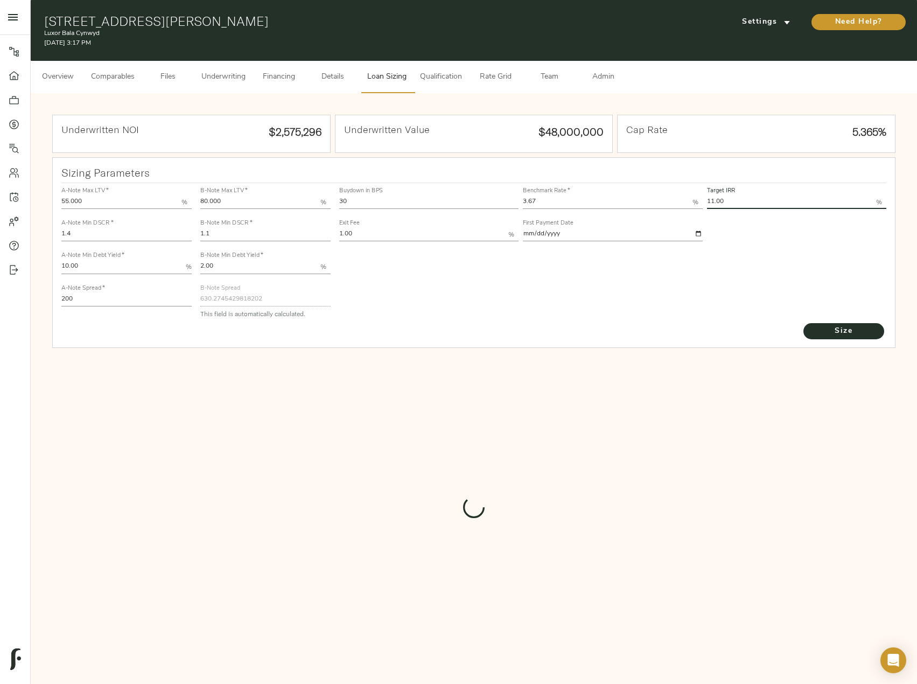
type input "650"
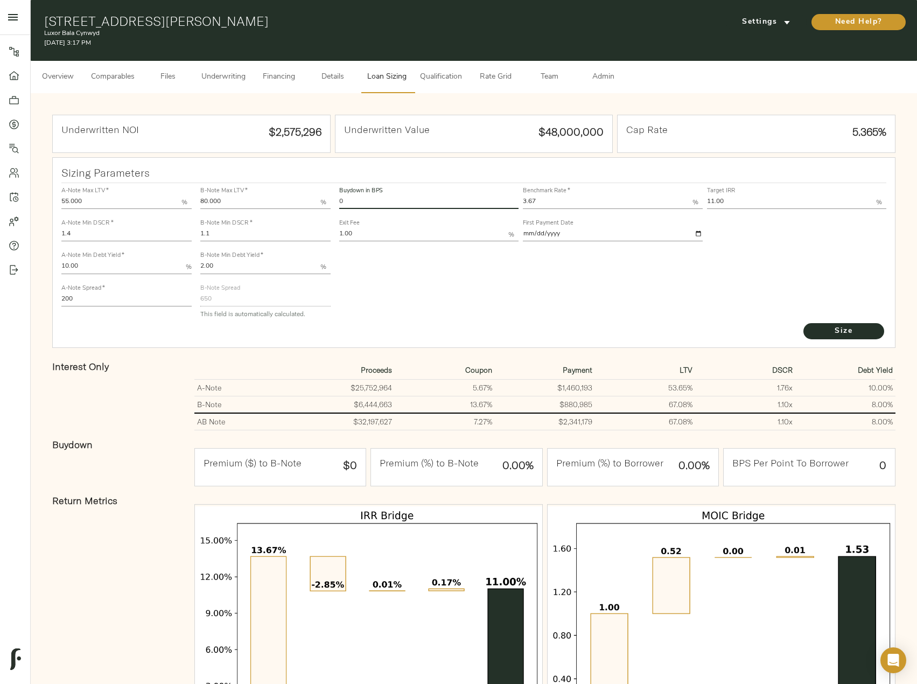
drag, startPoint x: 343, startPoint y: 204, endPoint x: 299, endPoint y: 212, distance: 44.3
click at [310, 208] on div "A-Note Max LTV   * 55.000 % A-Note Min DSCR   * 1.4 A-Note Min Debt Yield   * 1…" at bounding box center [474, 252] width 834 height 147
type input "3"
type input "27"
click at [803, 323] on button "Size" at bounding box center [843, 331] width 81 height 16
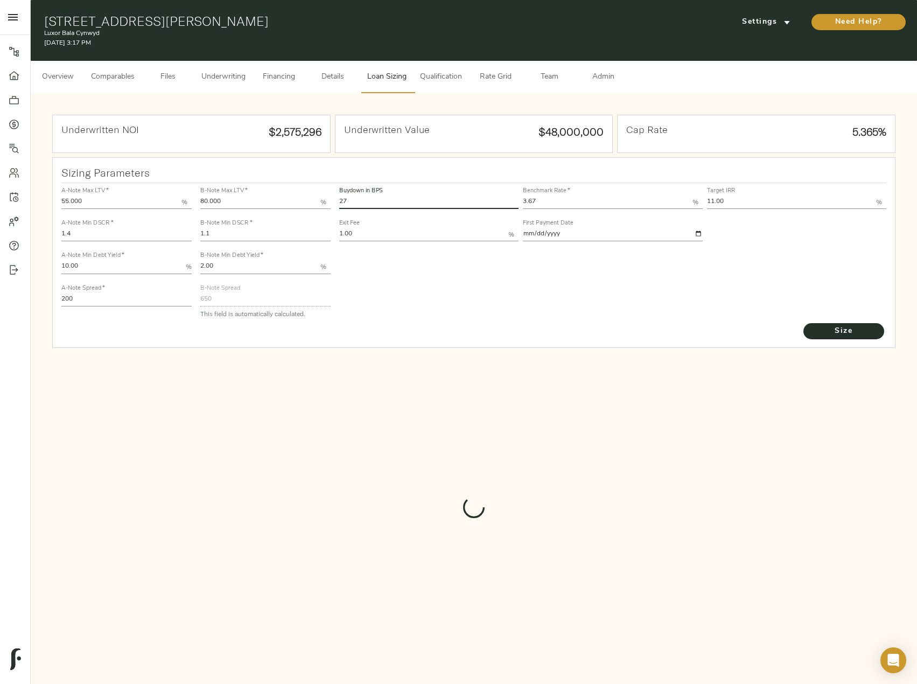
type input "506.559401380789"
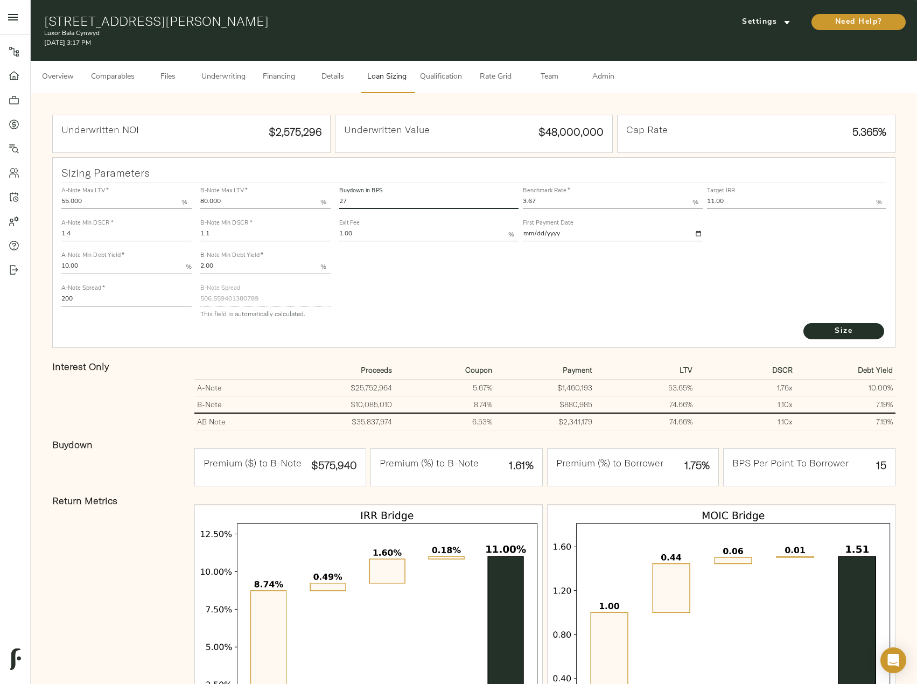
click at [231, 235] on input "1.1" at bounding box center [265, 234] width 130 height 13
type input "1.14"
click at [841, 330] on span "Size" at bounding box center [843, 331] width 59 height 13
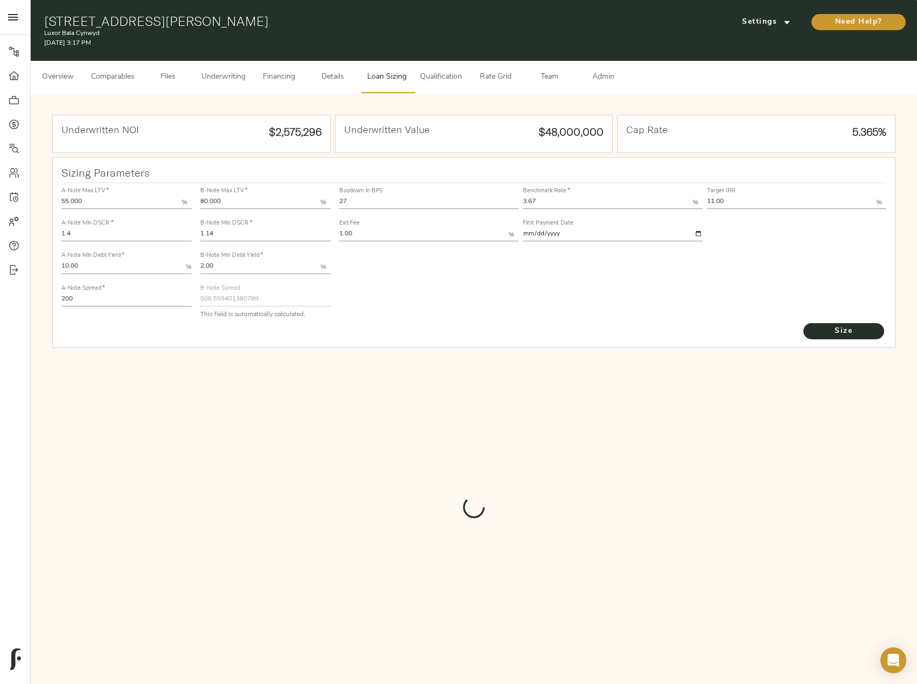
type input "495.55450816454396"
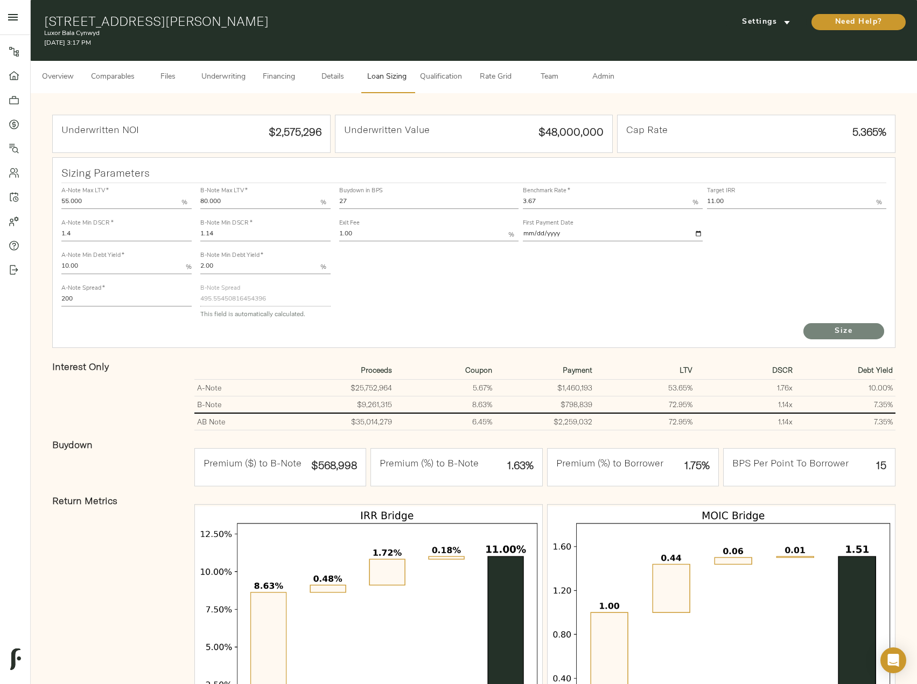
click at [837, 325] on span "Size" at bounding box center [843, 331] width 59 height 13
click at [220, 75] on span "Underwriting" at bounding box center [223, 77] width 44 height 13
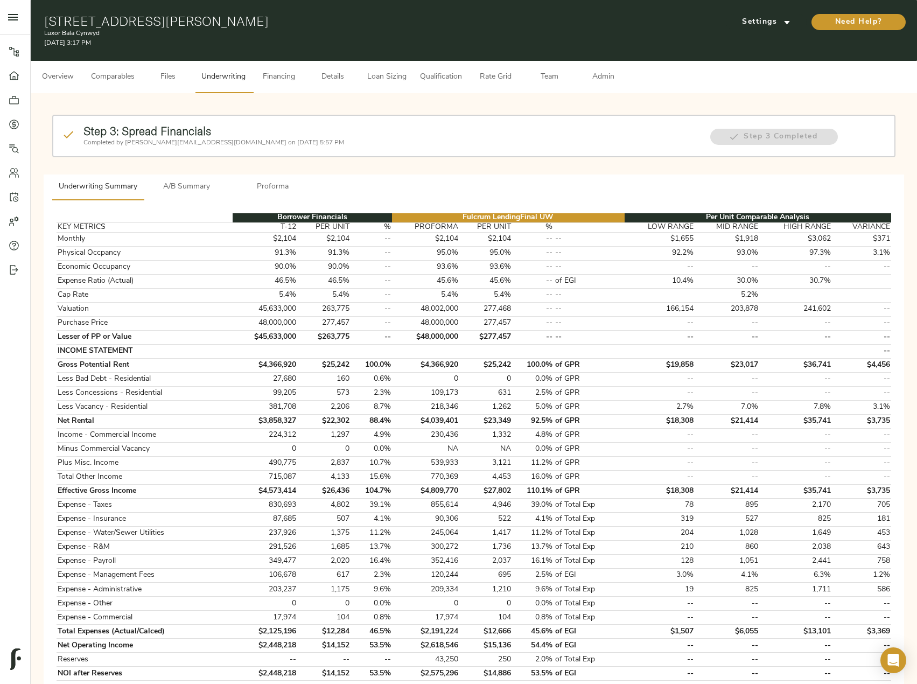
click at [172, 184] on span "A/B Summary" at bounding box center [186, 186] width 73 height 13
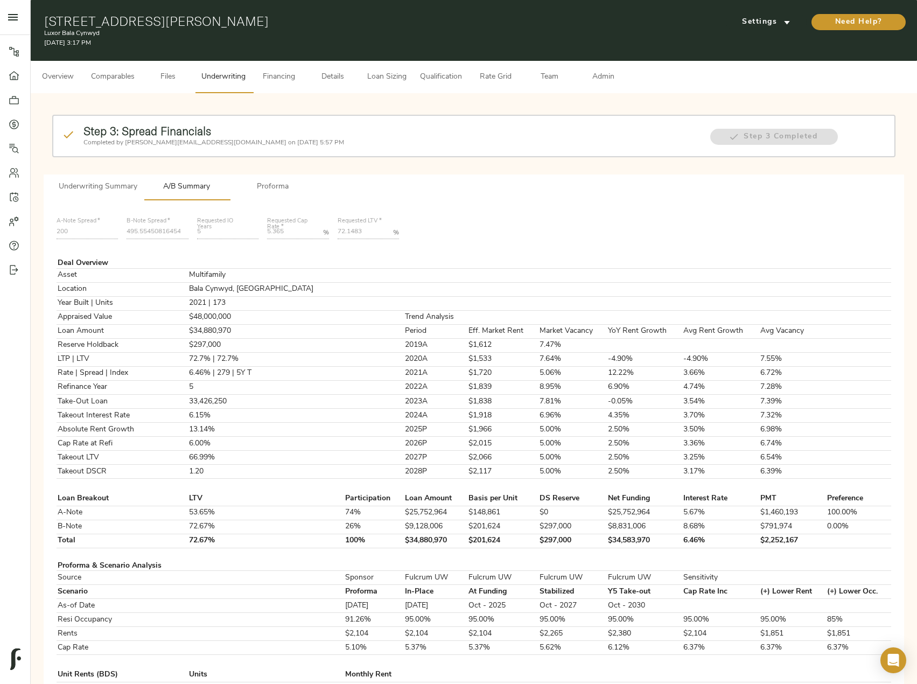
click at [403, 73] on span "Loan Sizing" at bounding box center [386, 77] width 41 height 13
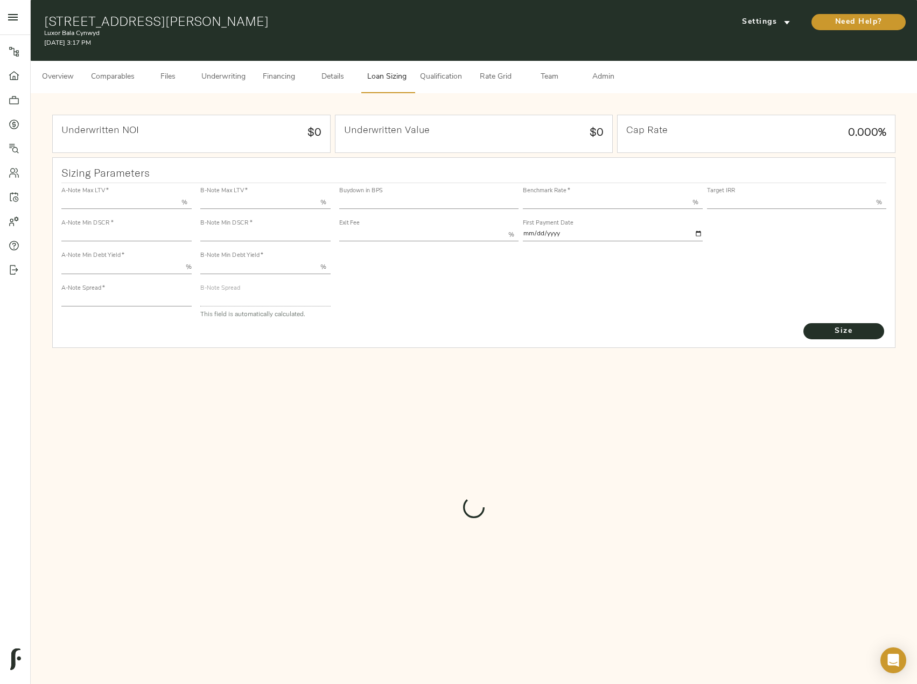
type input "55.000"
type input "1.4"
type input "10.00"
type input "200"
type input "80.000"
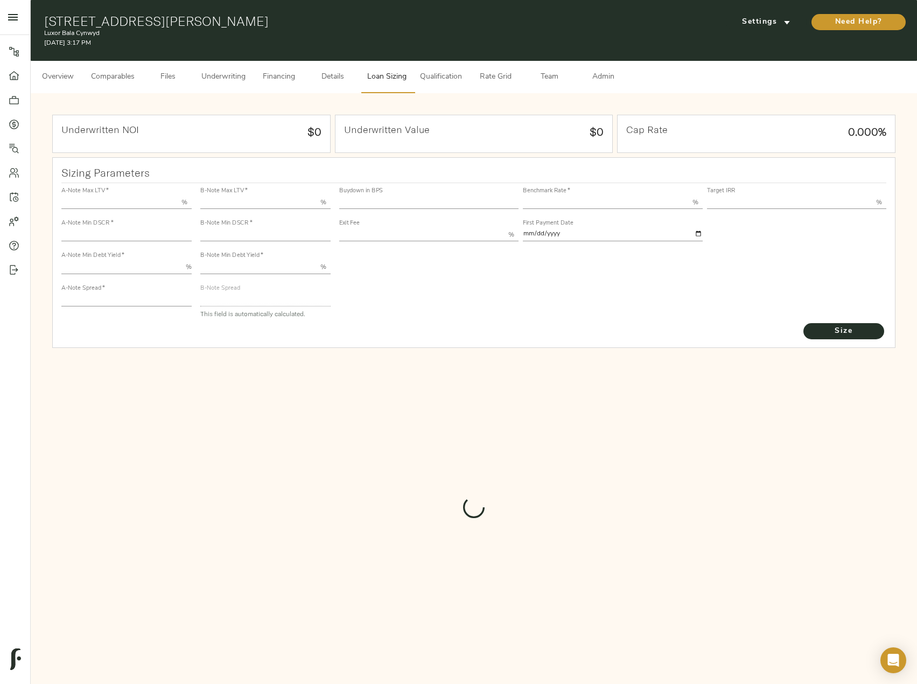
type input "1.14"
type input "2.00"
type input "495.55450816454396"
type input "27"
type input "3.67"
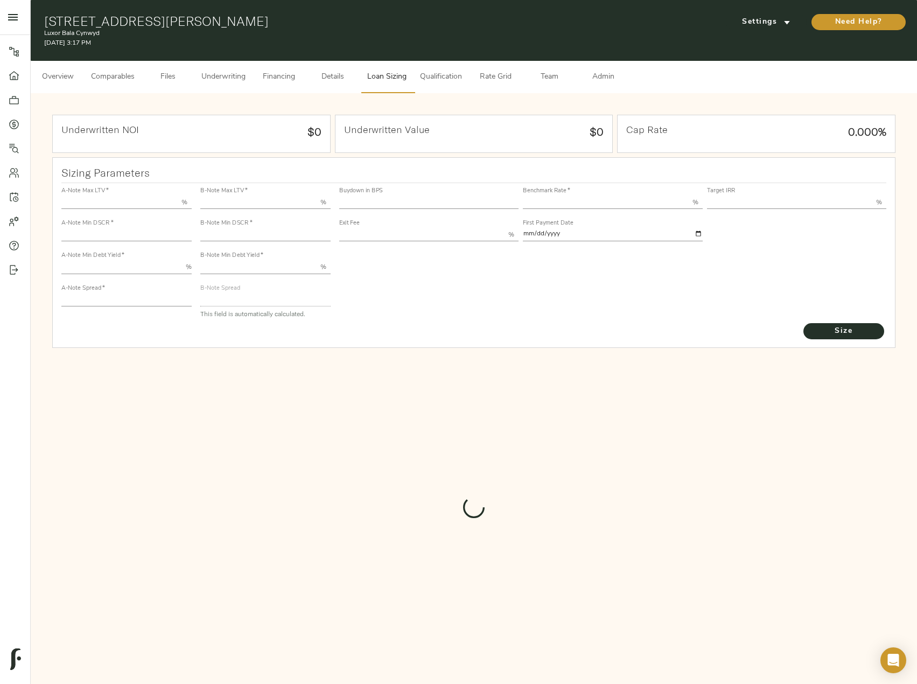
type input "11.00"
type input "1.00"
type input "[DATE]"
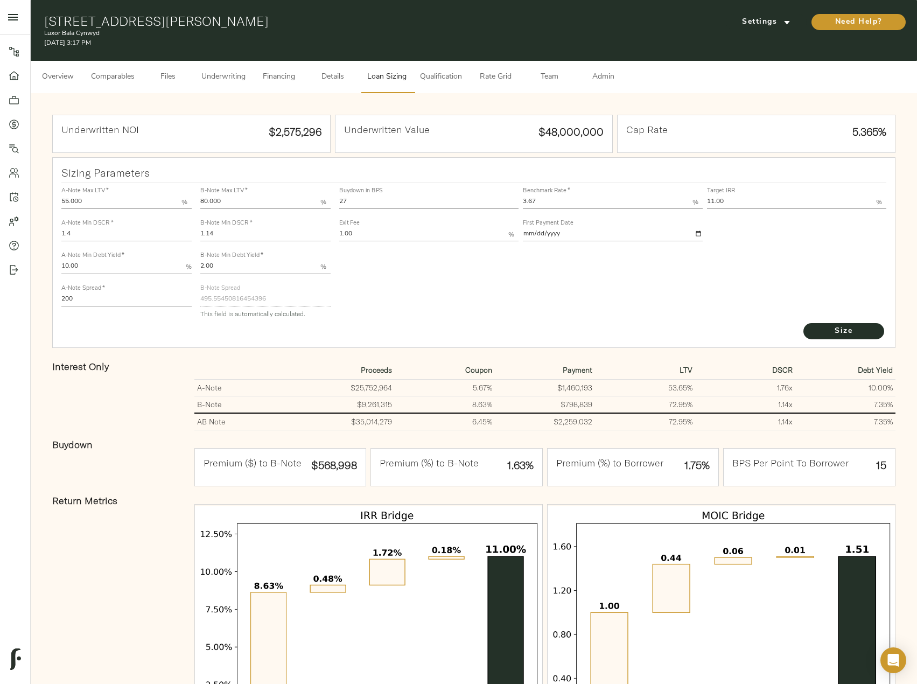
click at [309, 194] on div "A-Note Max LTV   * 55.000 % A-Note Min DSCR   * 1.4 A-Note Min Debt Yield   * 1…" at bounding box center [474, 252] width 834 height 147
click at [324, 199] on div "A-Note Max LTV   * 55.000 % A-Note Min DSCR   * 1.4 A-Note Min Debt Yield   * 1…" at bounding box center [474, 252] width 834 height 147
type input "0"
click at [803, 323] on button "Size" at bounding box center [843, 331] width 81 height 16
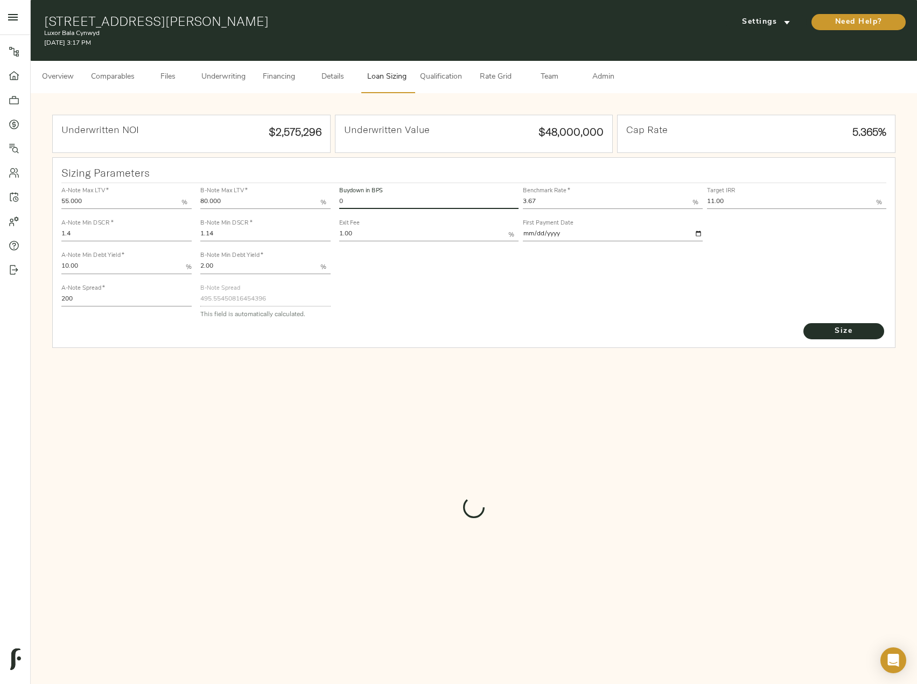
type input "650"
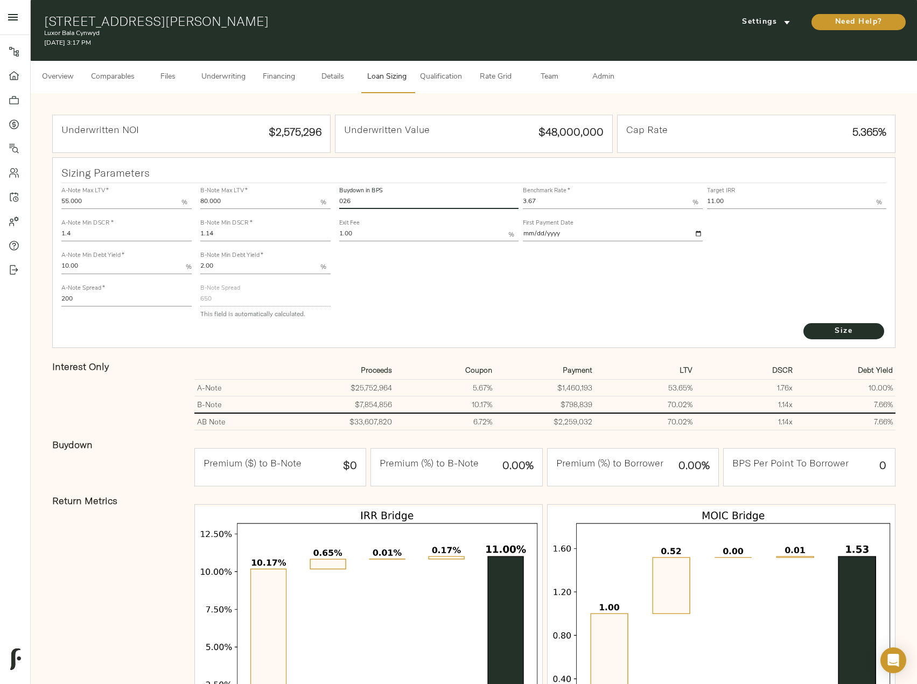
type input "026"
click at [803, 323] on button "Size" at bounding box center [843, 331] width 81 height 16
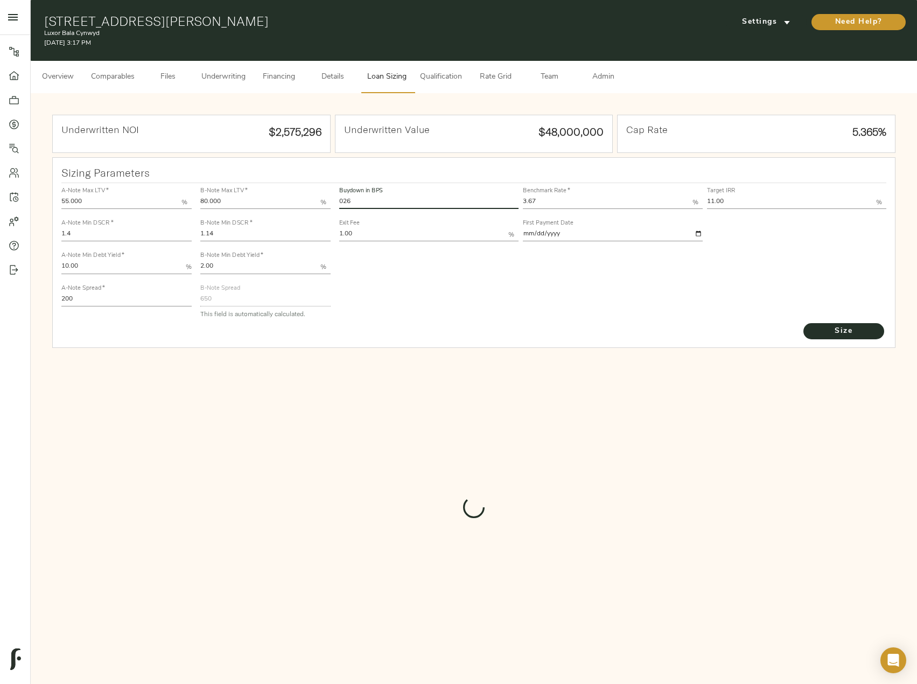
type input "500.6309306917852"
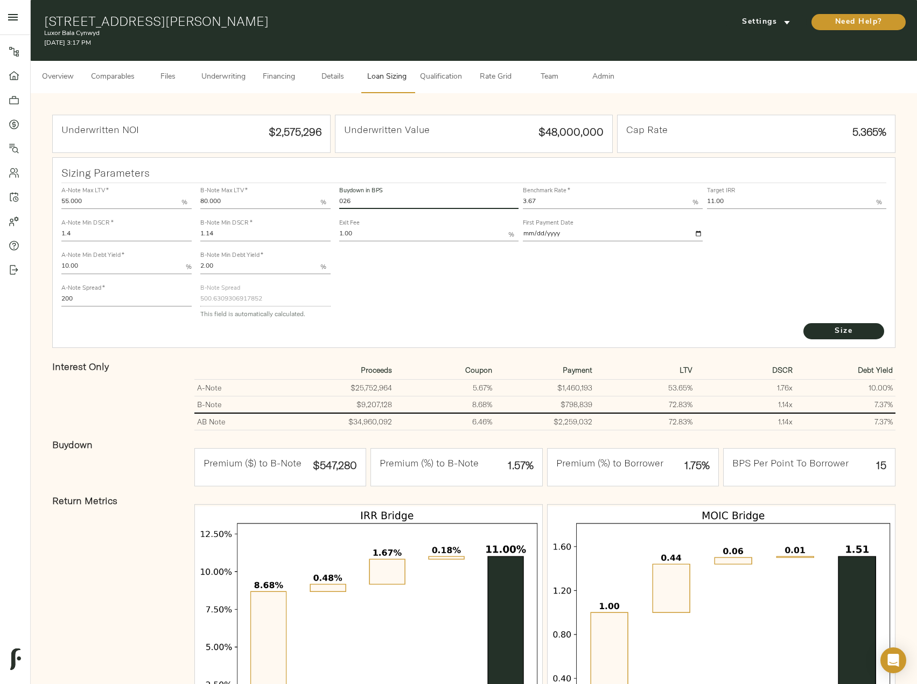
drag, startPoint x: 356, startPoint y: 203, endPoint x: 322, endPoint y: 200, distance: 34.6
click at [322, 200] on div "A-Note Max LTV   * 55.000 % A-Note Min DSCR   * 1.4 A-Note Min Debt Yield   * 1…" at bounding box center [474, 252] width 834 height 147
type input "26"
click at [803, 323] on button "Size" at bounding box center [843, 331] width 81 height 16
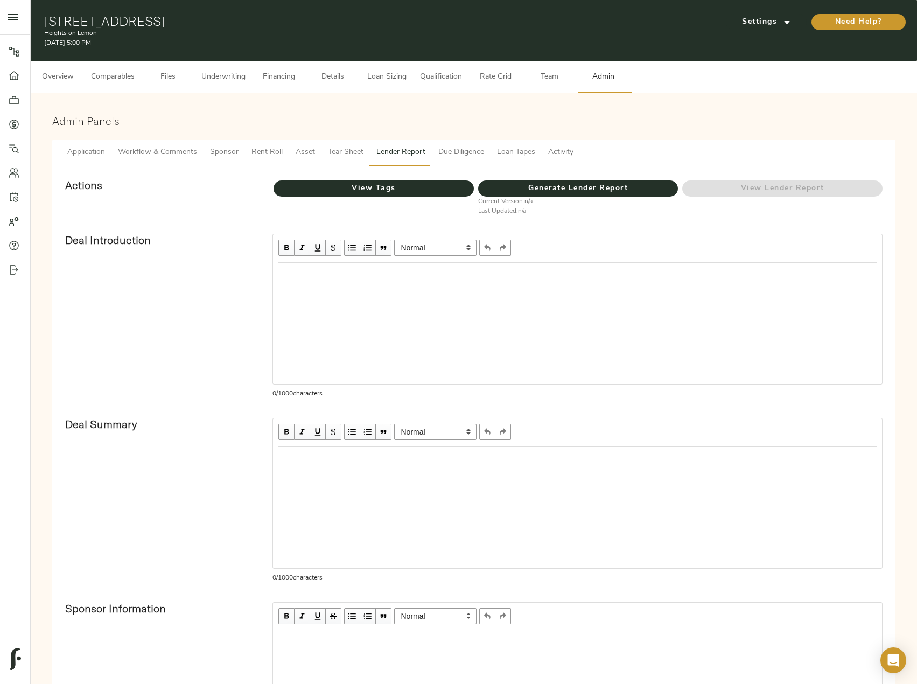
click at [241, 63] on button "Underwriting" at bounding box center [223, 77] width 57 height 32
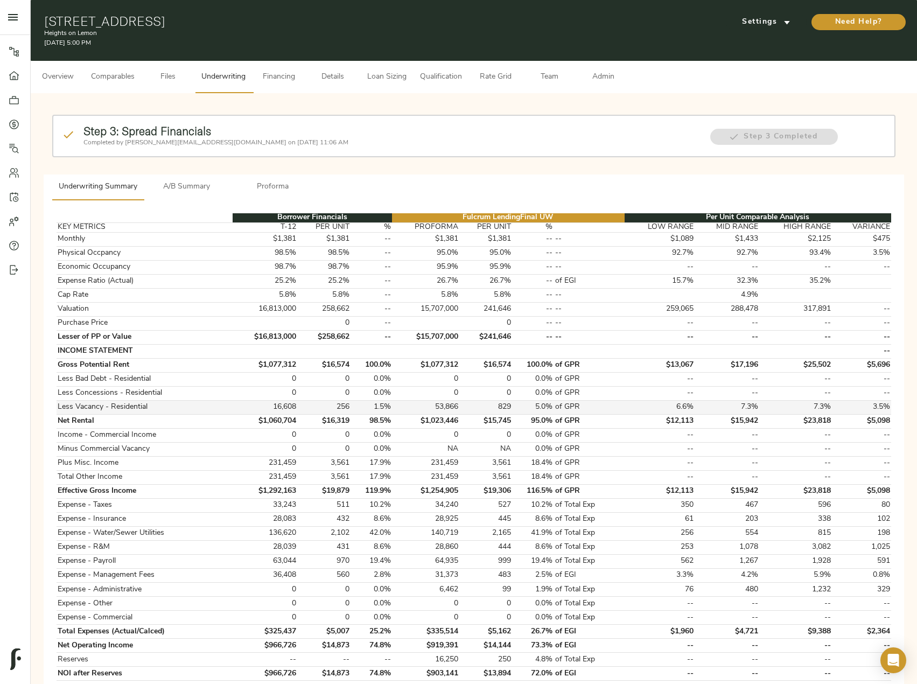
scroll to position [54, 0]
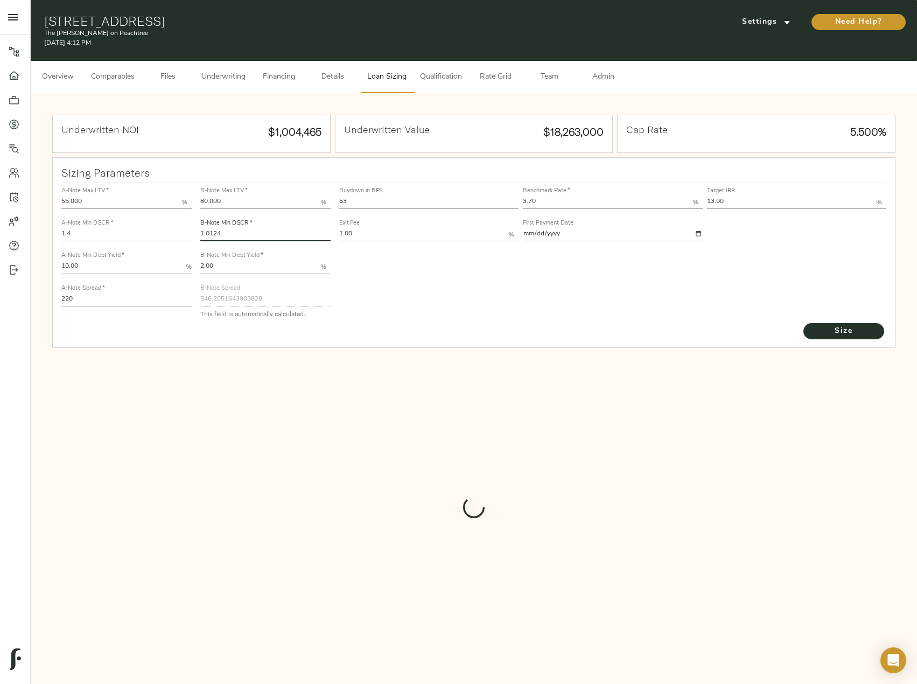
type input "546.010871059452"
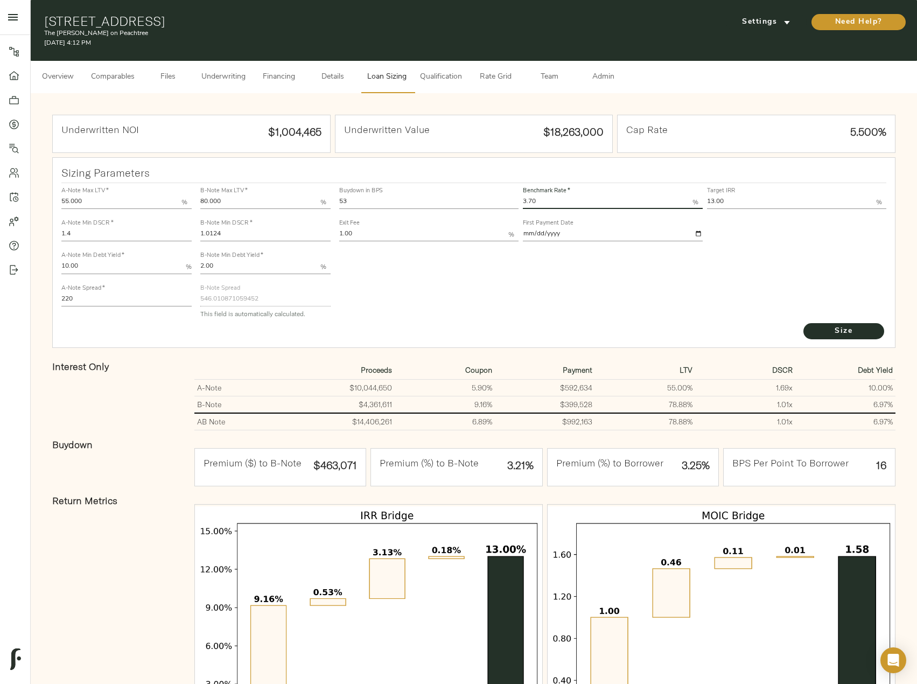
drag, startPoint x: 544, startPoint y: 203, endPoint x: 520, endPoint y: 203, distance: 23.7
click at [520, 203] on div "Buydown in BPS 53 Benchmark Rate   * 3.70 % Target IRR 13.00 % Exit Fee 1.00 % …" at bounding box center [613, 213] width 552 height 65
type input "3.67"
click at [803, 323] on button "Size" at bounding box center [843, 331] width 81 height 16
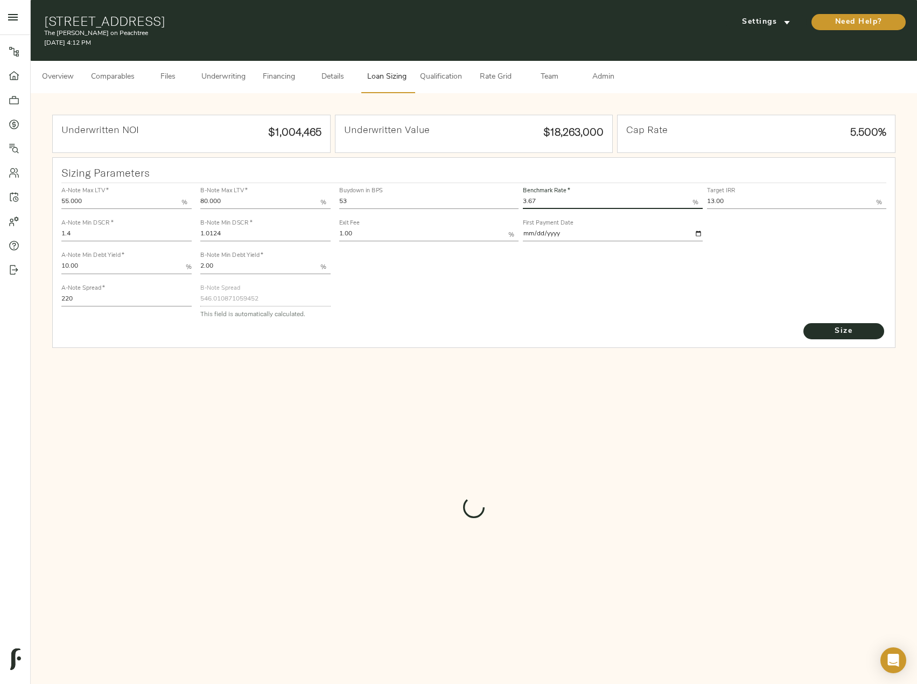
type input "547.7561750509337"
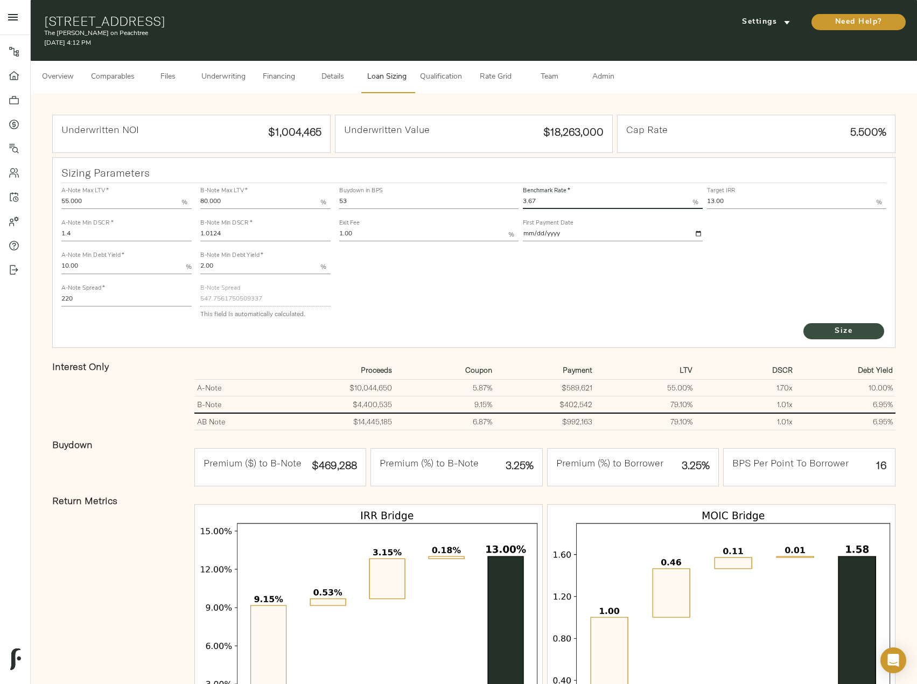
click at [854, 332] on span "Size" at bounding box center [843, 331] width 59 height 13
click at [229, 80] on span "Underwriting" at bounding box center [223, 77] width 44 height 13
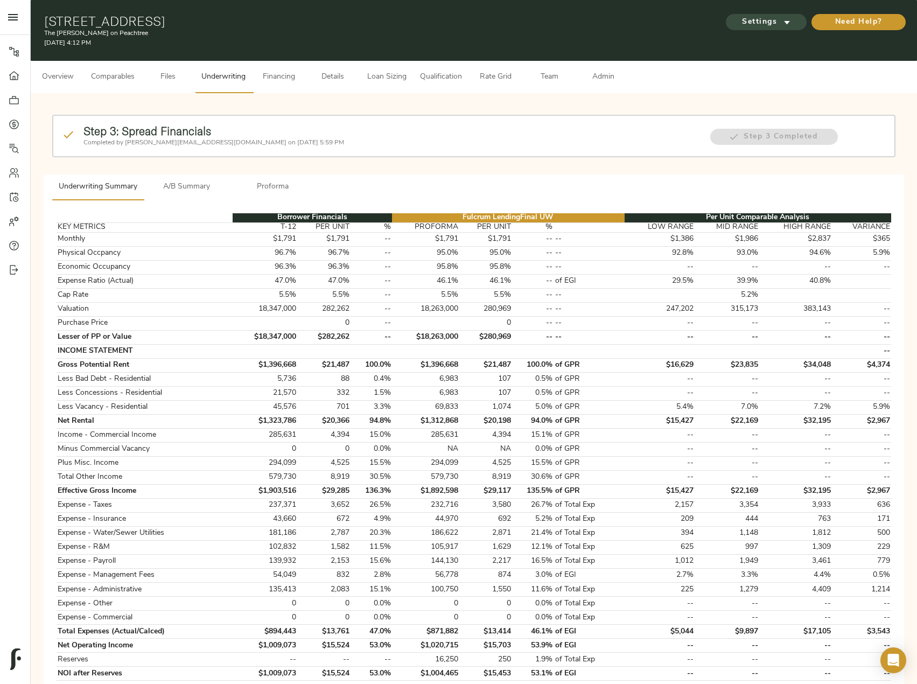
click at [779, 22] on span "Settings" at bounding box center [766, 22] width 59 height 13
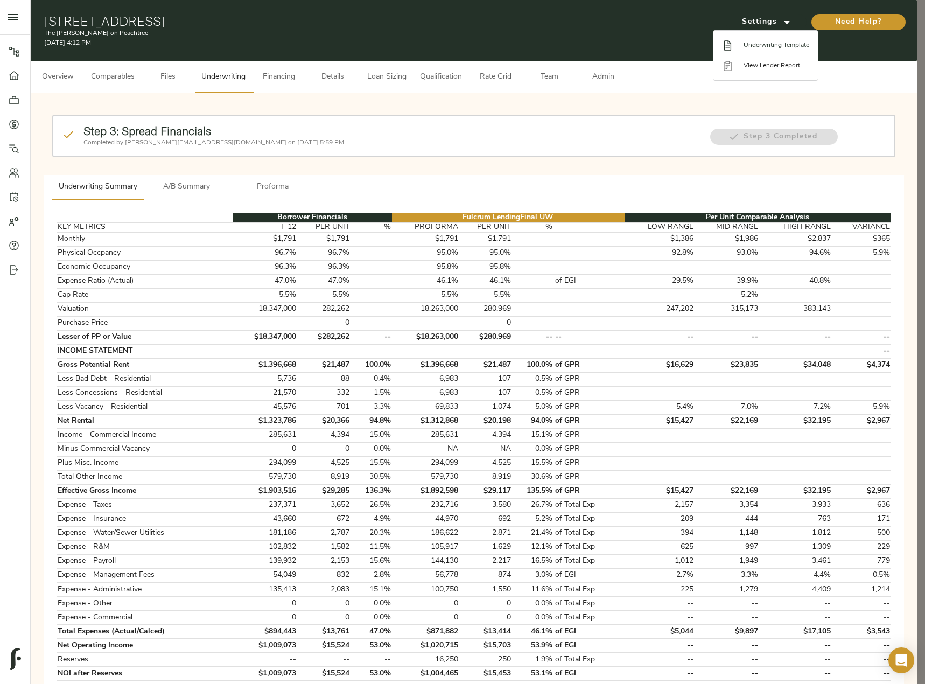
click at [775, 53] on li "Underwriting Template" at bounding box center [765, 45] width 104 height 20
click at [379, 70] on div at bounding box center [462, 342] width 925 height 684
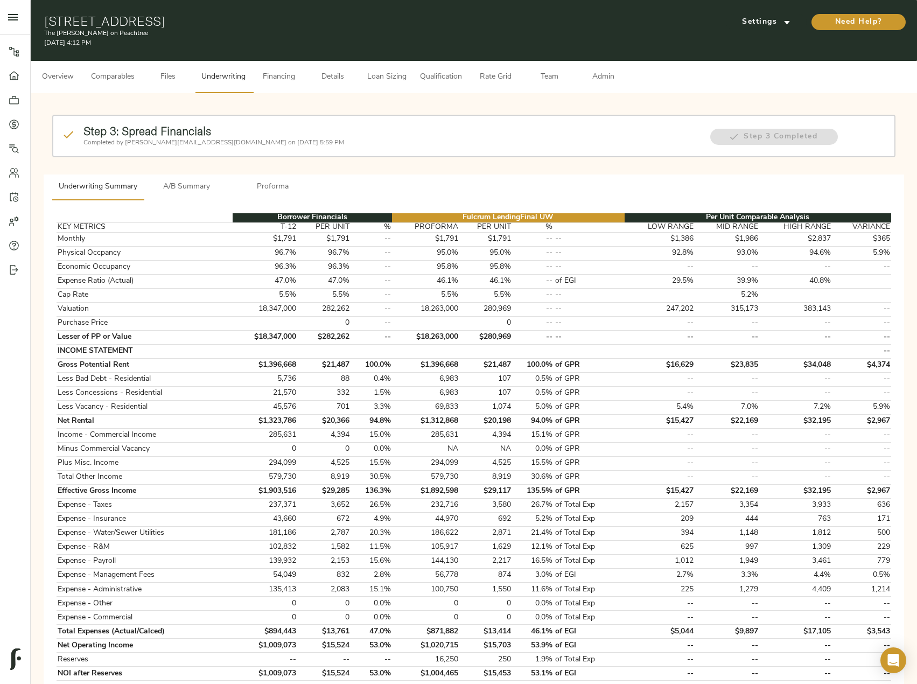
click at [382, 74] on span "Loan Sizing" at bounding box center [386, 77] width 41 height 13
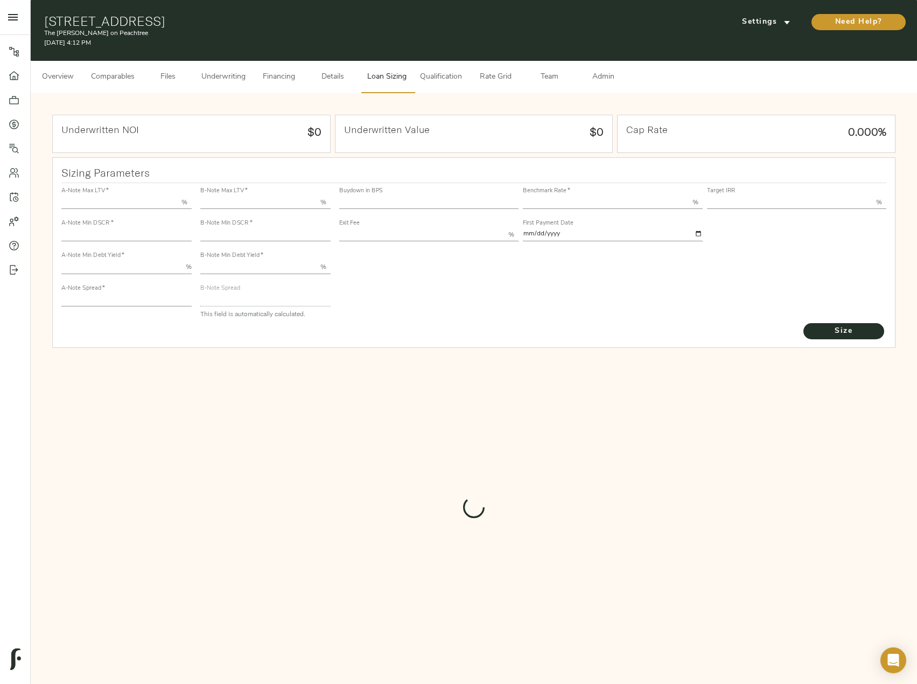
type input "55.000"
type input "1.4"
type input "10.00"
type input "220"
type input "80.000"
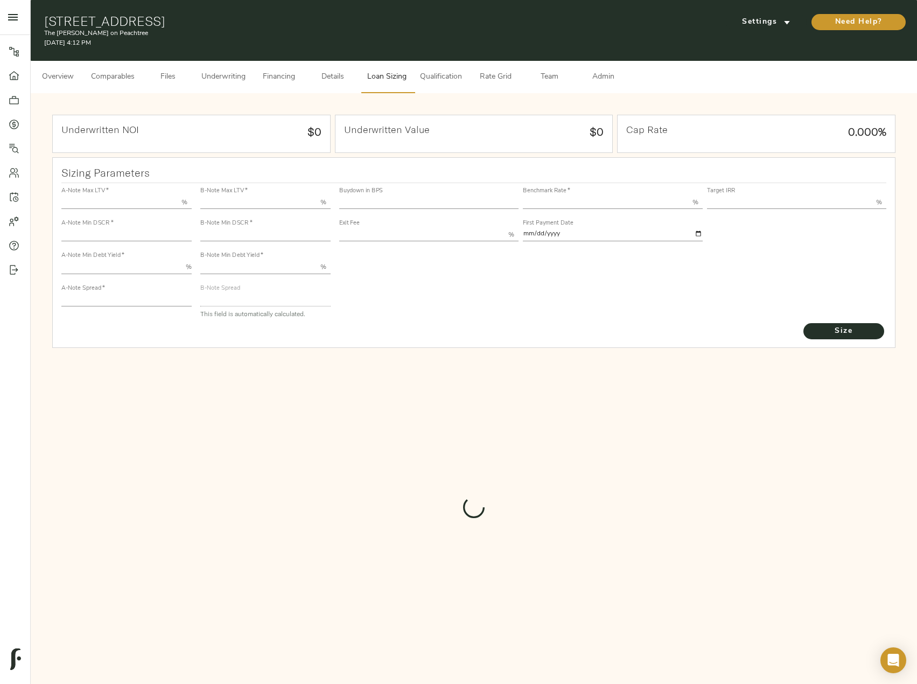
type input "1.0124"
type input "2.00"
type input "547.7561750509337"
type input "53"
type input "3.67"
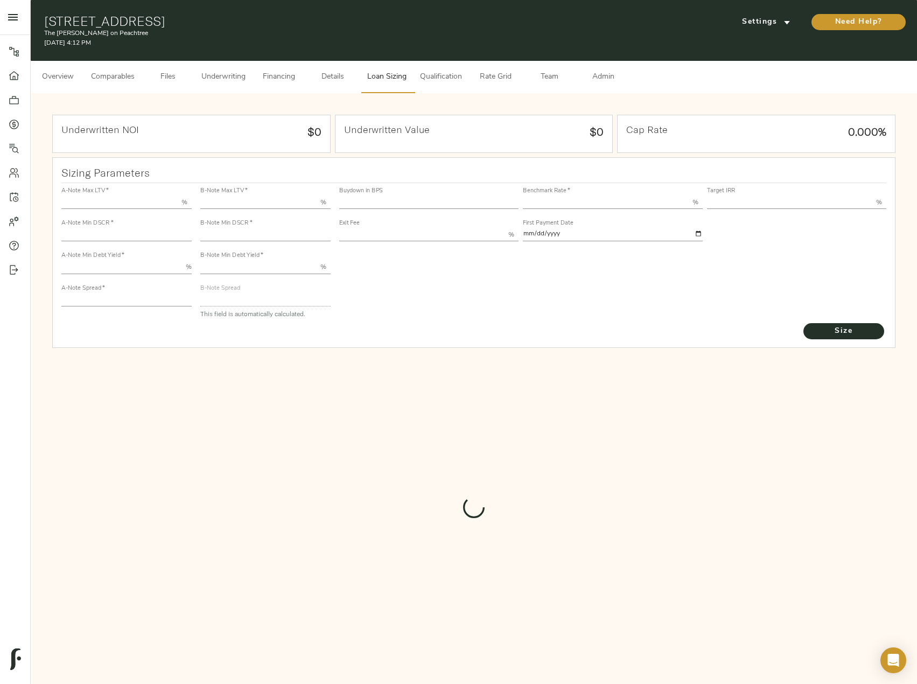
type input "13.00"
type input "1.00"
type input "[DATE]"
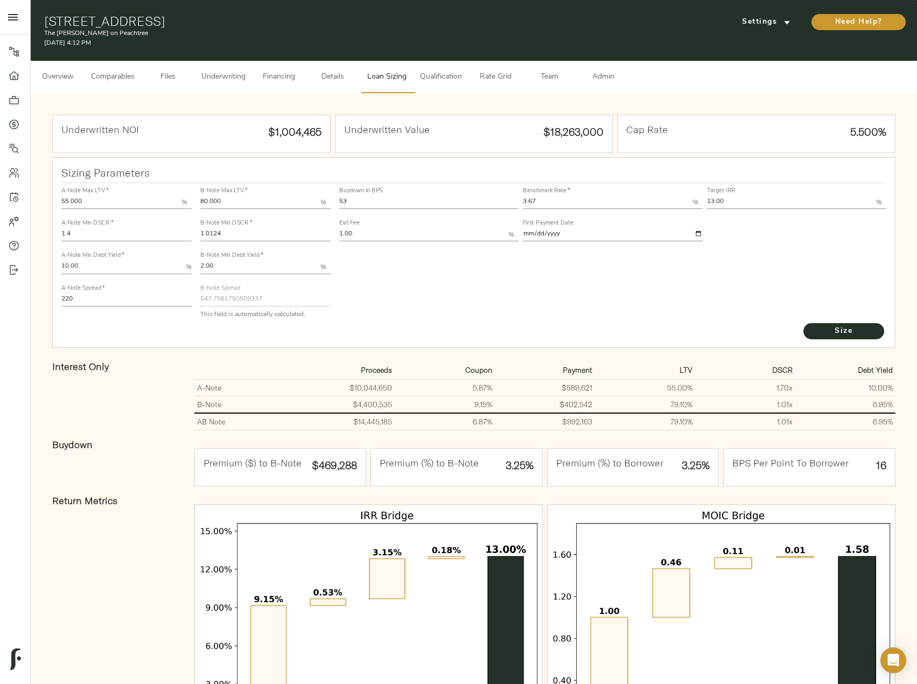
click at [236, 76] on span "Underwriting" at bounding box center [223, 77] width 44 height 13
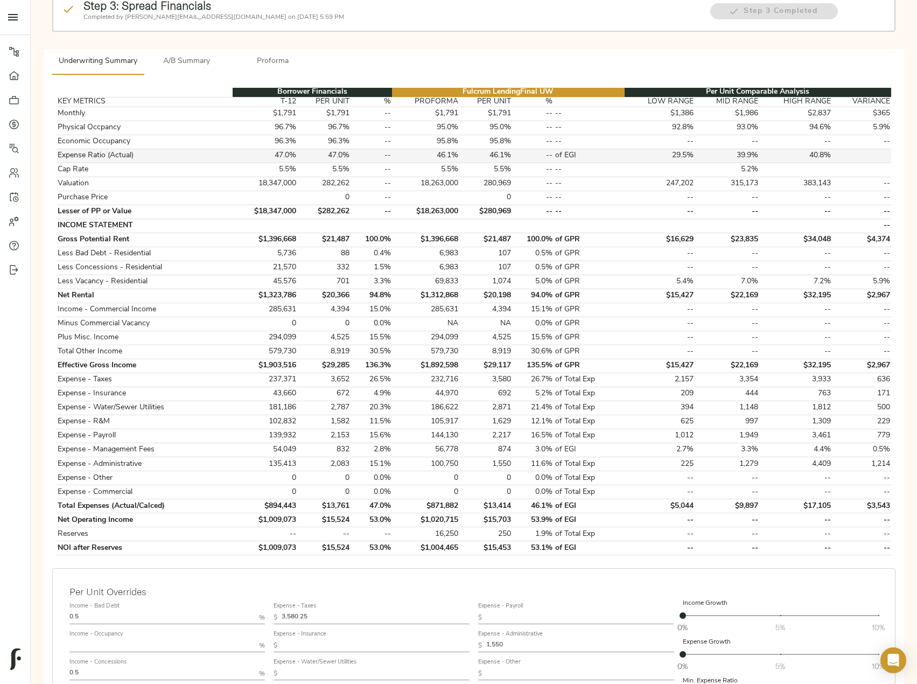
scroll to position [215, 0]
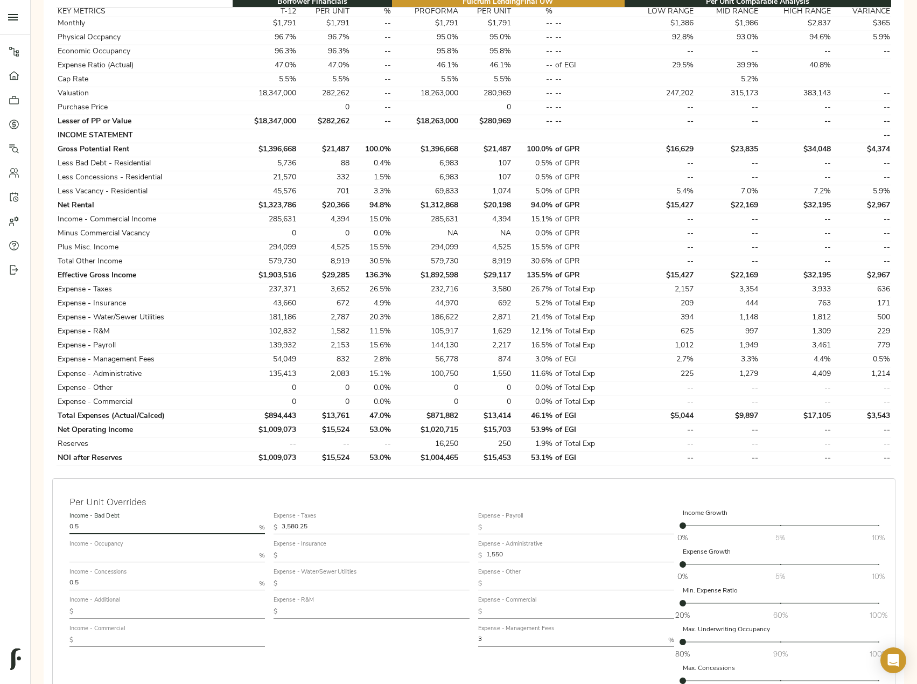
drag, startPoint x: 88, startPoint y: 529, endPoint x: 26, endPoint y: 517, distance: 62.5
click at [30, 517] on div "Pipeline Dashboard Portfolio Quotes Search Users Activity Account Help Sign Out…" at bounding box center [458, 282] width 917 height 994
type input "0"
drag, startPoint x: 89, startPoint y: 582, endPoint x: 44, endPoint y: 580, distance: 45.2
click at [44, 580] on div "Borrower Financials Fulcrum Lending Final UW Per Unit Comparable Analysis KEY M…" at bounding box center [474, 375] width 860 height 781
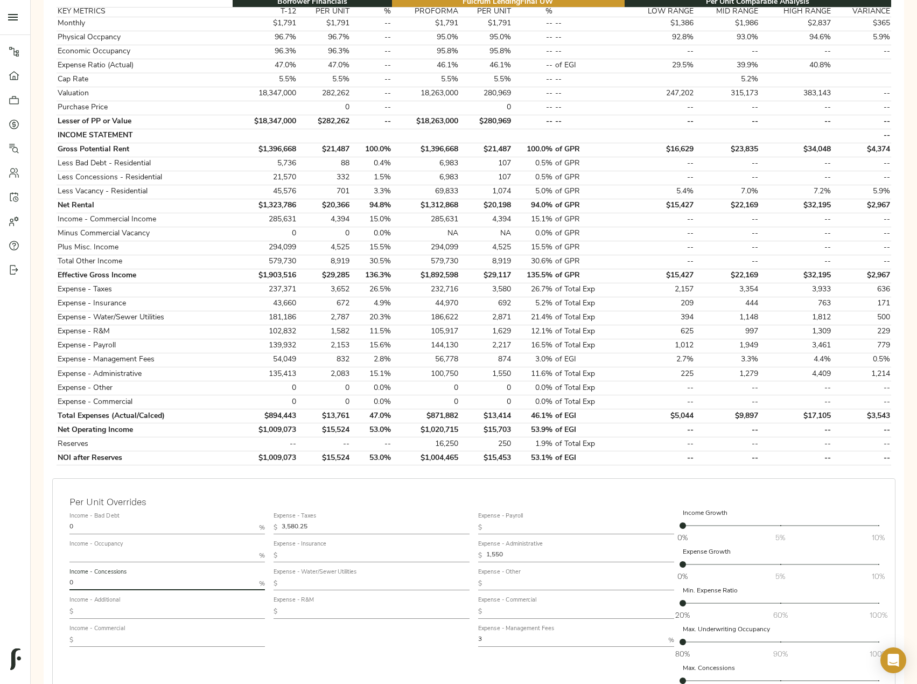
type input "0"
click at [97, 524] on input "0" at bounding box center [162, 527] width 186 height 13
type input "0.25"
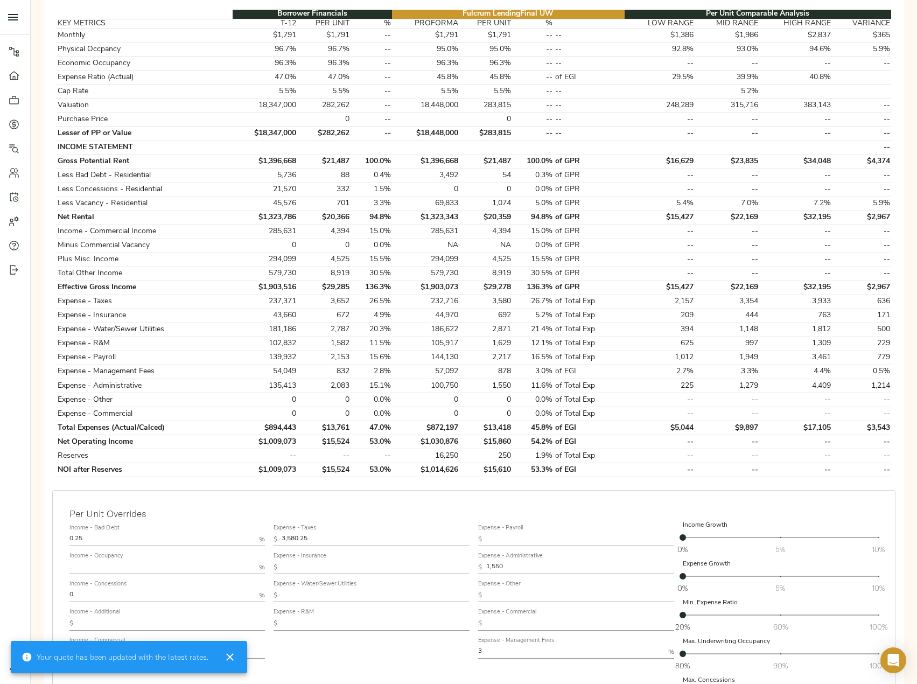
scroll to position [321, 0]
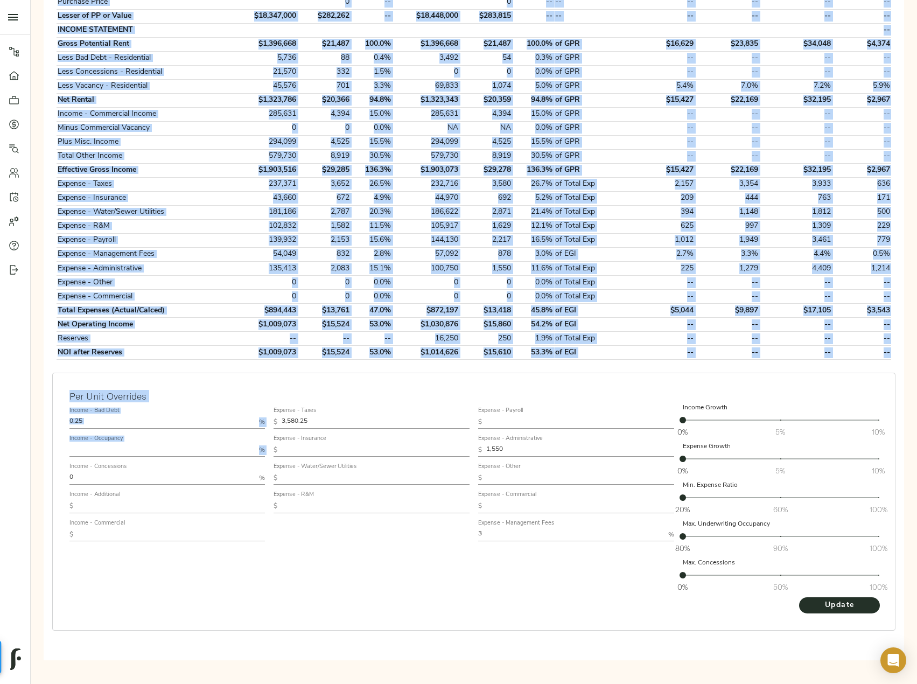
drag, startPoint x: 34, startPoint y: 475, endPoint x: 15, endPoint y: 474, distance: 19.4
click at [24, 474] on div "Pipeline Dashboard Portfolio Quotes Search Users Activity Account Help Sign Out…" at bounding box center [458, 176] width 917 height 994
click at [85, 475] on input "0" at bounding box center [162, 478] width 186 height 13
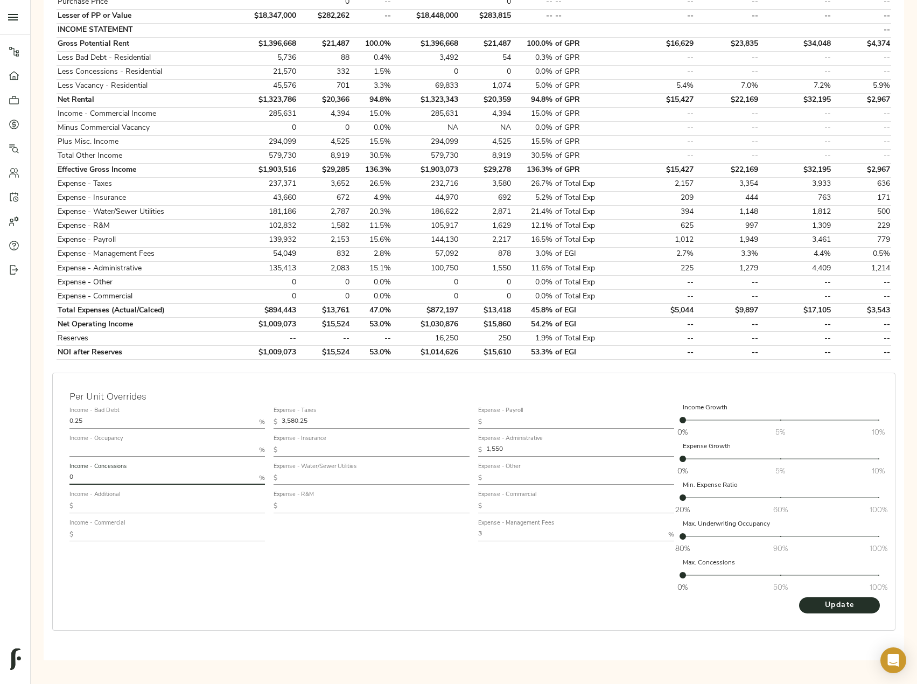
drag, startPoint x: 86, startPoint y: 474, endPoint x: 29, endPoint y: 474, distance: 57.6
click at [29, 474] on div "Pipeline Dashboard Portfolio Quotes Search Users Activity Account Help Sign Out…" at bounding box center [458, 176] width 917 height 994
type input "0.25"
click at [799, 597] on button "Update" at bounding box center [839, 605] width 81 height 16
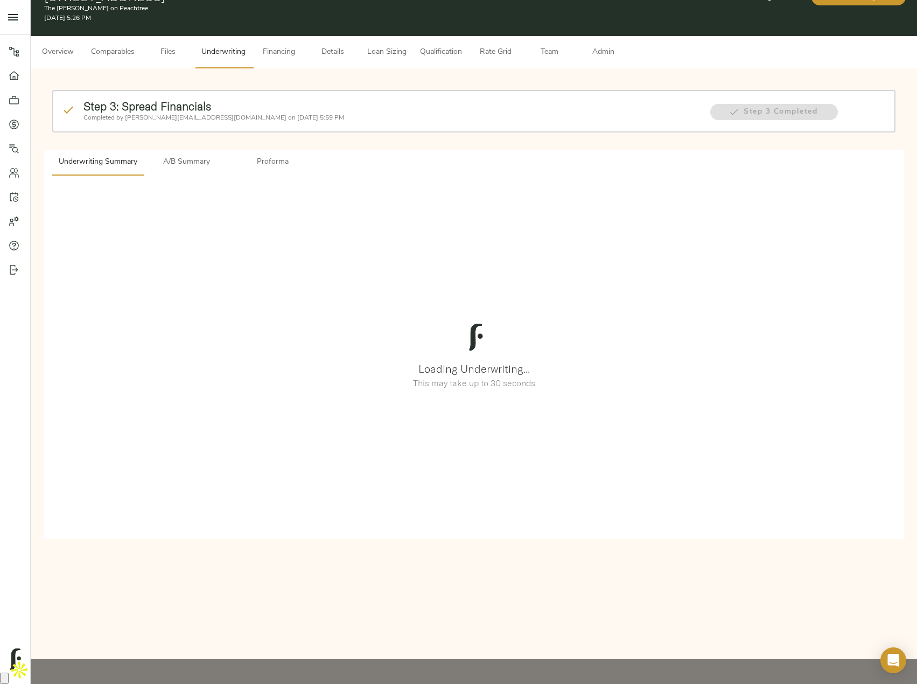
scroll to position [0, 0]
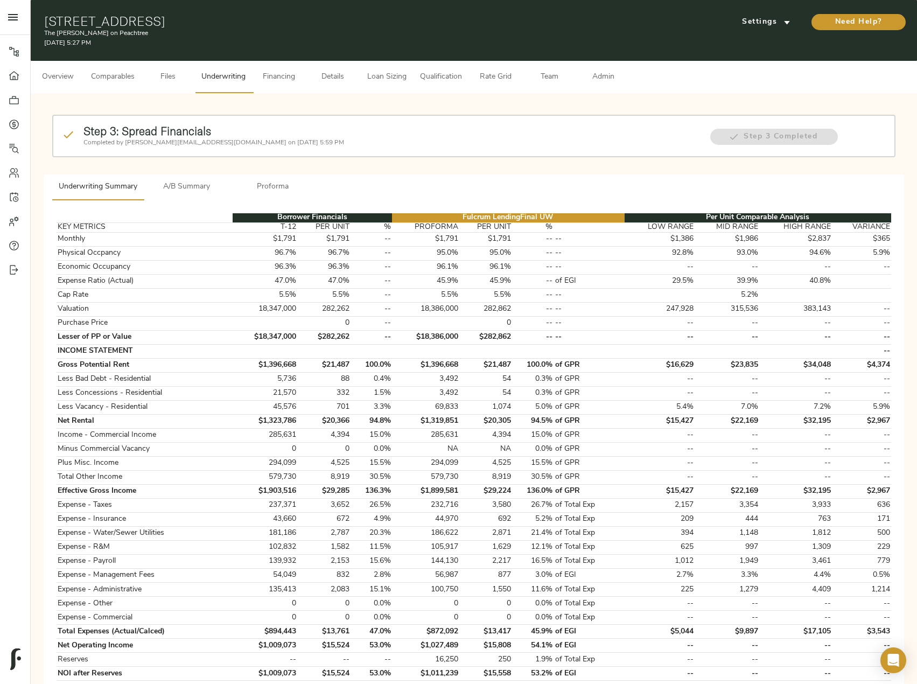
click at [397, 73] on span "Loan Sizing" at bounding box center [386, 77] width 41 height 13
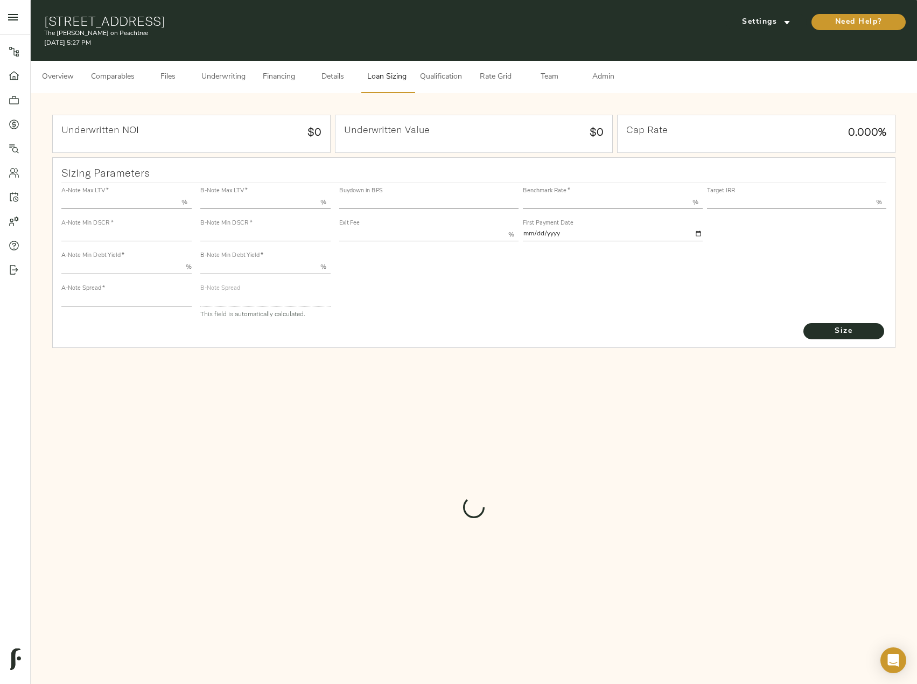
type input "55.000"
type input "1.4"
type input "10.00"
type input "220"
type input "80.000"
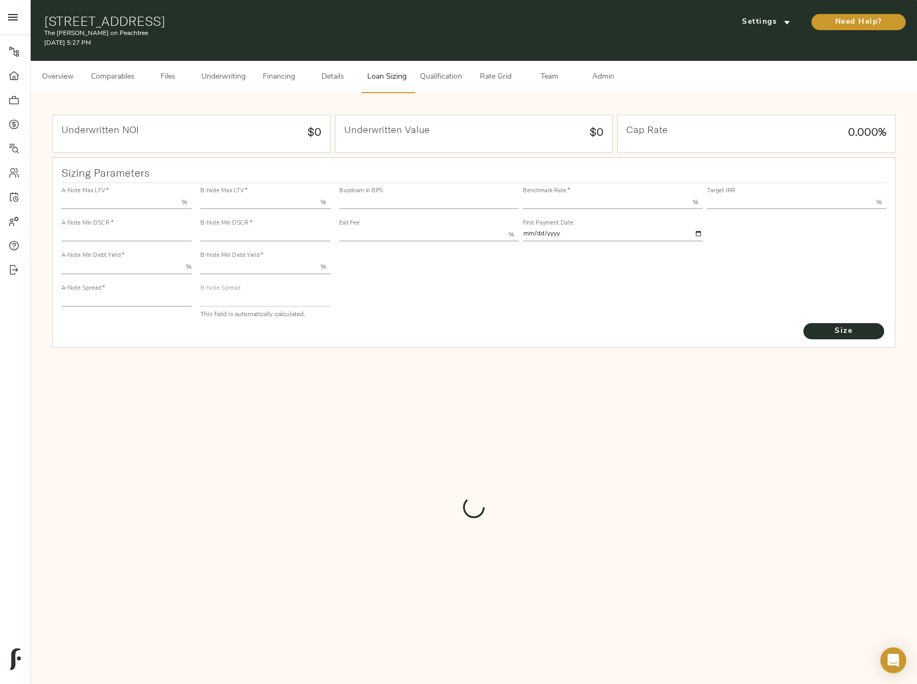
type input "1.0124"
type input "2.00"
type input "547.7604176818108"
type input "53"
type input "3.67"
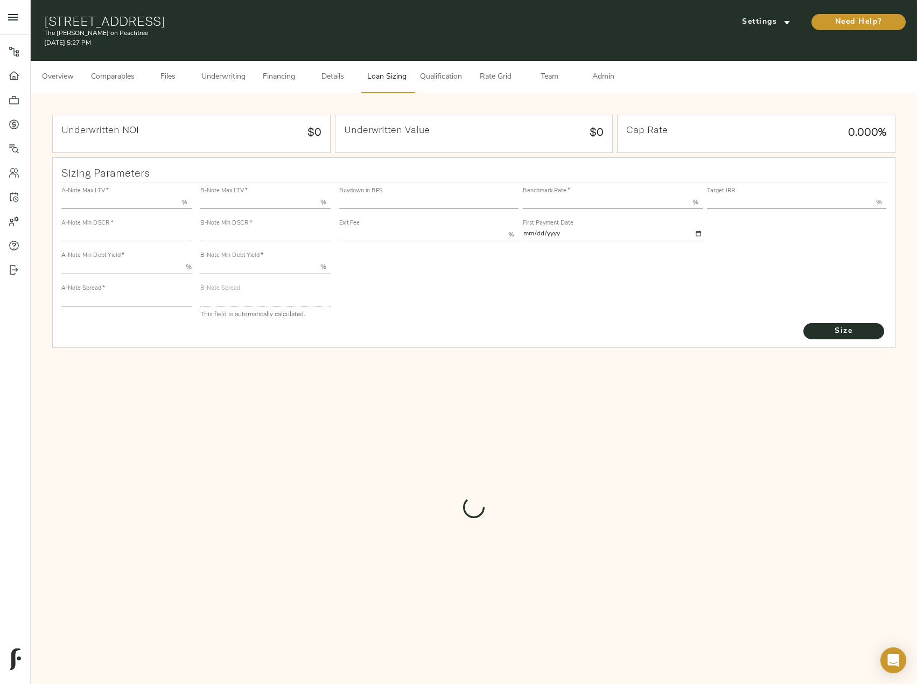
type input "13.00"
type input "1.00"
type input "[DATE]"
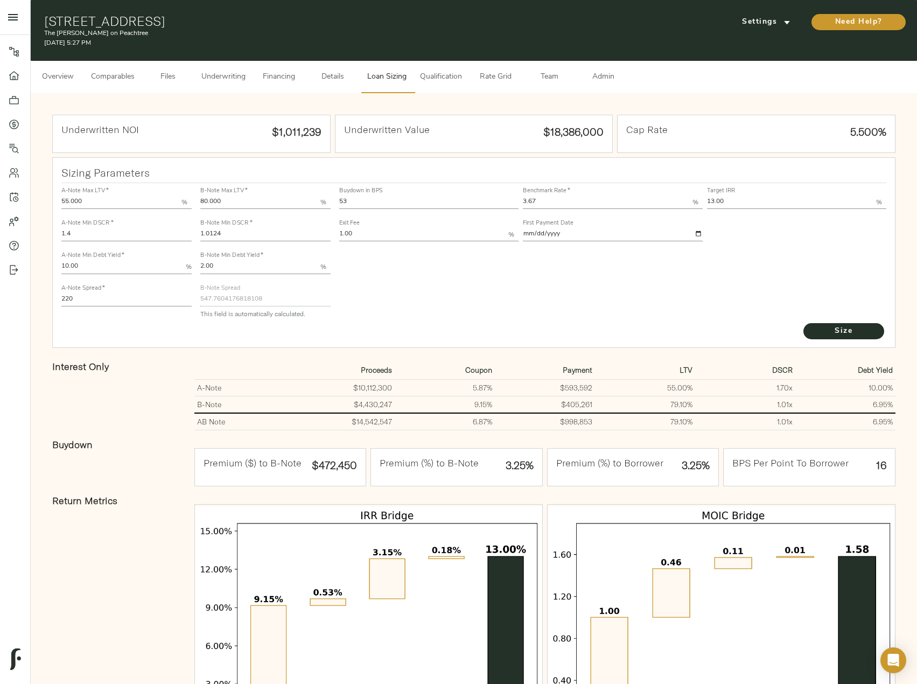
click at [225, 73] on span "Underwriting" at bounding box center [223, 77] width 44 height 13
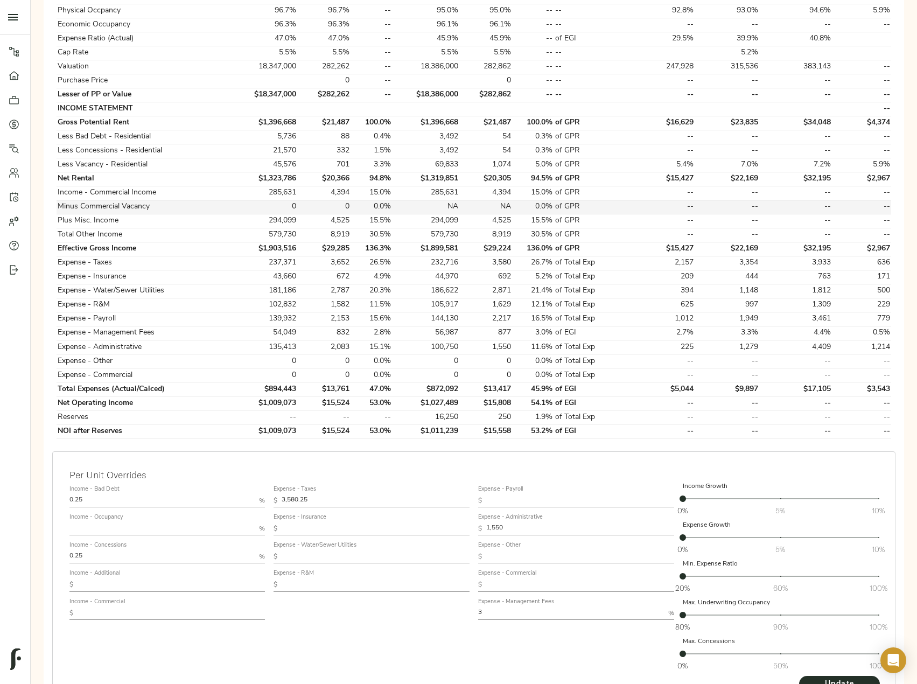
scroll to position [321, 0]
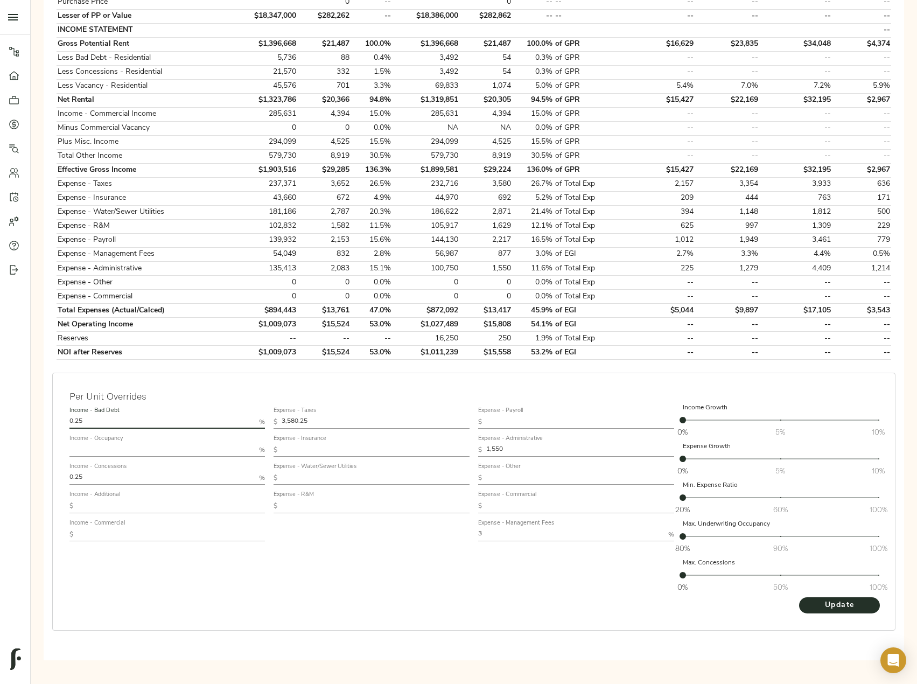
drag, startPoint x: 127, startPoint y: 417, endPoint x: 25, endPoint y: 425, distance: 102.1
click at [27, 424] on div "Pipeline Dashboard Portfolio Quotes Search Users Activity Account Help Sign Out…" at bounding box center [458, 176] width 917 height 994
click at [121, 422] on input "0.25" at bounding box center [162, 422] width 186 height 13
click at [36, 416] on div "Step 3: Spread Financials Completed by justin@fulcrumlendingcorp.com on August …" at bounding box center [474, 222] width 886 height 901
type input "0.5"
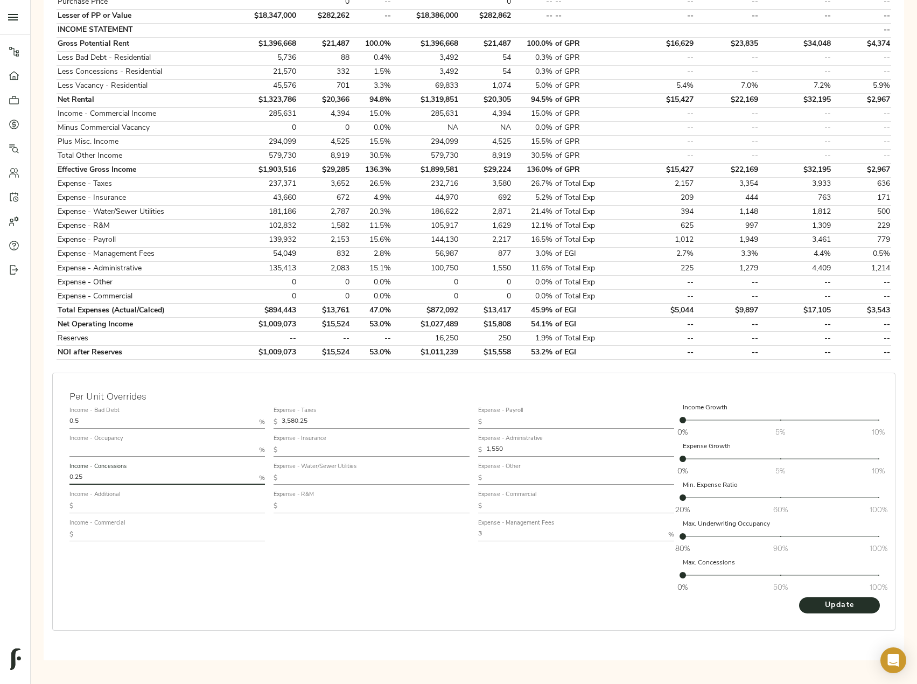
drag, startPoint x: 100, startPoint y: 475, endPoint x: 25, endPoint y: 467, distance: 75.9
click at [25, 467] on div "Pipeline Dashboard Portfolio Quotes Search Users Activity Account Help Sign Out…" at bounding box center [458, 176] width 917 height 994
type input "0.5"
click at [799, 597] on button "Update" at bounding box center [839, 605] width 81 height 16
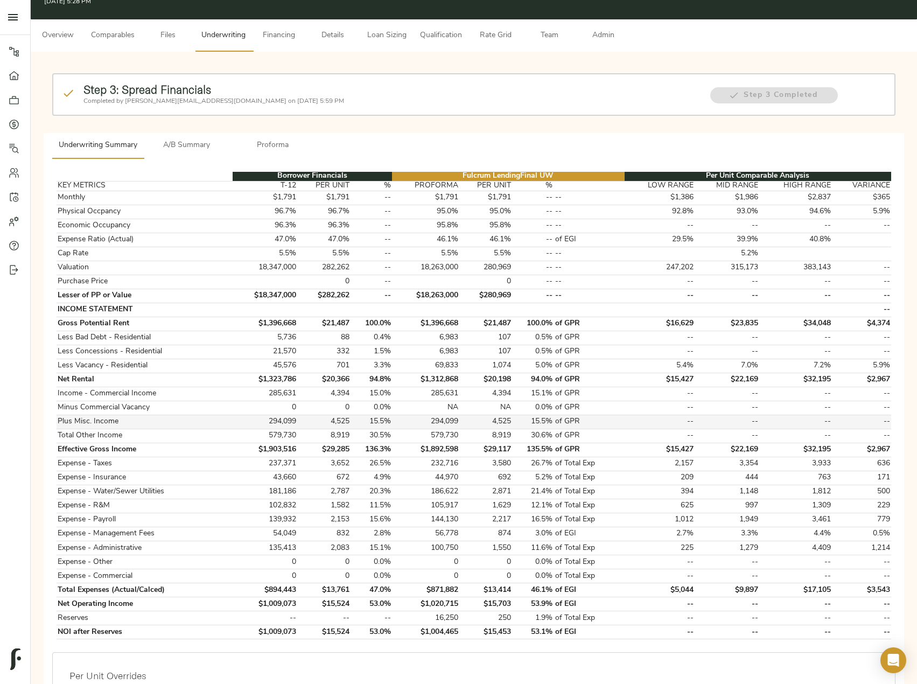
scroll to position [0, 0]
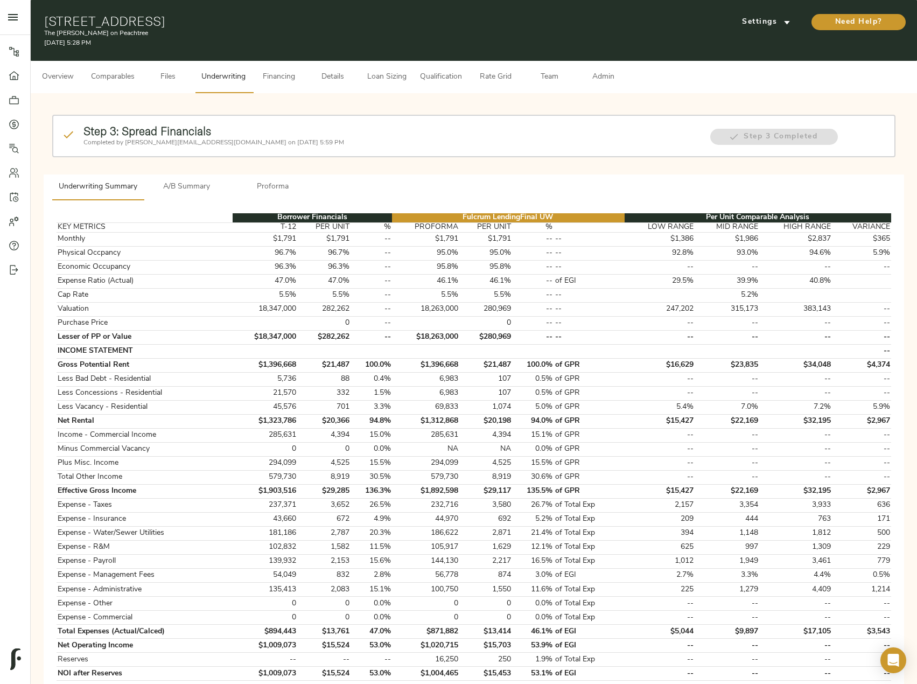
click at [411, 80] on button "Loan Sizing" at bounding box center [387, 77] width 54 height 32
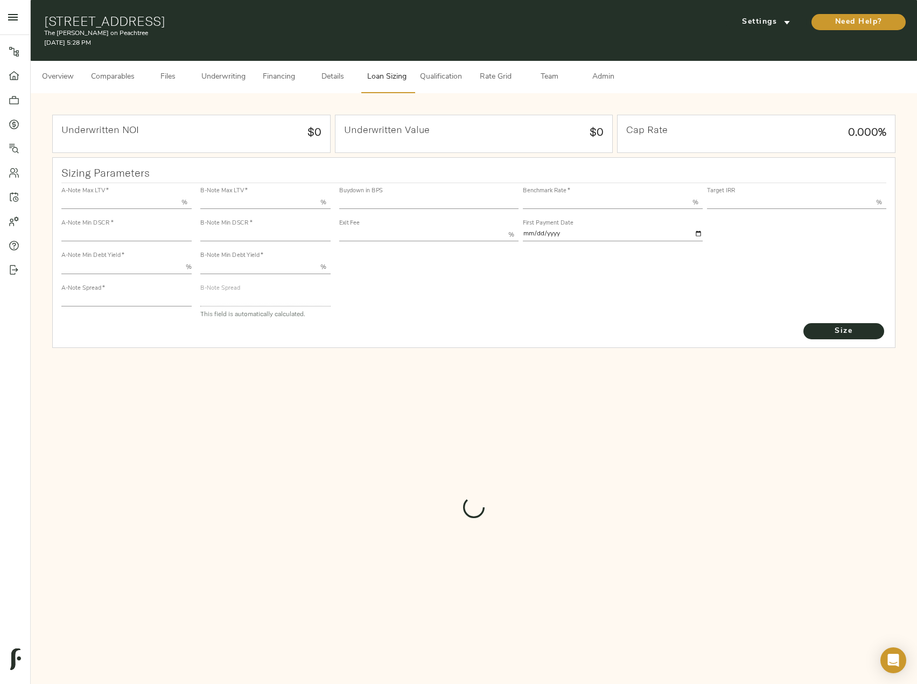
type input "55.000"
type input "1.4"
type input "10.00"
type input "220"
type input "80.000"
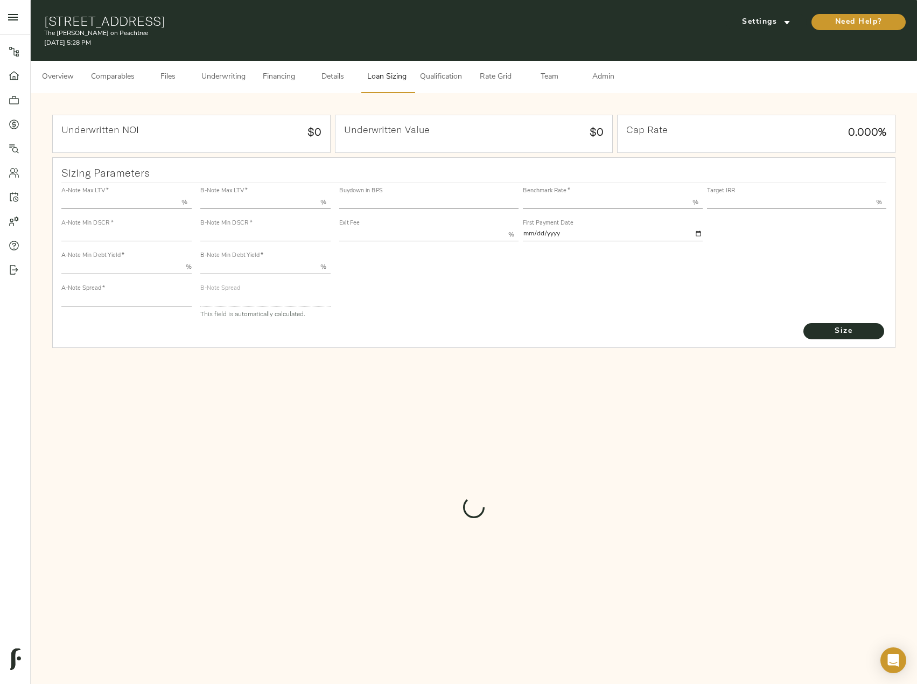
type input "1.0124"
type input "2.00"
type input "547.7561750509337"
type input "53"
type input "3.67"
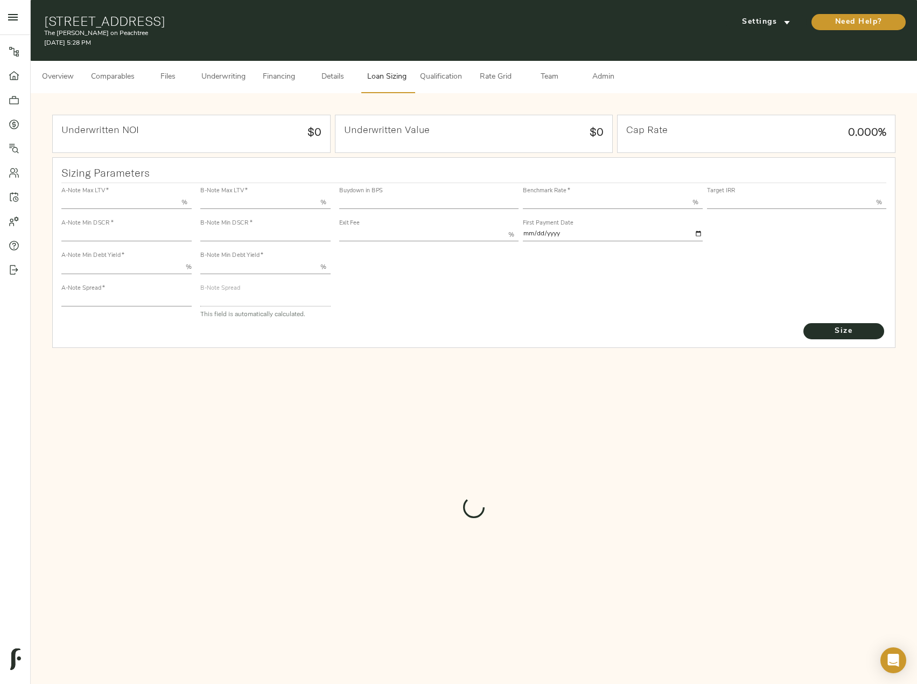
type input "13.00"
type input "1.00"
type input "[DATE]"
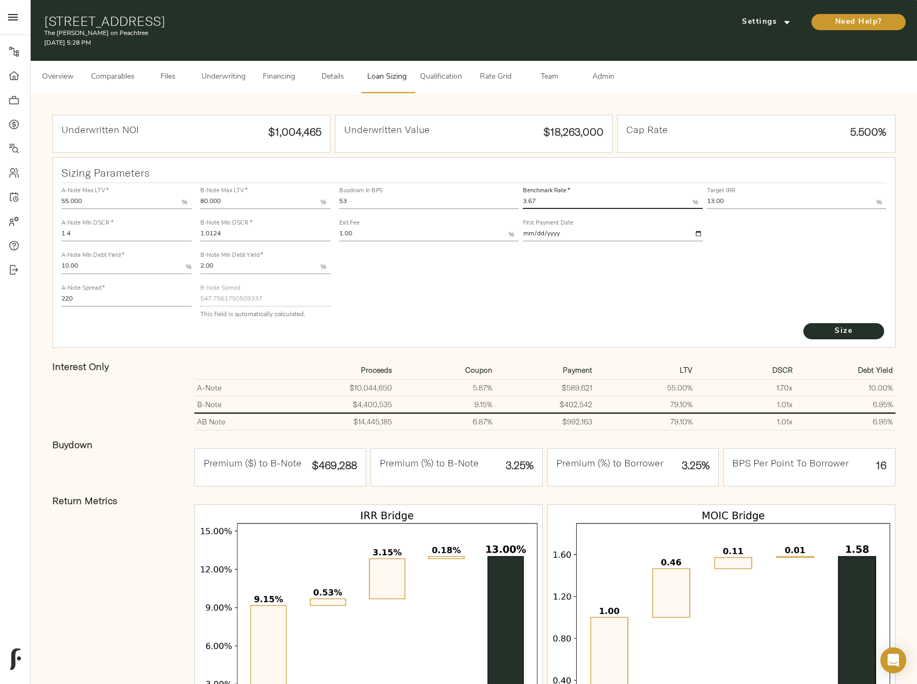
drag, startPoint x: 547, startPoint y: 197, endPoint x: 513, endPoint y: 198, distance: 34.5
click at [513, 198] on div "Buydown in BPS 53 Benchmark Rate   * 3.67 % Target IRR 13.00 % Exit Fee 1.00 % …" at bounding box center [613, 213] width 552 height 65
type input "3.74"
drag, startPoint x: 422, startPoint y: 199, endPoint x: 202, endPoint y: 169, distance: 221.7
click at [211, 169] on div "Sizing Parameters A-Note Max LTV   * 55.000 % A-Note Min DSCR   * 1.4 A-Note Mi…" at bounding box center [473, 252] width 843 height 191
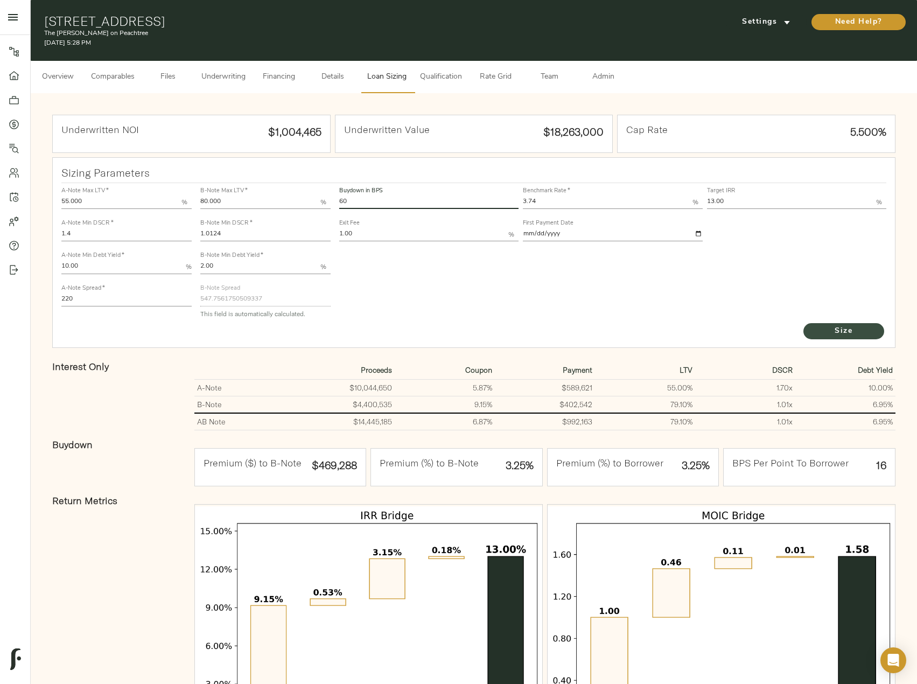
type input "60"
click at [857, 332] on span "Size" at bounding box center [843, 331] width 59 height 13
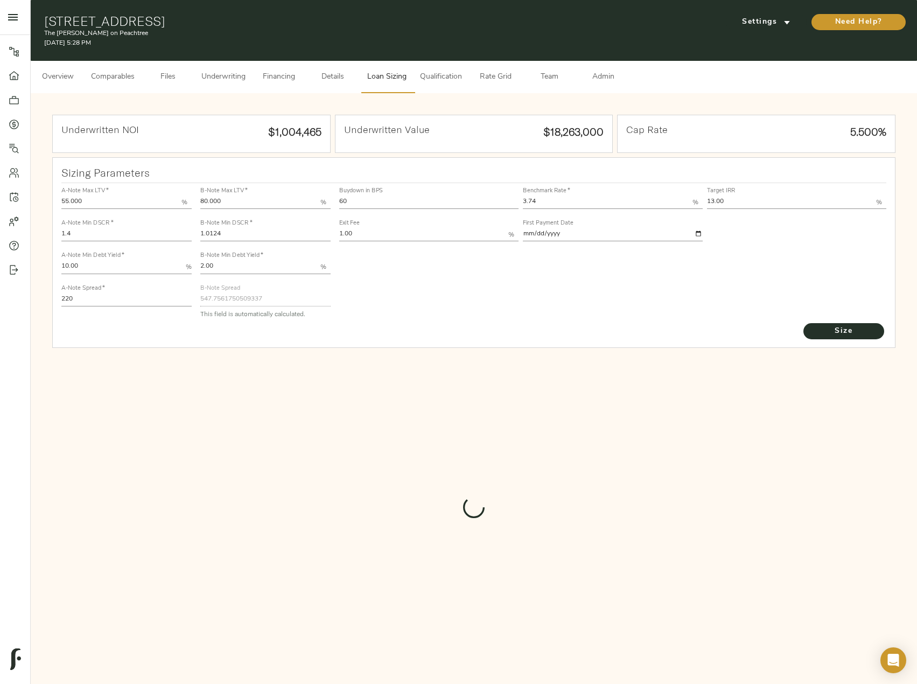
type input "513.8249581925338"
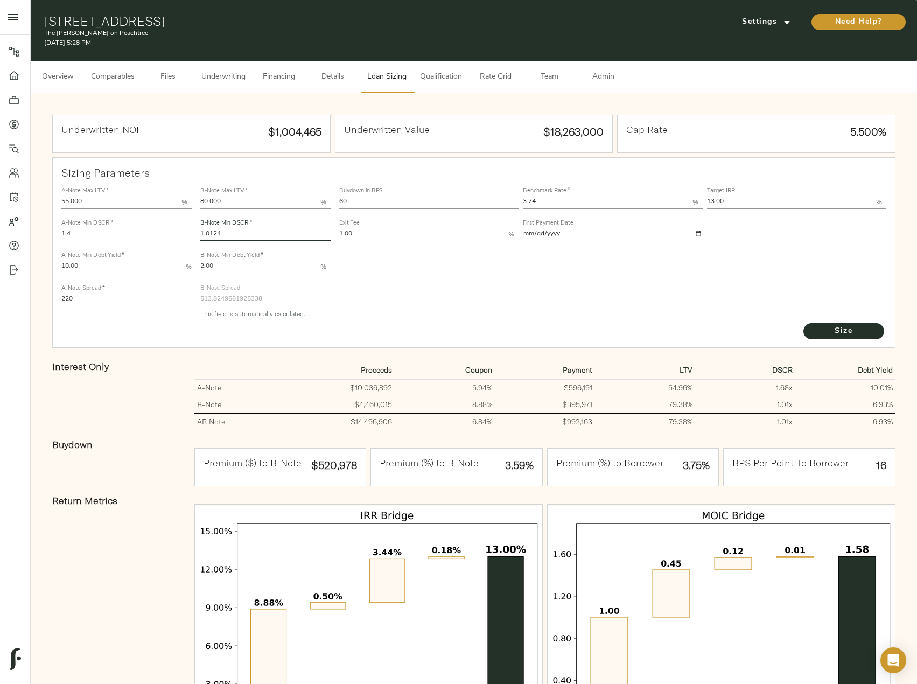
drag, startPoint x: 232, startPoint y: 237, endPoint x: 147, endPoint y: 207, distance: 89.8
click at [148, 207] on div "A-Note Max LTV   * 55.000 % A-Note Min DSCR   * 1.4 A-Note Min Debt Yield   * 1…" at bounding box center [474, 252] width 834 height 147
type input "1"
click at [803, 323] on button "Size" at bounding box center [843, 331] width 81 height 16
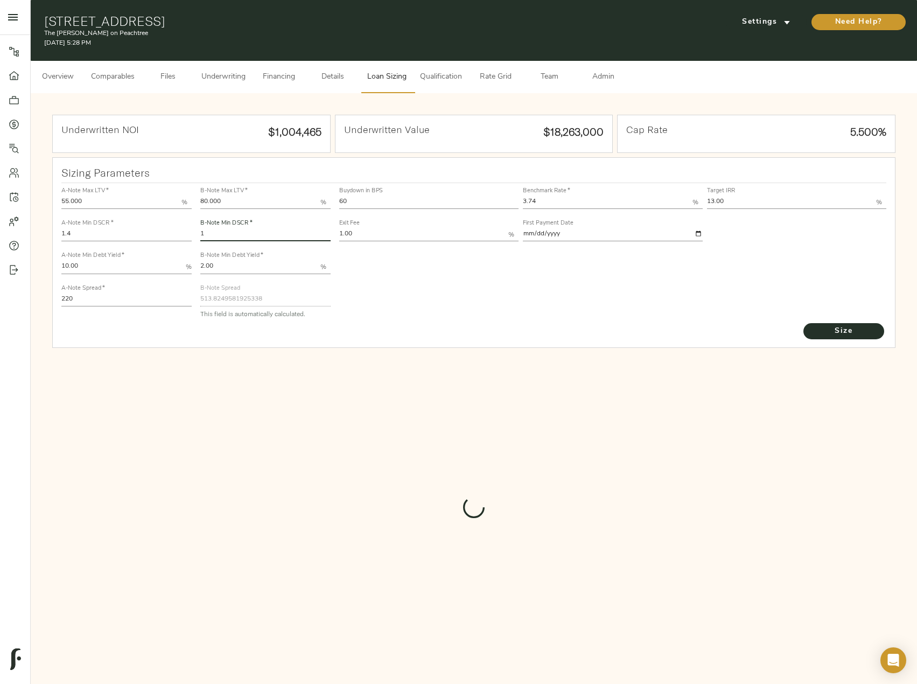
type input "520.3041091222368"
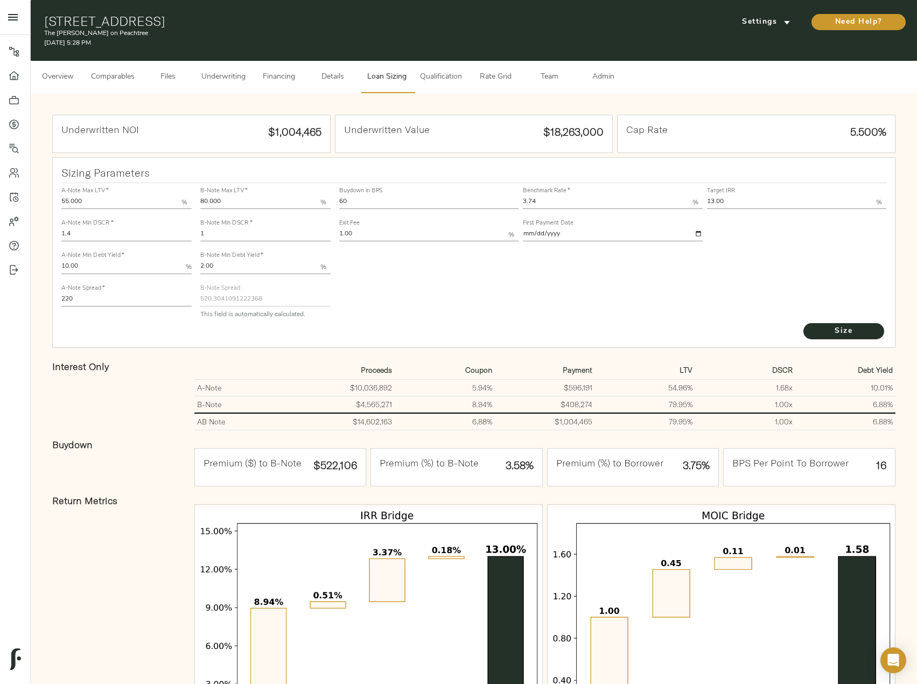
click at [387, 424] on td "$14,602,163" at bounding box center [345, 421] width 100 height 17
drag, startPoint x: 394, startPoint y: 423, endPoint x: 342, endPoint y: 419, distance: 51.9
click at [342, 419] on td "$14,602,163" at bounding box center [345, 421] width 100 height 17
copy td "$14,602,163"
click at [855, 333] on span "Size" at bounding box center [843, 331] width 59 height 13
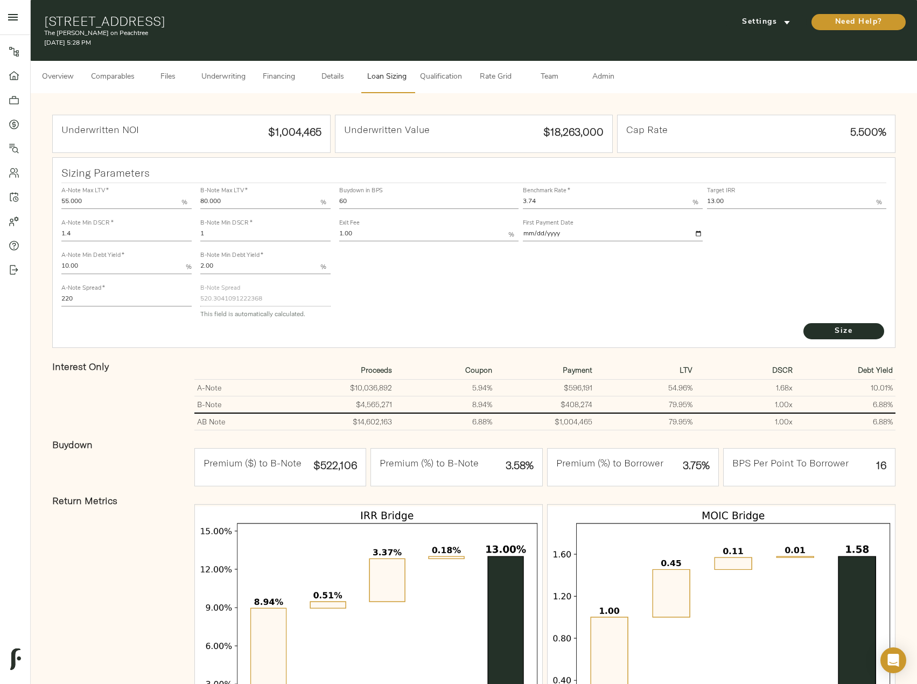
click at [219, 75] on span "Underwriting" at bounding box center [223, 77] width 44 height 13
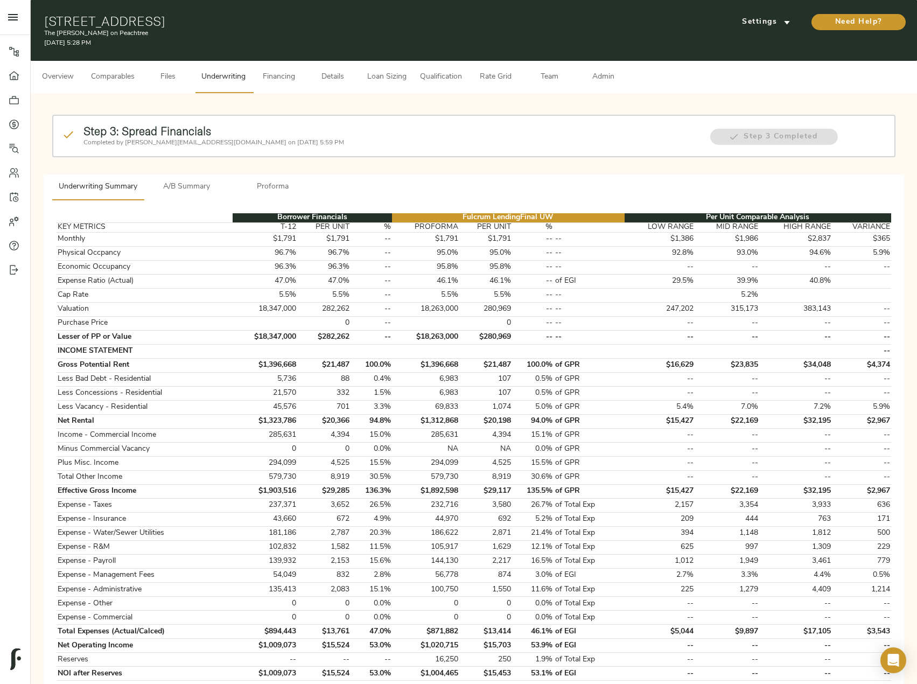
click at [191, 181] on span "A/B Summary" at bounding box center [186, 186] width 73 height 13
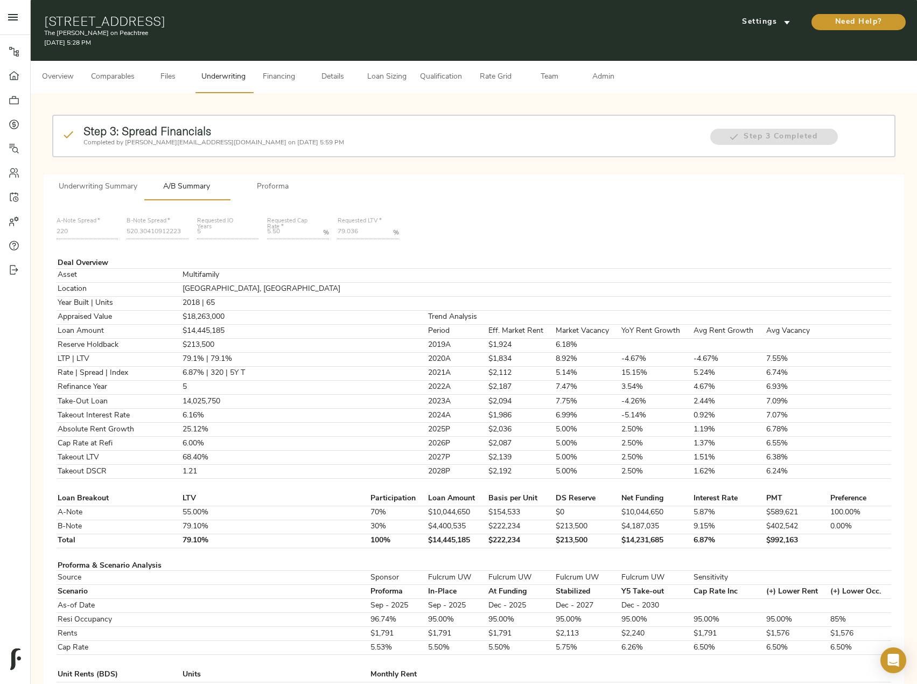
click at [134, 187] on span "Underwriting Summary" at bounding box center [98, 186] width 79 height 13
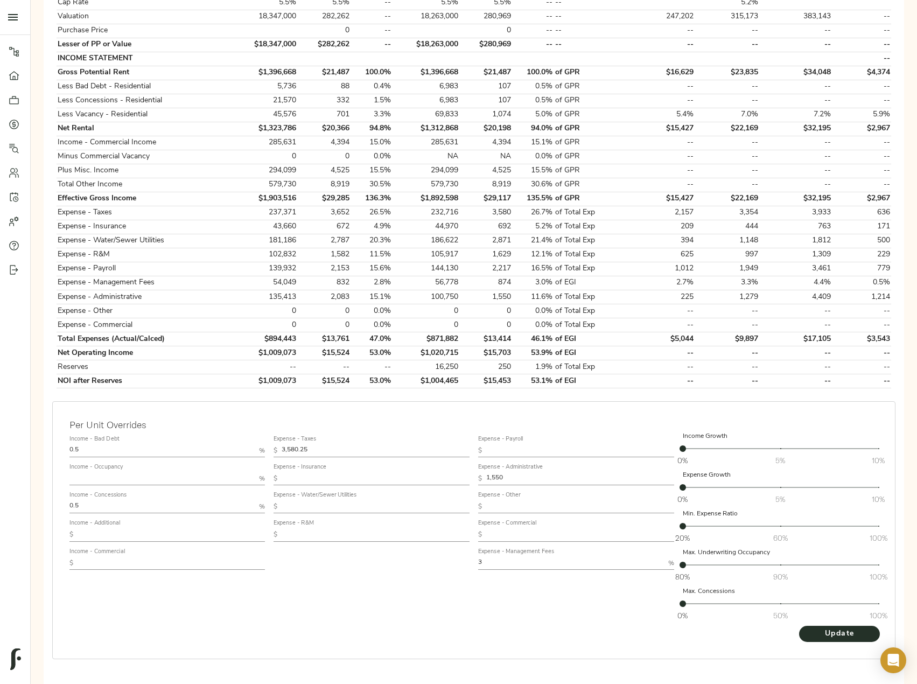
scroll to position [321, 0]
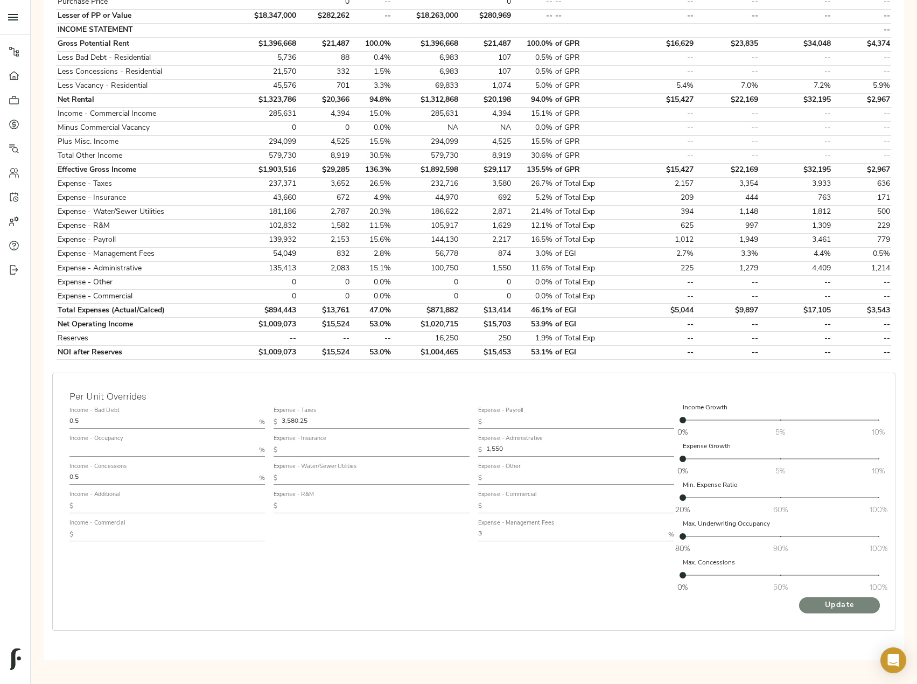
click at [835, 601] on span "Update" at bounding box center [839, 605] width 59 height 13
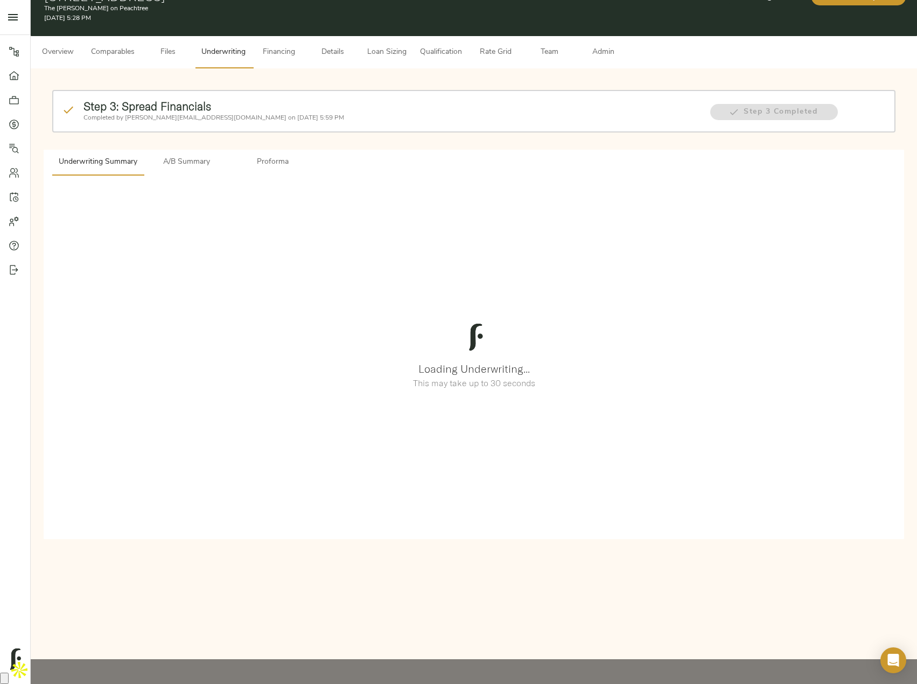
scroll to position [0, 0]
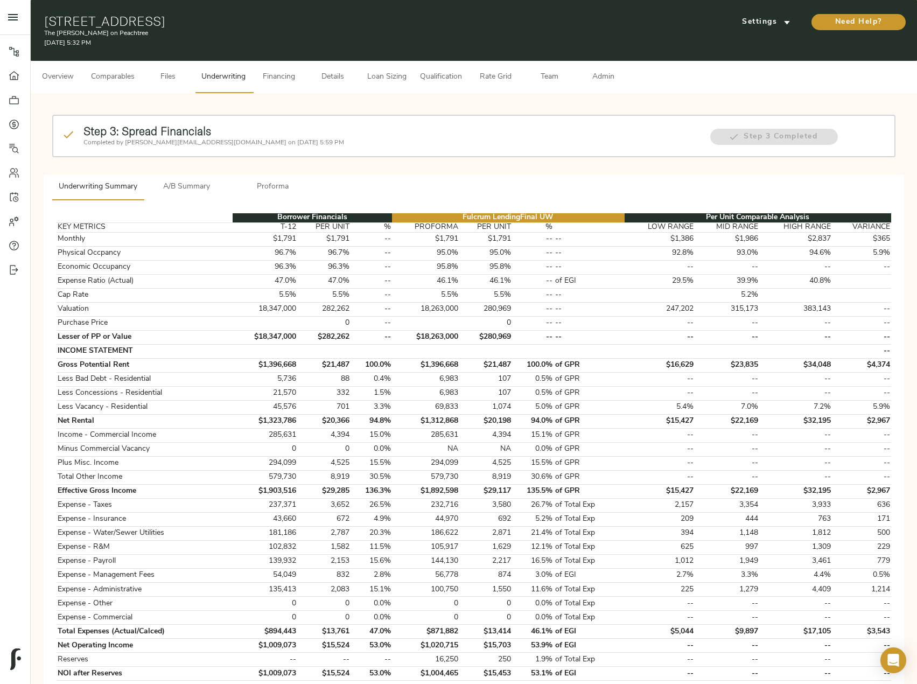
click at [194, 185] on span "A/B Summary" at bounding box center [186, 186] width 73 height 13
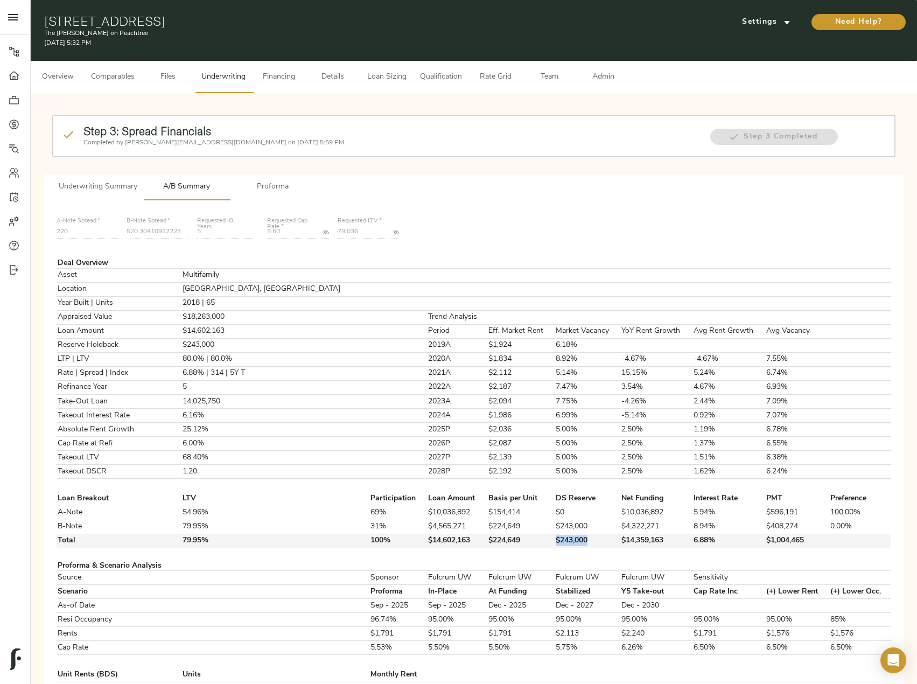
drag, startPoint x: 543, startPoint y: 540, endPoint x: 499, endPoint y: 540, distance: 43.6
click at [499, 540] on tr "Total 79.95% 100% $14,602,163 $224,649 $243,000 $14,359,163 6.88% $1,004,465" at bounding box center [474, 541] width 835 height 14
click at [384, 74] on span "Loan Sizing" at bounding box center [386, 77] width 41 height 13
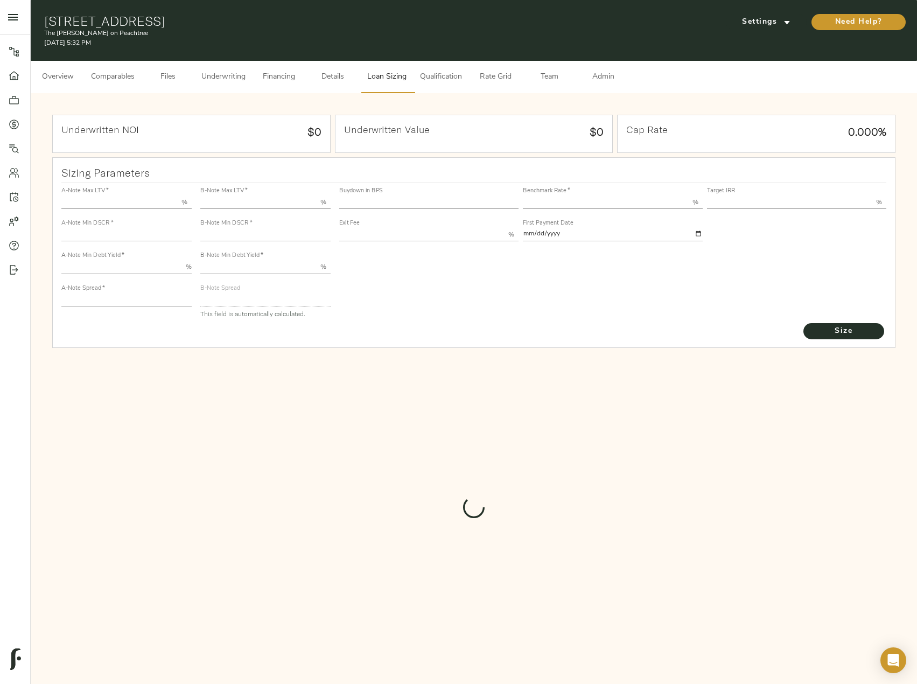
type input "55.000"
type input "1.4"
type input "10.00"
type input "220"
type input "80.000"
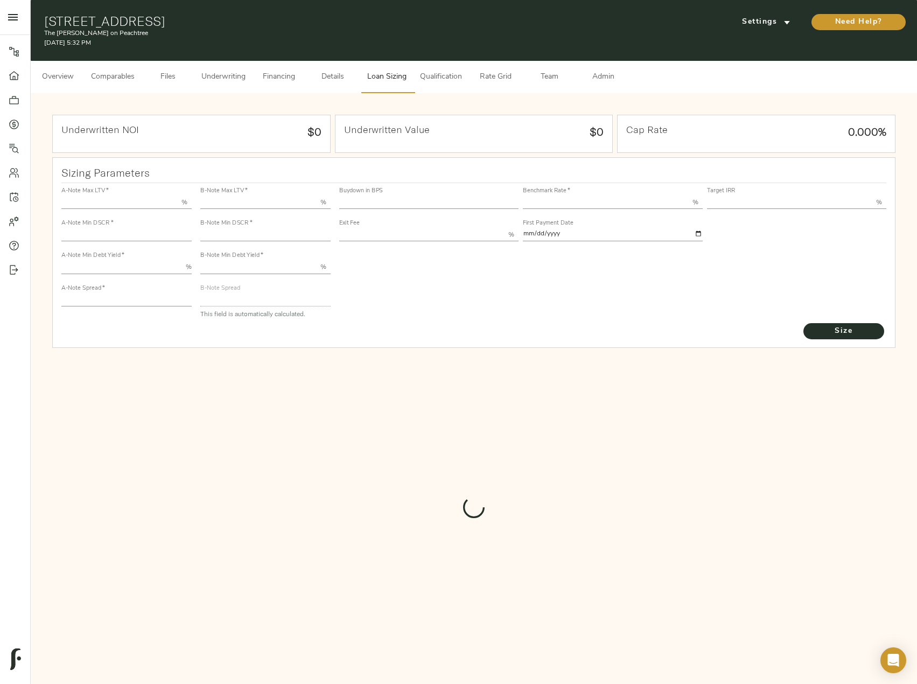
type input "1"
type input "2.00"
type input "520.3041091222368"
type input "60"
type input "3.74"
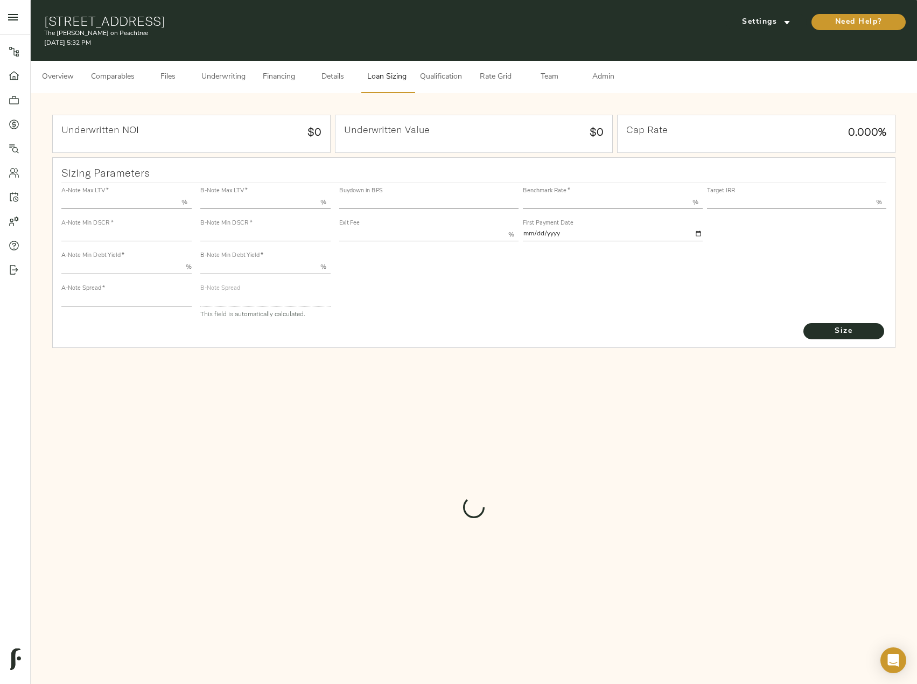
type input "13.00"
type input "1.00"
type input "2025-09-01"
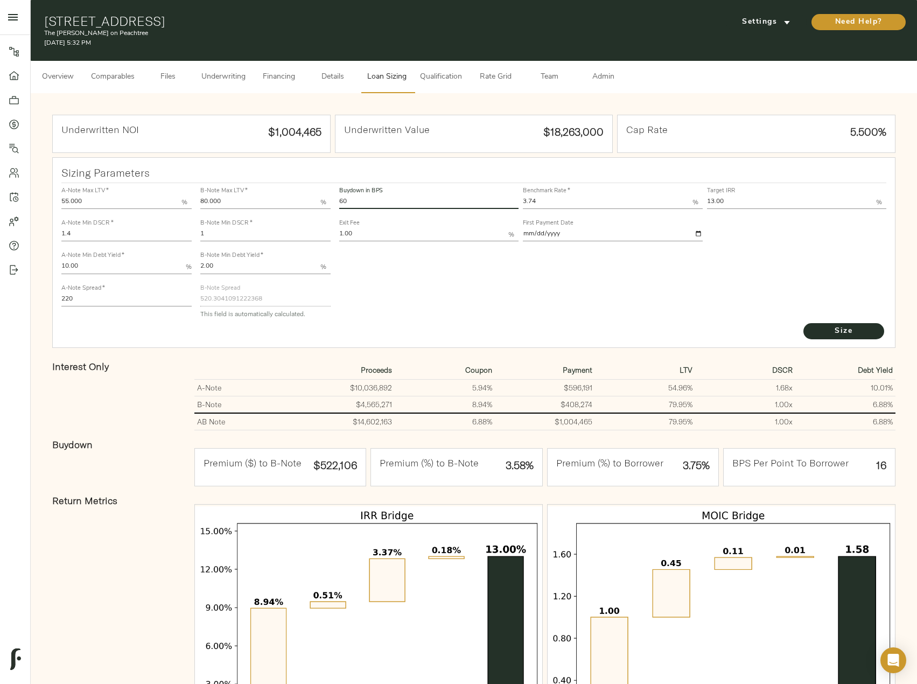
drag, startPoint x: 384, startPoint y: 203, endPoint x: 299, endPoint y: 202, distance: 85.6
click at [299, 202] on div "A-Note Max LTV   * 55.000 % A-Note Min DSCR   * 1.4 A-Note Min Debt Yield   * 1…" at bounding box center [474, 252] width 834 height 147
type input "53"
click at [837, 327] on span "Size" at bounding box center [843, 331] width 59 height 13
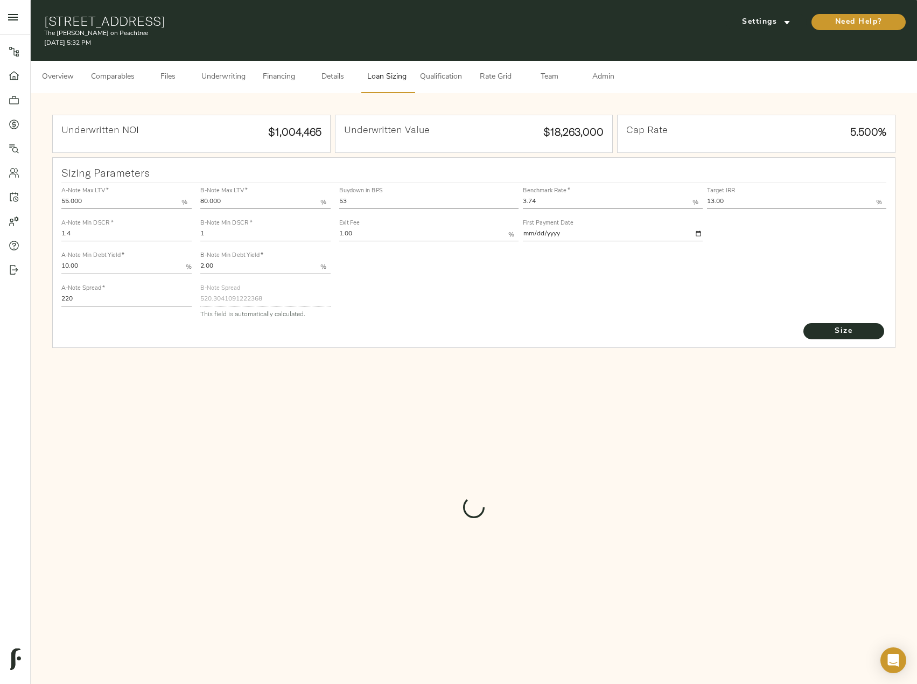
type input "550.0784814891924"
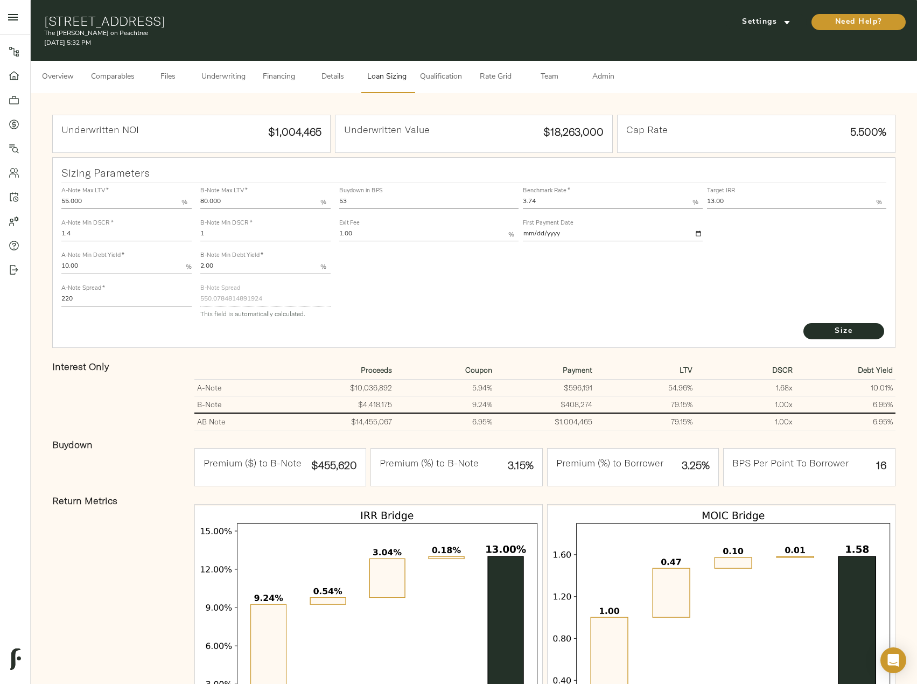
click at [242, 78] on span "Underwriting" at bounding box center [223, 77] width 44 height 13
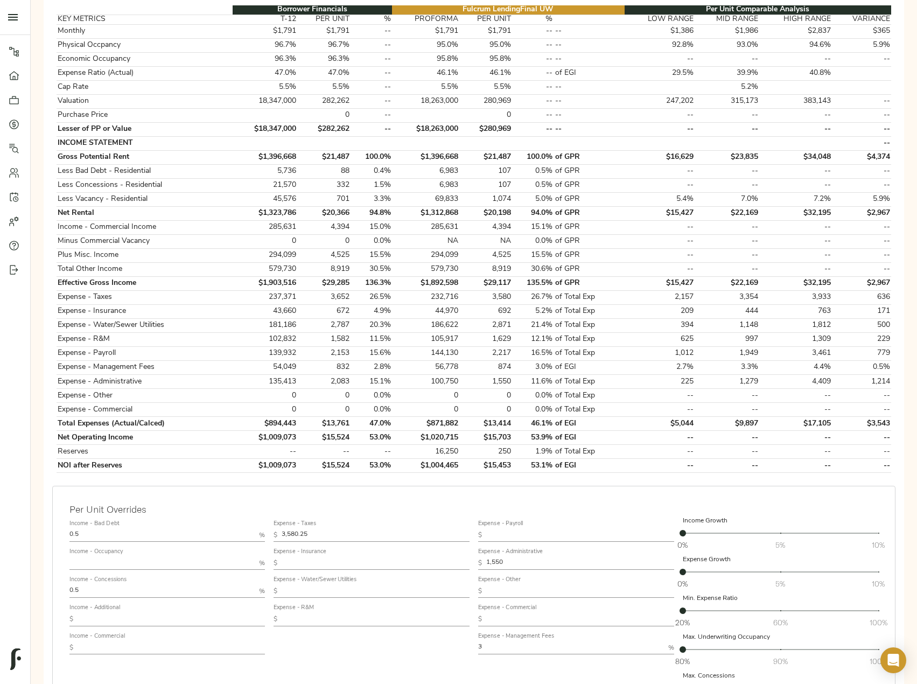
scroll to position [269, 0]
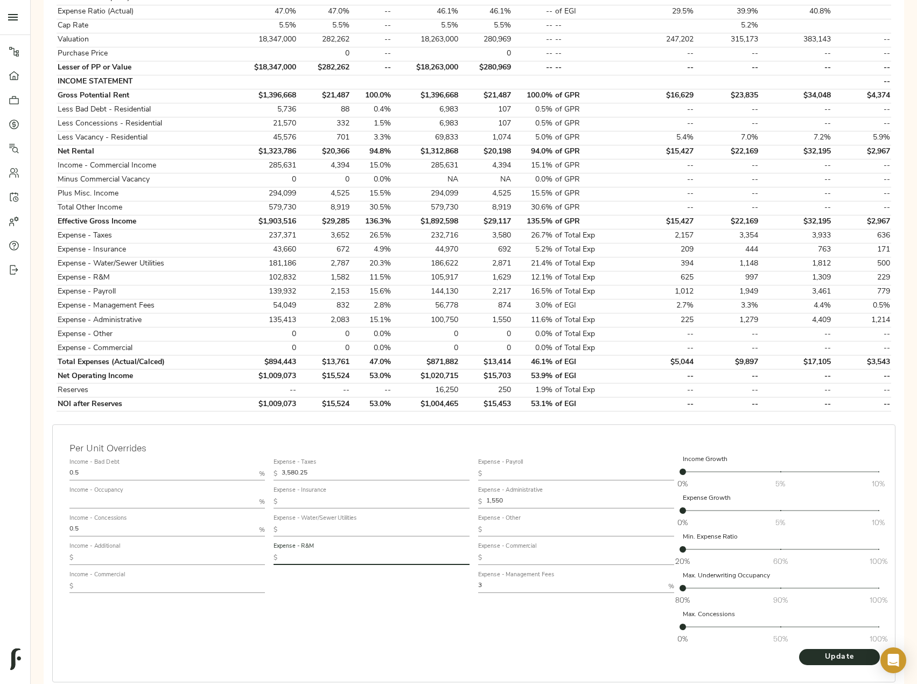
click at [321, 554] on input "text" at bounding box center [376, 557] width 188 height 13
paste input "1,561"
type input "1,561"
drag, startPoint x: 495, startPoint y: 261, endPoint x: 517, endPoint y: 261, distance: 22.1
click at [517, 261] on tr "Expense - Water/Sewer Utilities 181,186 2,787 20.3% 186,622 2,871 21.4% of Tota…" at bounding box center [474, 264] width 835 height 14
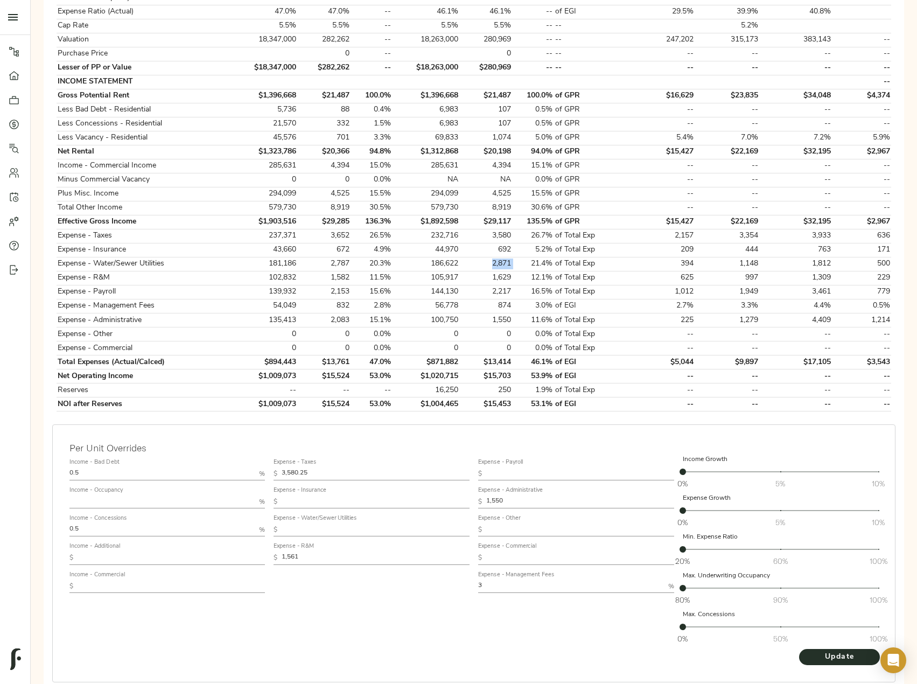
copy td "2,871"
click at [349, 526] on input "text" at bounding box center [376, 529] width 188 height 13
paste input "2,770"
type input "2,770"
click at [835, 659] on span "Update" at bounding box center [839, 656] width 59 height 13
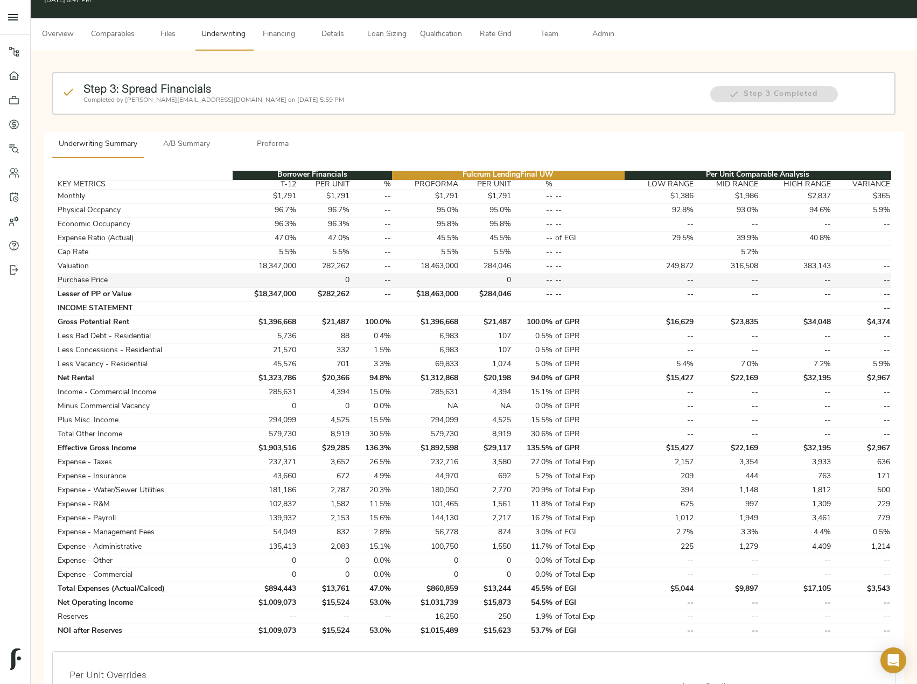
scroll to position [0, 0]
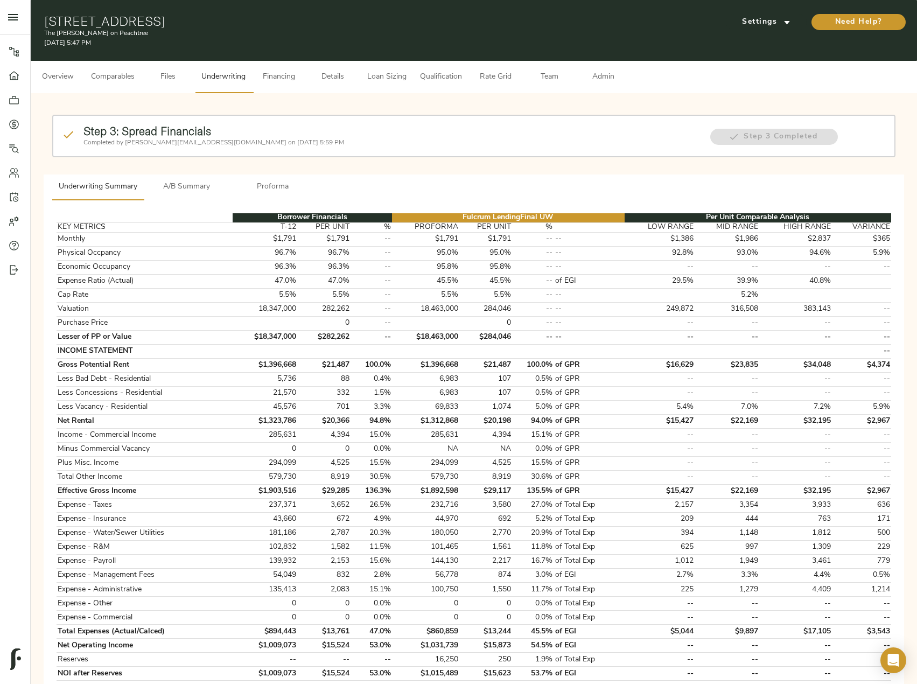
click at [600, 73] on span "Admin" at bounding box center [603, 77] width 41 height 13
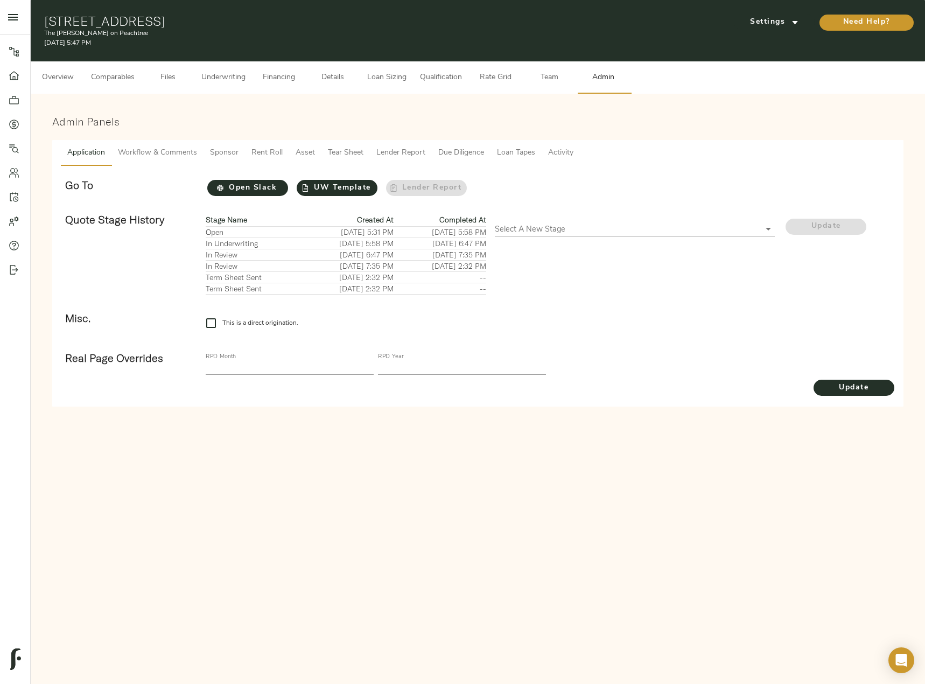
click at [169, 152] on span "Workflow & Comments" at bounding box center [157, 152] width 79 height 13
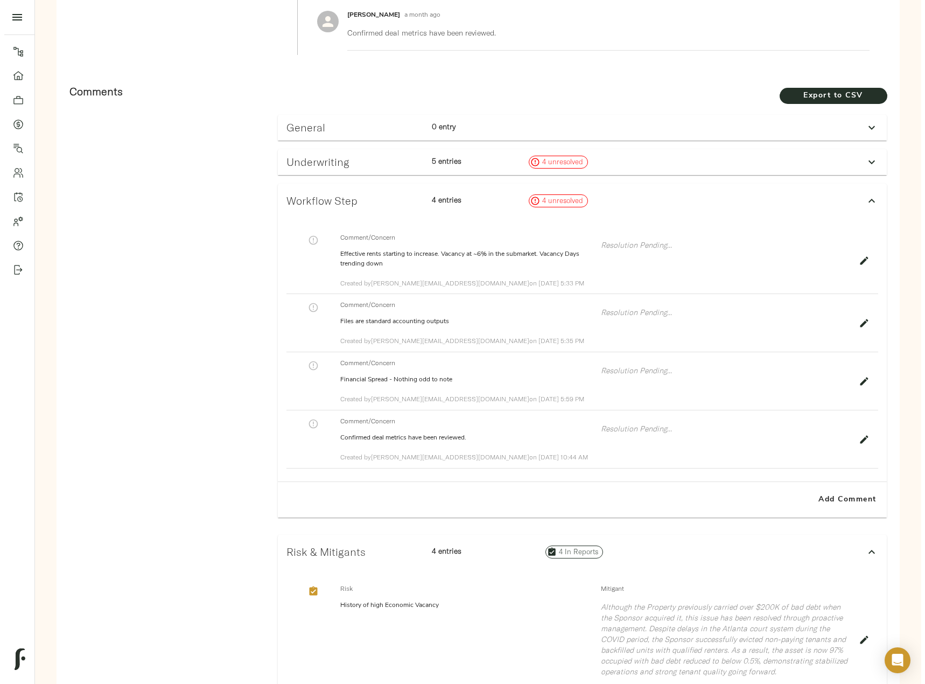
scroll to position [592, 0]
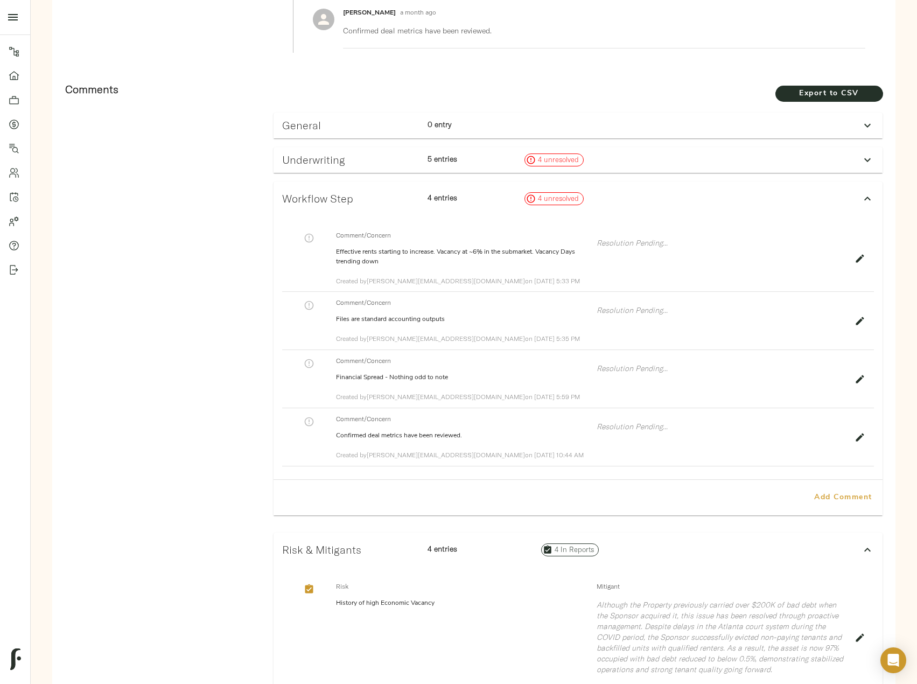
click at [838, 501] on span "Add Comment" at bounding box center [843, 497] width 61 height 13
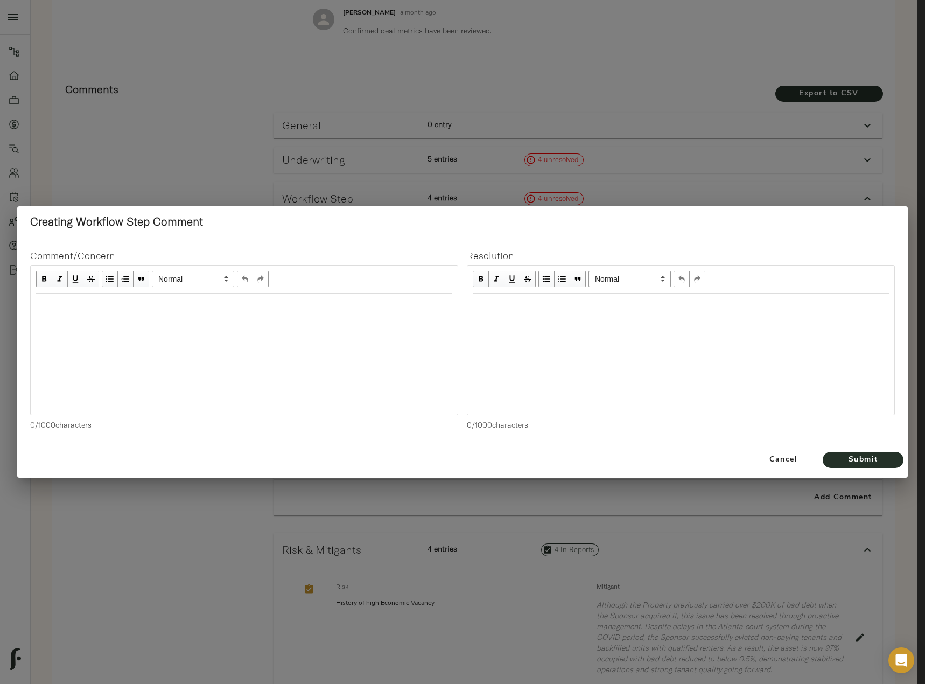
click at [173, 314] on div "Edit text" at bounding box center [244, 305] width 426 height 22
click at [779, 458] on span "Cancel" at bounding box center [783, 459] width 61 height 13
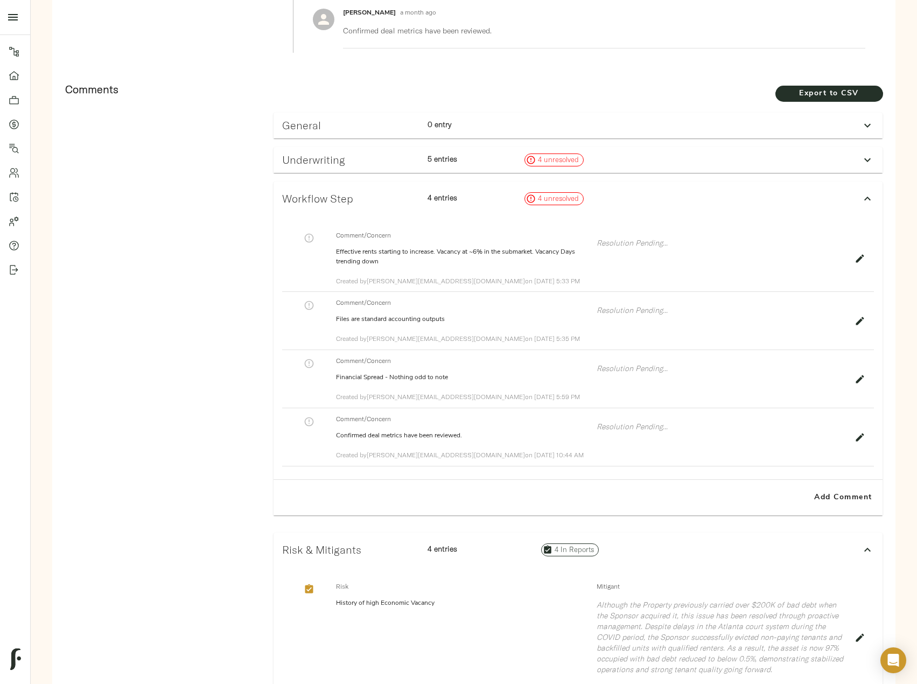
click at [750, 162] on div "Underwriting 5 entries 4 unresolved" at bounding box center [568, 160] width 581 height 22
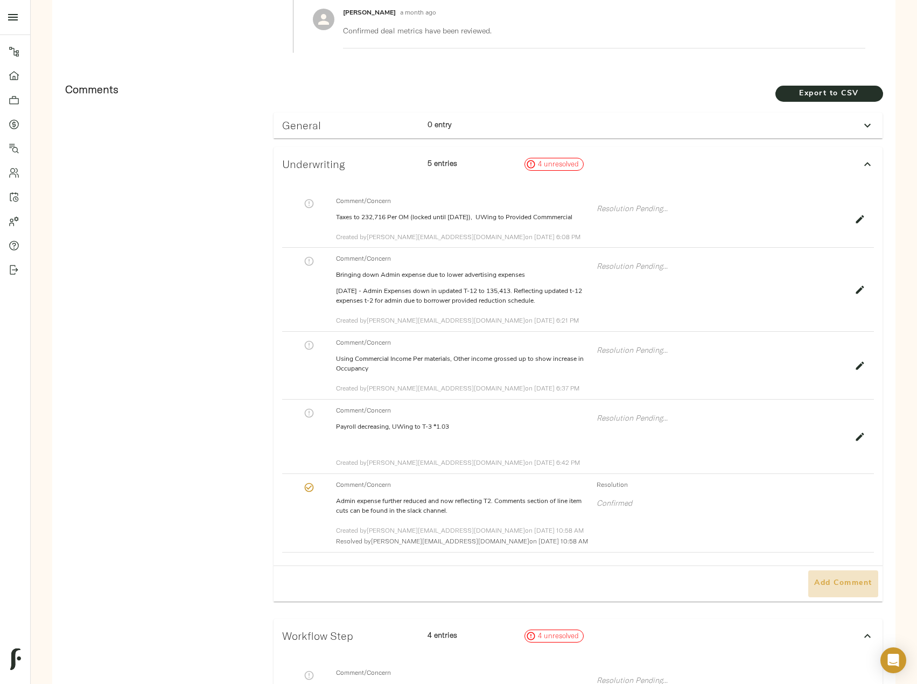
click at [841, 579] on span "Add Comment" at bounding box center [843, 583] width 61 height 13
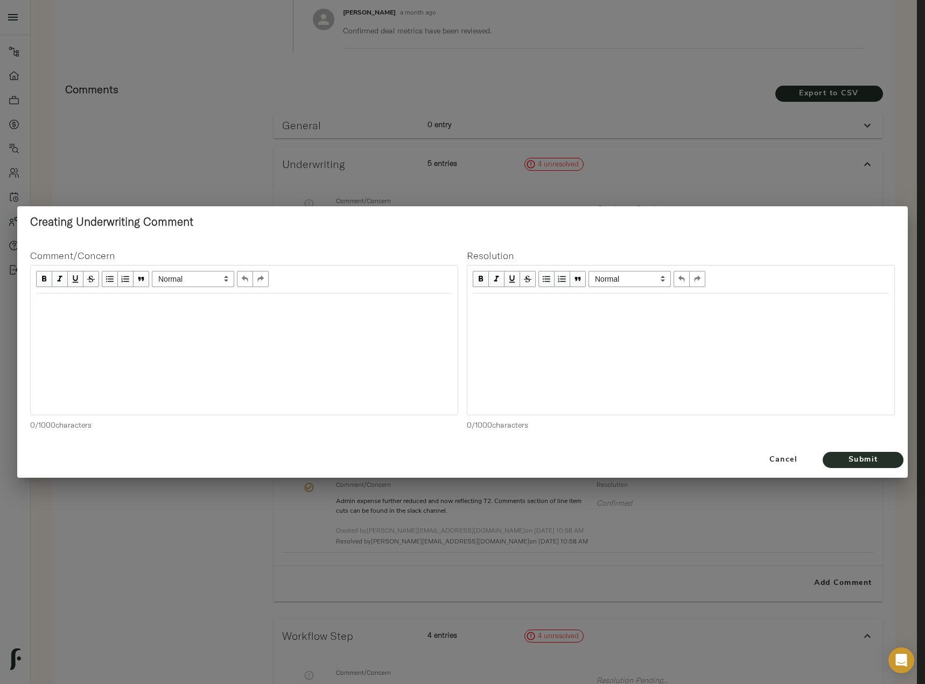
click at [130, 310] on div "Edit text" at bounding box center [244, 305] width 416 height 12
click at [116, 325] on div "Lowered" at bounding box center [244, 325] width 416 height 12
click at [246, 322] on div "Lowered Cleaning Services to reflect new contract -" at bounding box center [244, 325] width 416 height 12
click at [104, 340] on div "Lowered" at bounding box center [244, 345] width 416 height 12
click at [186, 348] on div "Lowered Pest Control to" at bounding box center [244, 345] width 416 height 12
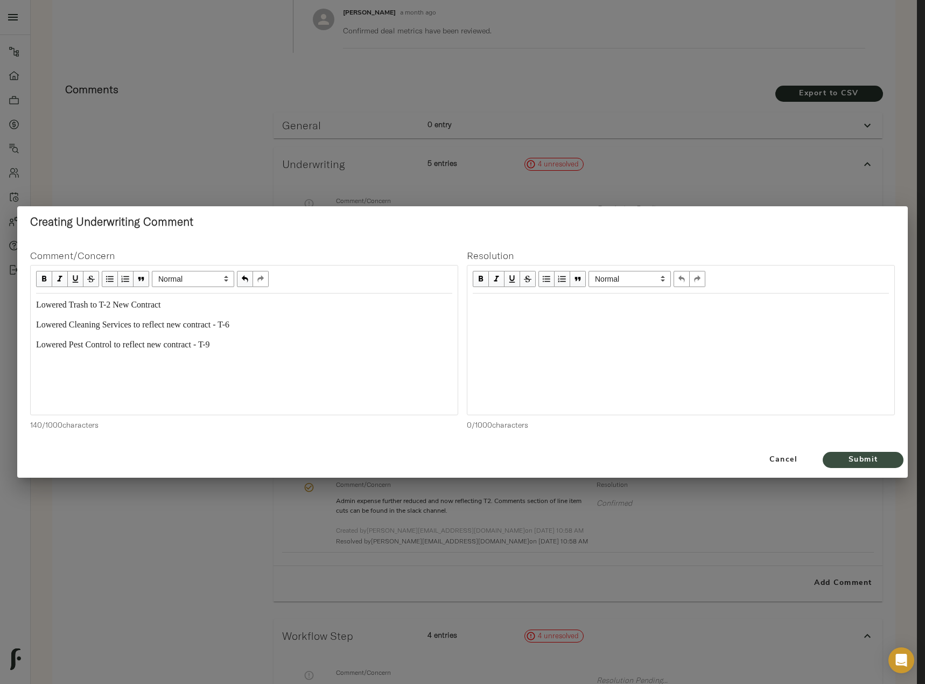
click at [884, 454] on span "Submit" at bounding box center [863, 459] width 59 height 13
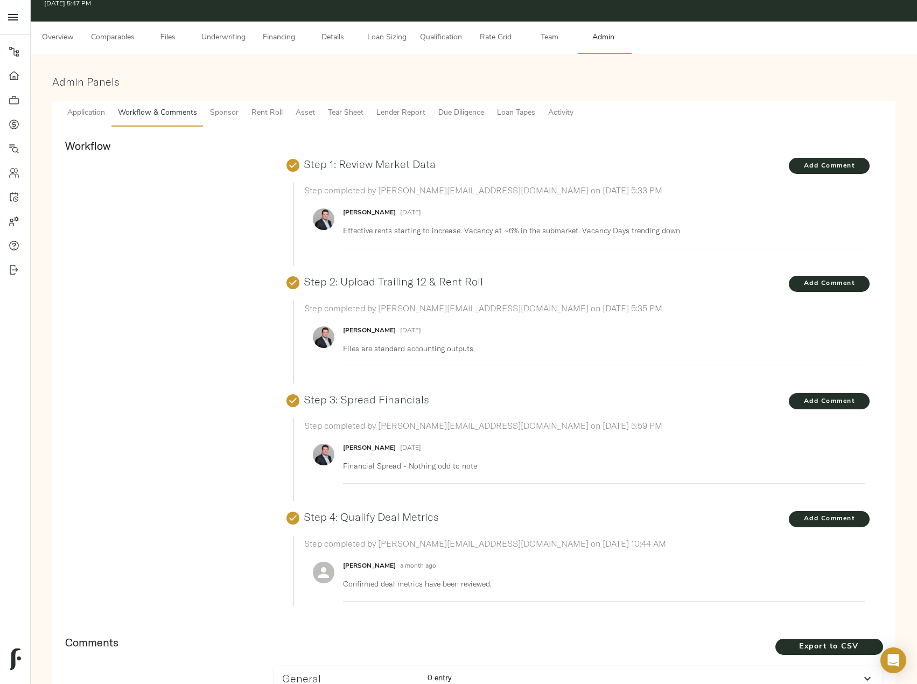
scroll to position [0, 0]
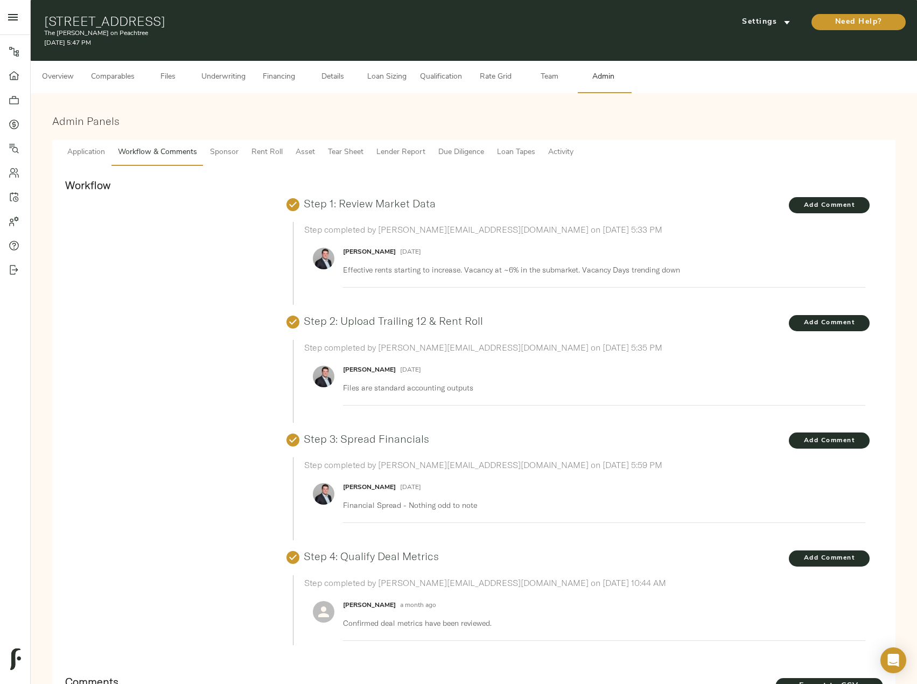
click at [368, 75] on span "Loan Sizing" at bounding box center [386, 77] width 41 height 13
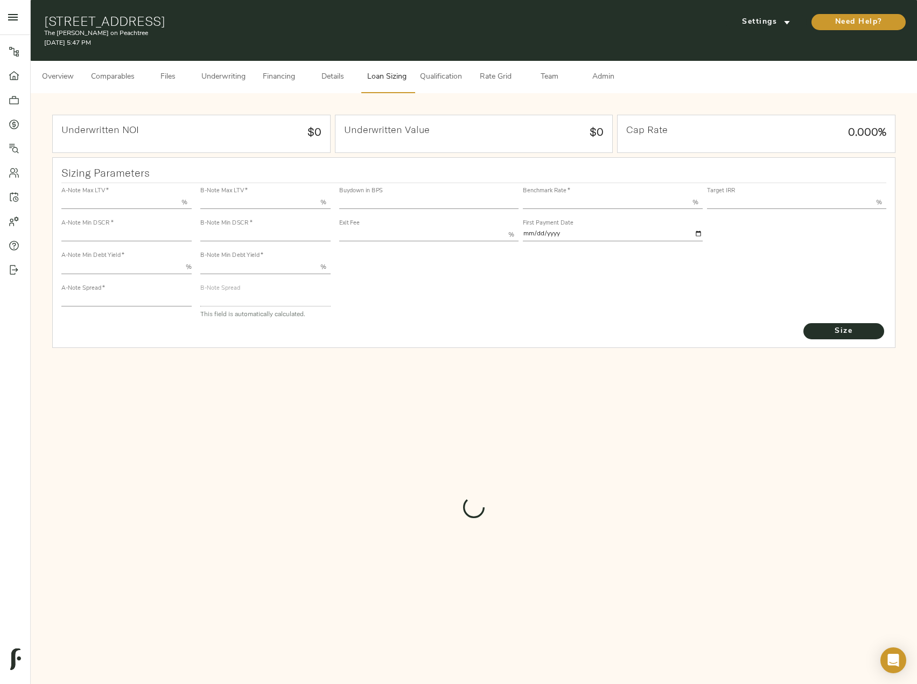
type input "55.000"
type input "1.4"
type input "10.00"
type input "220"
type input "80.000"
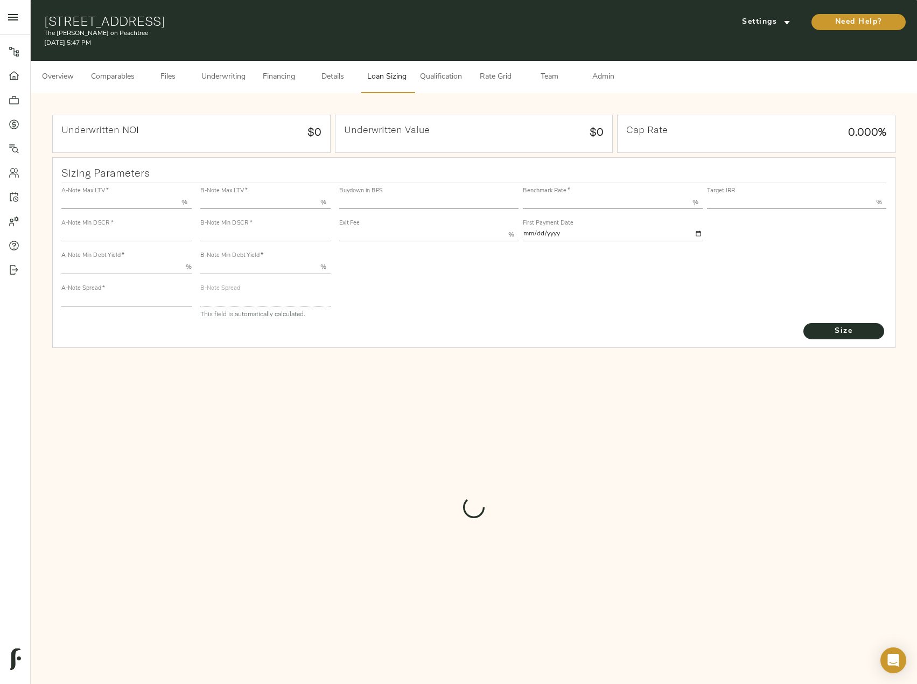
type input "1"
type input "2.00"
type input "550.0784814891924"
type input "53"
type input "3.74"
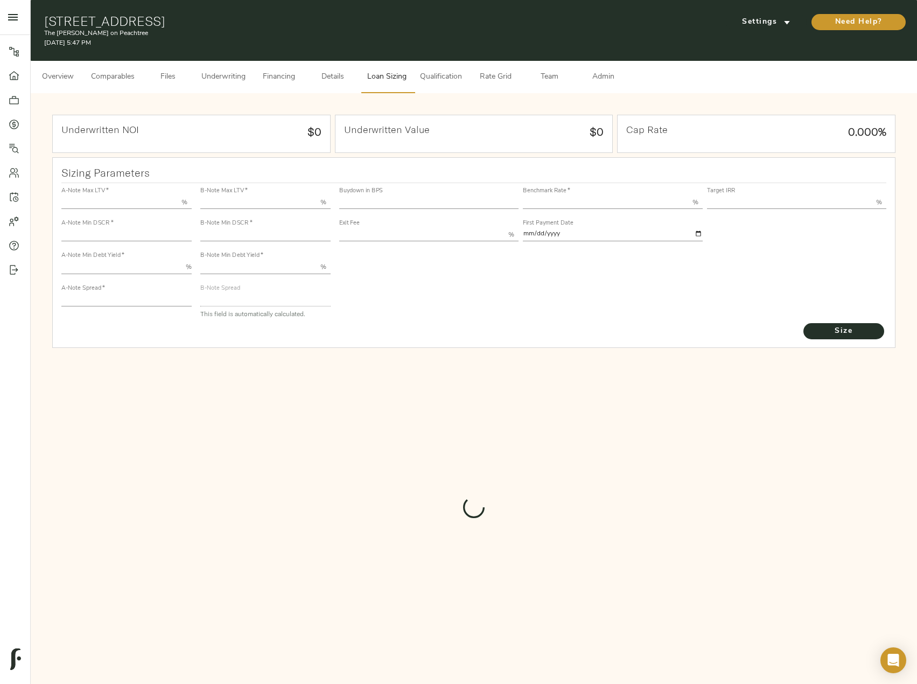
type input "13.00"
type input "1.00"
type input "2025-09-01"
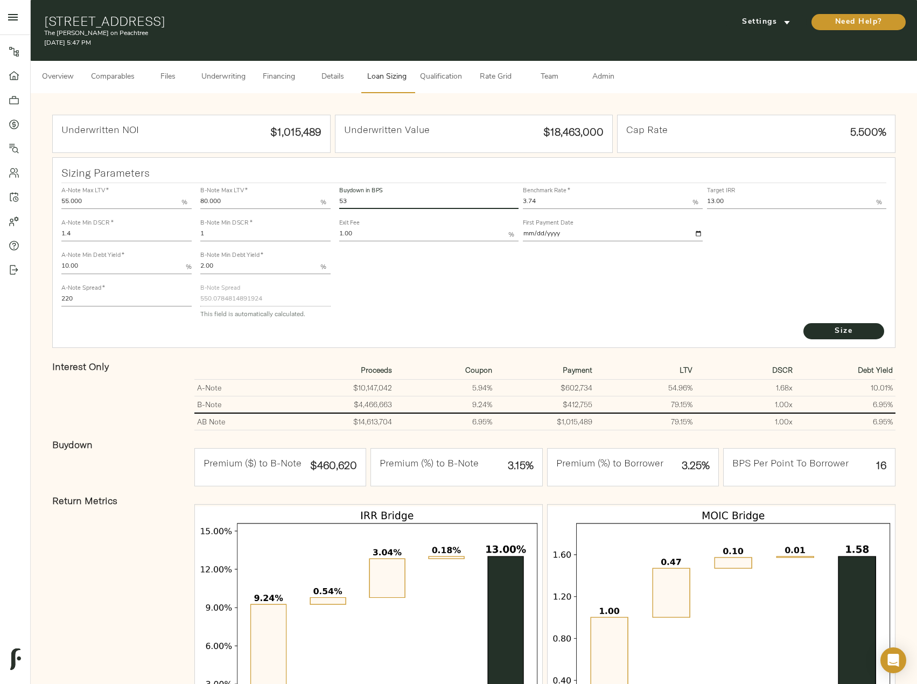
click at [332, 198] on div "A-Note Max LTV   * 55.000 % A-Note Min DSCR   * 1.4 A-Note Min Debt Yield   * 1…" at bounding box center [474, 252] width 834 height 147
type input "60"
click at [803, 323] on button "Size" at bounding box center [843, 331] width 81 height 16
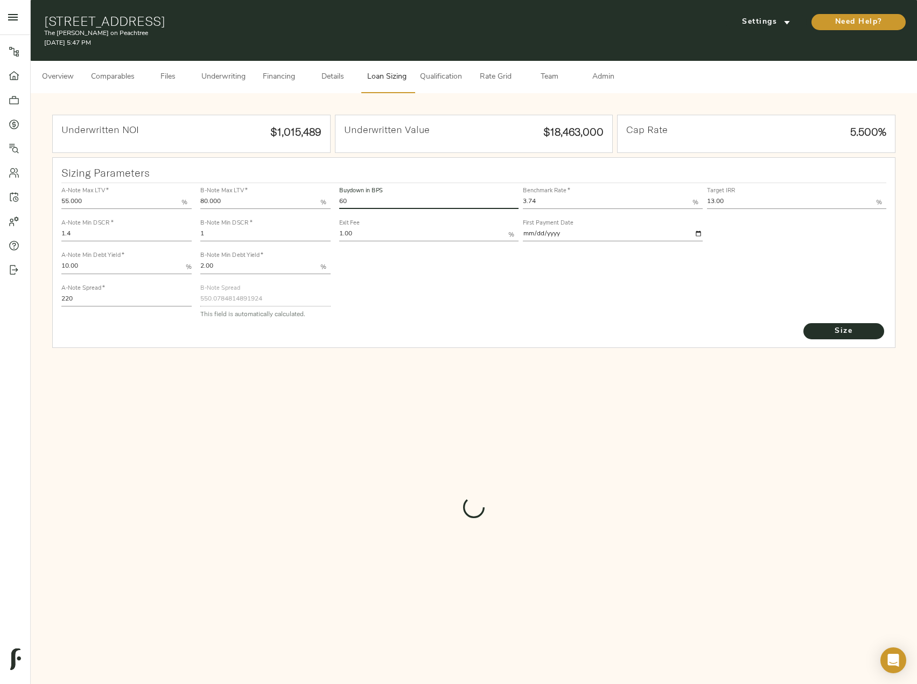
type input "520.3041091222368"
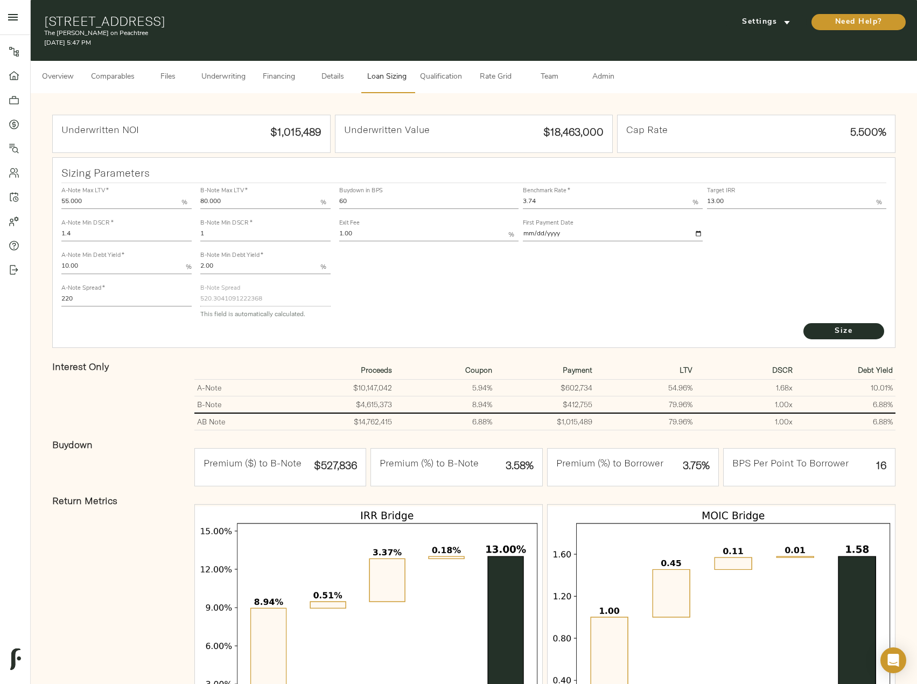
click at [485, 295] on div "Buydown in BPS 60 Benchmark Rate   * 3.74 % Target IRR 13.00 % Exit Fee 1.00 % …" at bounding box center [613, 252] width 556 height 147
click at [226, 233] on input "1" at bounding box center [265, 234] width 130 height 13
type input "1.0124"
click at [803, 323] on button "Size" at bounding box center [843, 331] width 81 height 16
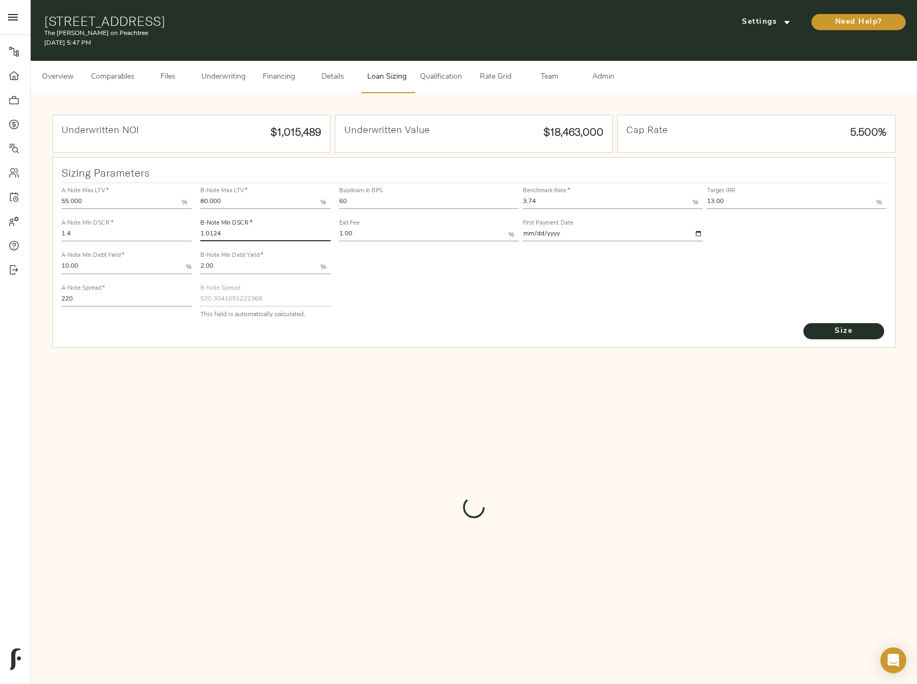
type input "513.8249581925338"
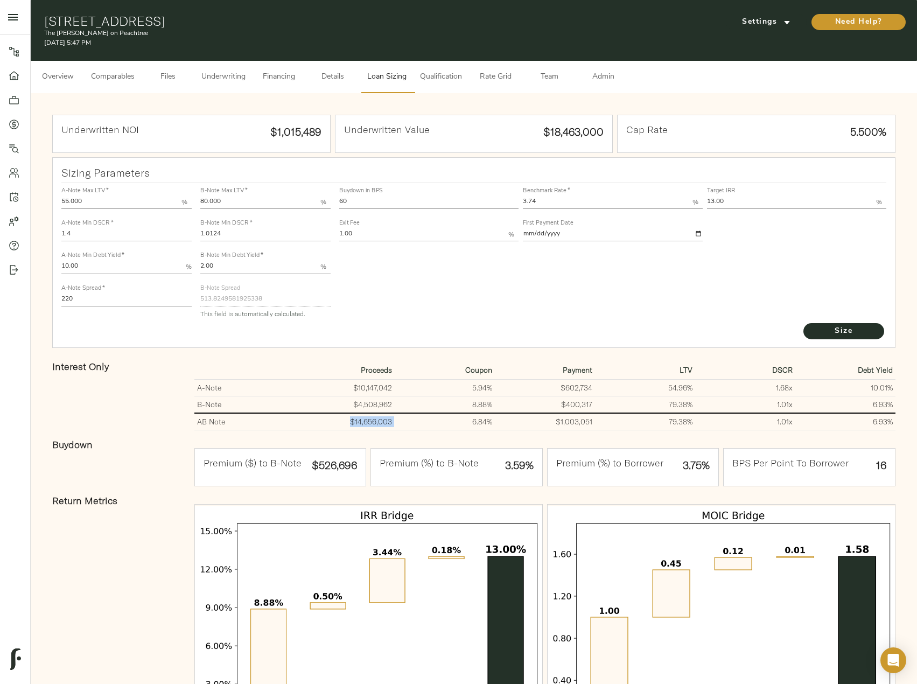
drag, startPoint x: 396, startPoint y: 423, endPoint x: 350, endPoint y: 422, distance: 45.8
click at [350, 422] on tr "AB Note $14,656,003 6.84% $1,003,051 79.38% 1.01 x 6.93%" at bounding box center [544, 421] width 701 height 17
copy td "$14,656,003"
drag, startPoint x: 365, startPoint y: 199, endPoint x: 328, endPoint y: 200, distance: 36.6
click at [330, 200] on div "A-Note Max LTV   * 55.000 % A-Note Min DSCR   * 1.4 A-Note Min Debt Yield   * 1…" at bounding box center [474, 252] width 834 height 147
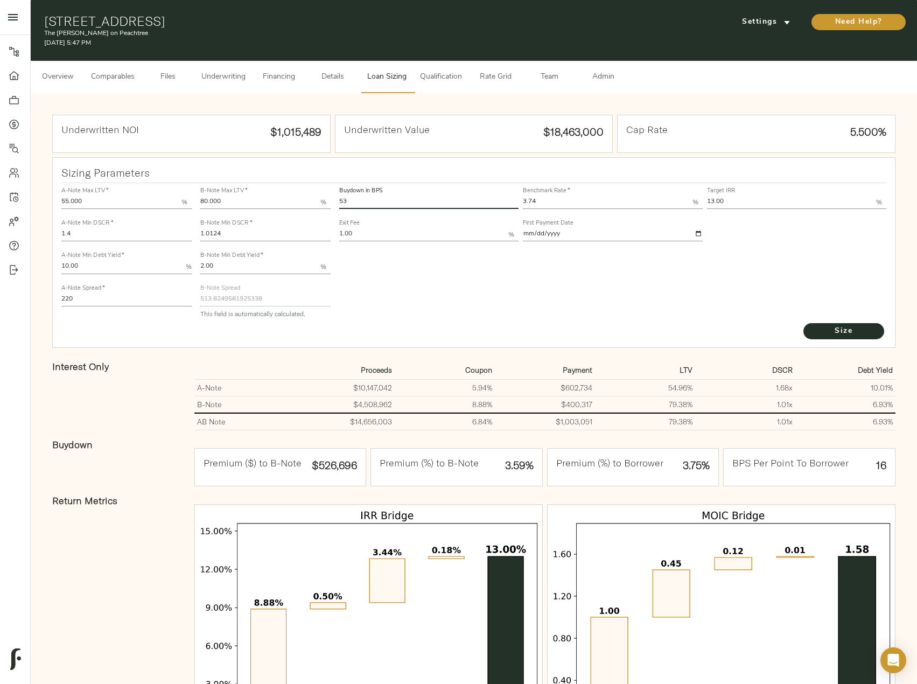
type input "53"
click at [803, 323] on button "Size" at bounding box center [843, 331] width 81 height 16
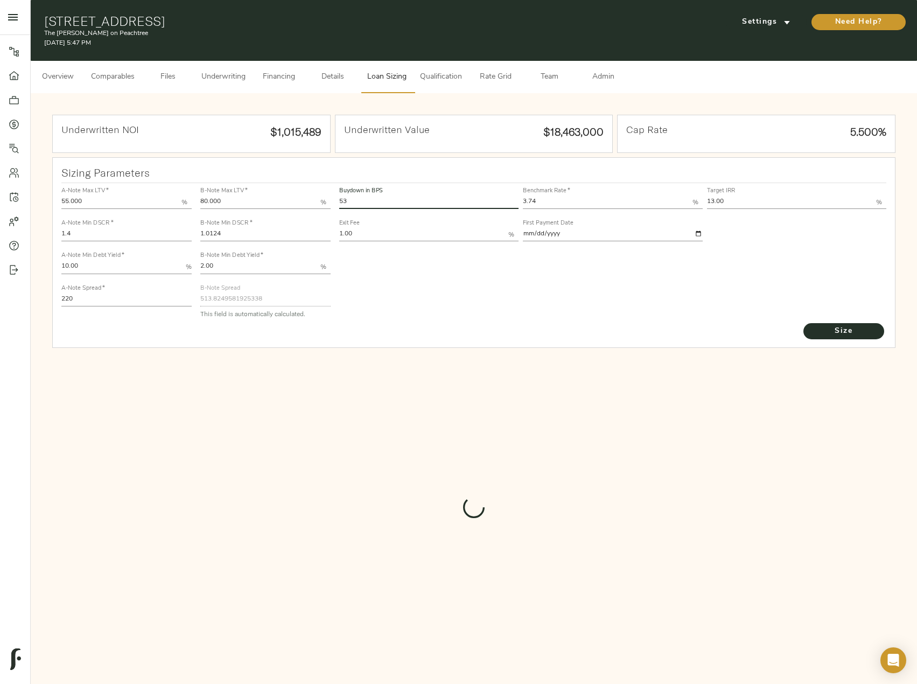
type input "544.0362989133482"
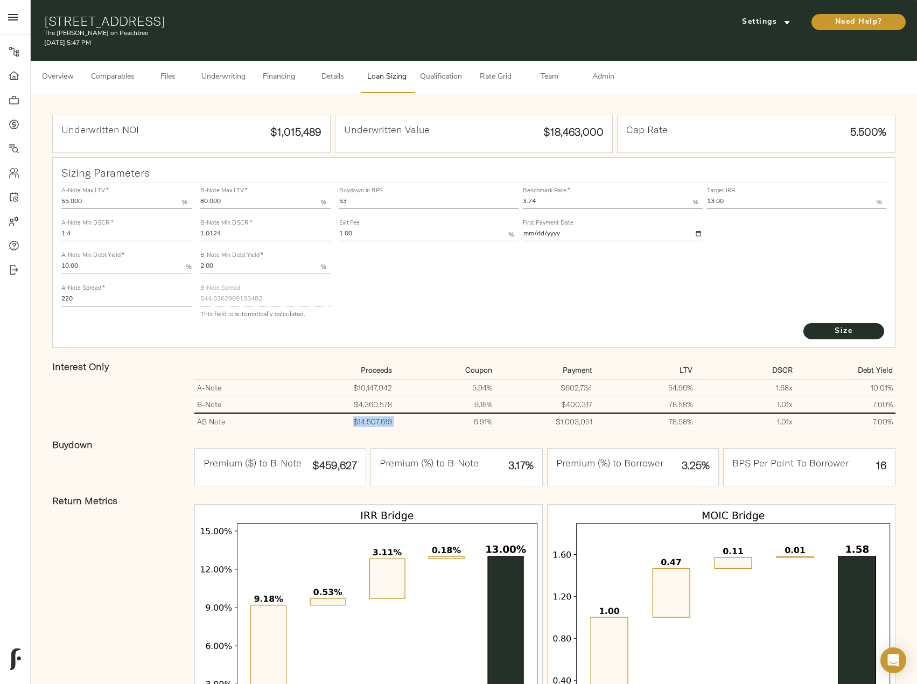
drag, startPoint x: 394, startPoint y: 422, endPoint x: 344, endPoint y: 423, distance: 50.6
click at [344, 423] on tr "AB Note $14,507,619 6.91% $1,003,051 78.58% 1.01 x 7.00%" at bounding box center [544, 421] width 701 height 17
copy td "$14,507,619"
click at [829, 331] on span "Size" at bounding box center [843, 331] width 59 height 13
click at [227, 73] on span "Underwriting" at bounding box center [223, 77] width 44 height 13
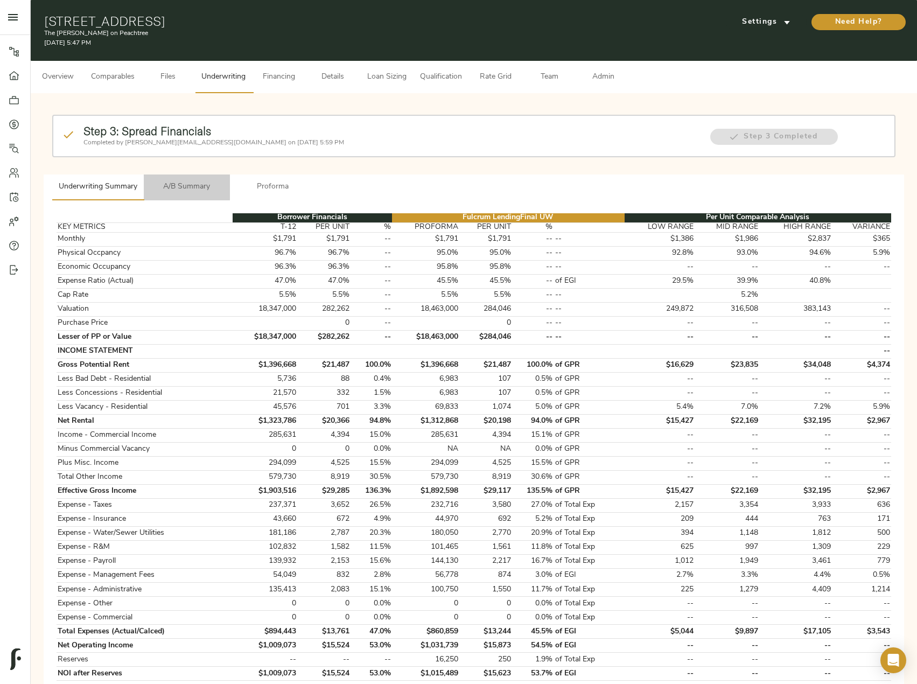
click at [211, 187] on span "A/B Summary" at bounding box center [186, 186] width 73 height 13
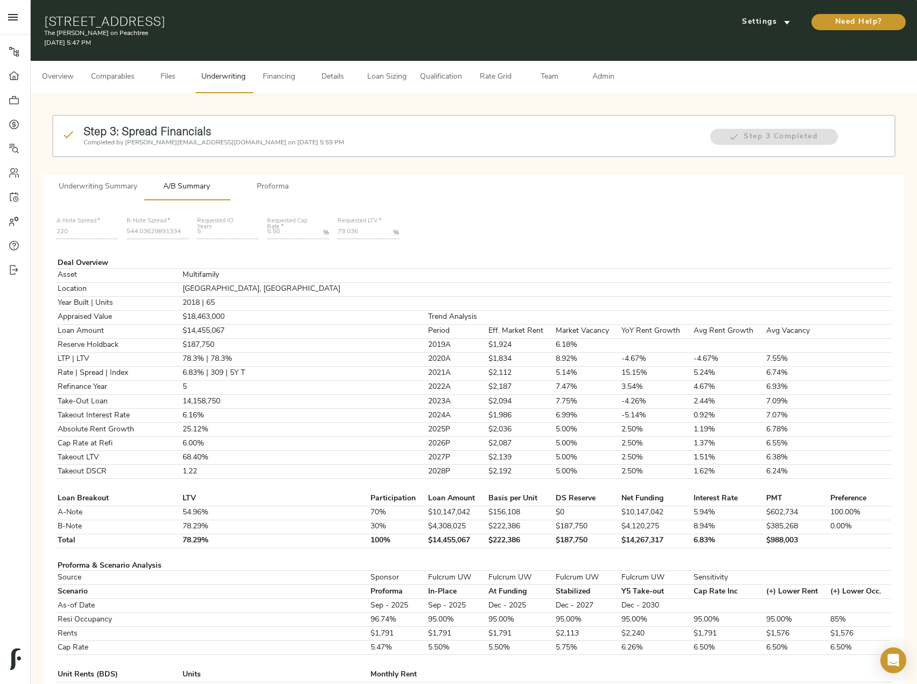
click at [109, 183] on span "Underwriting Summary" at bounding box center [98, 186] width 79 height 13
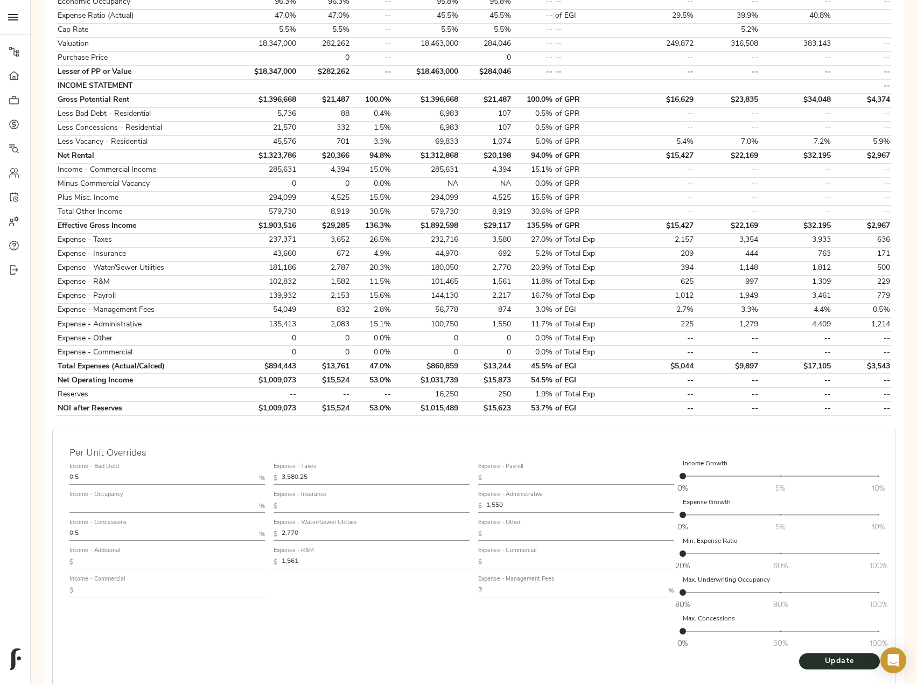
scroll to position [321, 0]
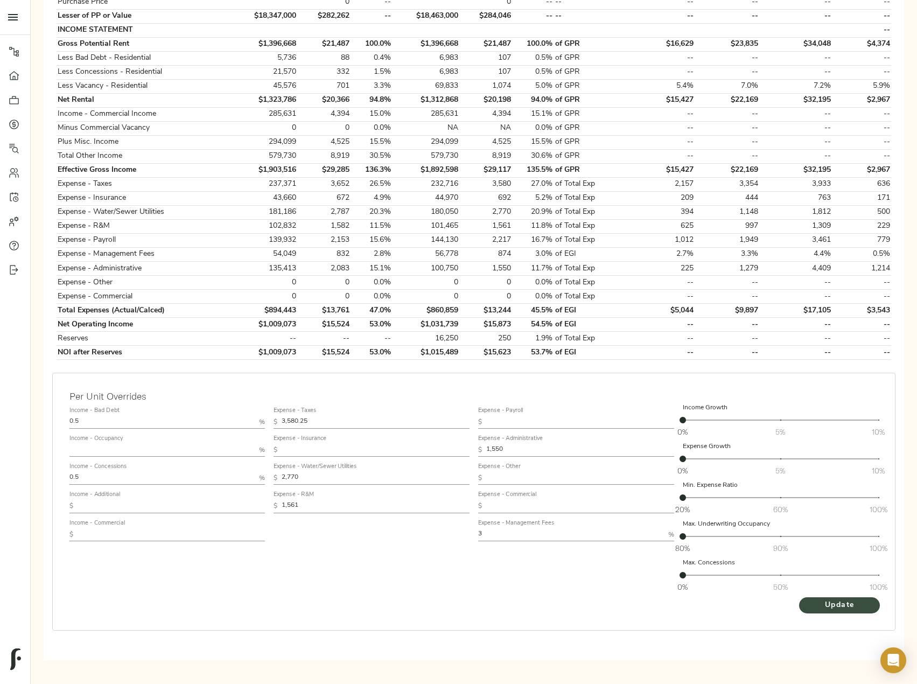
click at [870, 613] on button "Update" at bounding box center [839, 605] width 81 height 16
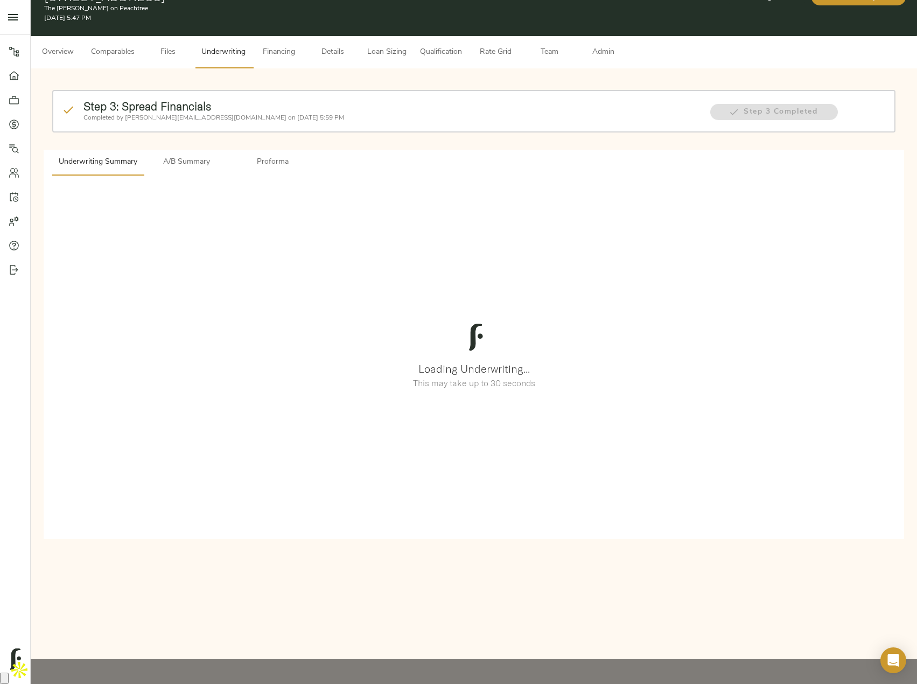
scroll to position [0, 0]
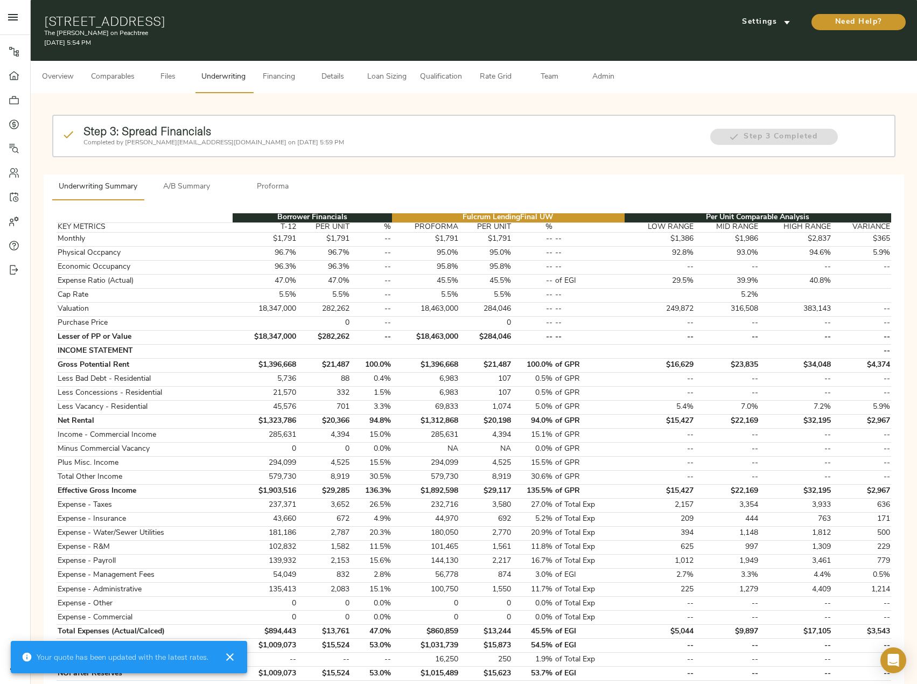
click at [177, 184] on span "A/B Summary" at bounding box center [186, 186] width 73 height 13
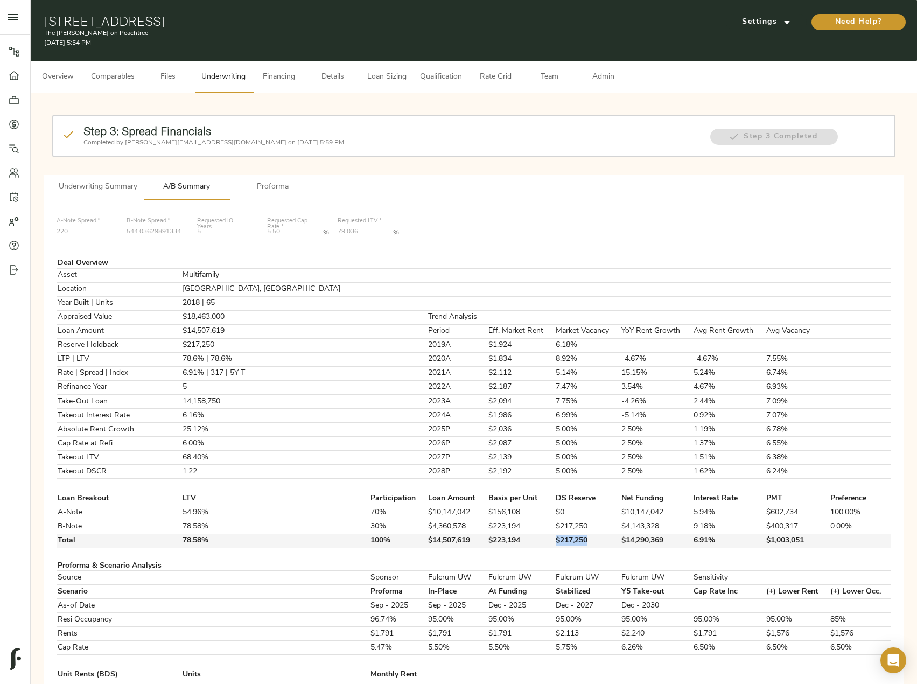
drag, startPoint x: 547, startPoint y: 535, endPoint x: 504, endPoint y: 535, distance: 43.1
click at [555, 535] on td "$217,250" at bounding box center [588, 541] width 66 height 14
click at [374, 85] on button "Loan Sizing" at bounding box center [387, 77] width 54 height 32
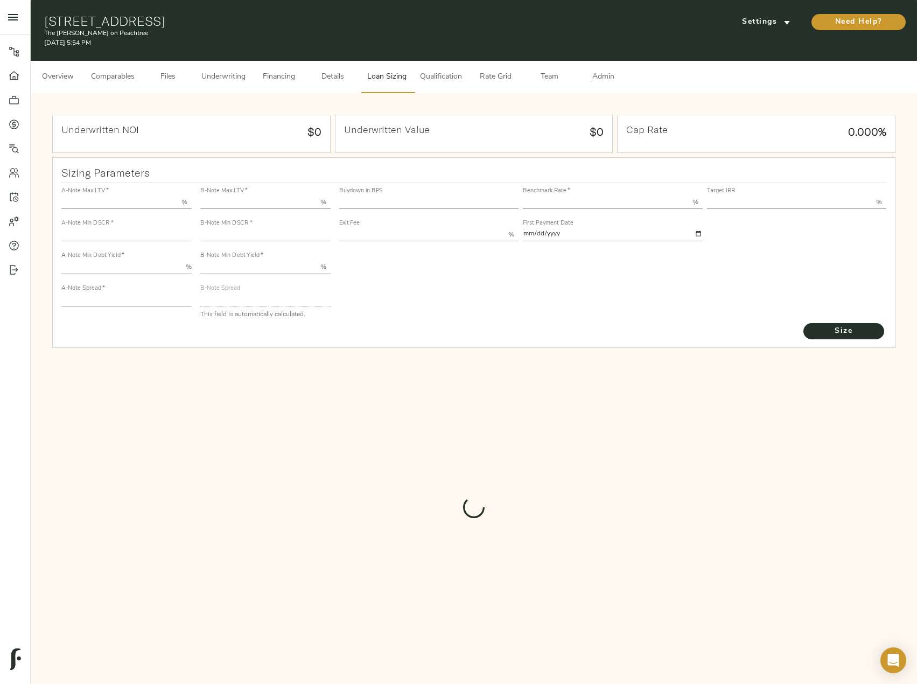
type input "55.000"
type input "1.4"
type input "10.00"
type input "220"
type input "80.000"
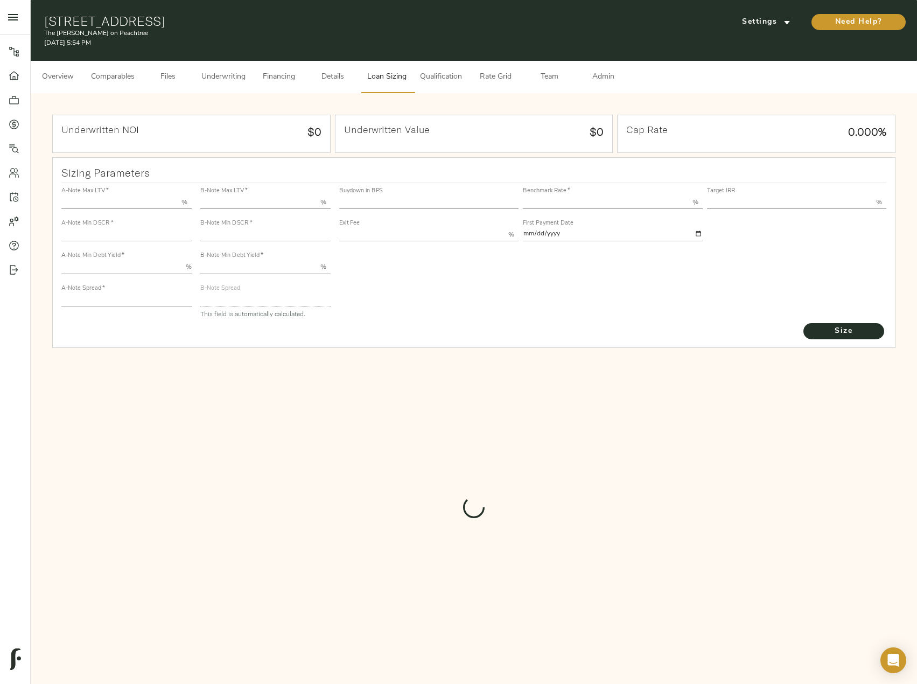
type input "1.0124"
type input "2.00"
type input "544.0362989133482"
type input "53"
type input "3.74"
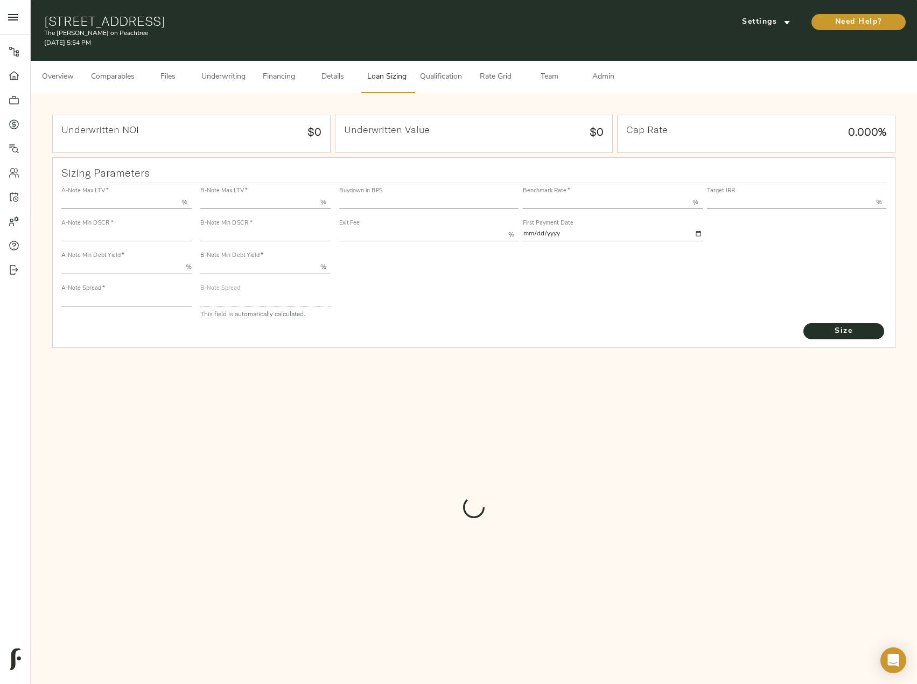
type input "13.00"
type input "1.00"
type input "2025-09-01"
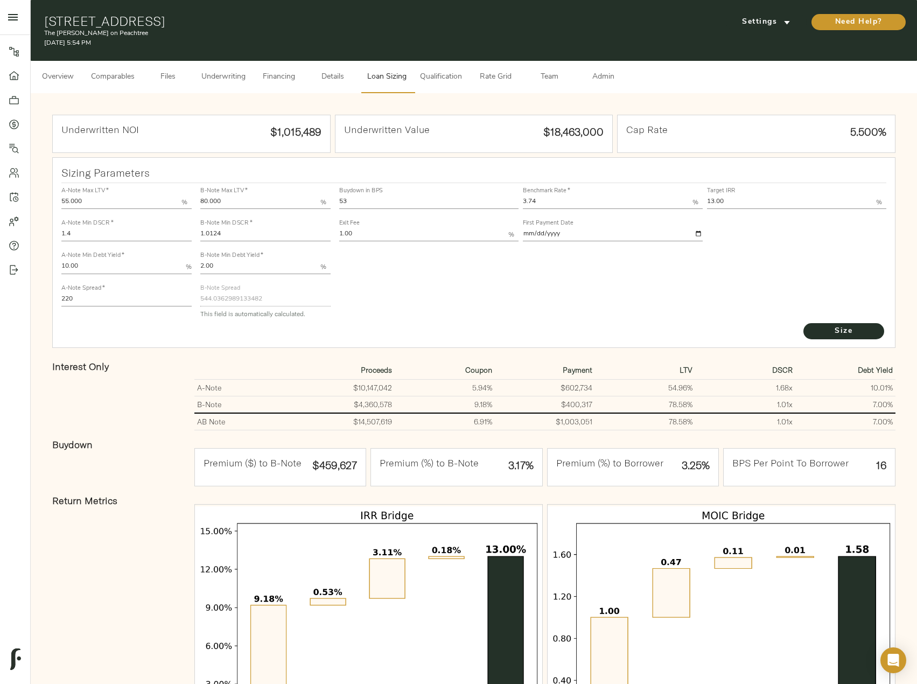
drag, startPoint x: 254, startPoint y: 233, endPoint x: 155, endPoint y: 231, distance: 98.6
click at [155, 232] on div "A-Note Max LTV   * 55.000 % A-Note Min DSCR   * 1.4 A-Note Min Debt Yield   * 1…" at bounding box center [474, 252] width 834 height 147
type input "1.01"
click at [803, 323] on button "Size" at bounding box center [843, 331] width 81 height 16
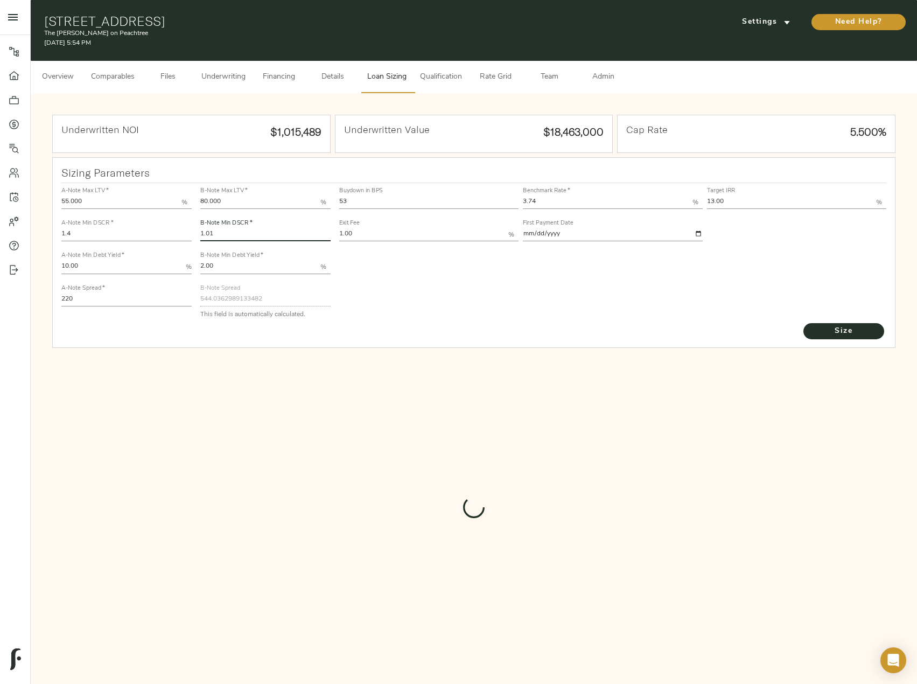
type input "545.2176967306228"
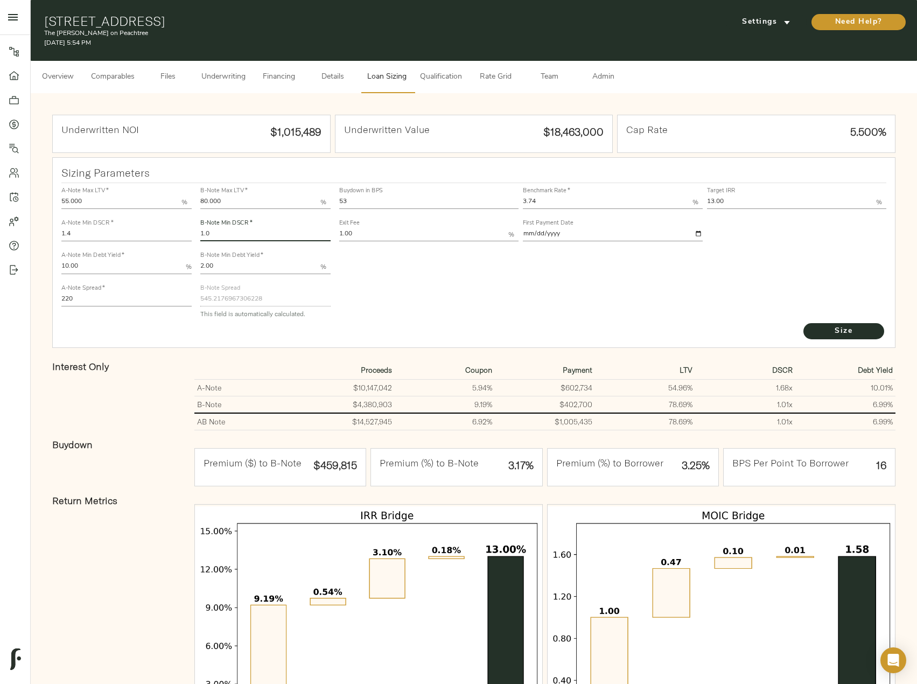
type input "1.0"
click at [803, 323] on button "Size" at bounding box center [843, 331] width 81 height 16
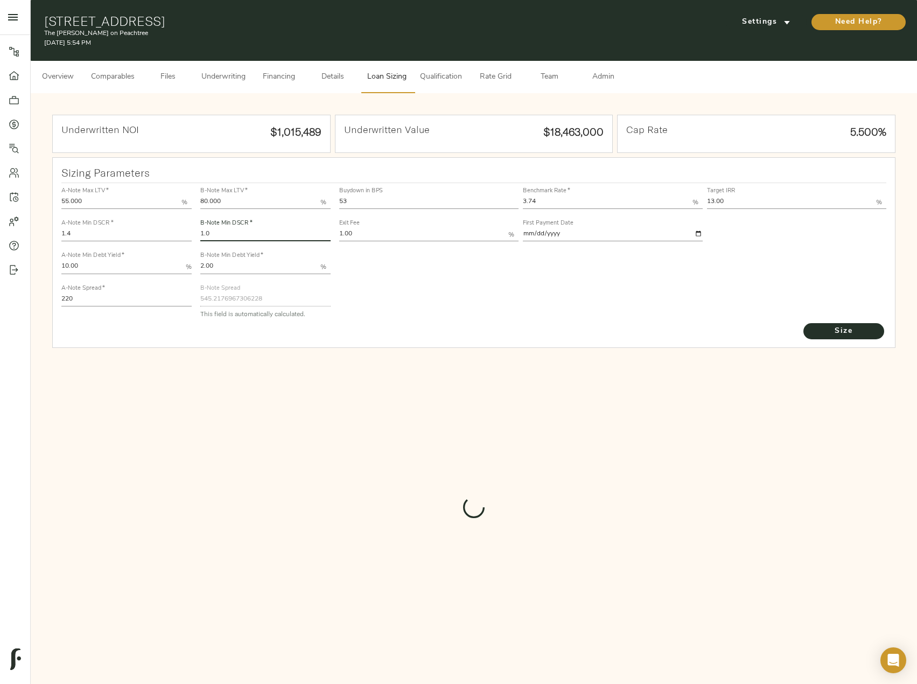
type input "550.0784814891924"
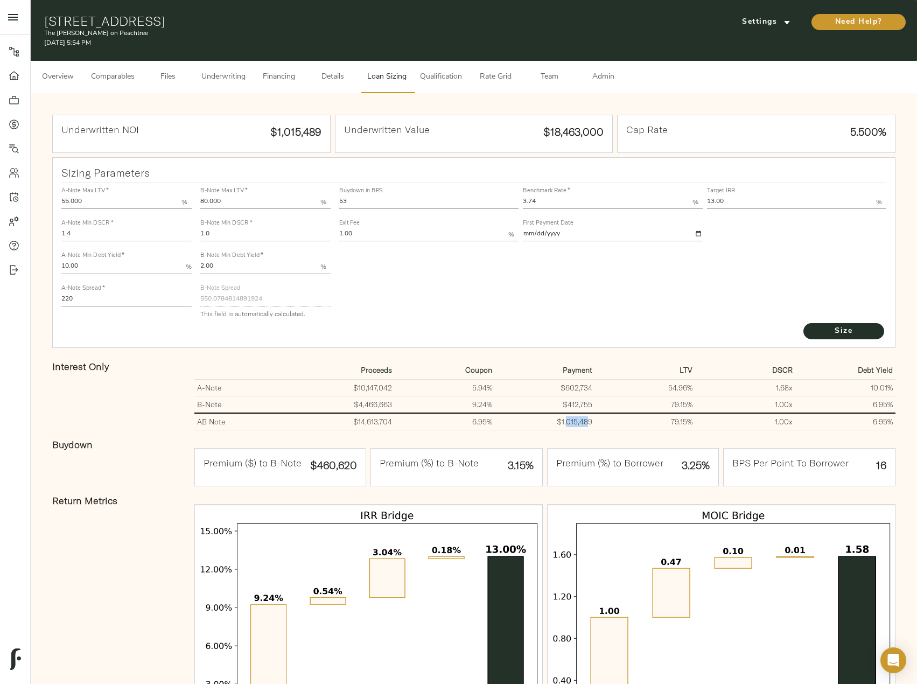
drag, startPoint x: 587, startPoint y: 421, endPoint x: 567, endPoint y: 421, distance: 20.5
click at [567, 421] on td "$1,015,489" at bounding box center [545, 421] width 100 height 17
click at [419, 423] on td "6.95%" at bounding box center [445, 421] width 100 height 17
drag, startPoint x: 395, startPoint y: 425, endPoint x: 338, endPoint y: 421, distance: 56.7
click at [338, 421] on tr "AB Note $14,613,704 6.95% $1,015,489 79.15% 1.00 x 6.95%" at bounding box center [544, 421] width 701 height 17
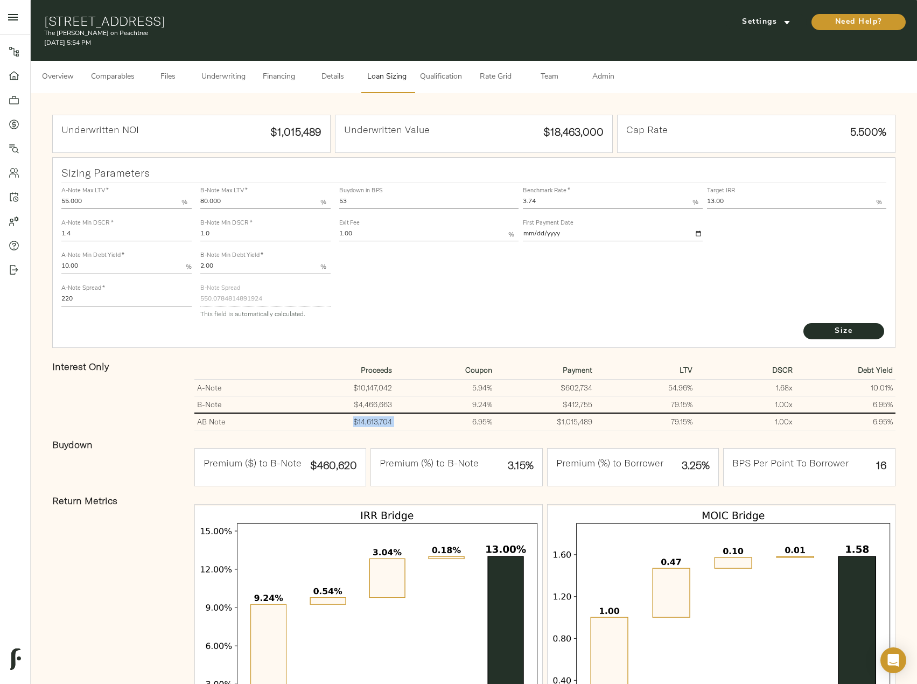
copy td "$14,613,704"
click at [827, 338] on button "Size" at bounding box center [843, 331] width 81 height 16
click at [215, 75] on span "Underwriting" at bounding box center [223, 77] width 44 height 13
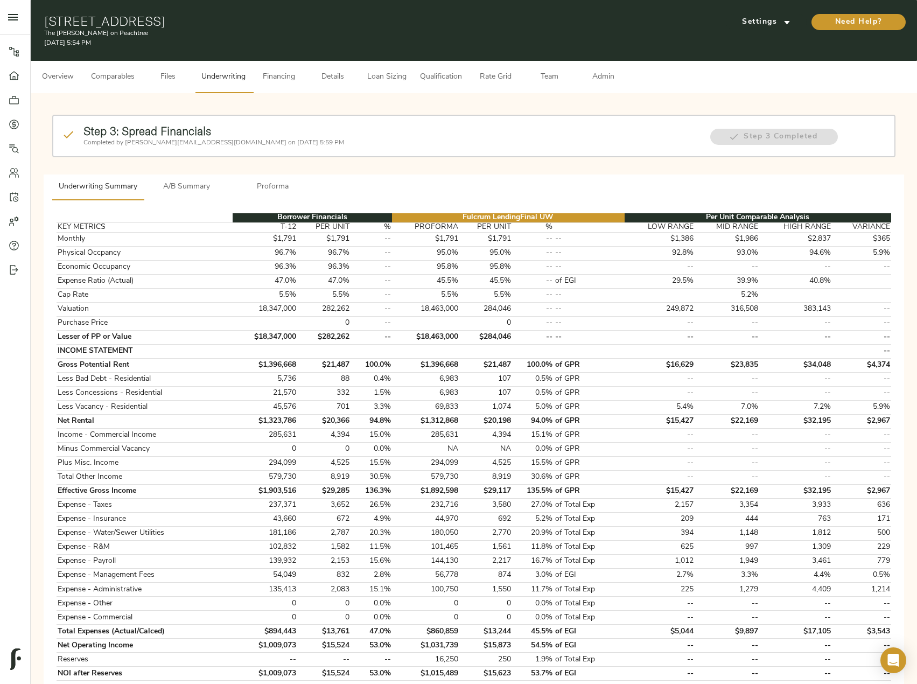
scroll to position [321, 0]
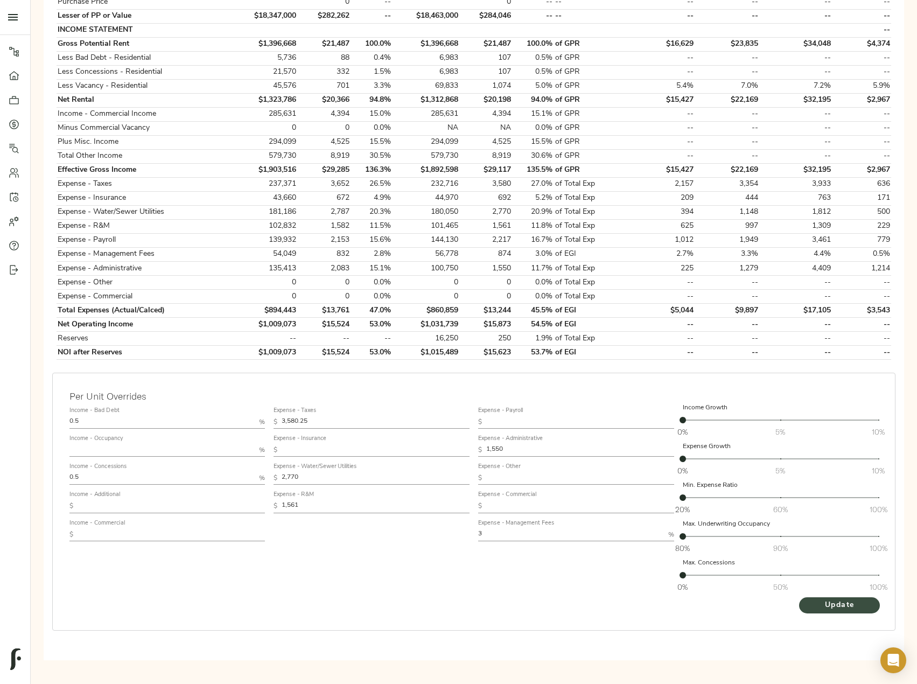
click at [825, 605] on span "Update" at bounding box center [839, 605] width 59 height 13
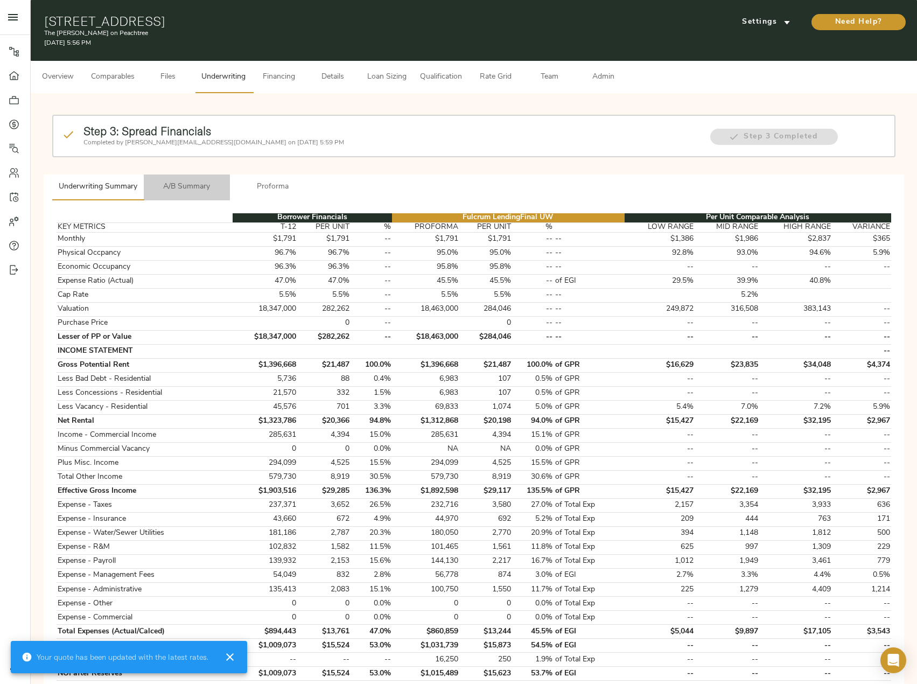
click at [180, 186] on span "A/B Summary" at bounding box center [186, 186] width 73 height 13
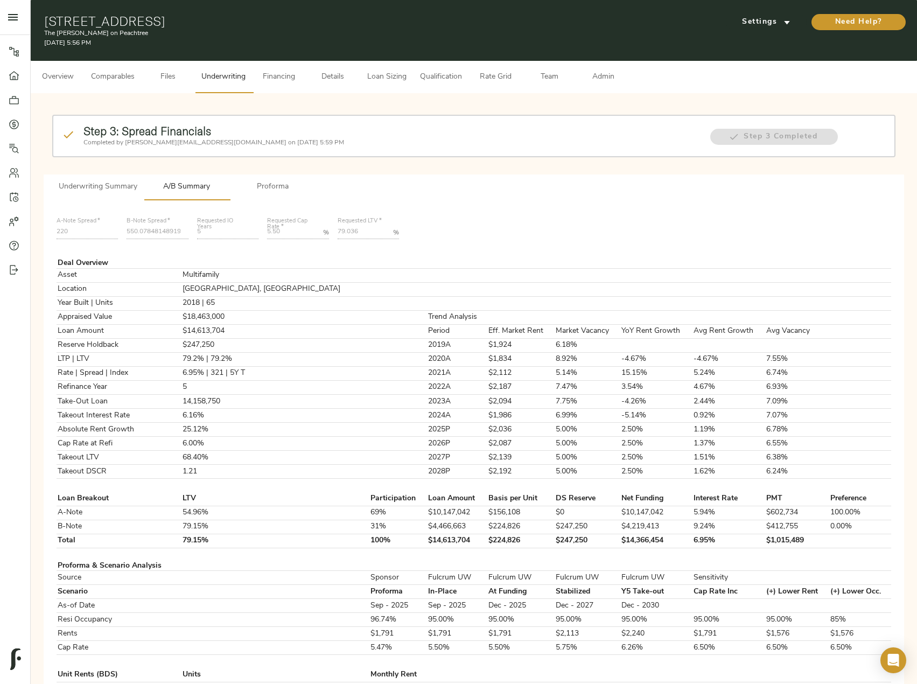
click at [377, 72] on span "Loan Sizing" at bounding box center [386, 77] width 41 height 13
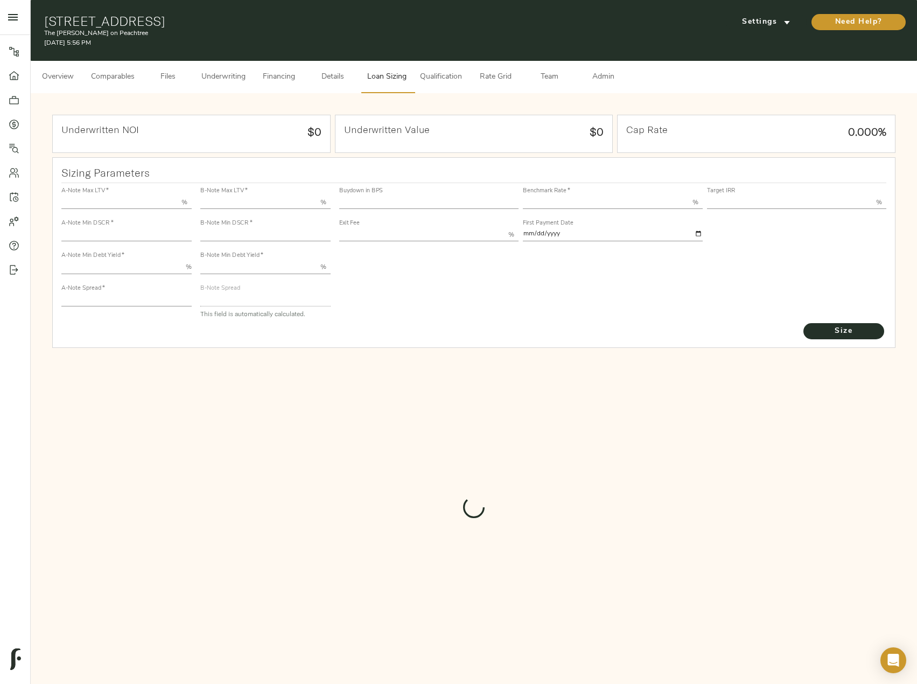
type input "55.000"
type input "1.4"
type input "10.00"
type input "220"
type input "80.000"
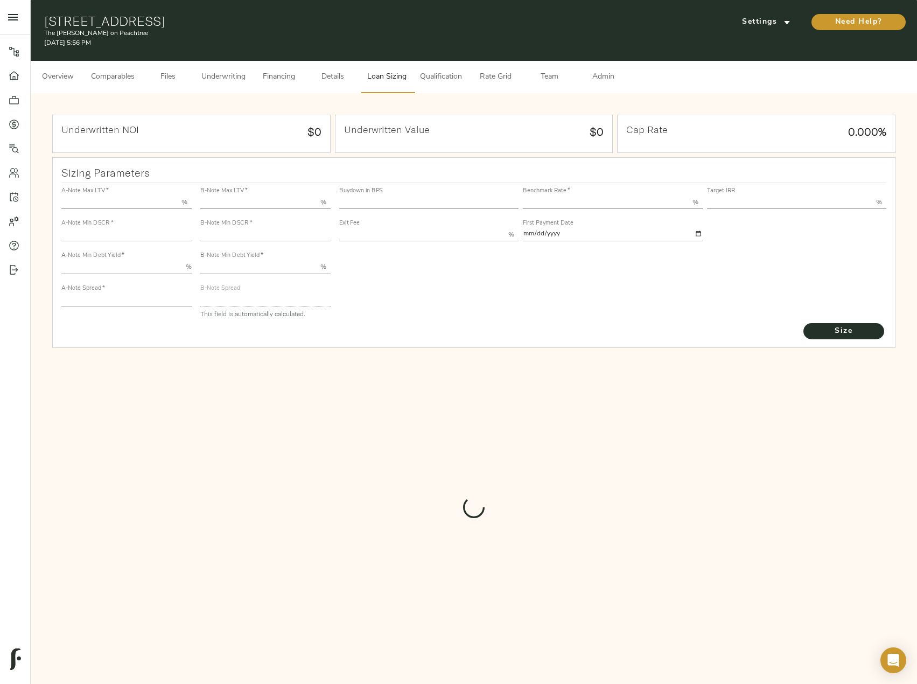
type input "1"
type input "2.00"
type input "550.0784814891924"
type input "53"
type input "3.74"
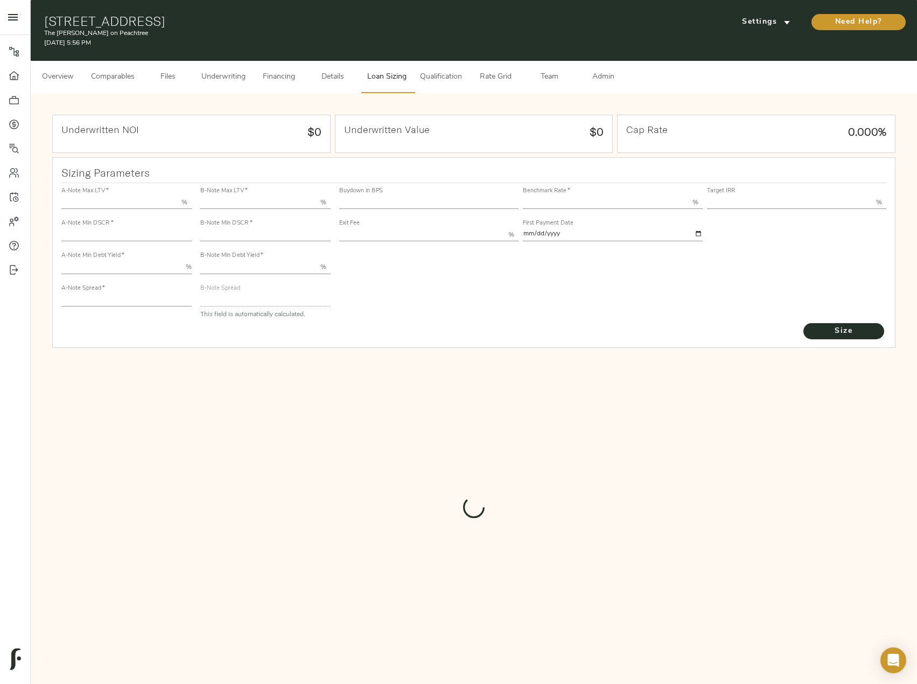
type input "13.00"
type input "1.00"
type input "2025-09-01"
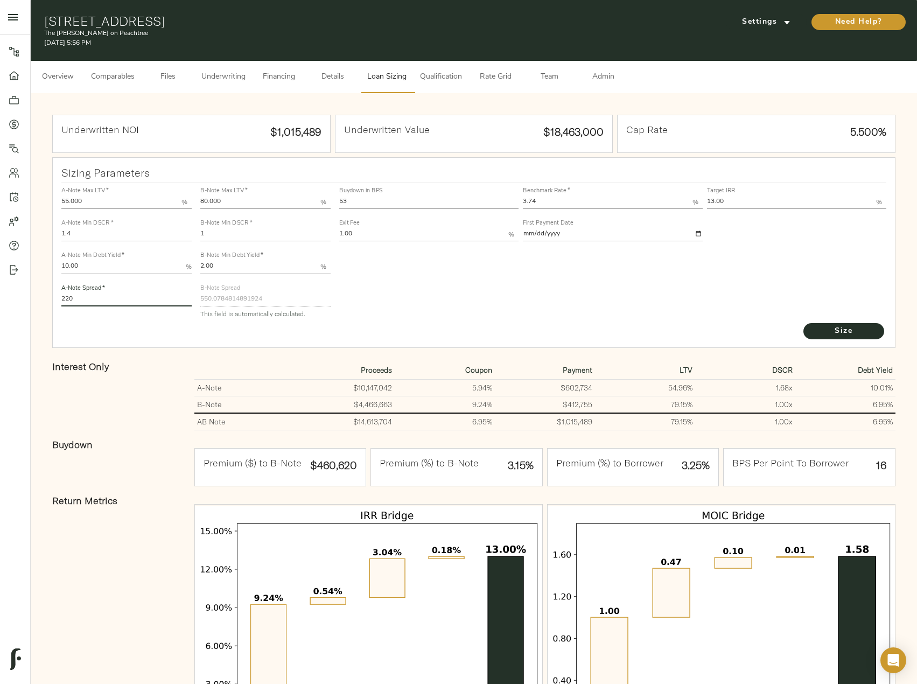
drag, startPoint x: 58, startPoint y: 294, endPoint x: 23, endPoint y: 297, distance: 35.1
click at [24, 297] on div "Pipeline Dashboard Portfolio Quotes Search Users Activity Account Help Sign Out…" at bounding box center [458, 386] width 917 height 773
type input "215"
click at [803, 323] on button "Size" at bounding box center [843, 331] width 81 height 16
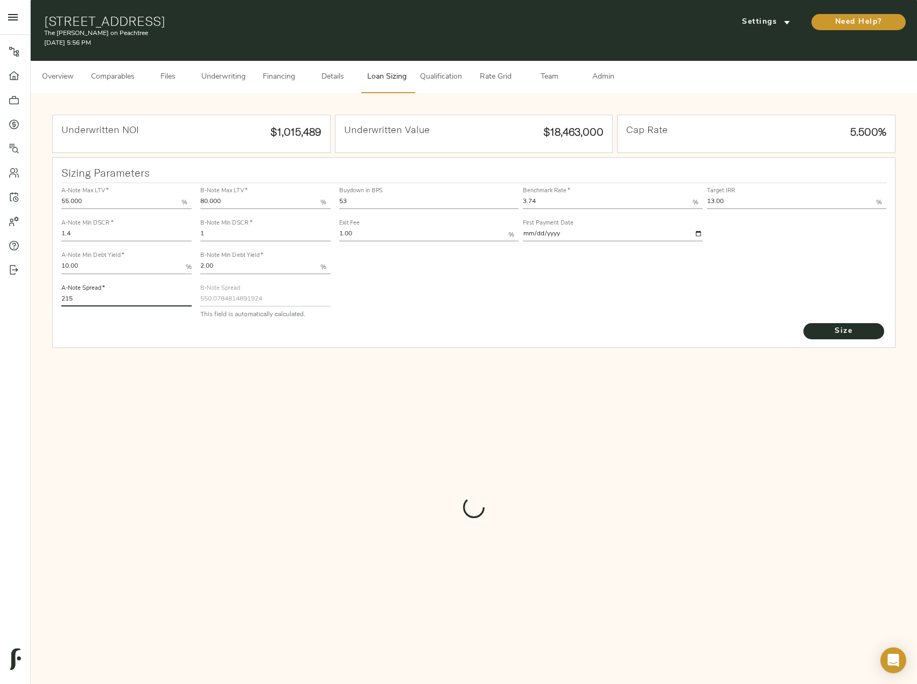
type input "550.9586311252415"
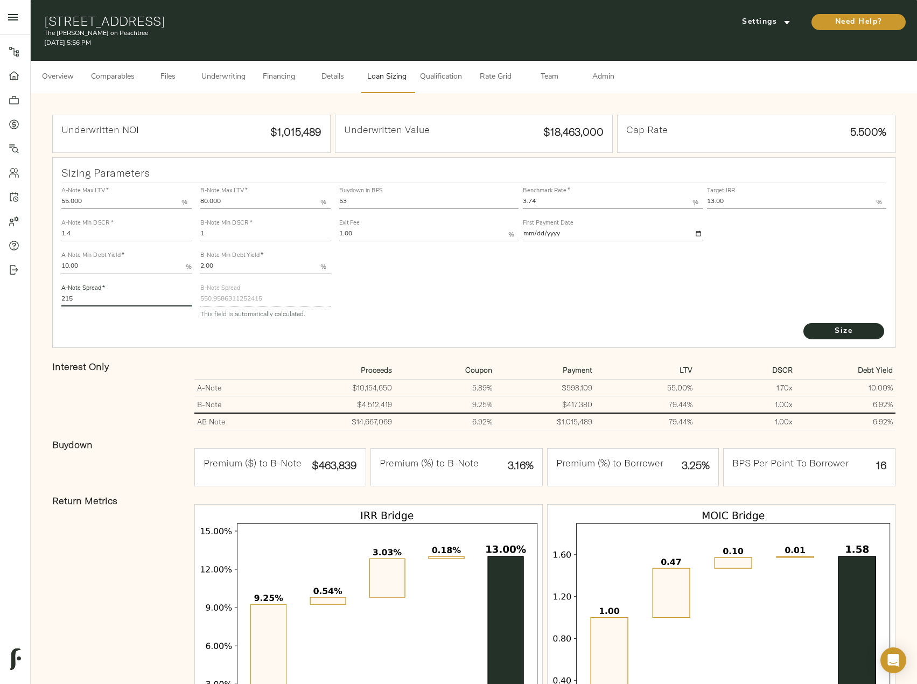
drag, startPoint x: 78, startPoint y: 299, endPoint x: 37, endPoint y: 286, distance: 42.9
click at [37, 286] on div "Underwritten NOI $1,015,489 Underwritten Value $18,463,000 Cap Rate 5.500% Sizi…" at bounding box center [474, 433] width 886 height 680
type input "220"
click at [803, 323] on button "Size" at bounding box center [843, 331] width 81 height 16
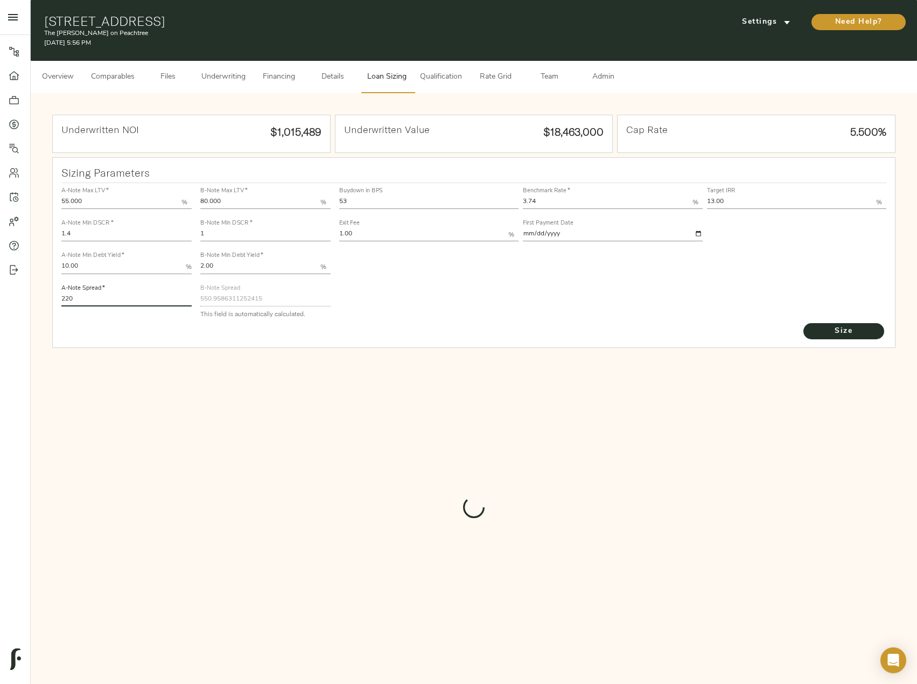
type input "550.0784814891924"
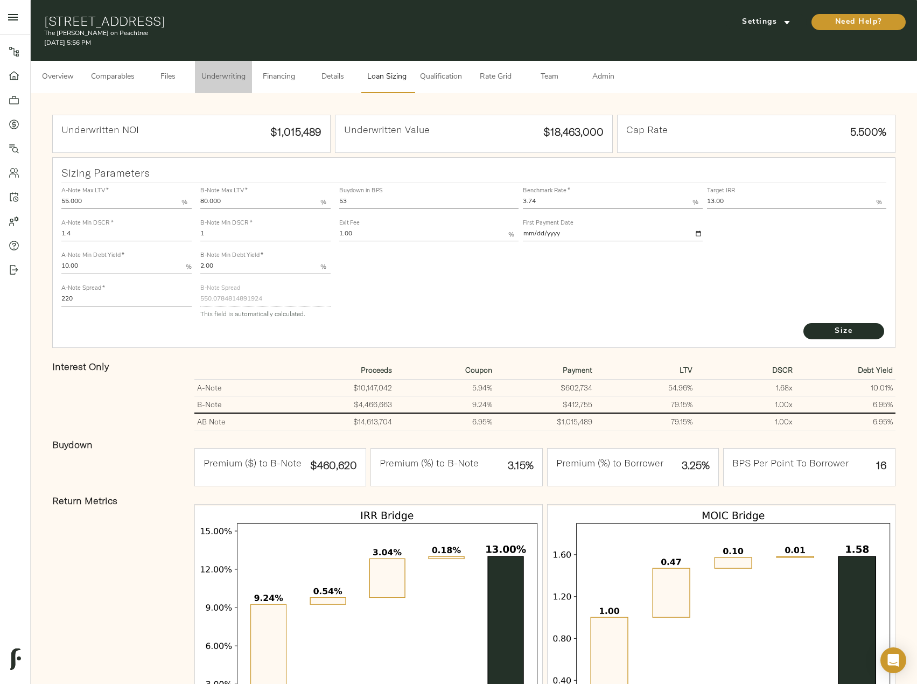
click at [237, 77] on span "Underwriting" at bounding box center [223, 77] width 44 height 13
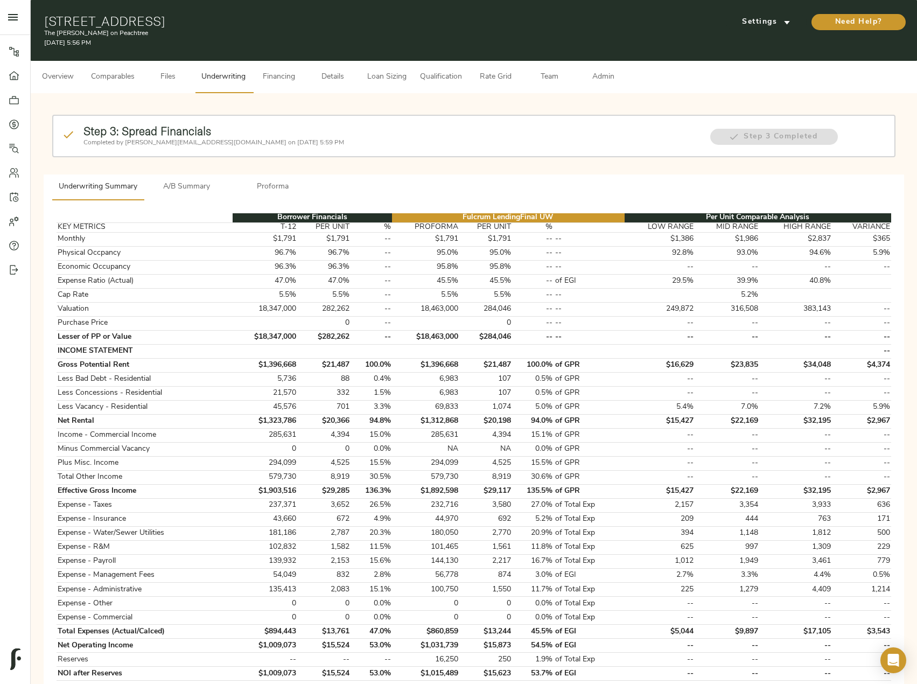
click at [400, 82] on span "Loan Sizing" at bounding box center [386, 77] width 41 height 13
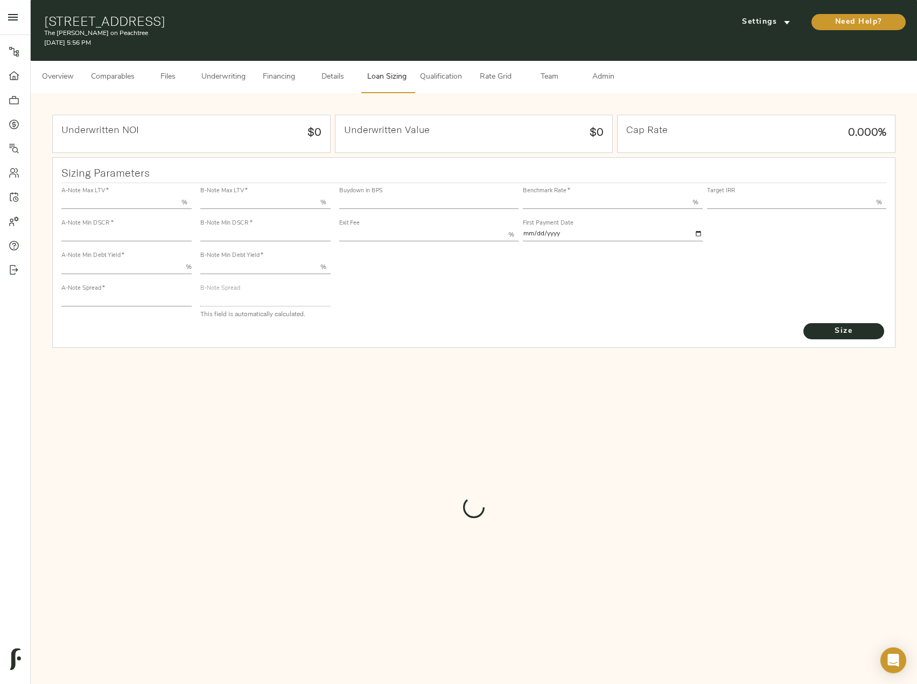
type input "55.000"
type input "1.4"
type input "10.00"
type input "220"
type input "80.000"
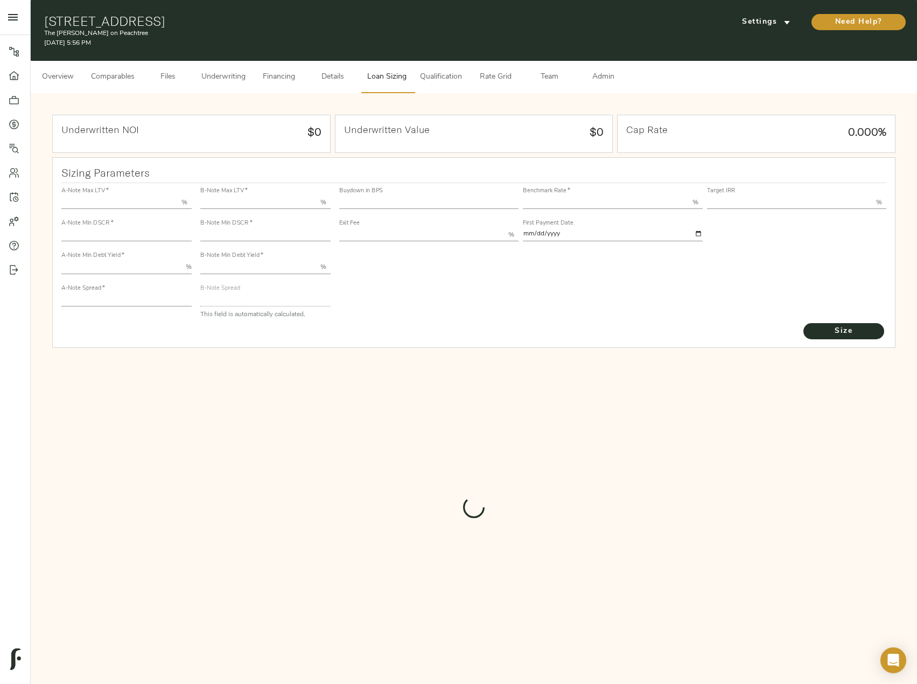
type input "1"
type input "2.00"
type input "550.0784814891924"
type input "53"
type input "3.74"
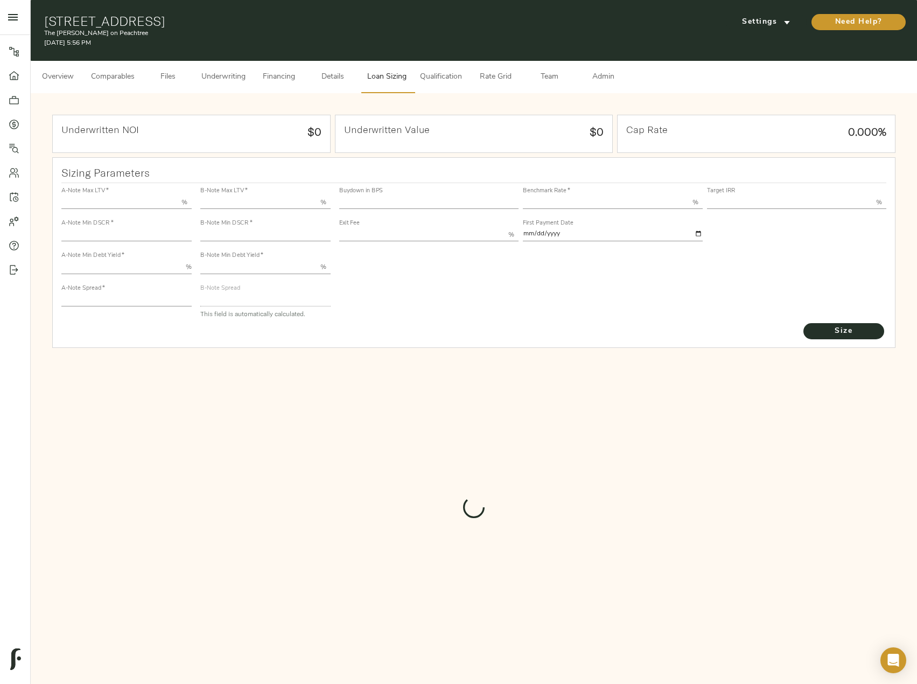
type input "13.00"
type input "1.00"
type input "2025-09-01"
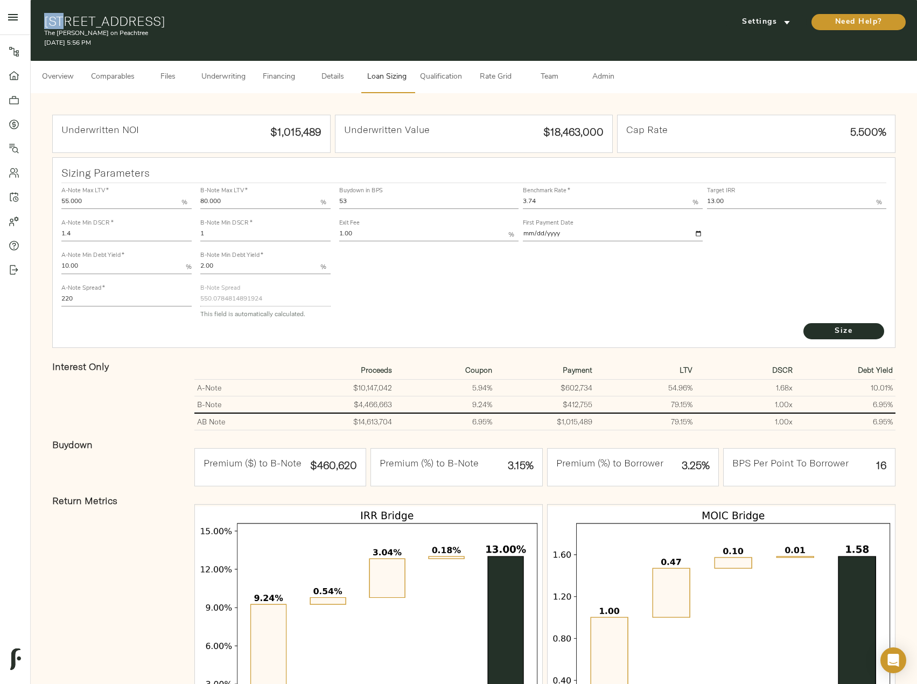
drag, startPoint x: 67, startPoint y: 20, endPoint x: 41, endPoint y: 19, distance: 26.4
click at [41, 19] on div "549 Peachtree St NE, Atlanta, GA 30308 The Byron on Peachtree September 30, 202…" at bounding box center [474, 30] width 886 height 61
copy h1 "549"
drag, startPoint x: 128, startPoint y: 21, endPoint x: 73, endPoint y: 21, distance: 55.5
click at [73, 21] on h1 "549 Peachtree St NE, Atlanta, GA 30308" at bounding box center [330, 20] width 573 height 15
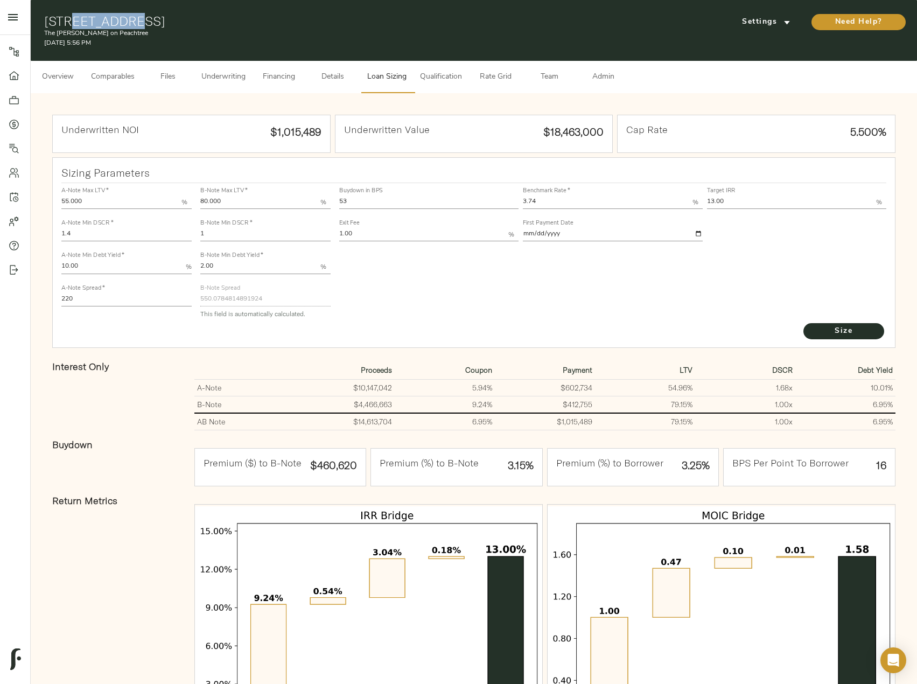
copy h1 "Peachtree"
click at [9, 127] on icon at bounding box center [14, 124] width 11 height 11
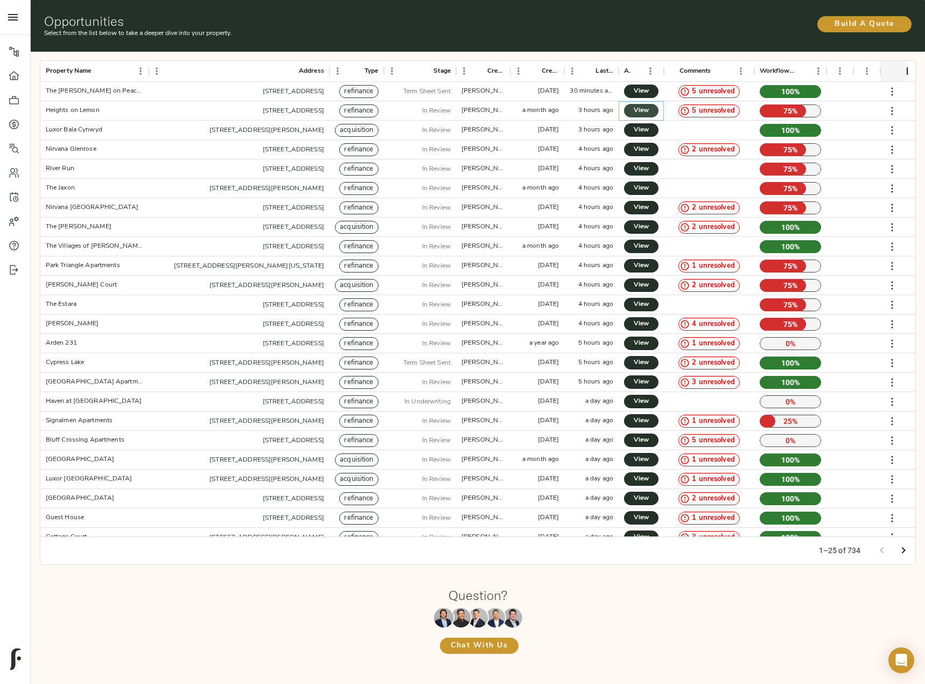
click at [642, 108] on span "View" at bounding box center [641, 110] width 13 height 11
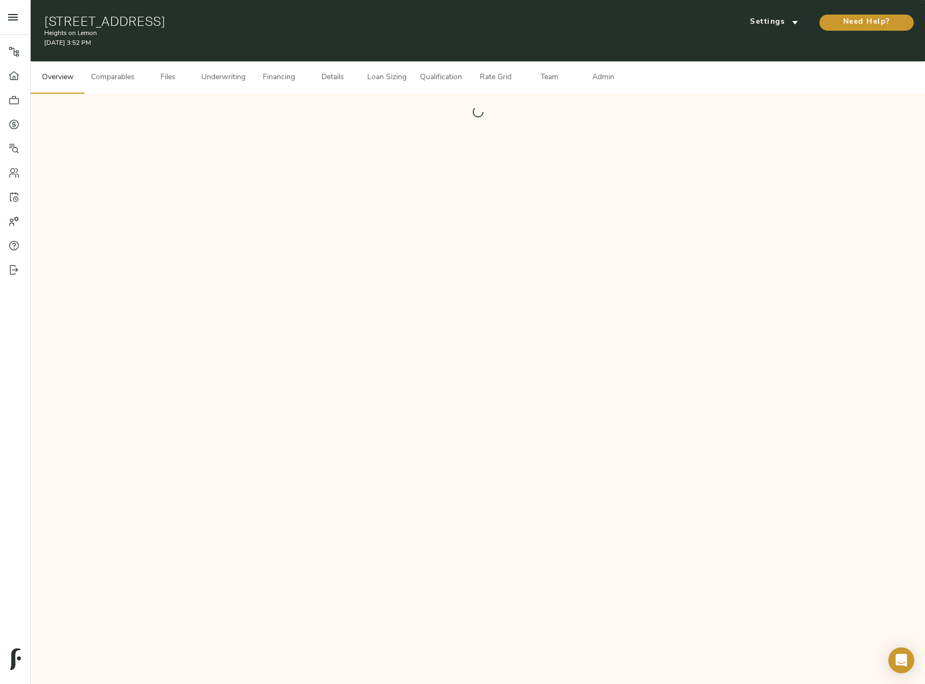
click at [204, 74] on span "Underwriting" at bounding box center [223, 77] width 44 height 13
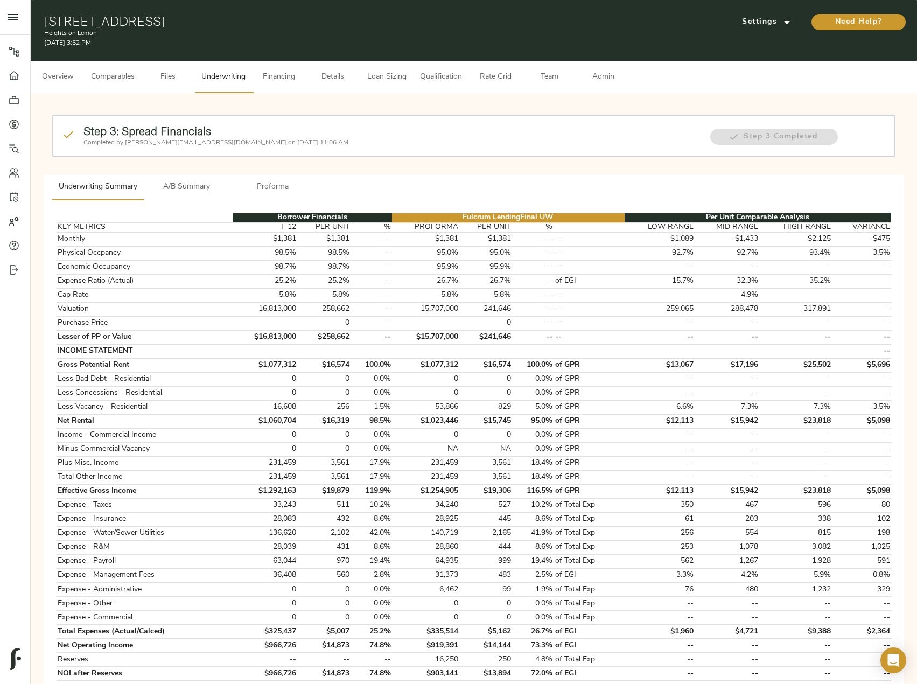
click at [278, 183] on span "Proforma" at bounding box center [272, 186] width 73 height 13
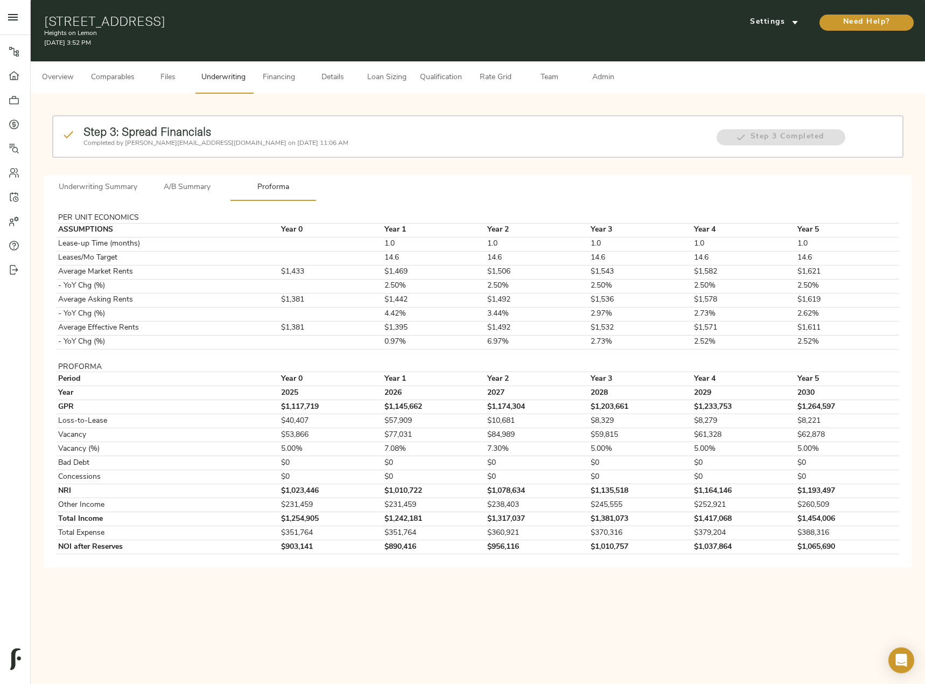
click at [202, 192] on span "A/B Summary" at bounding box center [186, 187] width 73 height 13
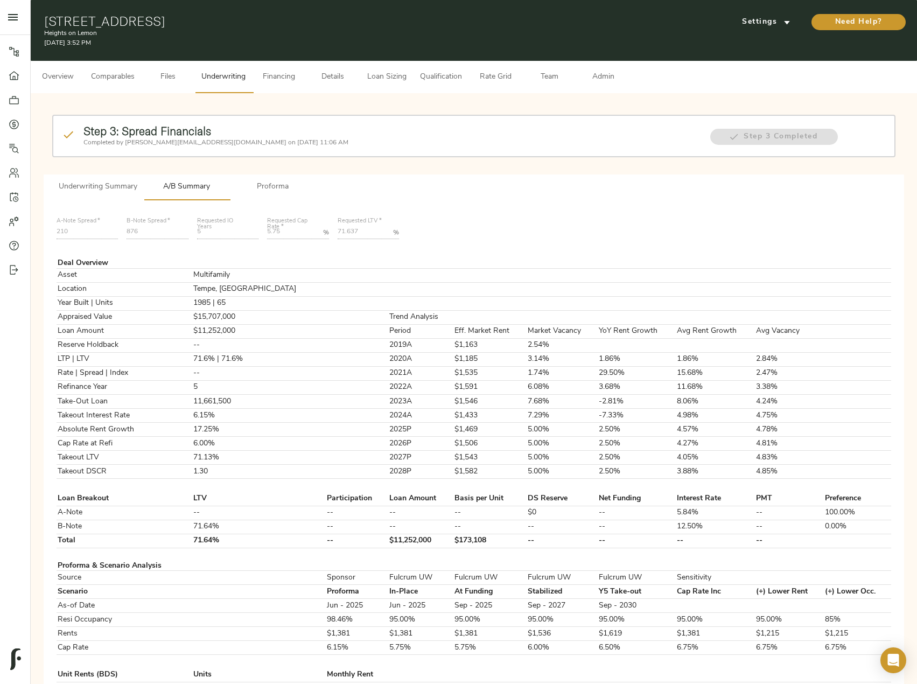
click at [405, 76] on span "Loan Sizing" at bounding box center [386, 77] width 41 height 13
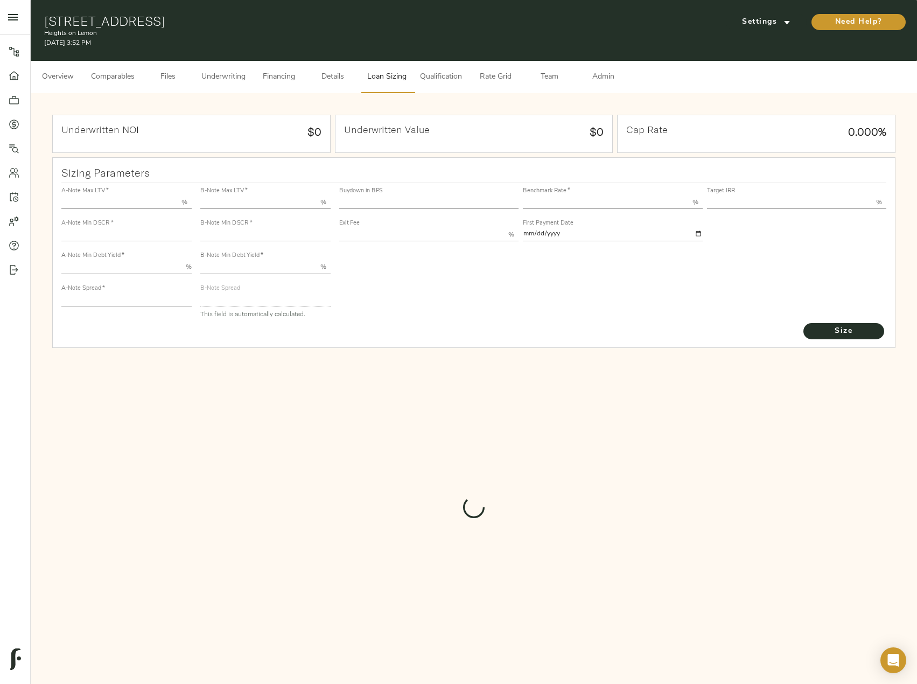
type input "55.000"
type input "1.4"
type input "10.00"
type input "245"
type input "80.000"
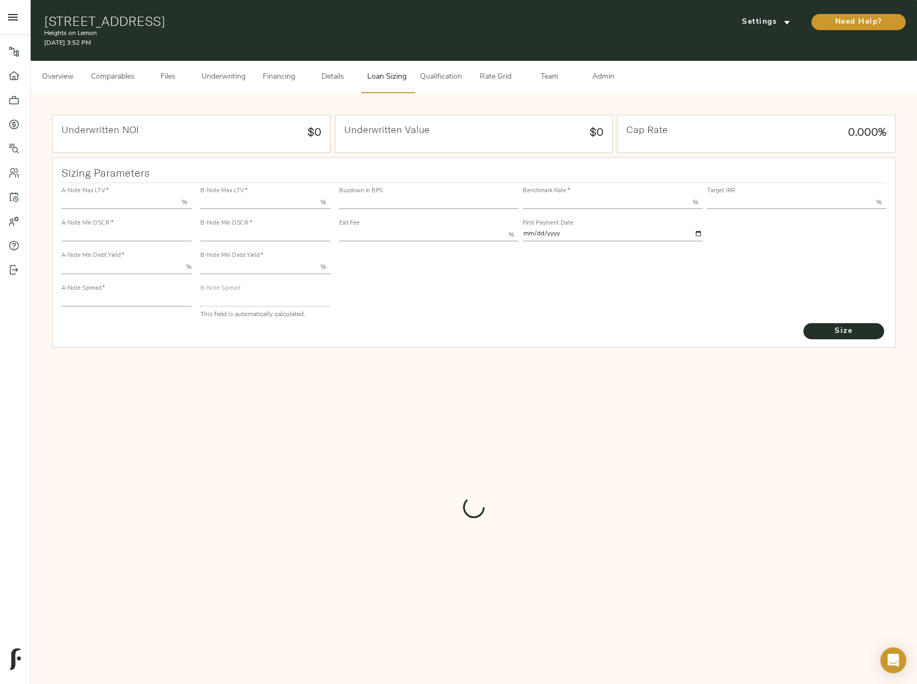
type input "1"
type input "2.00"
type input "820"
type input "0"
type input "3.76"
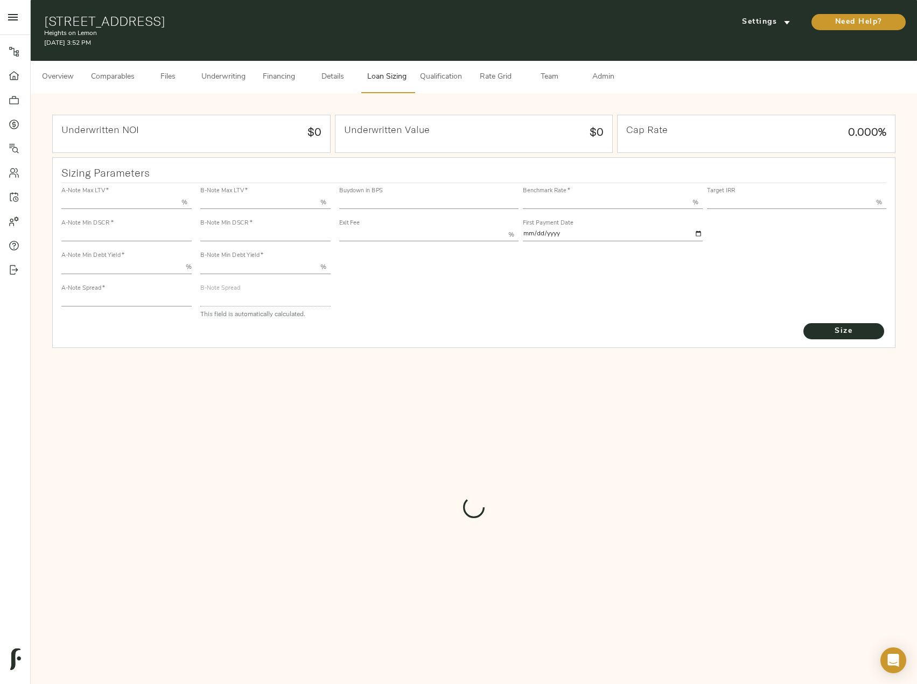
type input "13.00"
type input "1.00"
type input "[DATE]"
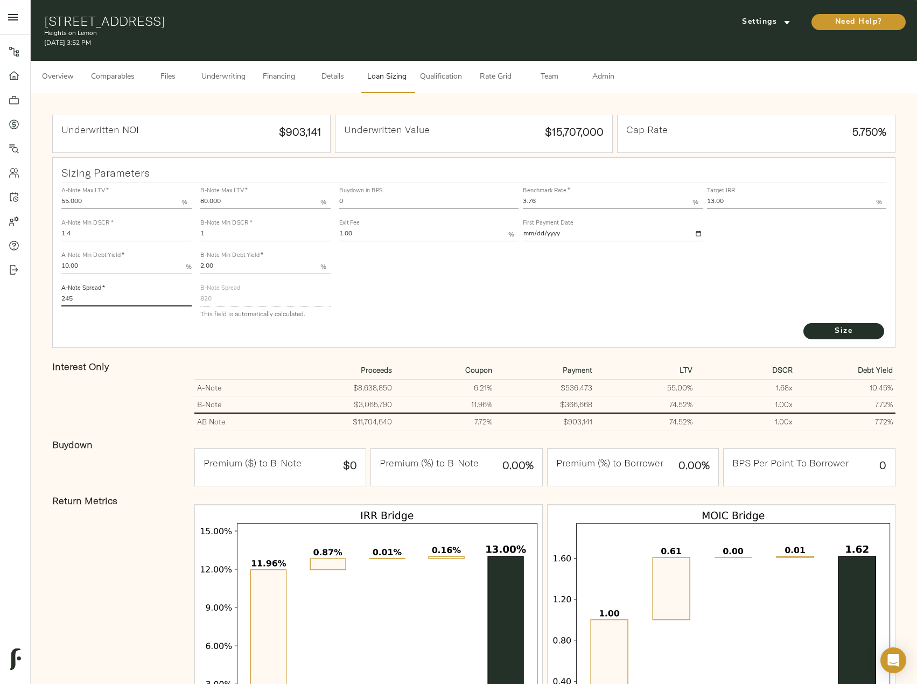
drag, startPoint x: 129, startPoint y: 298, endPoint x: 38, endPoint y: 290, distance: 91.3
click at [38, 290] on div "Underwritten NOI $903,141 Underwritten Value $15,707,000 Cap Rate 5.750% Sizing…" at bounding box center [474, 433] width 886 height 680
type input "235"
click at [803, 323] on button "Size" at bounding box center [843, 331] width 81 height 16
click at [302, 191] on div "A-Note Max LTV   * 55.000 % A-Note Min DSCR   * 1.4 A-Note Min Debt Yield   * 1…" at bounding box center [474, 252] width 834 height 147
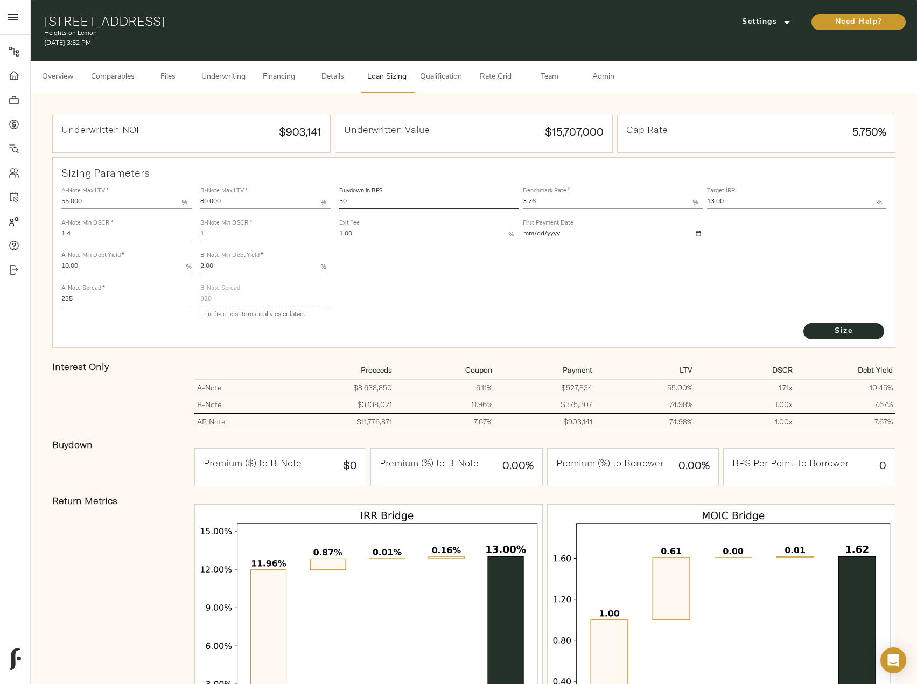
type input "30"
click at [803, 323] on button "Size" at bounding box center [843, 331] width 81 height 16
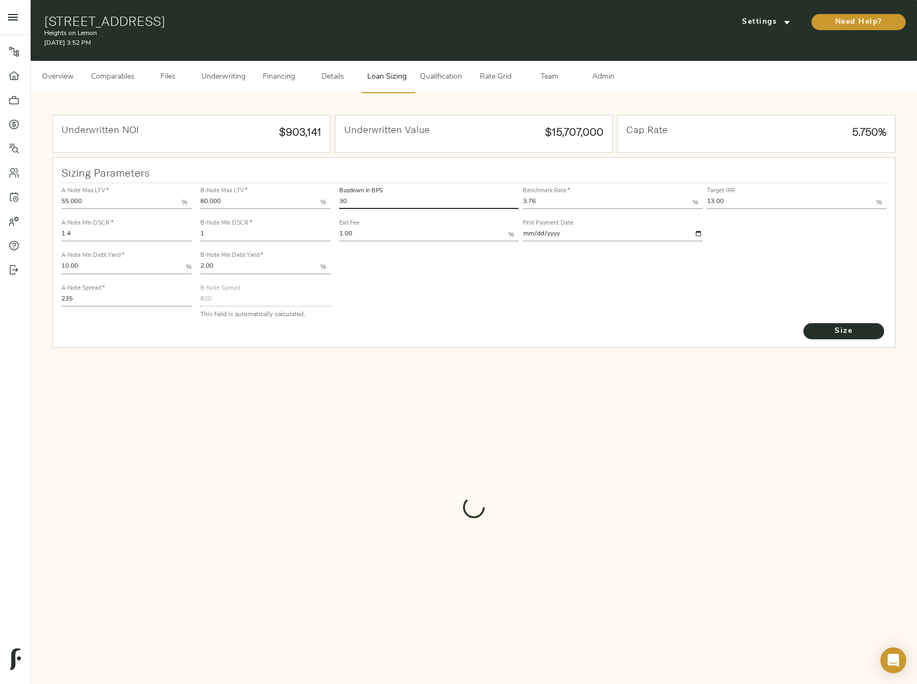
type input "661.4812639923642"
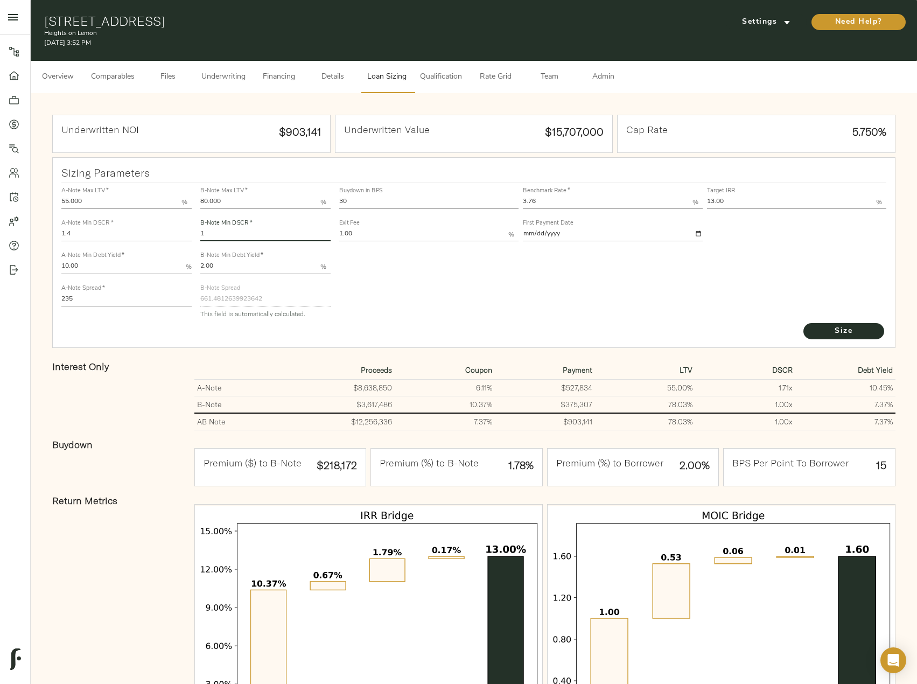
click at [246, 232] on input "1" at bounding box center [265, 234] width 130 height 13
type input "1.1"
click at [803, 323] on button "Size" at bounding box center [843, 331] width 81 height 16
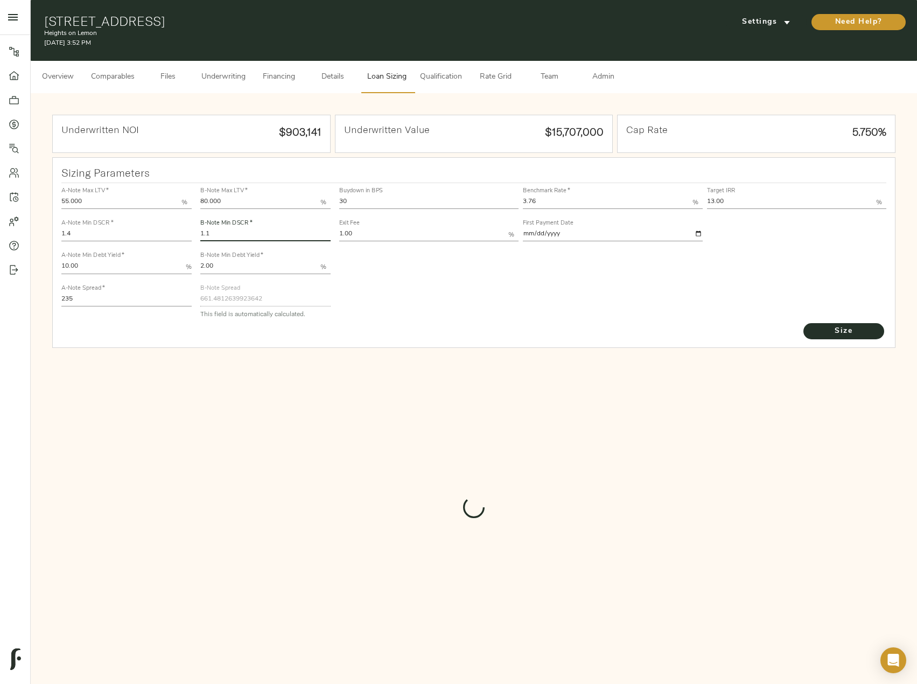
type input "628.1441295857205"
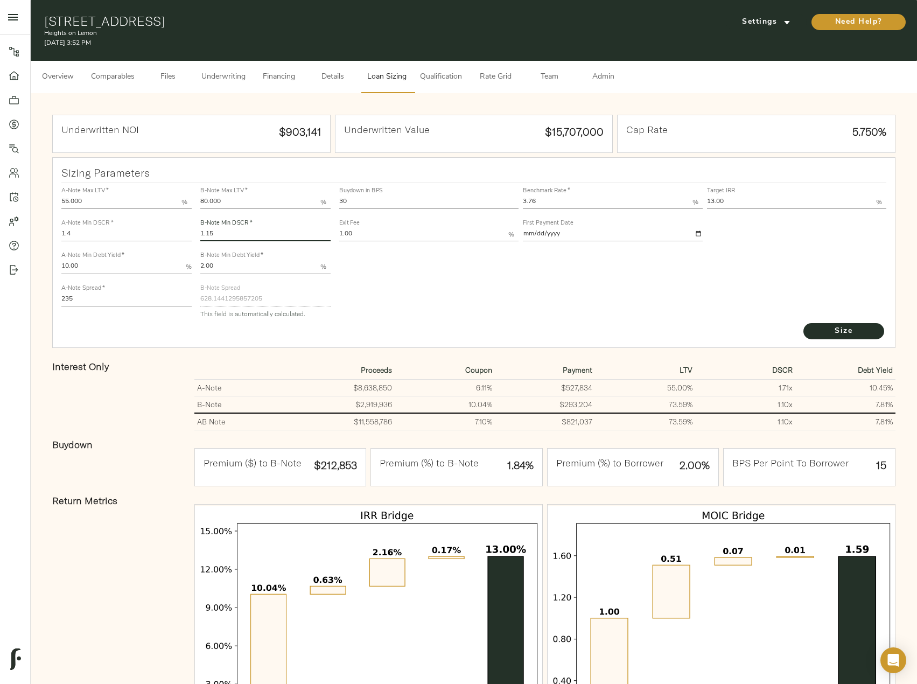
type input "1.15"
click at [803, 323] on button "Size" at bounding box center [843, 331] width 81 height 16
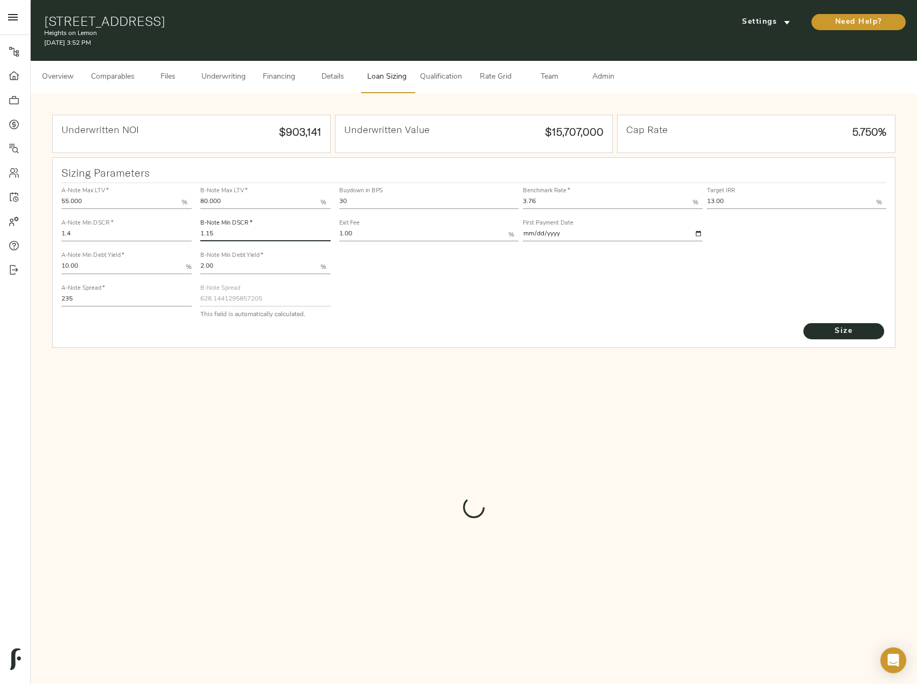
type input "607.9412704420645"
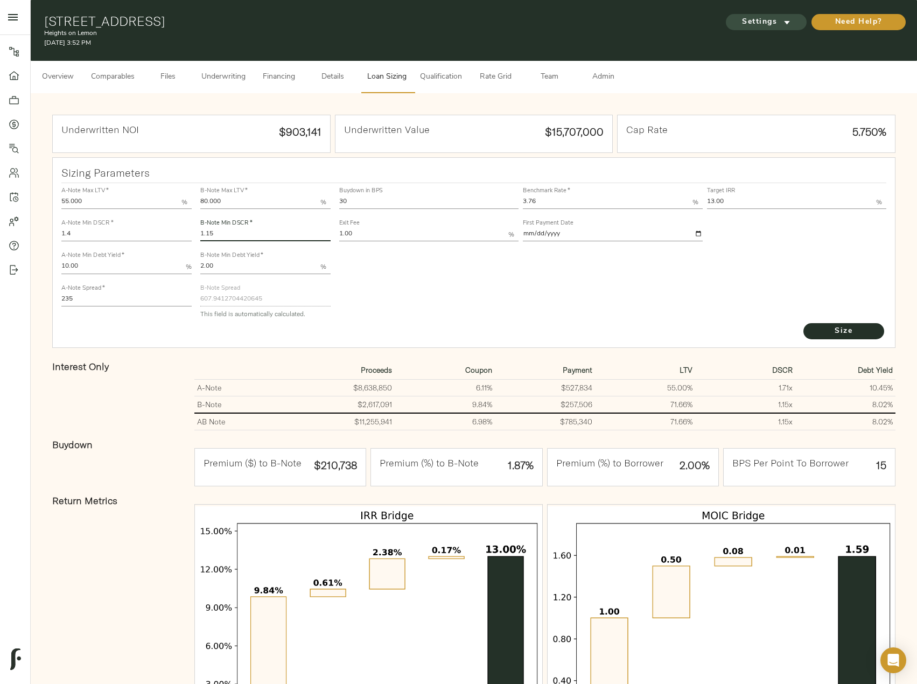
click at [768, 24] on span "Settings" at bounding box center [766, 22] width 59 height 13
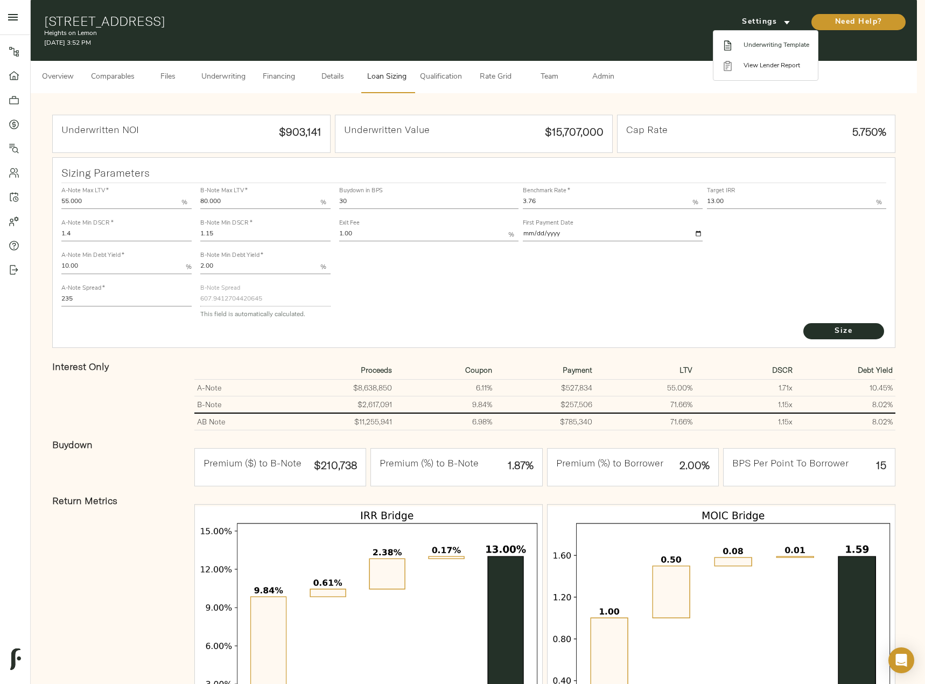
click at [797, 49] on span "Underwriting Template" at bounding box center [777, 45] width 66 height 10
click at [364, 202] on div at bounding box center [462, 342] width 925 height 684
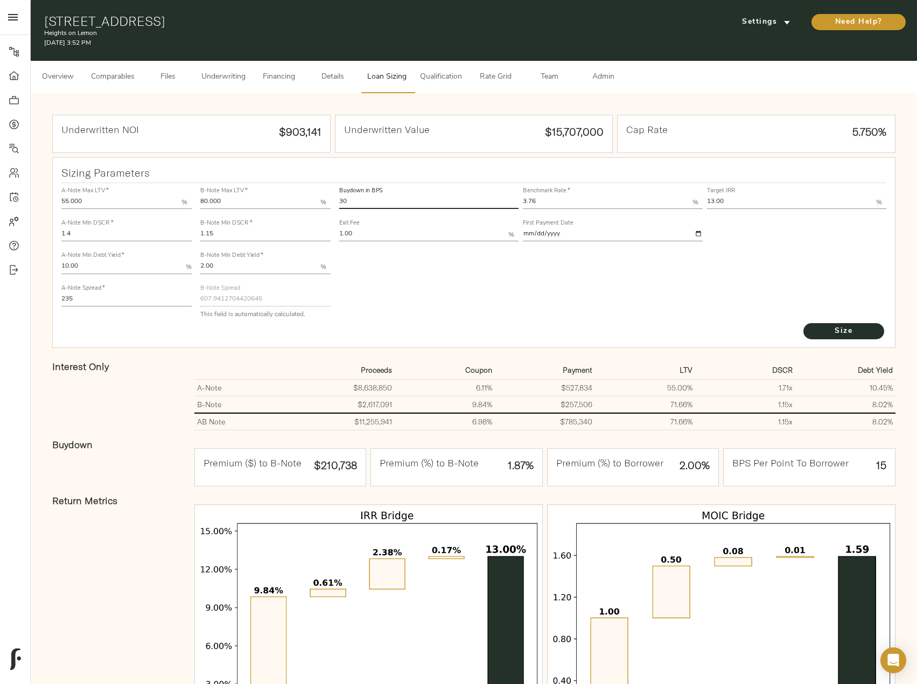
drag, startPoint x: 368, startPoint y: 202, endPoint x: 327, endPoint y: 194, distance: 41.6
click at [327, 194] on div "A-Note Max LTV   * 55.000 % A-Note Min DSCR   * 1.4 A-Note Min Debt Yield   * 1…" at bounding box center [474, 252] width 834 height 147
type input "60"
click at [803, 323] on button "Size" at bounding box center [843, 331] width 81 height 16
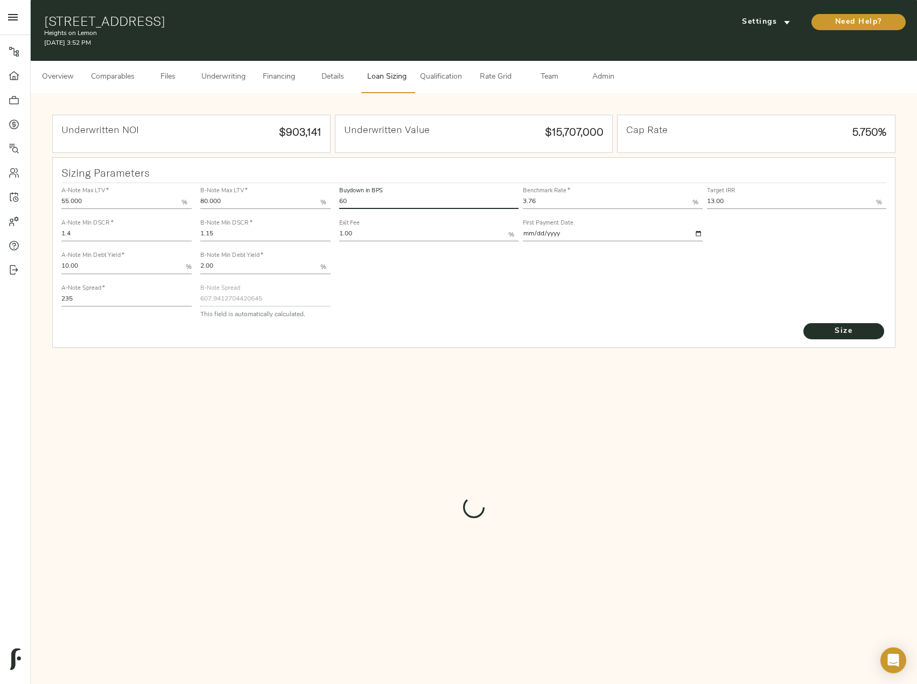
type input "448.5968006512082"
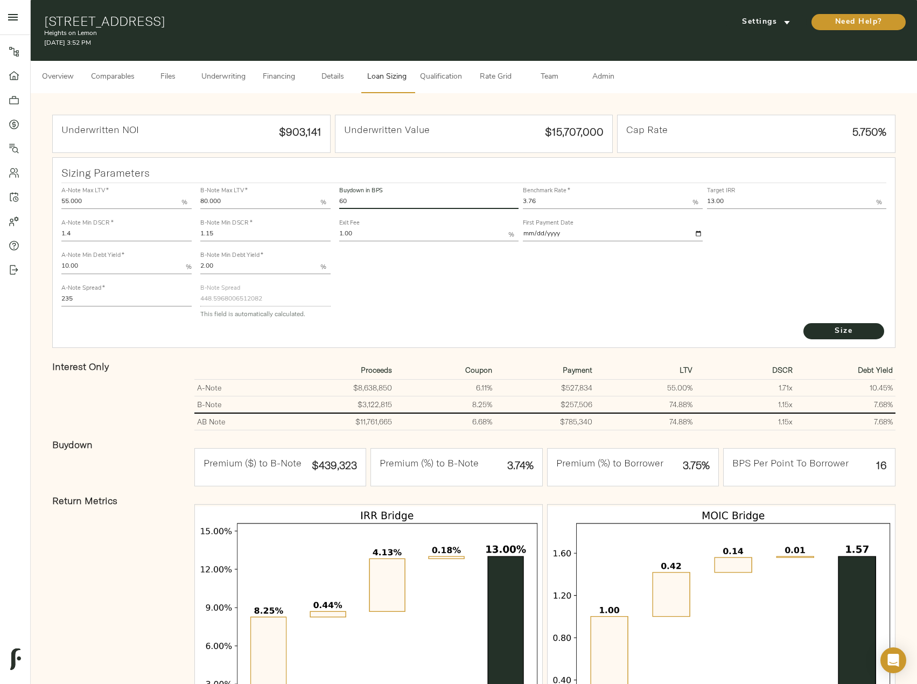
click at [235, 234] on input "1.15" at bounding box center [265, 234] width 130 height 13
type input "1.1"
click at [803, 323] on button "Size" at bounding box center [843, 331] width 81 height 16
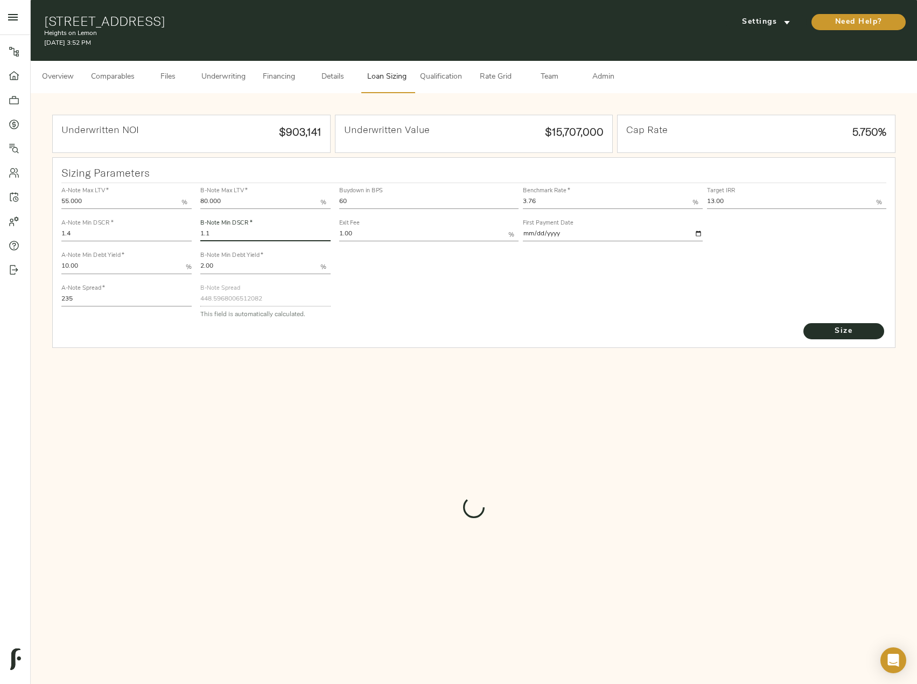
type input "478.90921630926965"
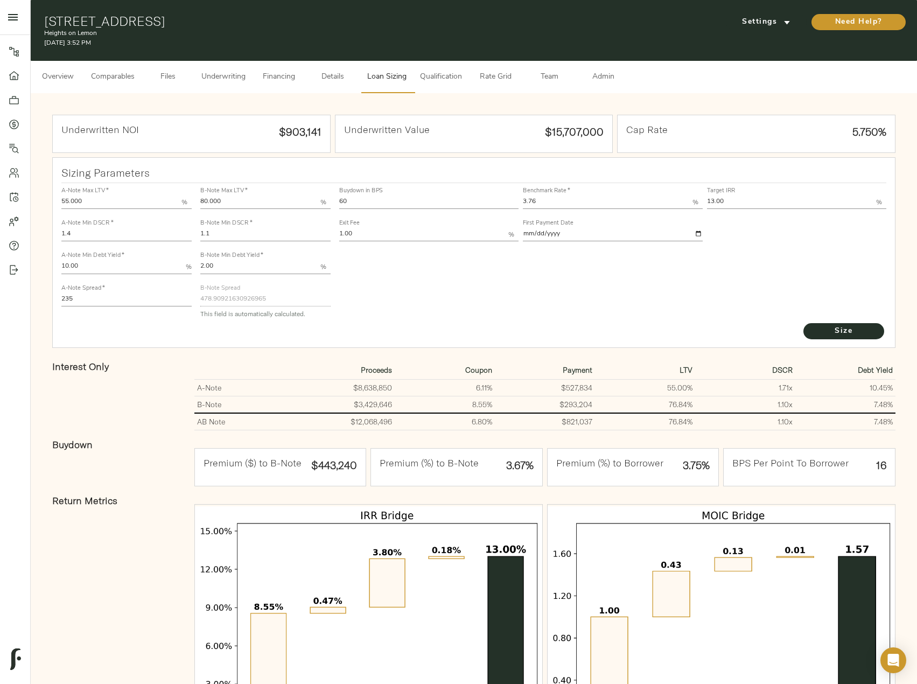
drag, startPoint x: 88, startPoint y: 300, endPoint x: -1, endPoint y: 295, distance: 89.0
click at [0, 295] on html "Heights on Lemon - [STREET_ADDRESS] Pipeline Dashboard Portfolio Quotes Search …" at bounding box center [458, 404] width 917 height 809
type input "220"
click at [803, 323] on button "Size" at bounding box center [843, 331] width 81 height 16
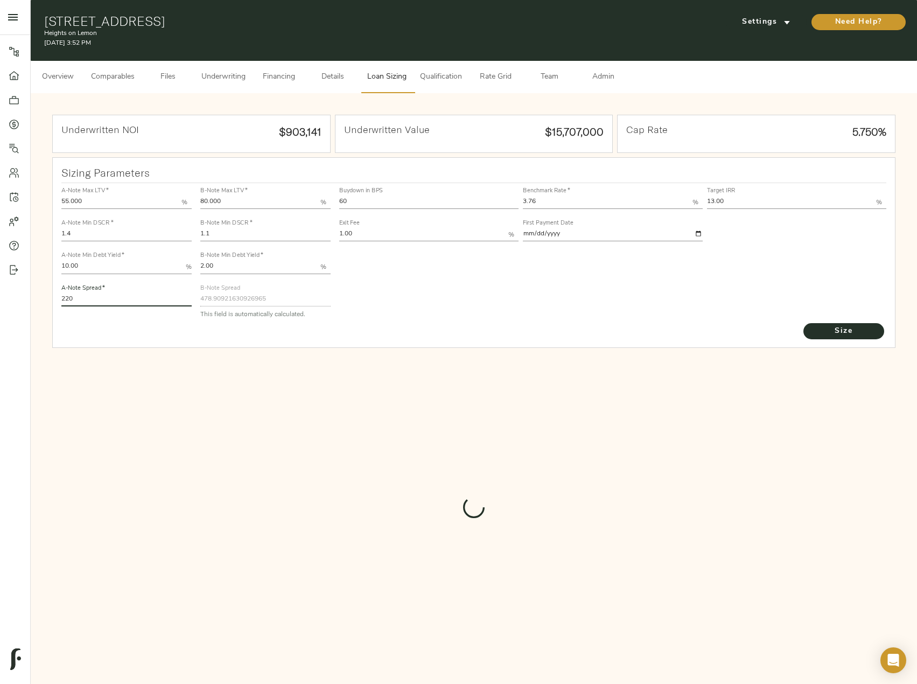
type input "484.4748097348679"
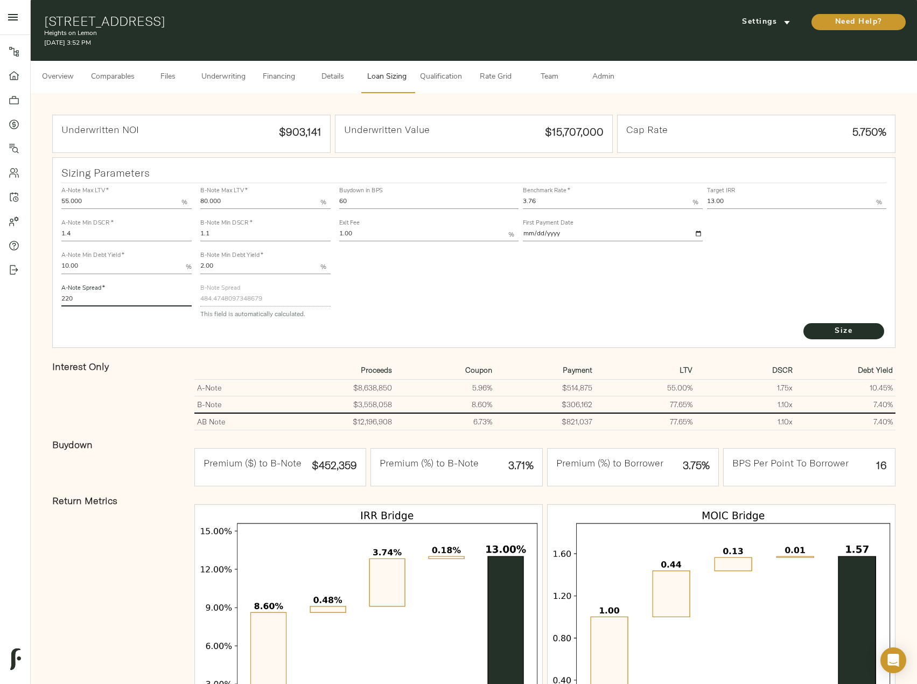
click at [232, 231] on input "1.1" at bounding box center [265, 234] width 130 height 13
type input "1.15"
click at [803, 323] on button "Size" at bounding box center [843, 331] width 81 height 16
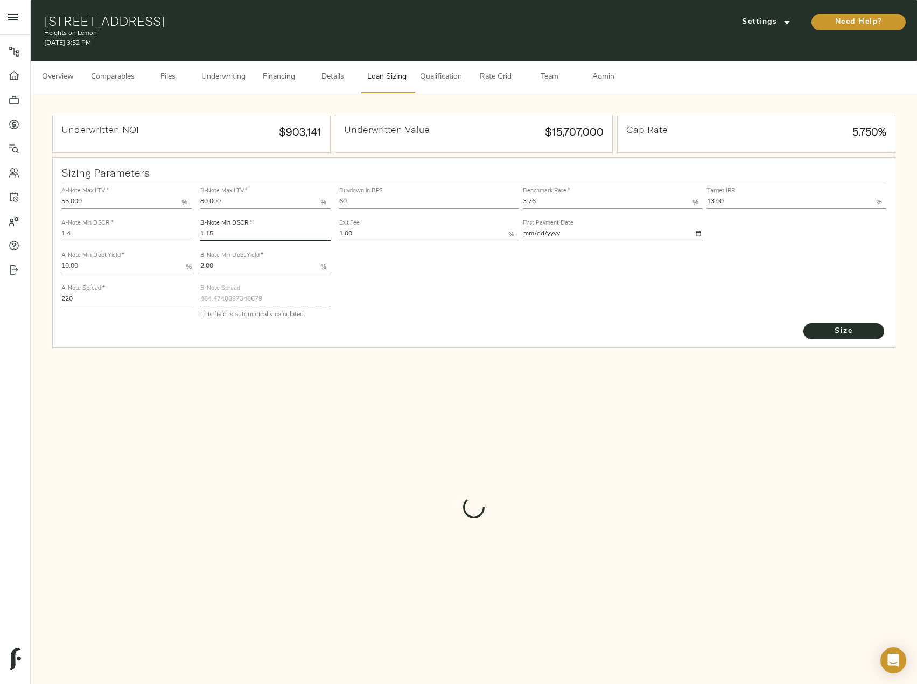
type input "455.7829438016589"
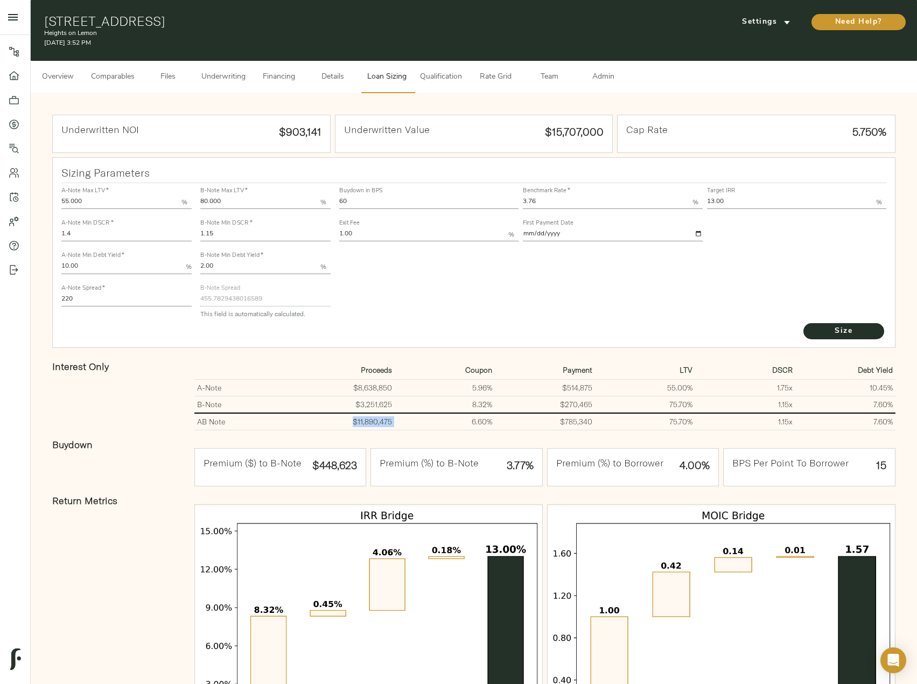
drag, startPoint x: 392, startPoint y: 423, endPoint x: 346, endPoint y: 423, distance: 45.8
click at [346, 423] on tr "AB Note $11,890,475 6.60% $785,340 75.70% 1.15 x 7.60%" at bounding box center [544, 421] width 701 height 17
copy td "$11,890,475"
click at [814, 332] on span "Size" at bounding box center [843, 331] width 59 height 13
click at [226, 82] on span "Underwriting" at bounding box center [223, 77] width 44 height 13
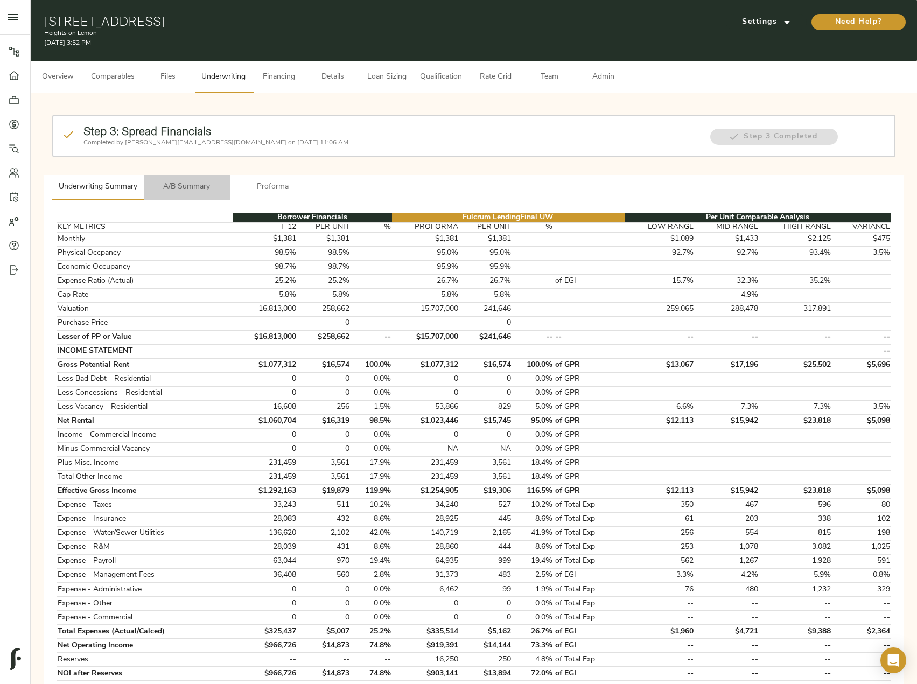
click at [200, 192] on span "A/B Summary" at bounding box center [186, 186] width 73 height 13
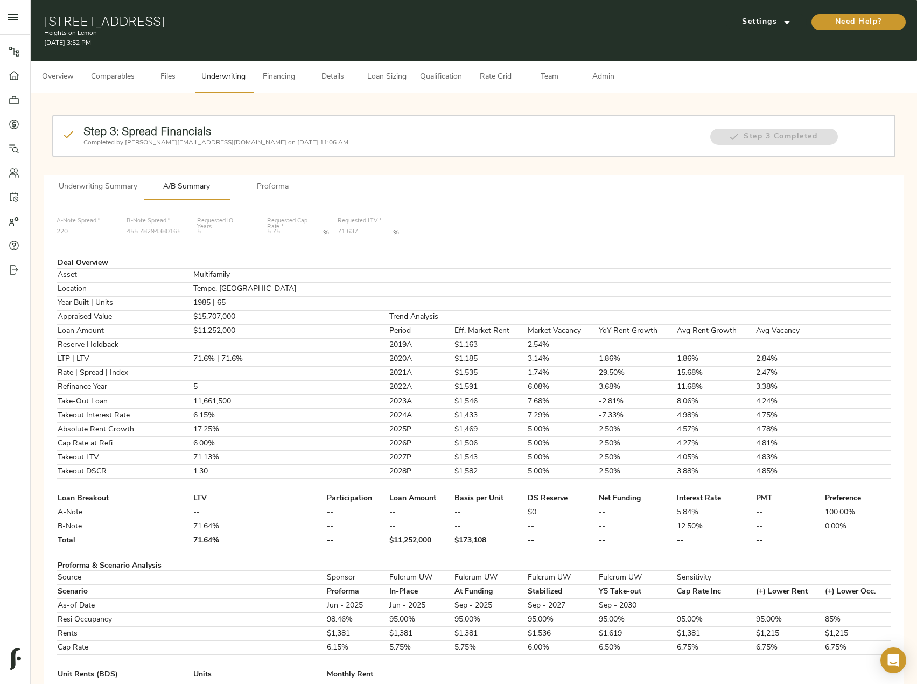
click at [122, 184] on span "Underwriting Summary" at bounding box center [98, 186] width 79 height 13
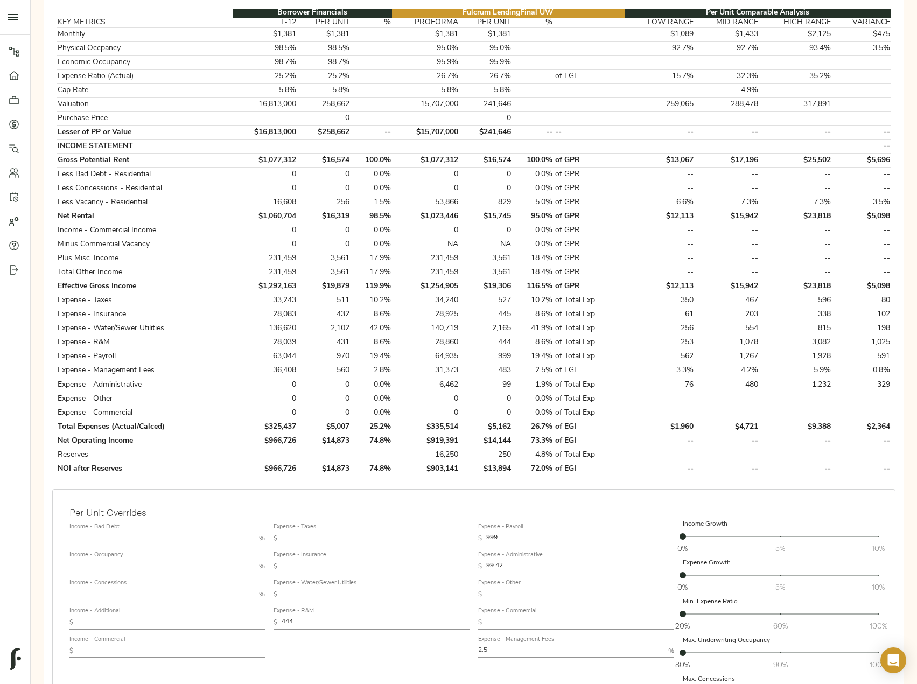
scroll to position [321, 0]
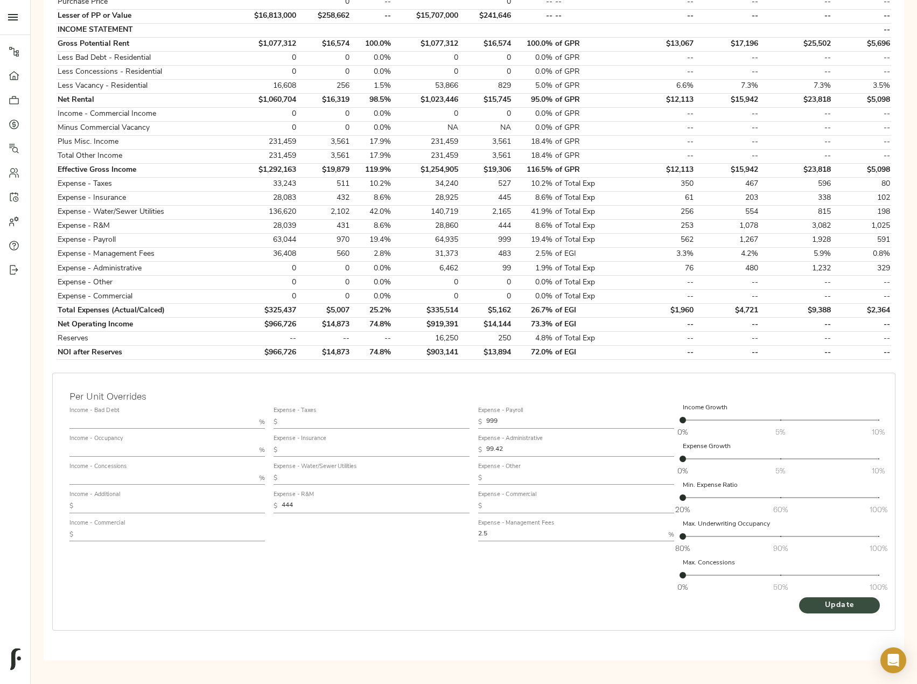
click at [848, 605] on span "Update" at bounding box center [839, 605] width 59 height 13
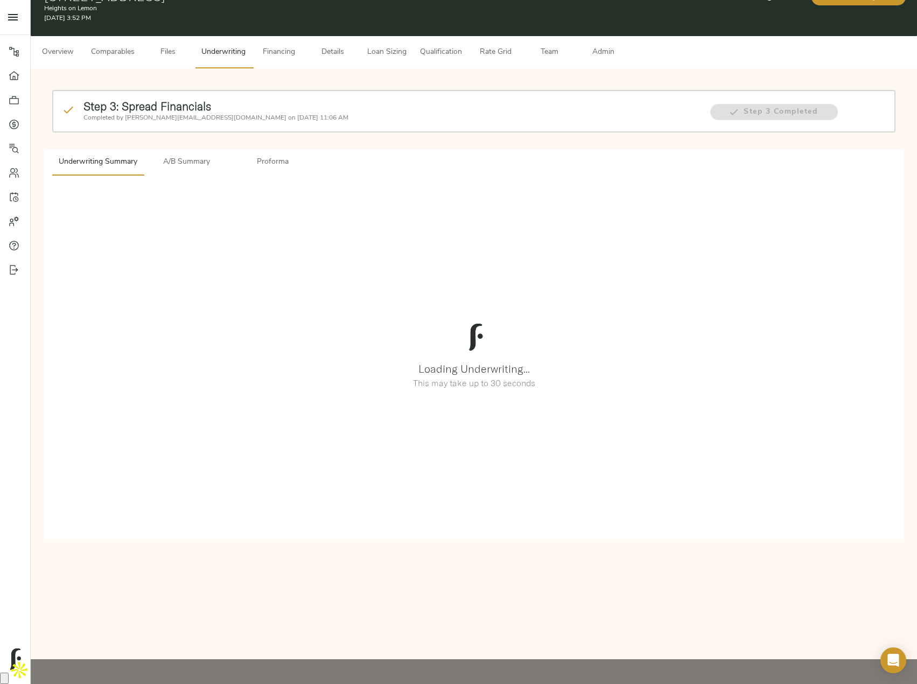
scroll to position [0, 0]
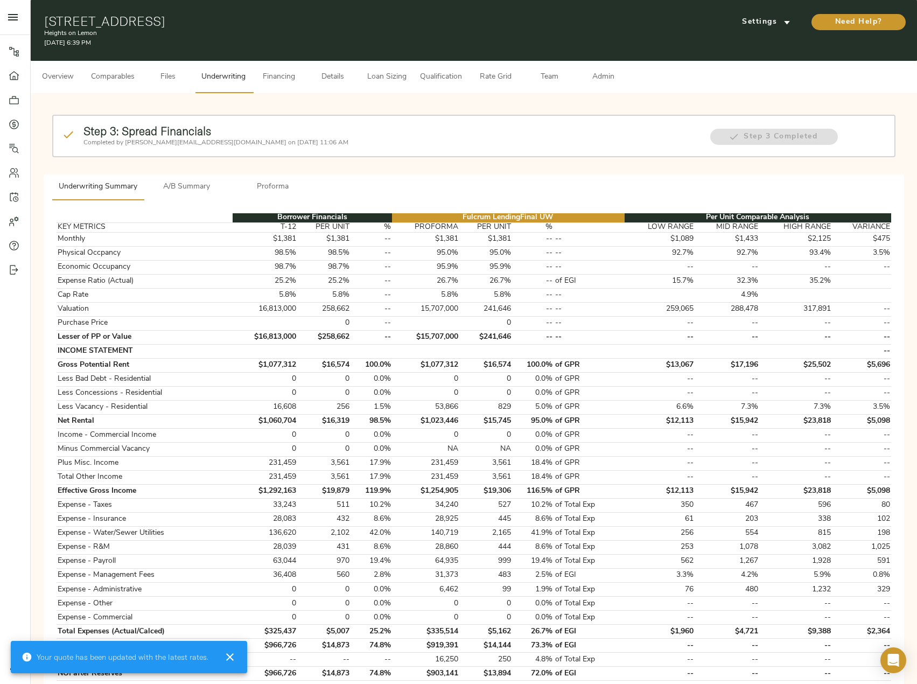
click at [163, 186] on span "A/B Summary" at bounding box center [186, 186] width 73 height 13
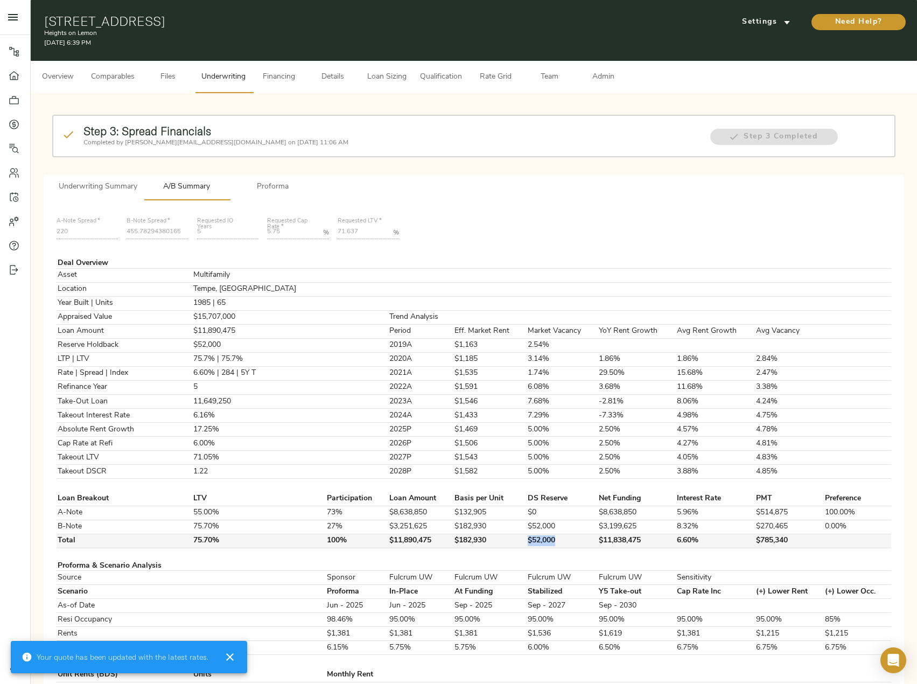
drag, startPoint x: 536, startPoint y: 544, endPoint x: 501, endPoint y: 544, distance: 34.5
click at [501, 544] on tr "Total 75.70% 100% $11,890,475 $182,930 $52,000 $11,838,475 6.60% $785,340" at bounding box center [474, 541] width 835 height 14
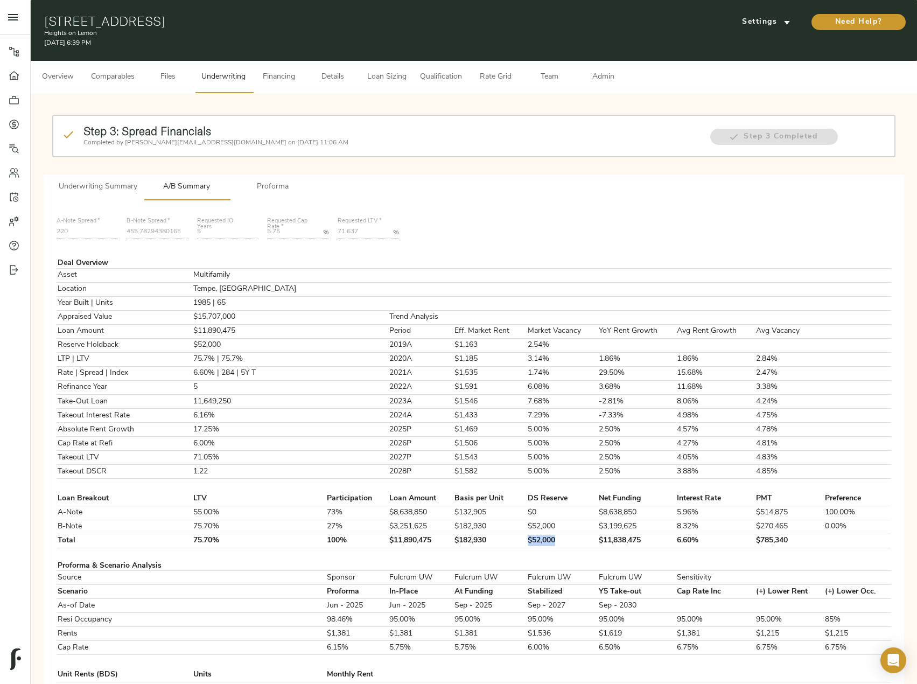
copy tr "$52,000"
